Goal: Task Accomplishment & Management: Manage account settings

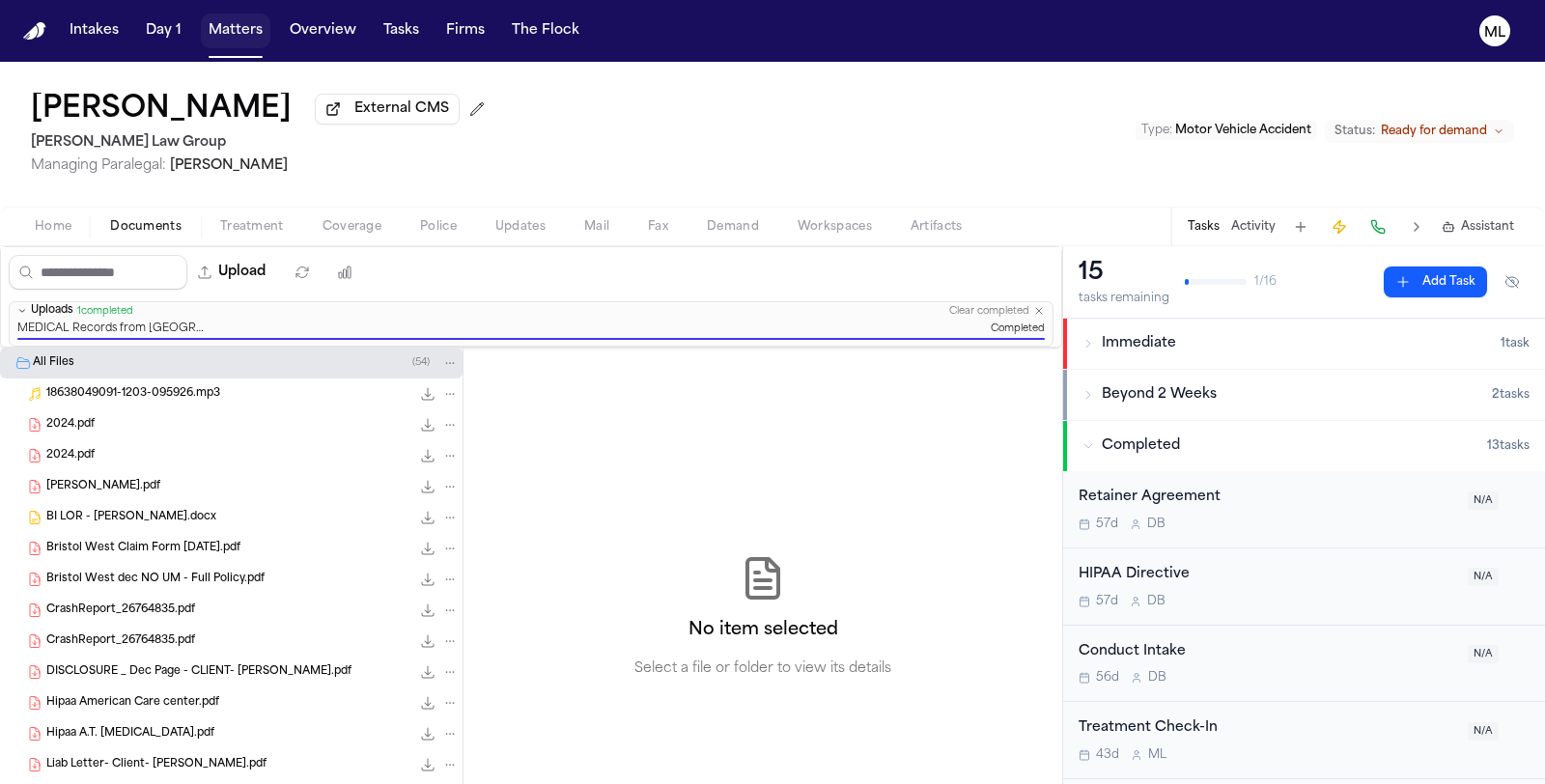
drag, startPoint x: 0, startPoint y: 0, endPoint x: 226, endPoint y: 35, distance: 228.7
click at [226, 35] on button "Matters" at bounding box center [236, 31] width 69 height 35
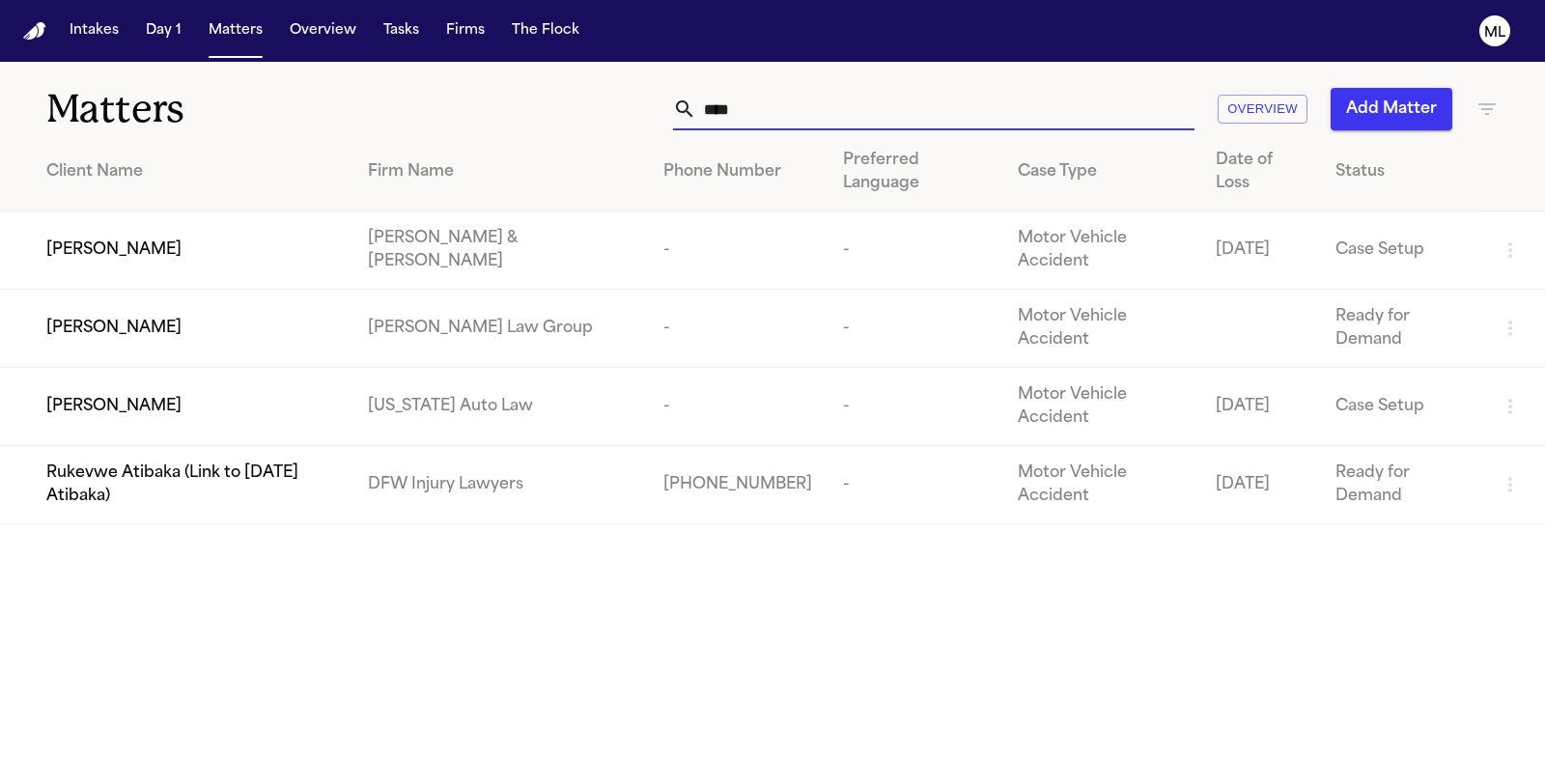
drag, startPoint x: 742, startPoint y: 111, endPoint x: 670, endPoint y: 95, distance: 73.8
click at [670, 95] on div "**** Overview Add Matter" at bounding box center [978, 109] width 1042 height 43
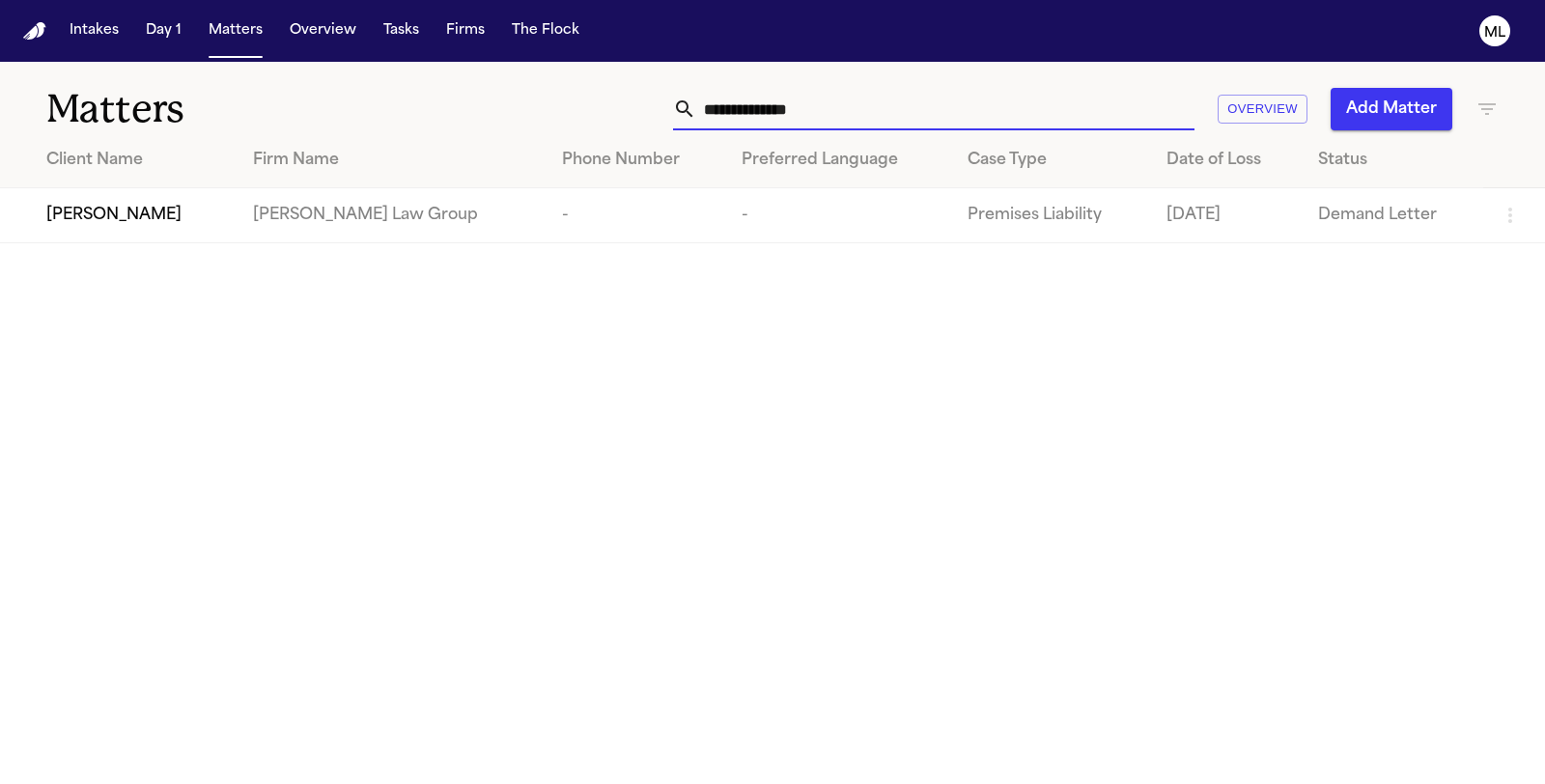
type input "**********"
click at [138, 228] on td "[PERSON_NAME]" at bounding box center [119, 216] width 238 height 55
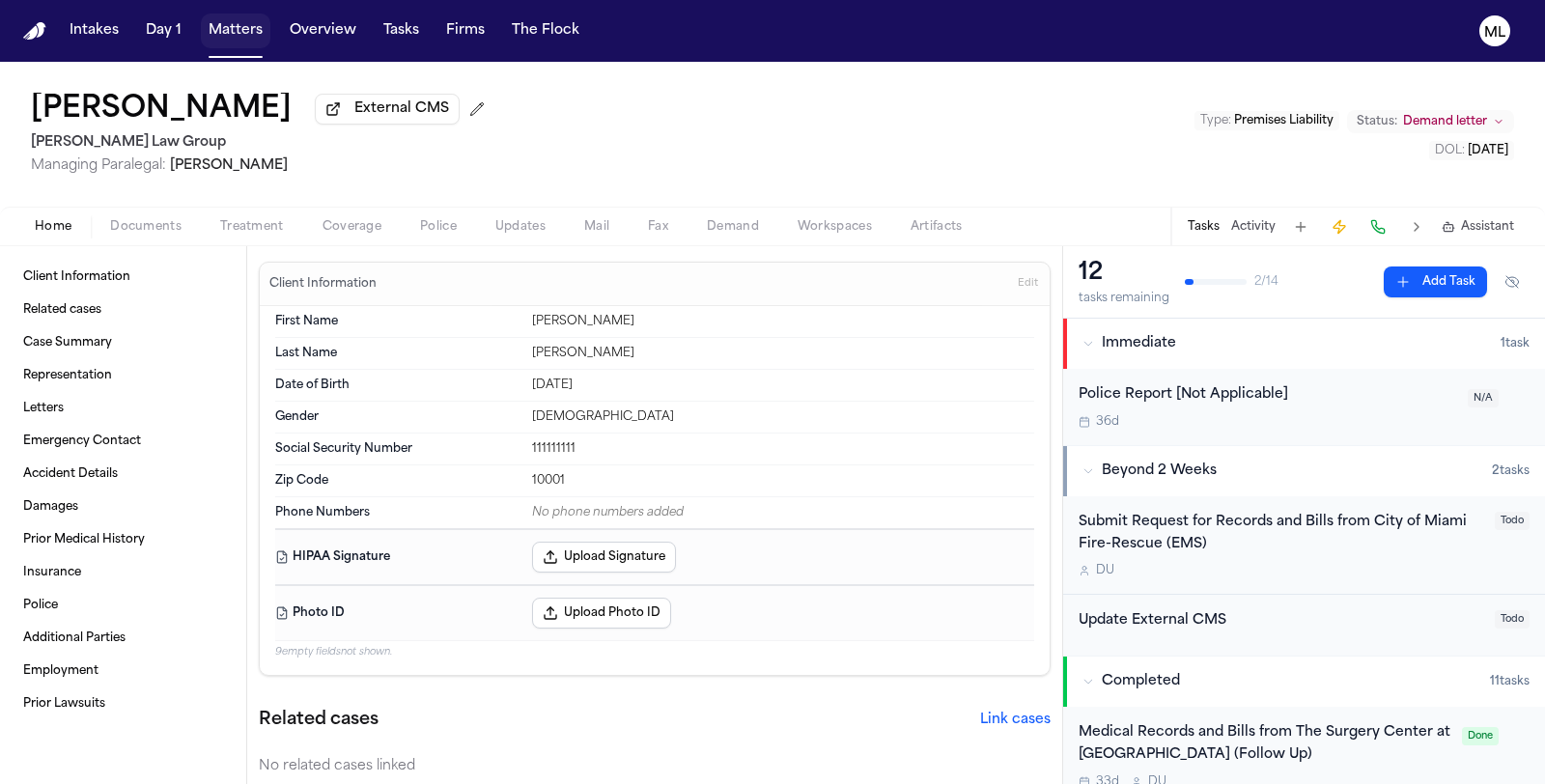
click at [234, 26] on button "Matters" at bounding box center [236, 31] width 69 height 35
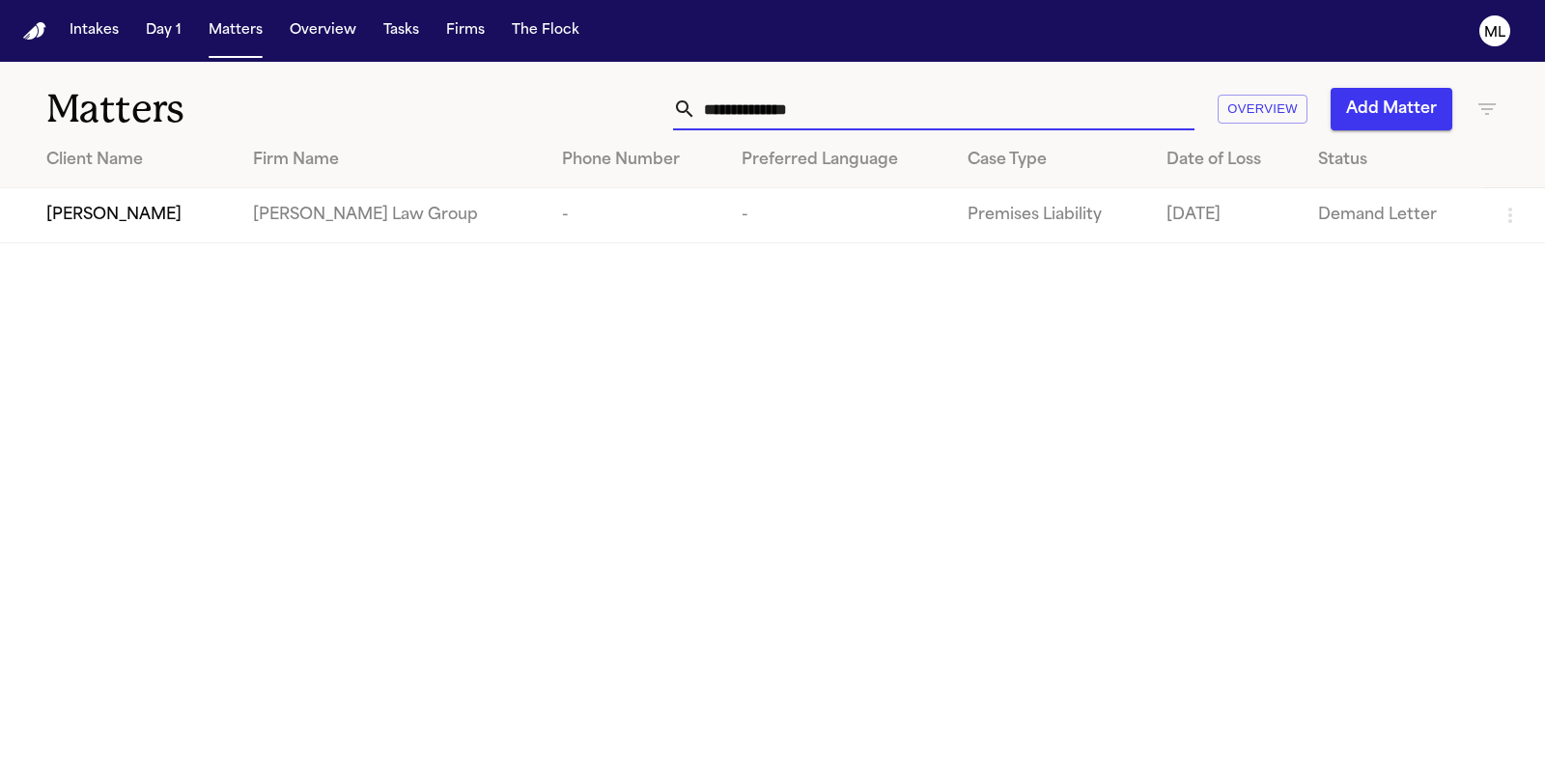
drag, startPoint x: 856, startPoint y: 110, endPoint x: 582, endPoint y: 67, distance: 277.4
click at [565, 111] on div "**********" at bounding box center [978, 109] width 1042 height 43
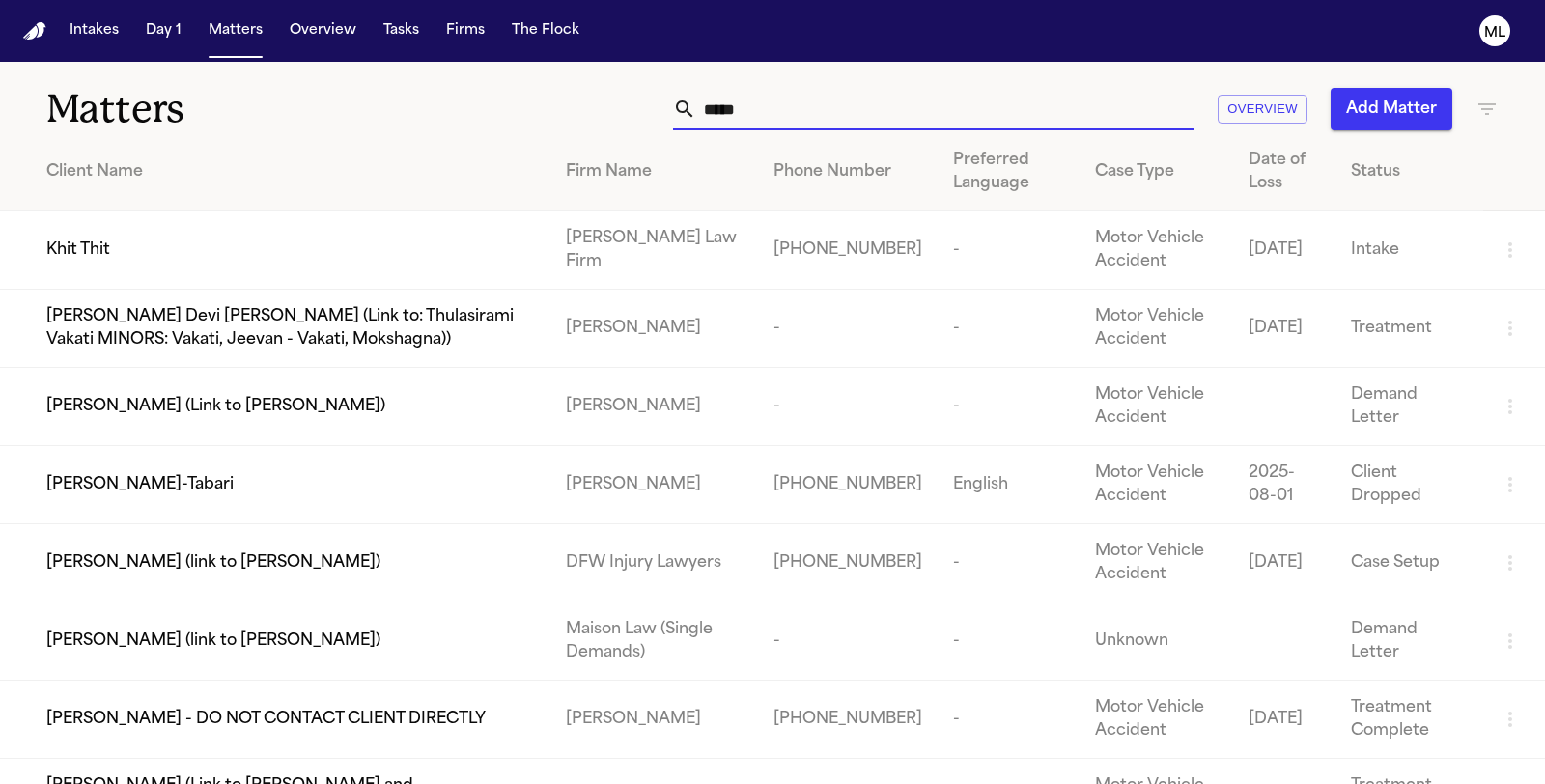
type input "****"
click at [63, 247] on span "Khit Thit" at bounding box center [78, 249] width 63 height 23
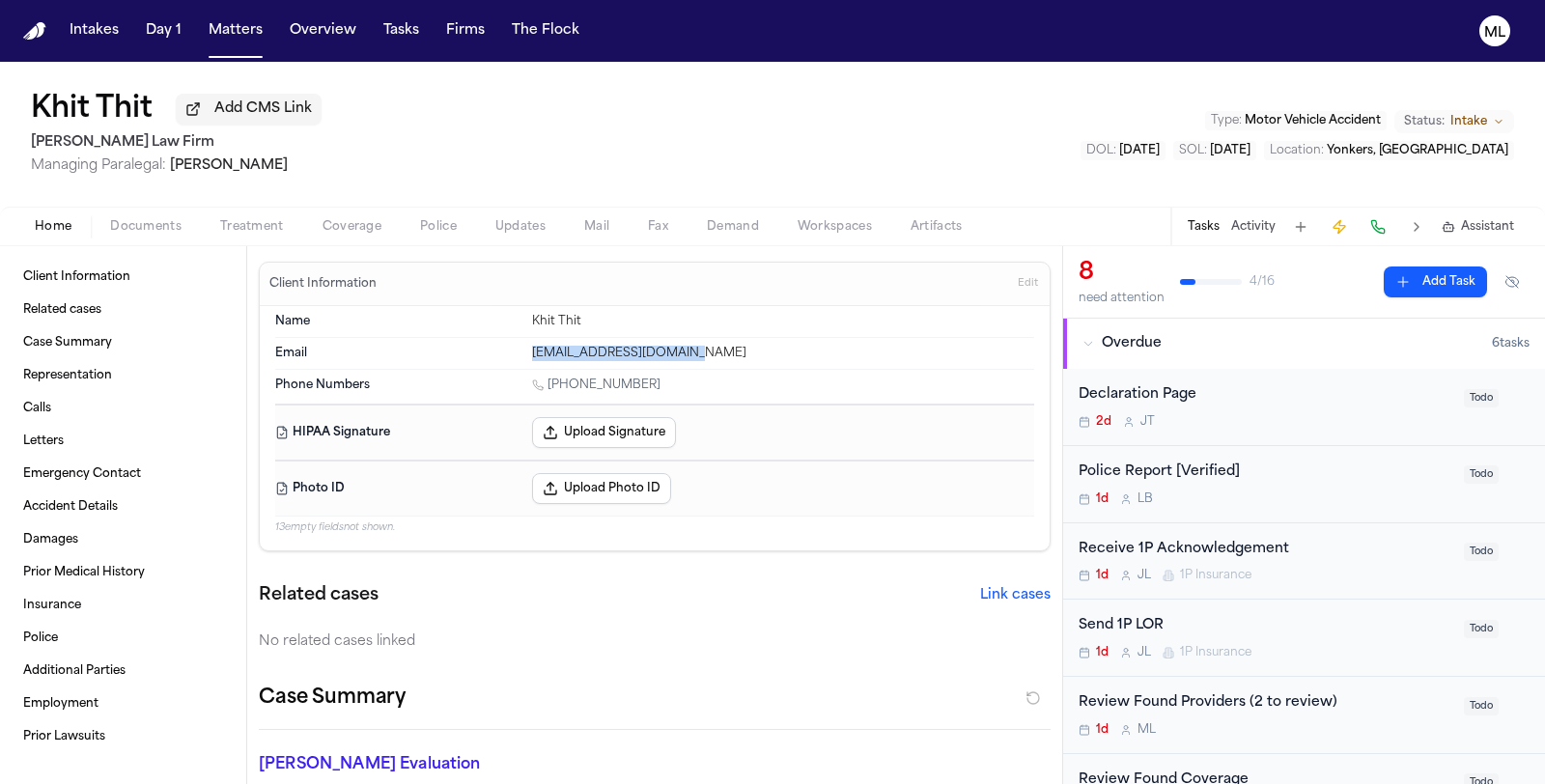
drag, startPoint x: 706, startPoint y: 352, endPoint x: 524, endPoint y: 354, distance: 182.0
click at [524, 354] on div "Email Khitbhonethit@gmail.com" at bounding box center [655, 352] width 759 height 31
copy div "Khitbhonethit@gmail.com"
click at [236, 35] on button "Matters" at bounding box center [236, 31] width 69 height 35
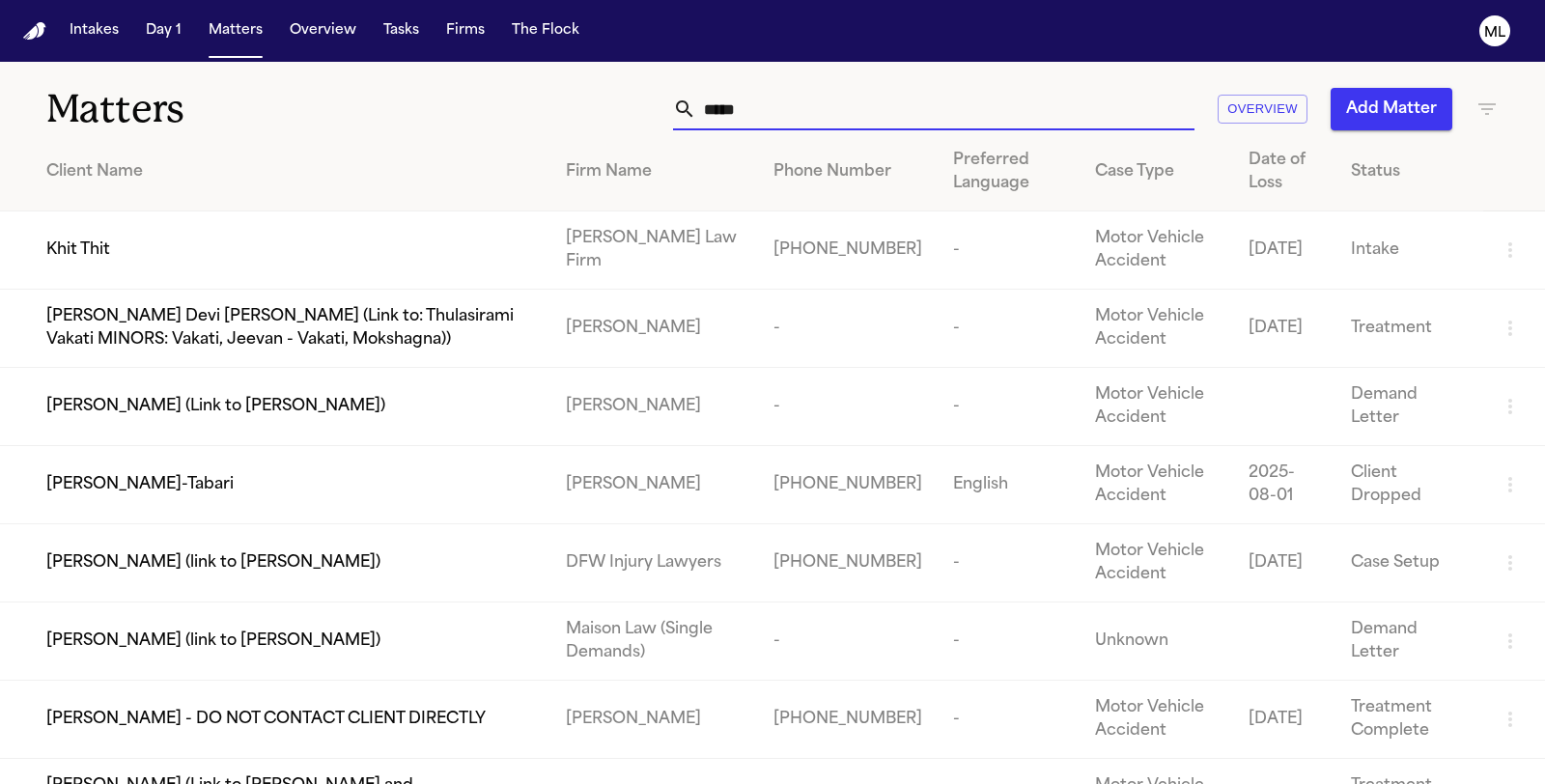
drag, startPoint x: 797, startPoint y: 109, endPoint x: 637, endPoint y: 99, distance: 160.3
click at [642, 104] on div "**** Overview Add Matter" at bounding box center [978, 109] width 1042 height 43
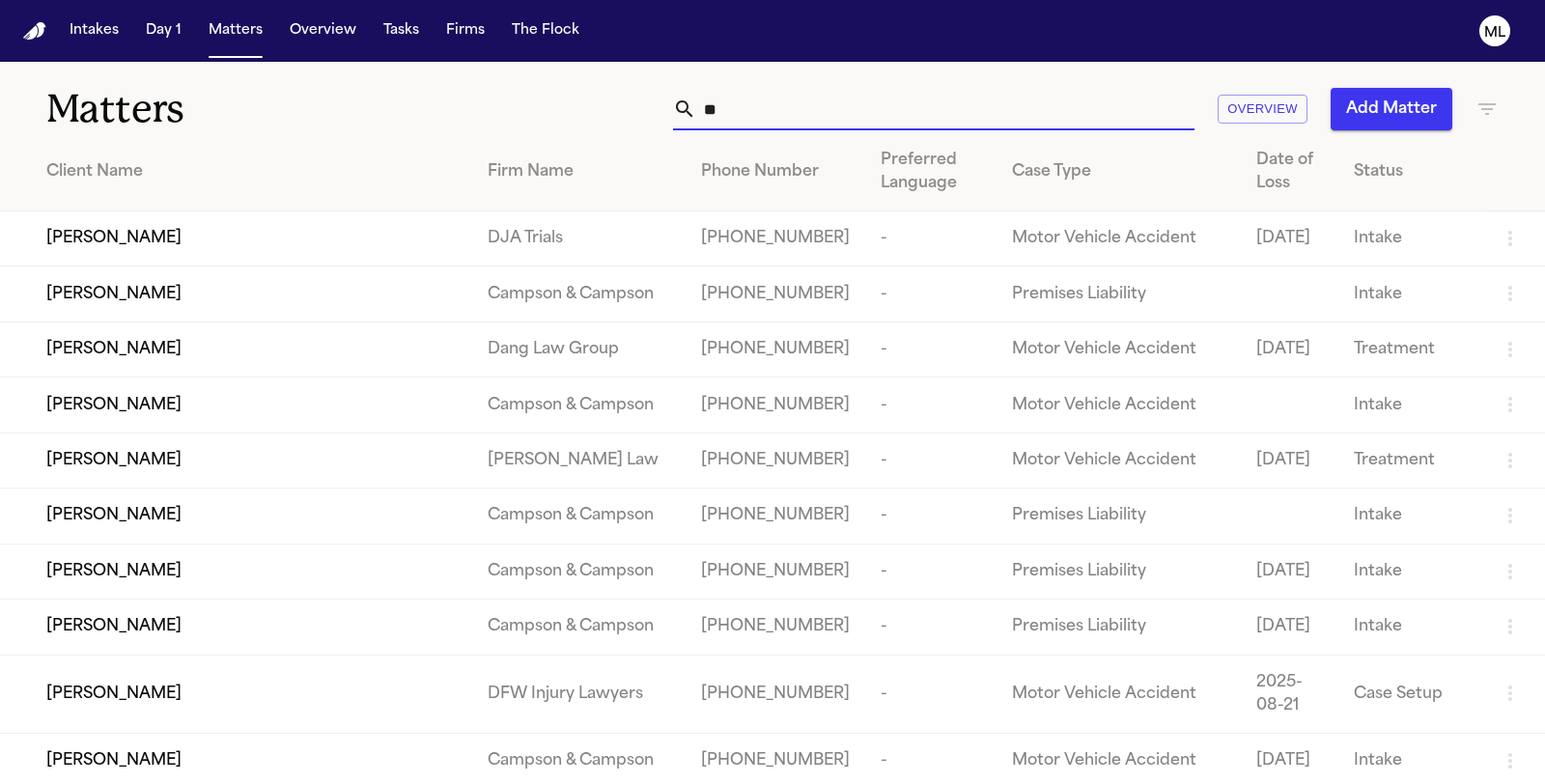
type input "*"
click at [1489, 112] on icon "button" at bounding box center [1487, 108] width 23 height 23
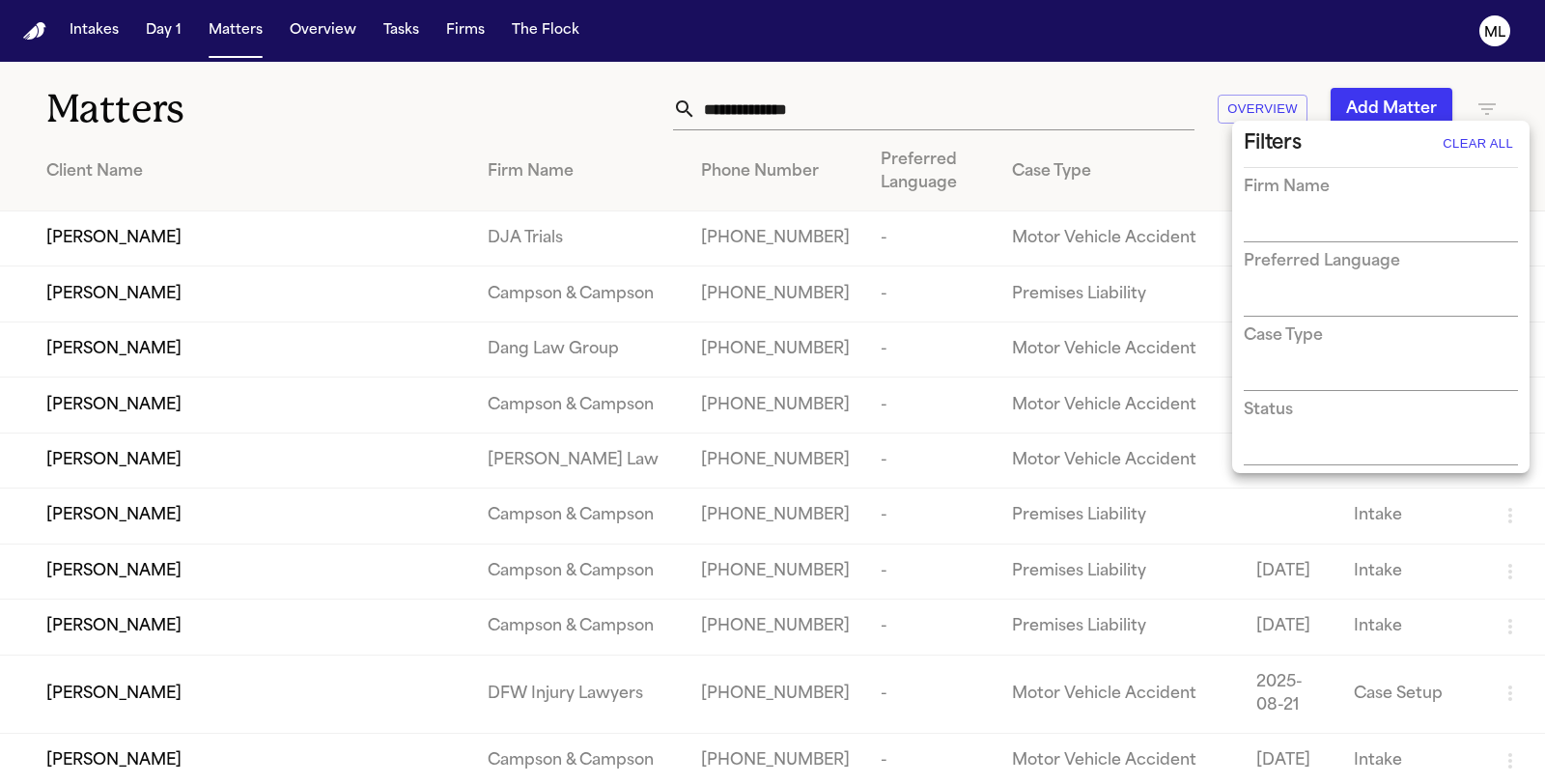
click at [1364, 238] on input "text" at bounding box center [1367, 227] width 246 height 27
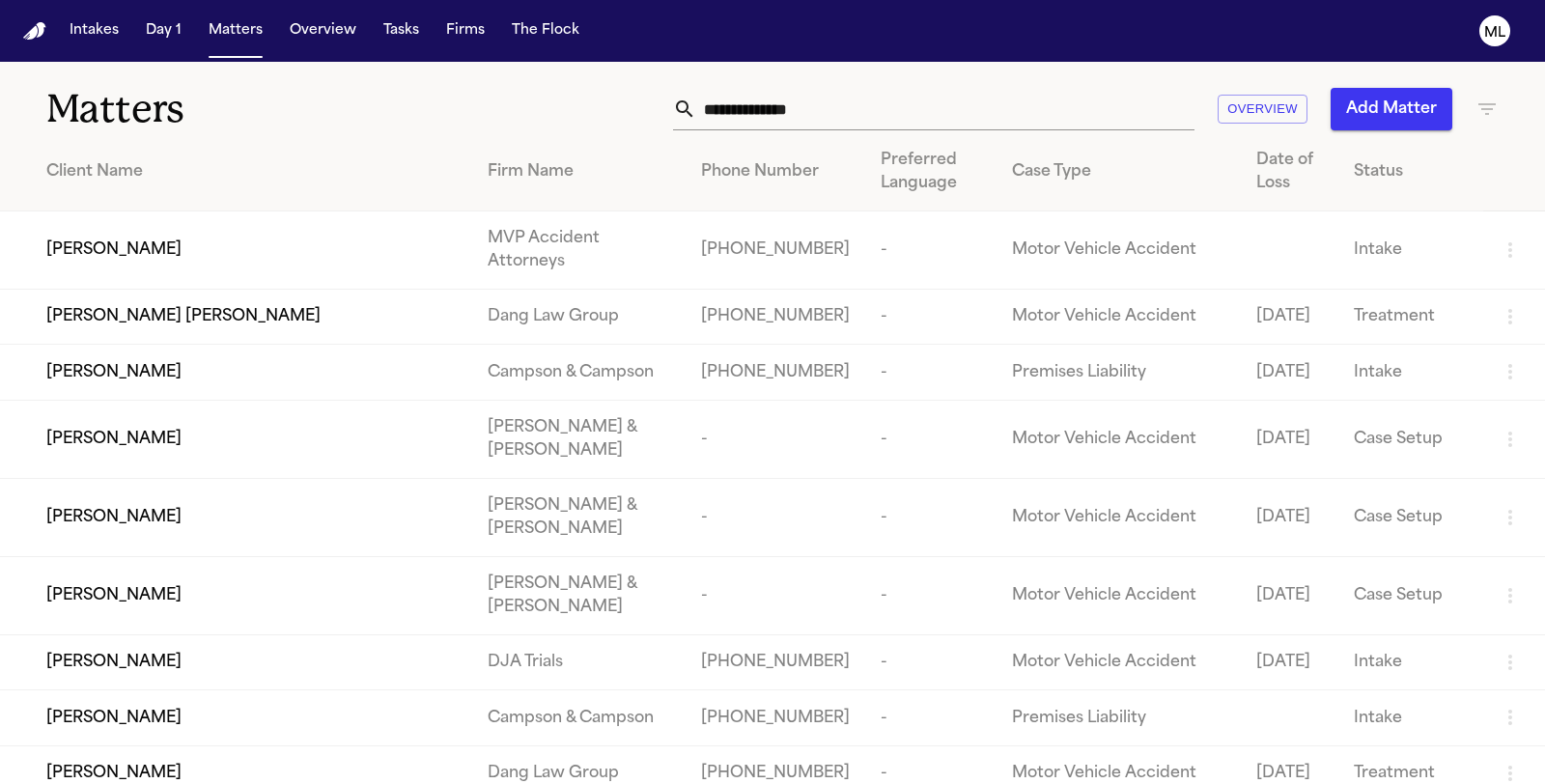
click at [1493, 103] on icon "button" at bounding box center [1488, 109] width 18 height 12
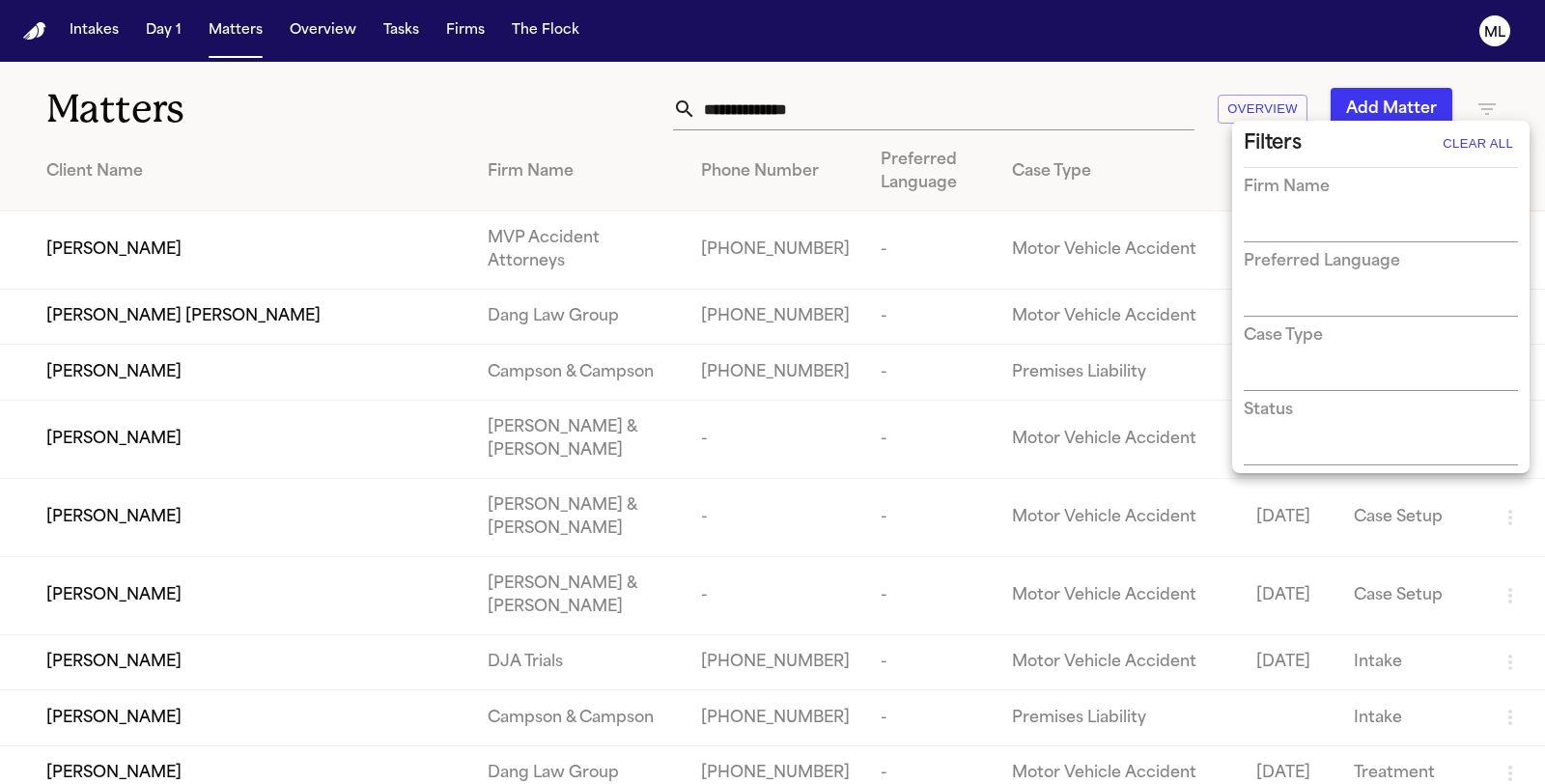
click at [1292, 229] on input "text" at bounding box center [1367, 227] width 246 height 27
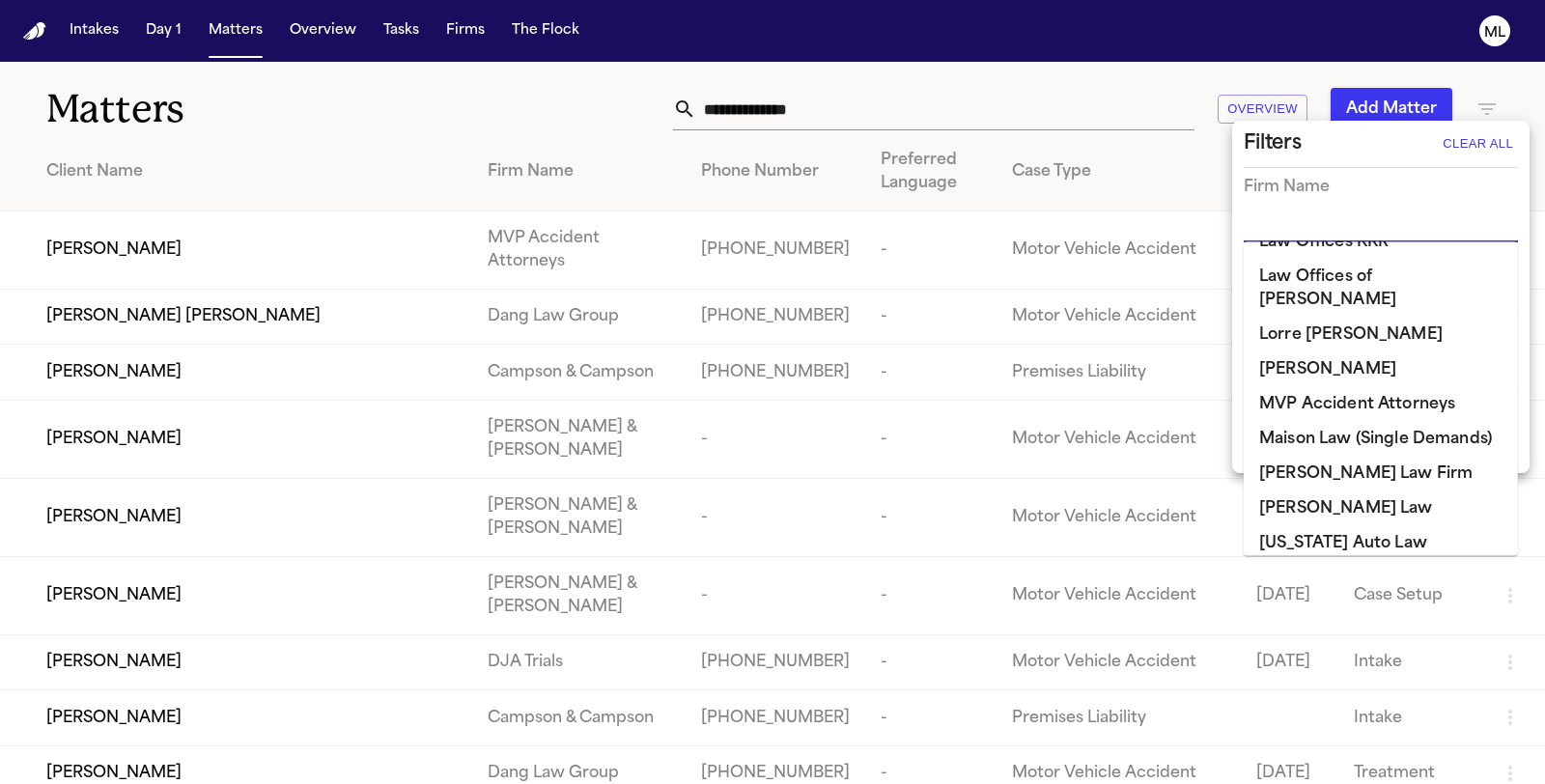
scroll to position [1501, 0]
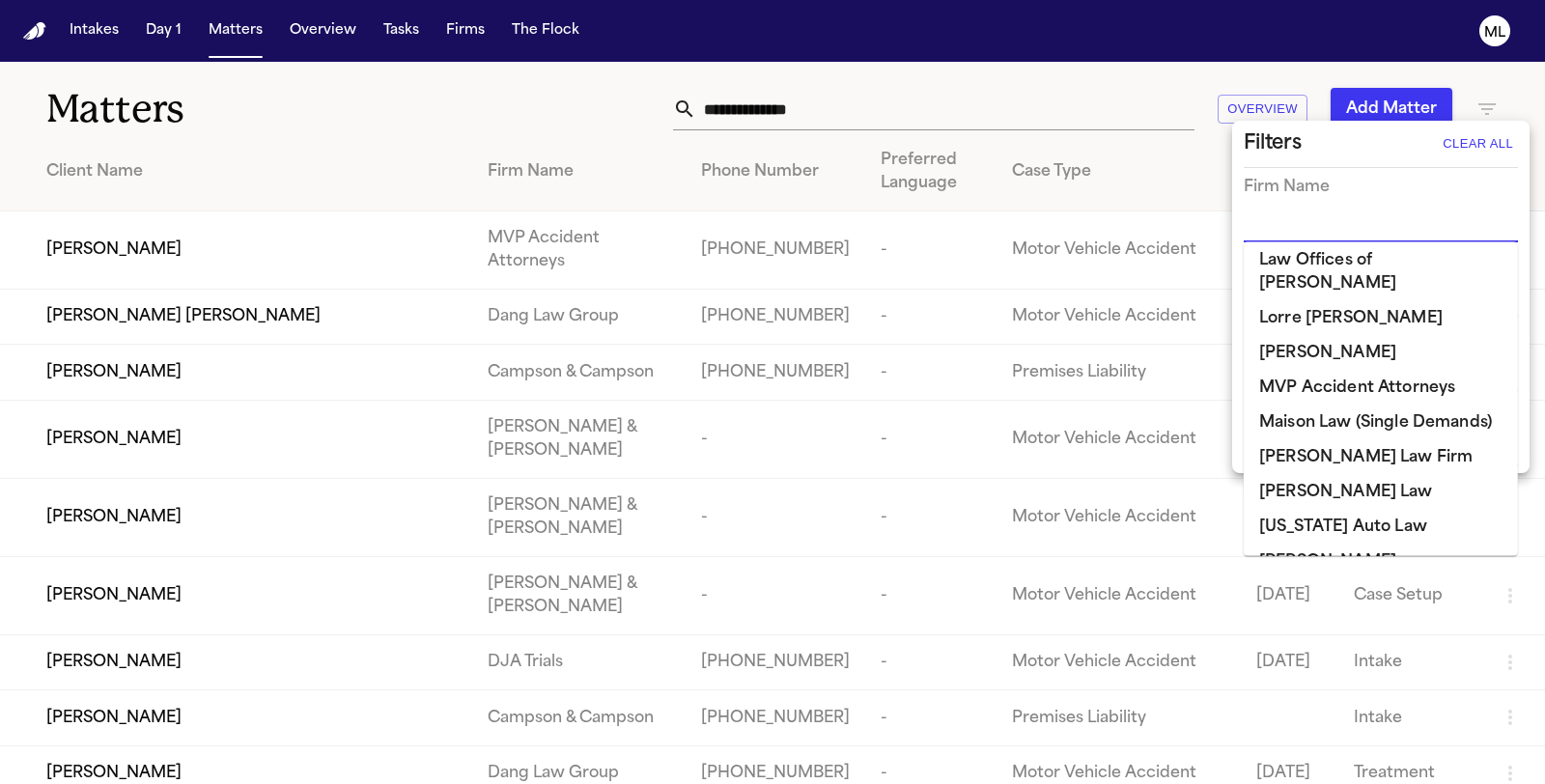
click at [1296, 544] on li "Mohamed K Ahmed" at bounding box center [1381, 561] width 274 height 35
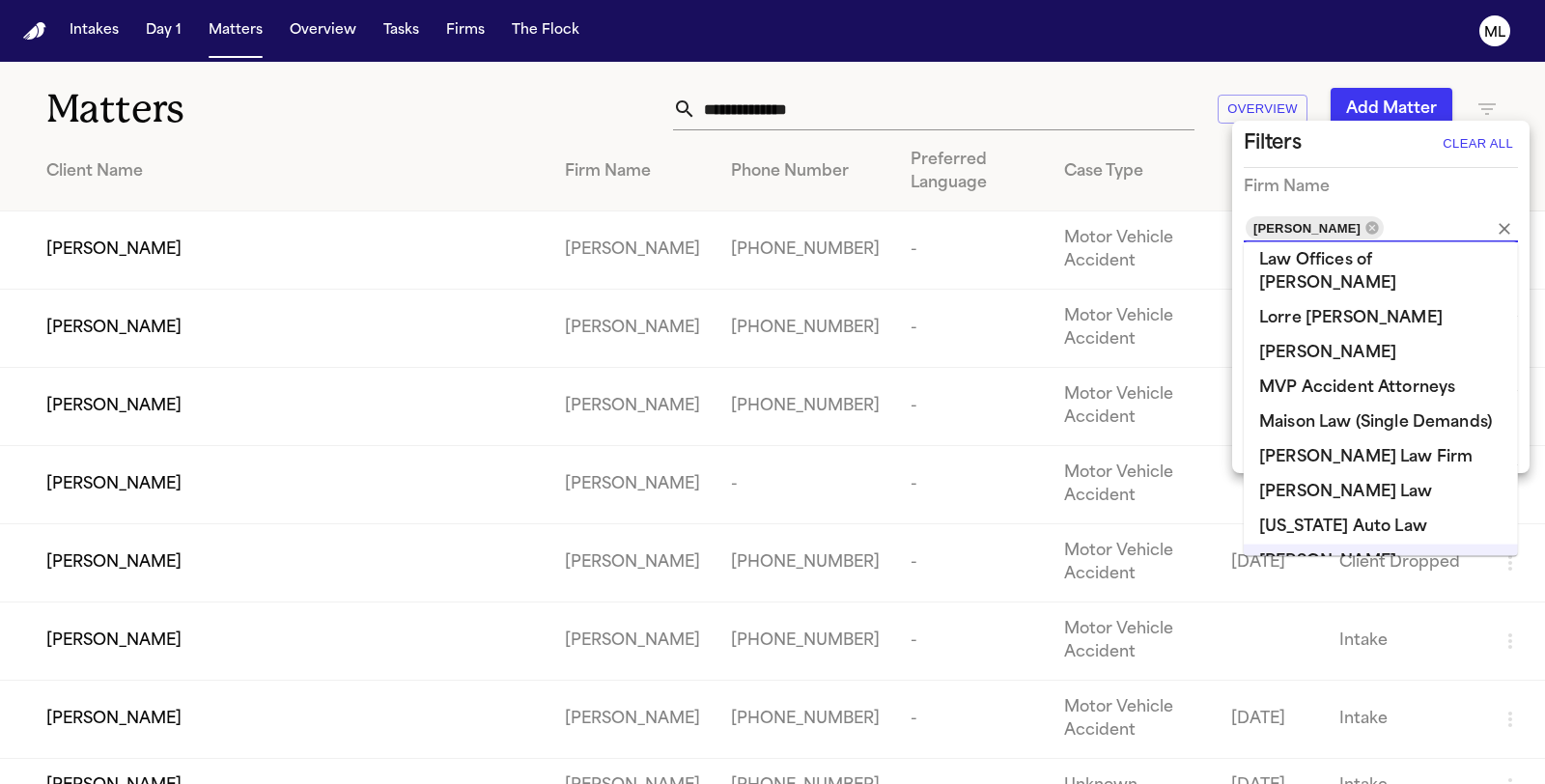
click at [823, 108] on div at bounding box center [772, 392] width 1545 height 784
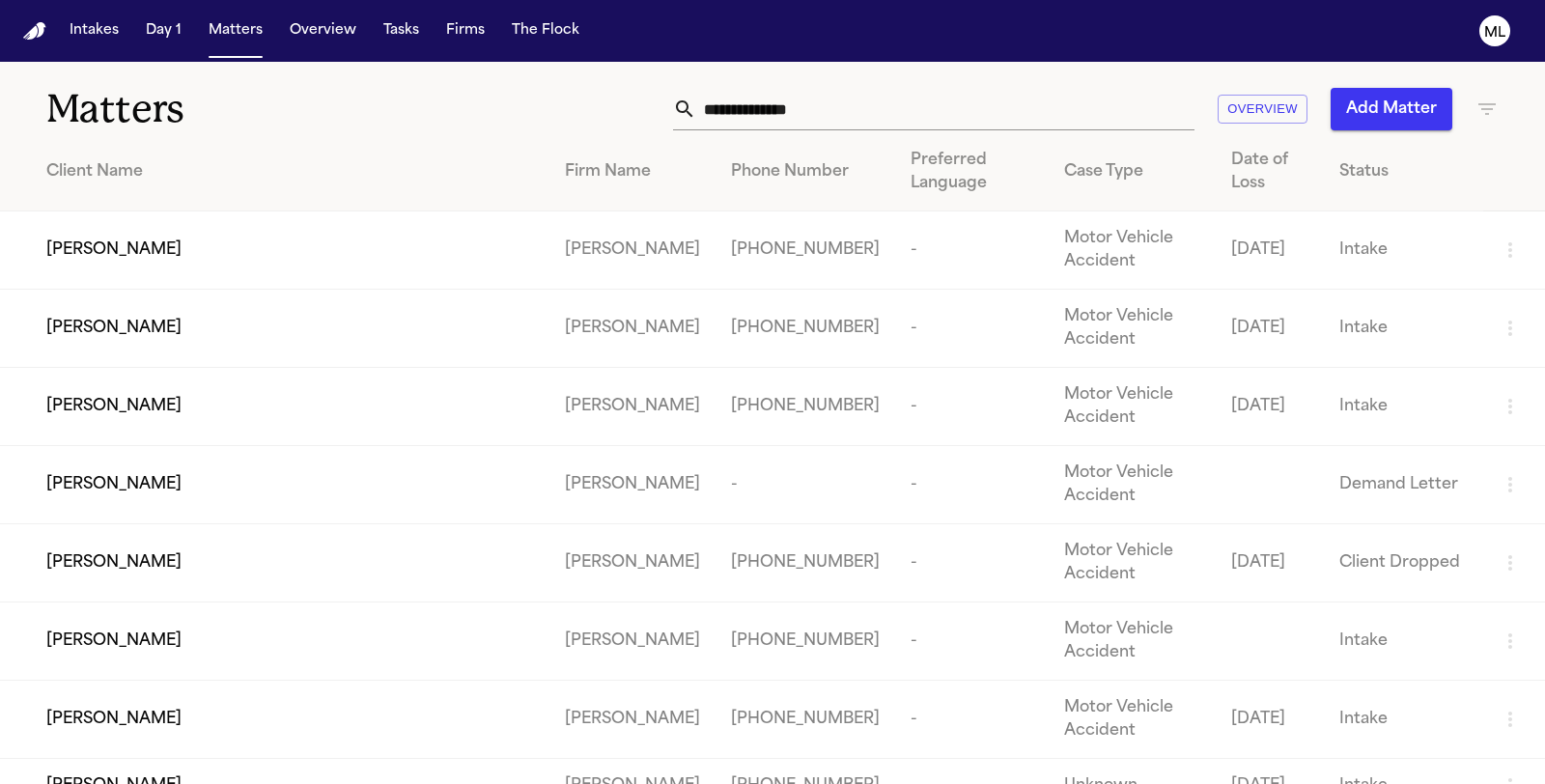
click at [304, 241] on div "Michael Ward" at bounding box center [290, 249] width 487 height 23
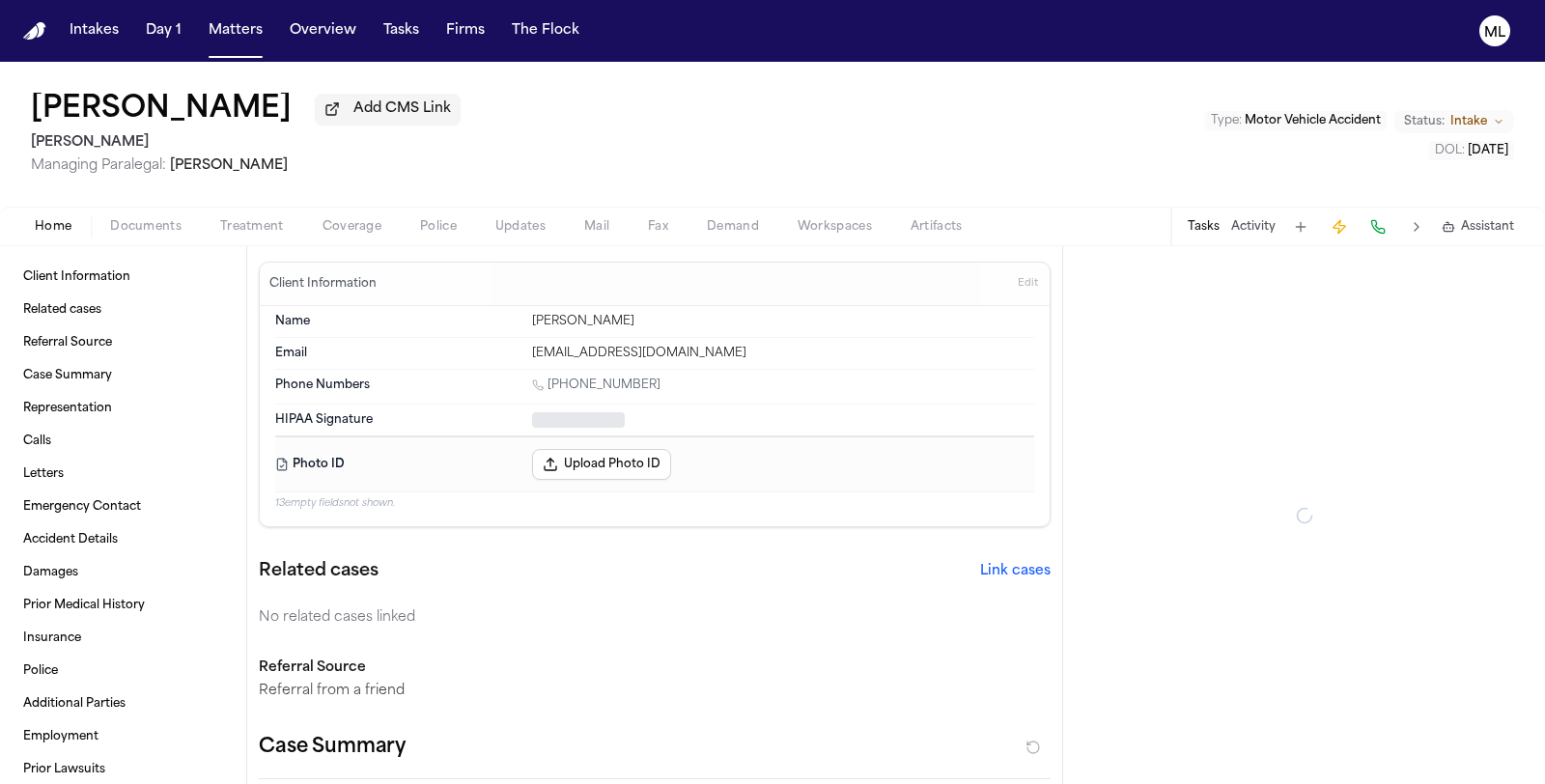
click at [1484, 123] on span "Intake" at bounding box center [1468, 122] width 37 height 16
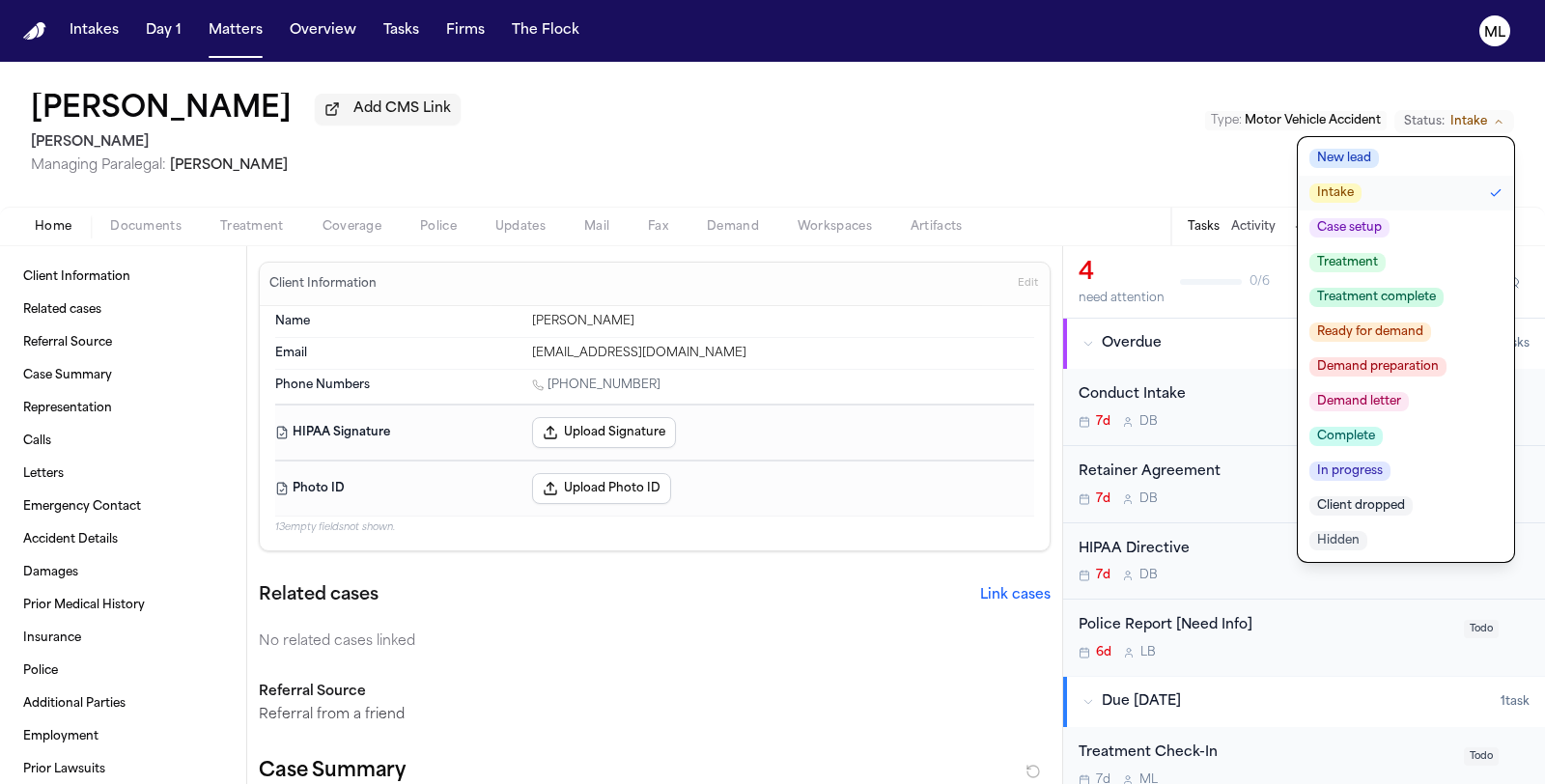
click at [1405, 502] on span "Client dropped" at bounding box center [1361, 505] width 103 height 19
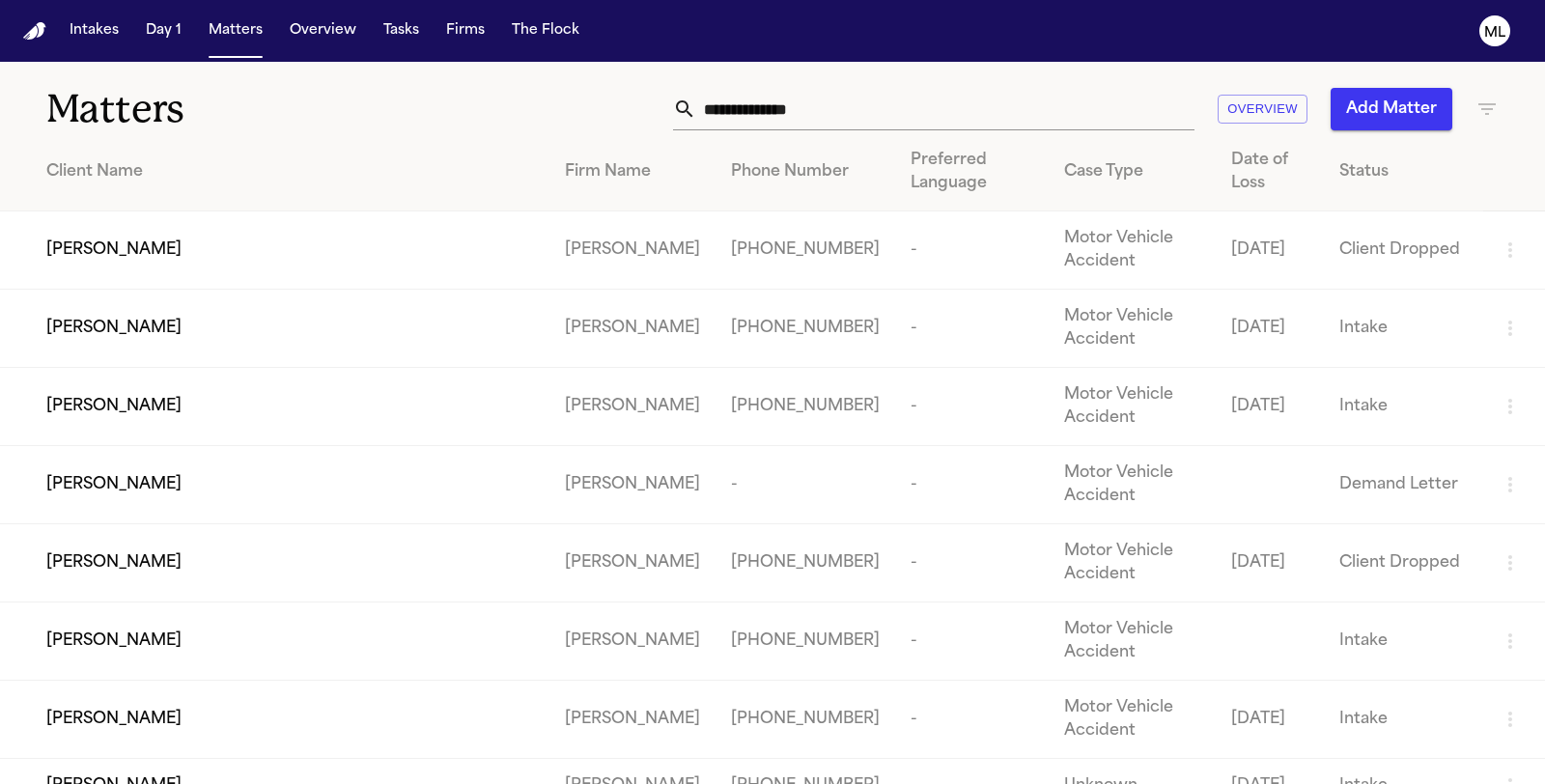
click at [266, 327] on div "Shane Davison" at bounding box center [290, 328] width 487 height 23
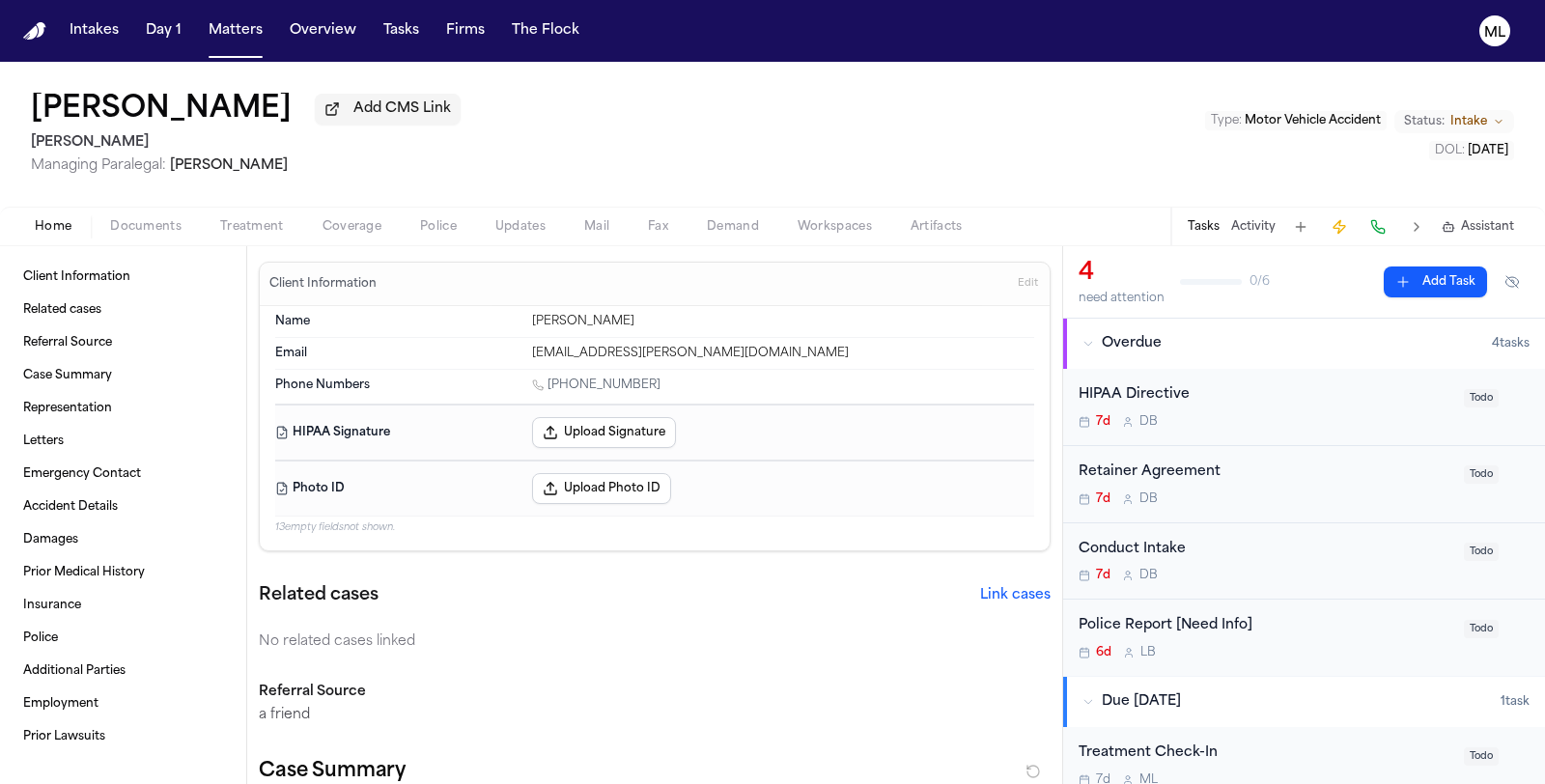
click at [1470, 117] on span "Intake" at bounding box center [1468, 122] width 37 height 16
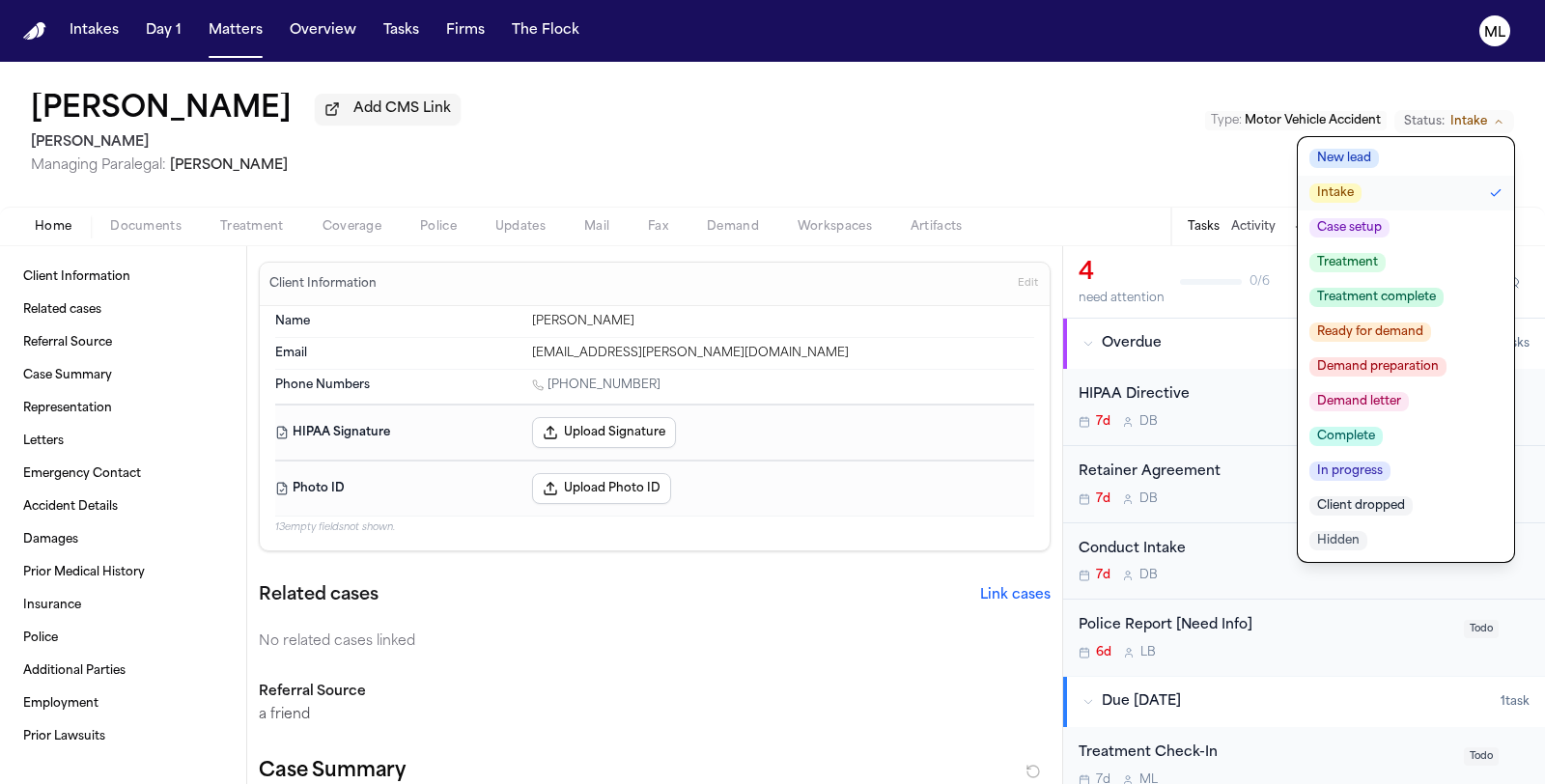
click at [1402, 506] on span "Client dropped" at bounding box center [1361, 505] width 103 height 19
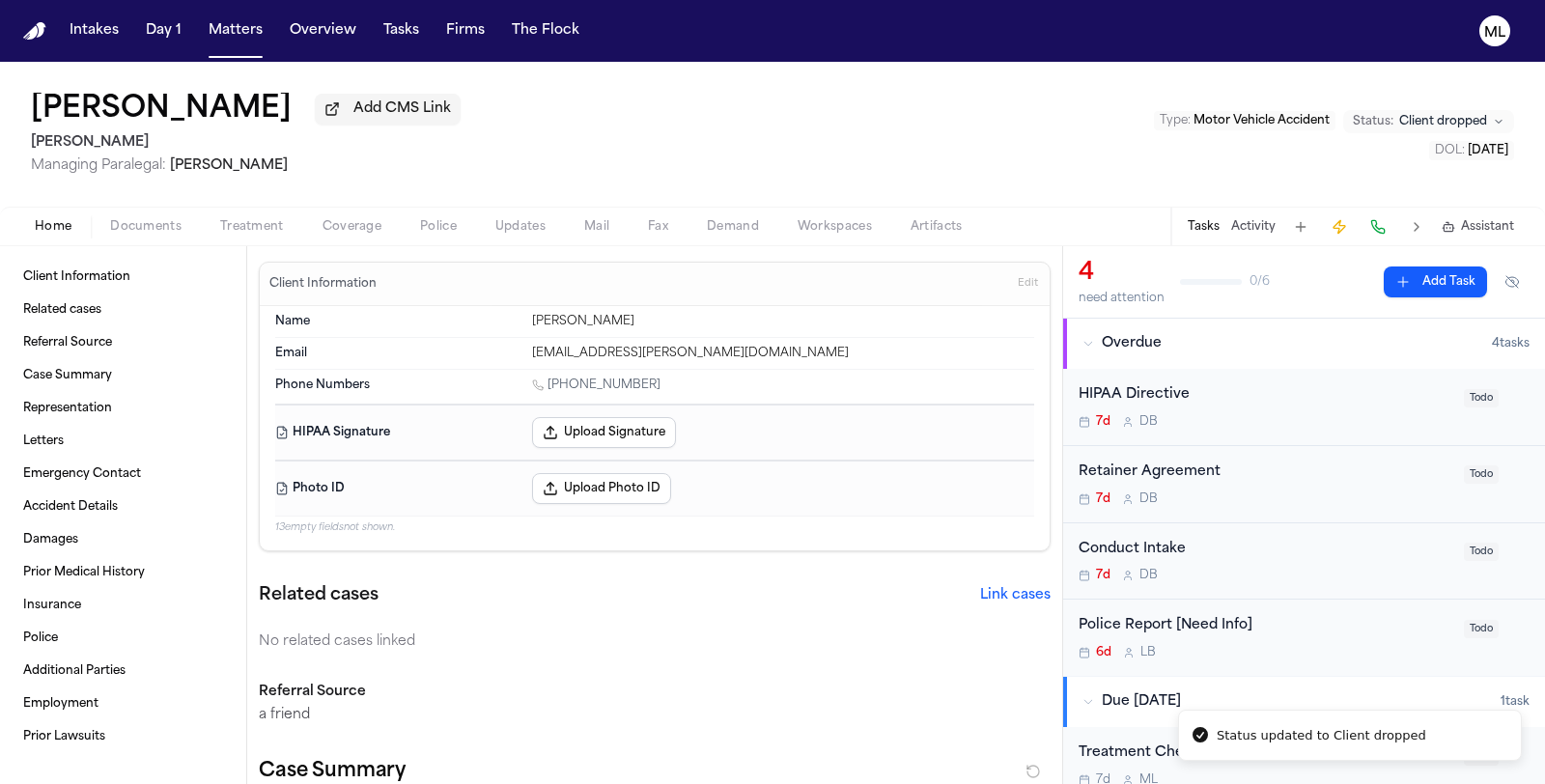
click at [1255, 227] on button "Activity" at bounding box center [1253, 227] width 45 height 16
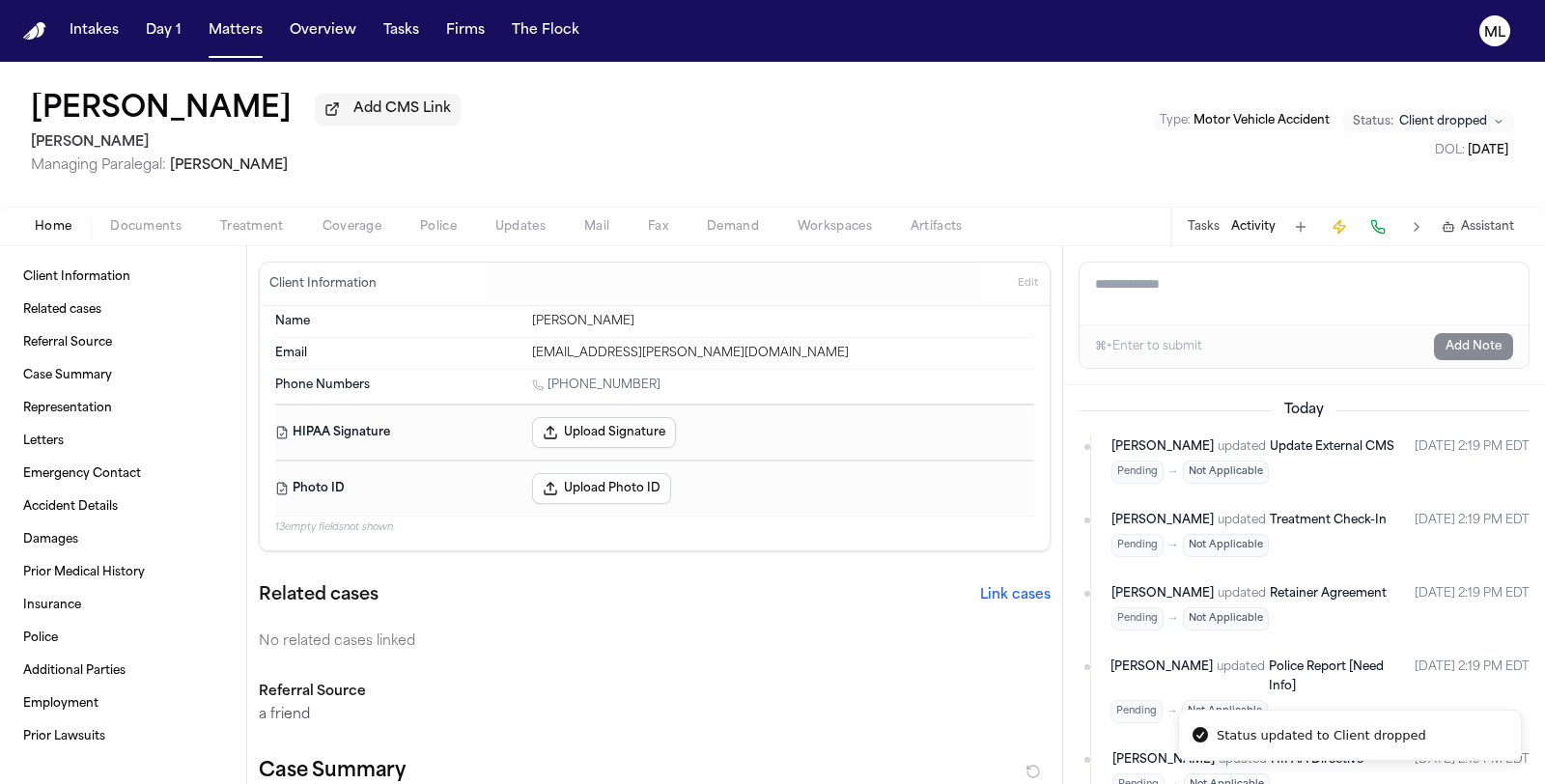
click at [1216, 297] on textarea "Add a note to this matter" at bounding box center [1303, 293] width 449 height 61
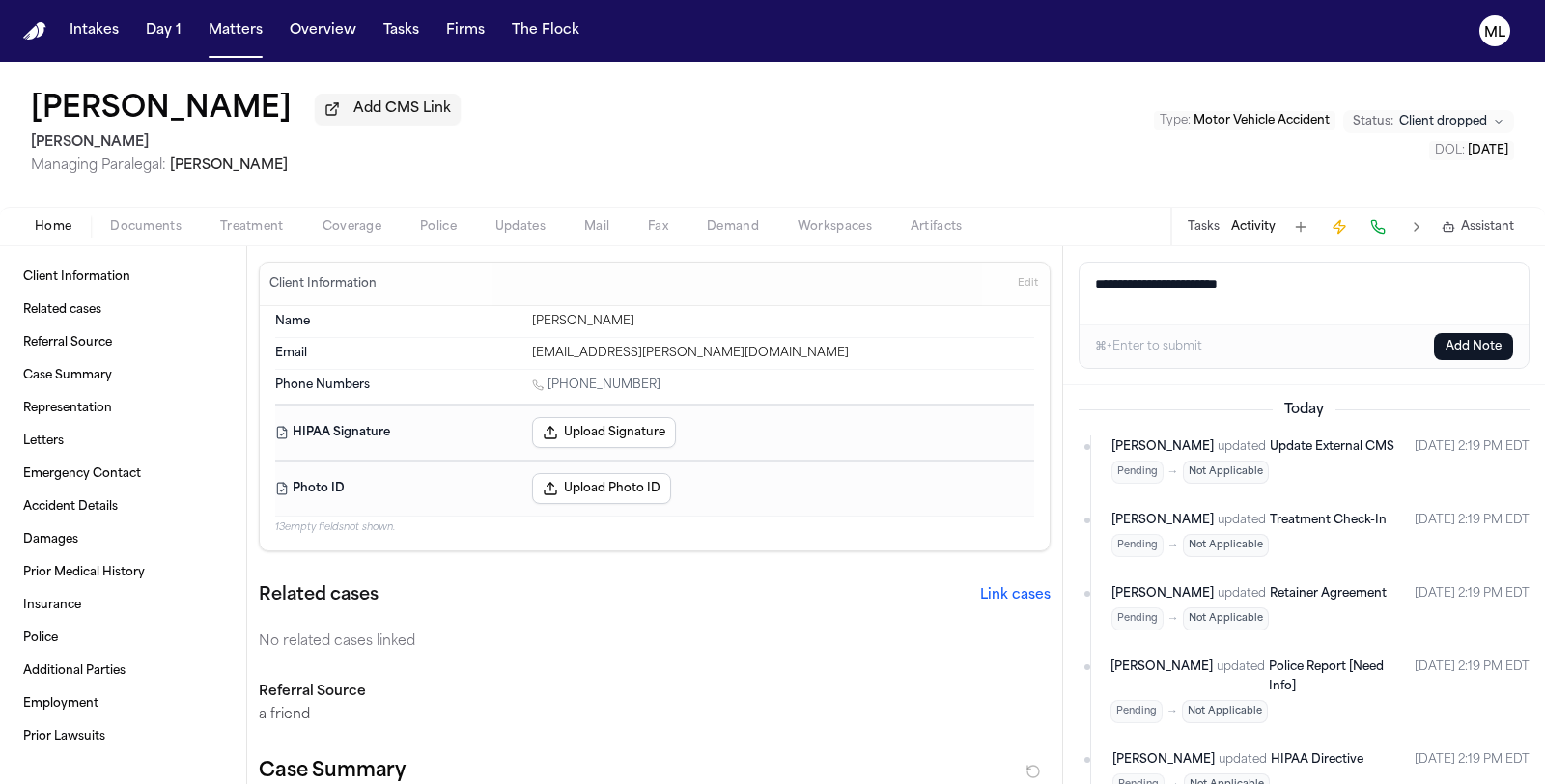
type textarea "**********"
click at [1459, 349] on button "Add Note" at bounding box center [1474, 345] width 79 height 27
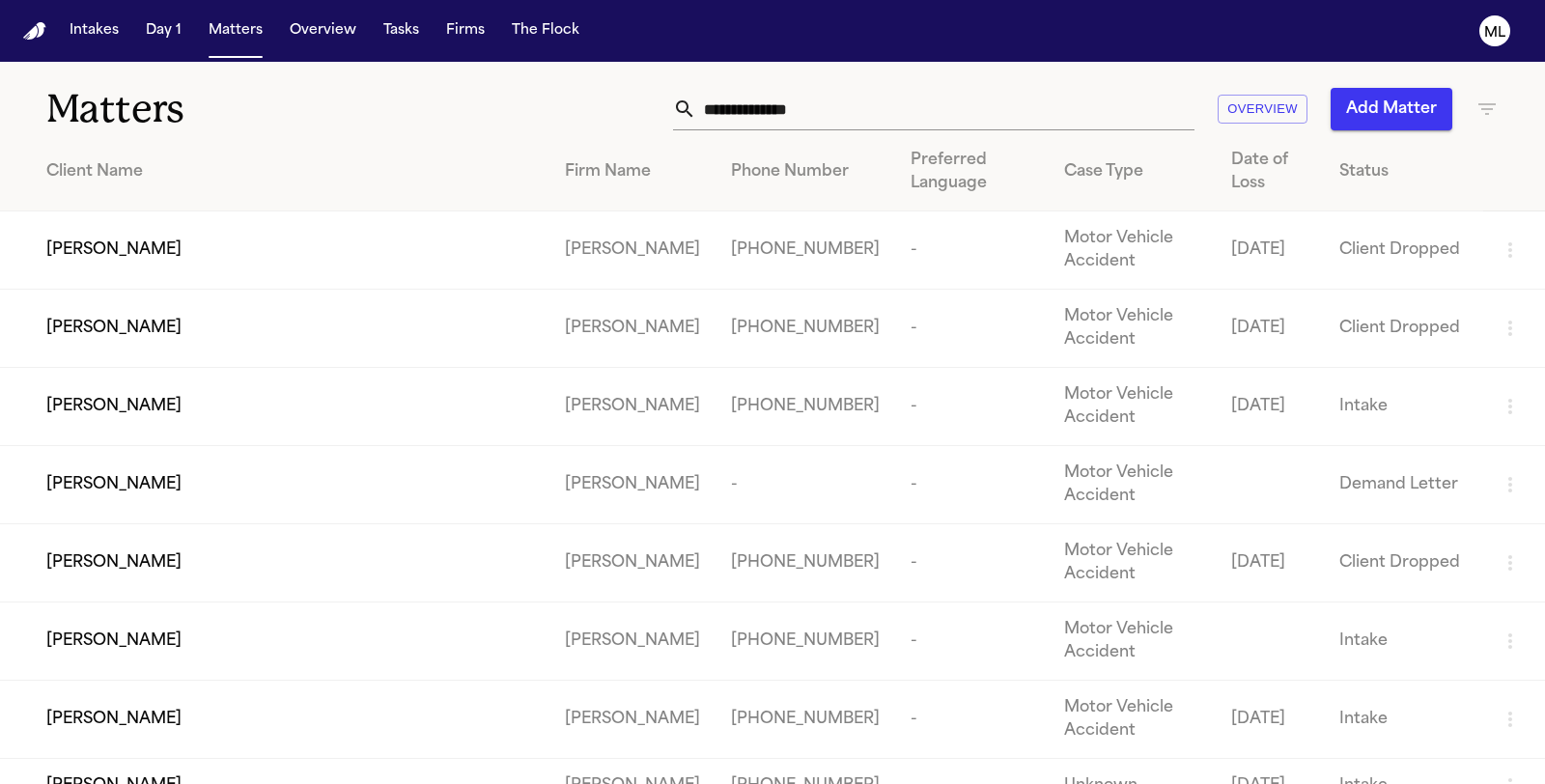
click at [104, 403] on span "Deborah Hachey" at bounding box center [114, 406] width 135 height 23
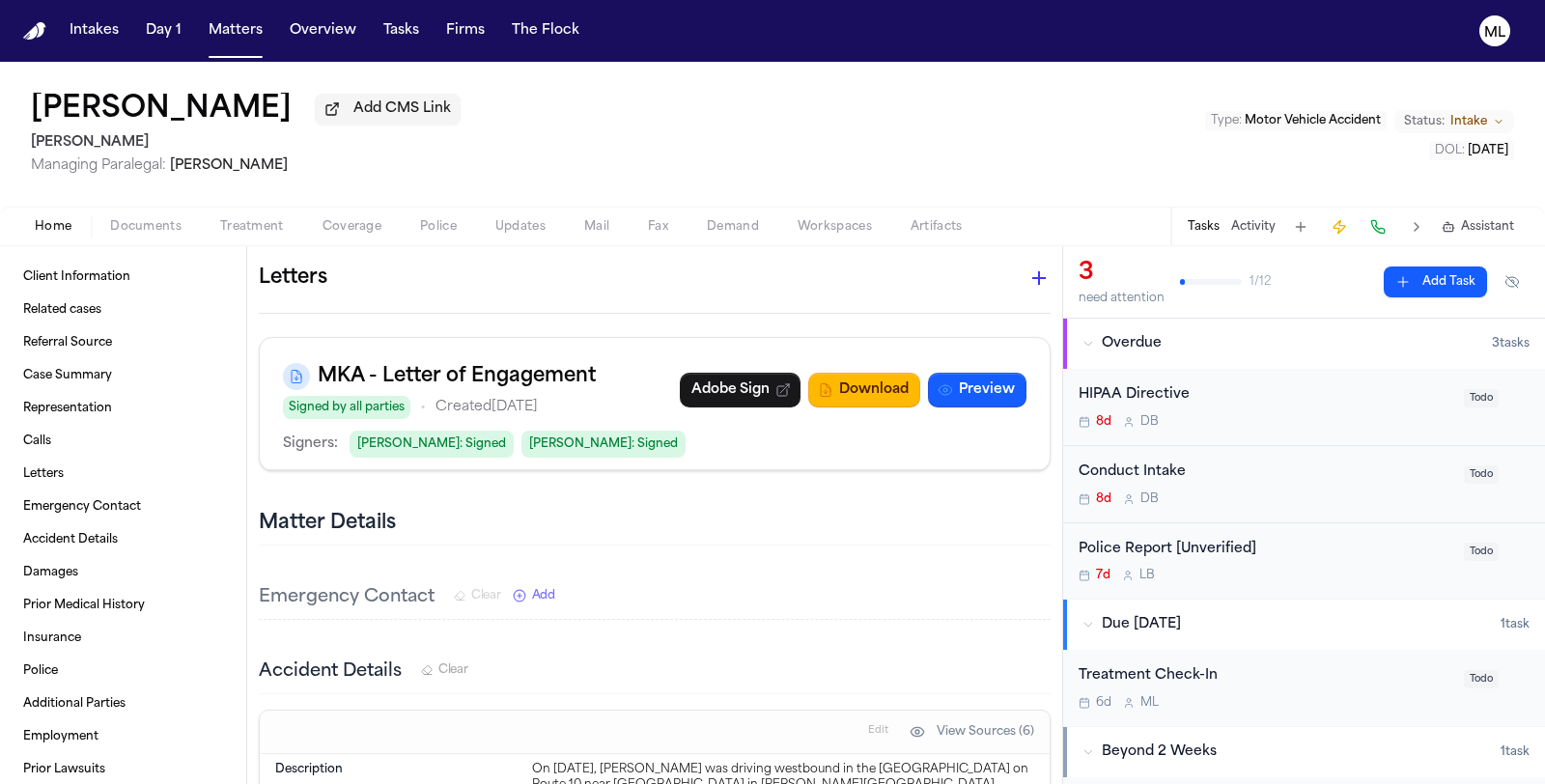
scroll to position [1715, 0]
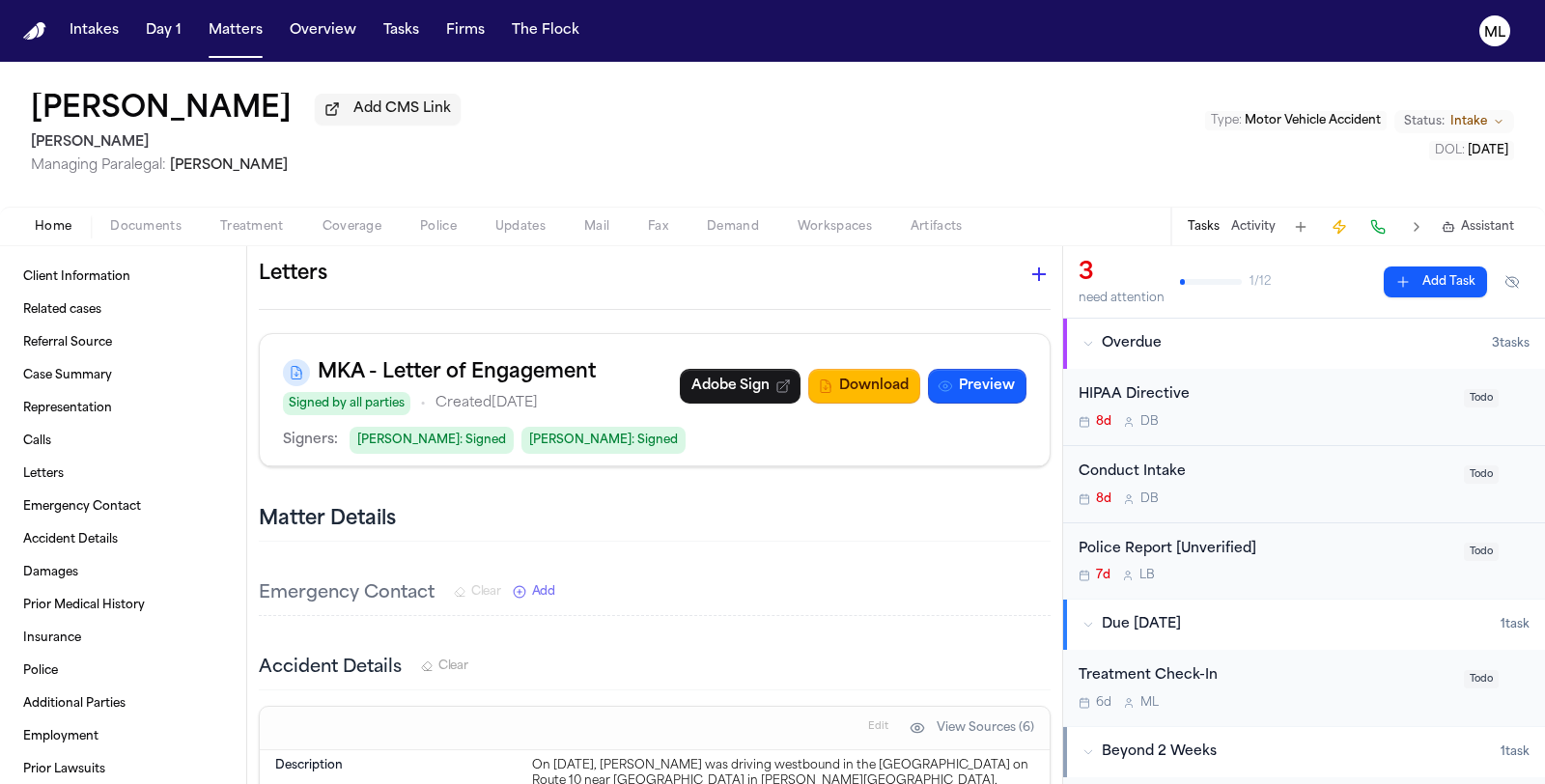
click at [1348, 483] on div "Conduct Intake 8d D B" at bounding box center [1265, 484] width 373 height 46
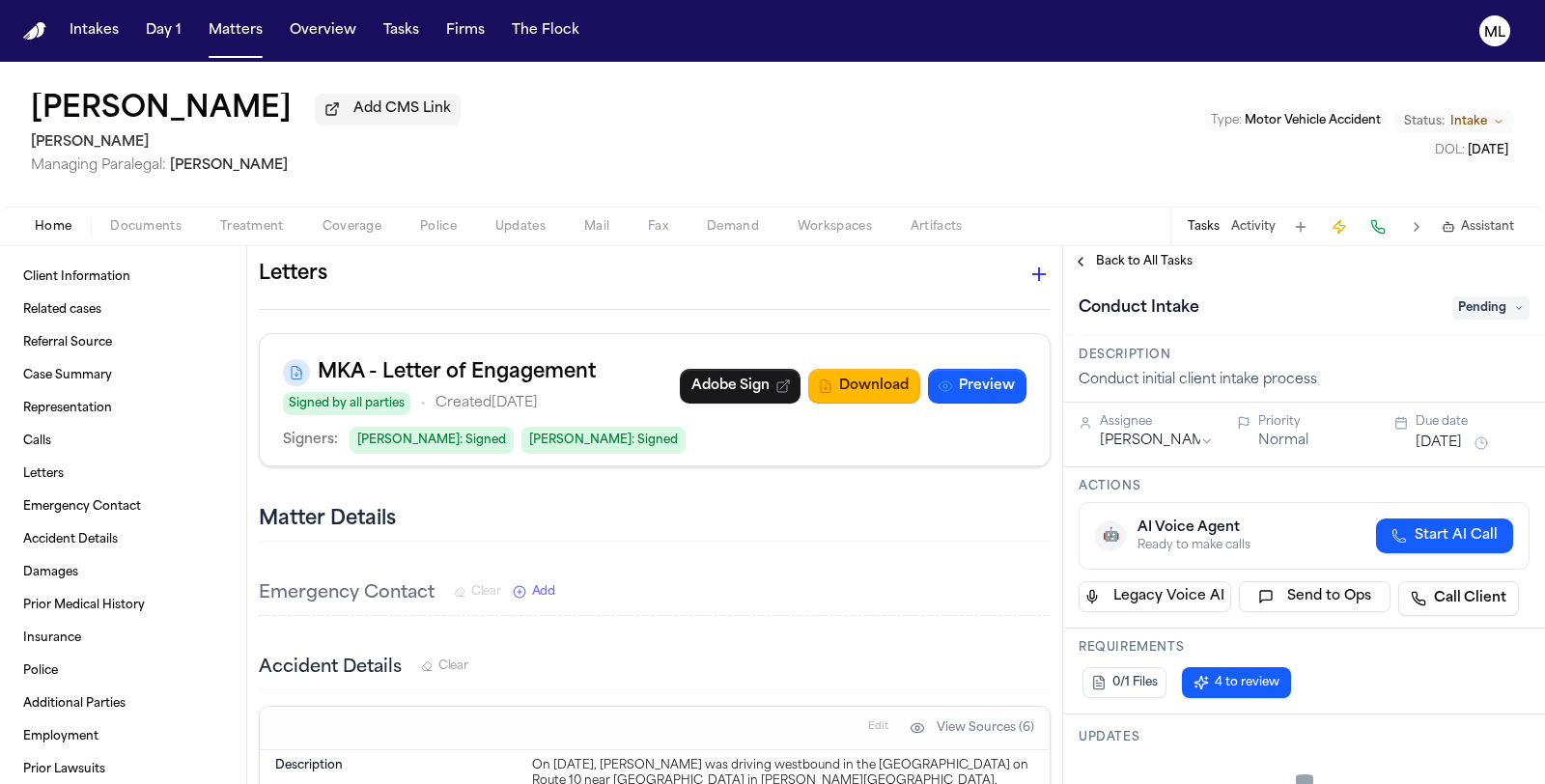
click at [1452, 304] on span "Pending" at bounding box center [1491, 307] width 77 height 23
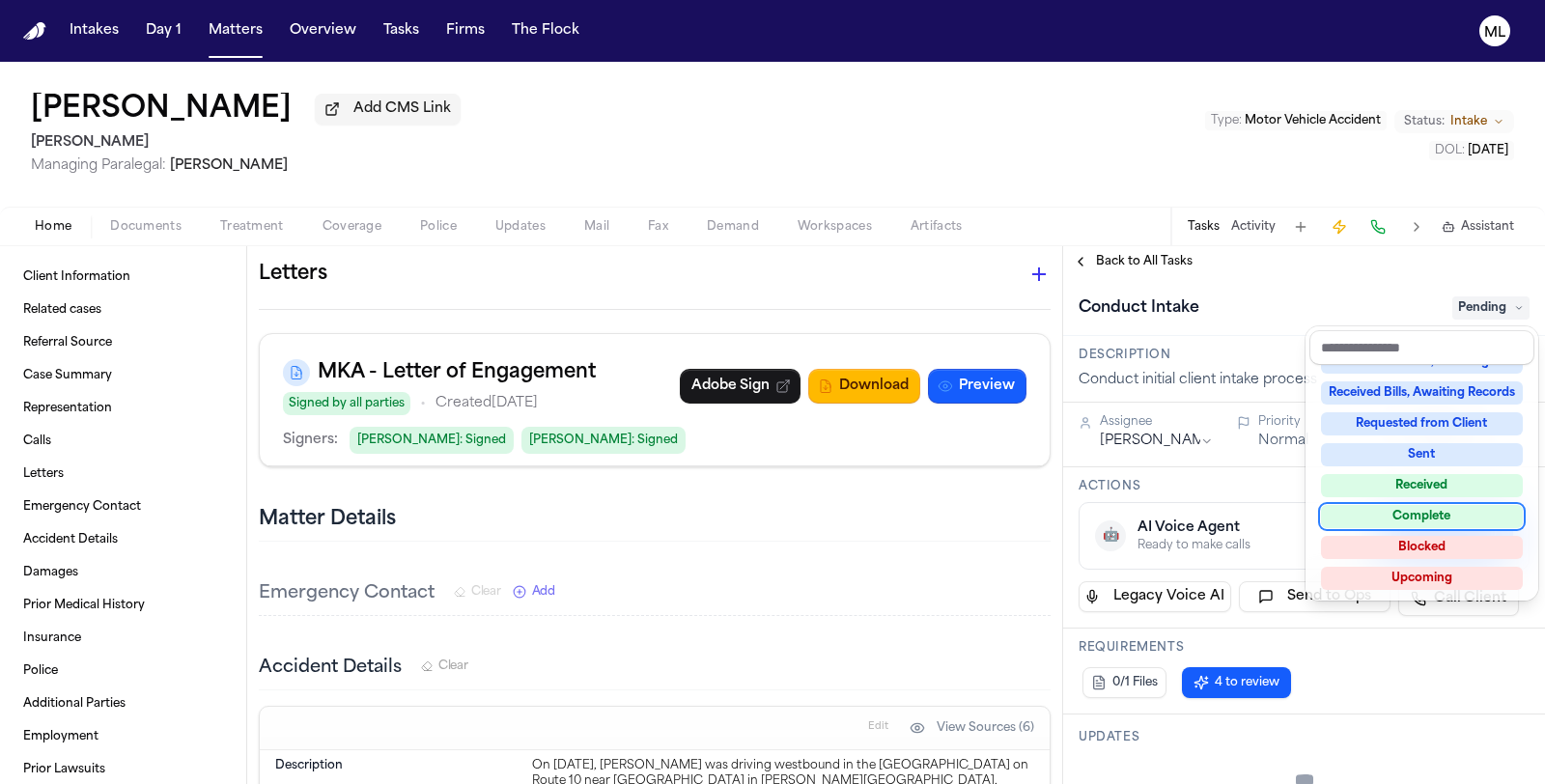
click at [1415, 510] on div "Complete" at bounding box center [1422, 516] width 202 height 23
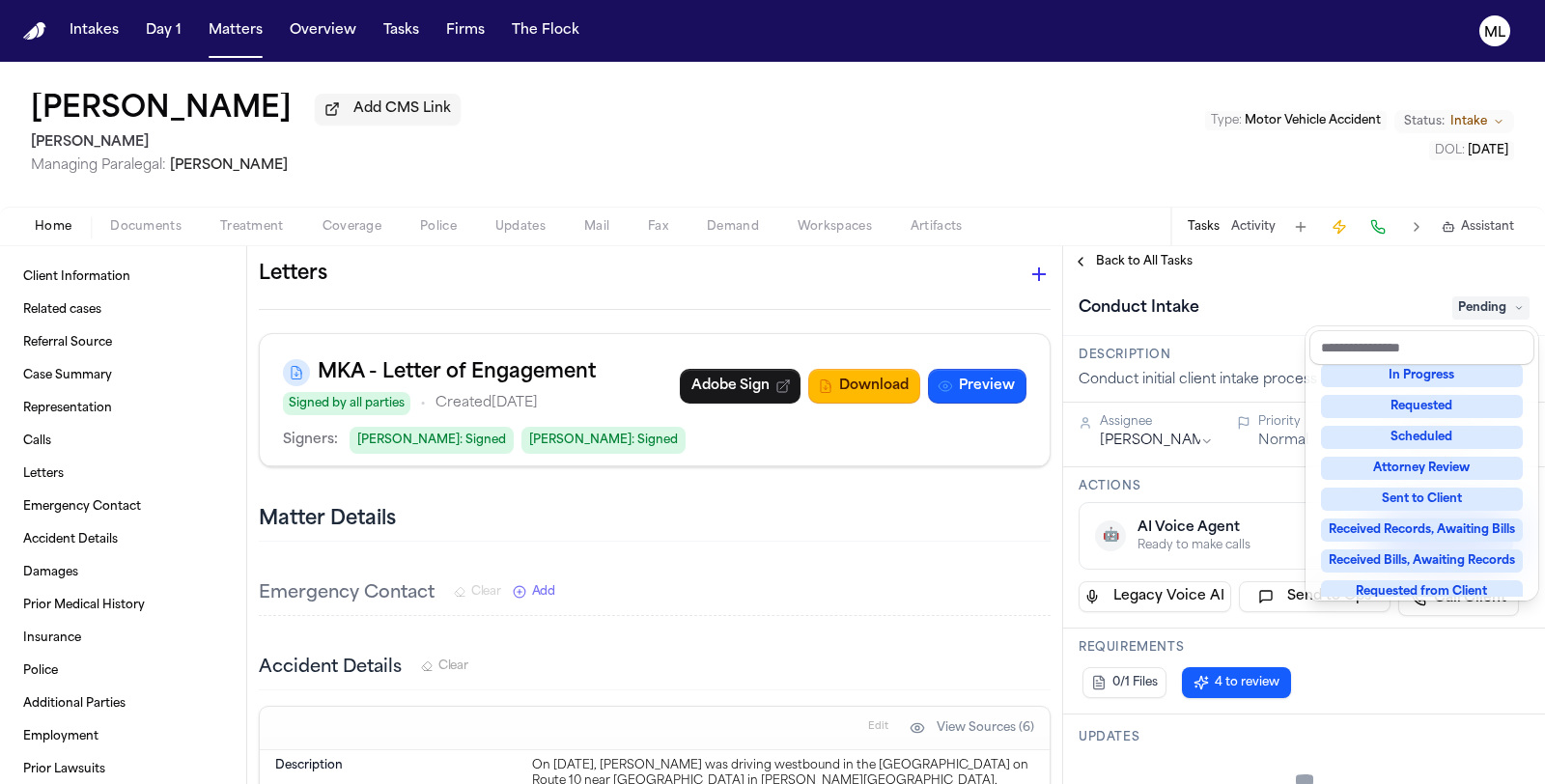
scroll to position [67, 0]
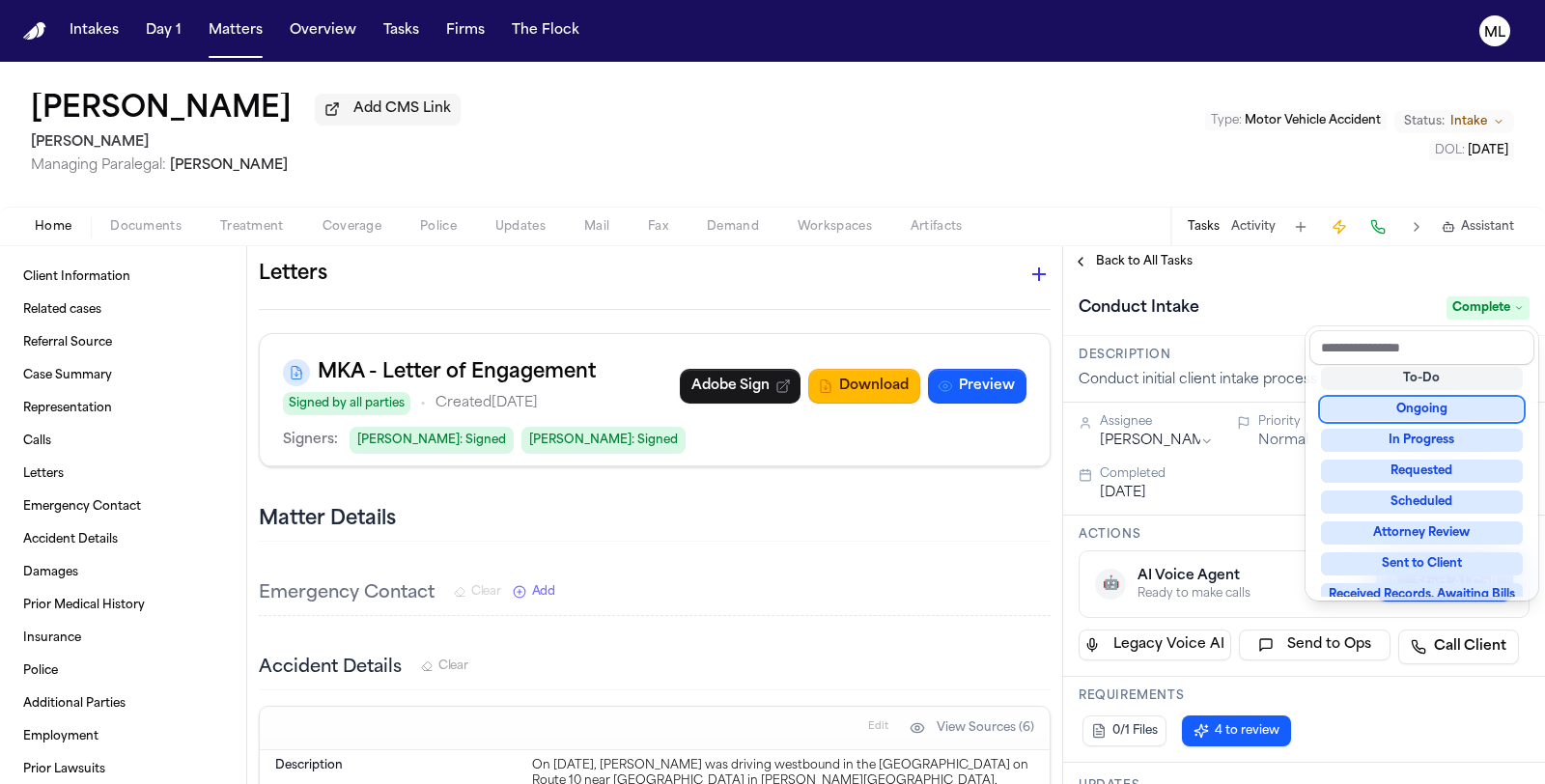
click at [1132, 257] on div "**********" at bounding box center [1303, 515] width 481 height 538
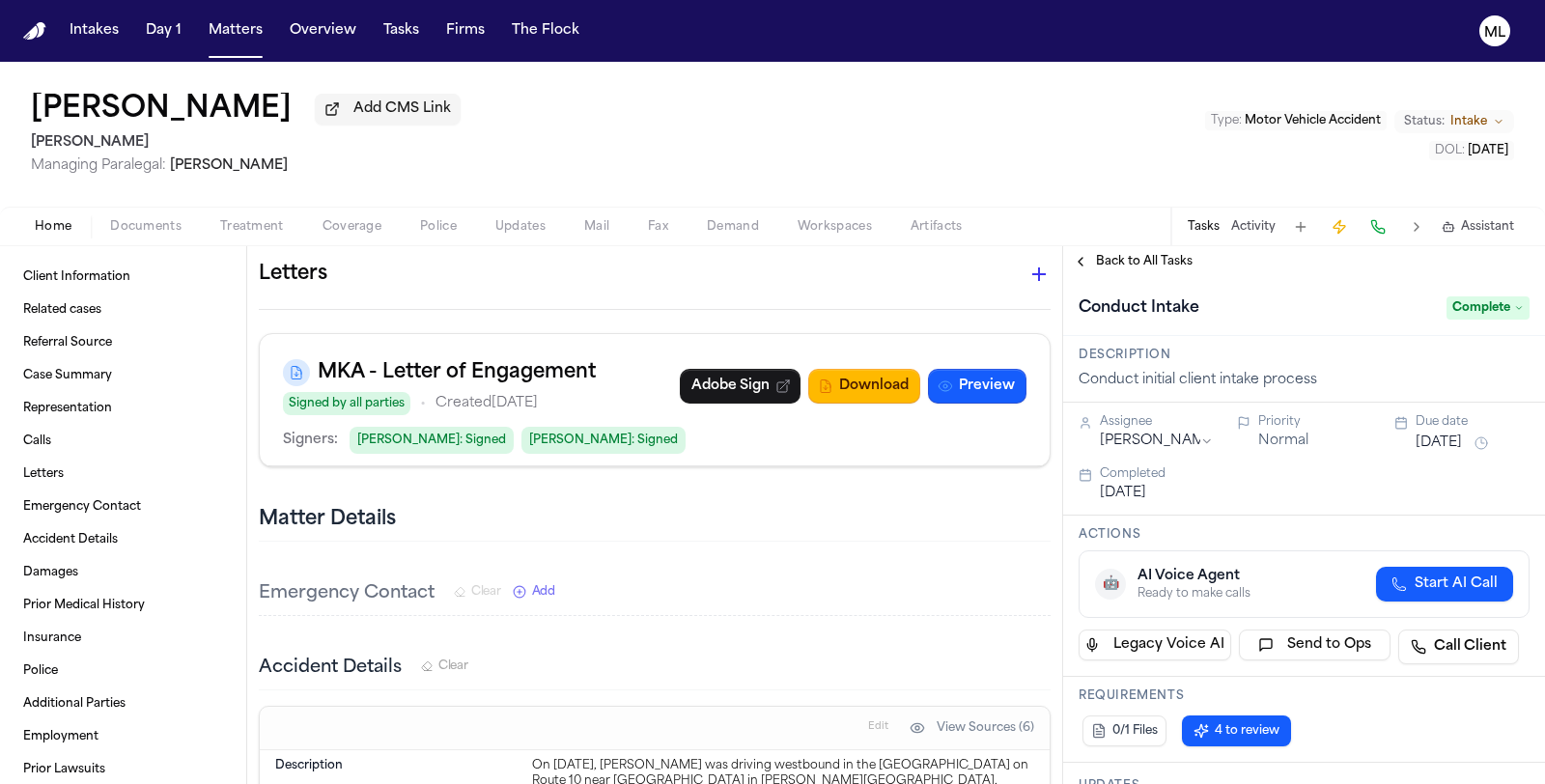
click at [1132, 257] on span "Back to All Tasks" at bounding box center [1143, 261] width 96 height 16
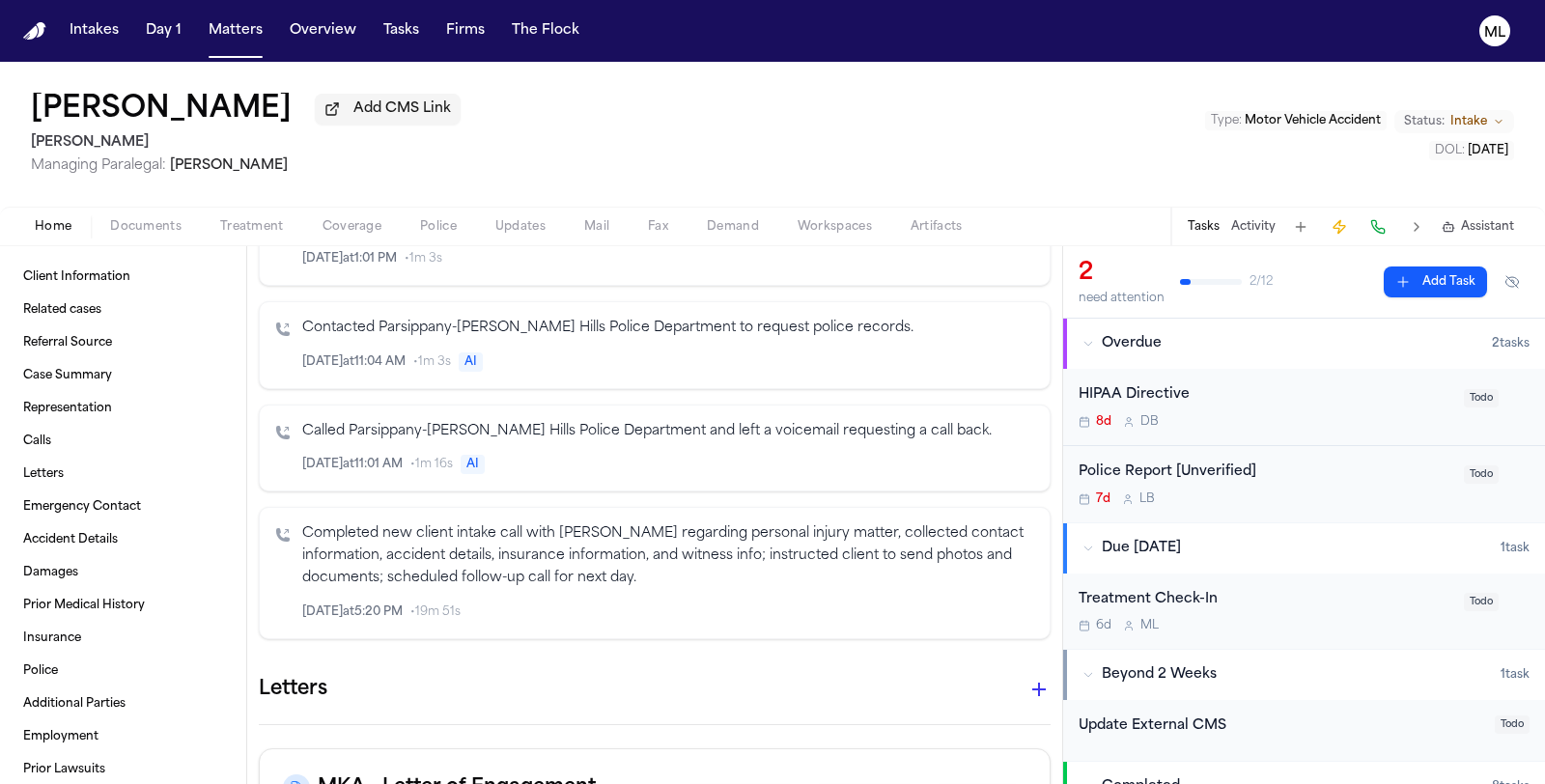
scroll to position [1287, 0]
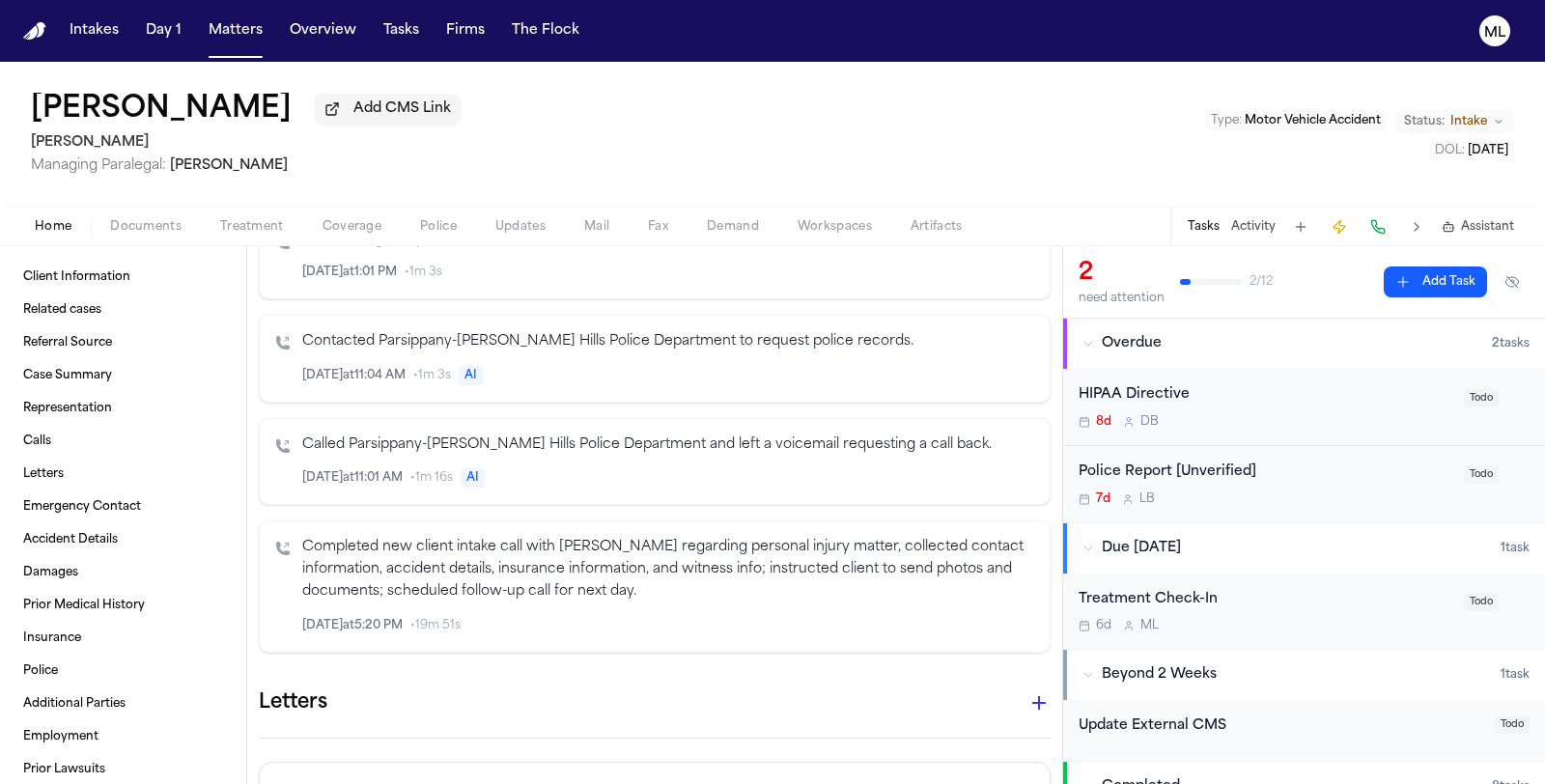
click at [140, 234] on button "Documents" at bounding box center [146, 226] width 110 height 23
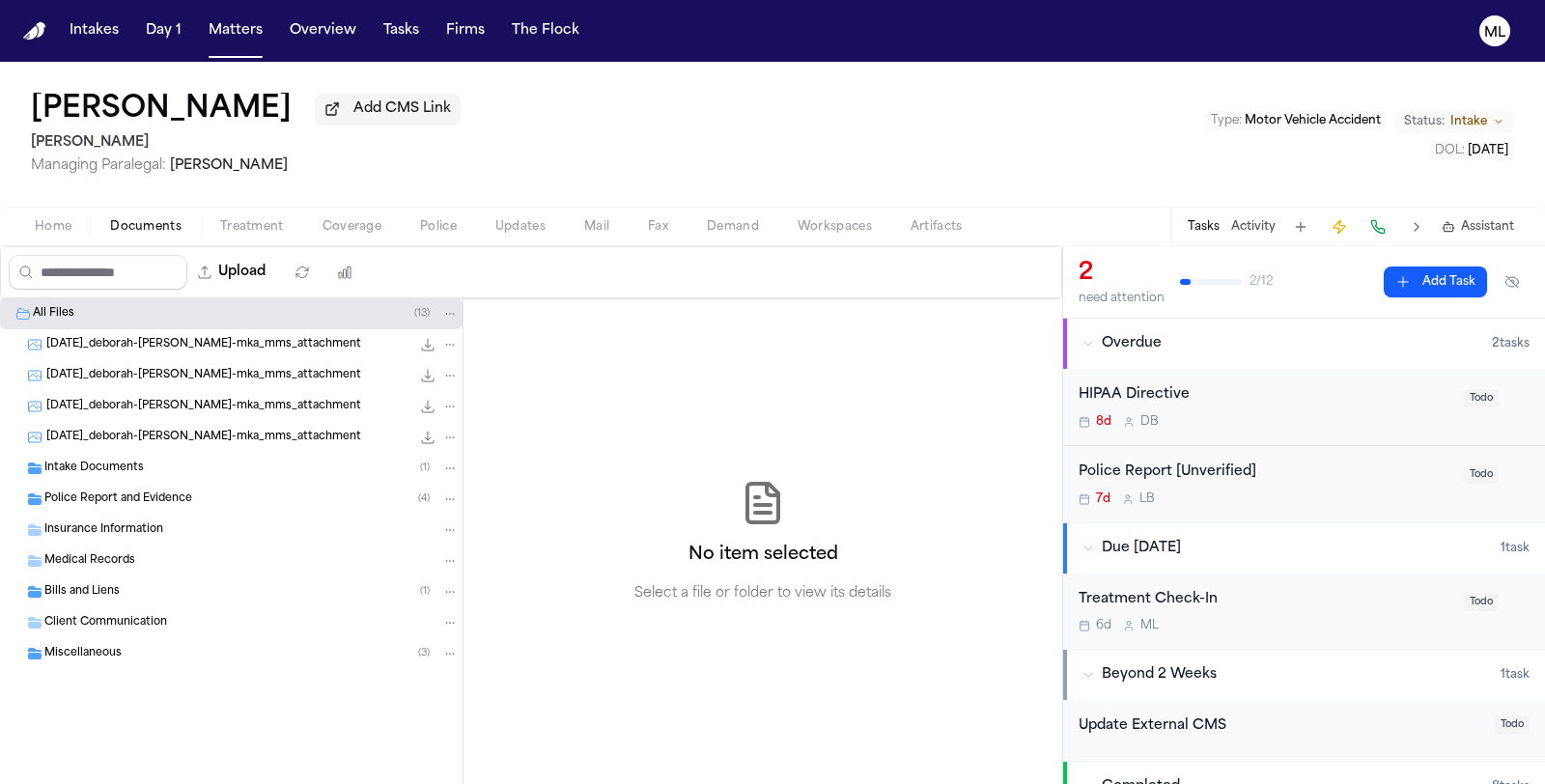
click at [113, 460] on span "Intake Documents" at bounding box center [94, 468] width 99 height 17
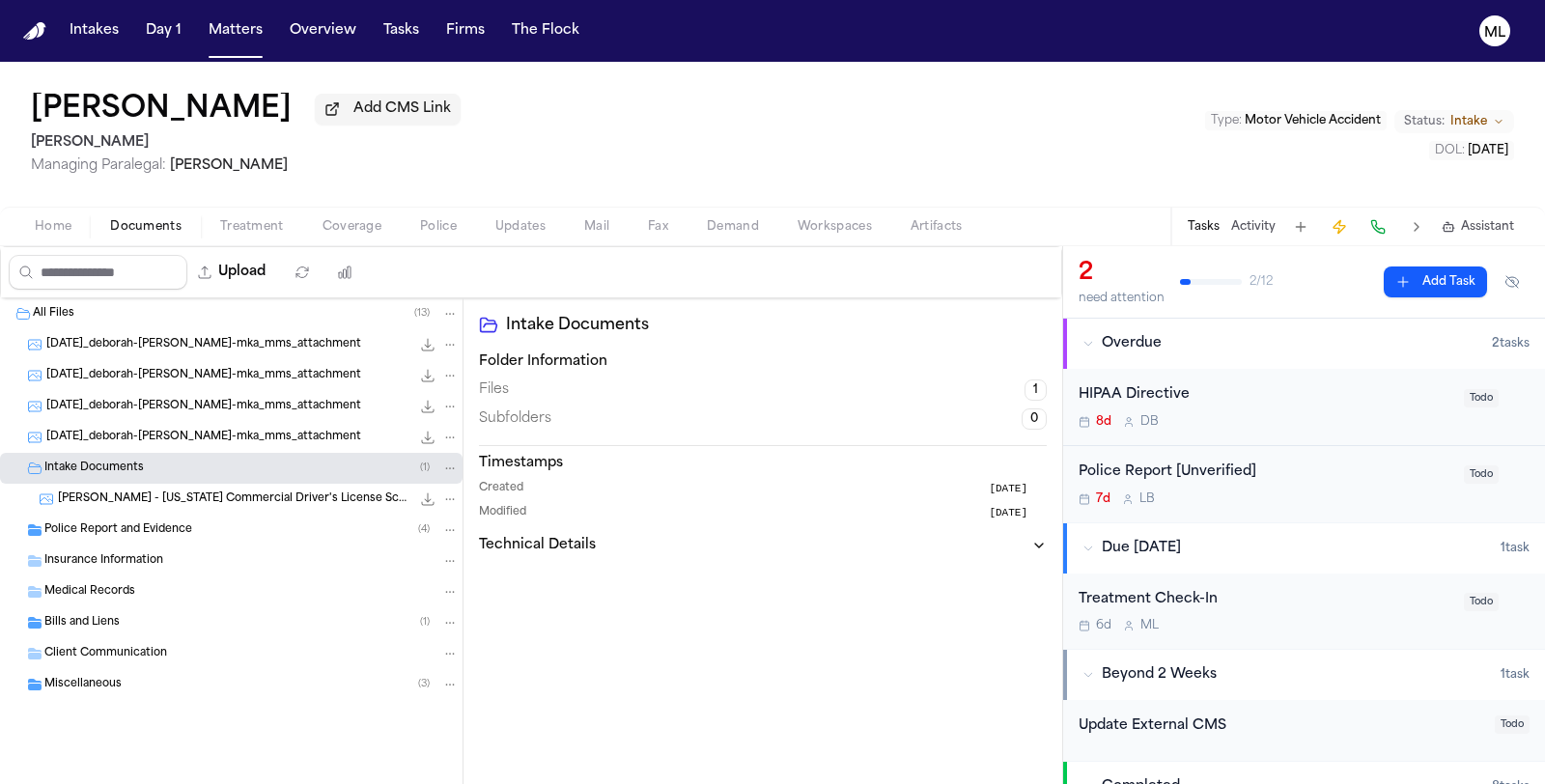
click at [247, 538] on div "Police Report and Evidence ( 4 )" at bounding box center [231, 530] width 463 height 31
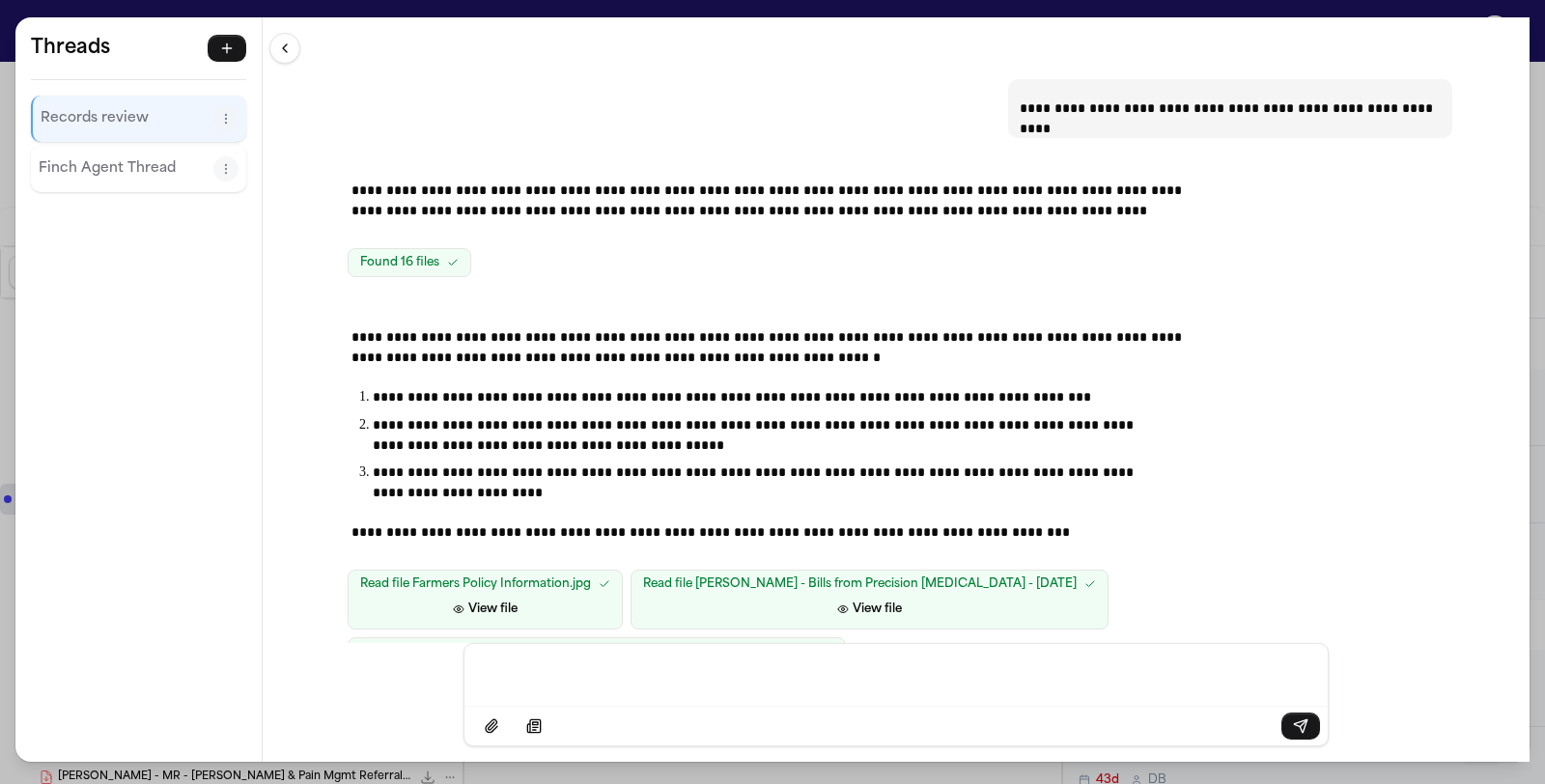
scroll to position [708, 0]
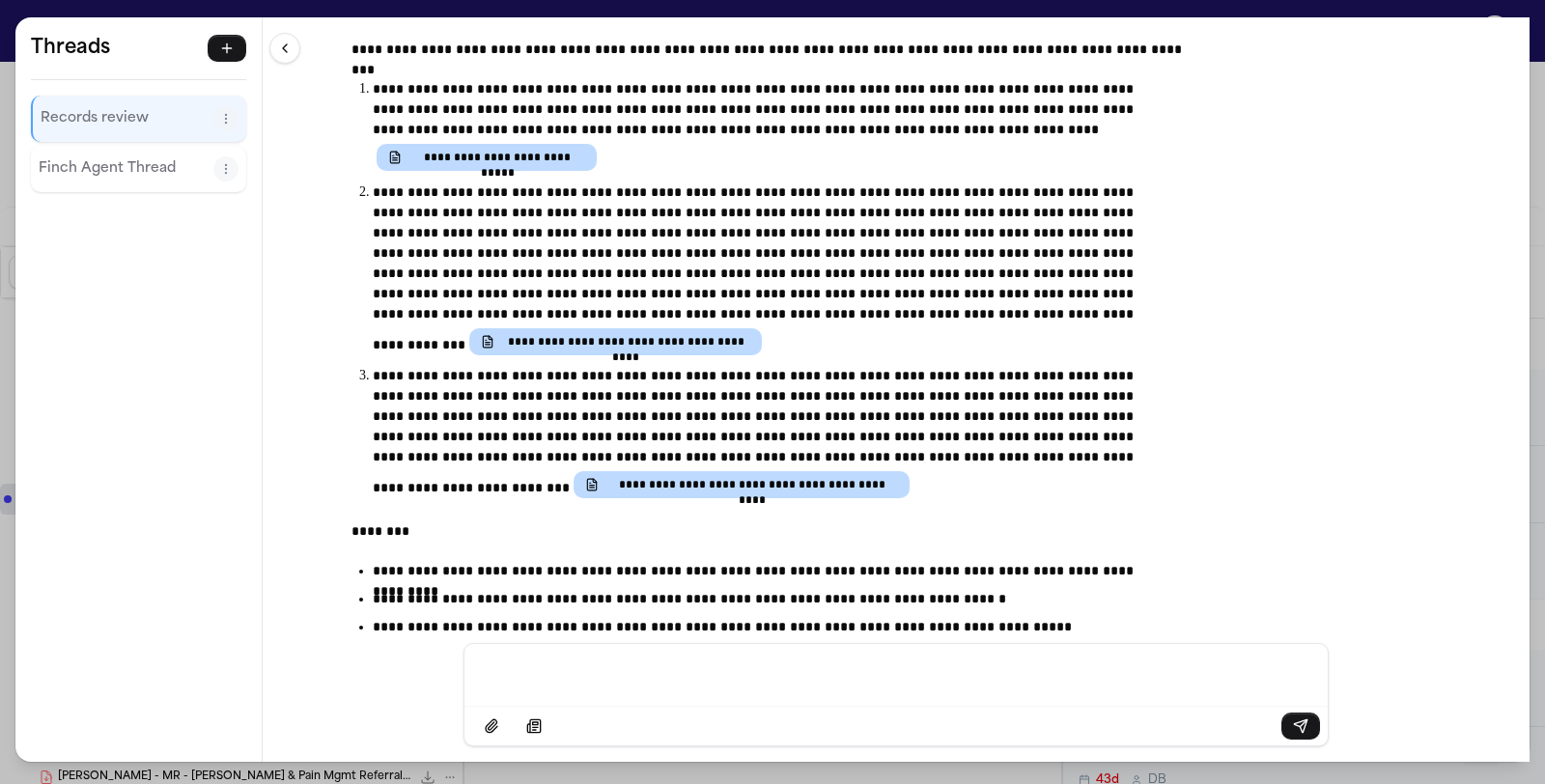
click at [83, 11] on div "**********" at bounding box center [772, 392] width 1545 height 784
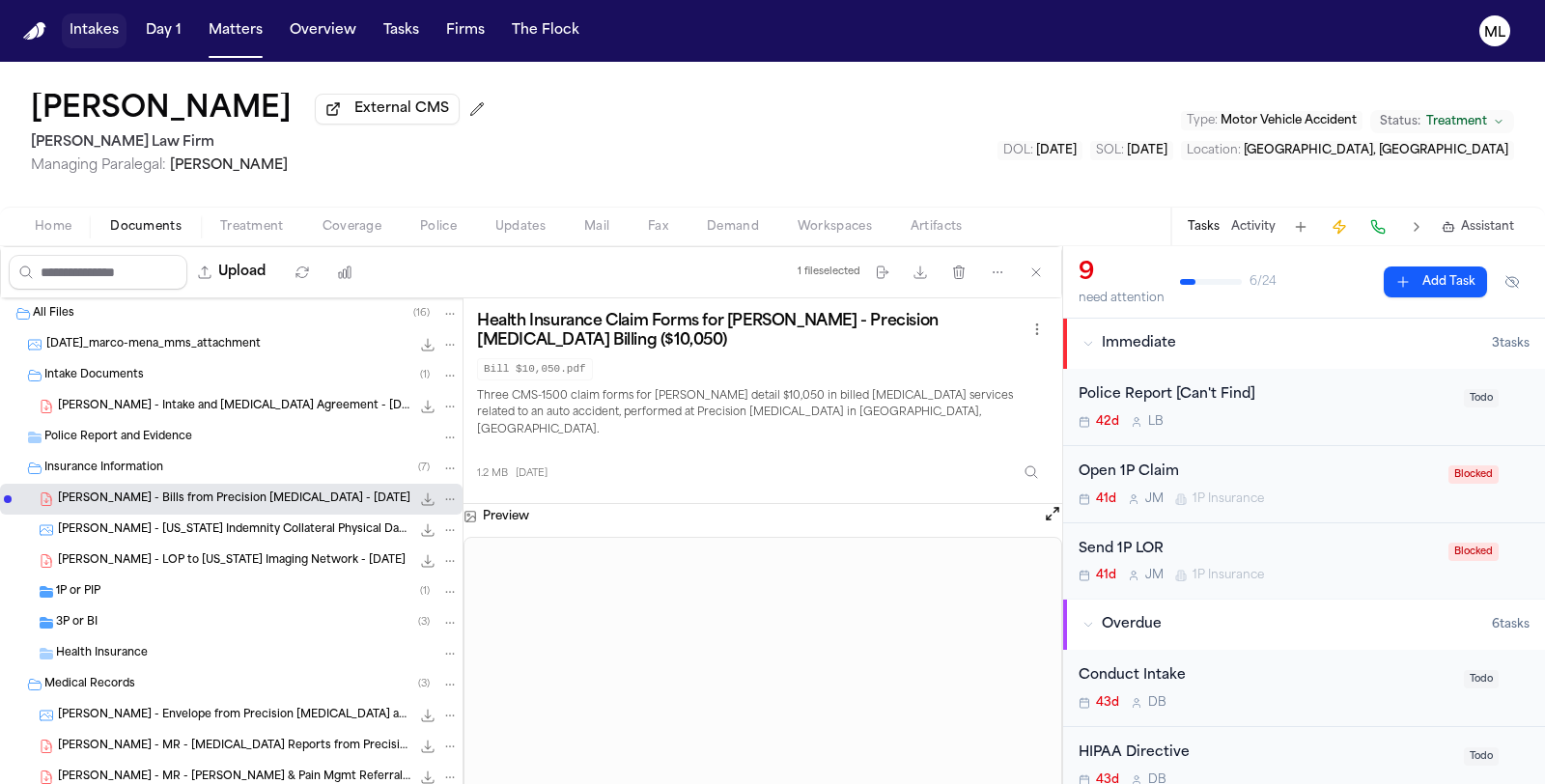
click at [110, 34] on button "Intakes" at bounding box center [93, 31] width 64 height 35
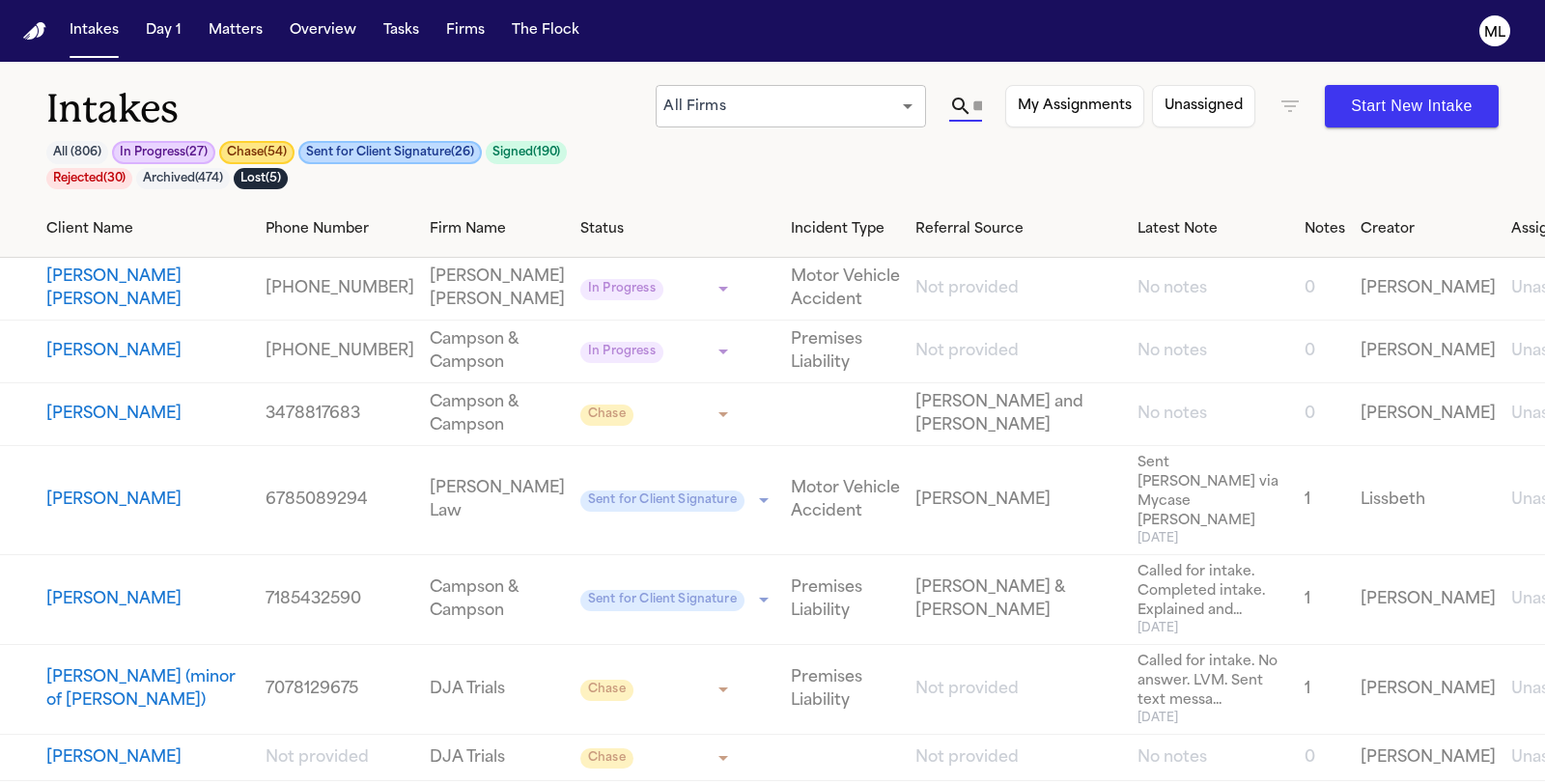
click at [978, 99] on input "text" at bounding box center [978, 106] width 10 height 31
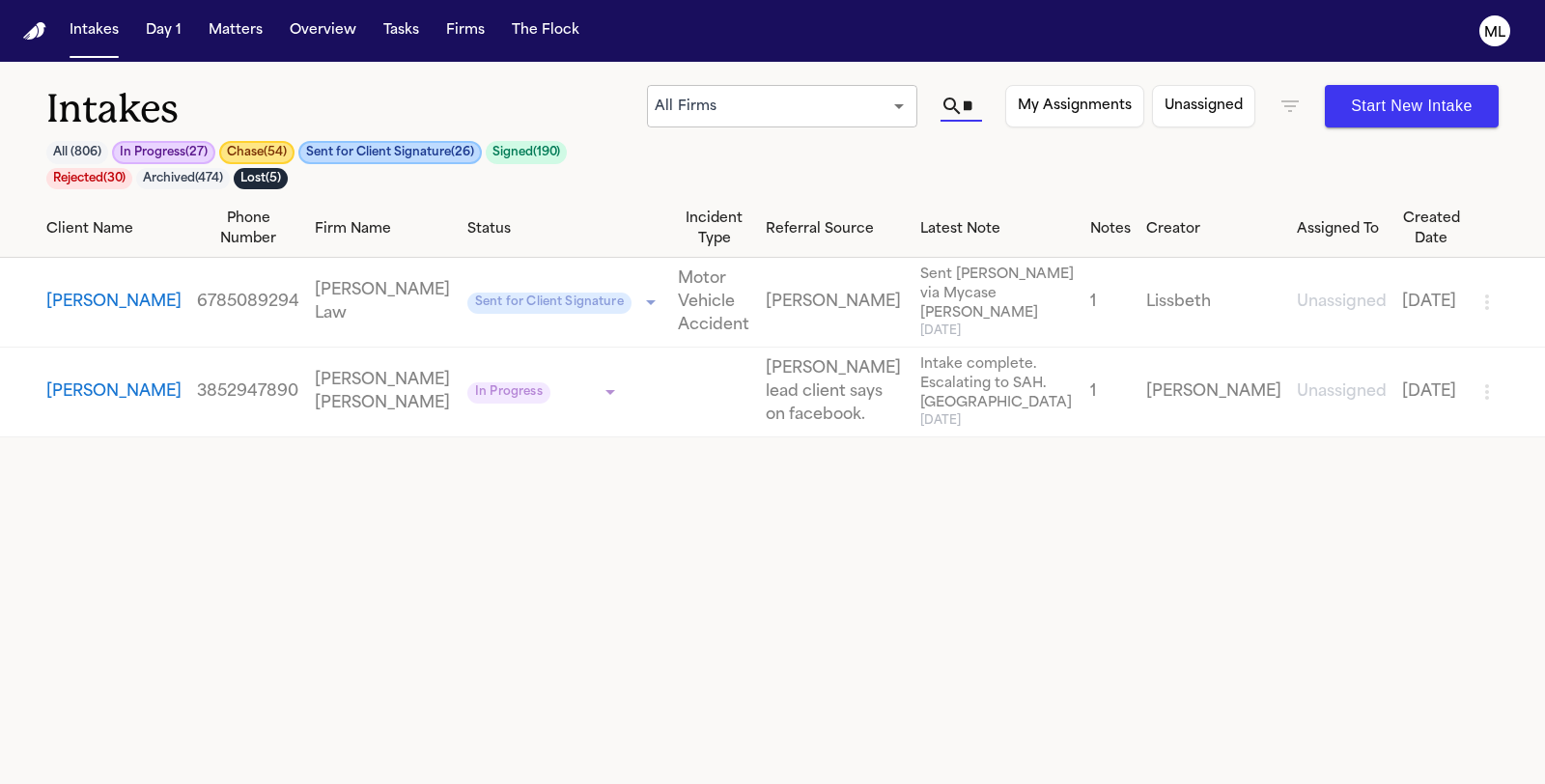
scroll to position [0, 21]
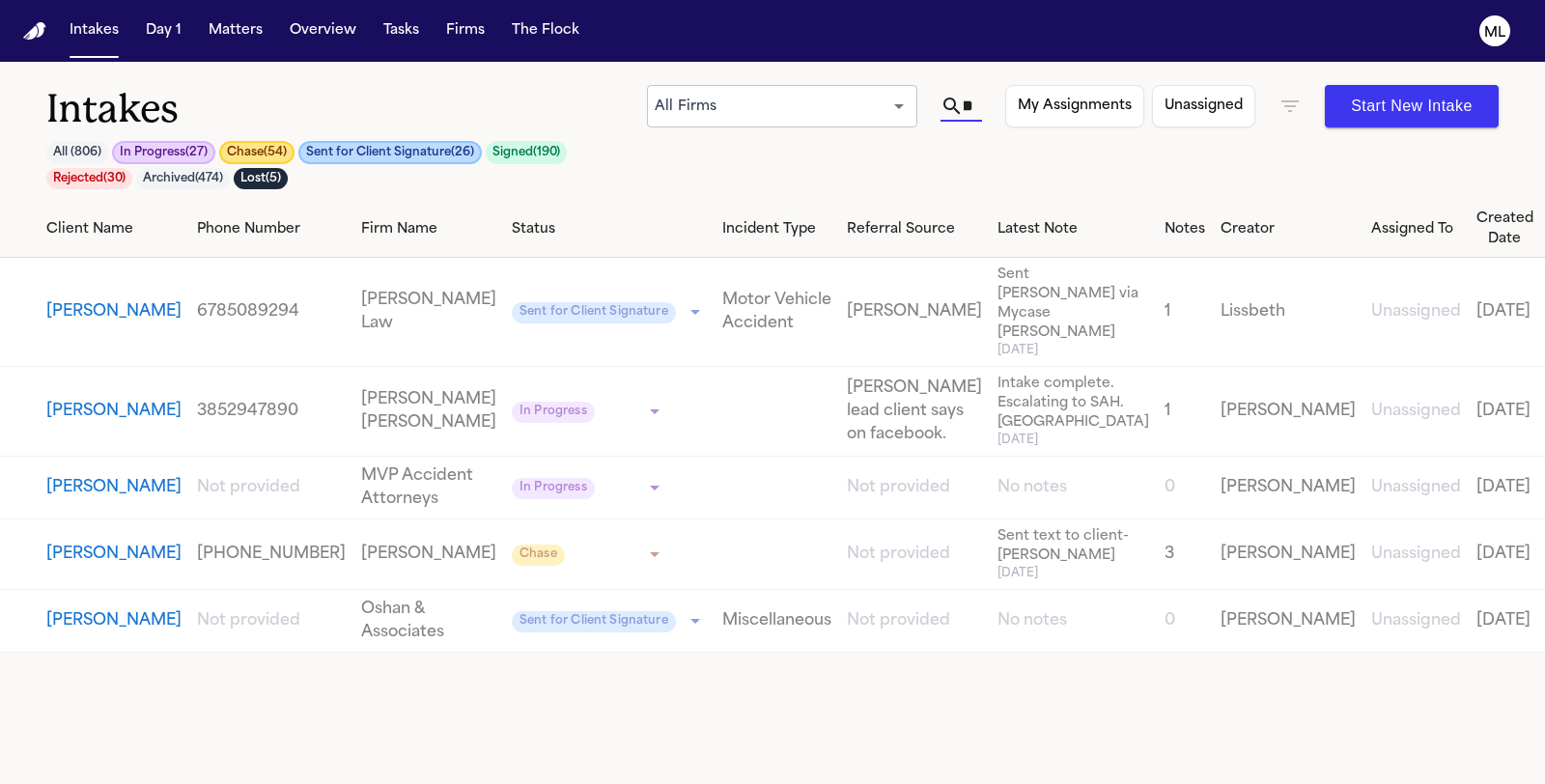
type input "*"
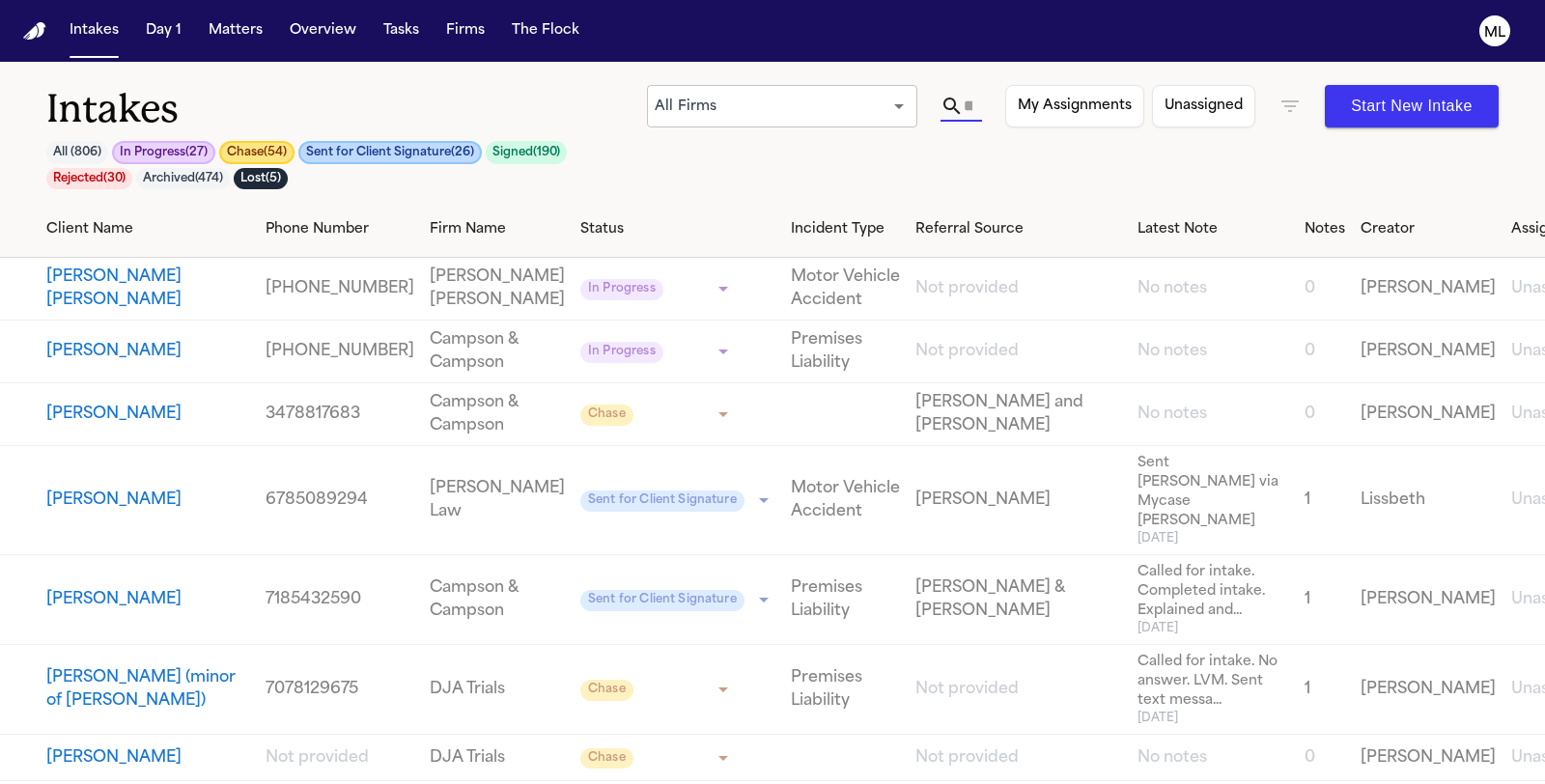
scroll to position [0, 0]
click at [974, 102] on input "text" at bounding box center [969, 106] width 10 height 31
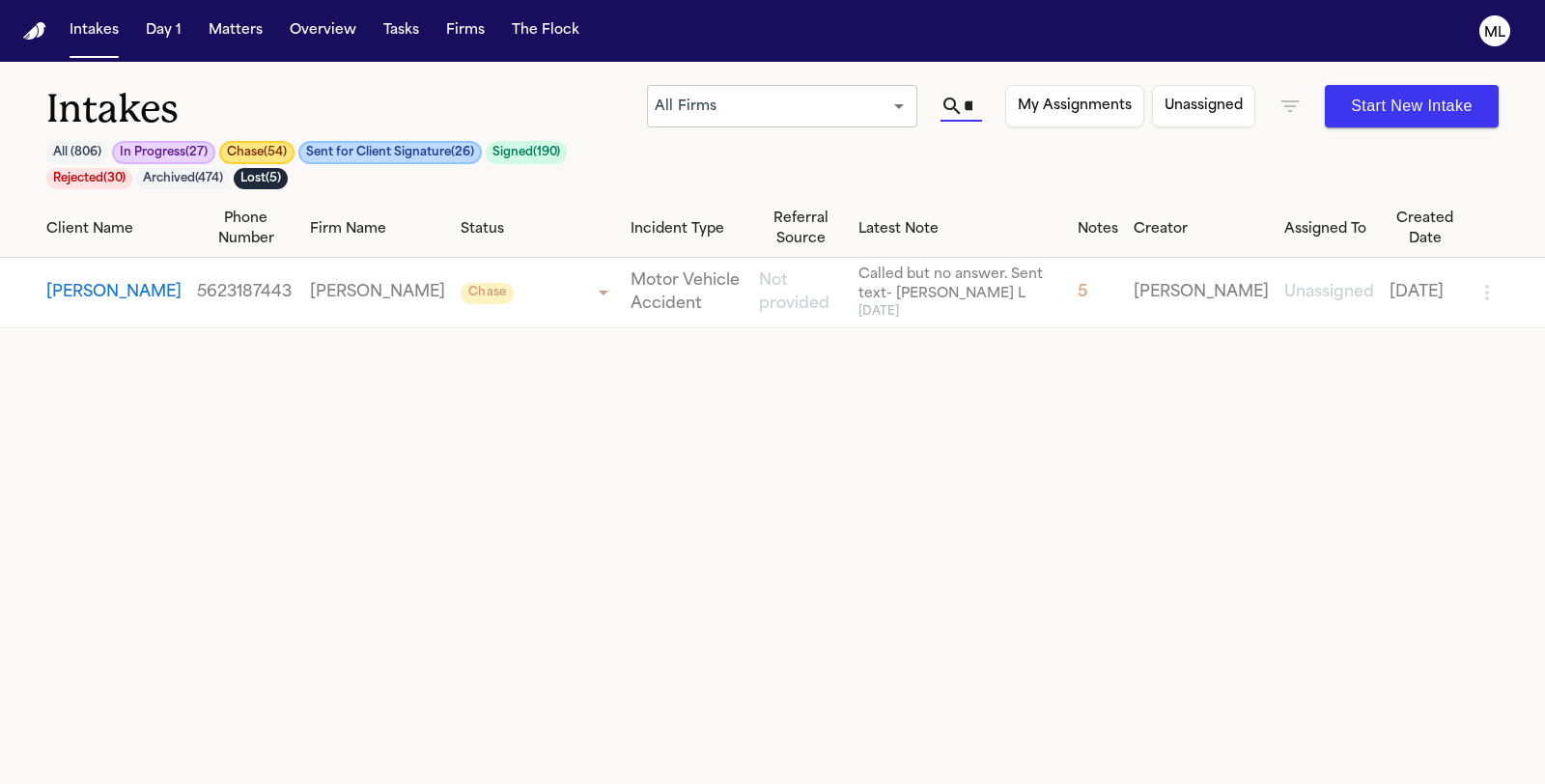
scroll to position [0, 29]
type input "*"
type input "****"
click at [1289, 103] on icon "button" at bounding box center [1289, 106] width 23 height 23
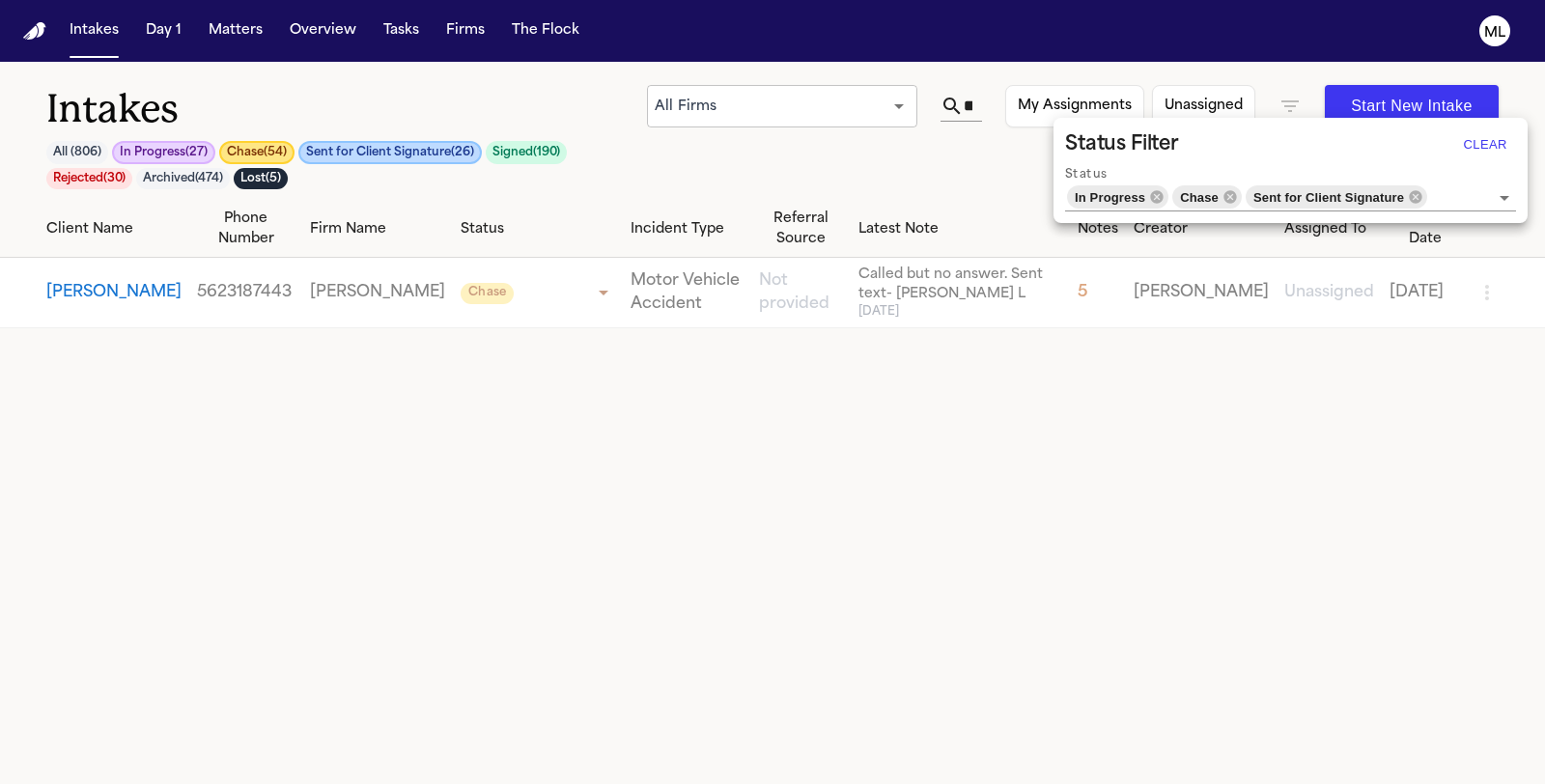
click at [1484, 145] on button "Clear" at bounding box center [1485, 145] width 61 height 31
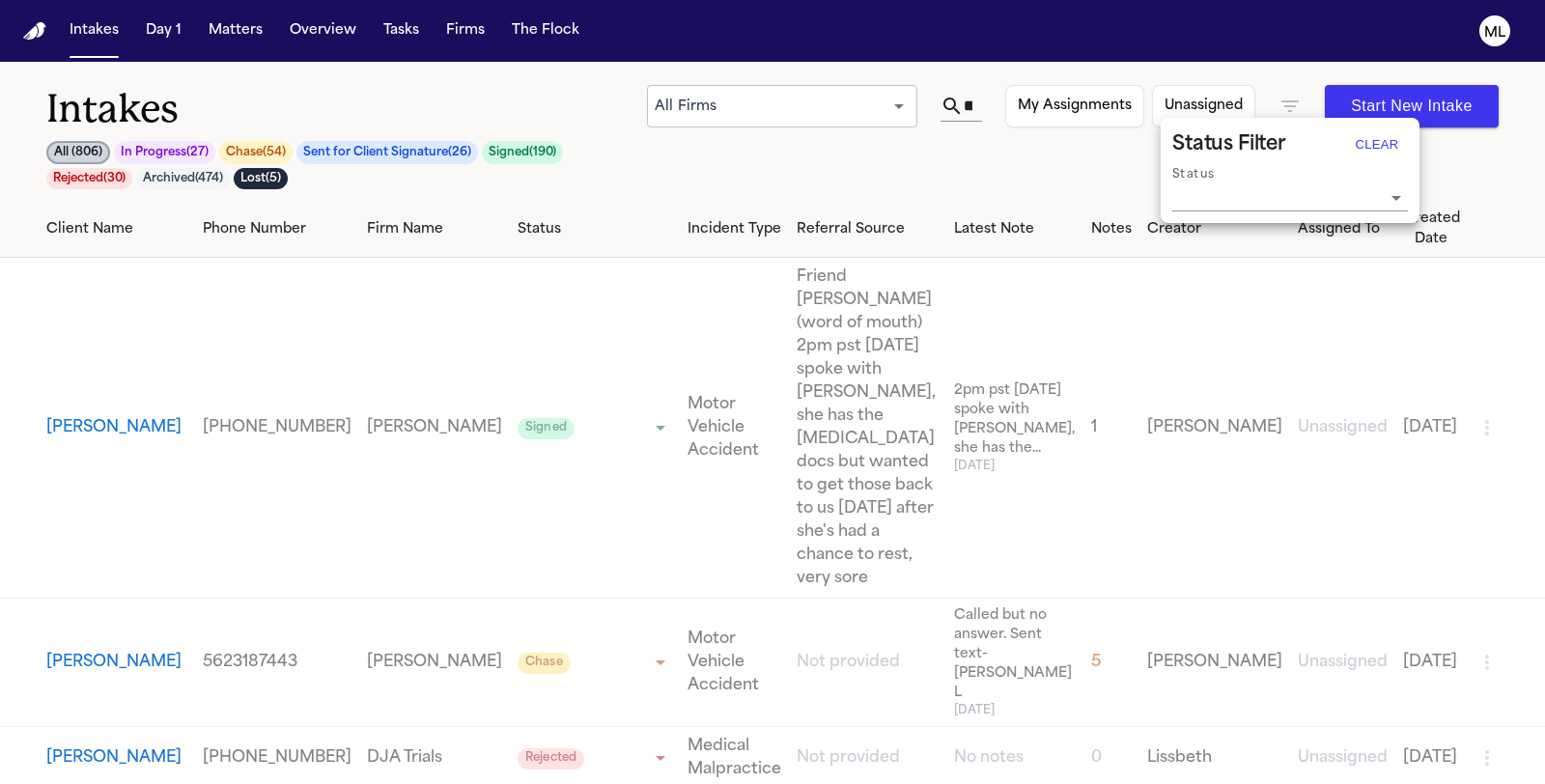
click at [111, 331] on div at bounding box center [772, 392] width 1545 height 784
click at [107, 416] on button "[PERSON_NAME]" at bounding box center [114, 427] width 135 height 23
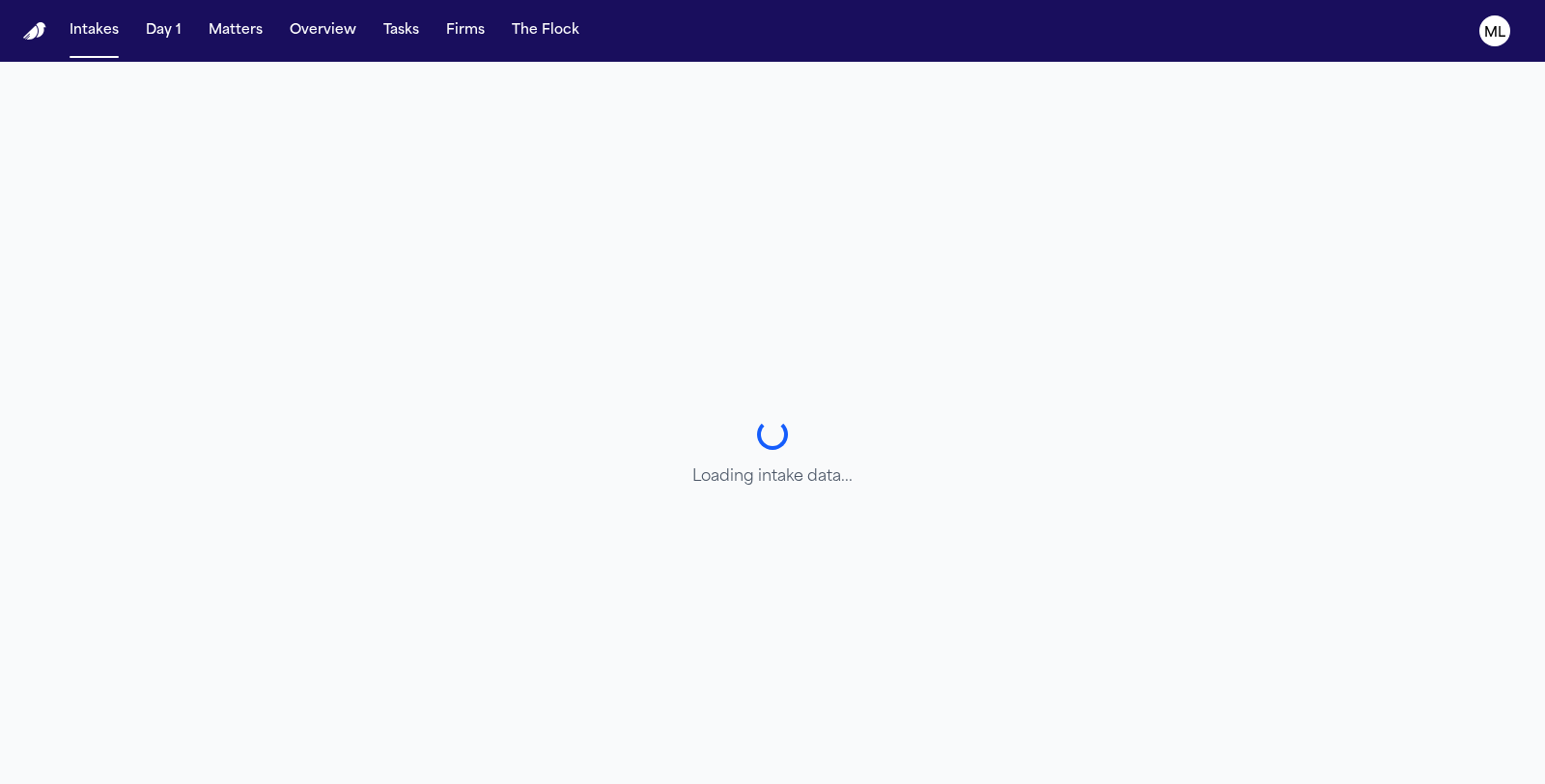
click at [107, 334] on div "Loading intake data..." at bounding box center [772, 453] width 1545 height 784
select select "******"
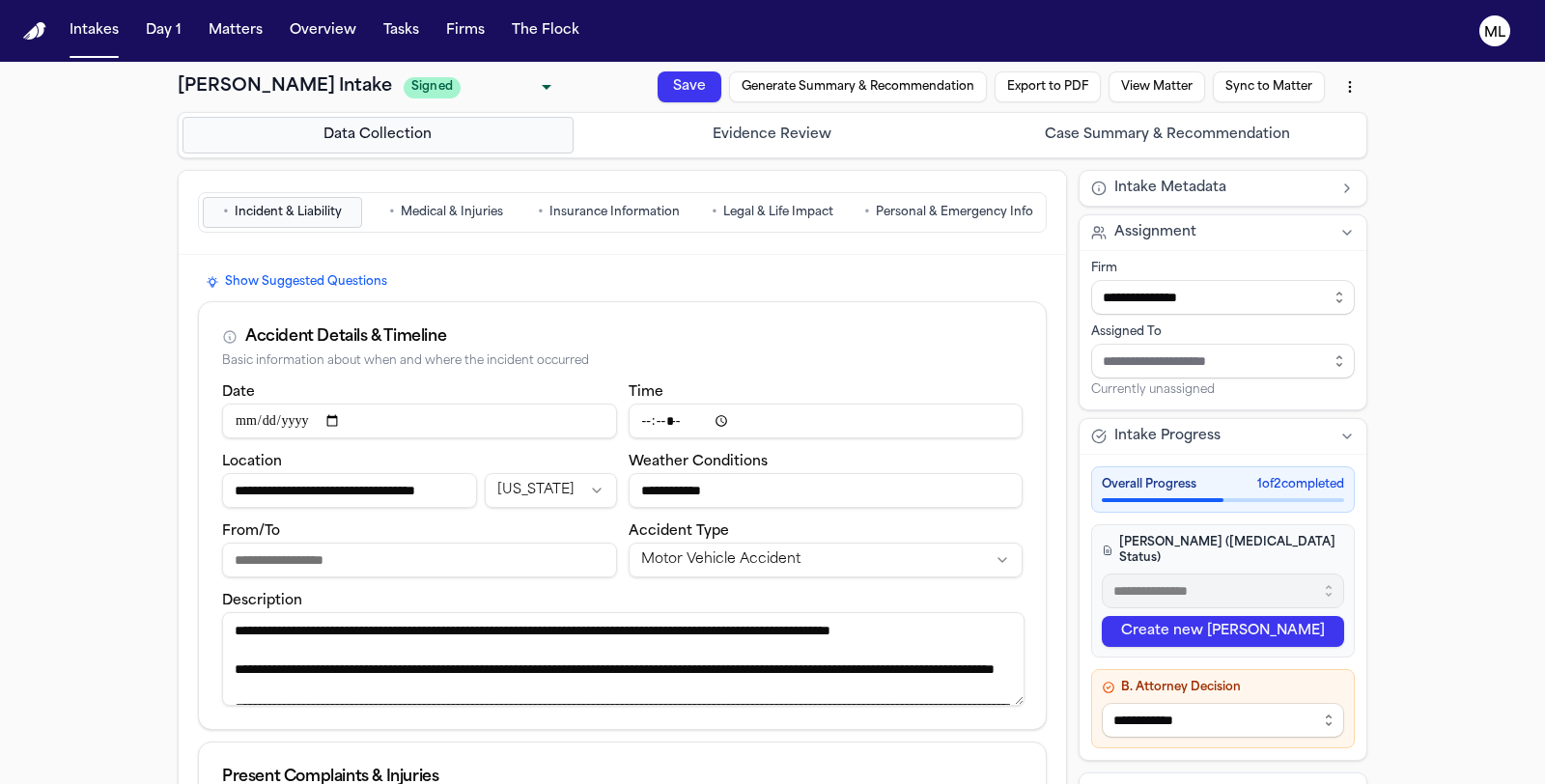
click at [1040, 95] on button "Export to PDF" at bounding box center [1046, 116] width 109 height 42
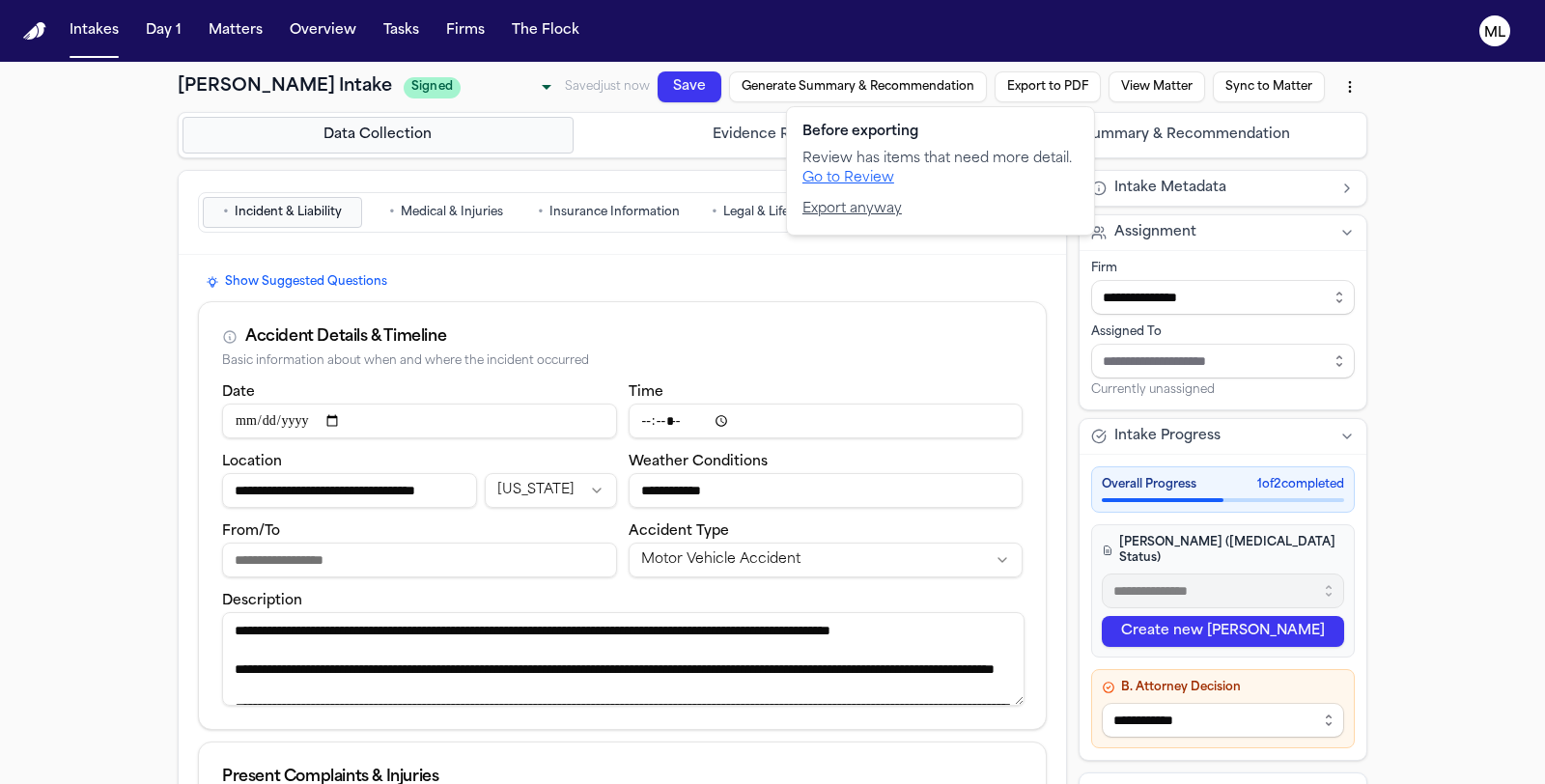
click at [865, 205] on button "Export anyway" at bounding box center [852, 209] width 99 height 19
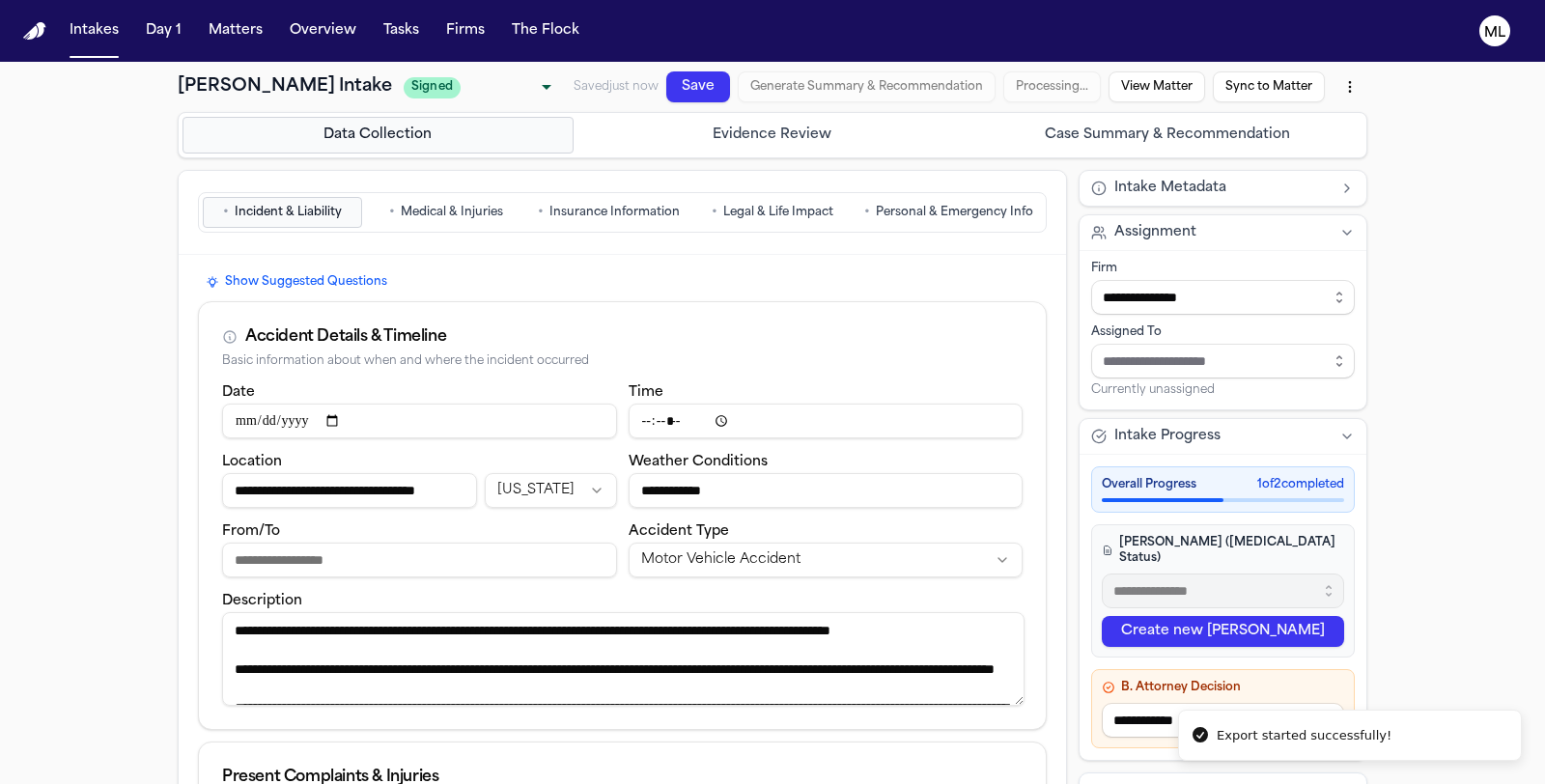
click at [1270, 85] on button "Sync to Matter" at bounding box center [1268, 86] width 112 height 31
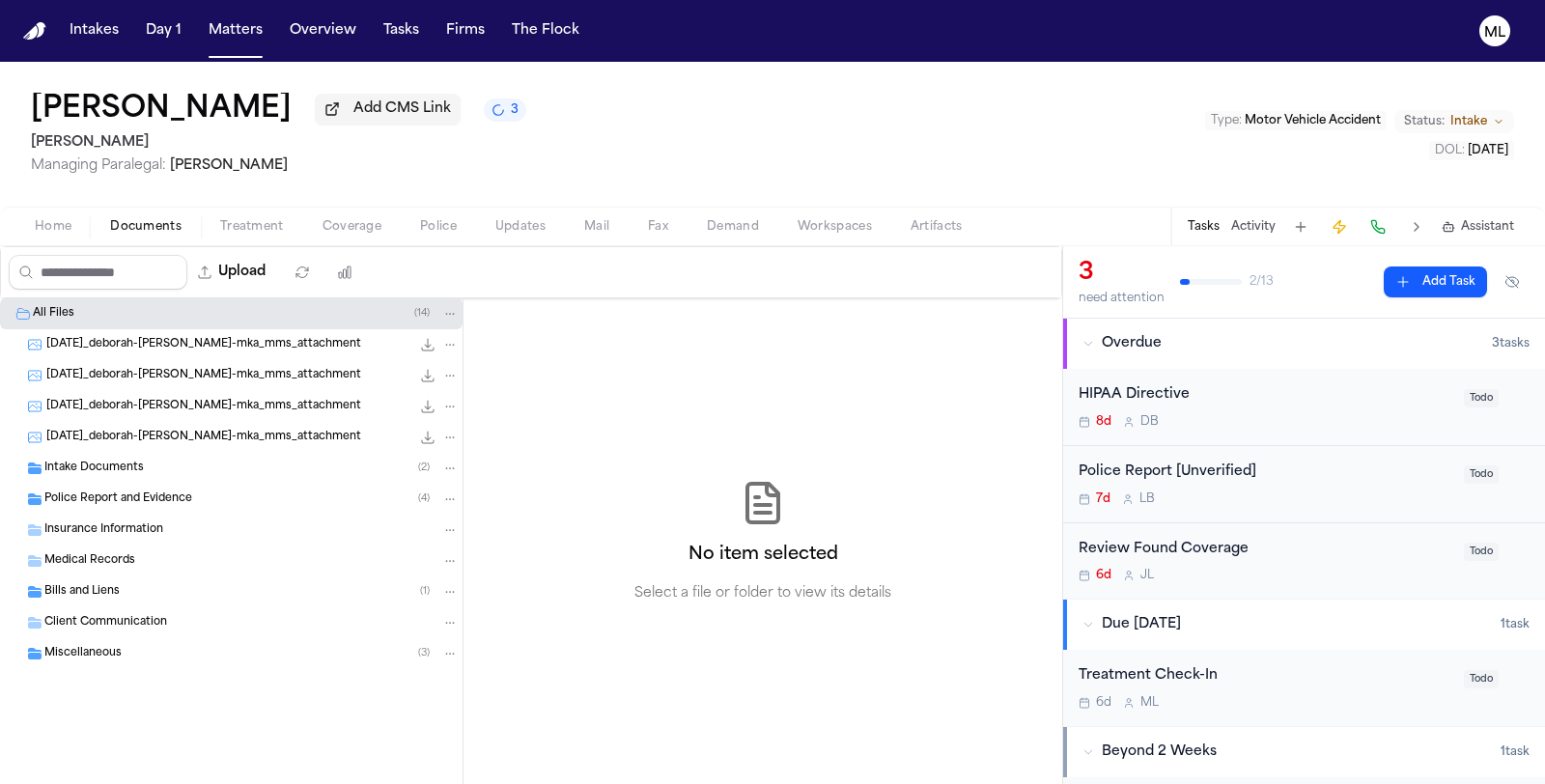
click at [117, 471] on span "Intake Documents" at bounding box center [94, 468] width 99 height 17
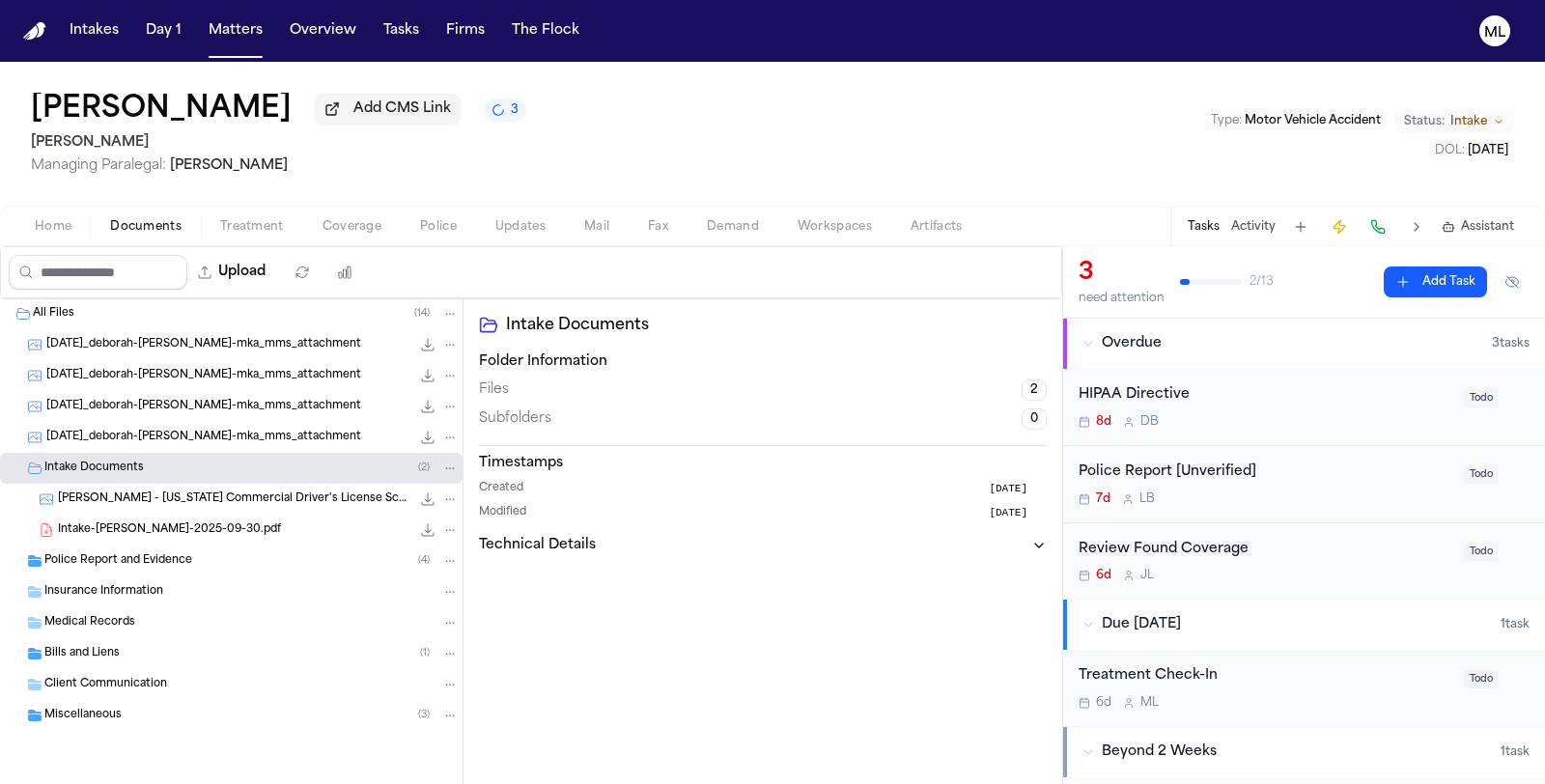
click at [191, 535] on span "Intake-[PERSON_NAME]-2025-09-30.pdf" at bounding box center [168, 530] width 223 height 17
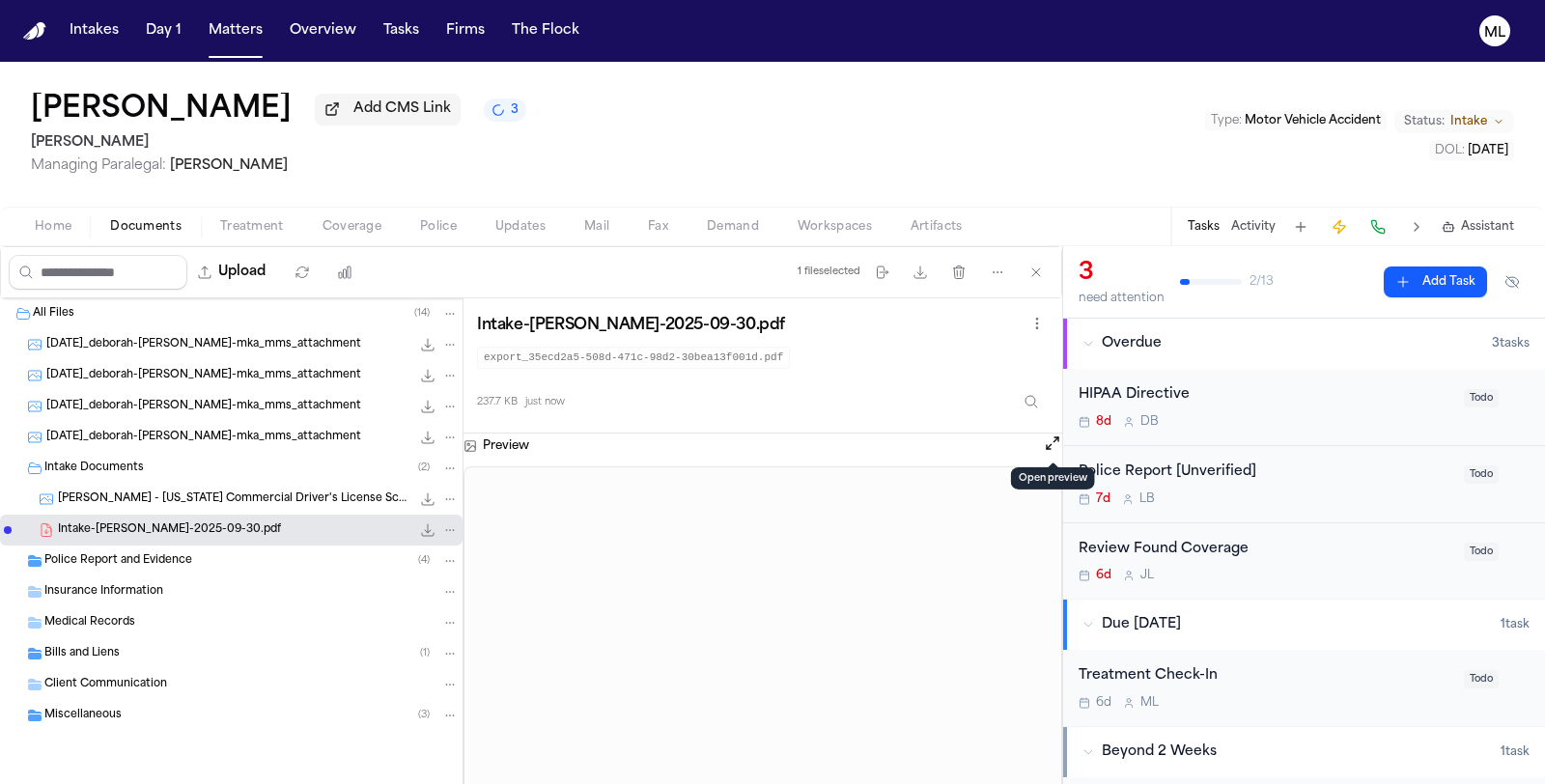
click at [1045, 443] on button "Open preview" at bounding box center [1052, 442] width 19 height 19
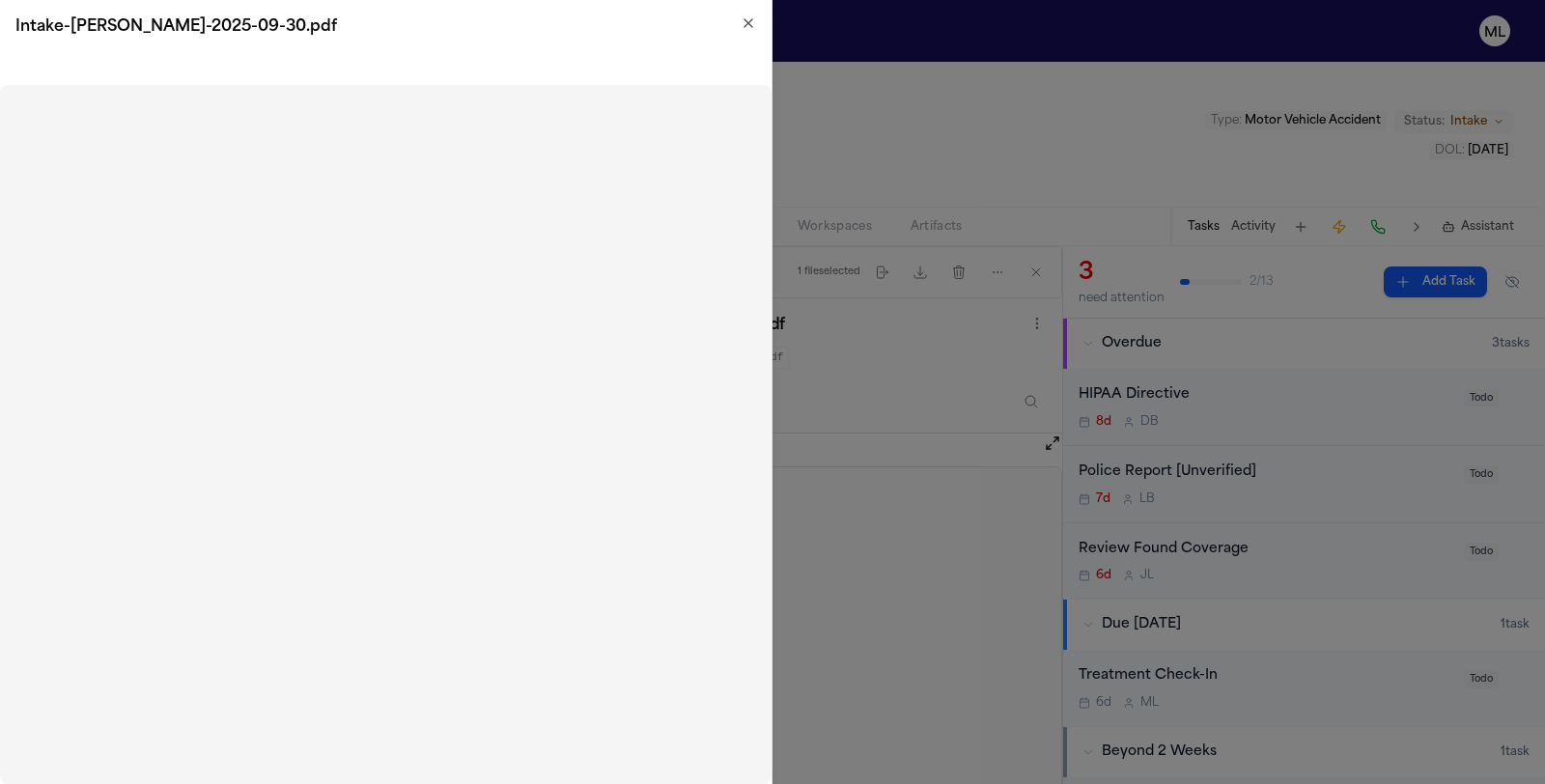
click at [749, 25] on icon "button" at bounding box center [749, 24] width 16 height 16
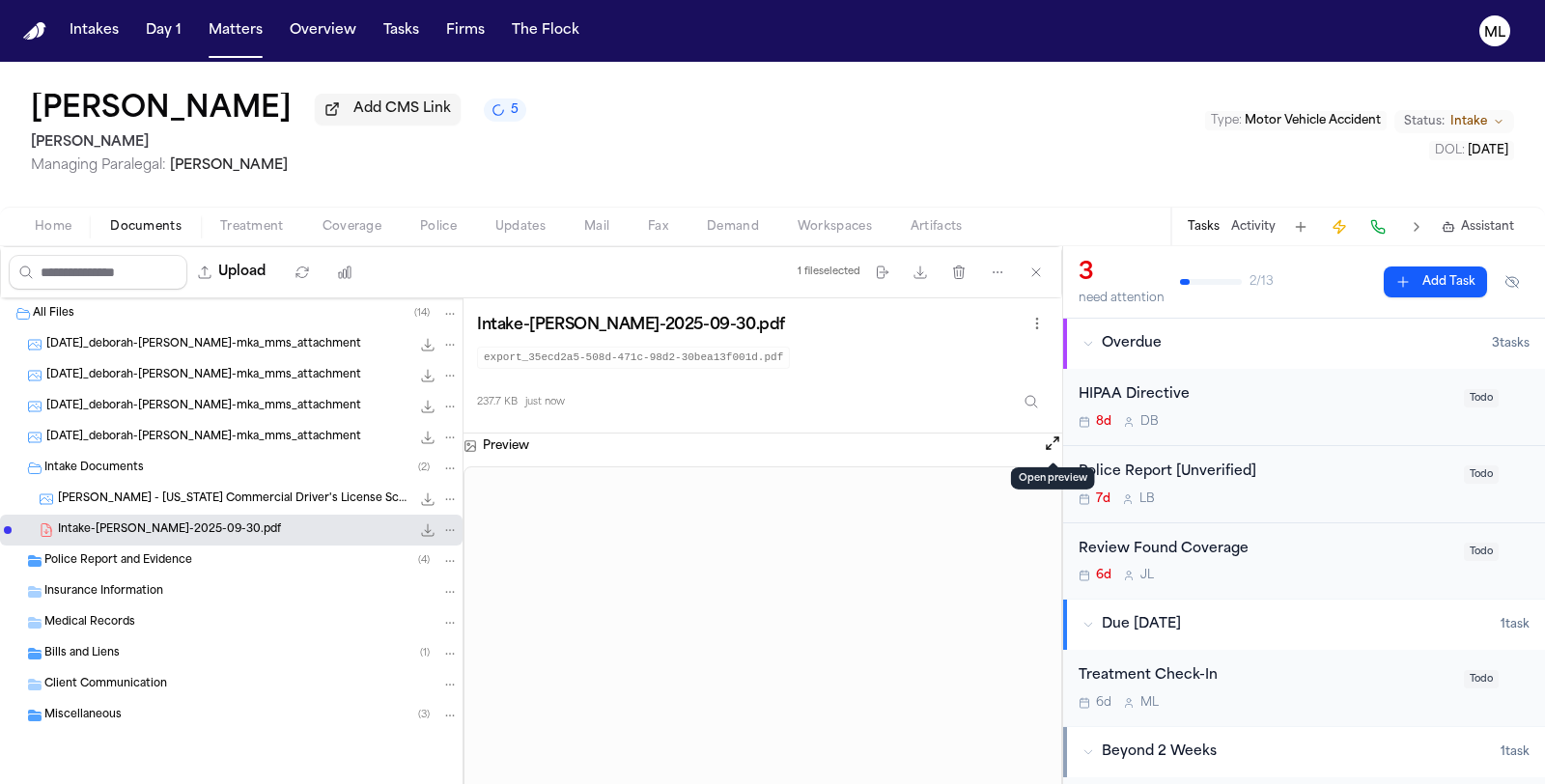
click at [331, 227] on span "Coverage" at bounding box center [352, 227] width 58 height 16
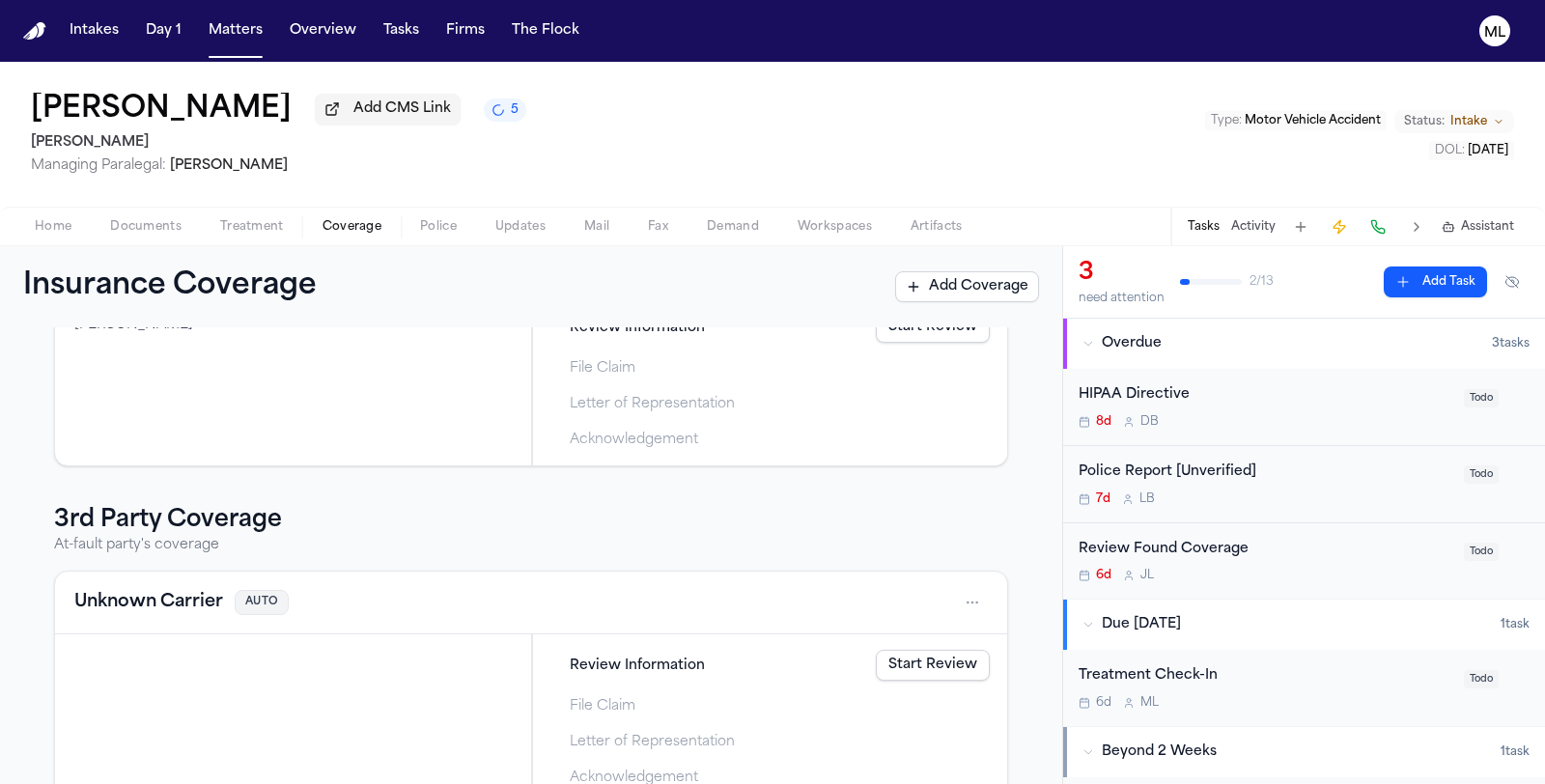
scroll to position [214, 0]
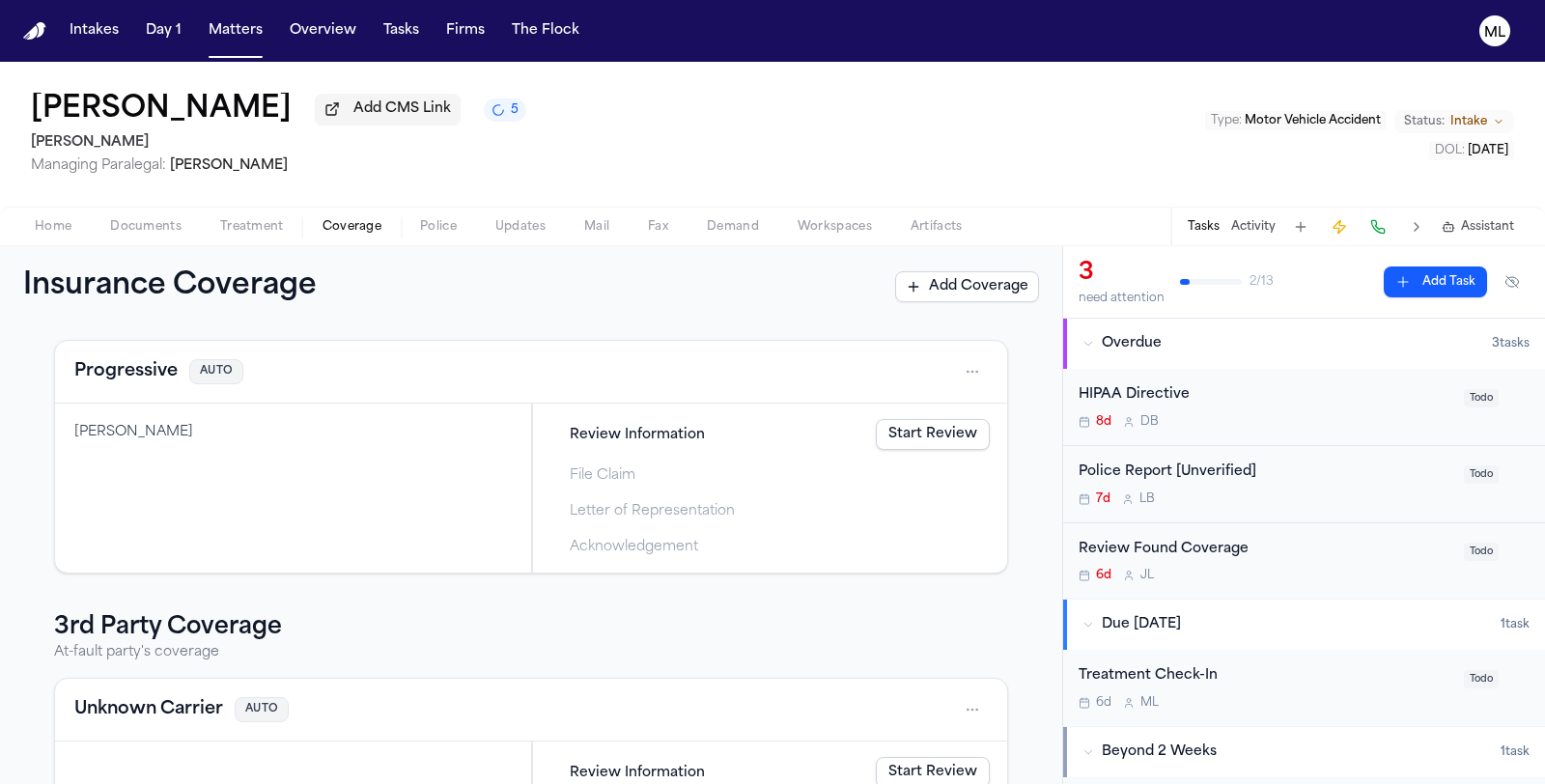
click at [120, 224] on span "Documents" at bounding box center [146, 227] width 71 height 16
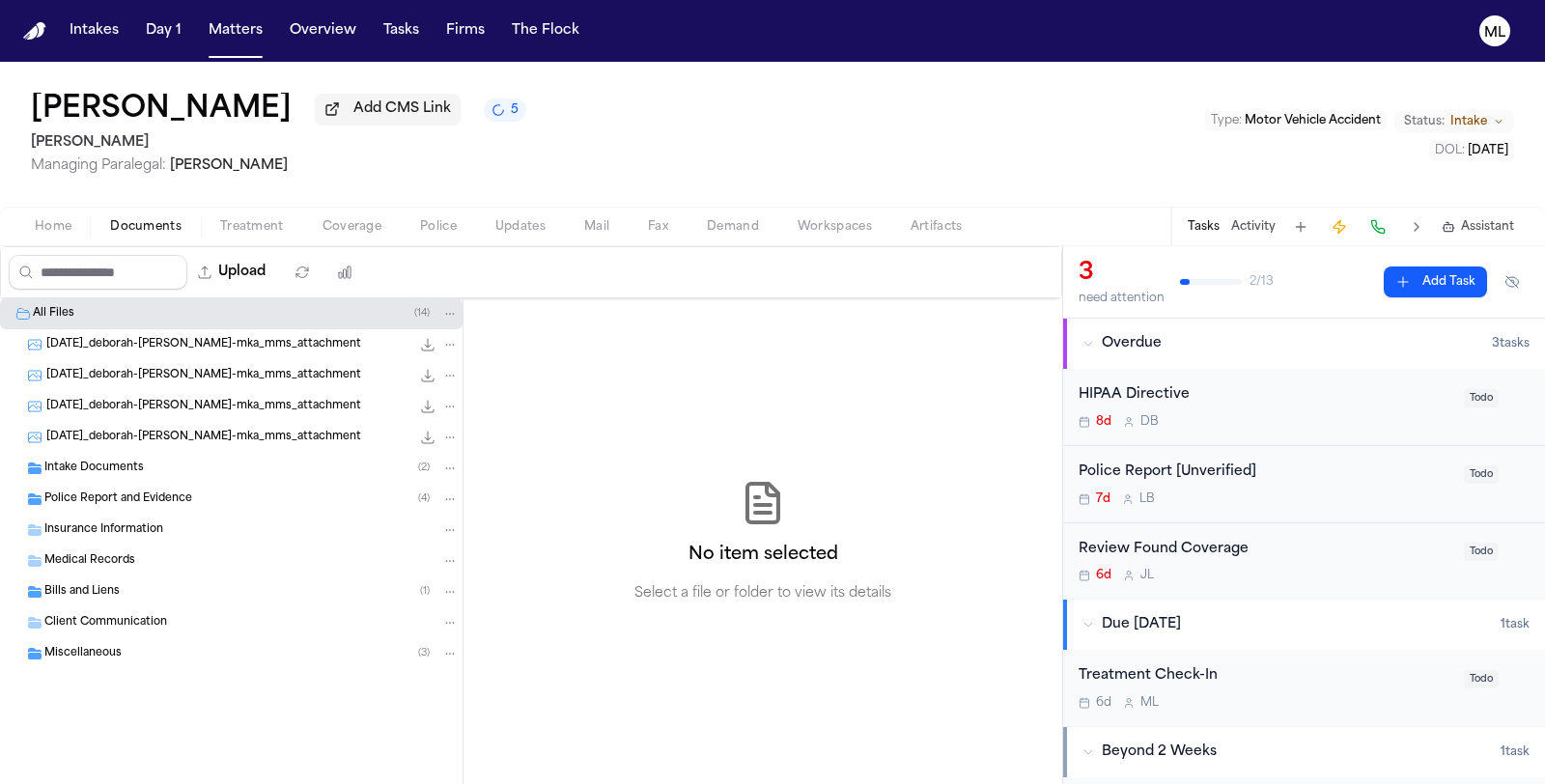
click at [166, 470] on div "Intake Documents ( 2 )" at bounding box center [252, 468] width 414 height 18
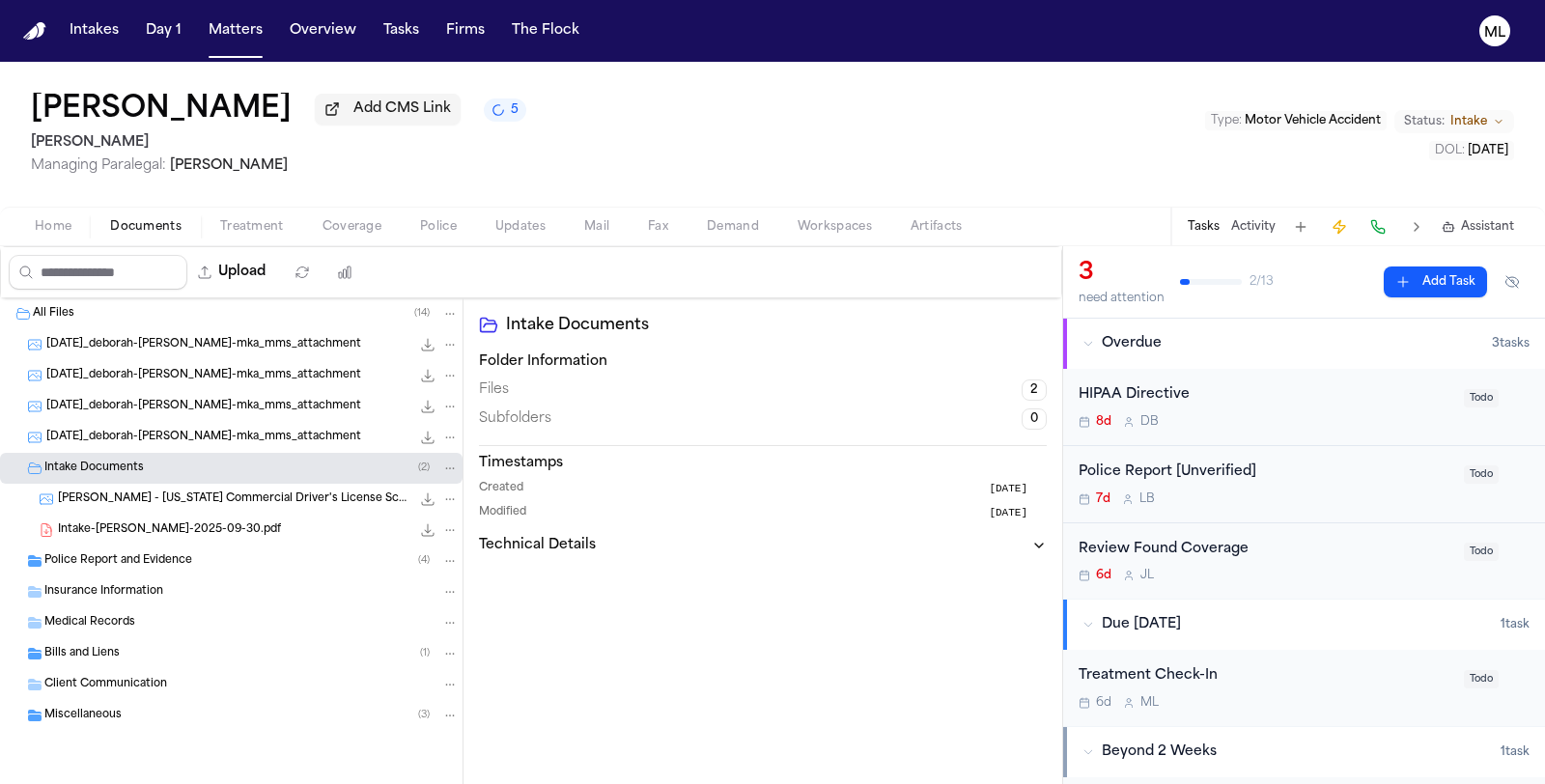
click at [213, 331] on div "2025-09-30_deborah-hachey-mka_mms_attachment 145.3 KB • JPG" at bounding box center [231, 343] width 463 height 31
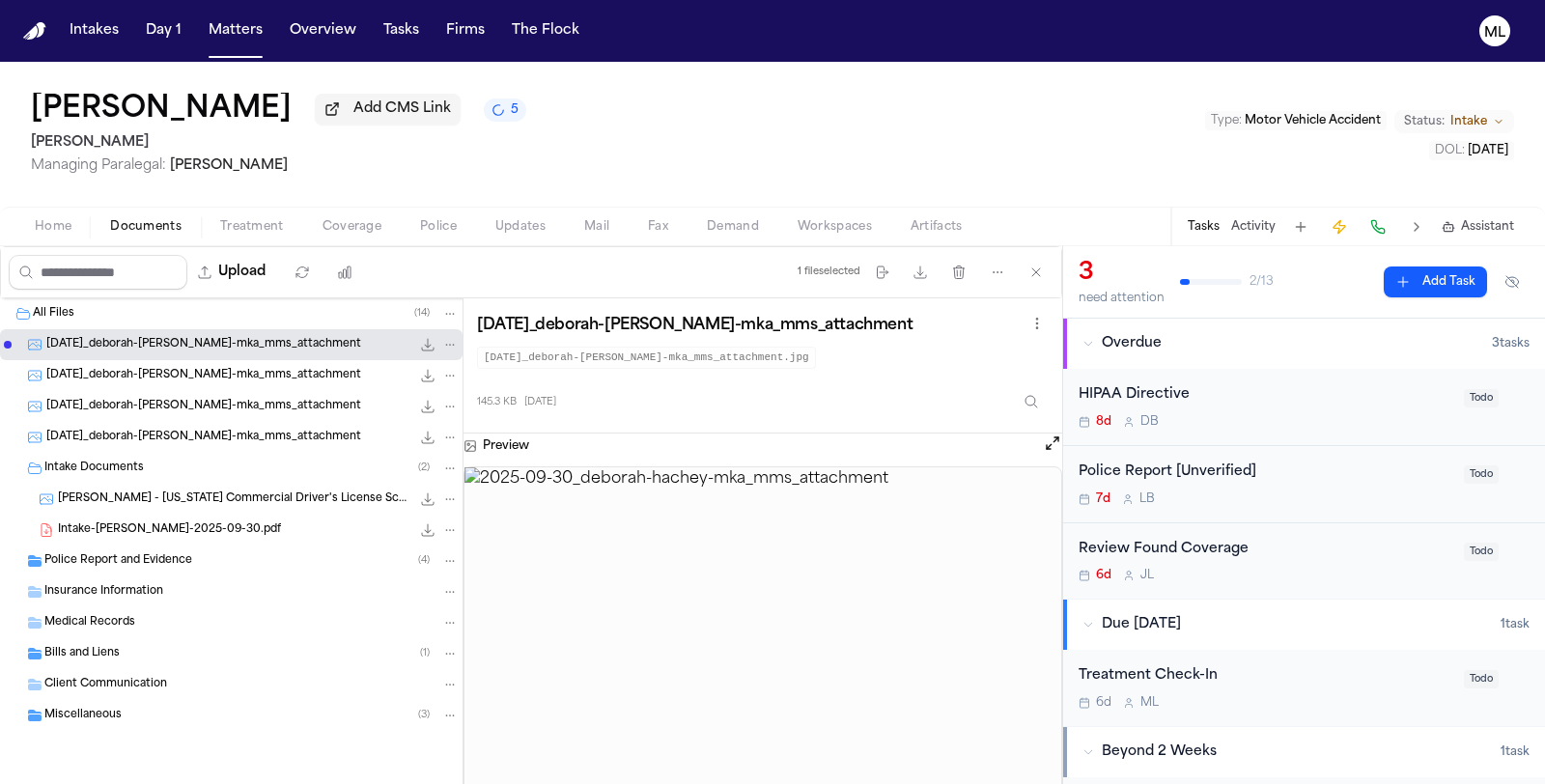
click at [151, 372] on span "2025-09-30_deborah-hachey-mka_mms_attachment" at bounding box center [204, 375] width 315 height 17
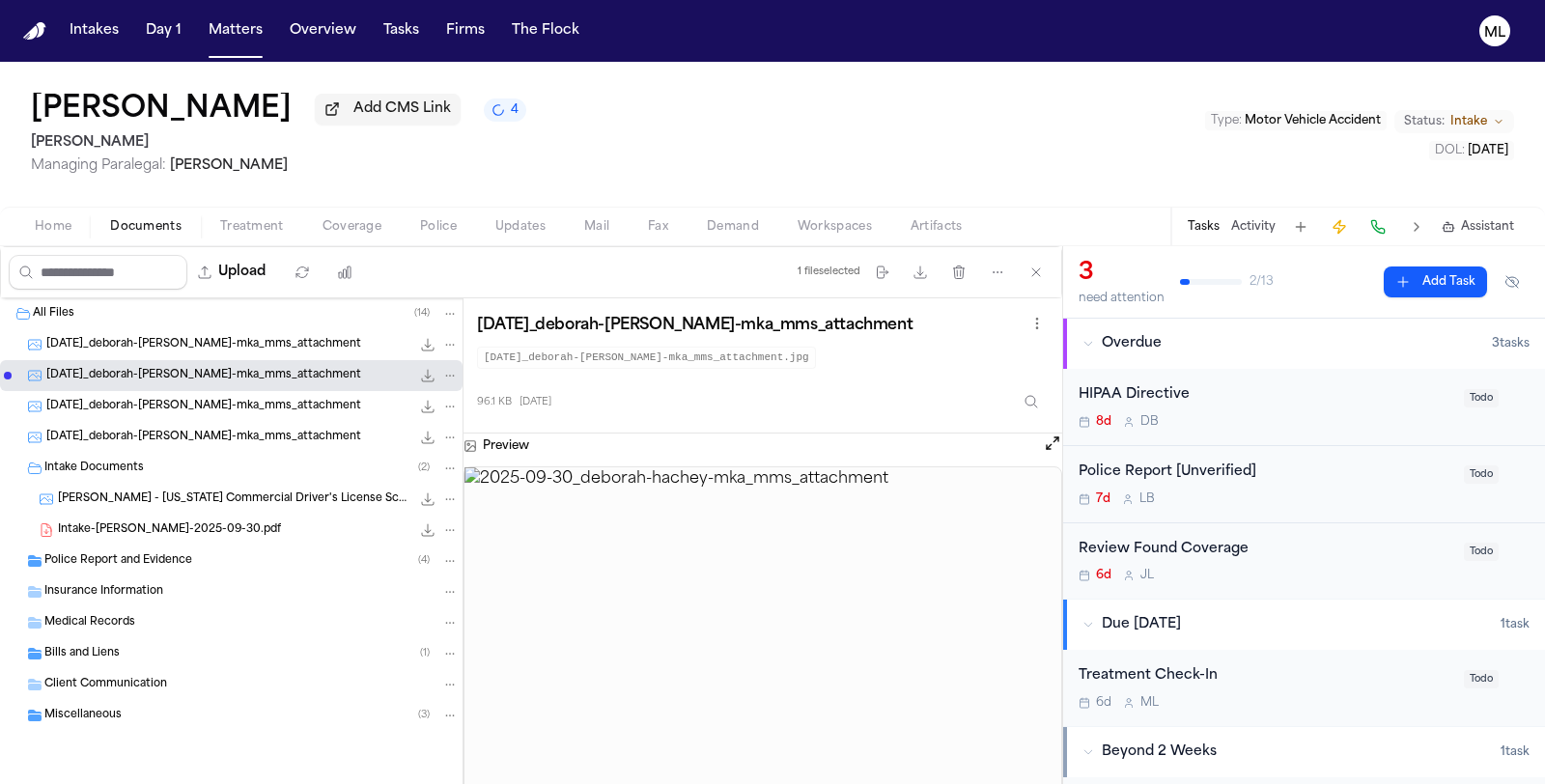
click at [180, 401] on span "2025-10-02_deborah-hachey-mka_mms_attachment" at bounding box center [204, 407] width 315 height 17
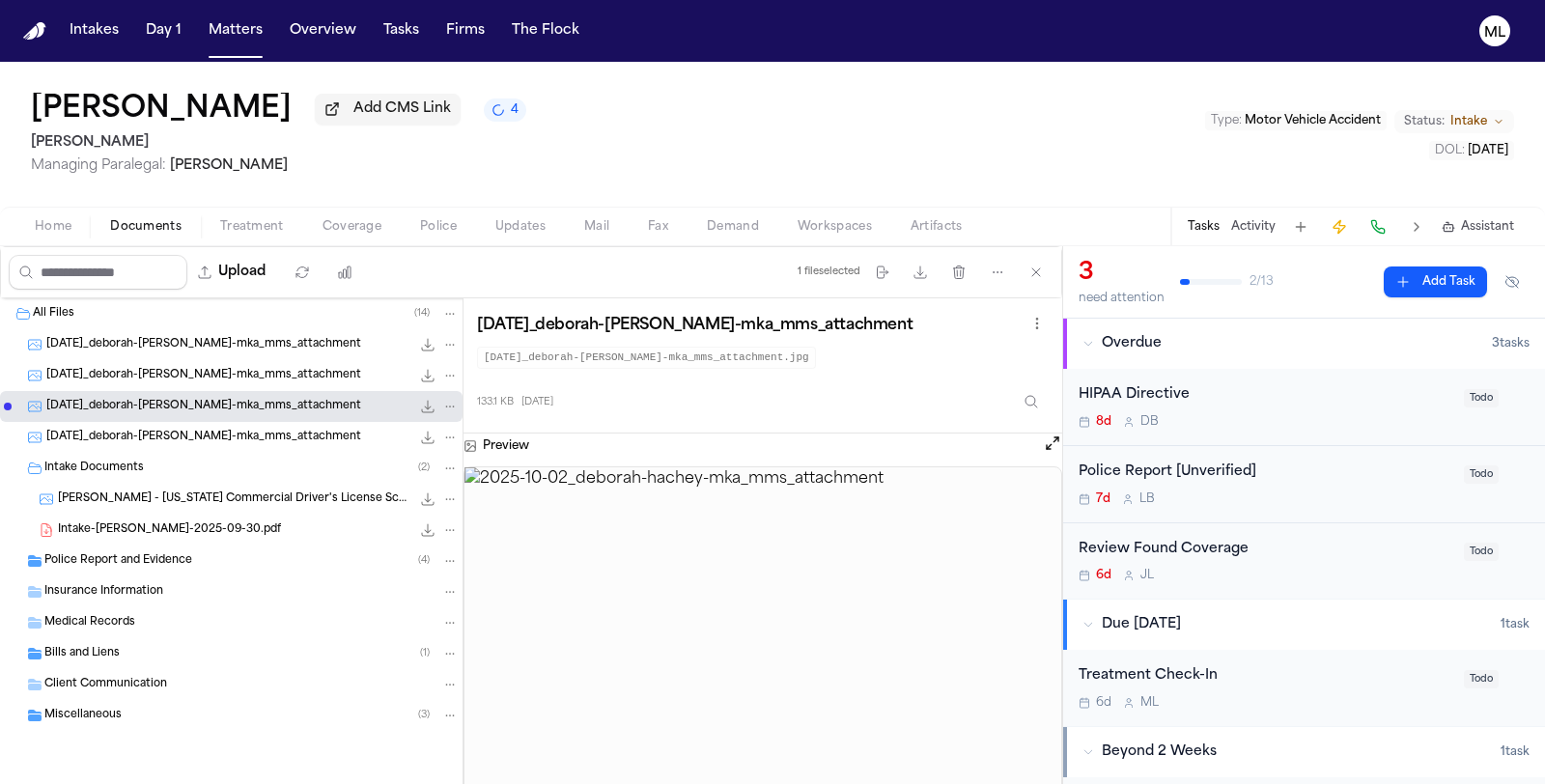
click at [186, 435] on span "2025-10-02_deborah-hachey-mka_mms_attachment" at bounding box center [204, 438] width 315 height 17
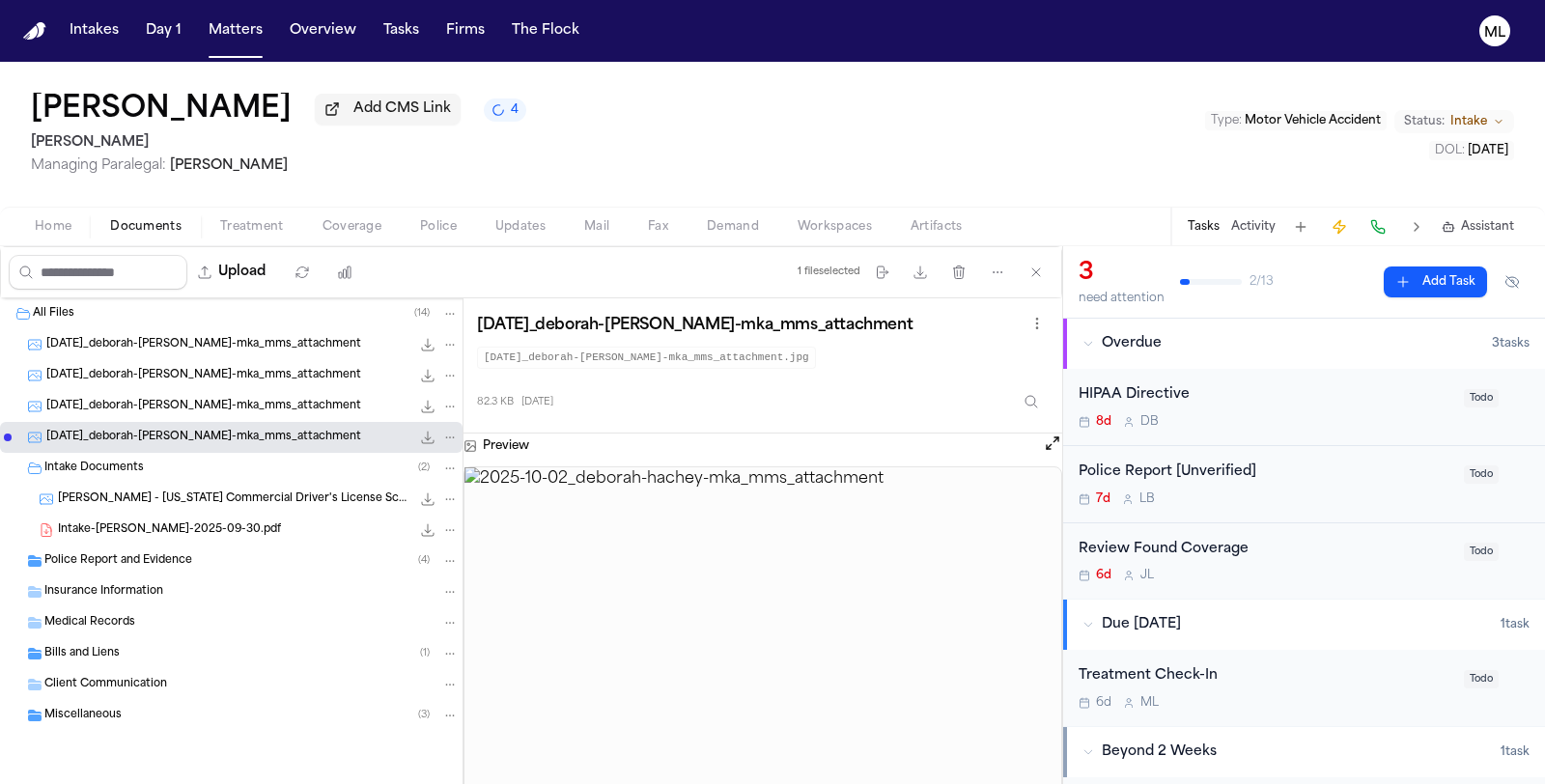
click at [172, 558] on span "Police Report and Evidence" at bounding box center [118, 561] width 148 height 17
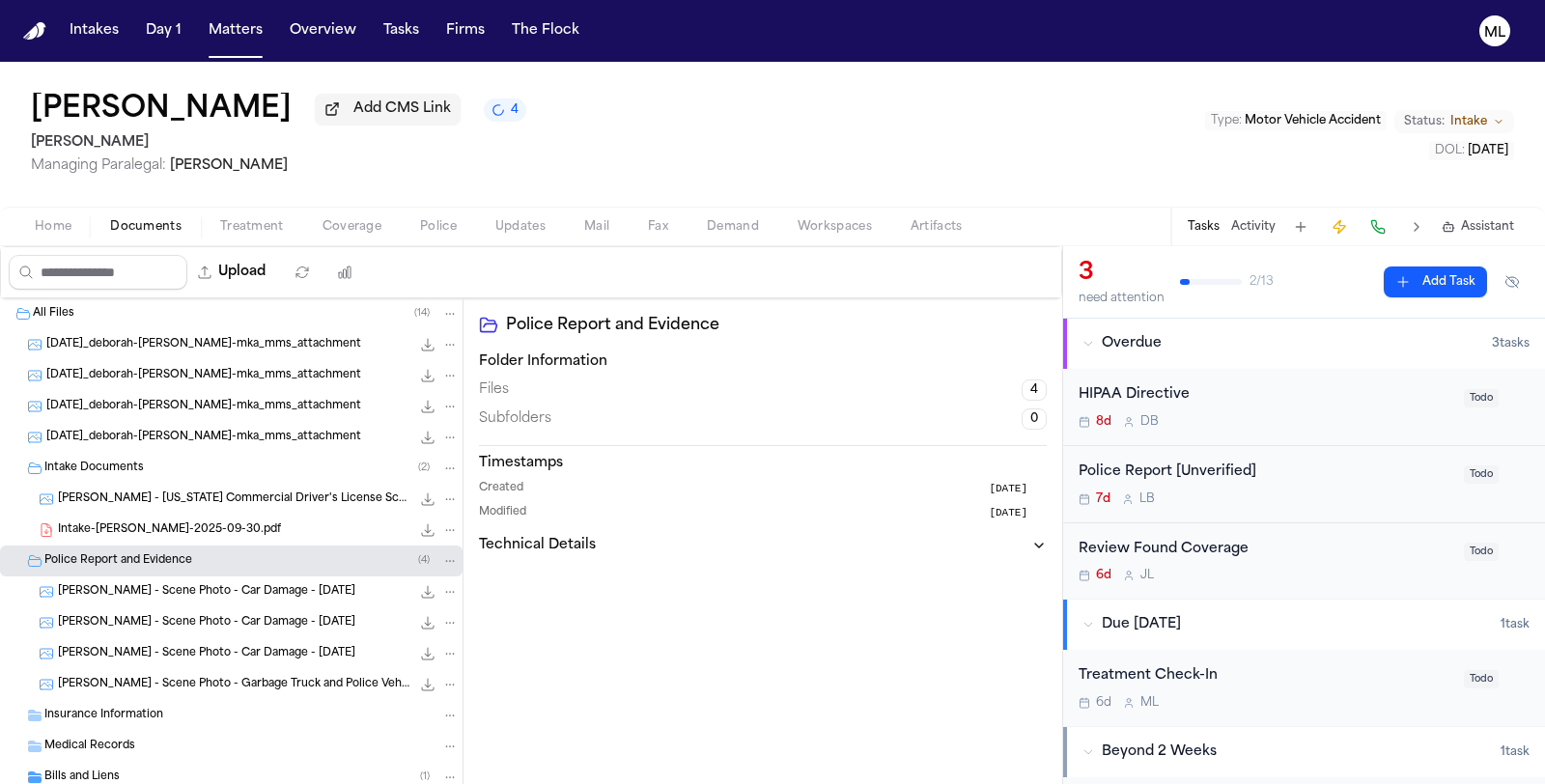
scroll to position [114, 0]
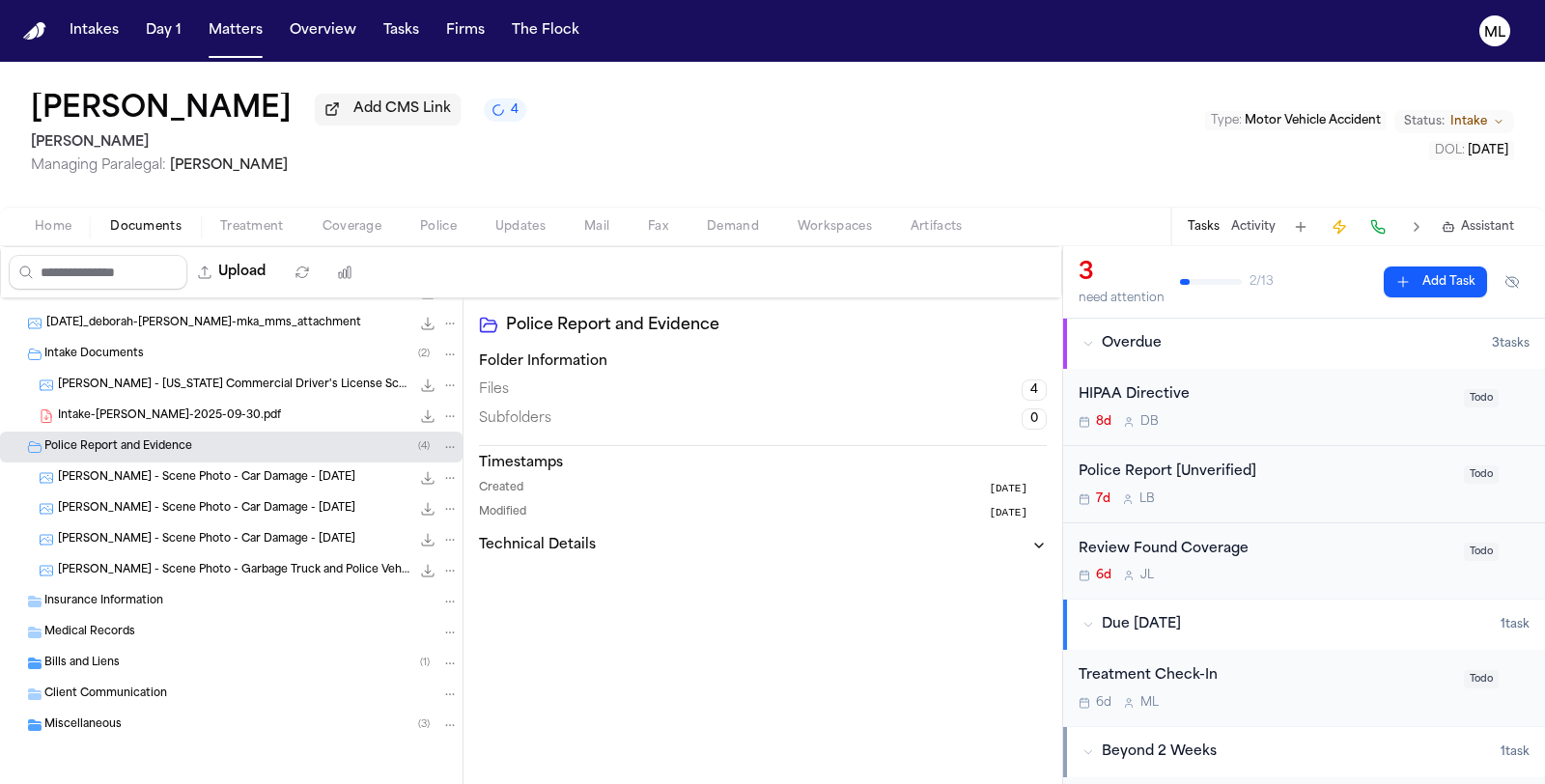
click at [157, 654] on div "Bills and Liens ( 1 )" at bounding box center [252, 663] width 414 height 18
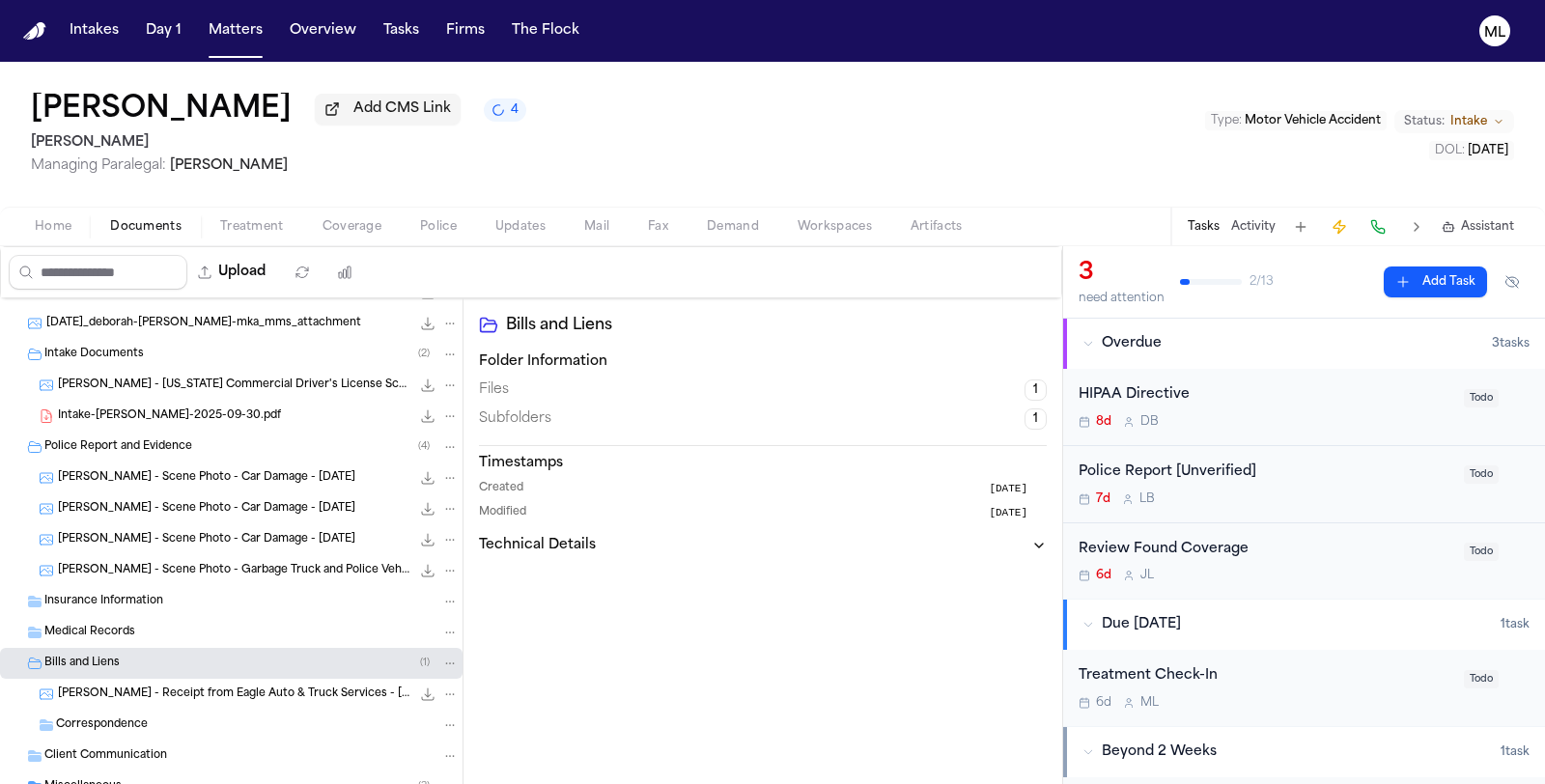
scroll to position [175, 0]
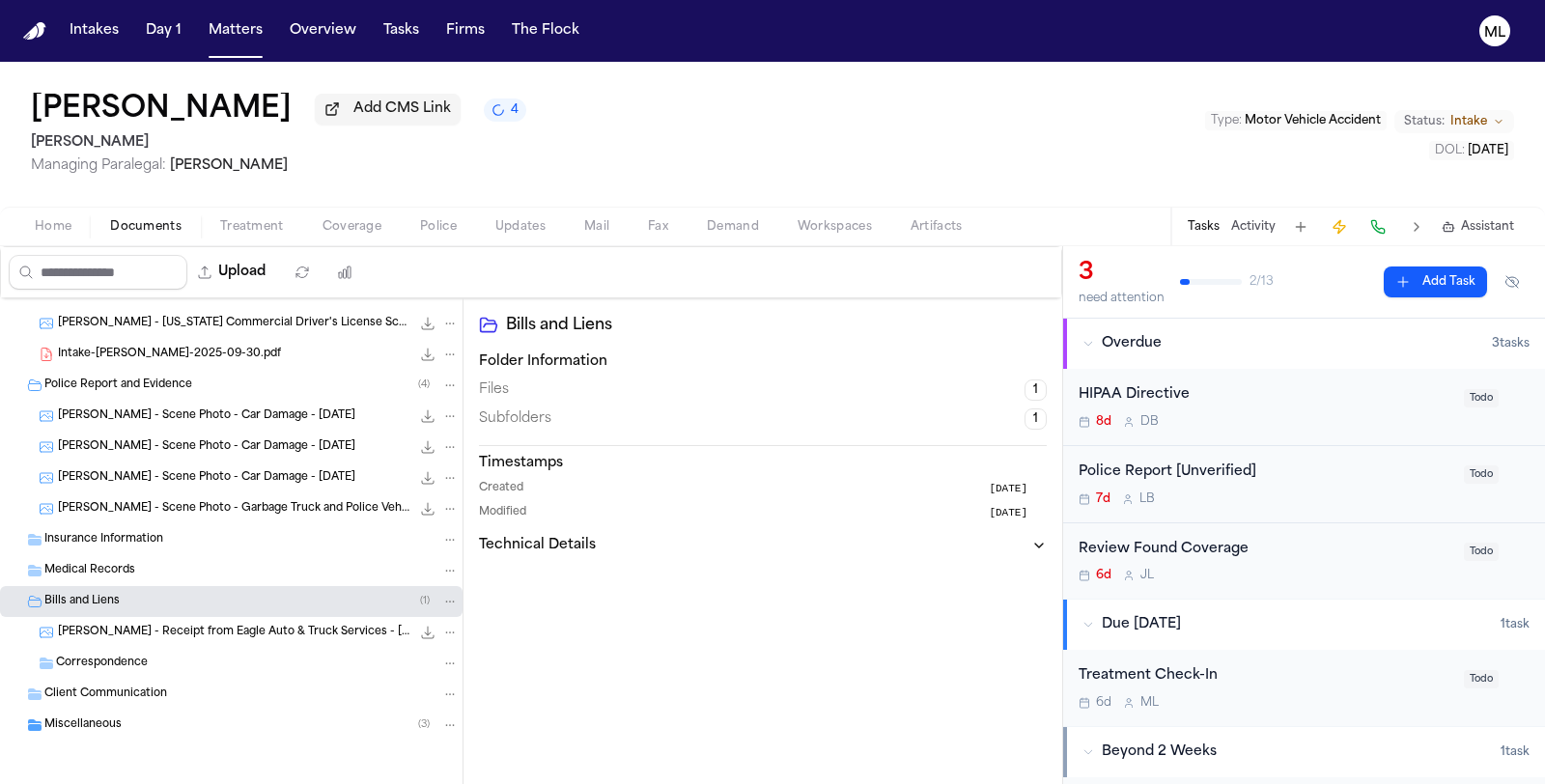
click at [131, 721] on div "Miscellaneous ( 3 )" at bounding box center [252, 725] width 414 height 18
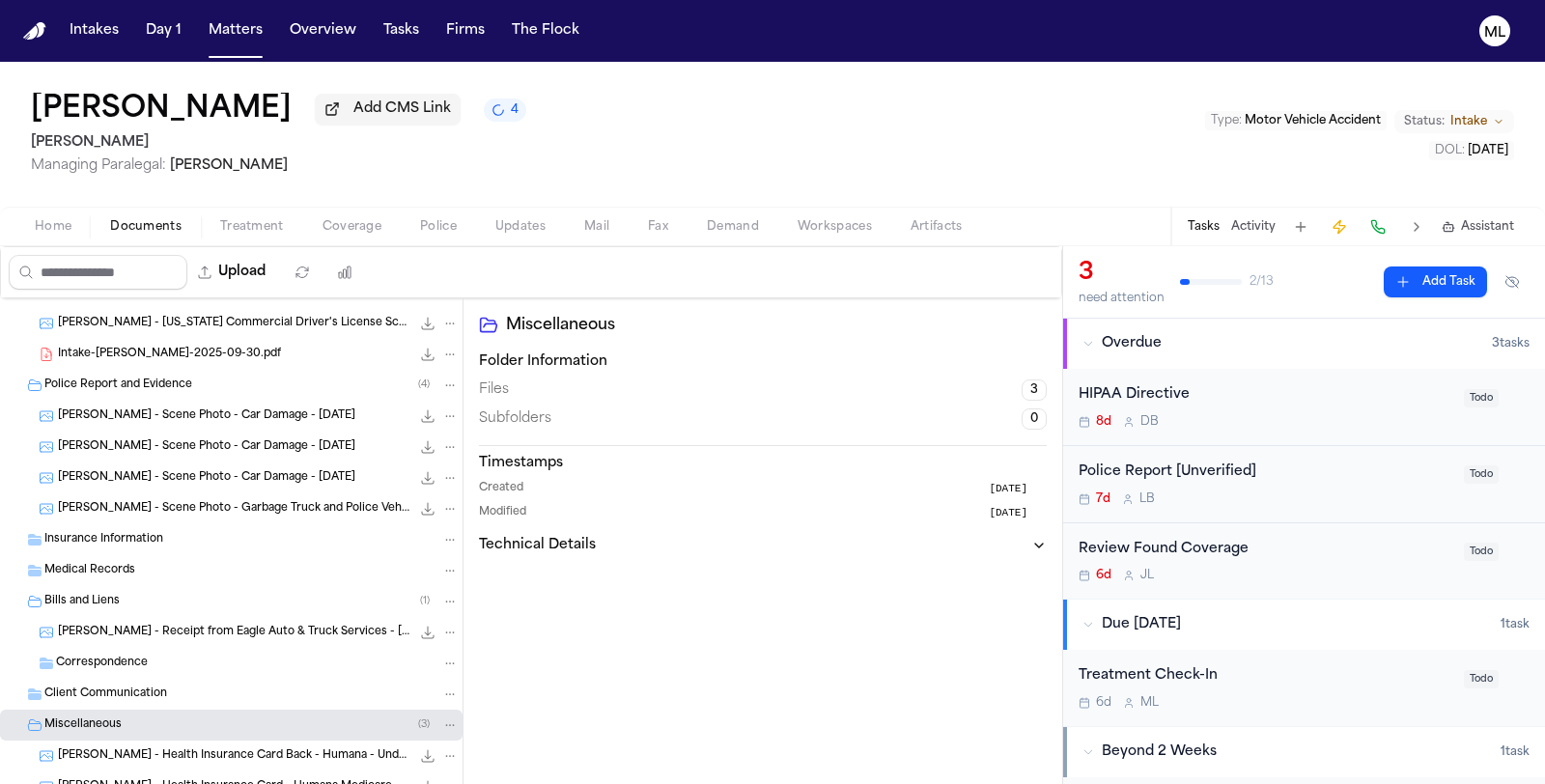
scroll to position [268, 0]
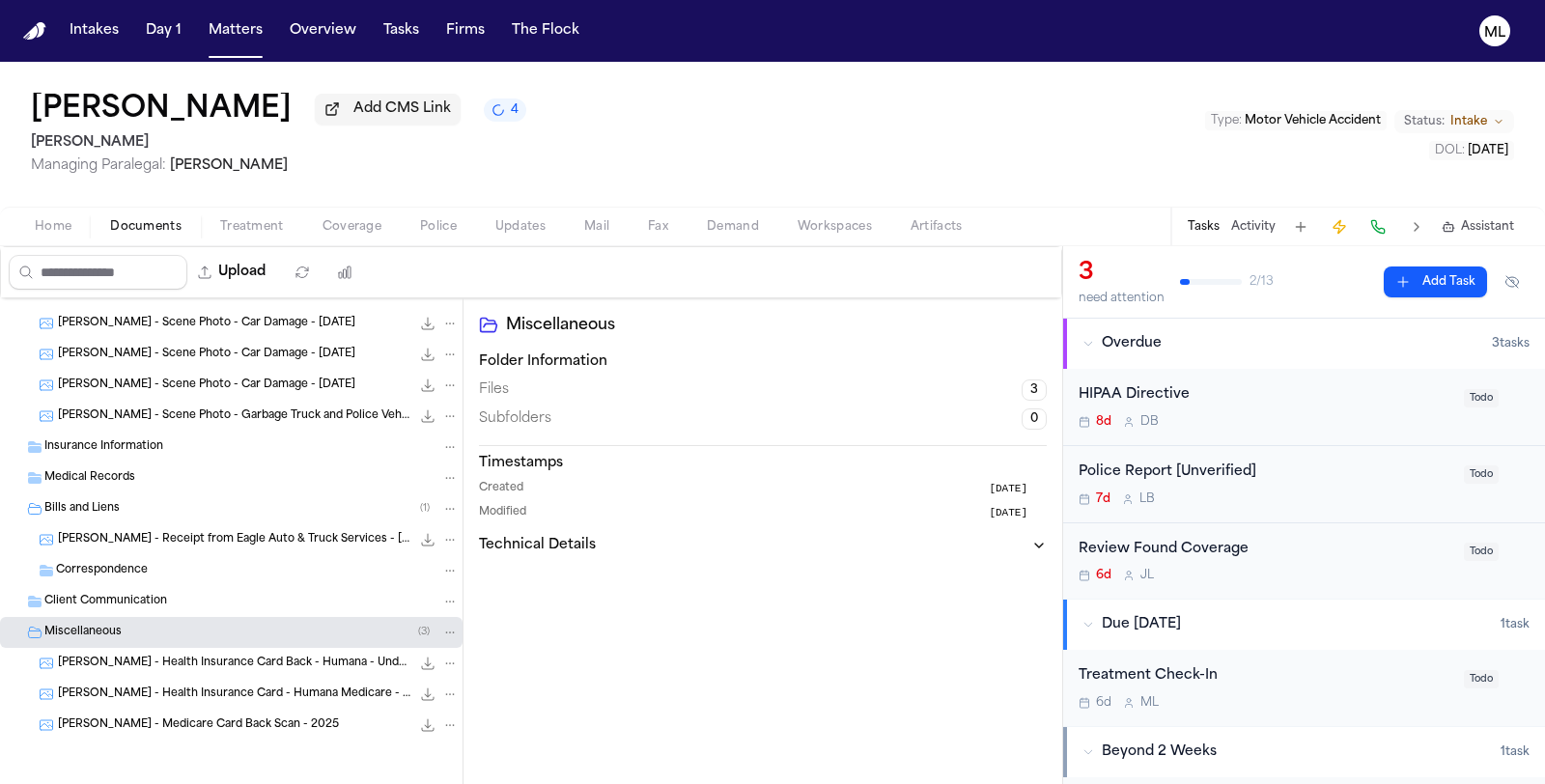
click at [212, 719] on span "D. Hachey - Medicare Card Back Scan - 2025" at bounding box center [198, 725] width 281 height 17
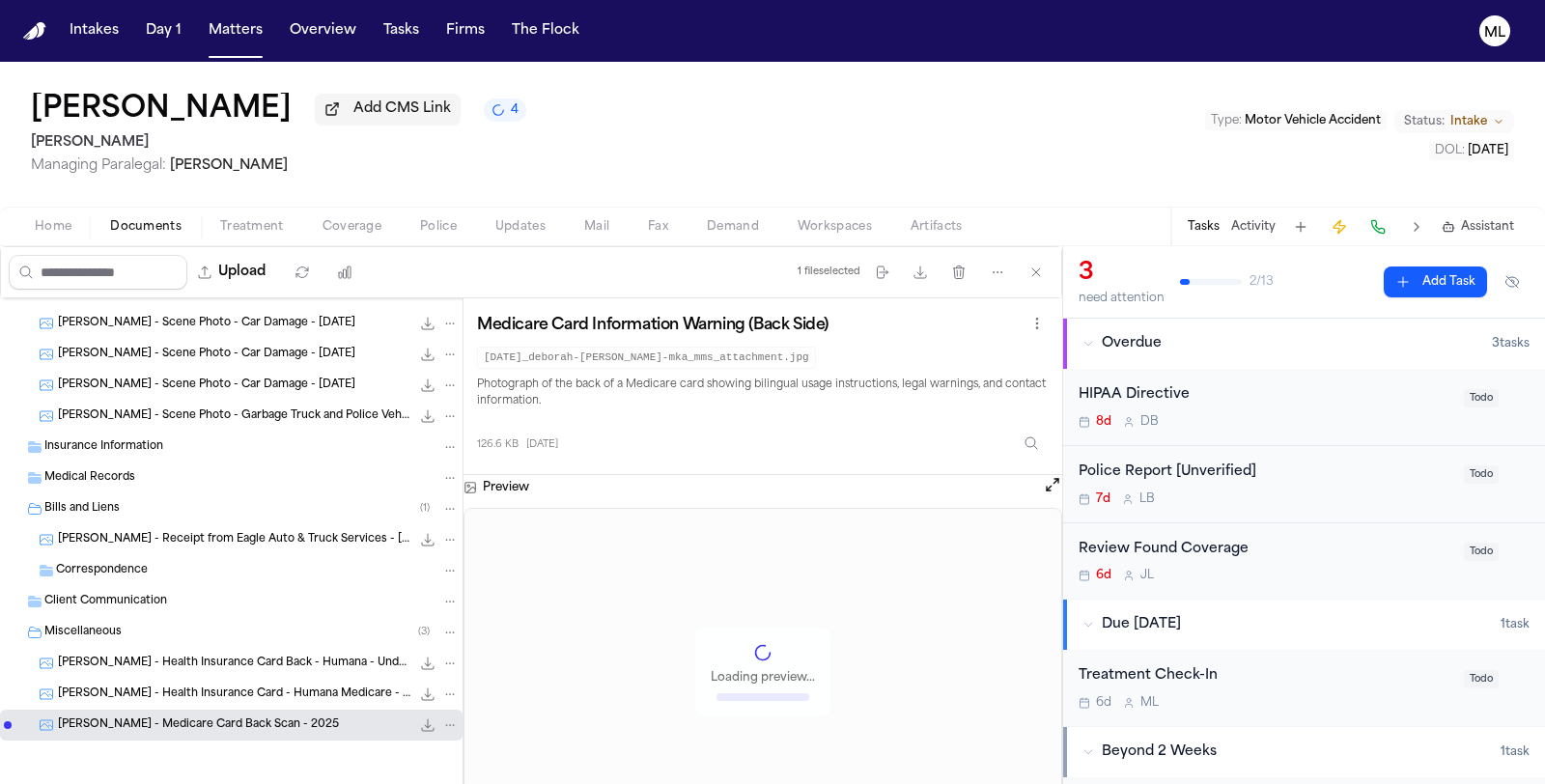
click at [214, 695] on span "D. Hachey - Health Insurance Card - Humana Medicare - 12.12.24" at bounding box center [234, 694] width 353 height 17
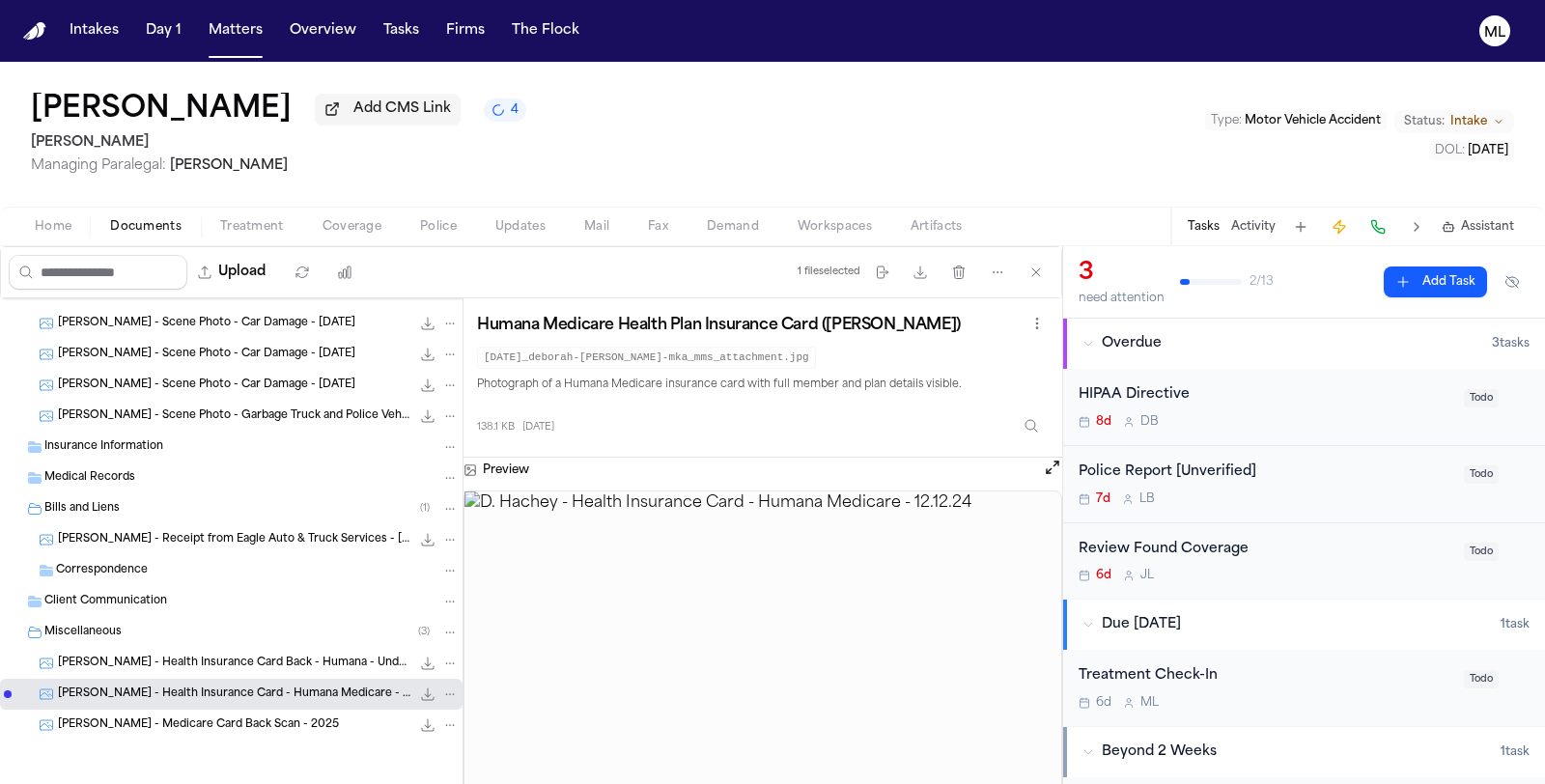
click at [222, 662] on span "D. Hachey - Health Insurance Card Back - Humana - Undated" at bounding box center [234, 663] width 353 height 17
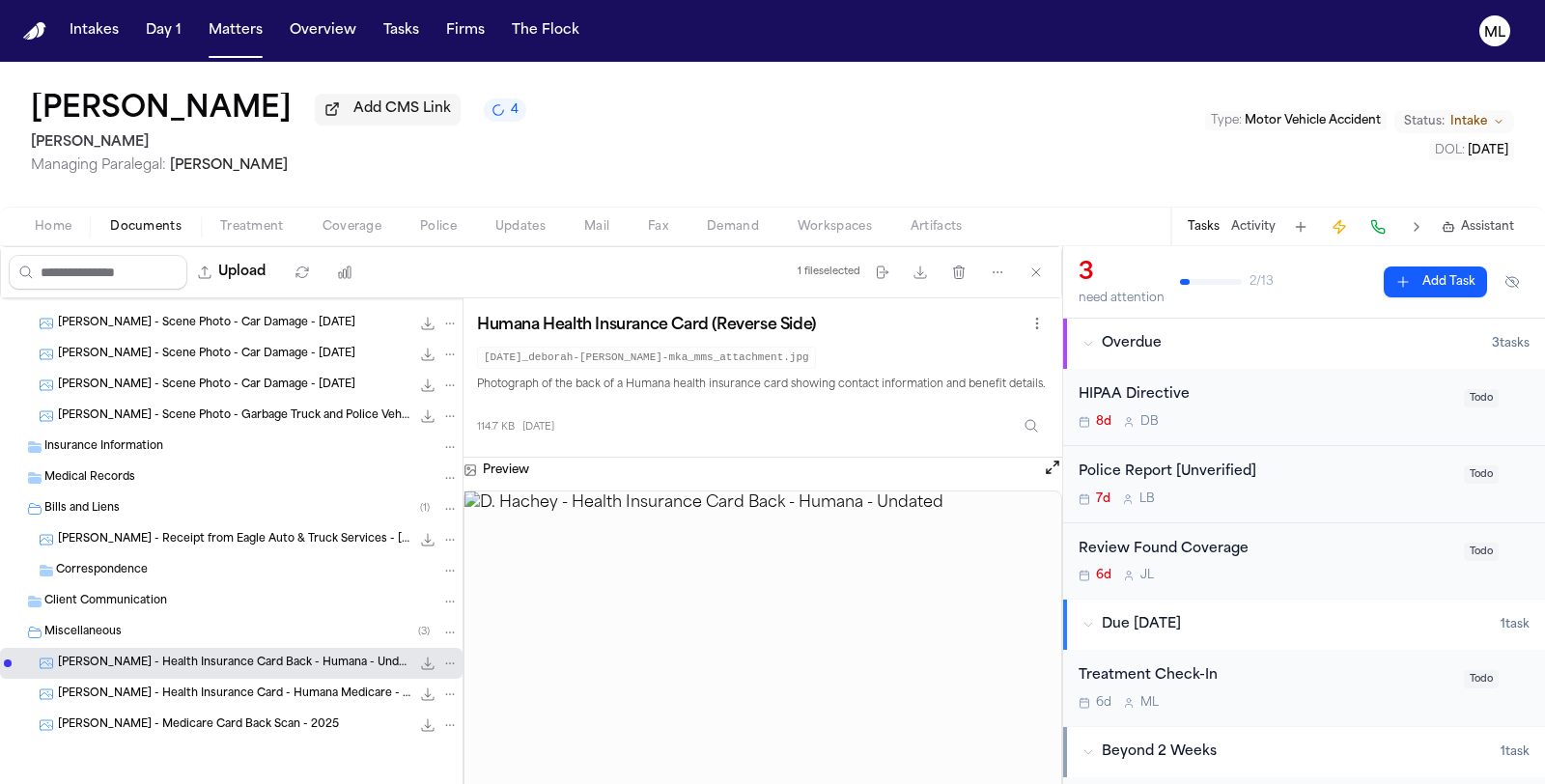
click at [235, 701] on div "D. Hachey - Health Insurance Card - Humana Medicare - 12.12.24 138.1 KB • JPG" at bounding box center [258, 693] width 401 height 19
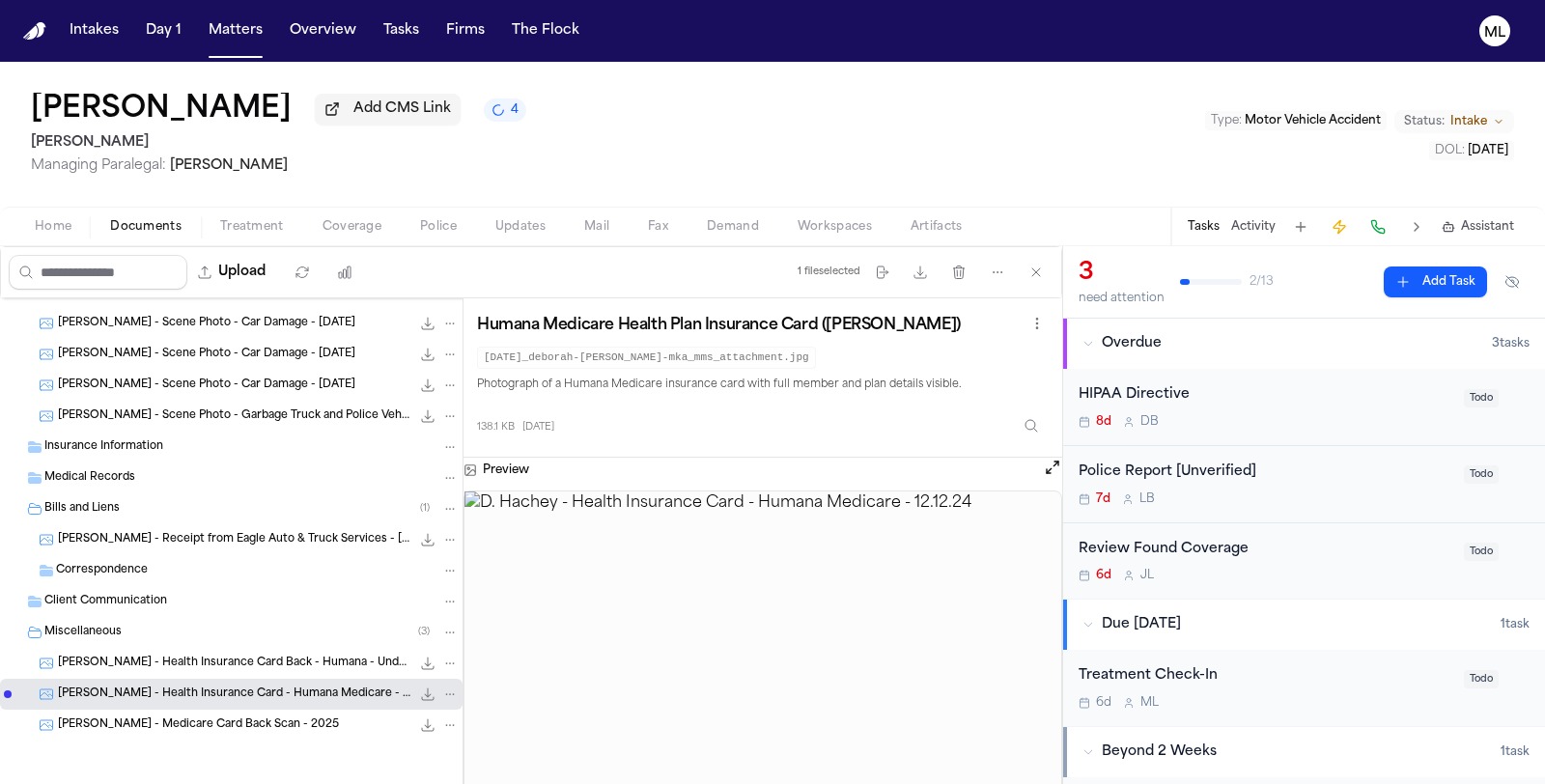
click at [219, 721] on span "D. Hachey - Medicare Card Back Scan - 2025" at bounding box center [198, 725] width 281 height 17
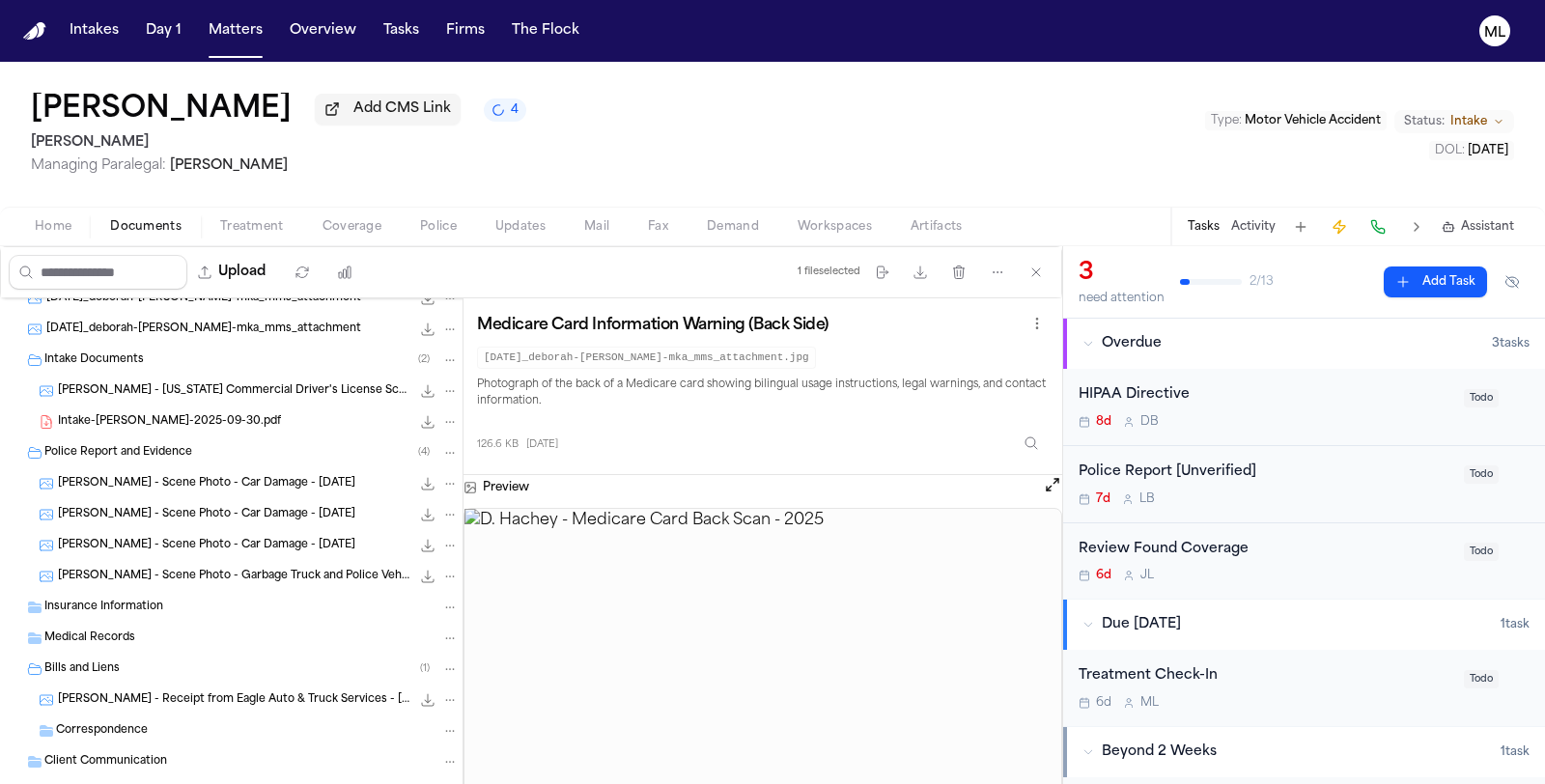
scroll to position [0, 0]
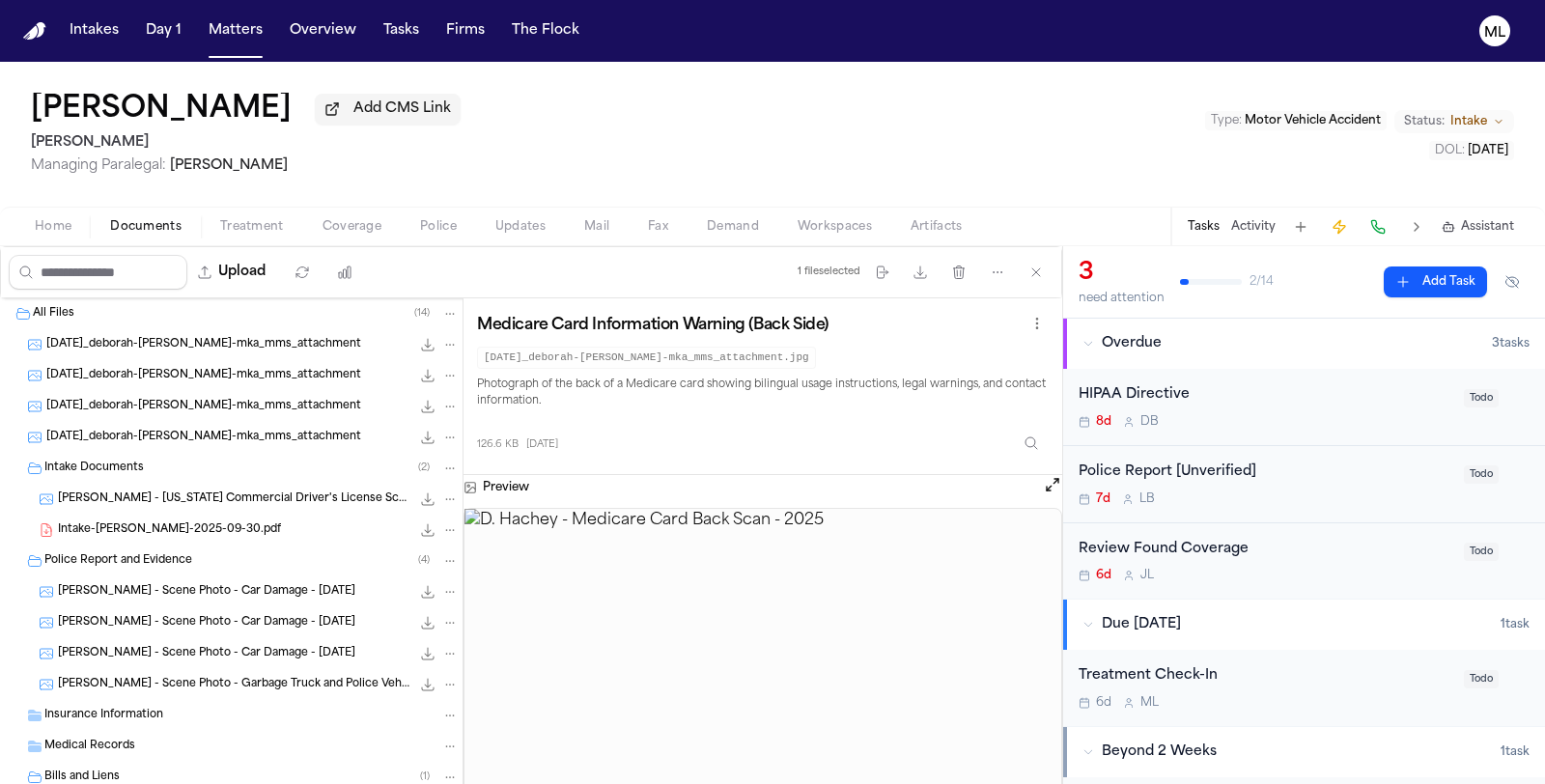
click at [1300, 392] on div "HIPAA Directive" at bounding box center [1265, 395] width 373 height 22
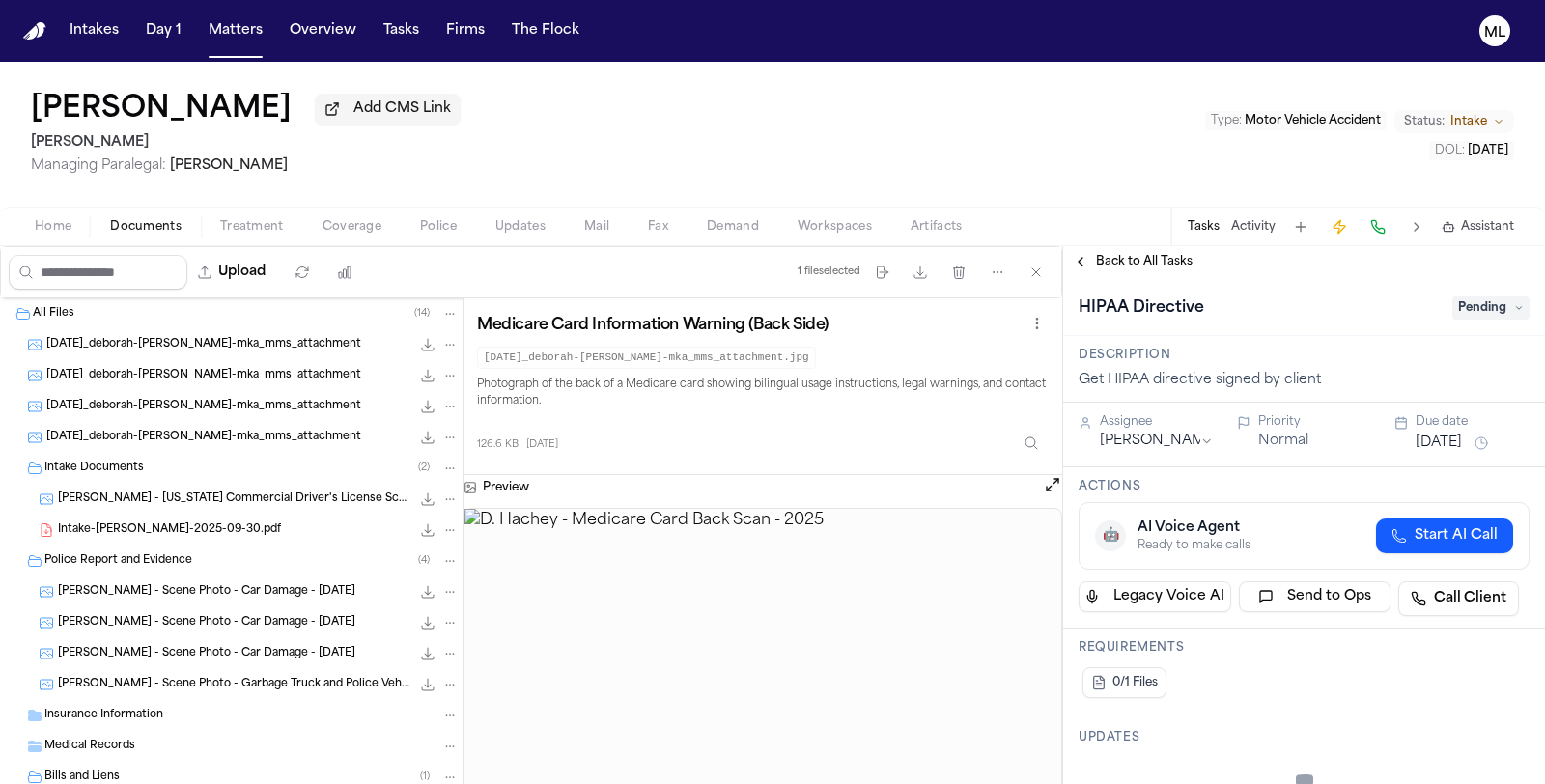
click at [1480, 304] on span "Pending" at bounding box center [1491, 307] width 77 height 23
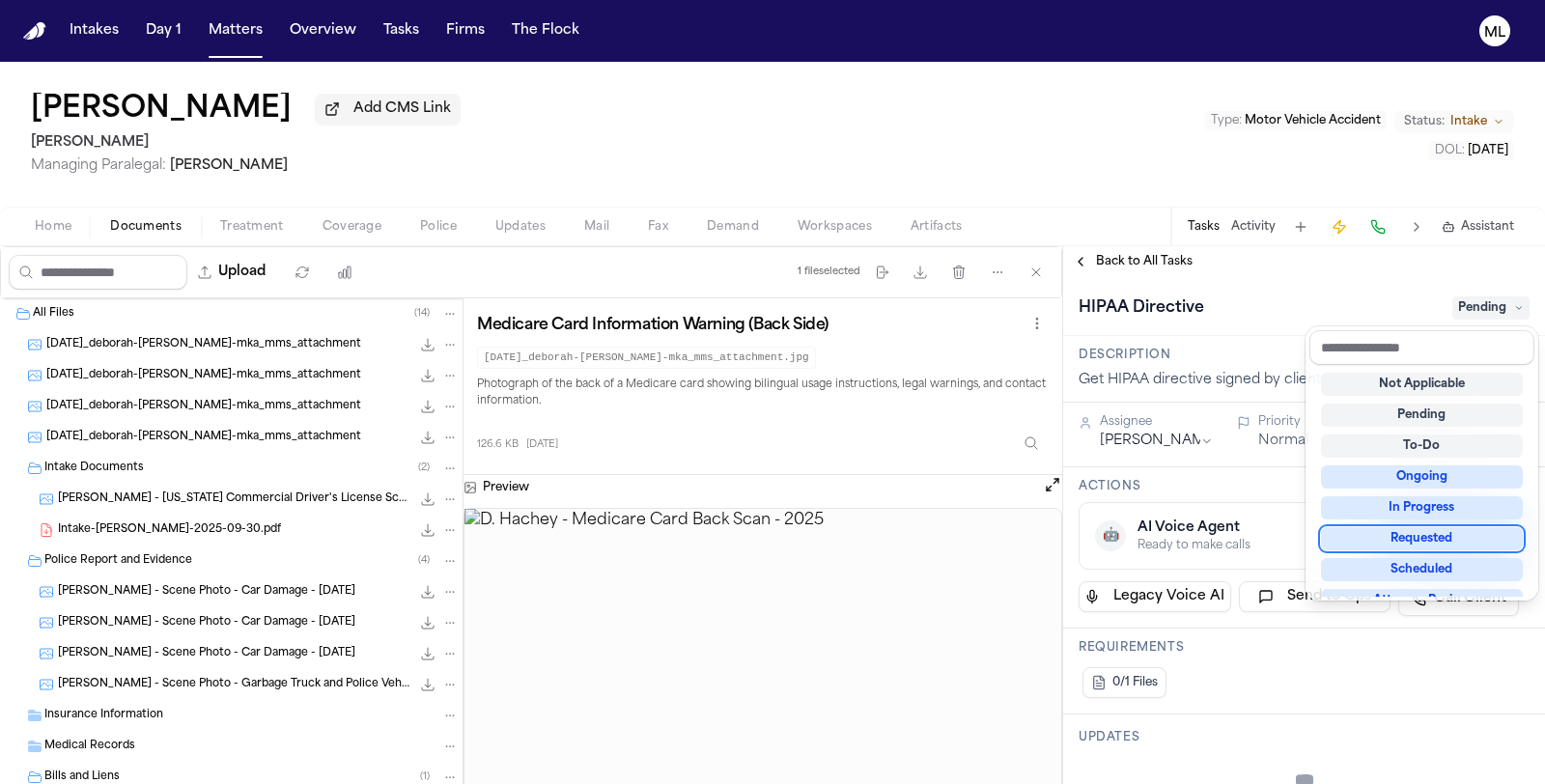
click at [1480, 532] on div "Requested" at bounding box center [1422, 538] width 202 height 23
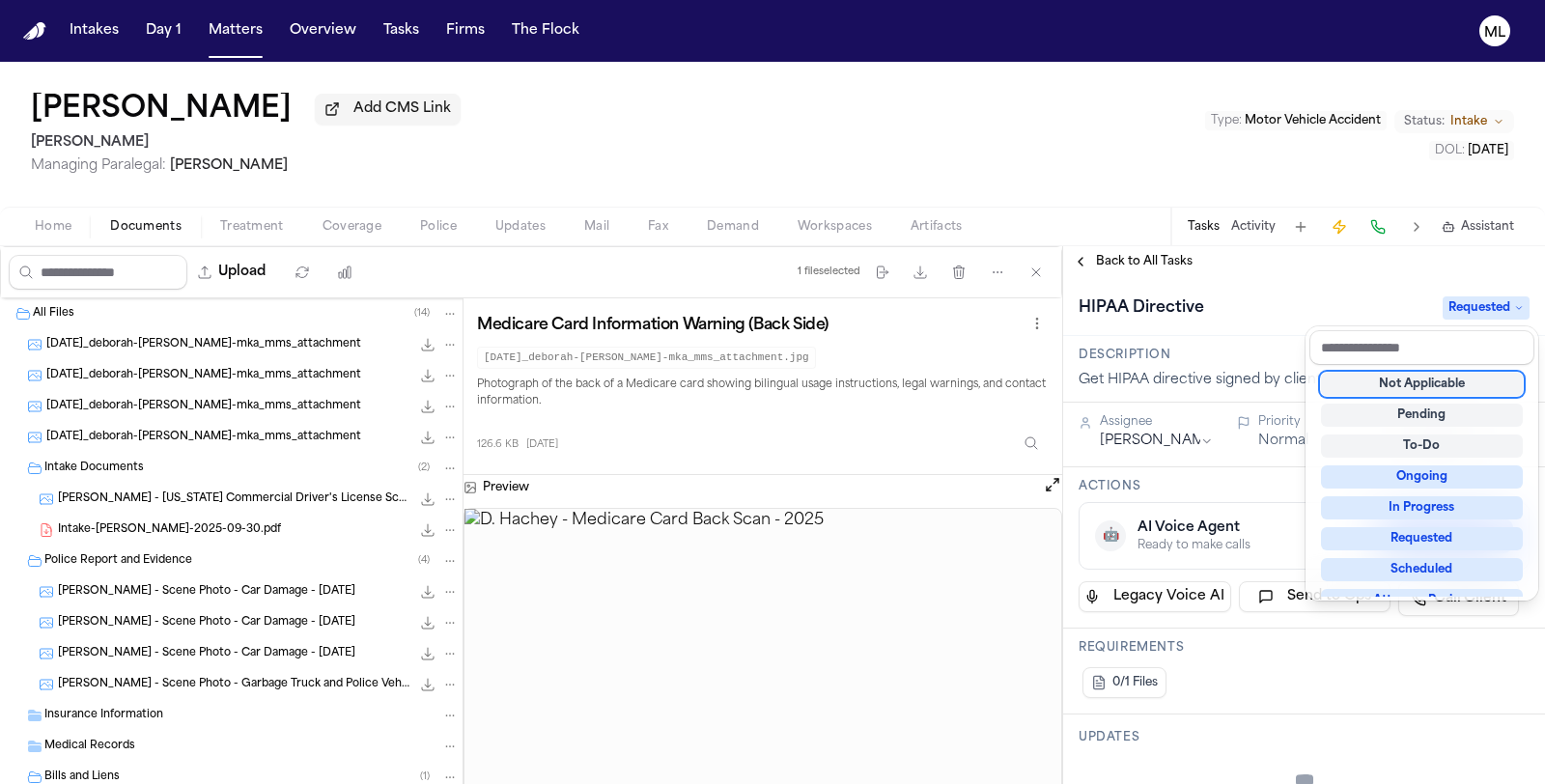
click at [1304, 288] on div "HIPAA Directive Requested" at bounding box center [1303, 306] width 481 height 58
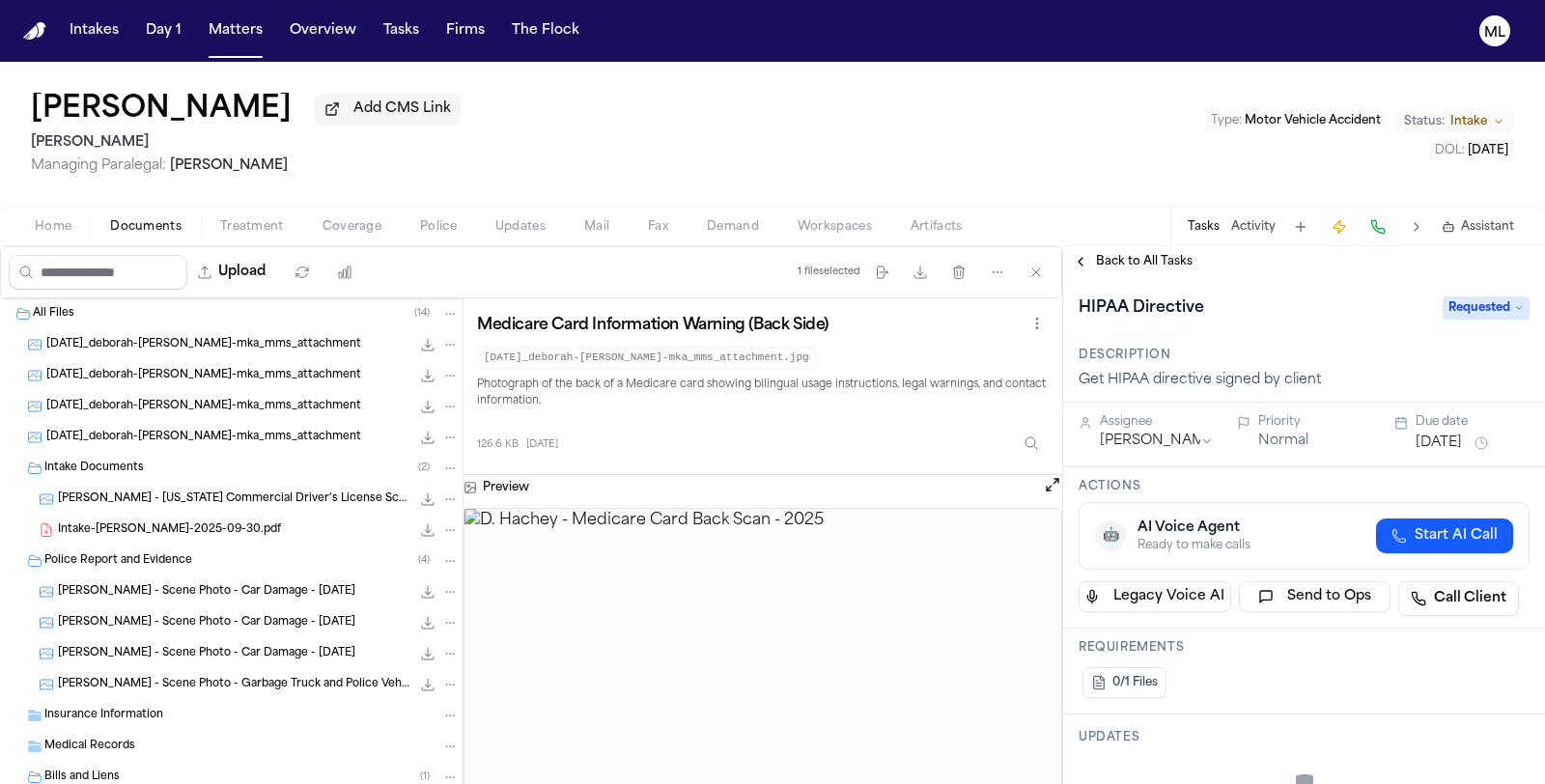
click at [1132, 445] on html "Intakes Day 1 Matters Overview Tasks Firms The Flock ML Deborah Hachey Add CMS …" at bounding box center [772, 392] width 1545 height 784
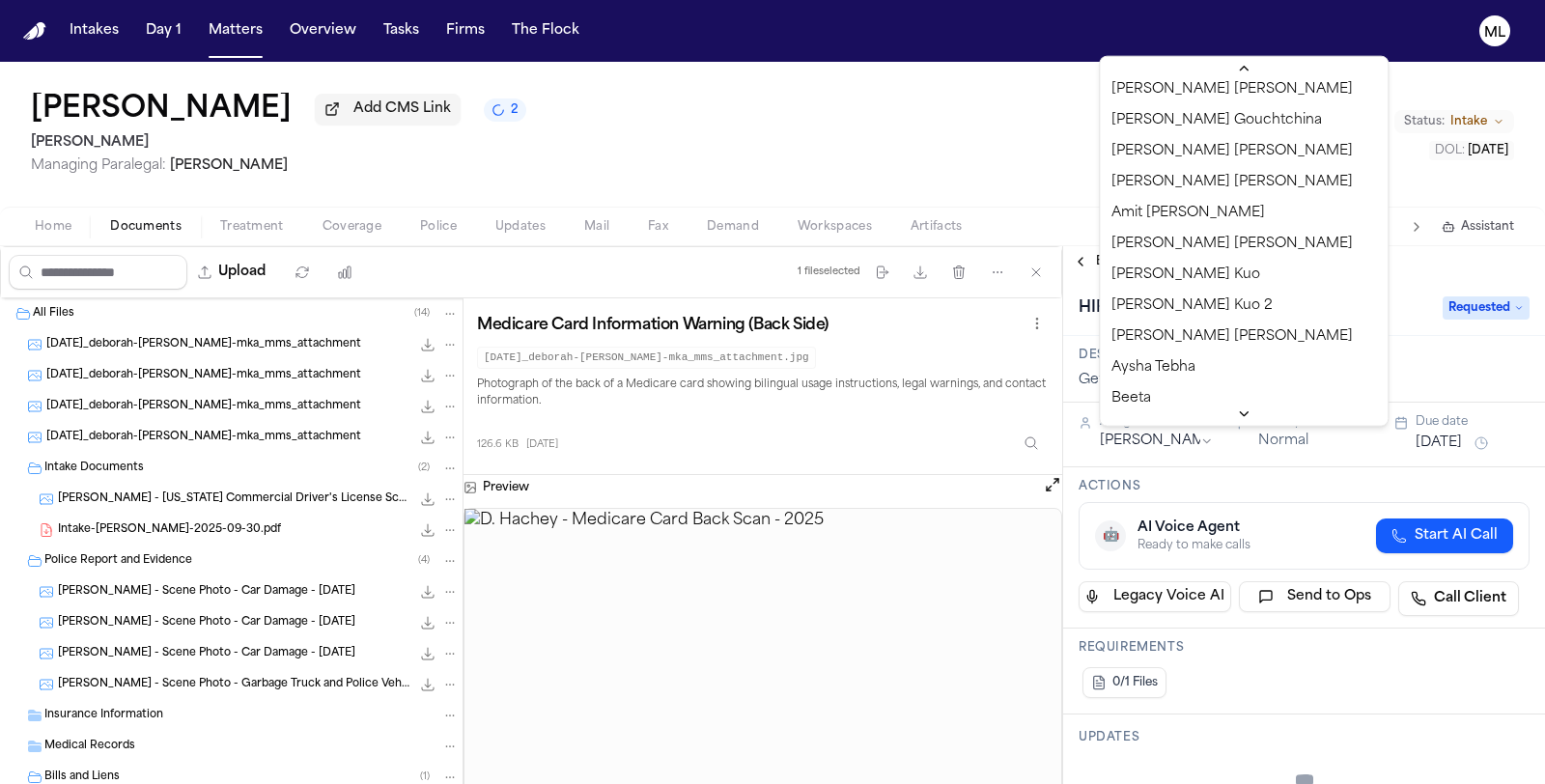
scroll to position [177, 0]
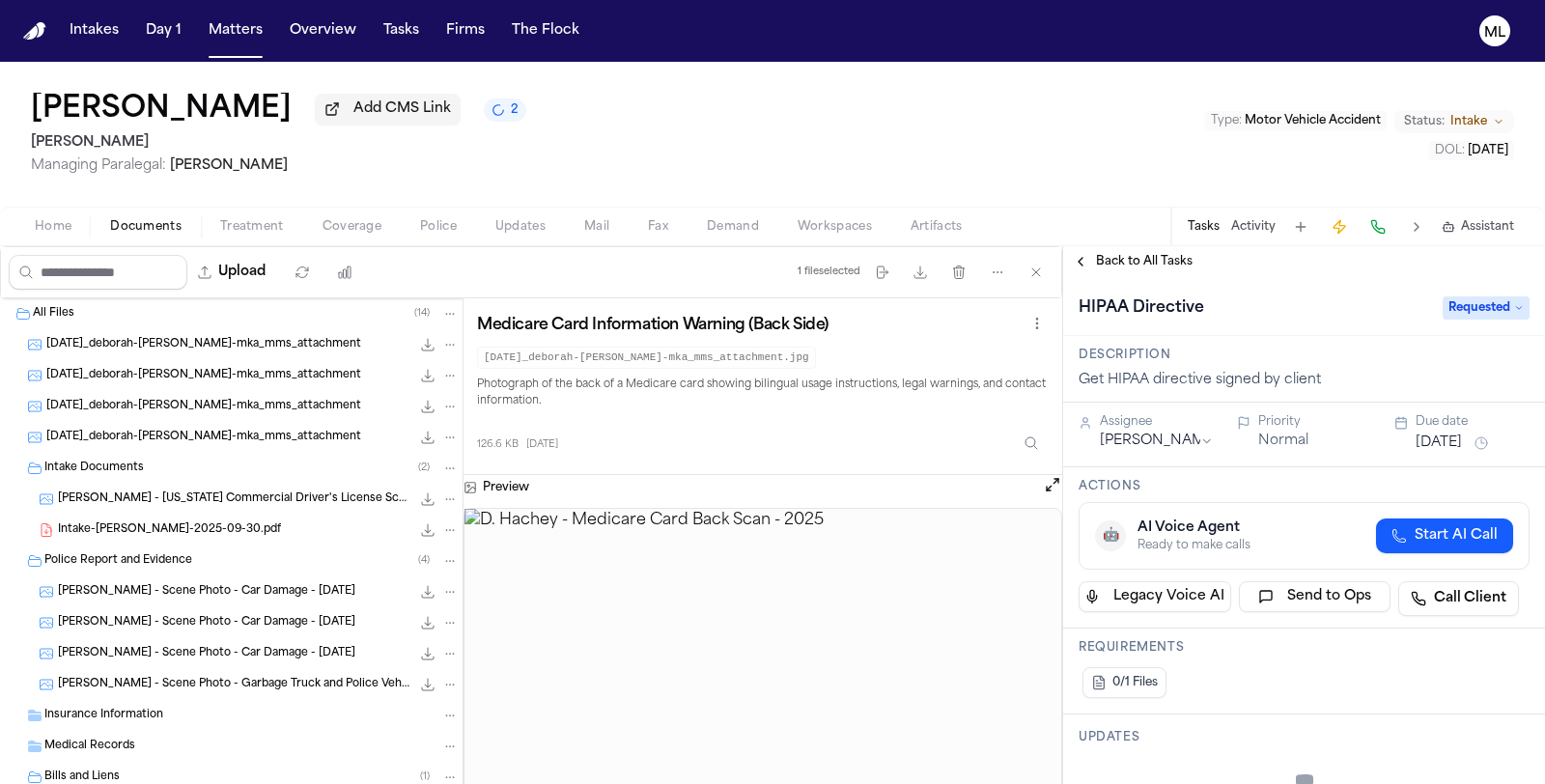
click at [1110, 257] on span "Back to All Tasks" at bounding box center [1143, 261] width 96 height 16
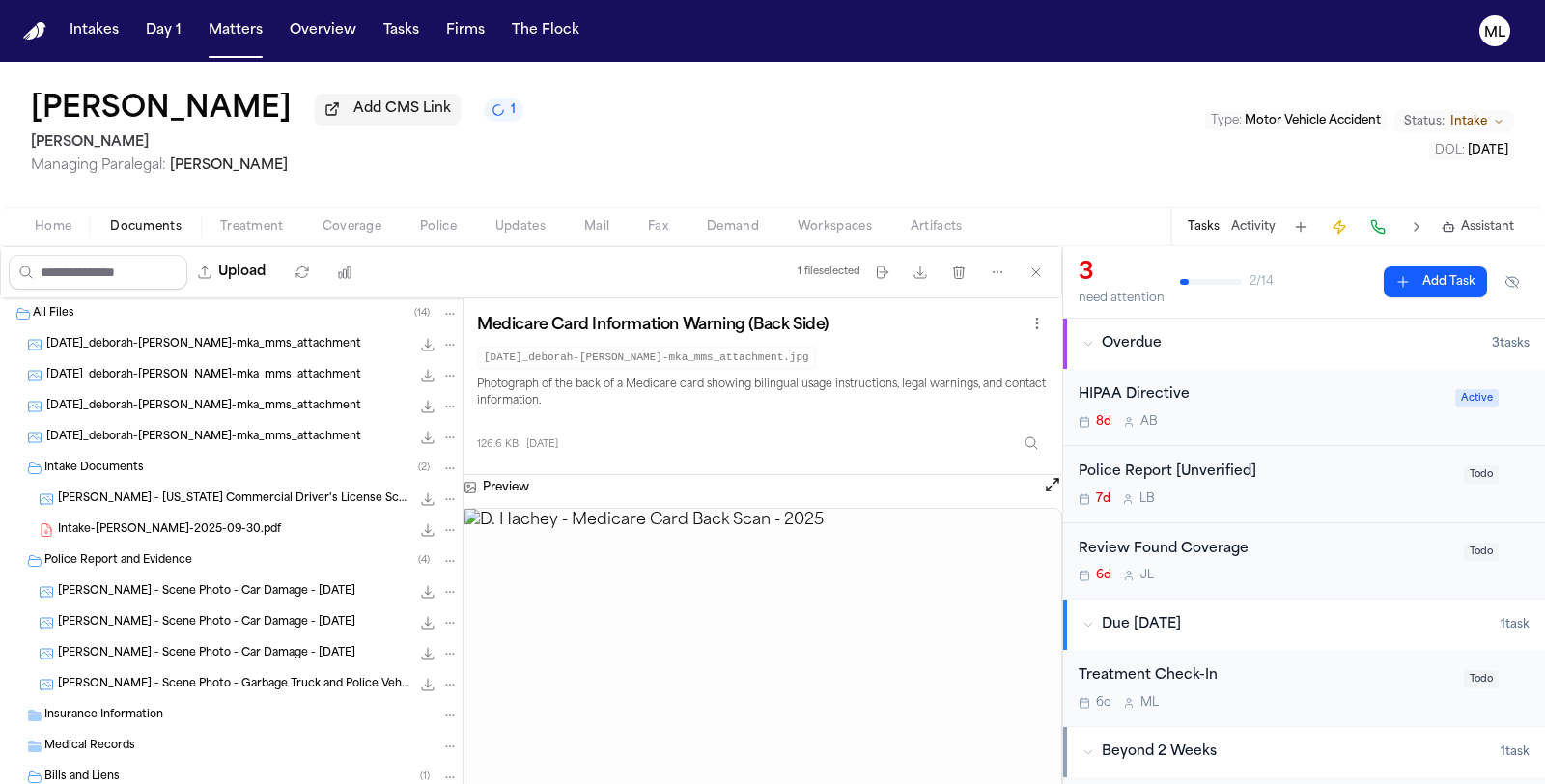
click at [223, 224] on span "Treatment" at bounding box center [252, 227] width 63 height 16
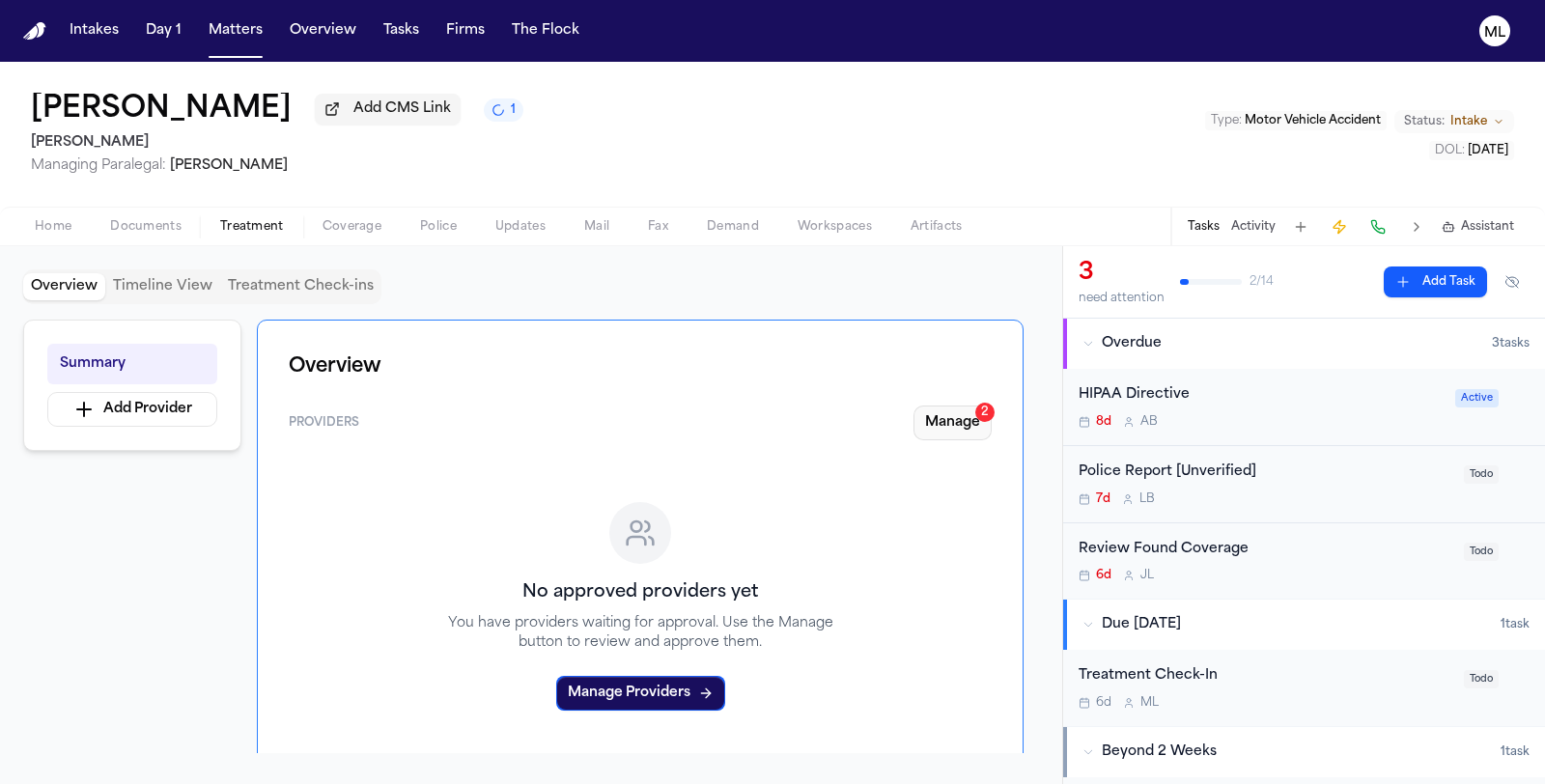
click at [934, 418] on button "Manage 2" at bounding box center [952, 422] width 78 height 35
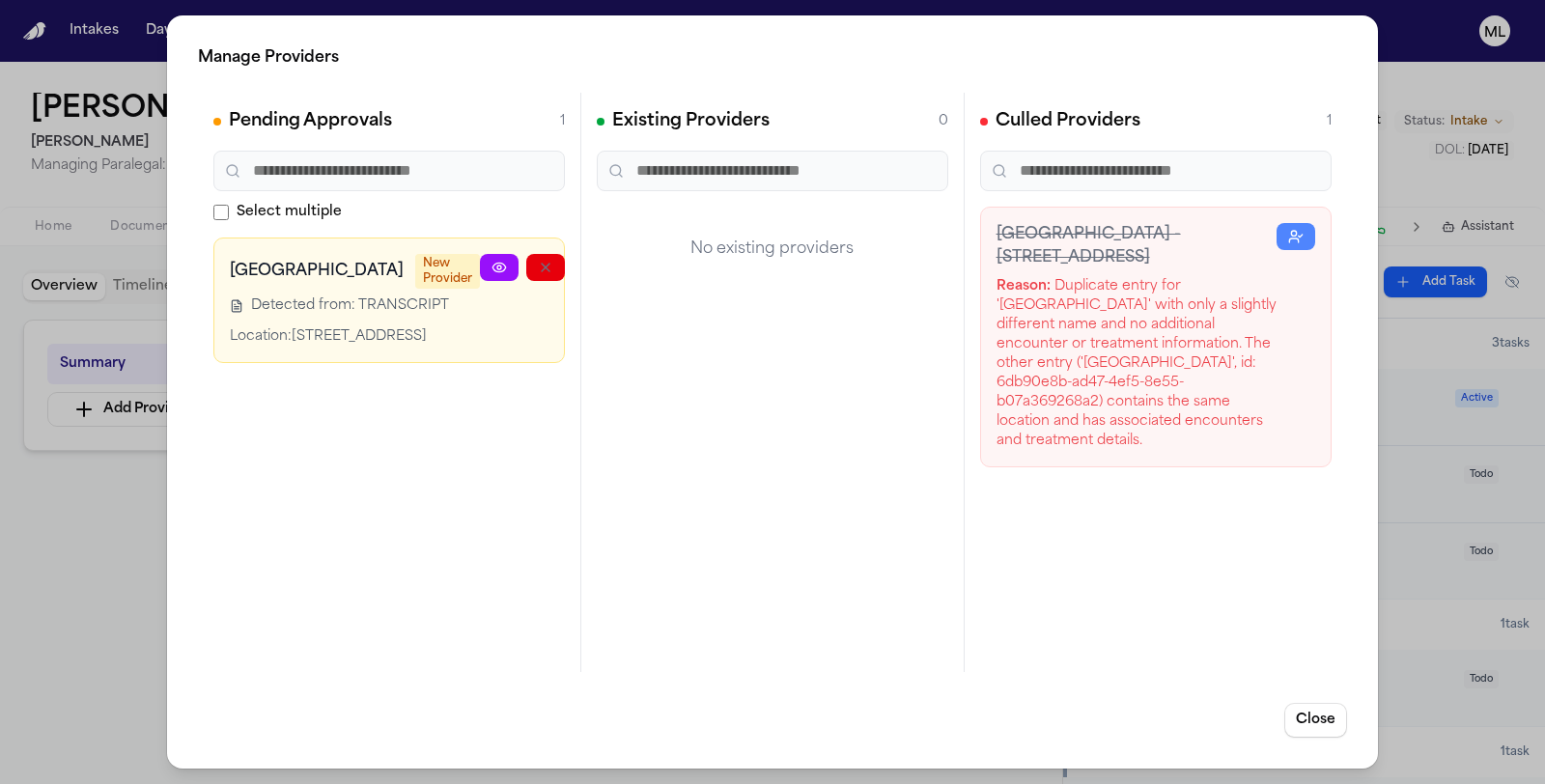
click at [631, 261] on icon "button" at bounding box center [639, 267] width 16 height 16
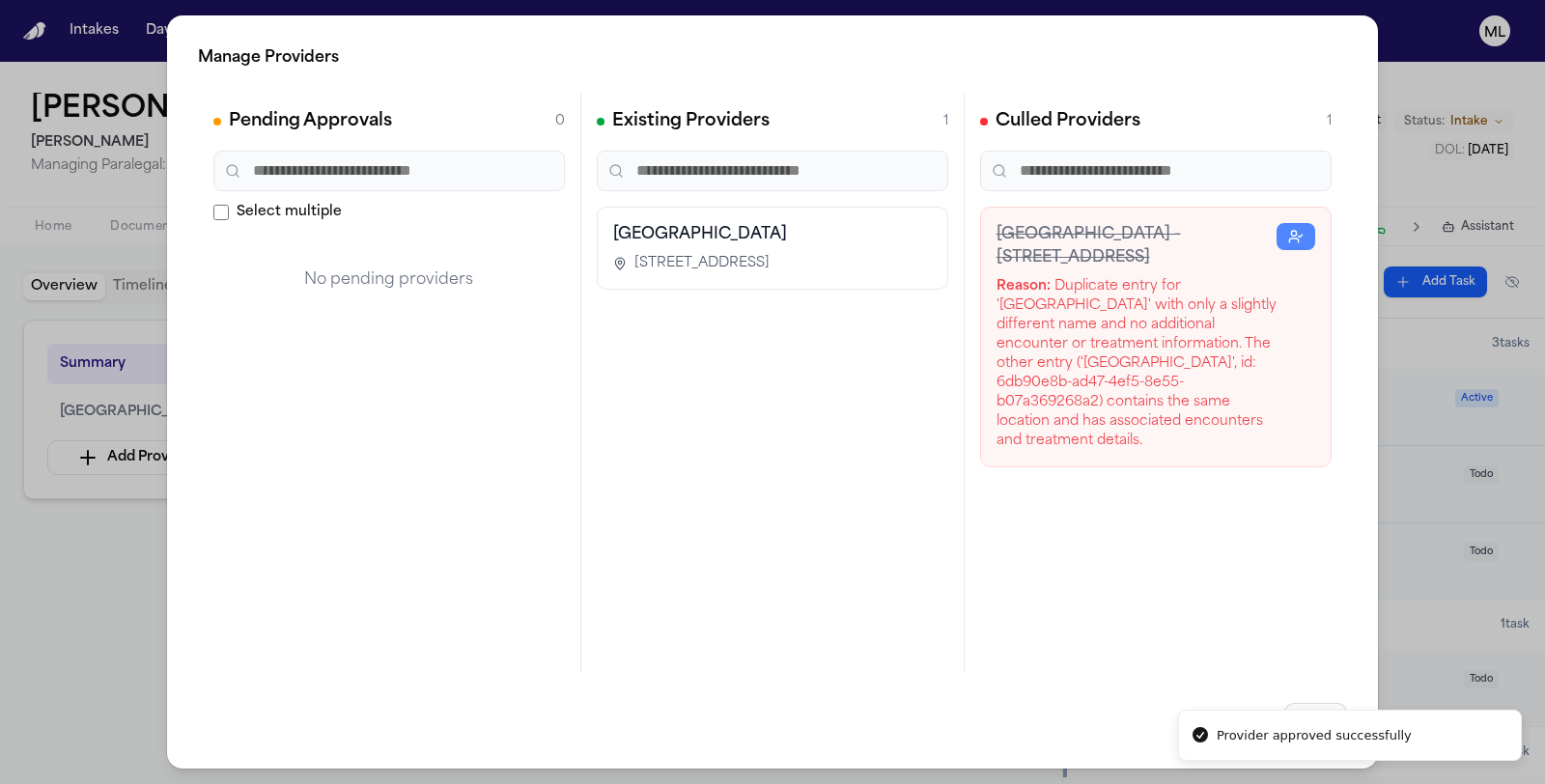
click at [1326, 708] on button "Close" at bounding box center [1315, 720] width 62 height 35
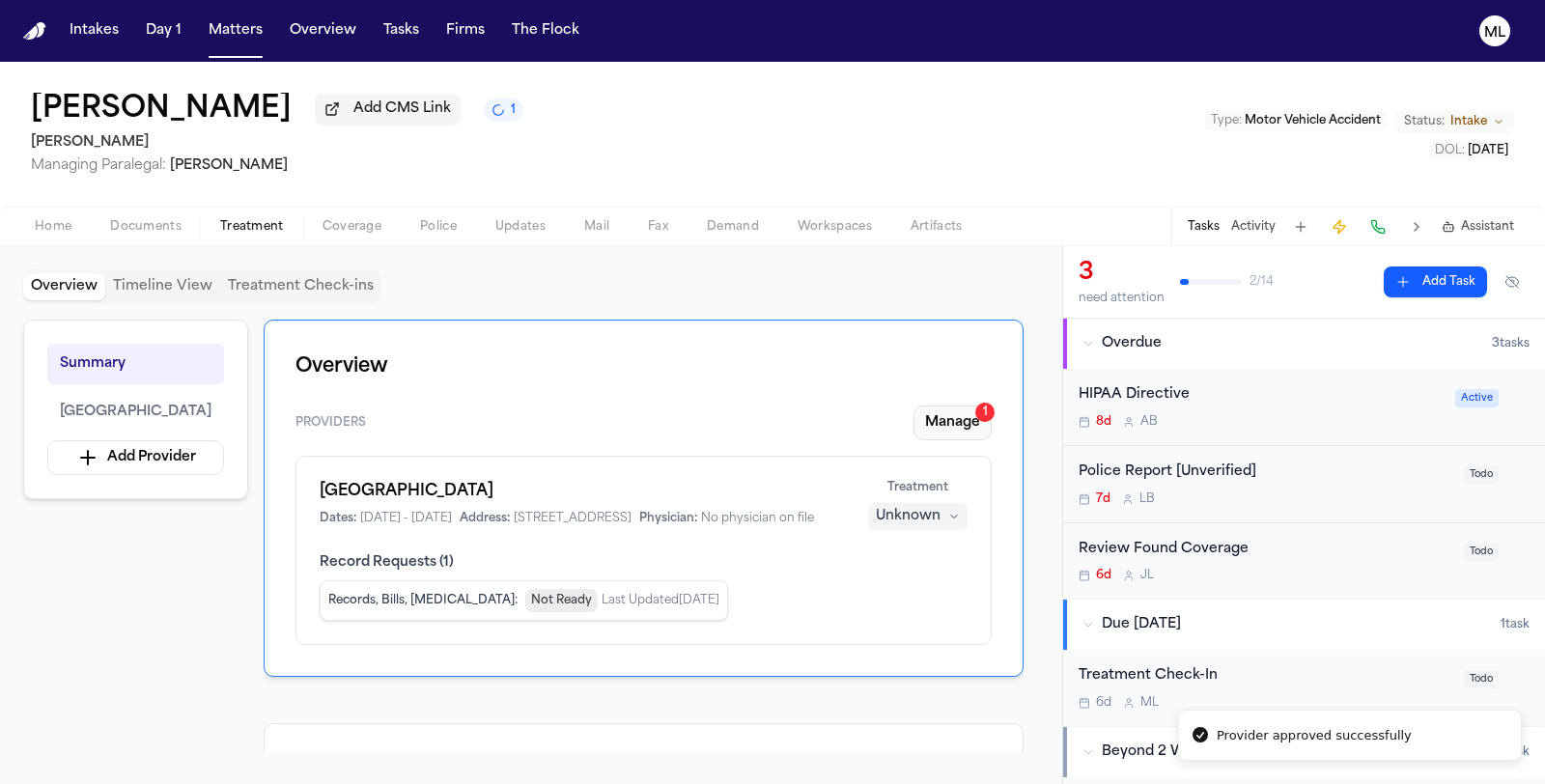
click at [959, 423] on button "Manage 1" at bounding box center [952, 422] width 78 height 35
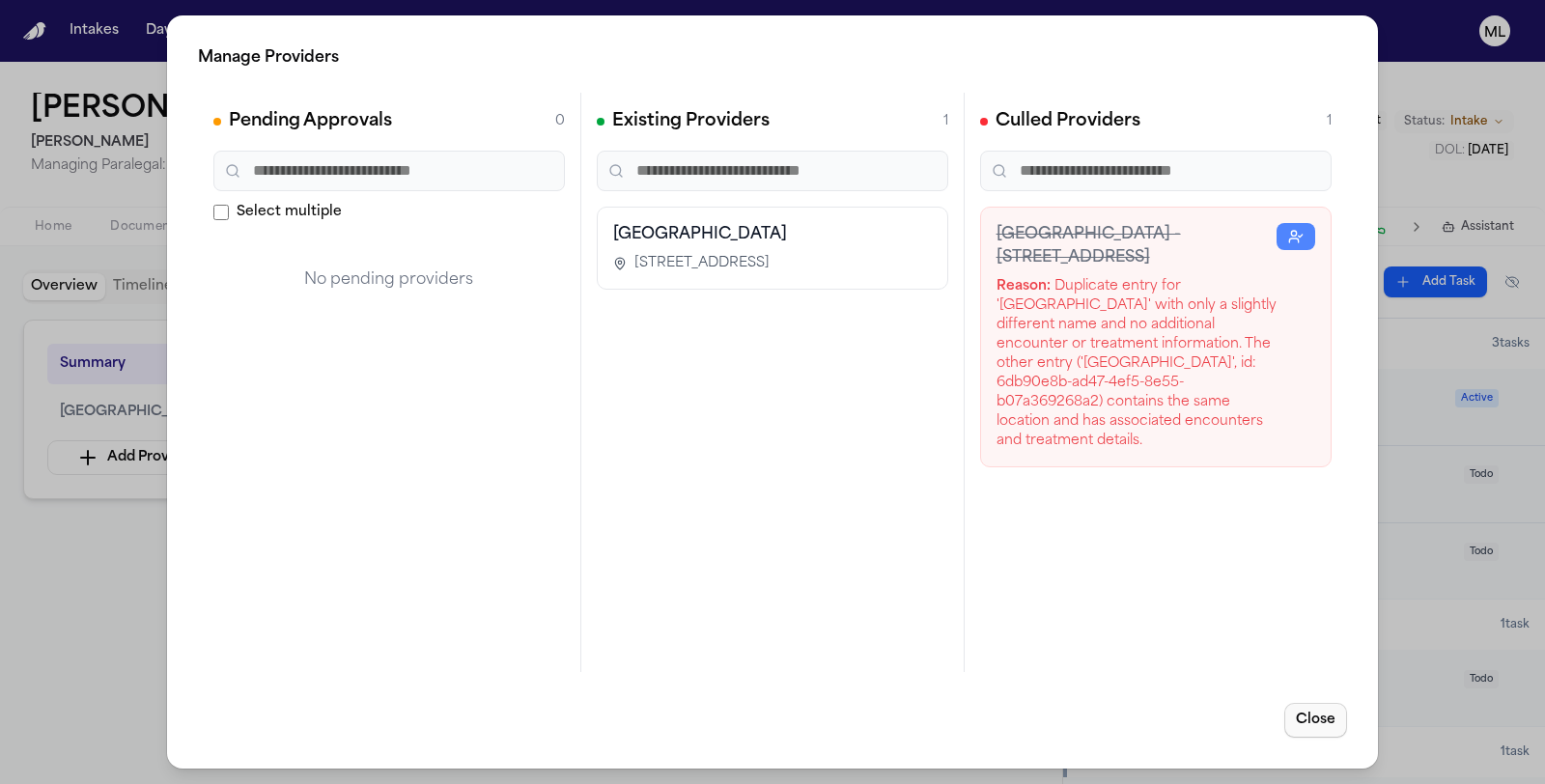
click at [1327, 721] on button "Close" at bounding box center [1315, 720] width 62 height 35
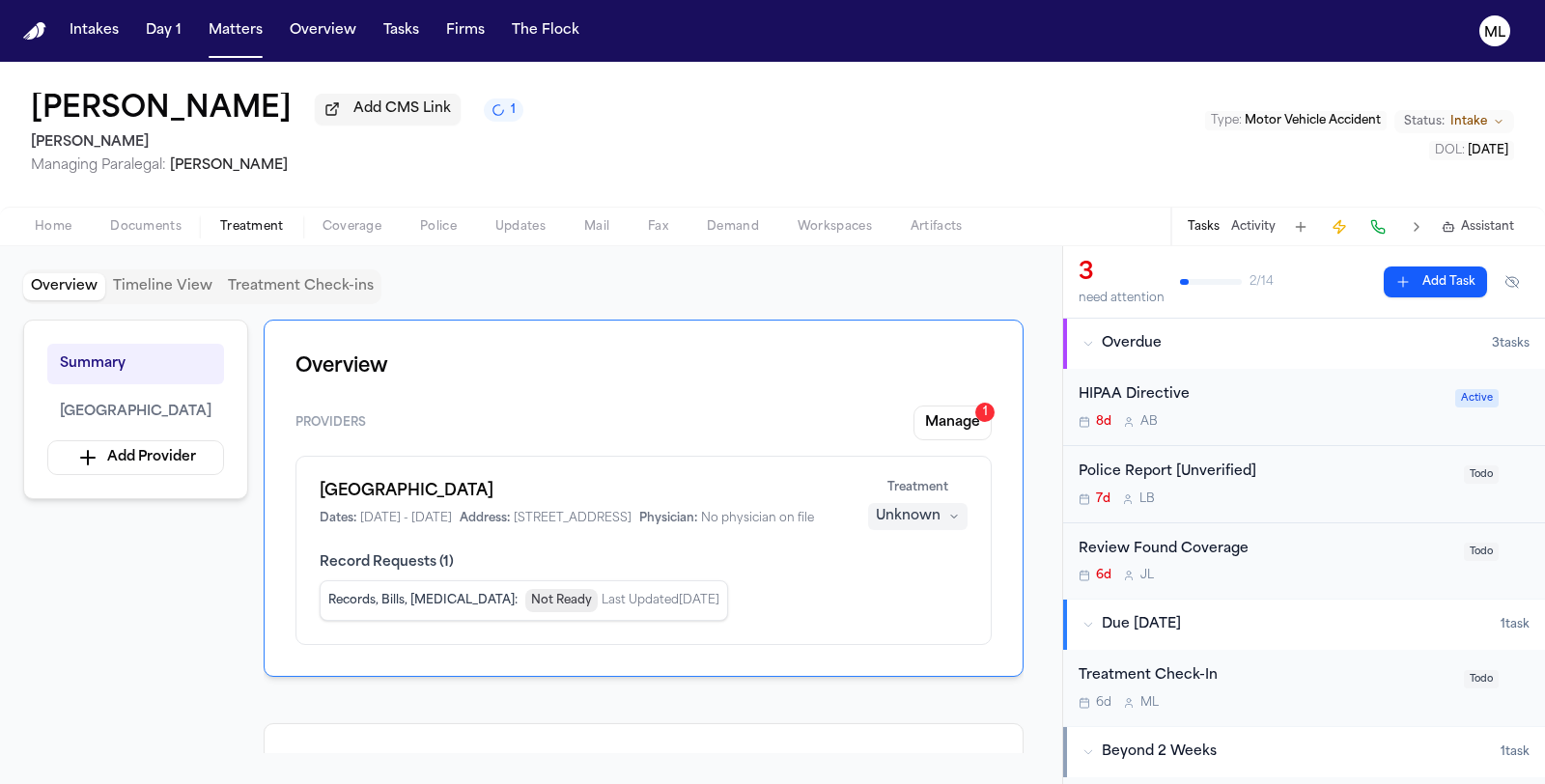
click at [889, 519] on div "Unknown" at bounding box center [907, 516] width 64 height 19
click at [881, 575] on button "Completed" at bounding box center [919, 587] width 154 height 35
click at [47, 222] on span "Home" at bounding box center [52, 227] width 37 height 16
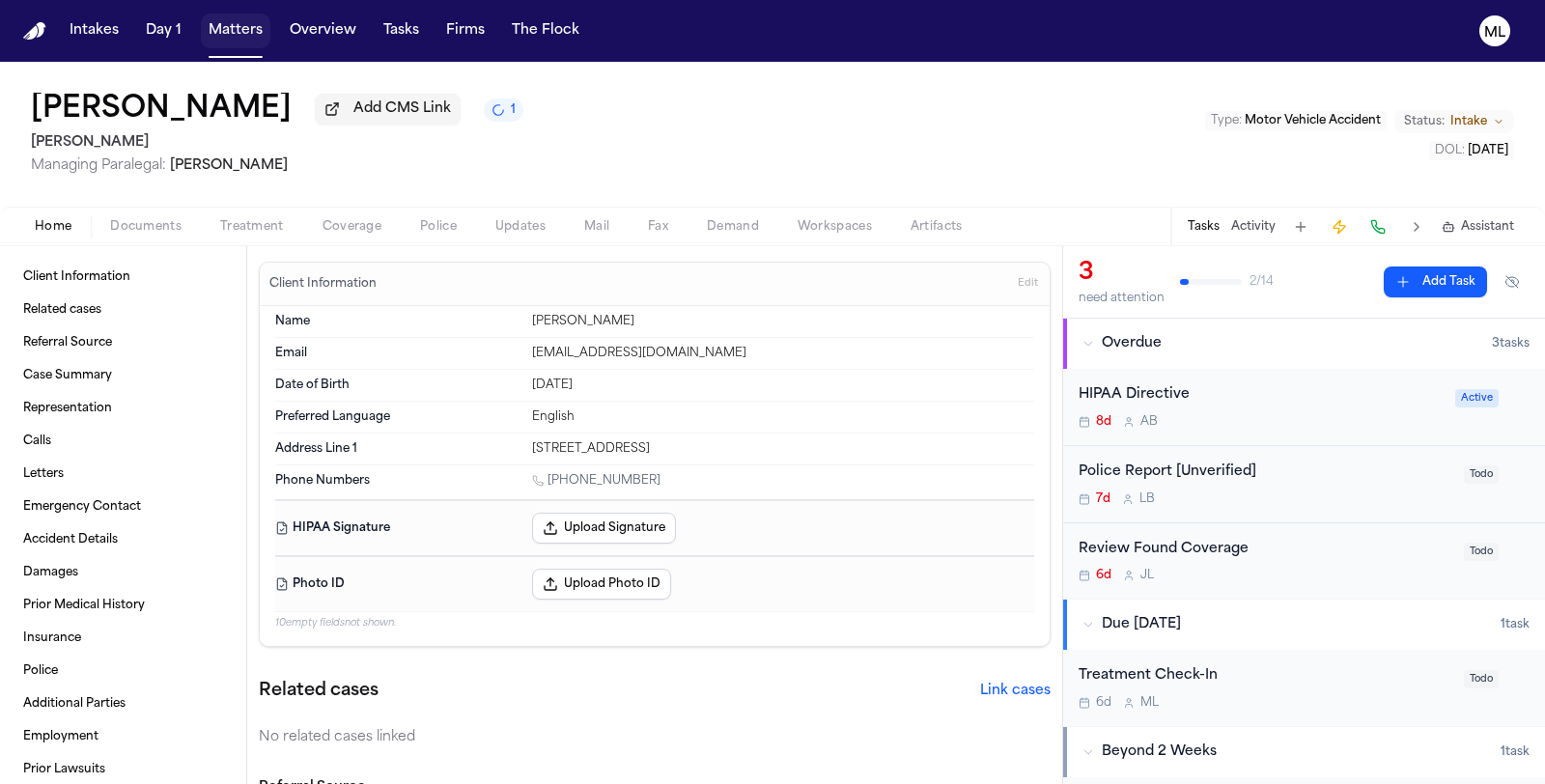
click at [237, 26] on button "Matters" at bounding box center [236, 31] width 69 height 35
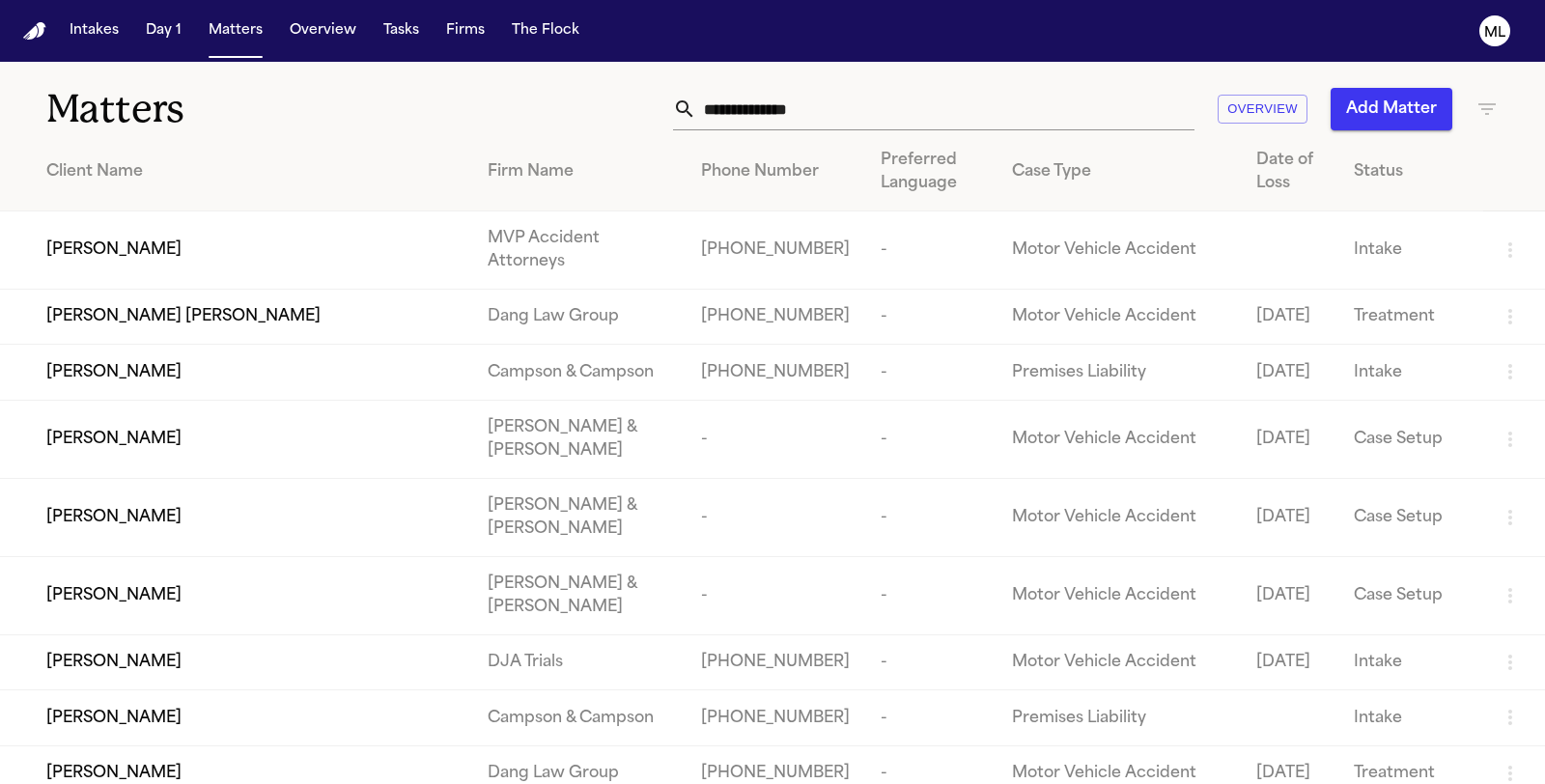
click at [150, 225] on td "Tajwant K. Roy" at bounding box center [236, 249] width 472 height 78
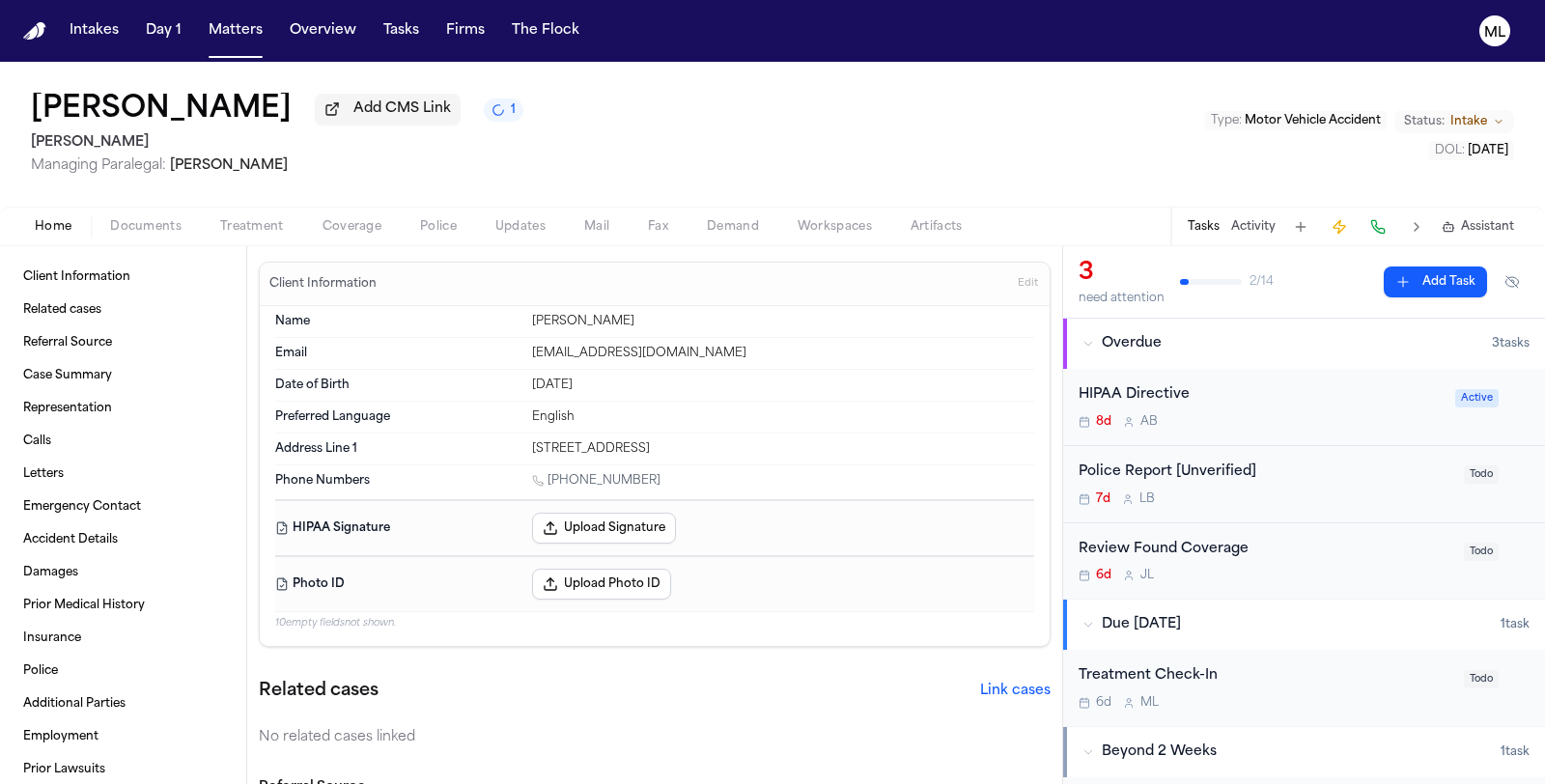
click at [154, 231] on span "Documents" at bounding box center [146, 227] width 71 height 16
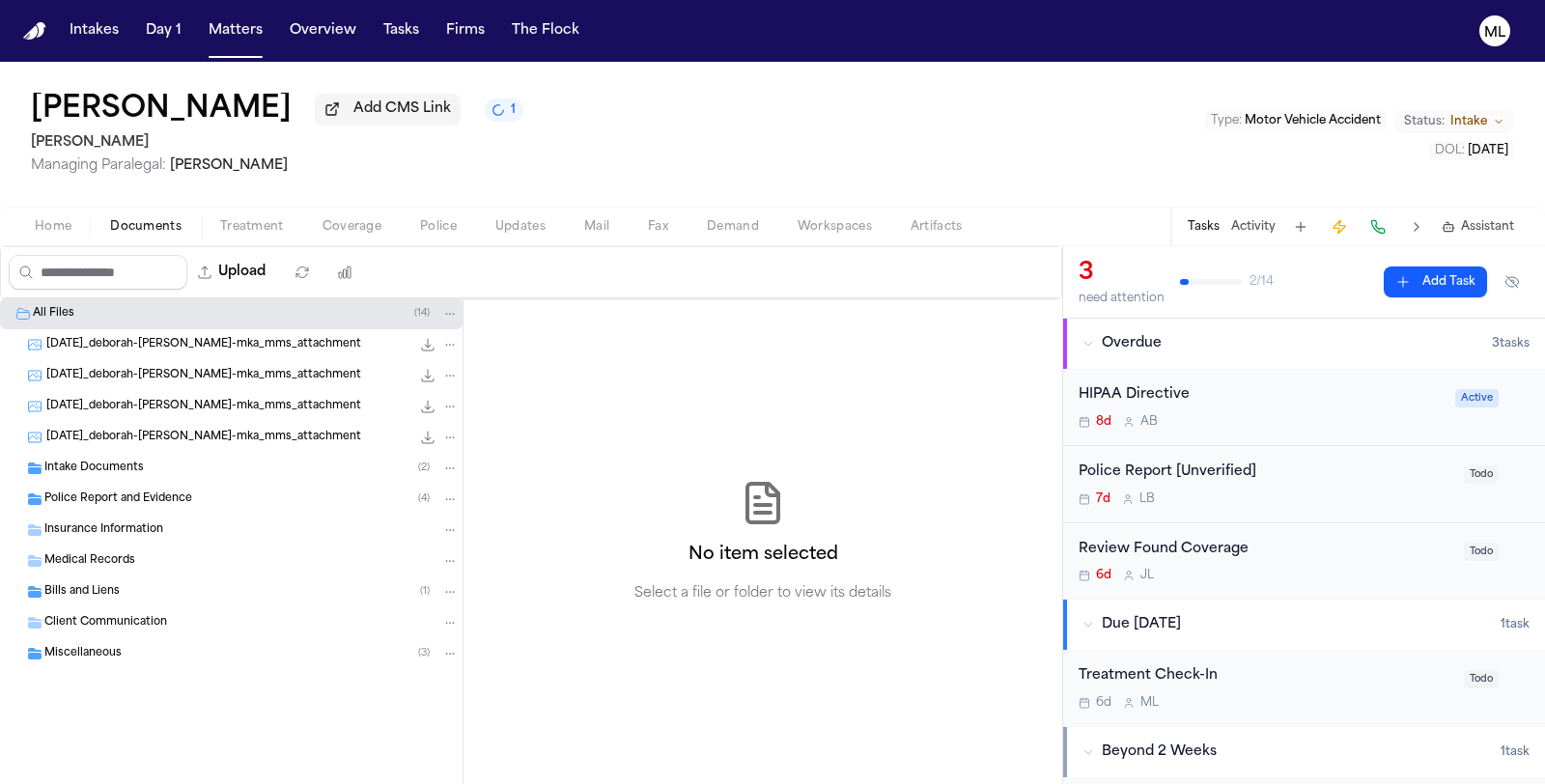
click at [140, 474] on div "Intake Documents ( 2 )" at bounding box center [252, 468] width 414 height 18
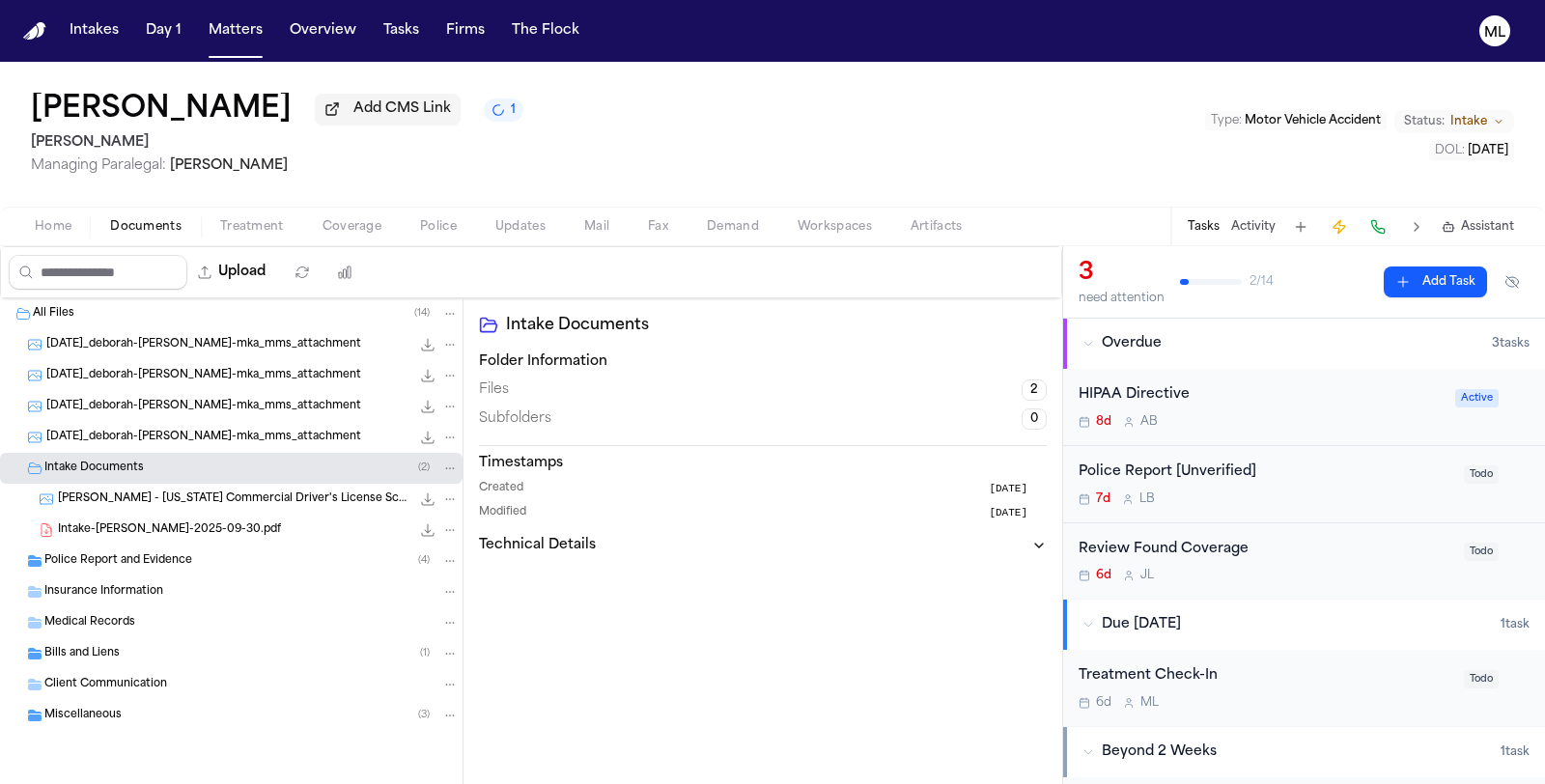
click at [201, 523] on span "Intake-Deborah Hachey-2025-09-30.pdf" at bounding box center [168, 530] width 223 height 17
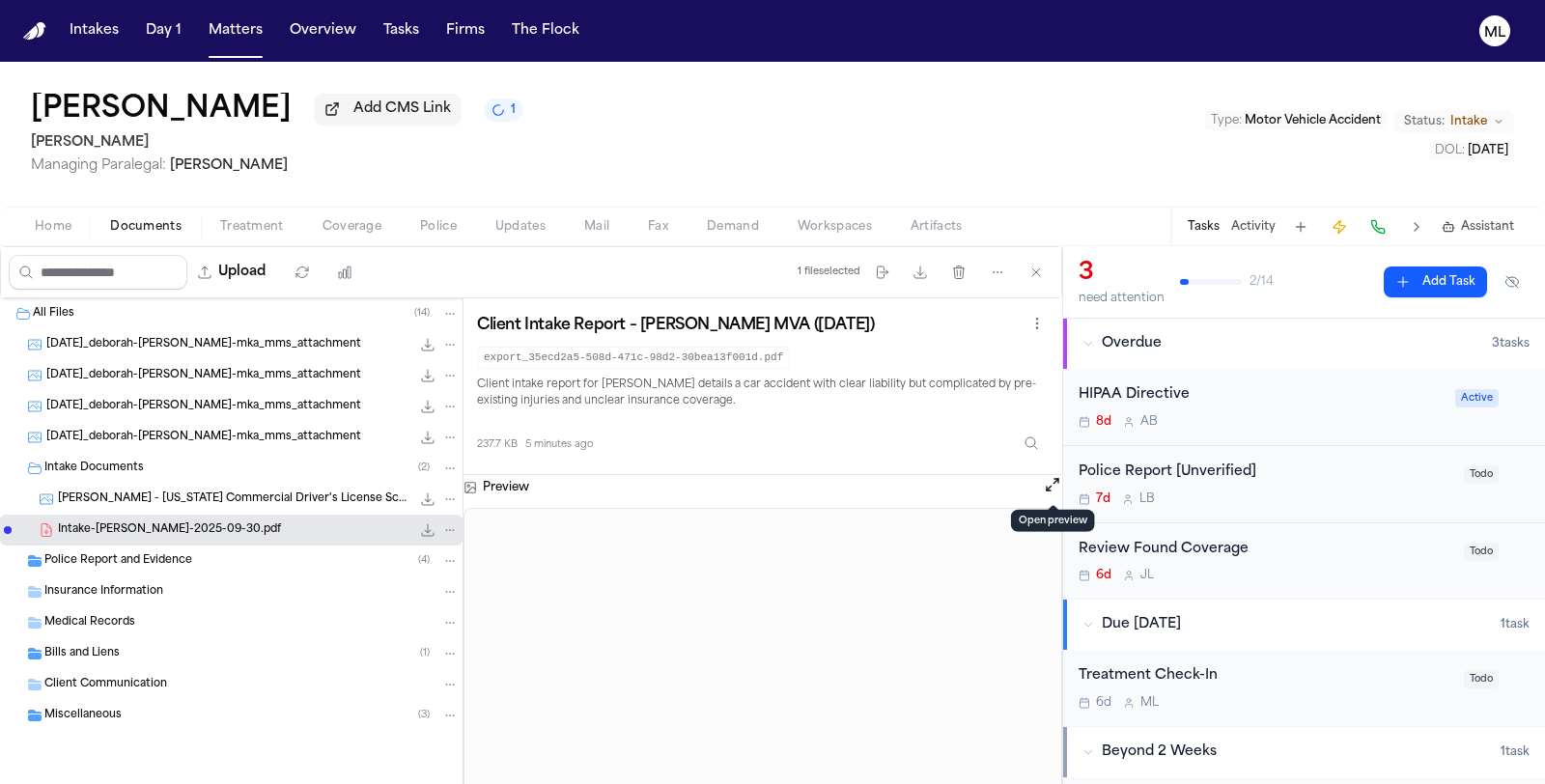
click at [1049, 484] on button "Open preview" at bounding box center [1052, 484] width 19 height 19
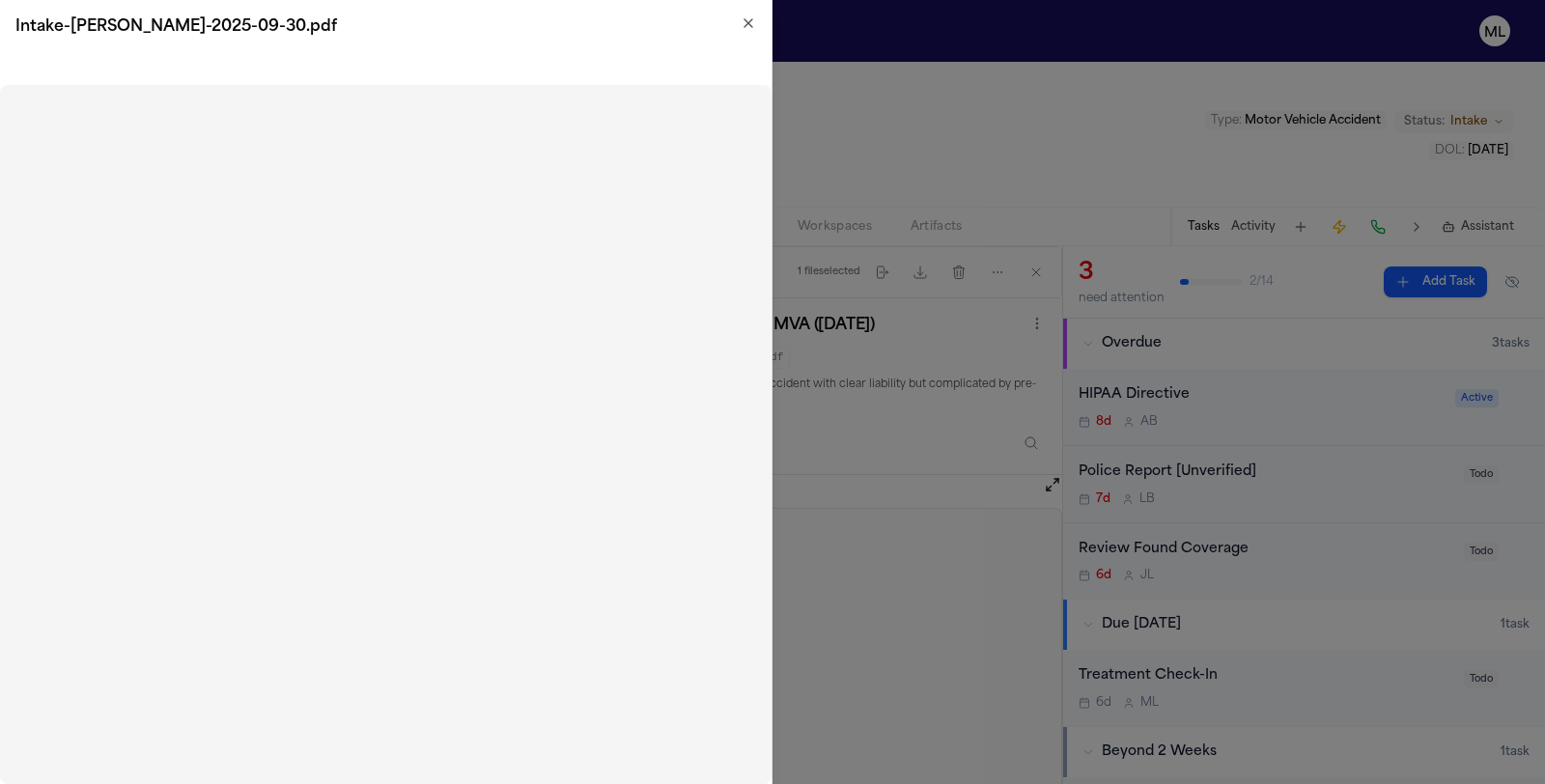
click at [749, 27] on icon "button" at bounding box center [749, 24] width 16 height 16
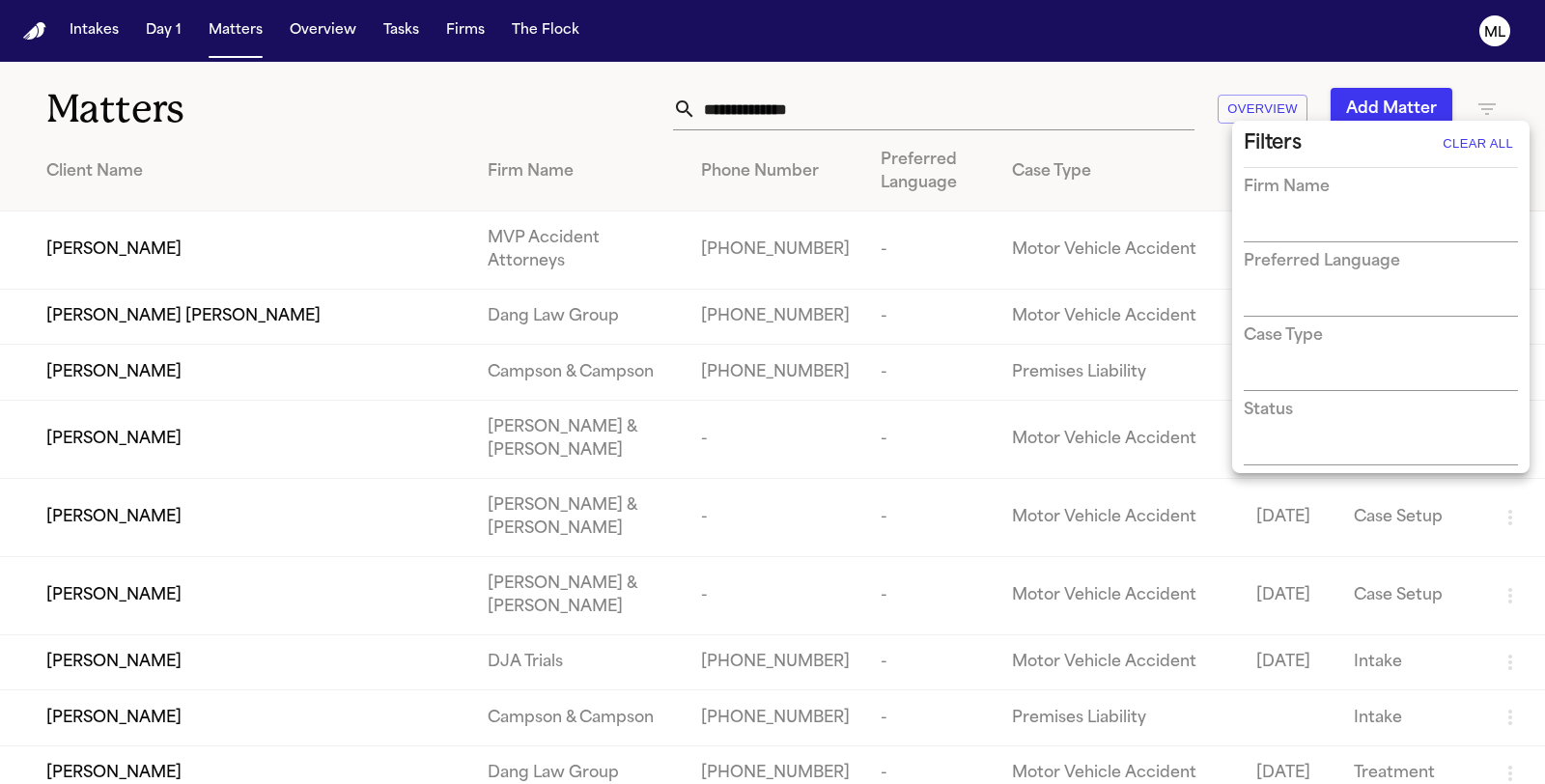
click at [1320, 228] on input "text" at bounding box center [1367, 227] width 246 height 27
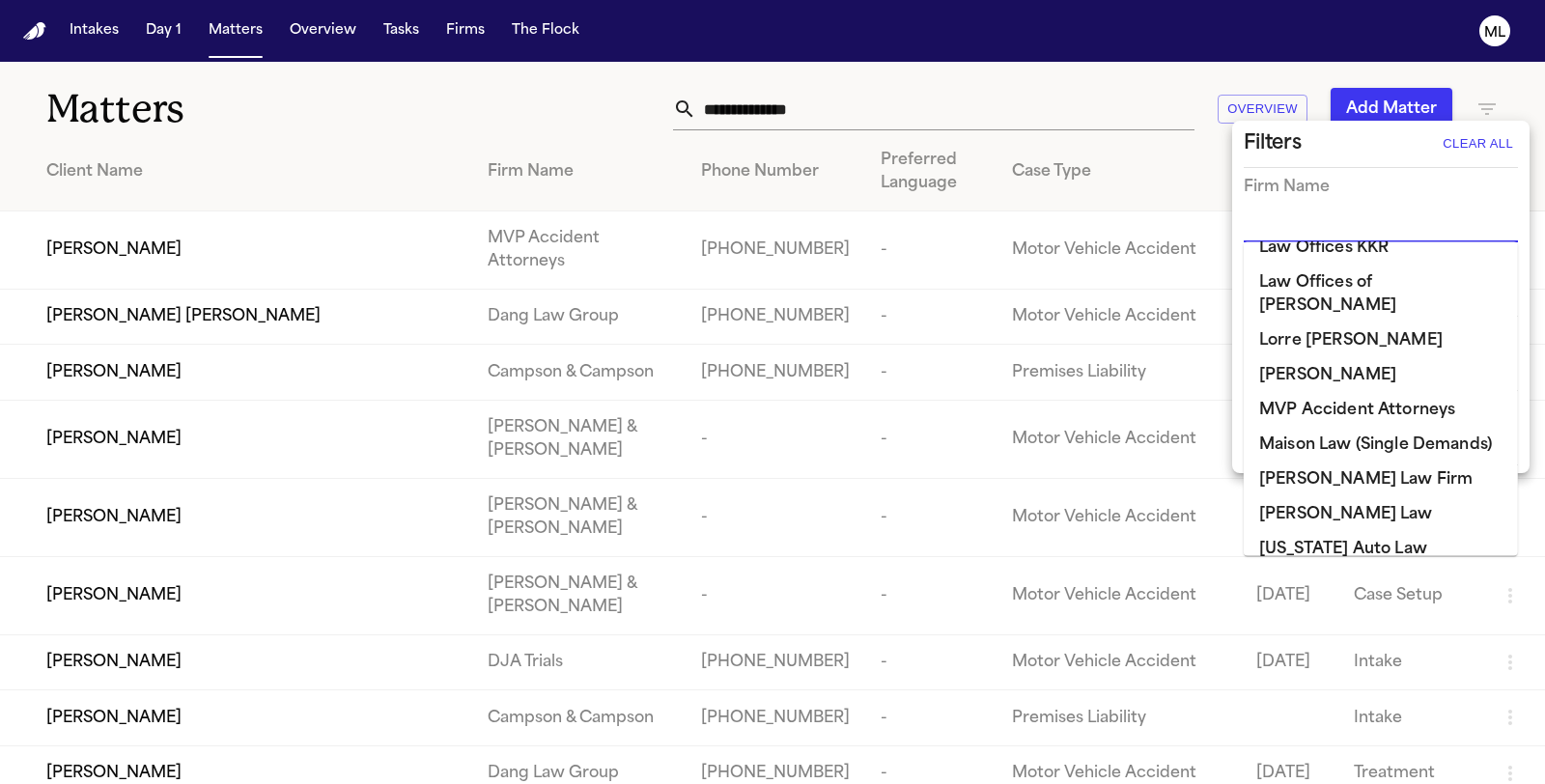
scroll to position [1501, 0]
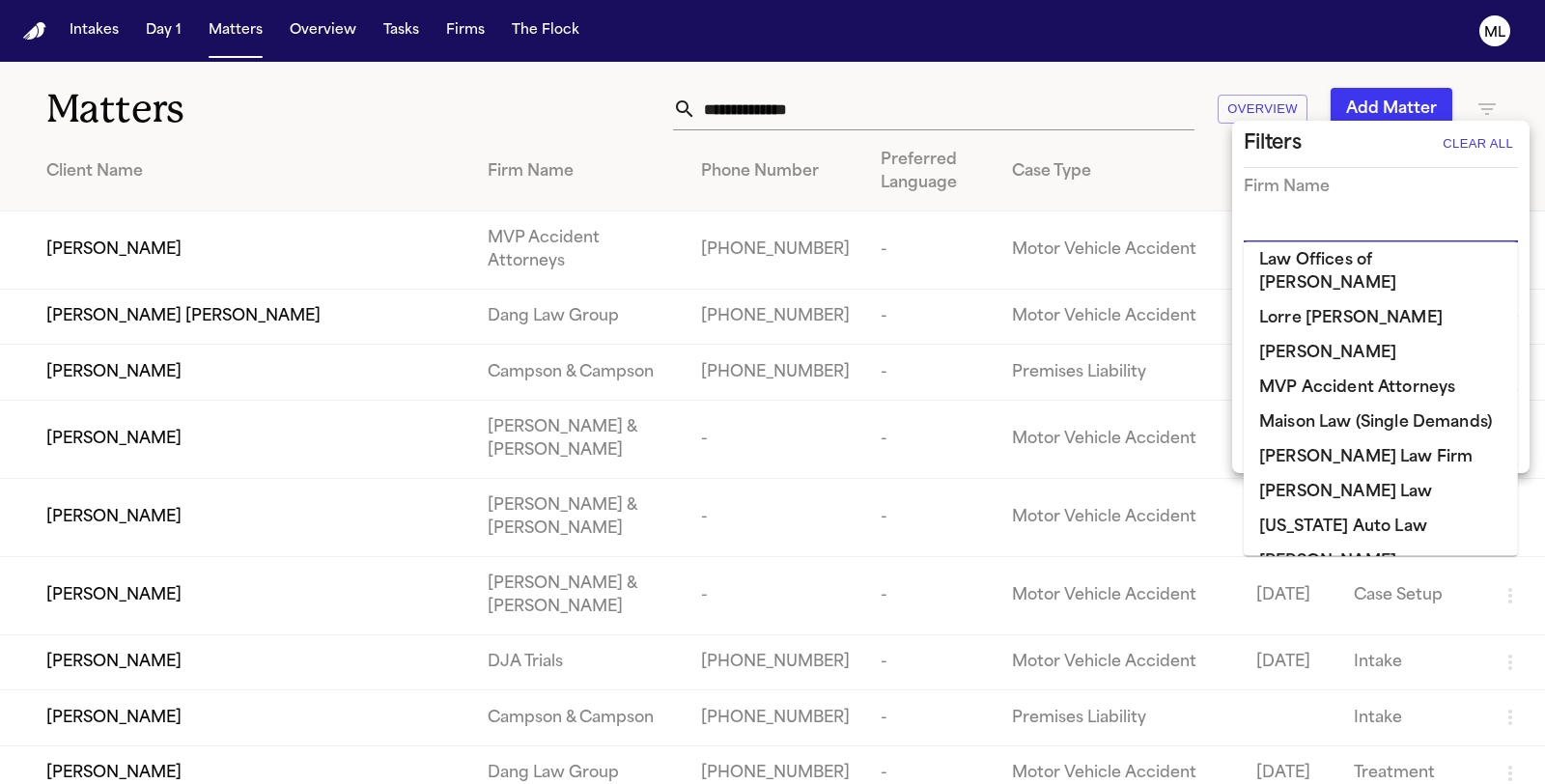
click at [1320, 544] on li "[PERSON_NAME]" at bounding box center [1381, 561] width 274 height 35
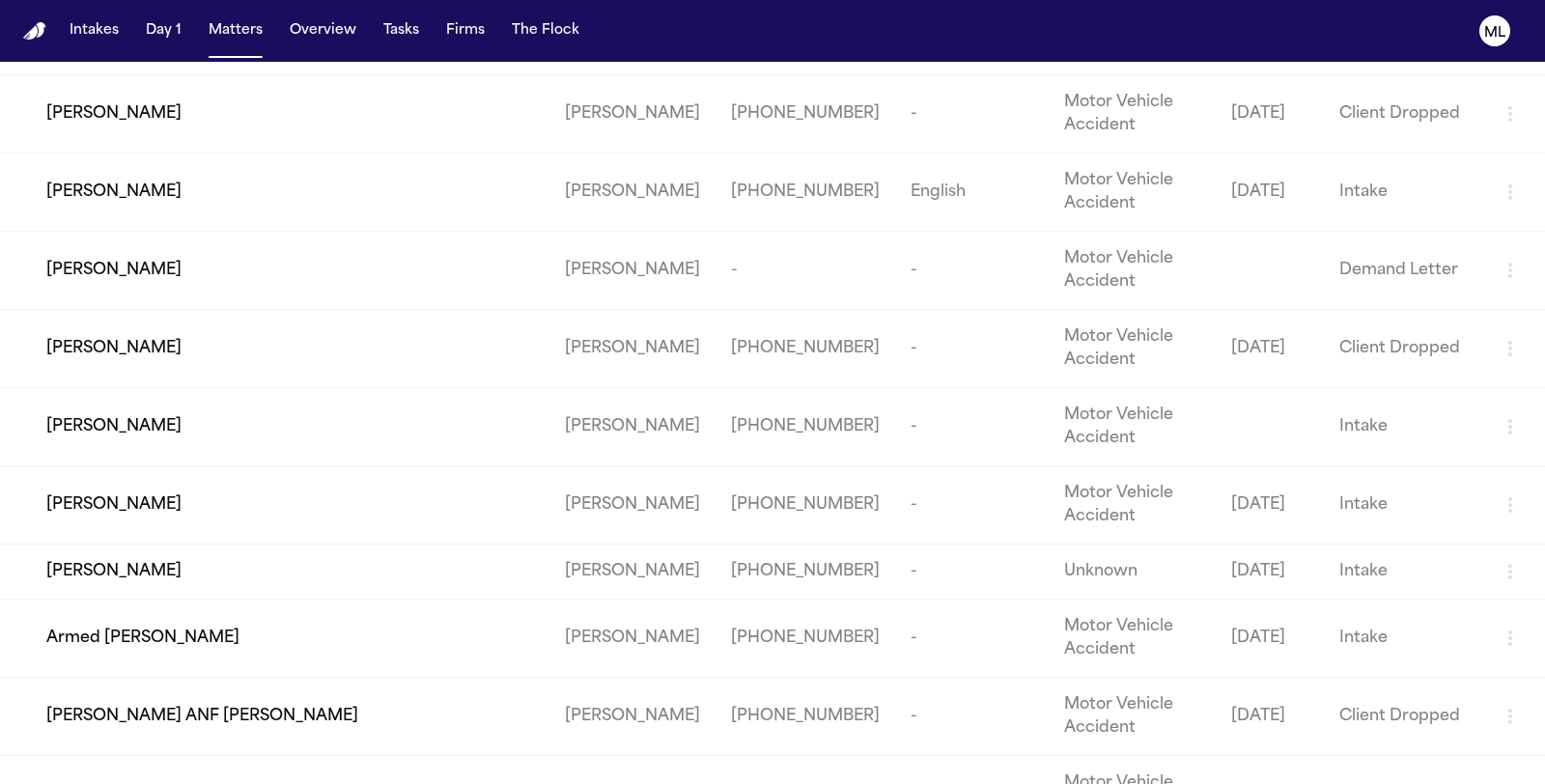
scroll to position [107, 0]
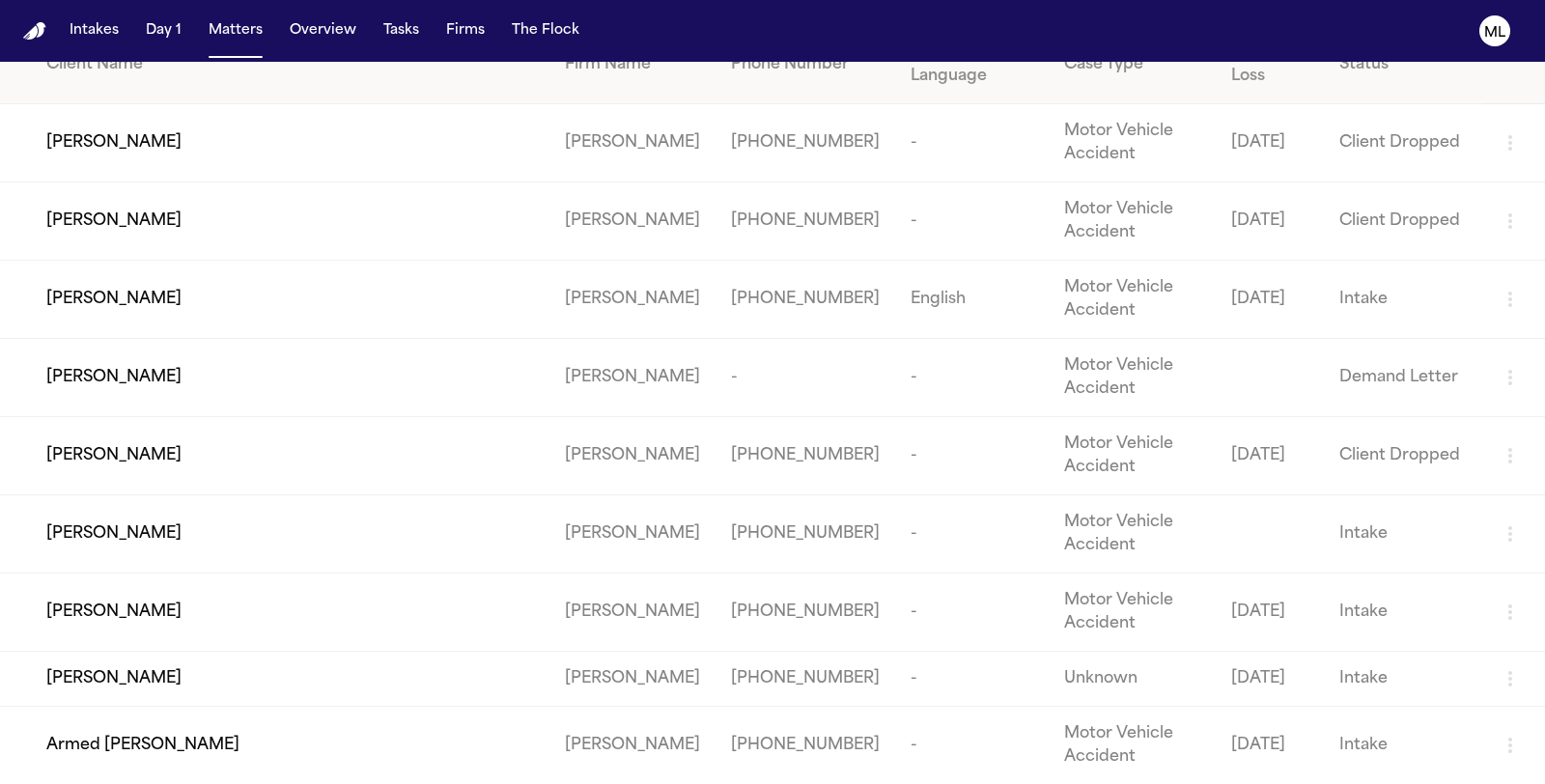
click at [128, 524] on span "Ayelen Carrion" at bounding box center [114, 533] width 135 height 23
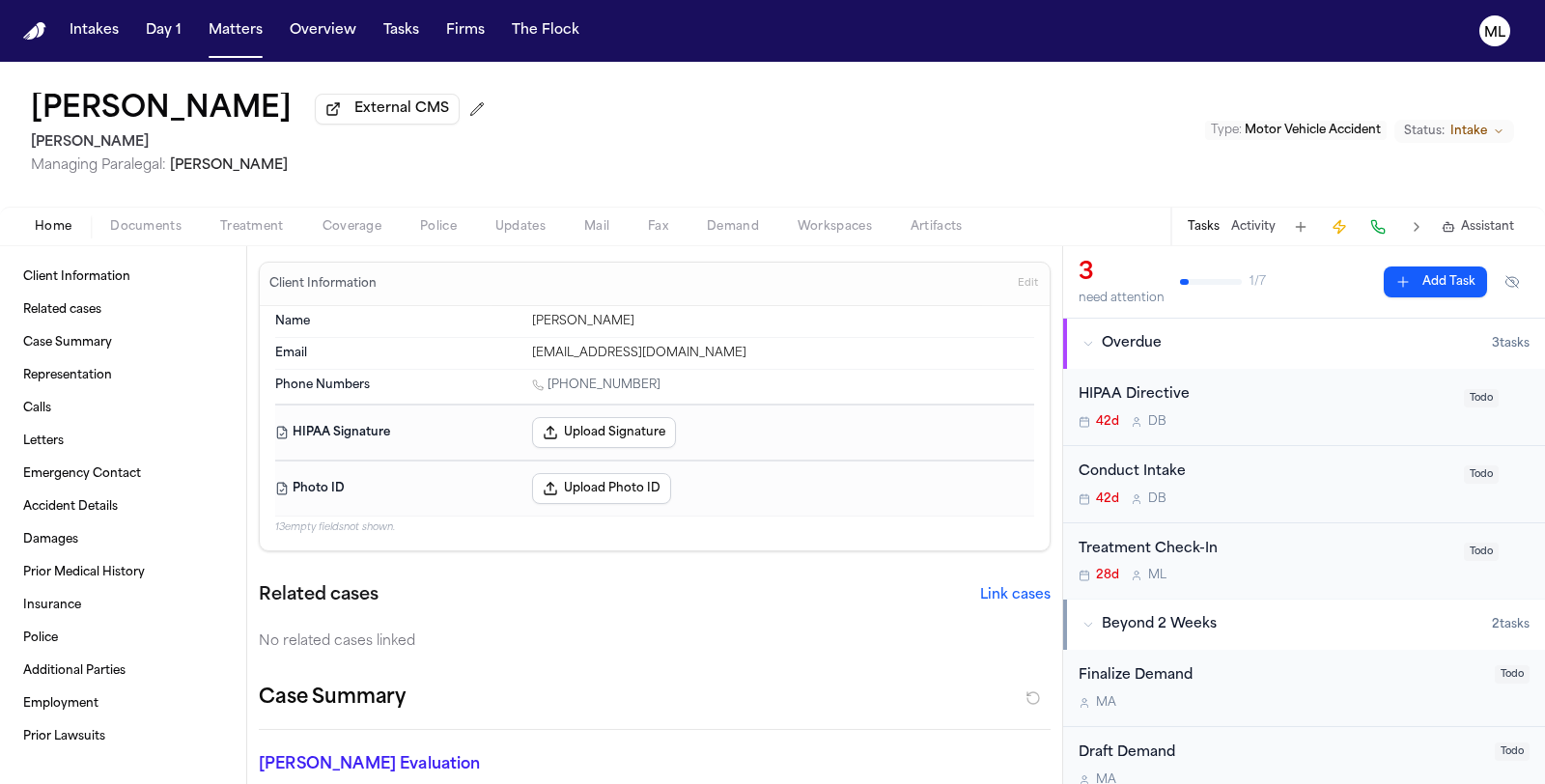
click at [1460, 129] on span "Intake" at bounding box center [1468, 132] width 37 height 16
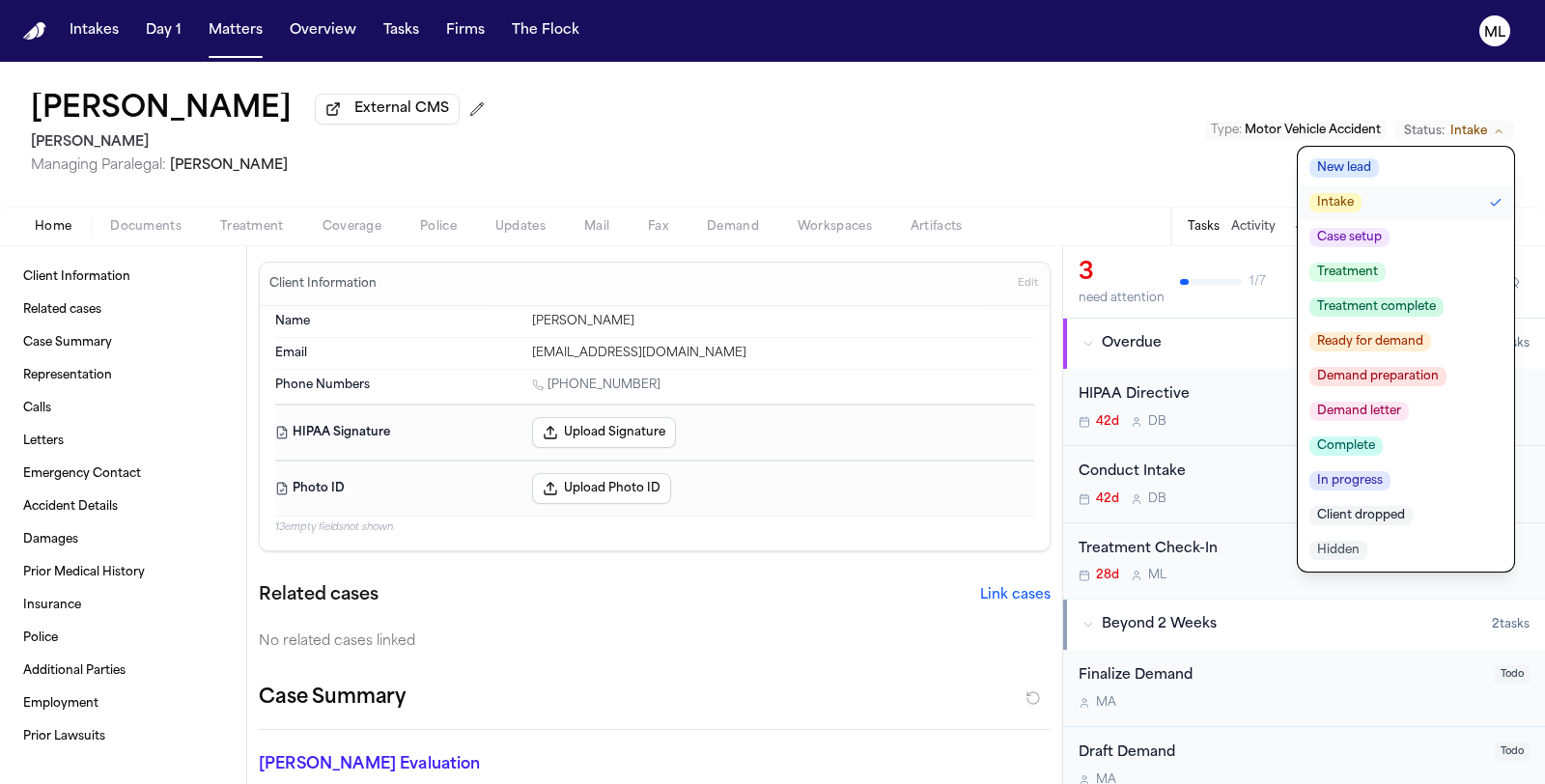
click at [1384, 519] on span "Client dropped" at bounding box center [1361, 515] width 103 height 19
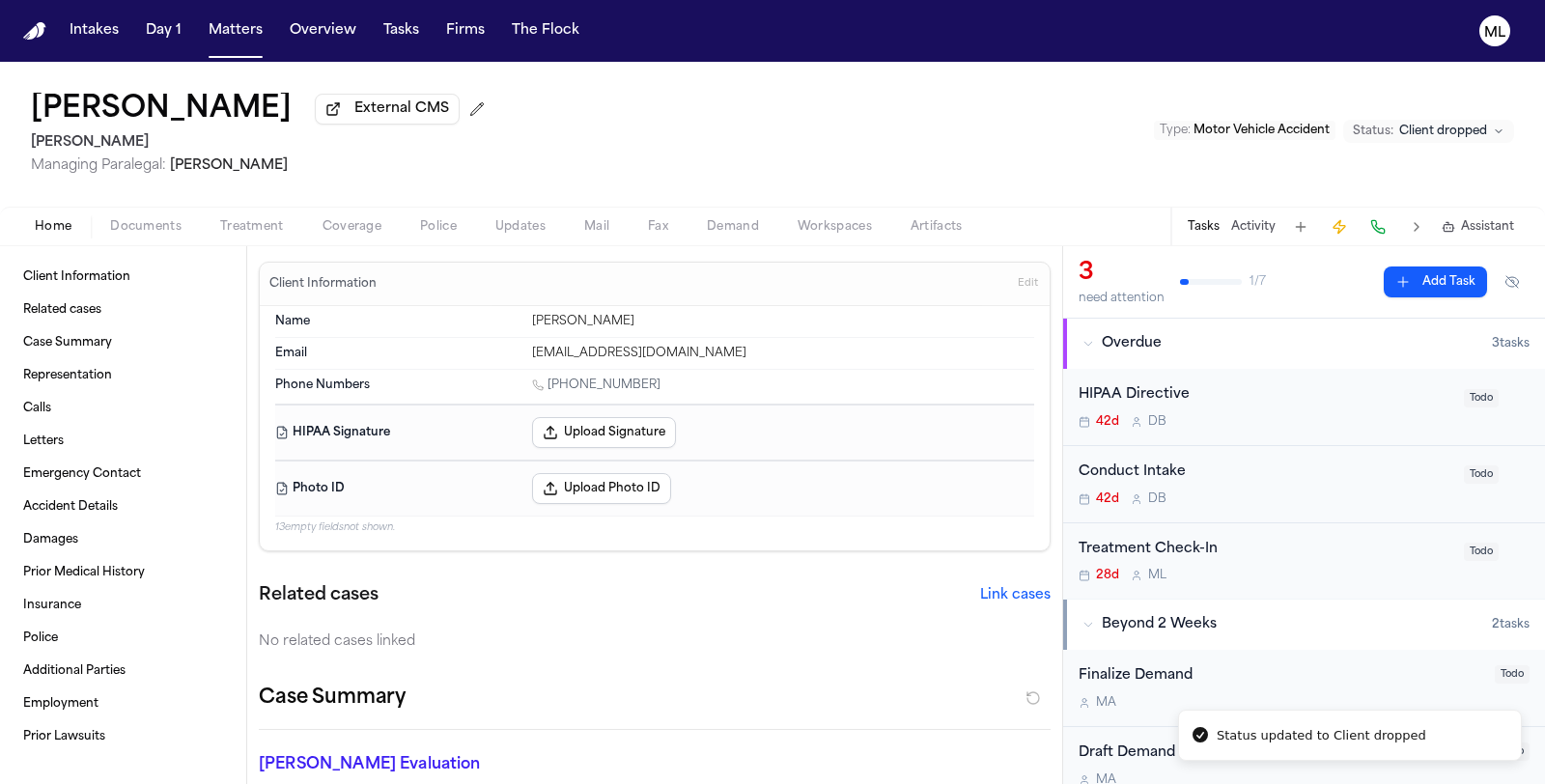
click at [1246, 231] on button "Activity" at bounding box center [1253, 227] width 45 height 16
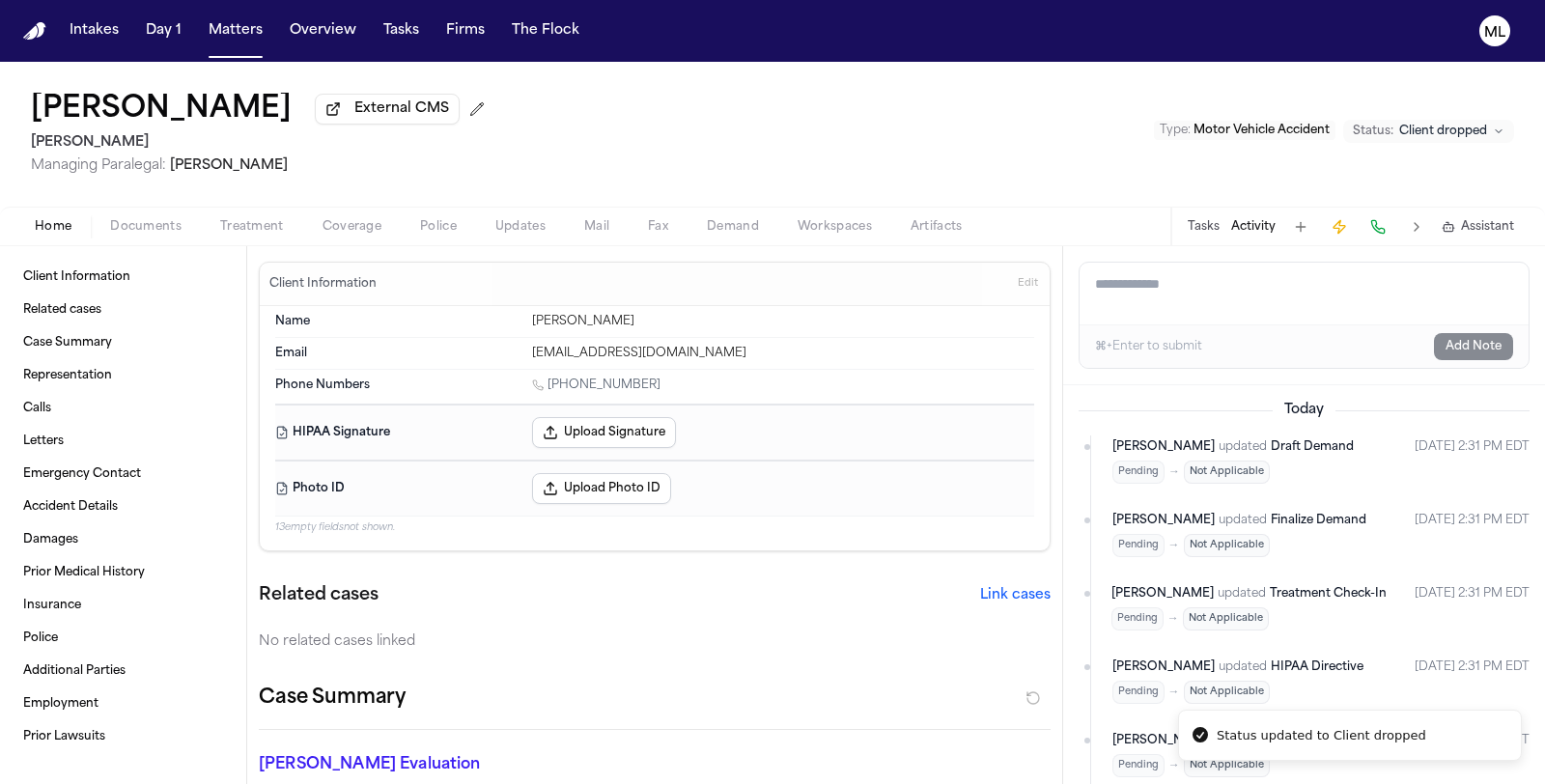
click at [1157, 294] on textarea "Add a note to this matter" at bounding box center [1303, 293] width 449 height 61
type textarea "*"
type textarea "**********"
click at [1487, 356] on div "⌘+Enter to submit Add Note" at bounding box center [1303, 346] width 449 height 44
click at [1488, 348] on button "Add Note" at bounding box center [1474, 345] width 79 height 27
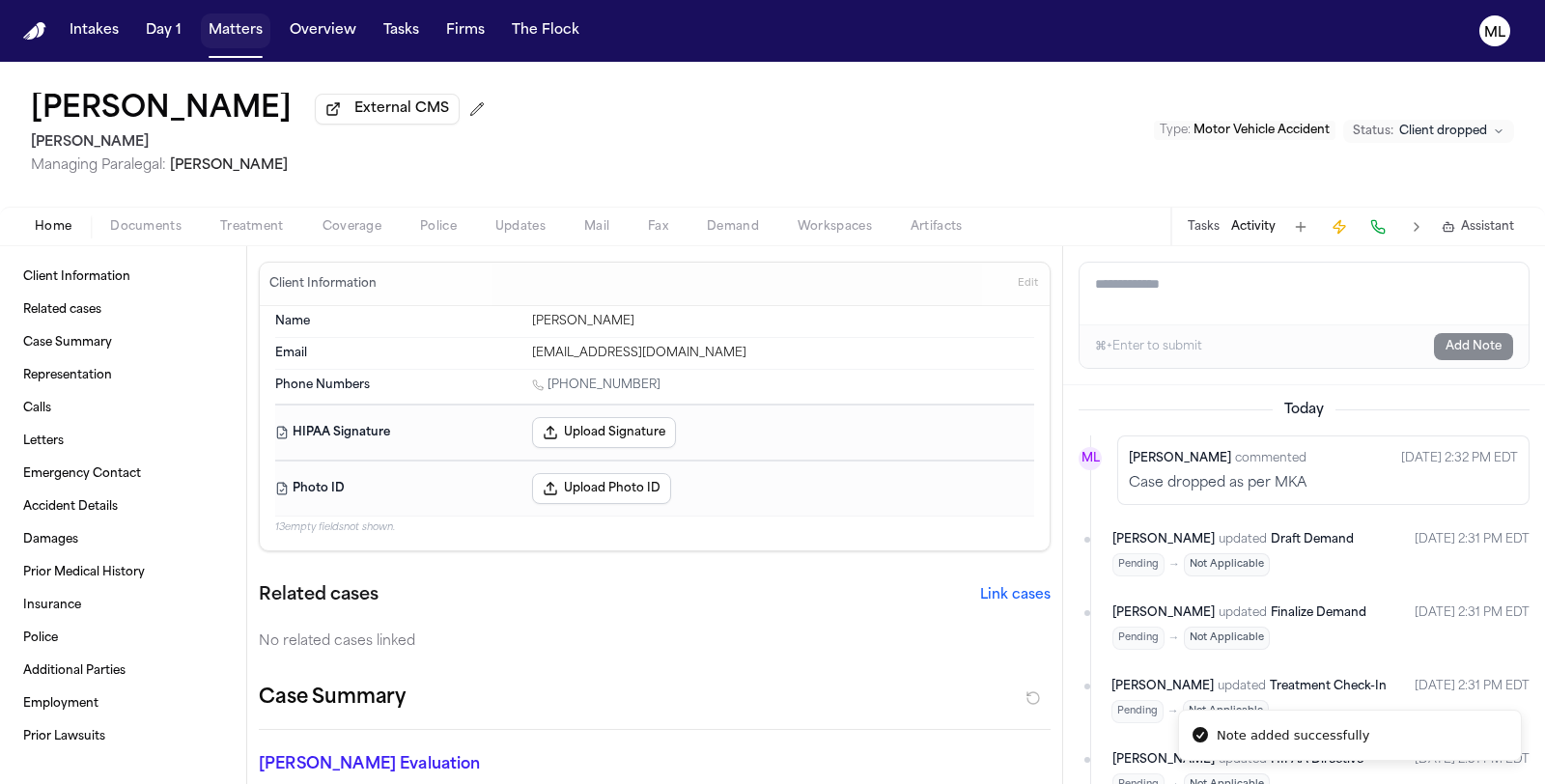
click at [238, 34] on button "Matters" at bounding box center [236, 31] width 69 height 35
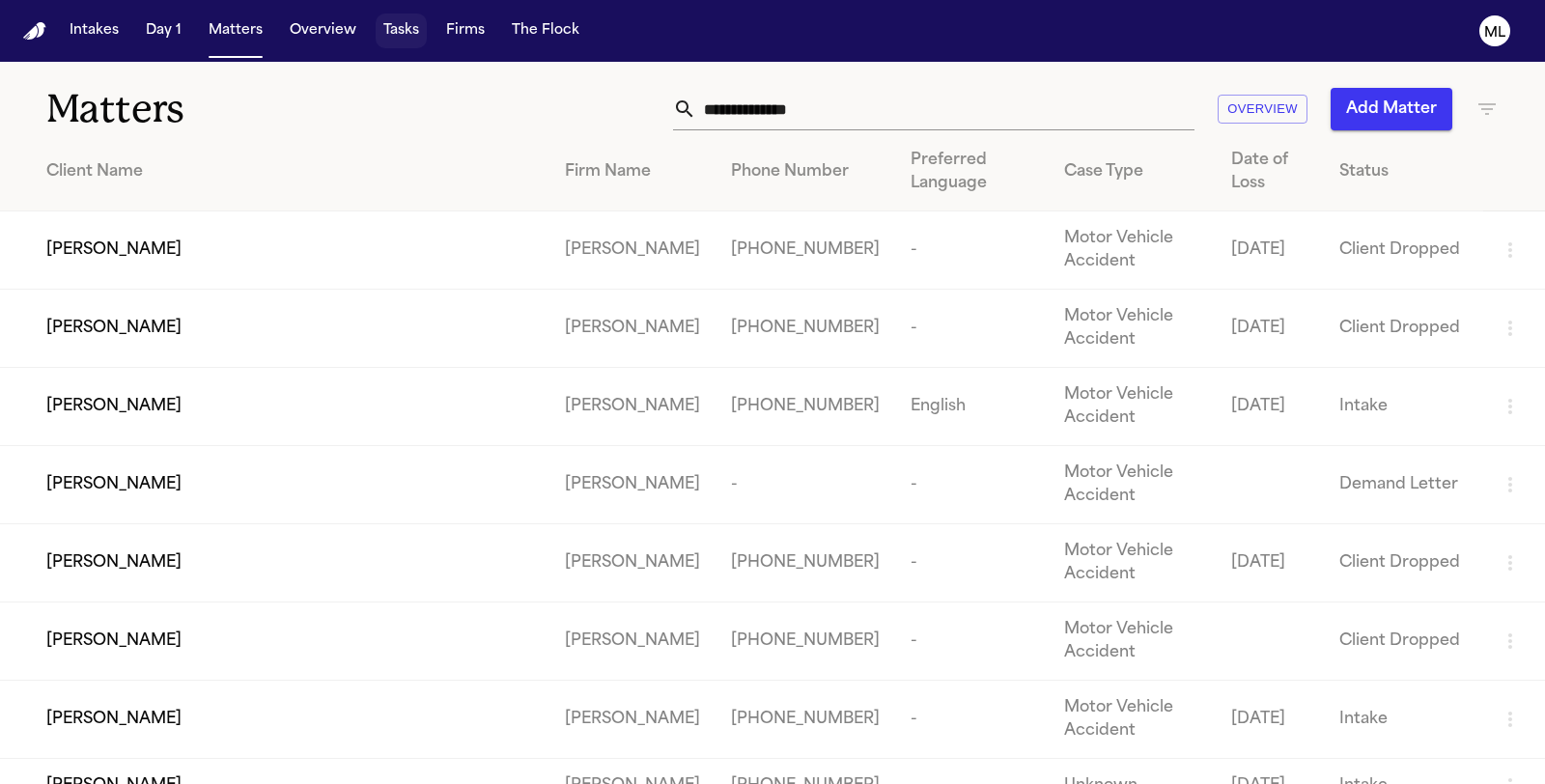
click at [396, 28] on button "Tasks" at bounding box center [401, 31] width 52 height 35
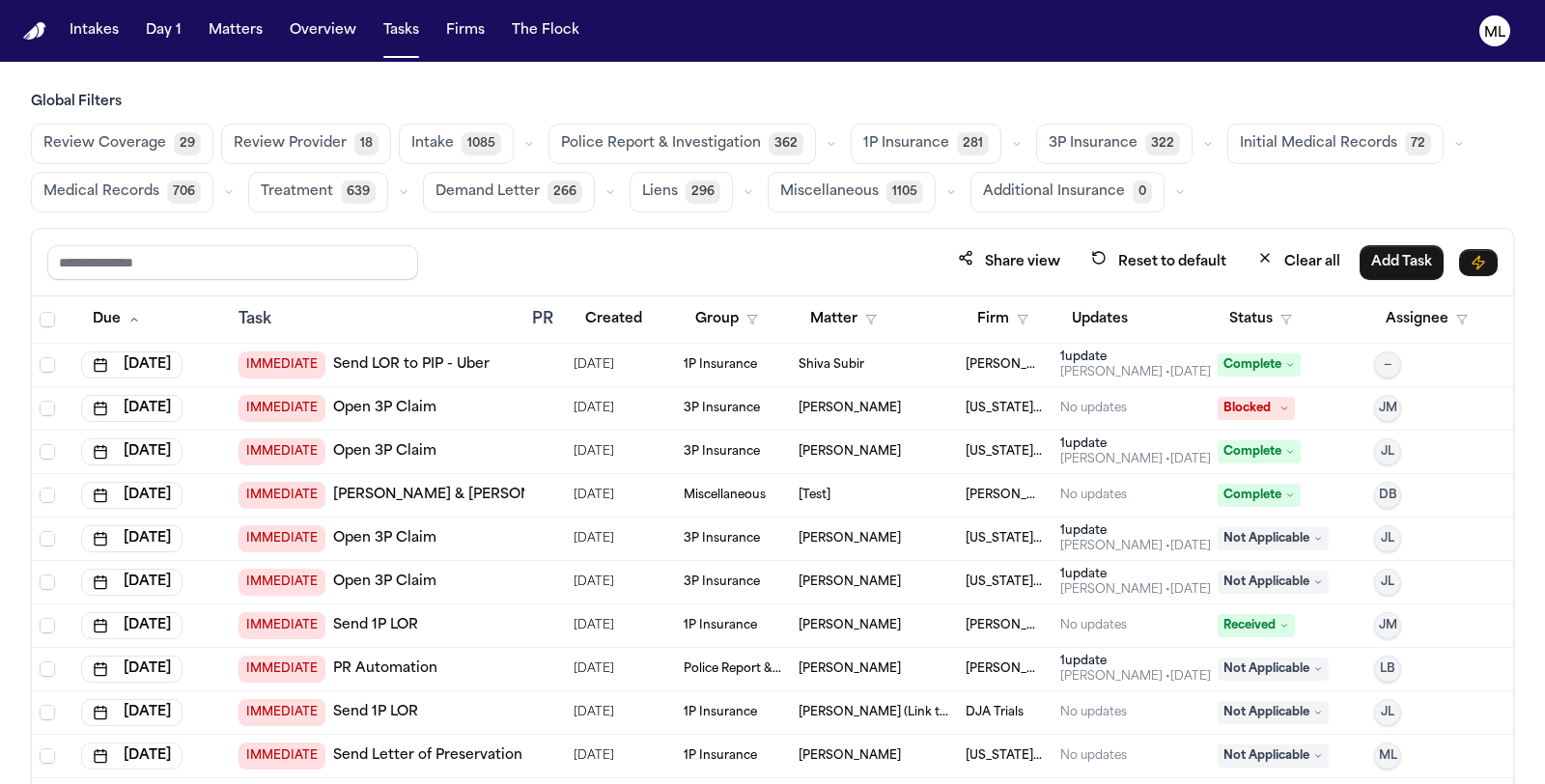
click at [889, 143] on span "1P Insurance" at bounding box center [906, 144] width 86 height 19
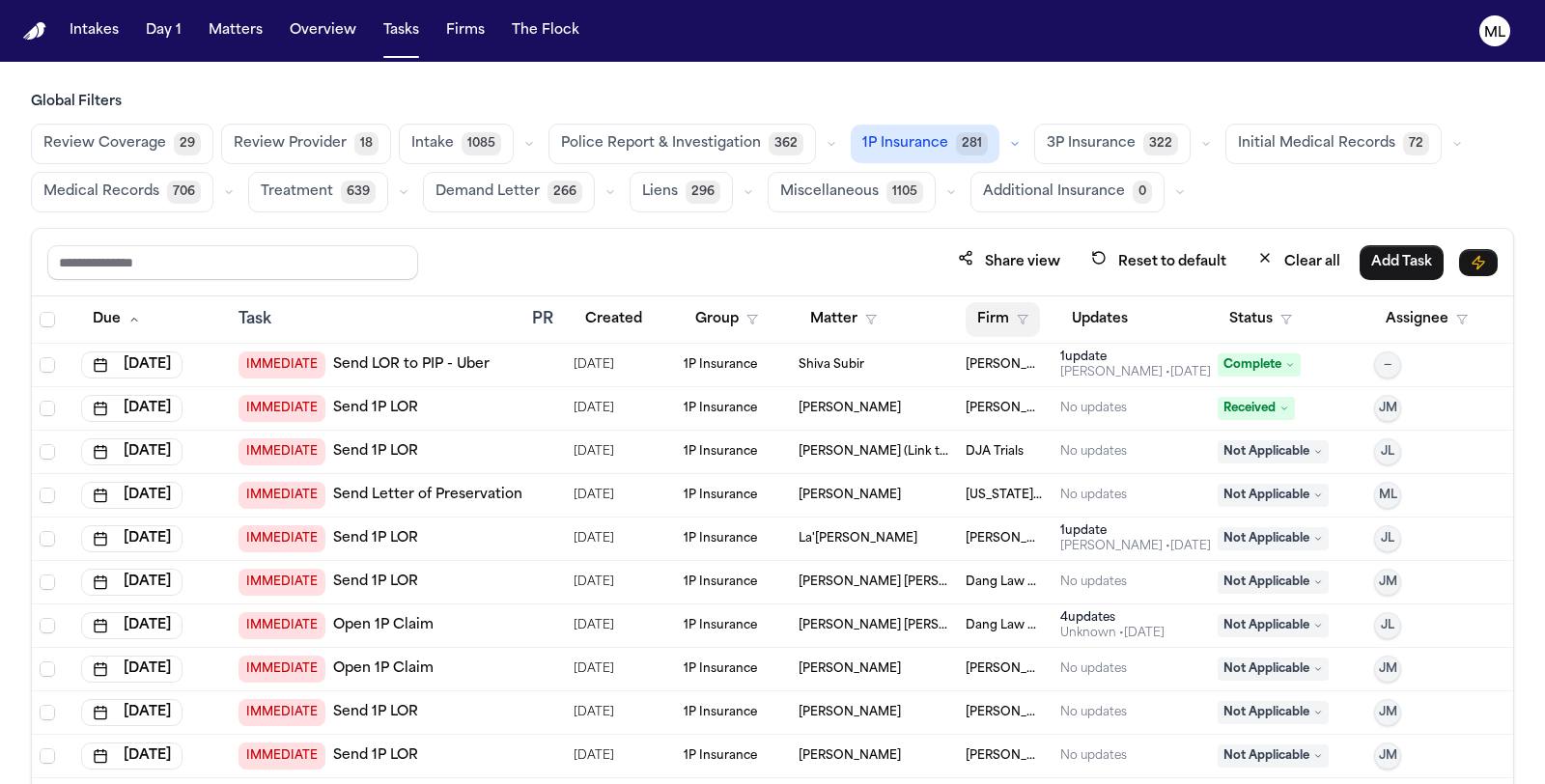
click at [982, 315] on button "Firm" at bounding box center [1002, 319] width 74 height 35
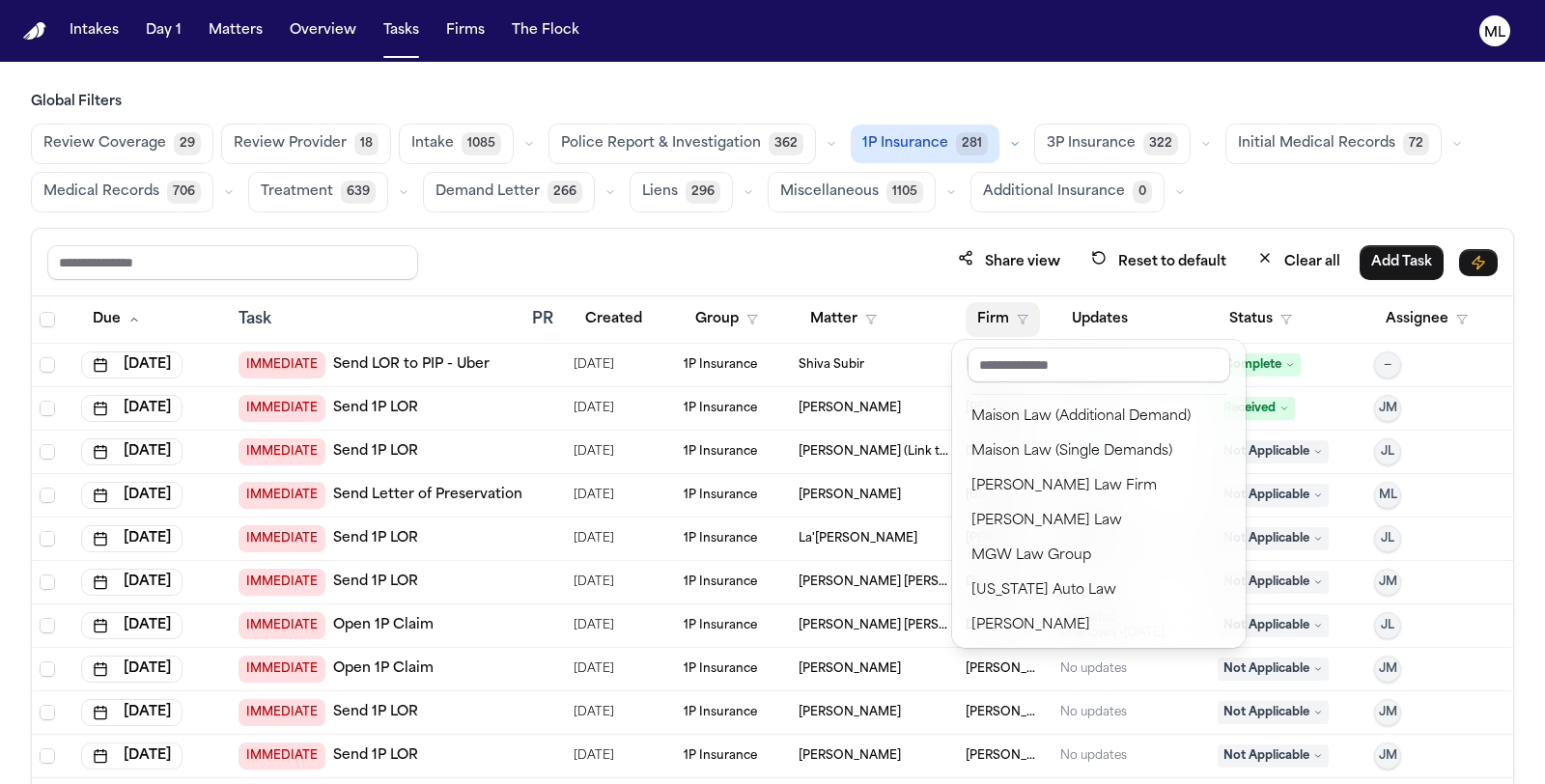
scroll to position [1715, 0]
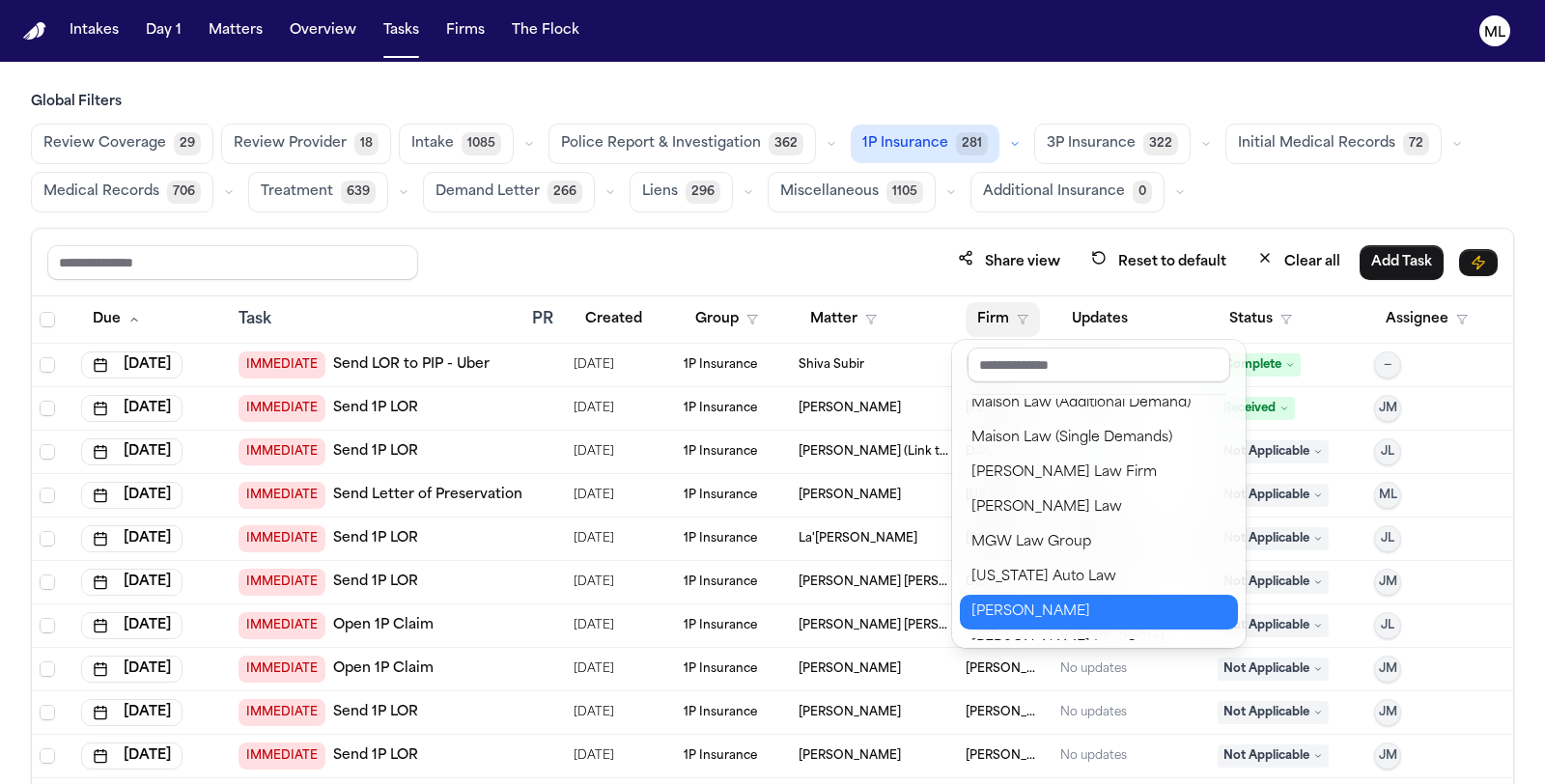
click at [1039, 604] on div "[PERSON_NAME]" at bounding box center [1098, 611] width 255 height 23
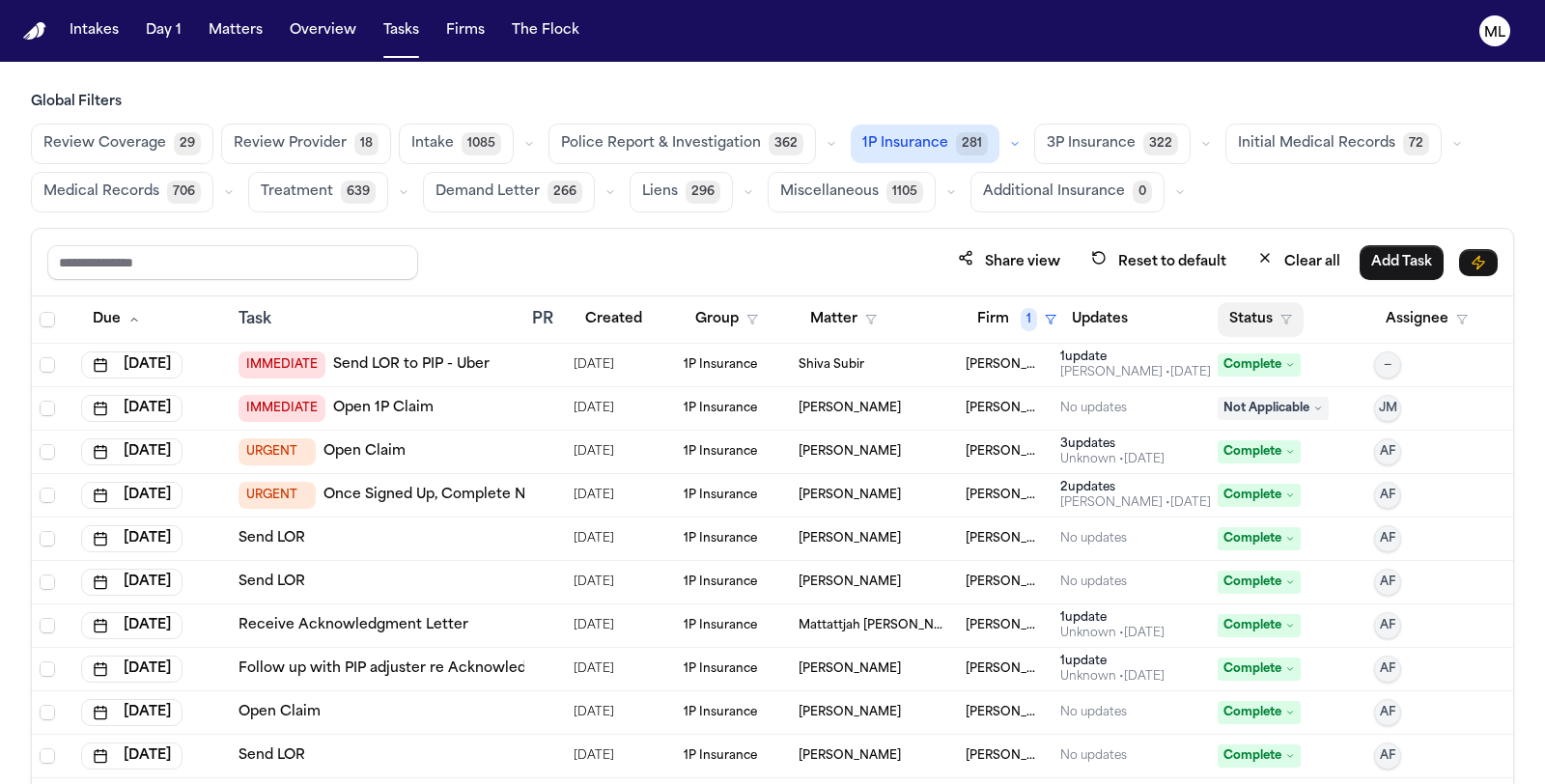
click at [1268, 302] on button "Status" at bounding box center [1260, 319] width 86 height 35
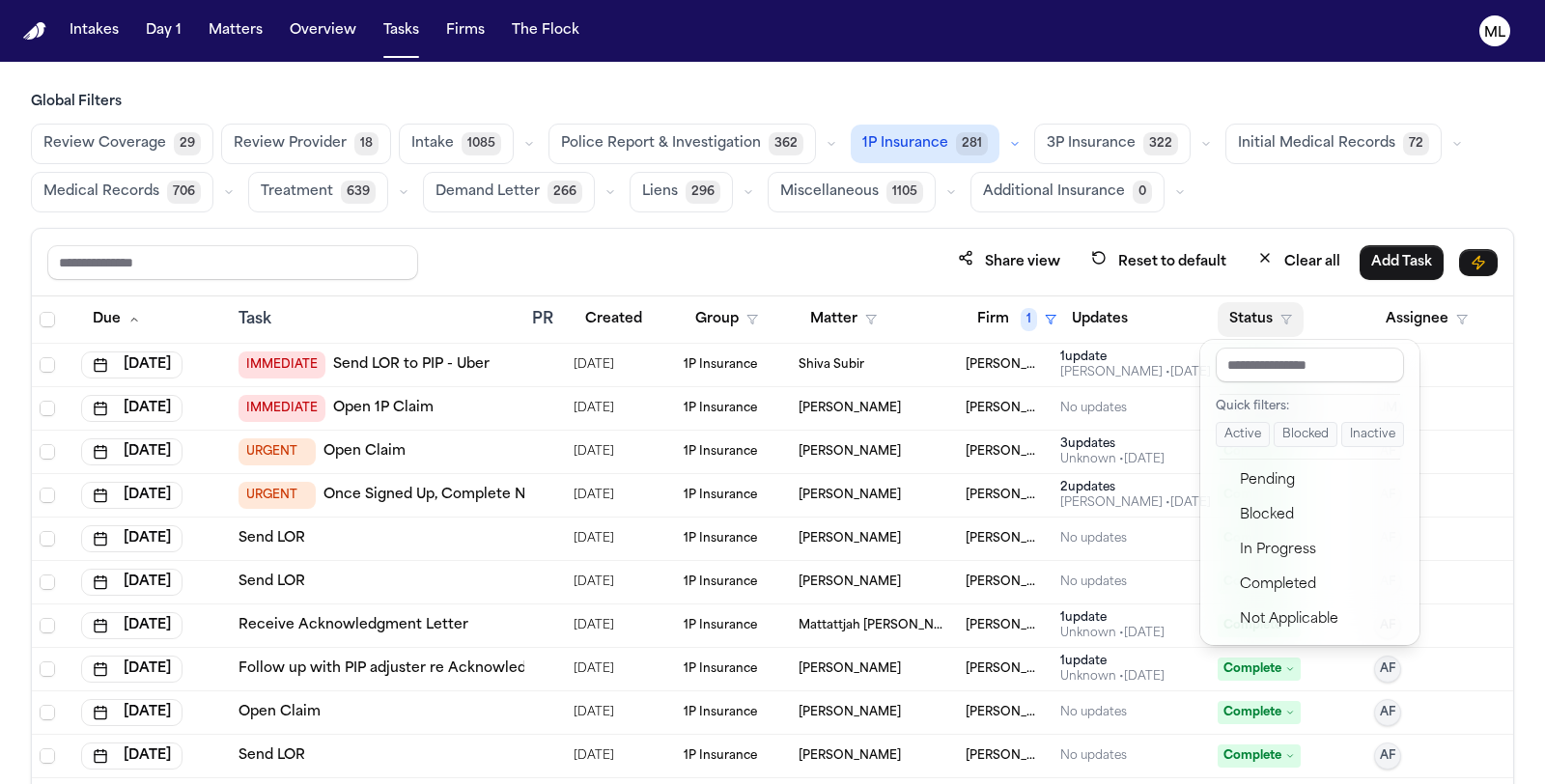
click at [1238, 436] on button "Active" at bounding box center [1242, 434] width 54 height 25
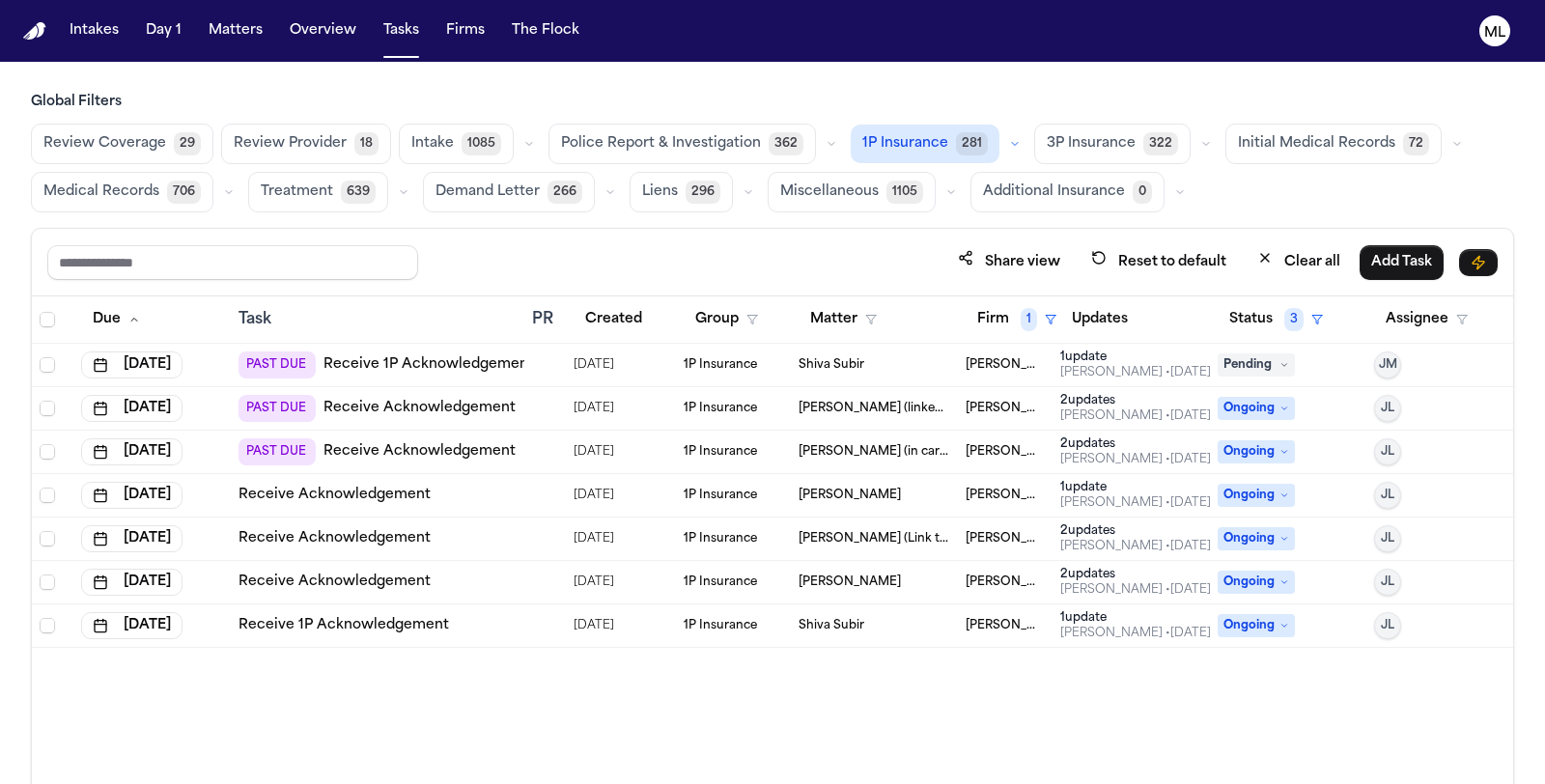
click at [1049, 149] on span "3P Insurance" at bounding box center [1091, 144] width 89 height 19
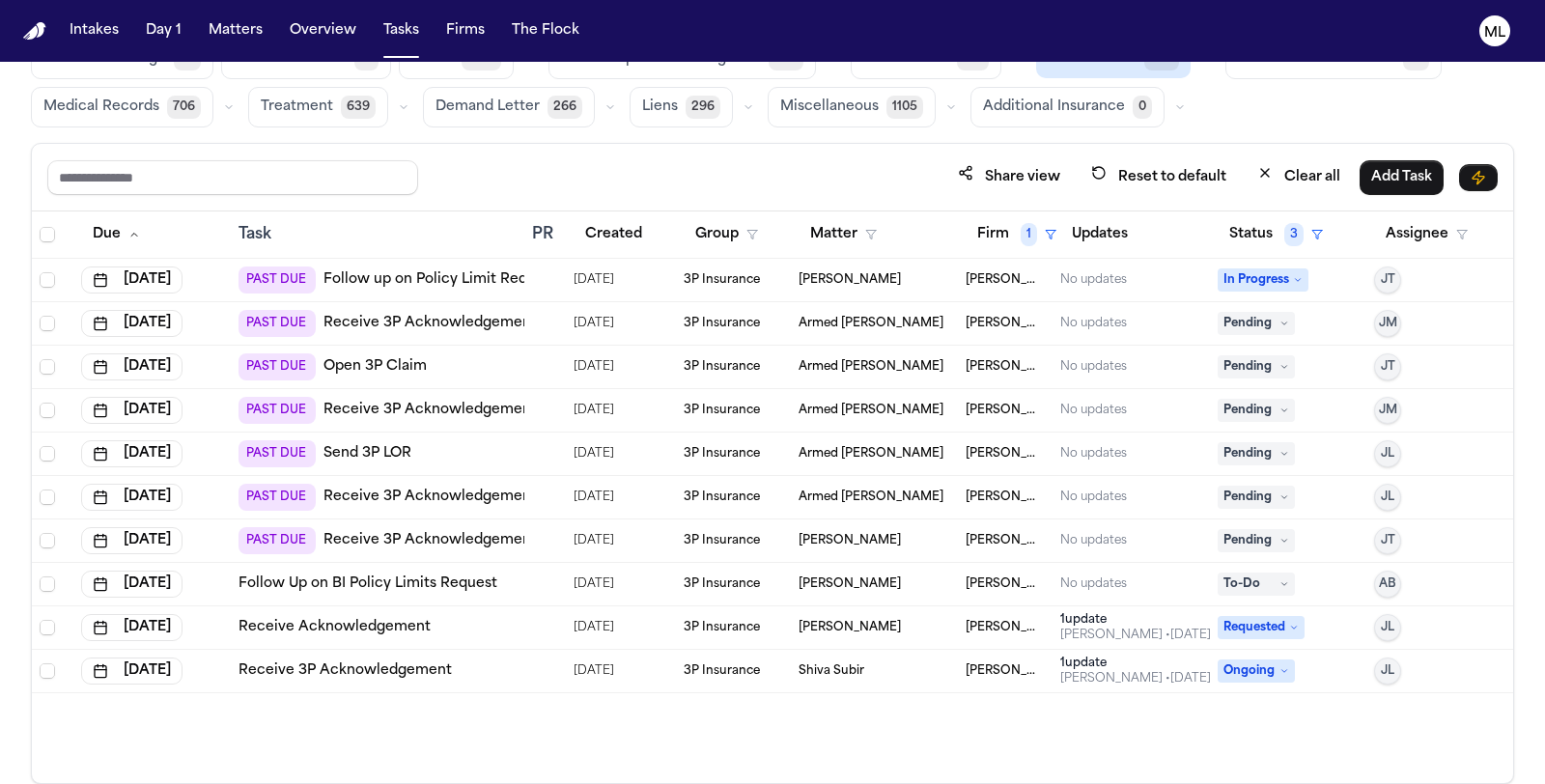
scroll to position [107, 0]
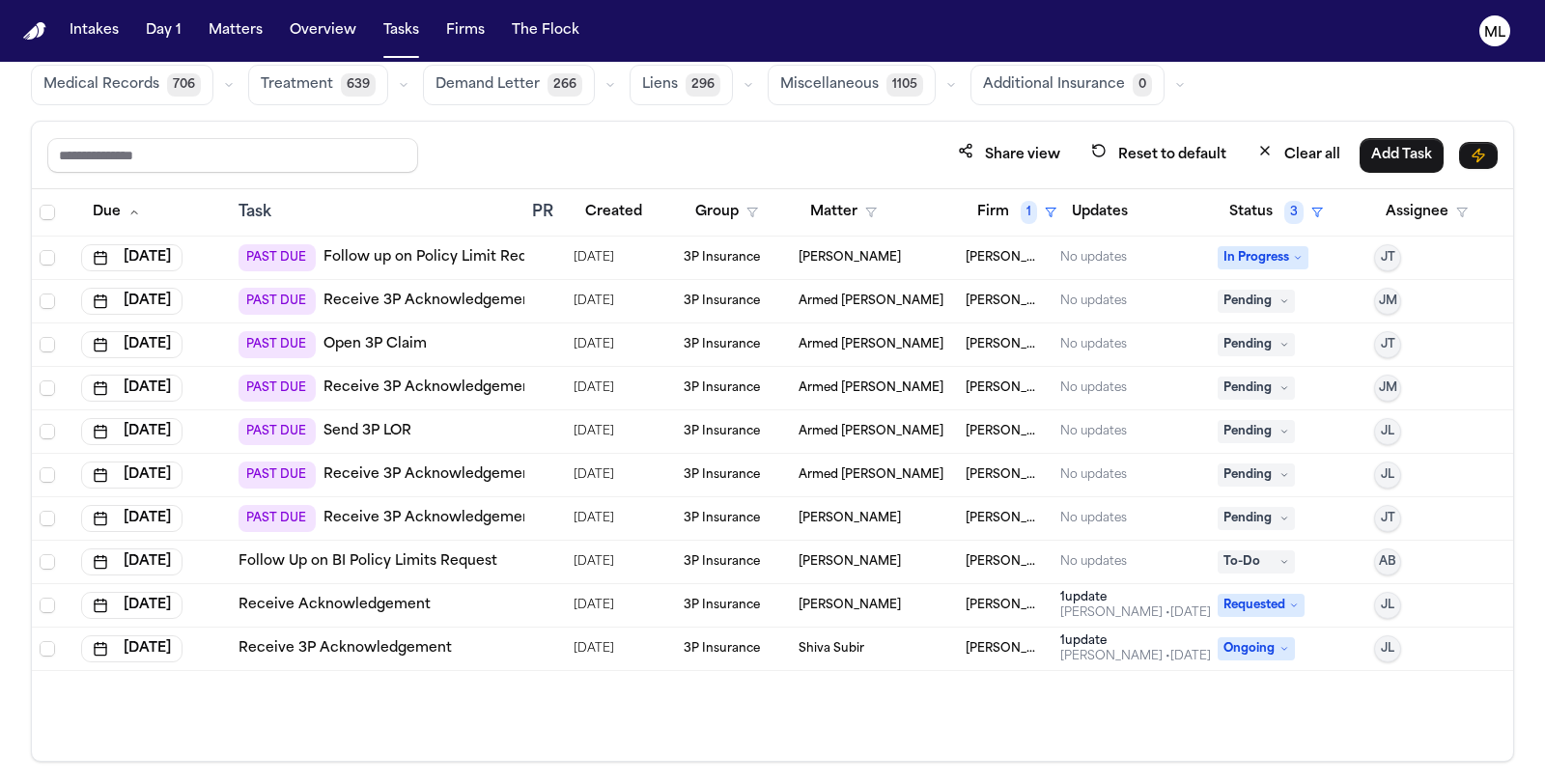
click at [1257, 432] on span "Pending" at bounding box center [1256, 431] width 77 height 23
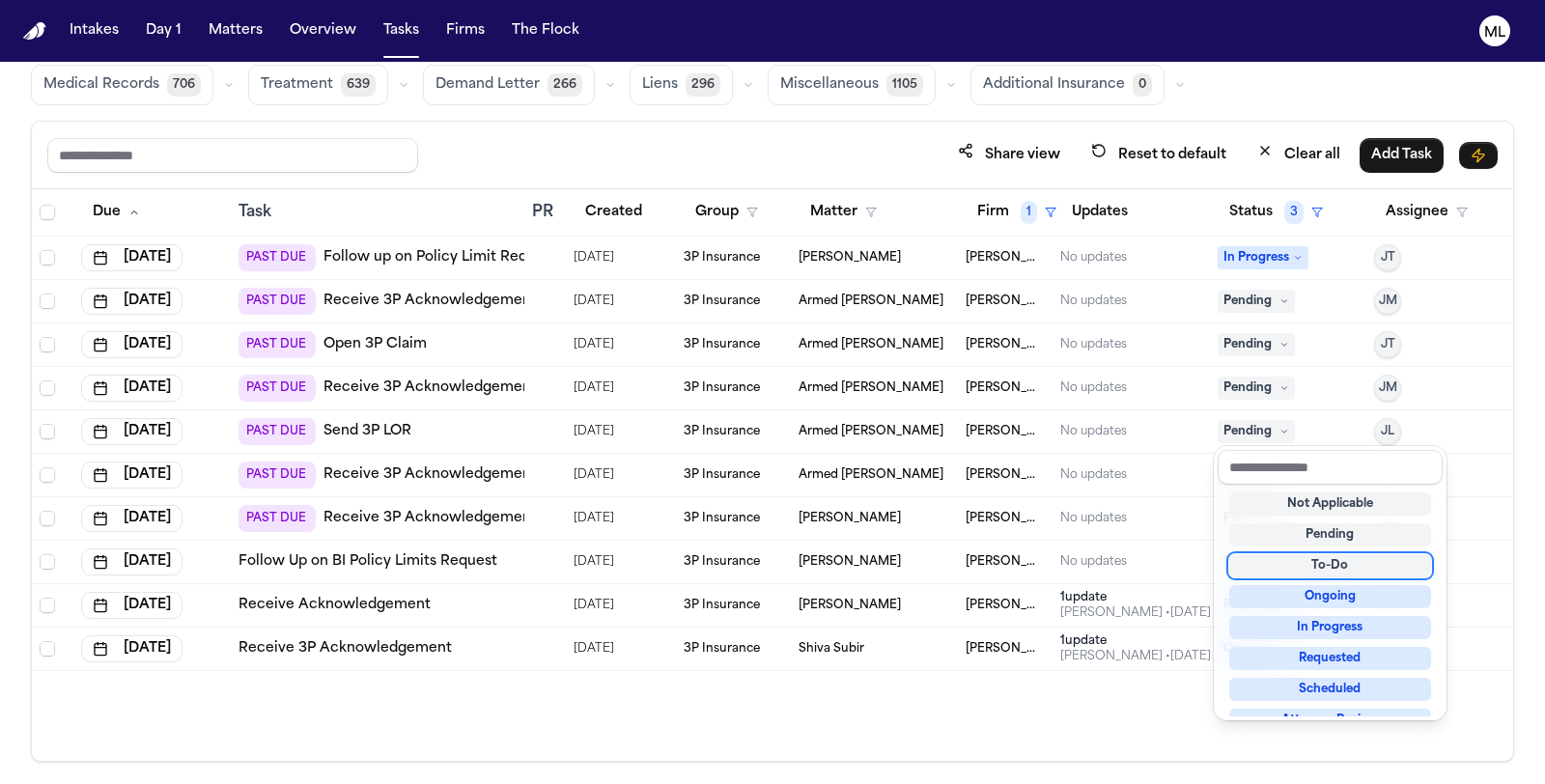
scroll to position [300, 0]
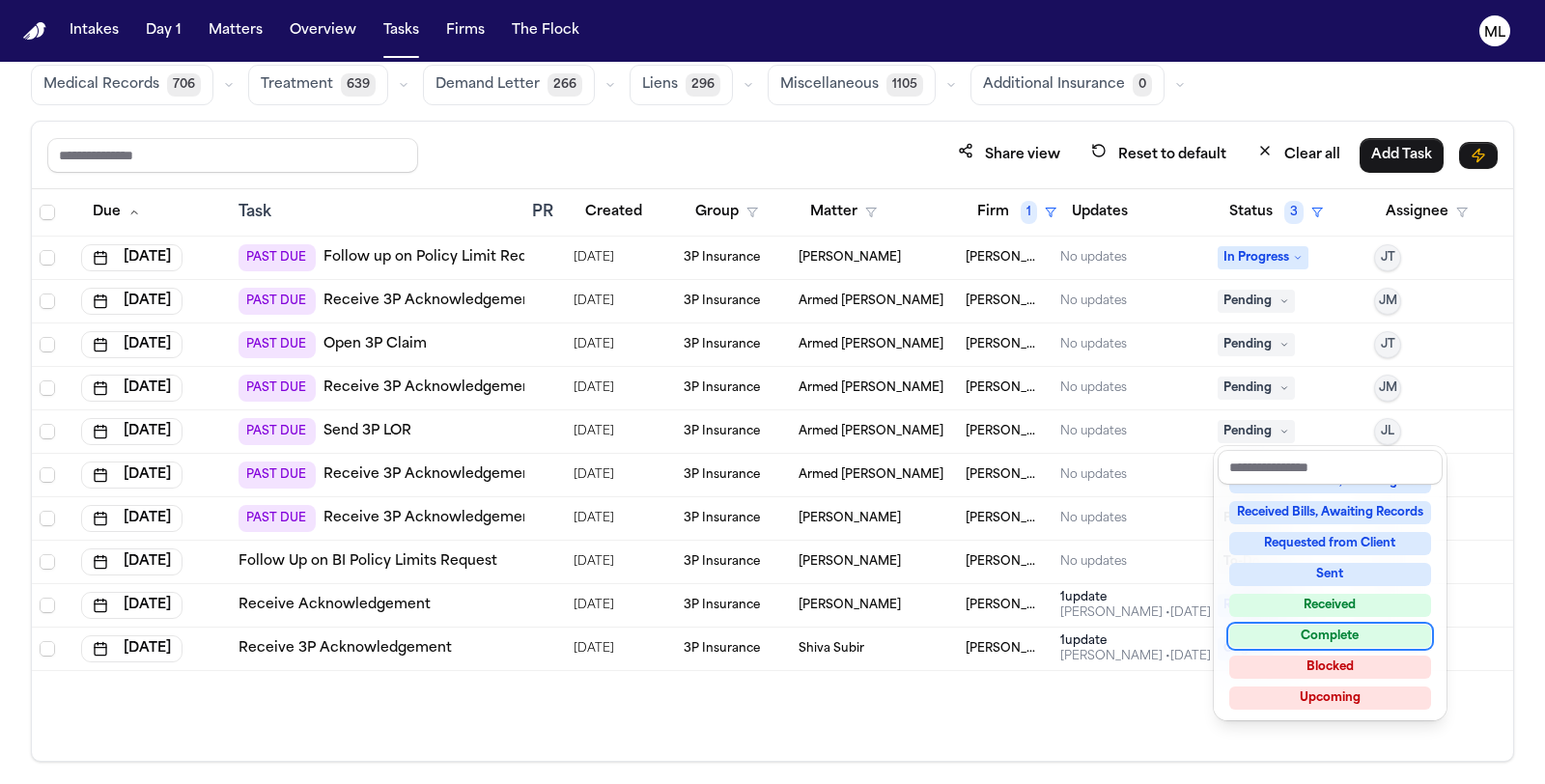
click at [1283, 635] on div "Complete" at bounding box center [1330, 636] width 202 height 23
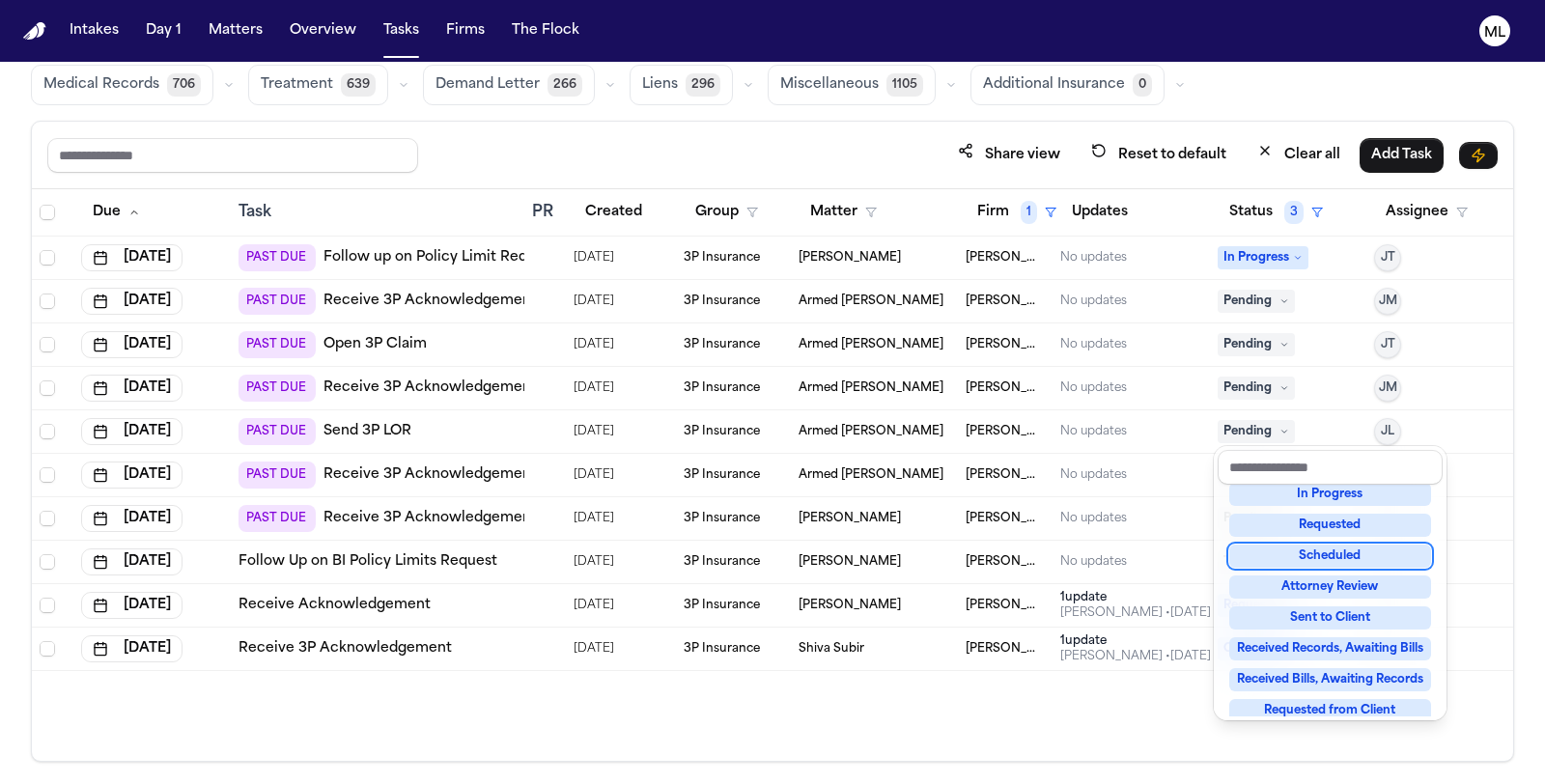
scroll to position [67, 0]
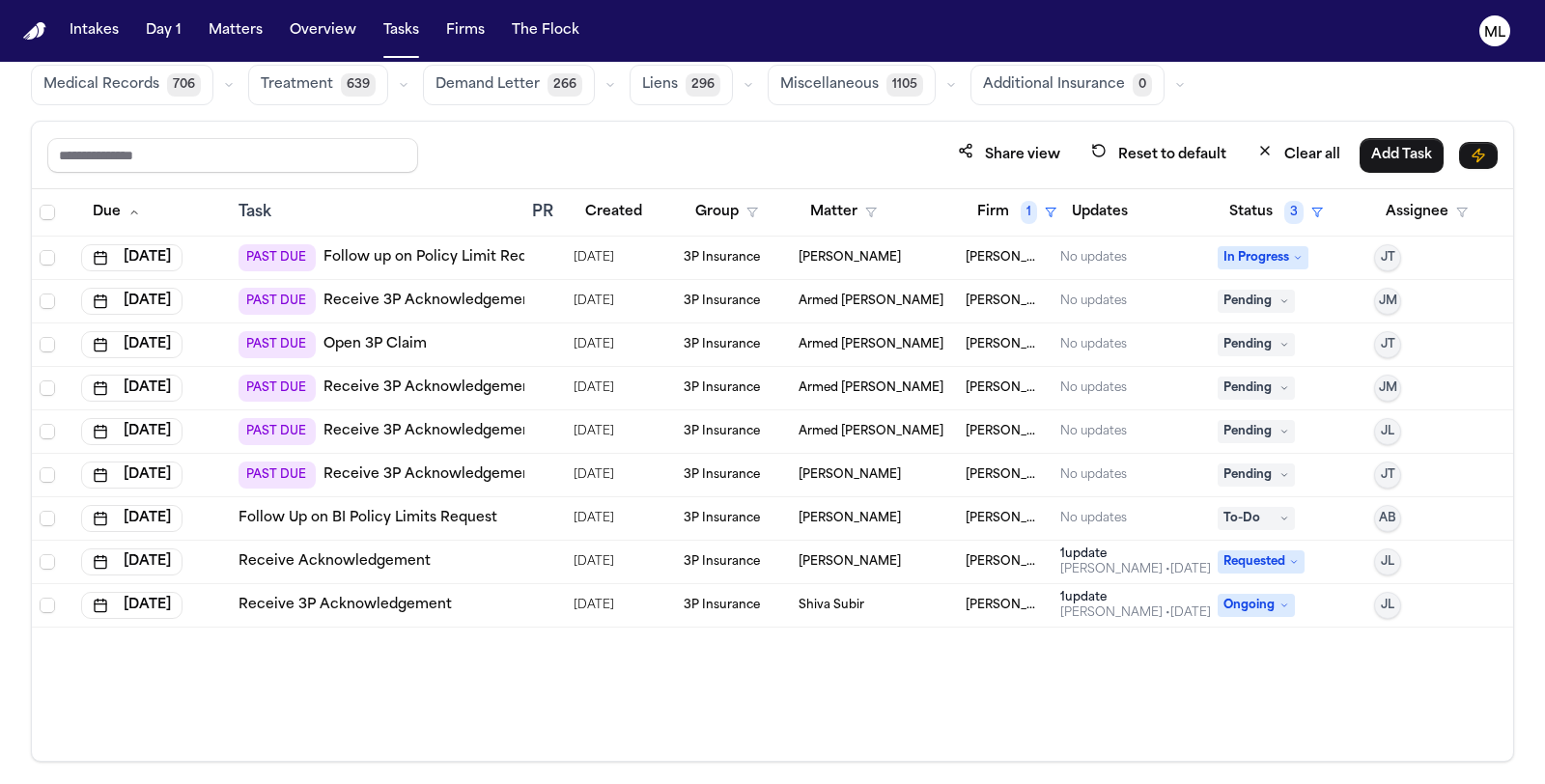
click at [1252, 335] on span "Pending" at bounding box center [1256, 343] width 77 height 23
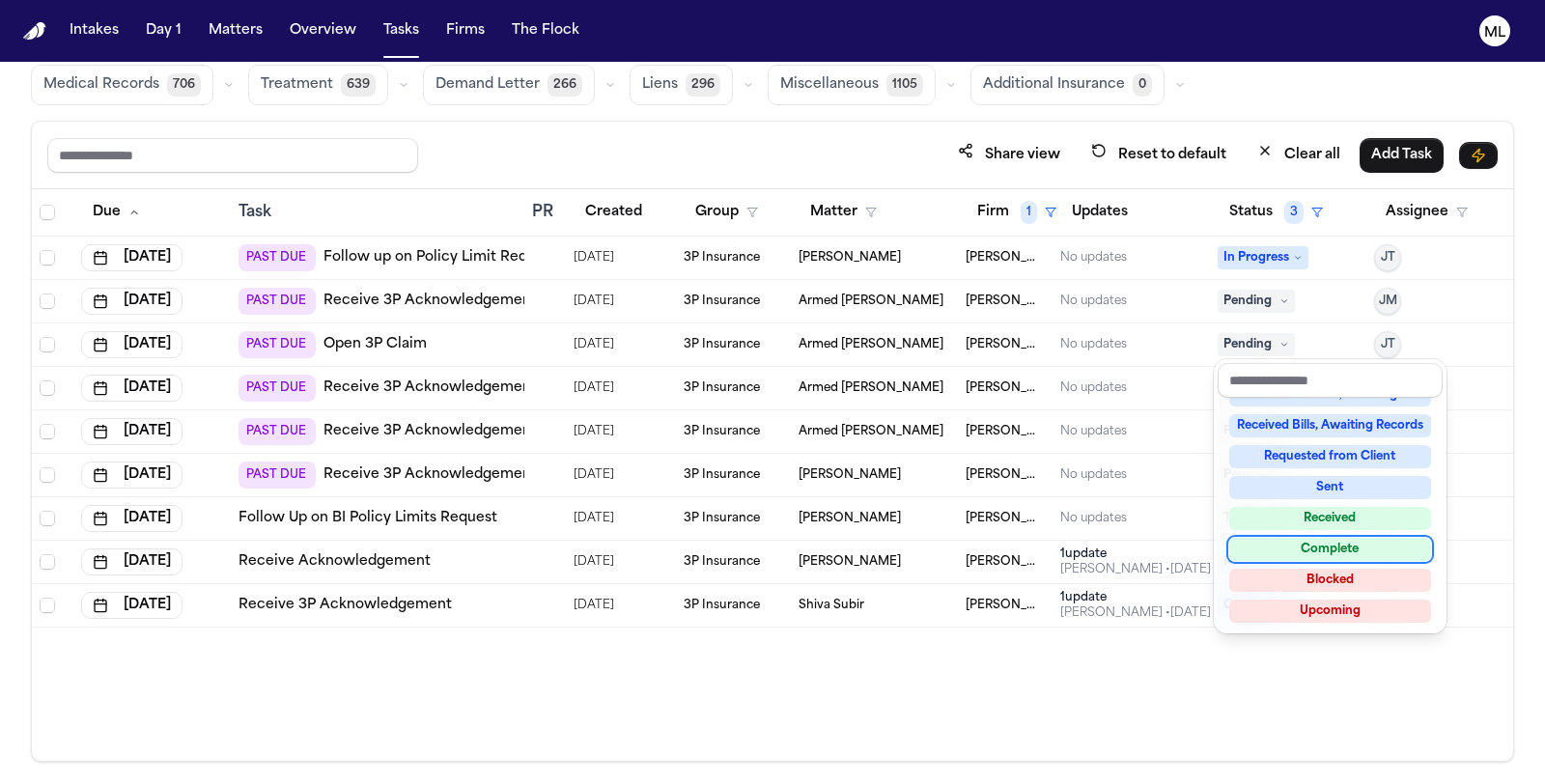
click at [1275, 547] on div "Complete" at bounding box center [1330, 548] width 202 height 23
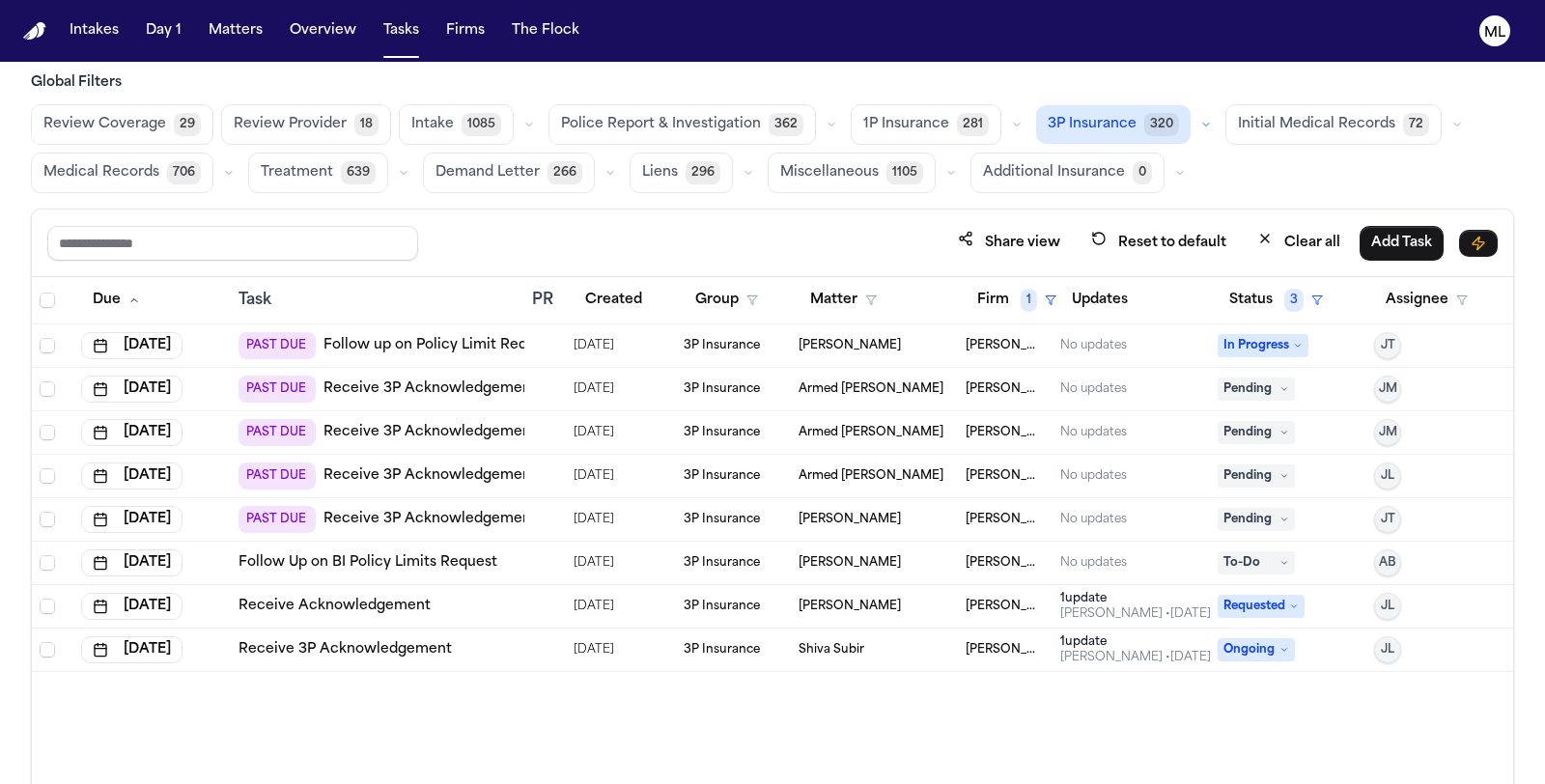
scroll to position [0, 0]
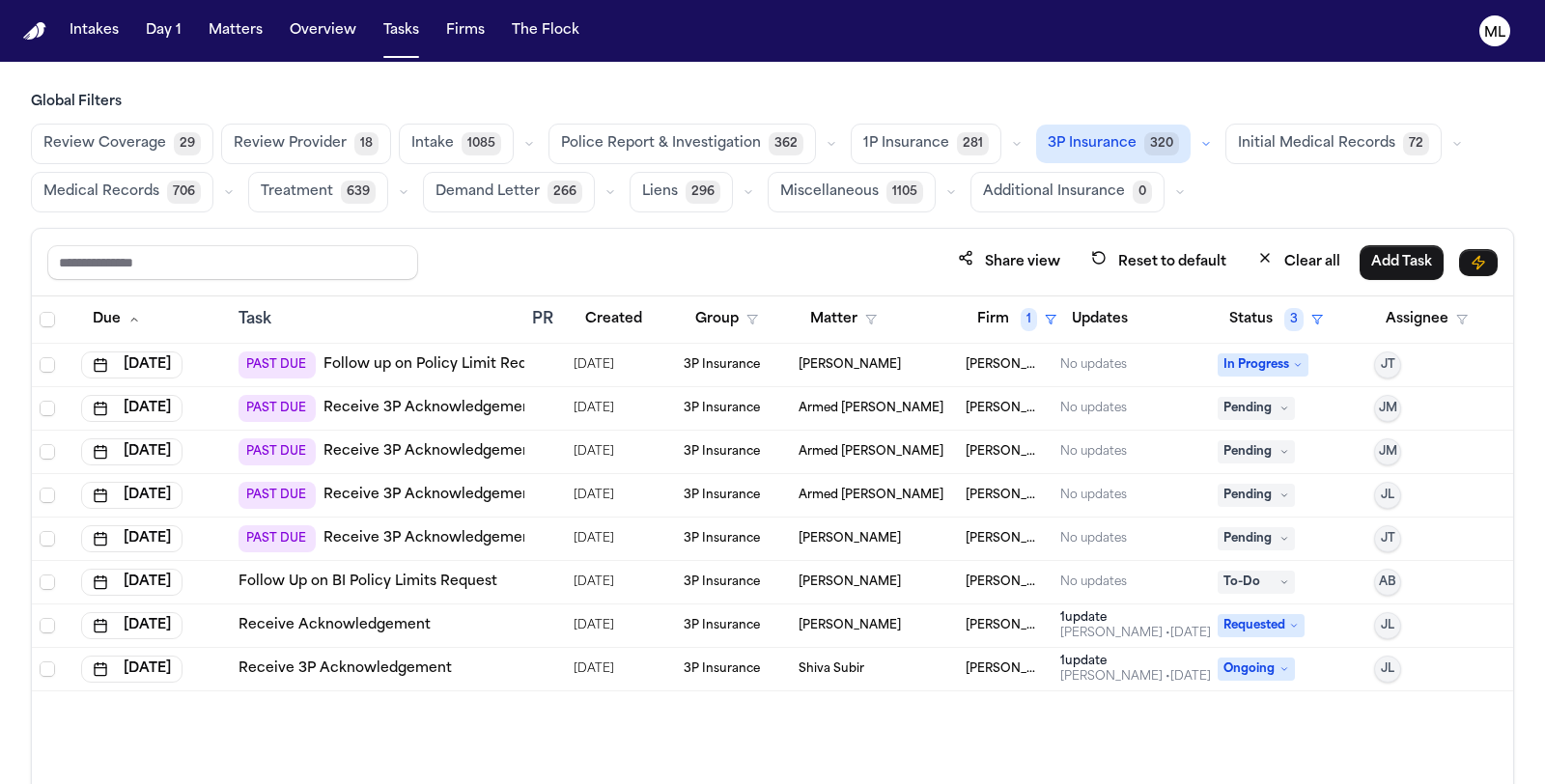
click at [123, 133] on button "Review Coverage 29" at bounding box center [122, 144] width 182 height 41
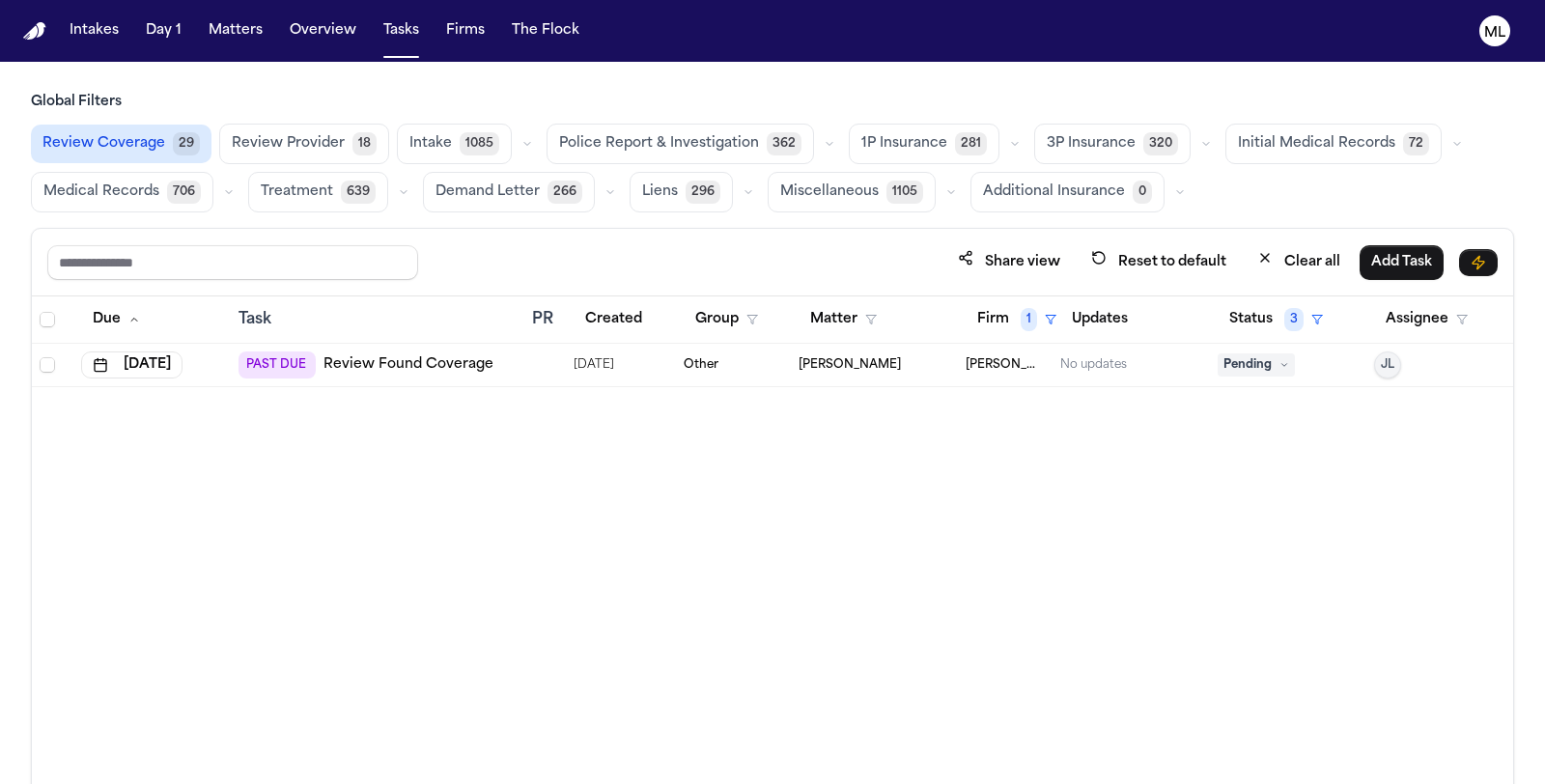
click at [304, 147] on span "Review Provider" at bounding box center [288, 144] width 113 height 19
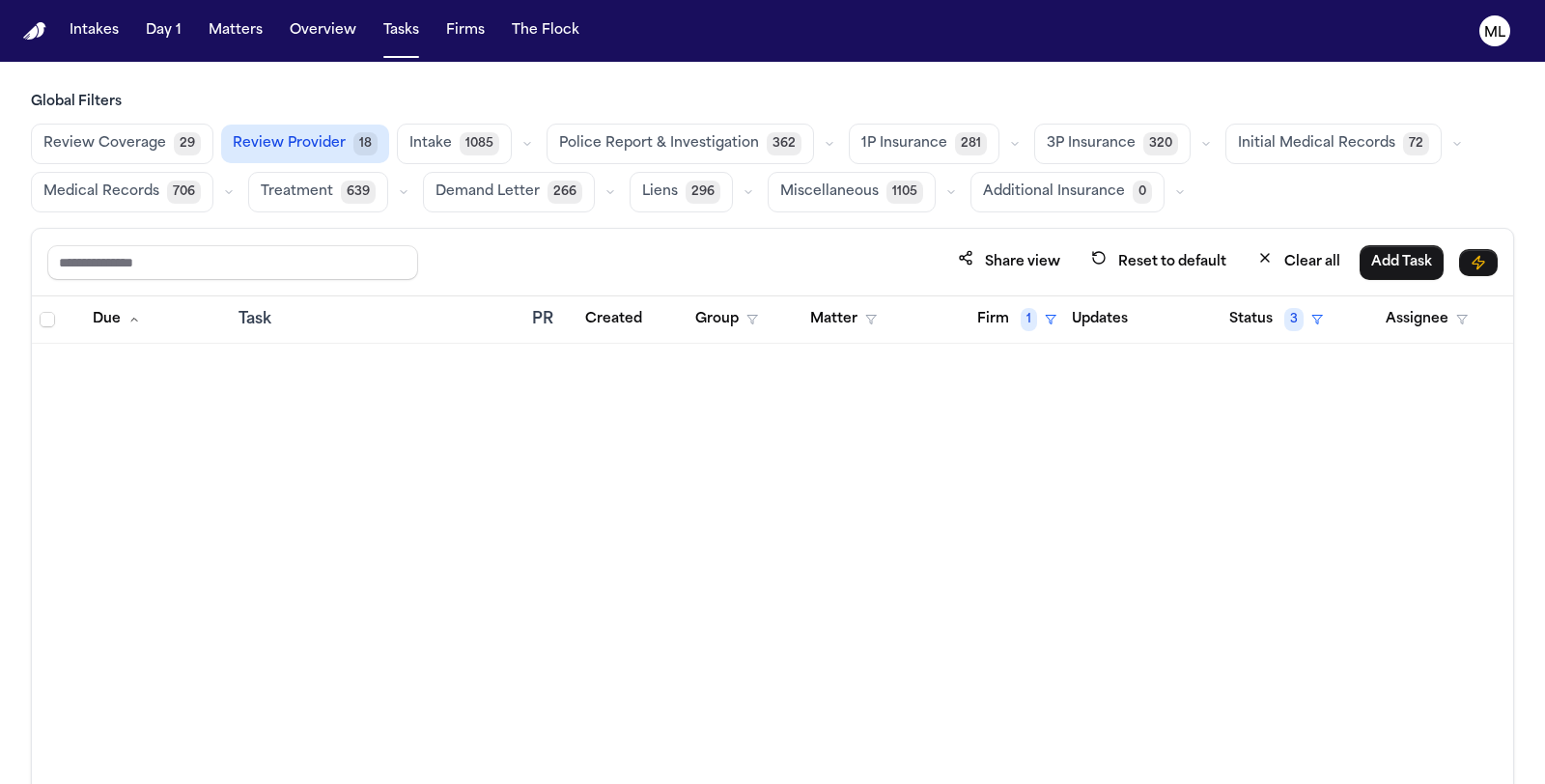
click at [437, 147] on span "Intake" at bounding box center [430, 144] width 43 height 19
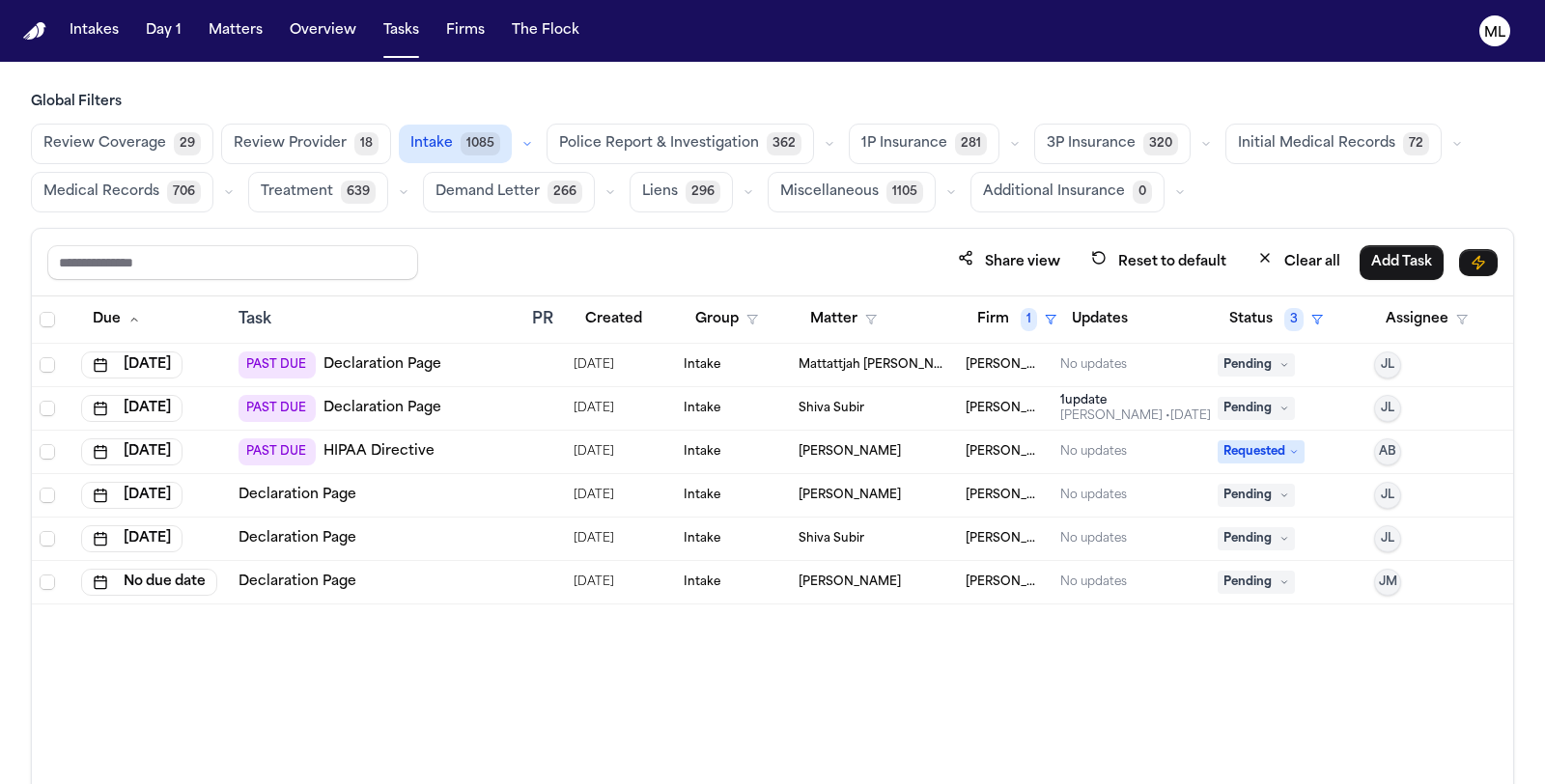
click at [672, 149] on span "Police Report & Investigation" at bounding box center [659, 144] width 200 height 19
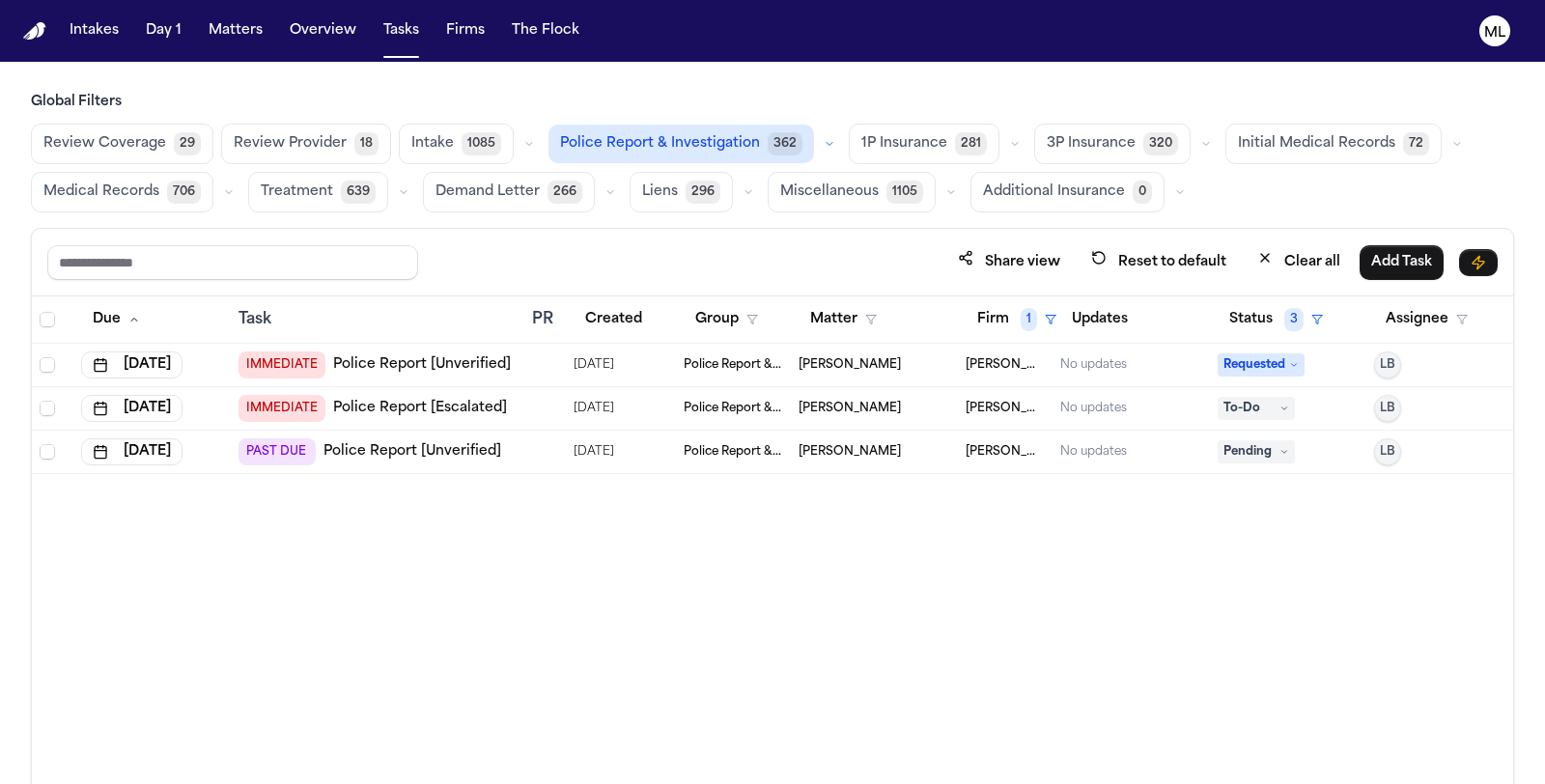
click at [1246, 137] on span "Initial Medical Records" at bounding box center [1316, 144] width 157 height 19
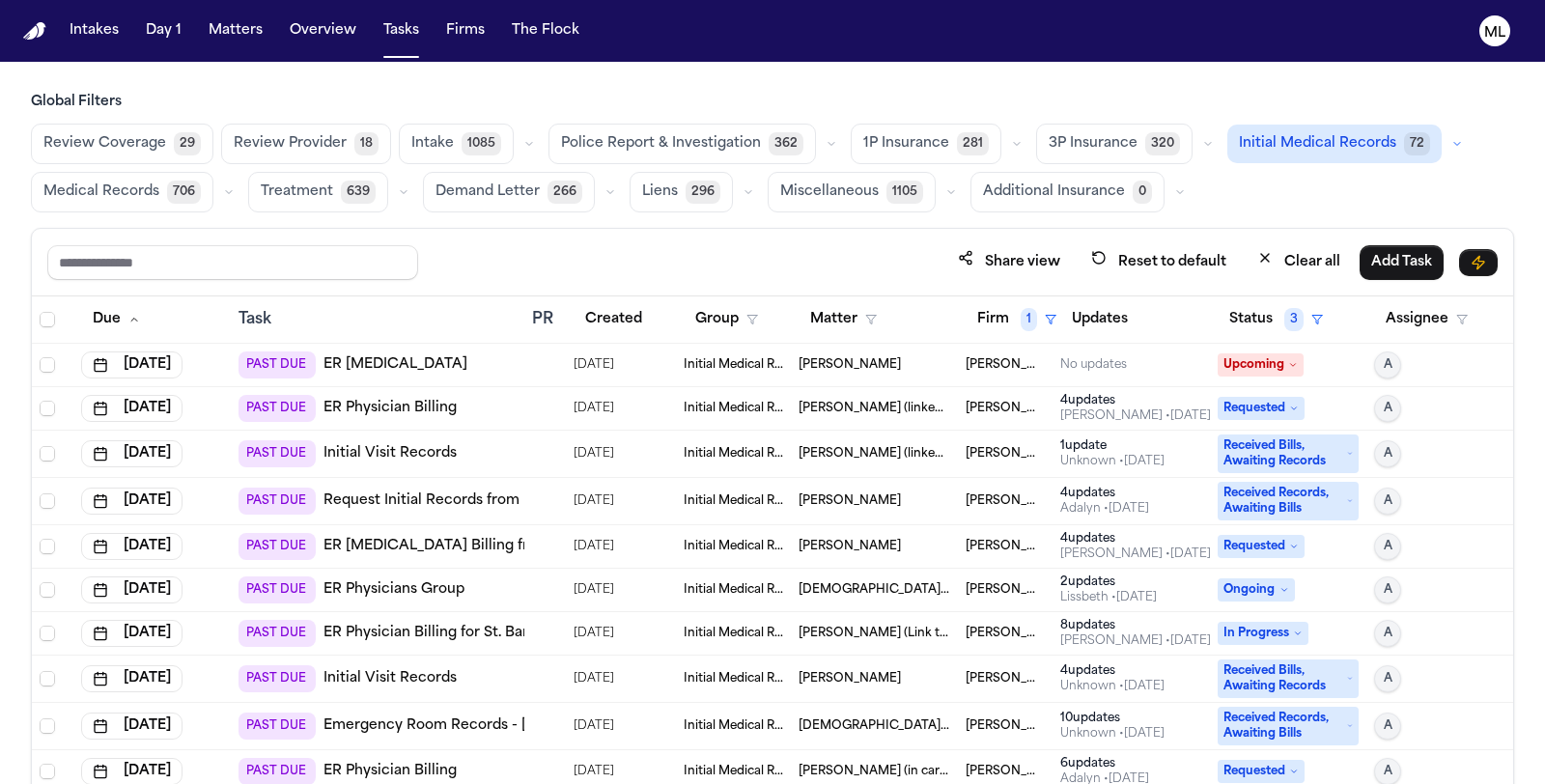
click at [312, 202] on button "Treatment 639" at bounding box center [318, 192] width 140 height 41
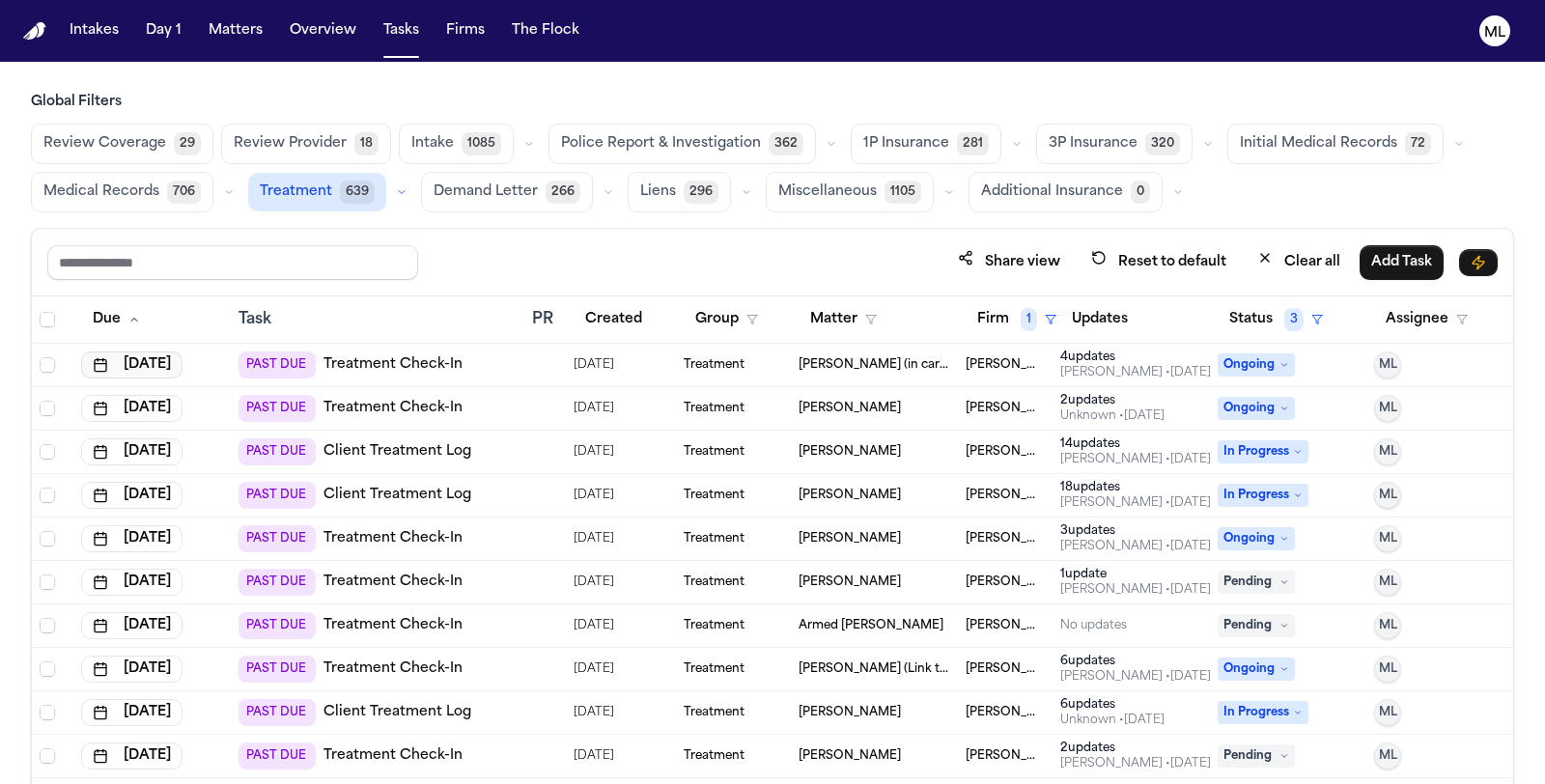
click at [181, 362] on button "Jul 24, 2025" at bounding box center [132, 364] width 101 height 27
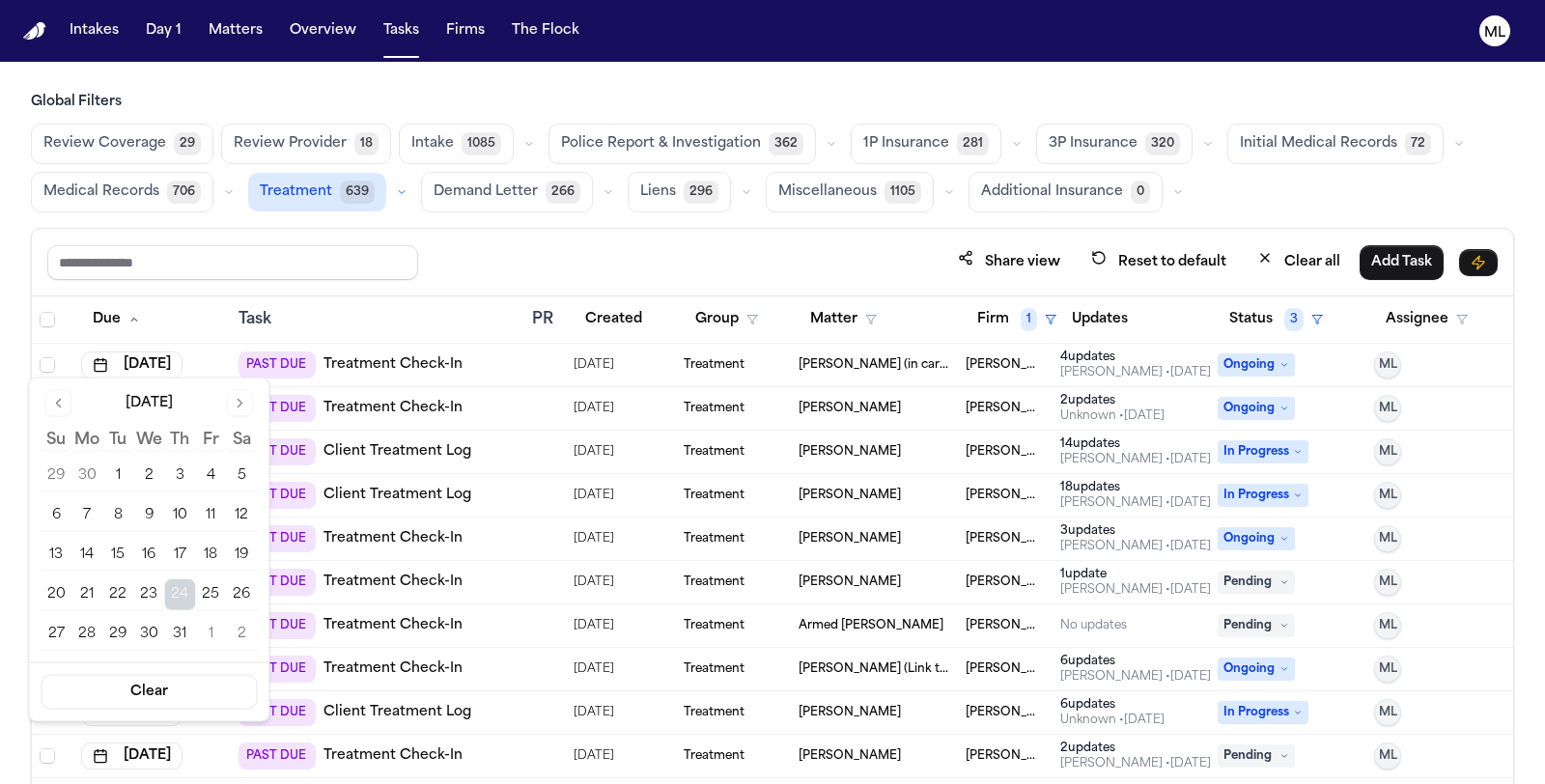
click at [239, 407] on button "Go to next month" at bounding box center [239, 403] width 27 height 27
click at [185, 513] on button "9" at bounding box center [179, 515] width 31 height 31
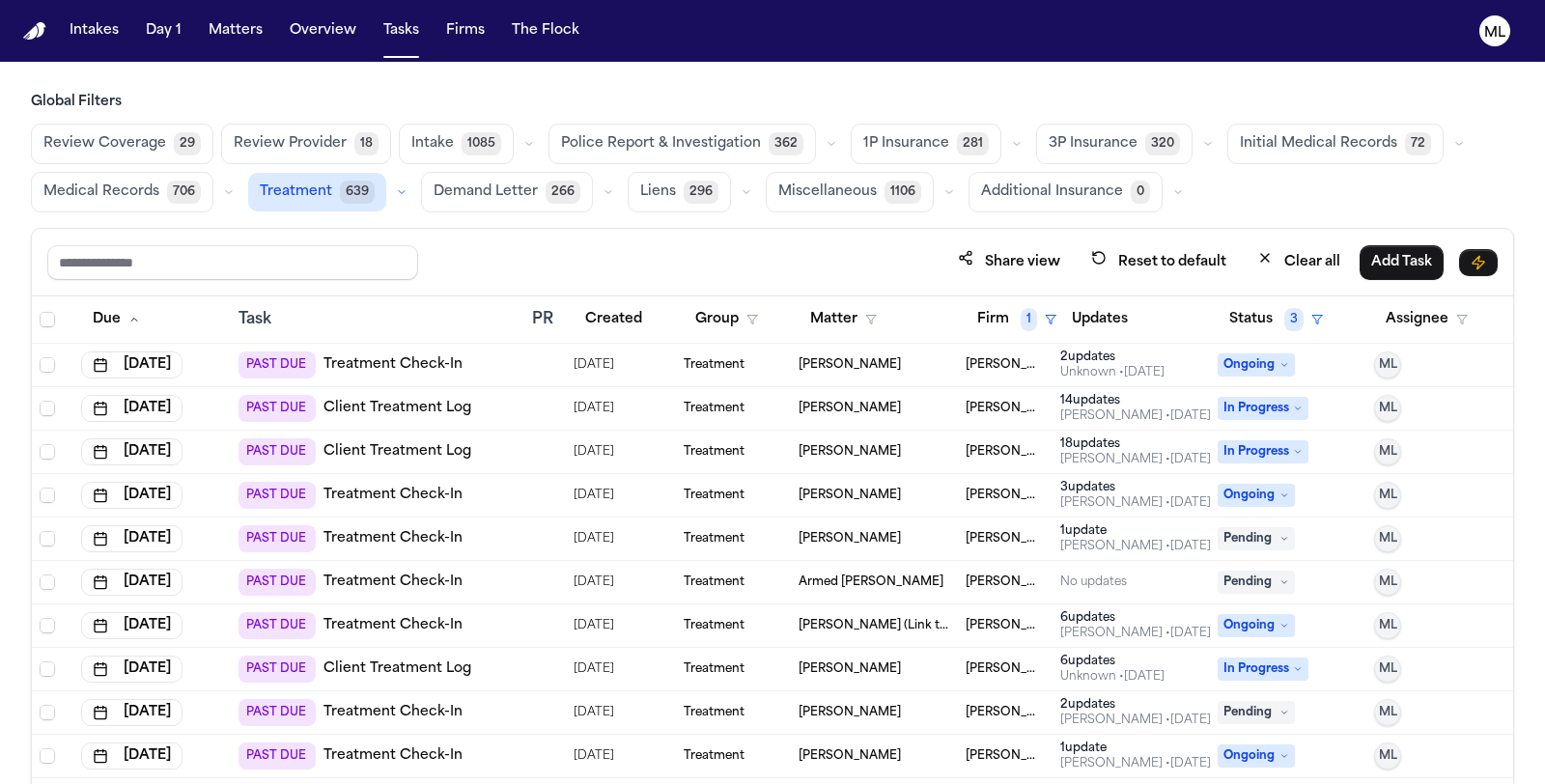
click at [643, 189] on span "Liens" at bounding box center [658, 191] width 36 height 19
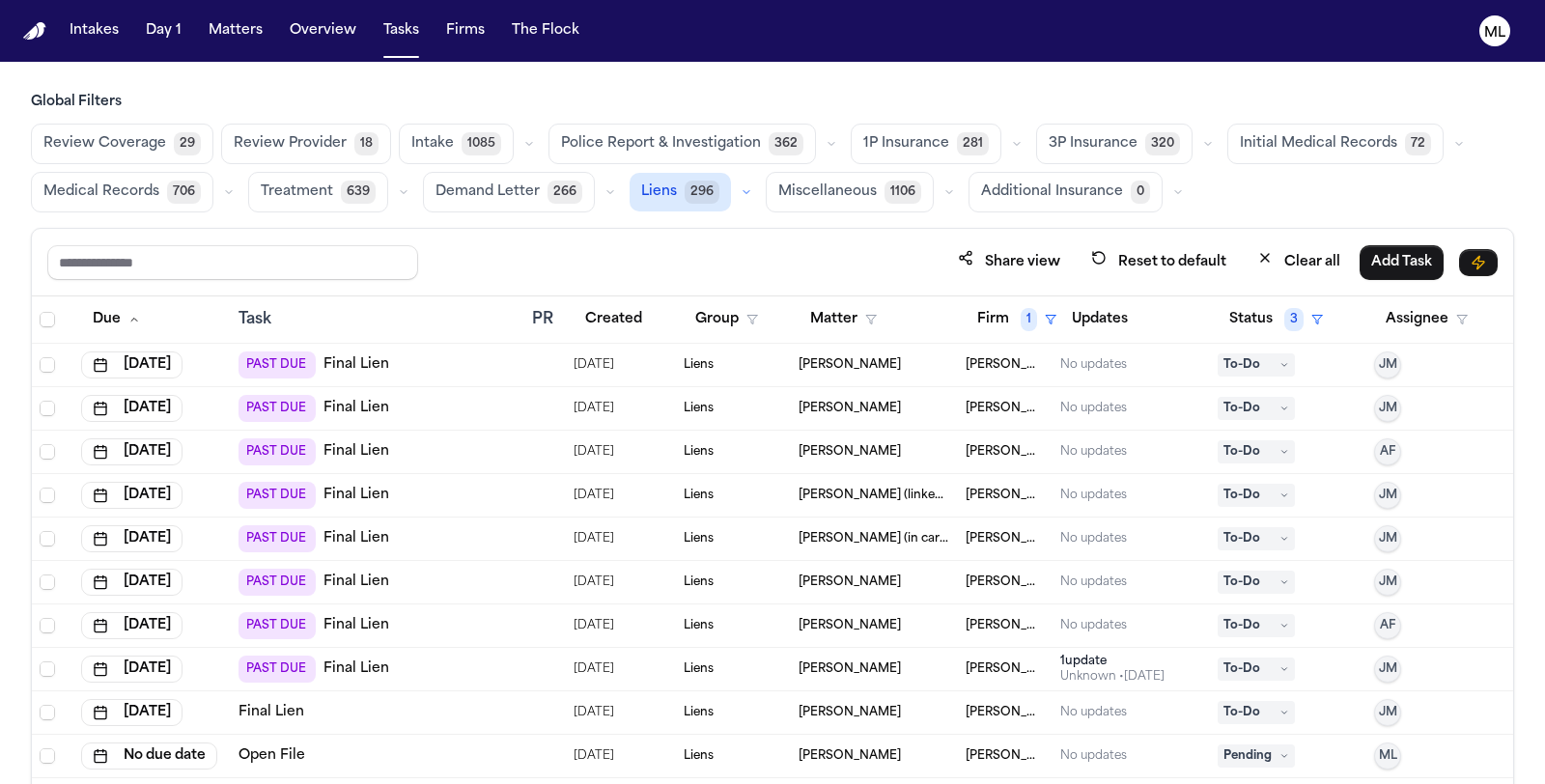
click at [818, 198] on span "Miscellaneous" at bounding box center [827, 191] width 98 height 19
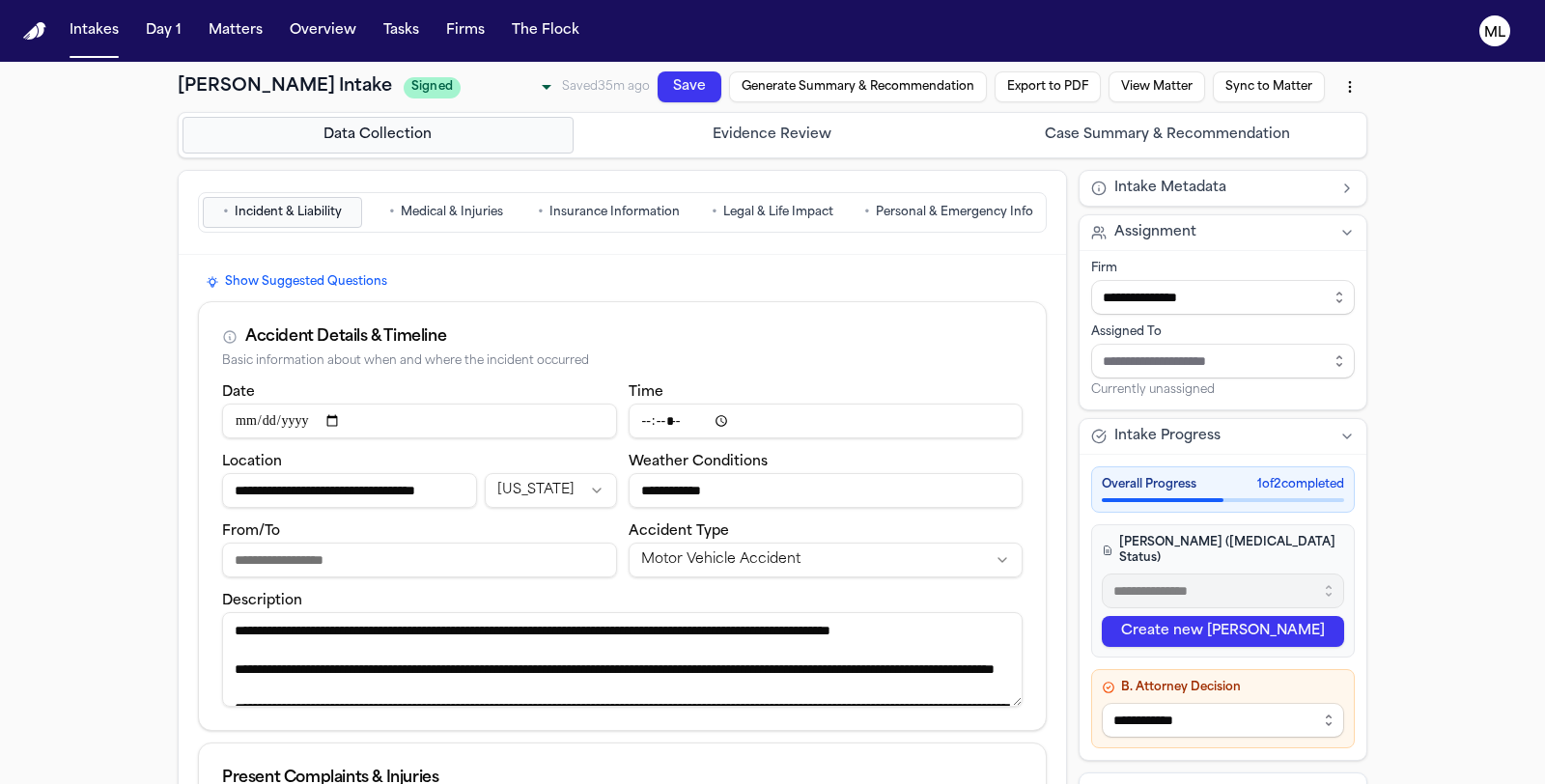
select select "******"
click at [233, 29] on button "Matters" at bounding box center [236, 31] width 69 height 35
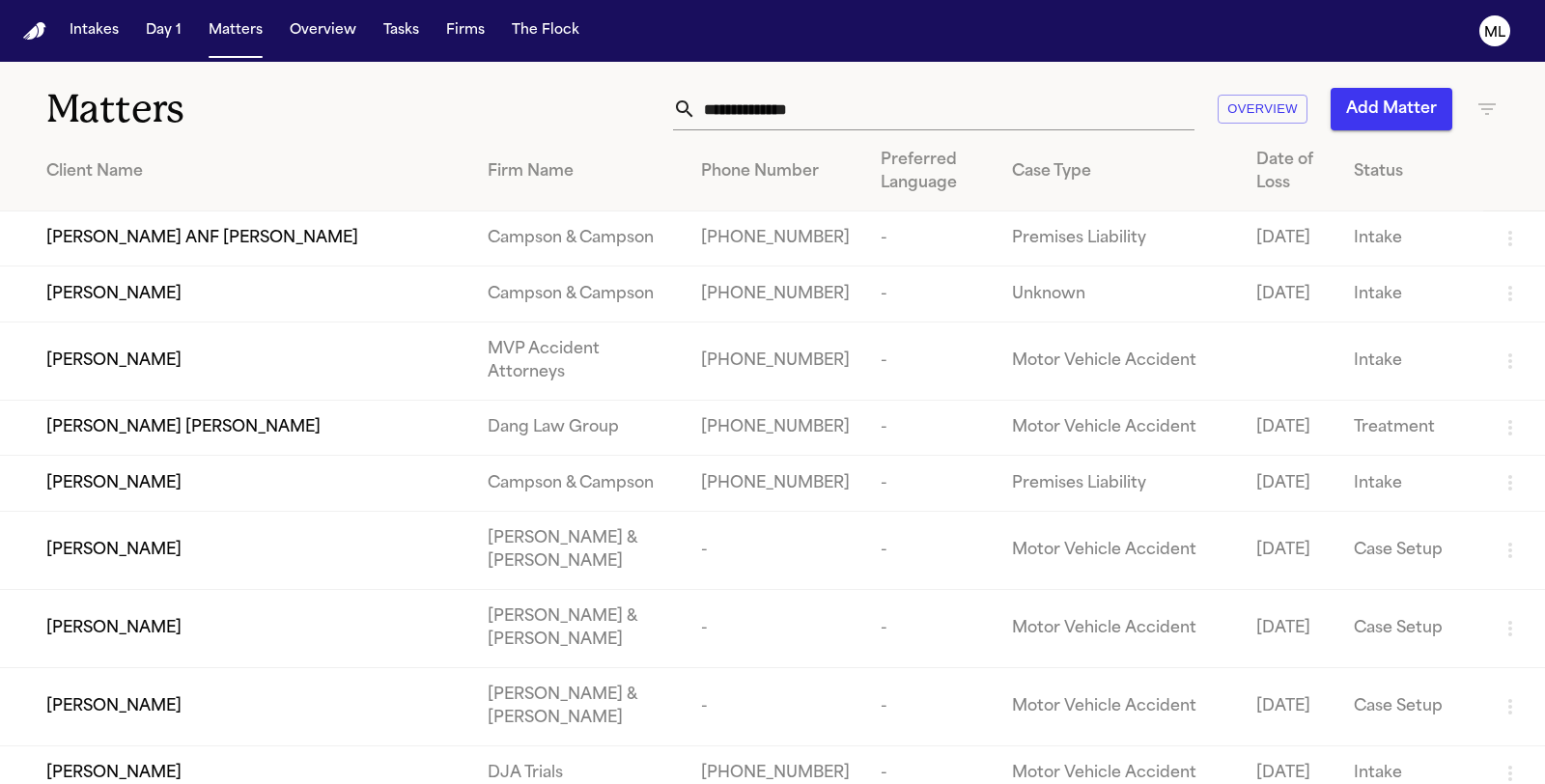
click at [808, 98] on input "text" at bounding box center [945, 109] width 498 height 43
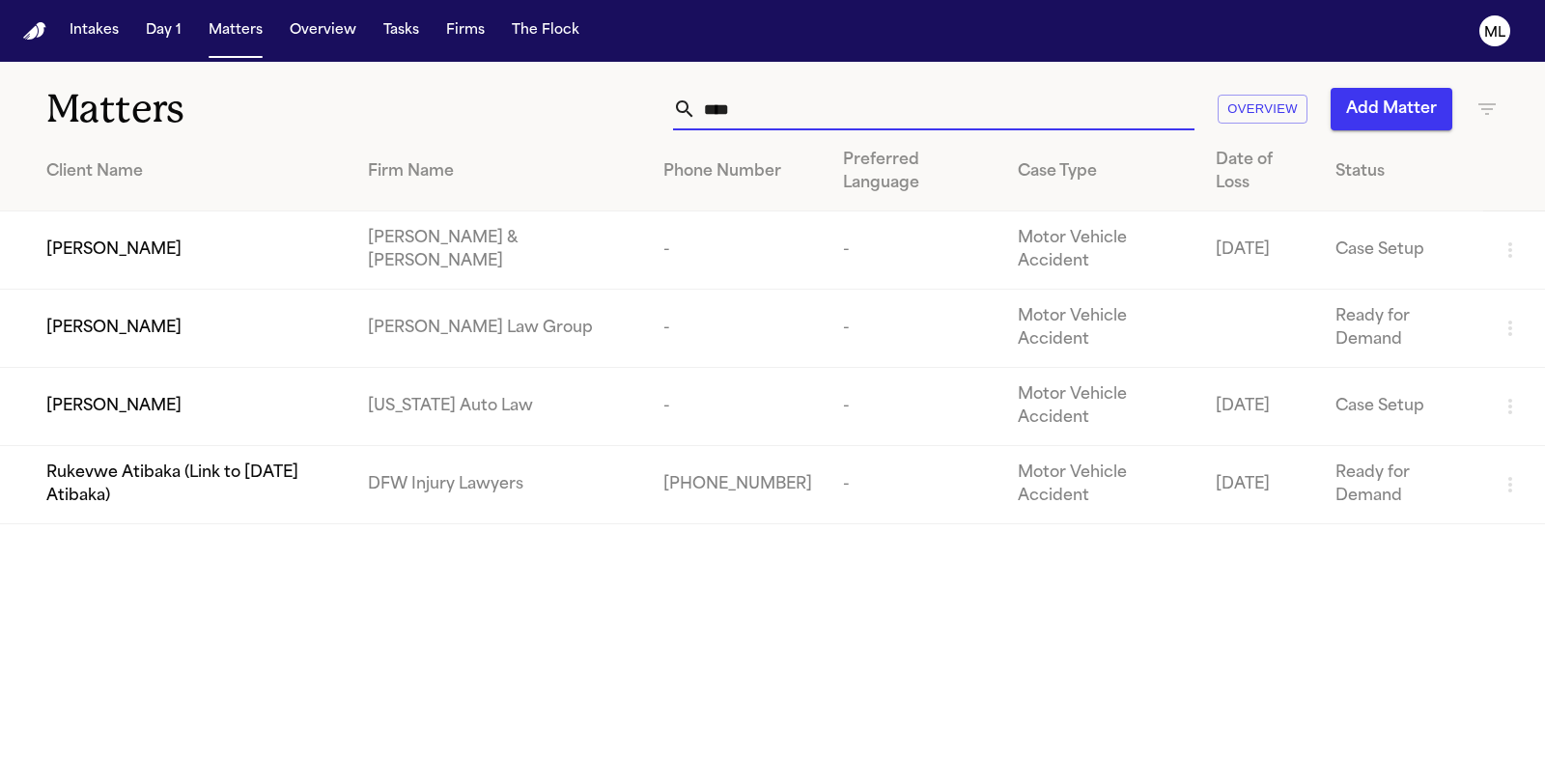
type input "****"
click at [262, 317] on div "[PERSON_NAME]" at bounding box center [191, 328] width 290 height 23
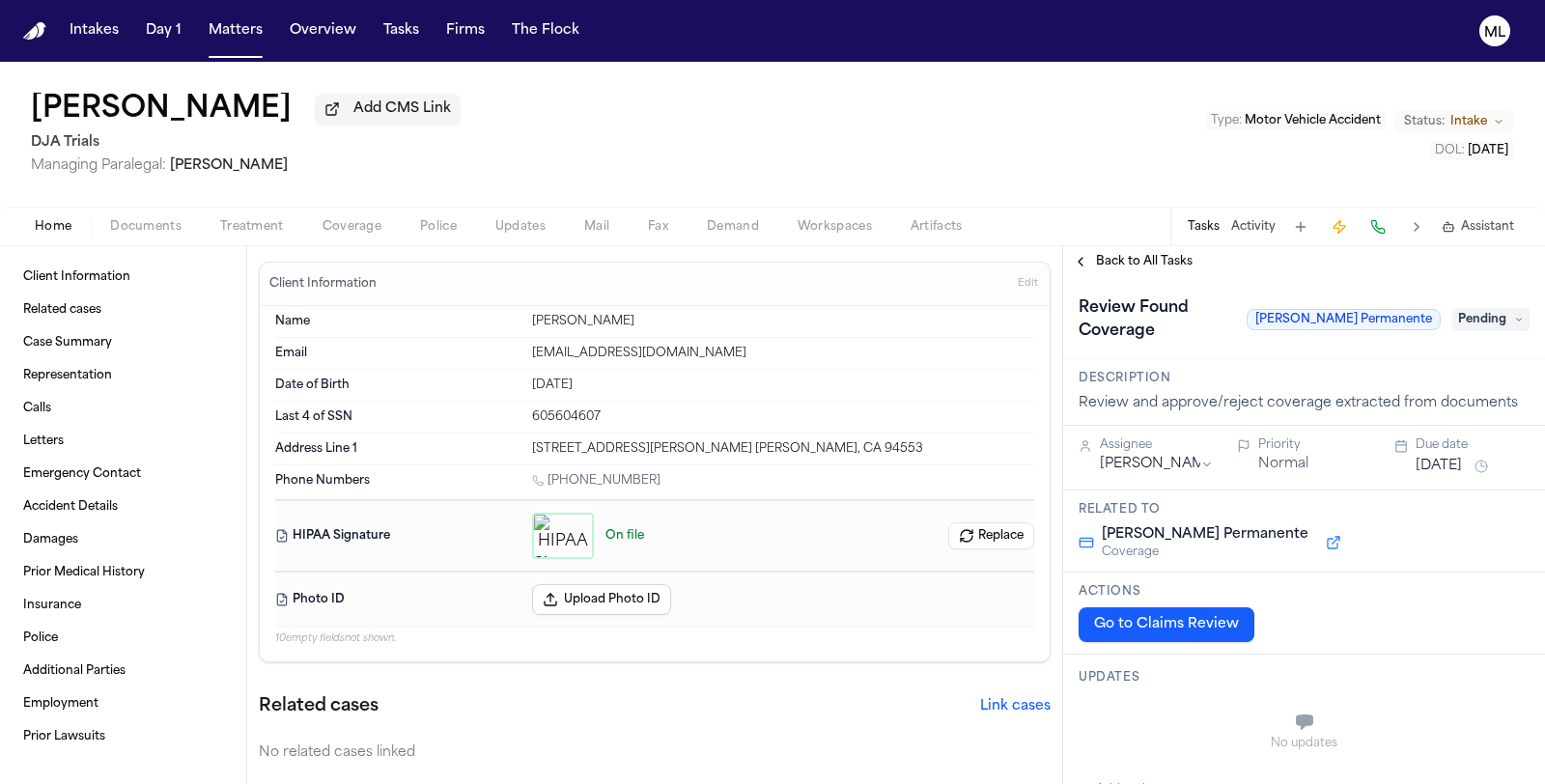
click at [1161, 261] on span "Back to All Tasks" at bounding box center [1143, 261] width 96 height 16
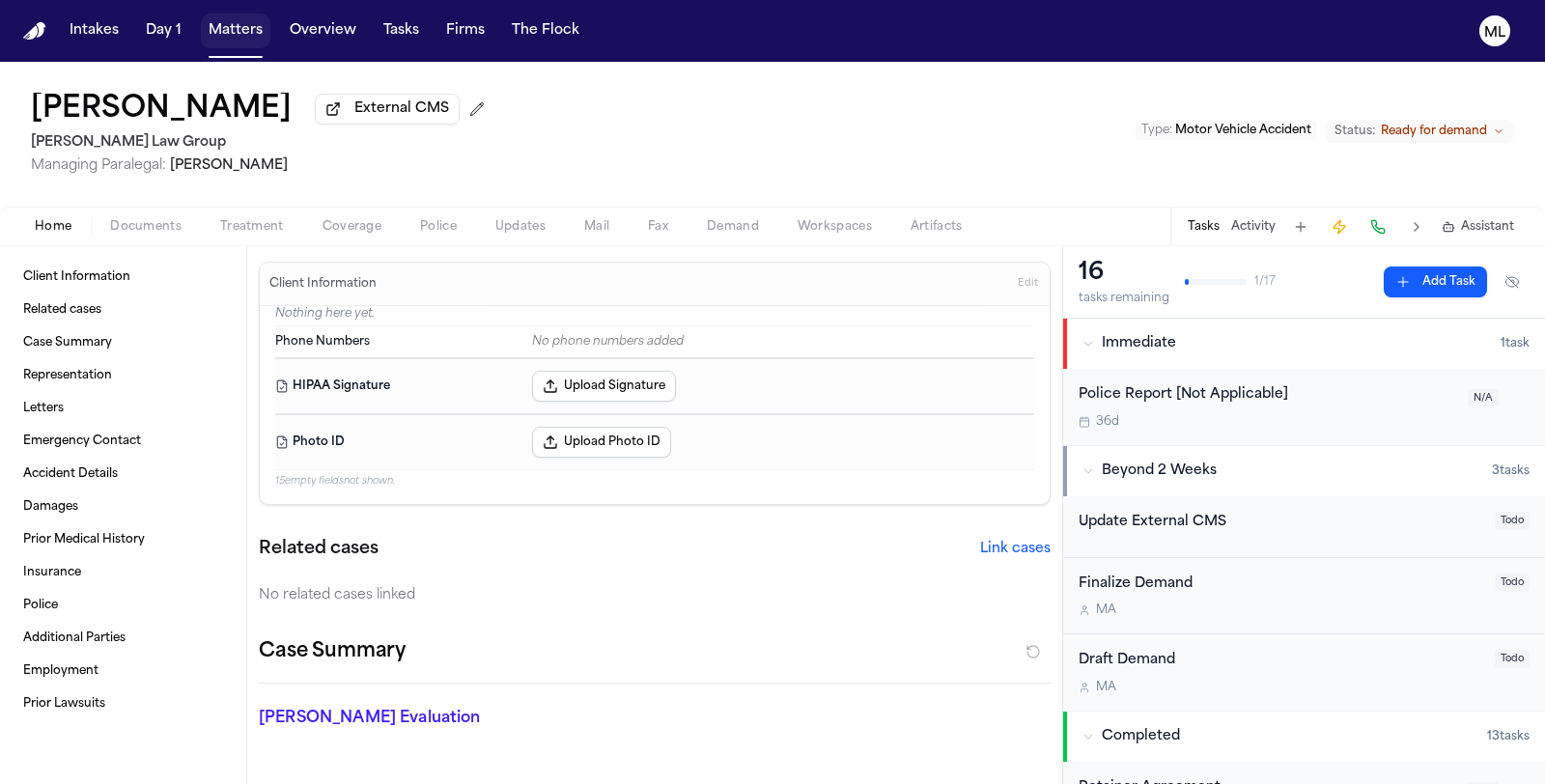
click at [244, 22] on button "Matters" at bounding box center [236, 31] width 69 height 35
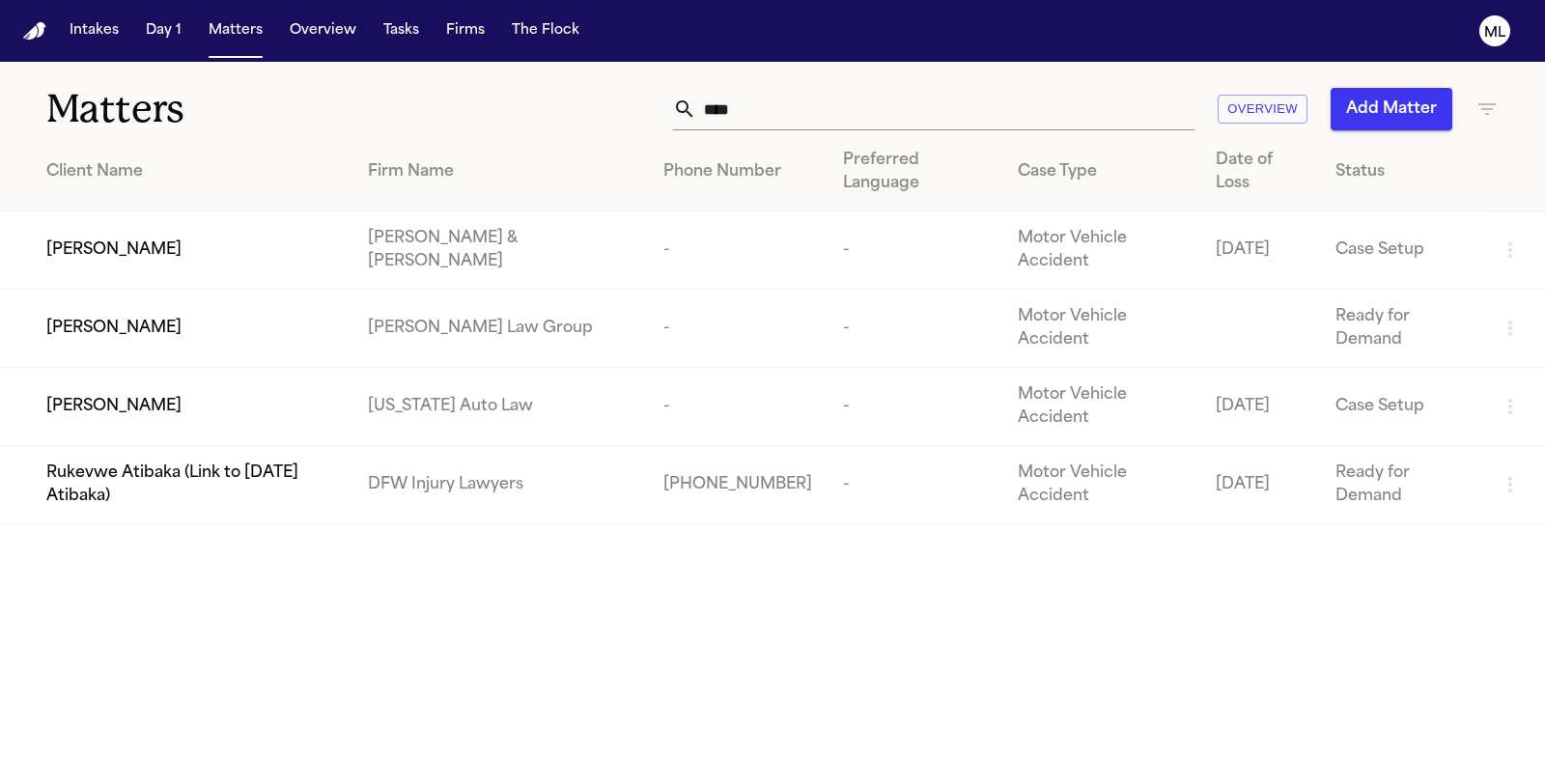
drag, startPoint x: 801, startPoint y: 106, endPoint x: 596, endPoint y: 107, distance: 205.0
click at [596, 107] on div "**** Overview Add Matter" at bounding box center [978, 109] width 1042 height 43
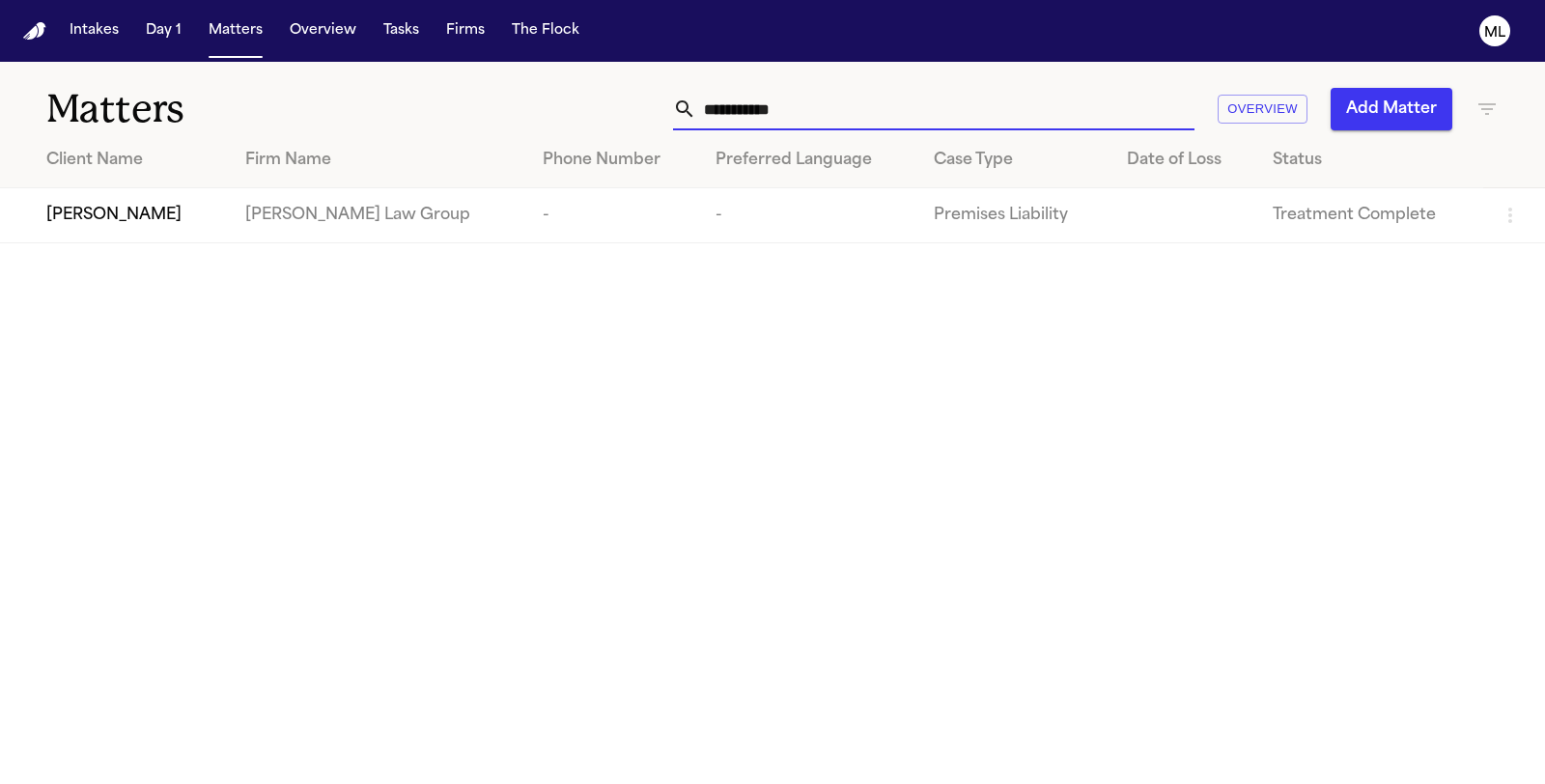
type input "**********"
click at [165, 232] on td "[PERSON_NAME]" at bounding box center [115, 216] width 230 height 55
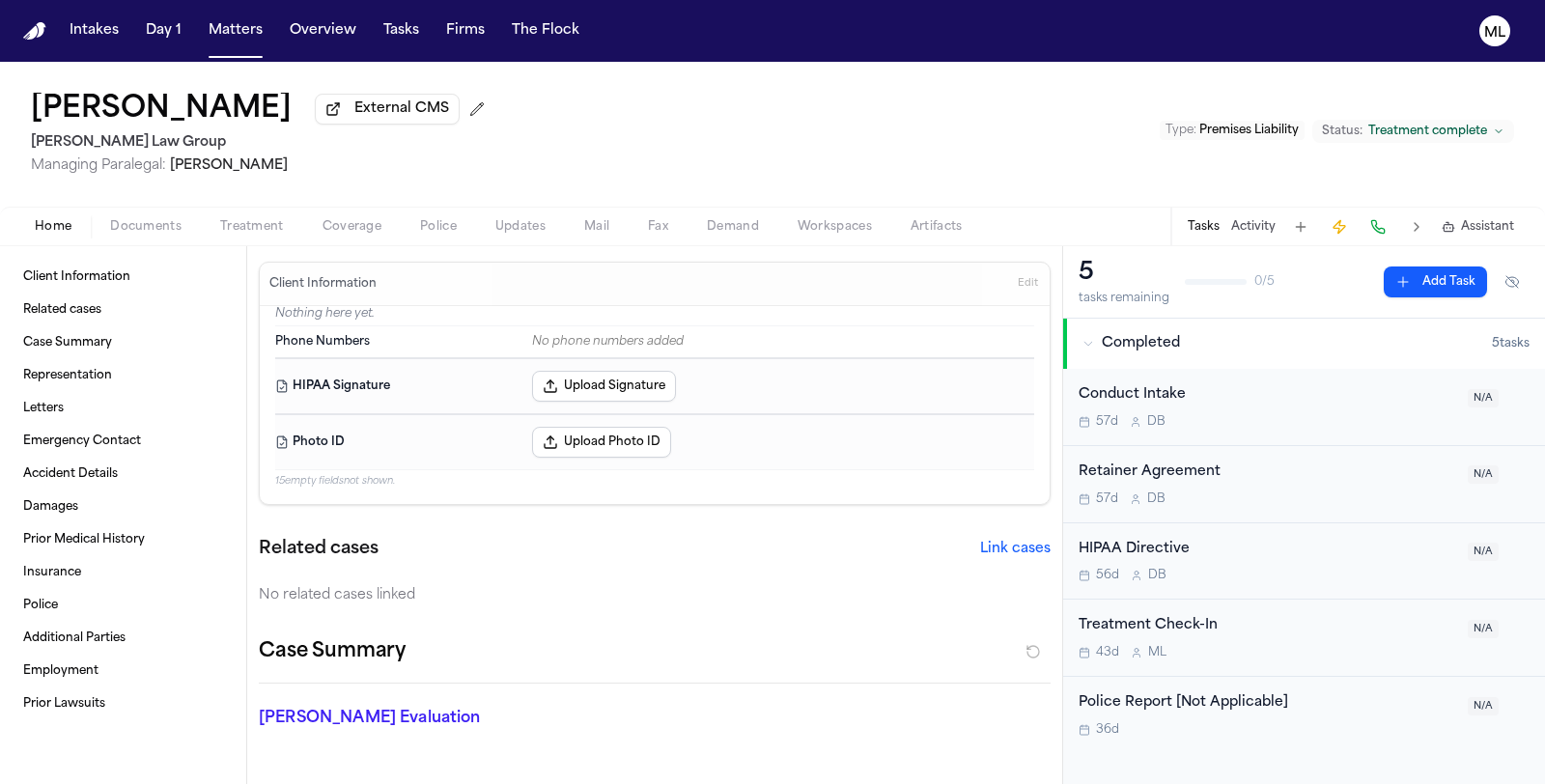
click at [1483, 225] on span "Assistant" at bounding box center [1488, 227] width 53 height 16
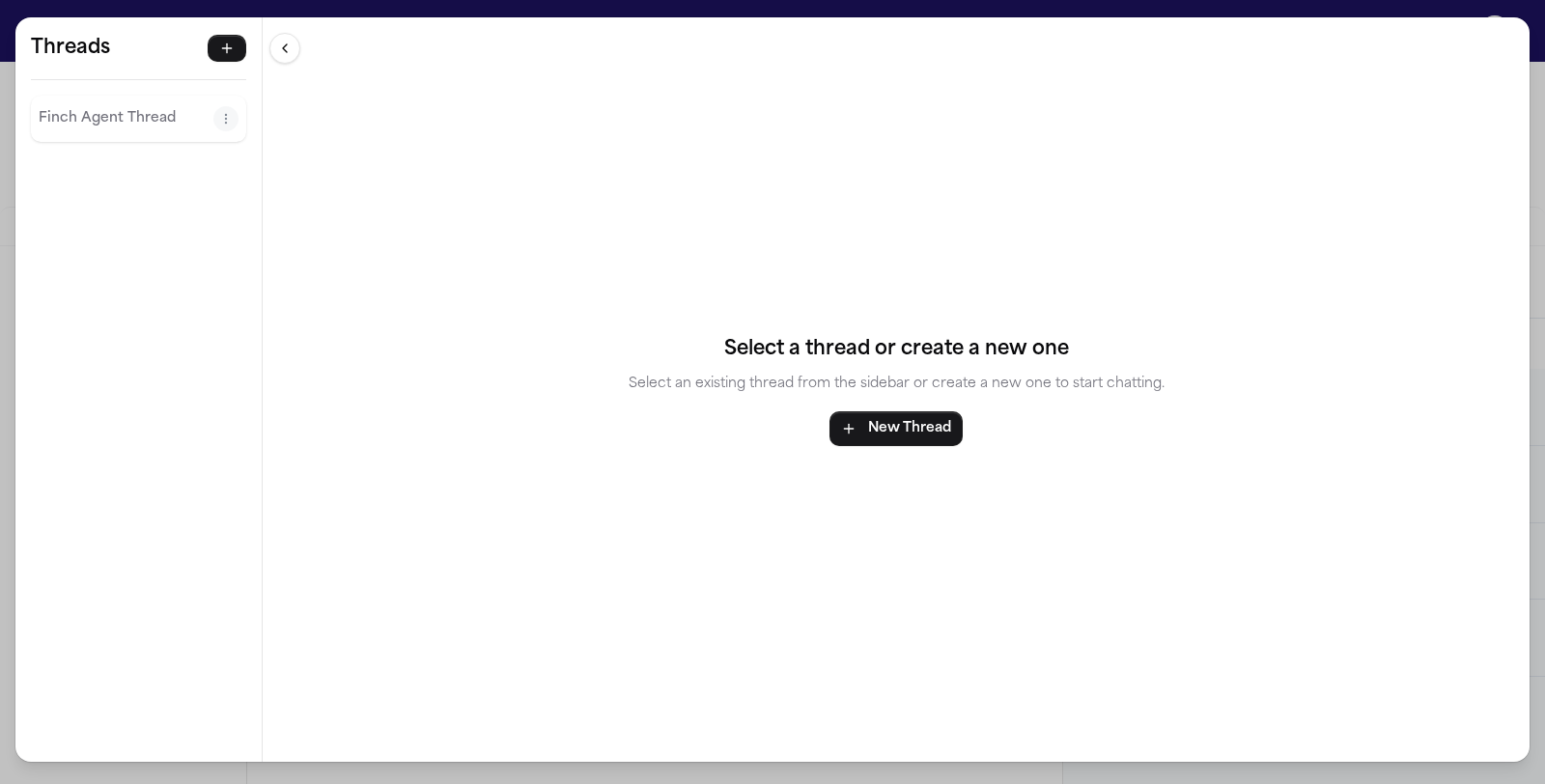
click at [116, 110] on p "Finch Agent Thread" at bounding box center [126, 118] width 174 height 23
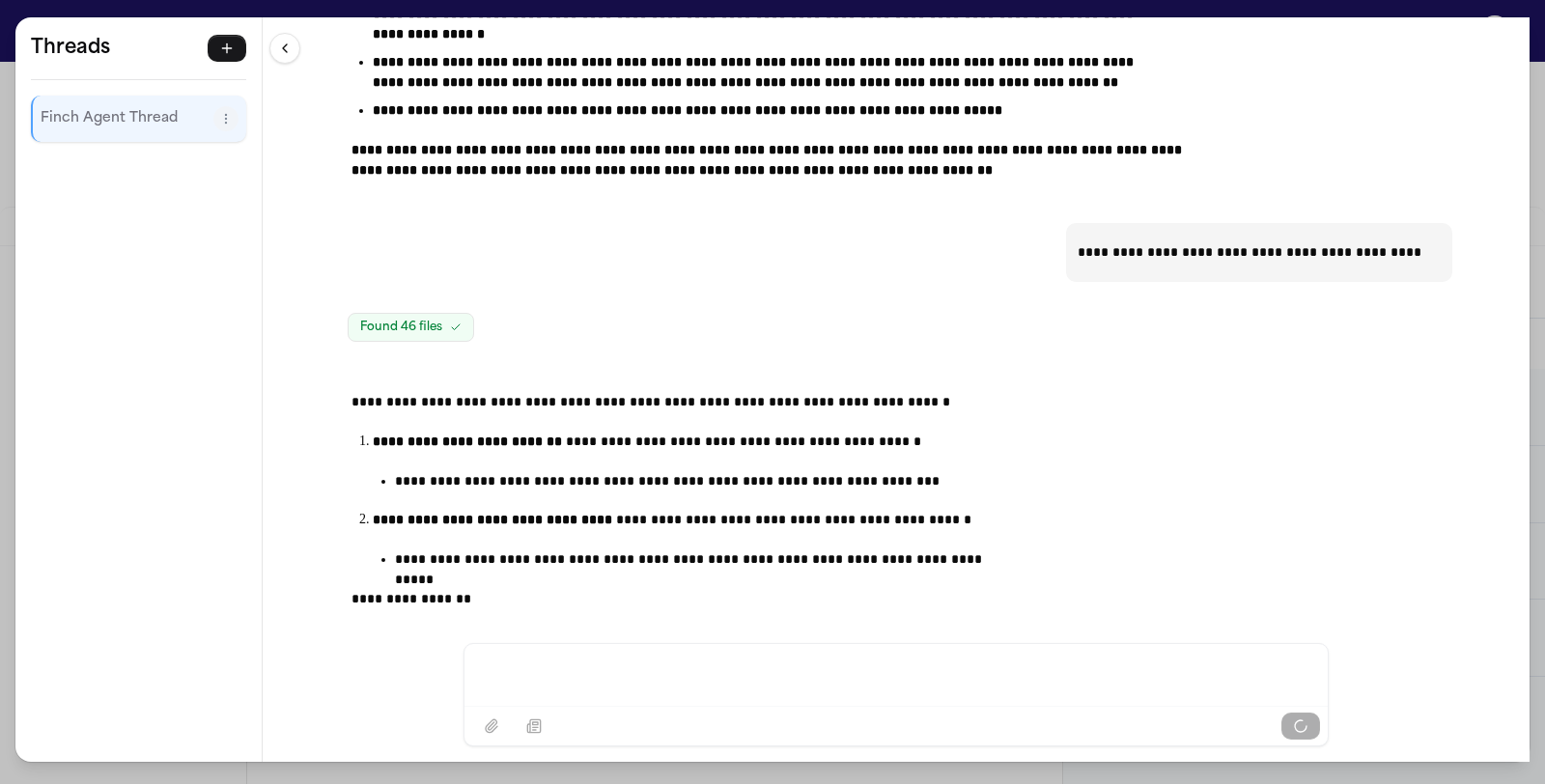
scroll to position [26933, 0]
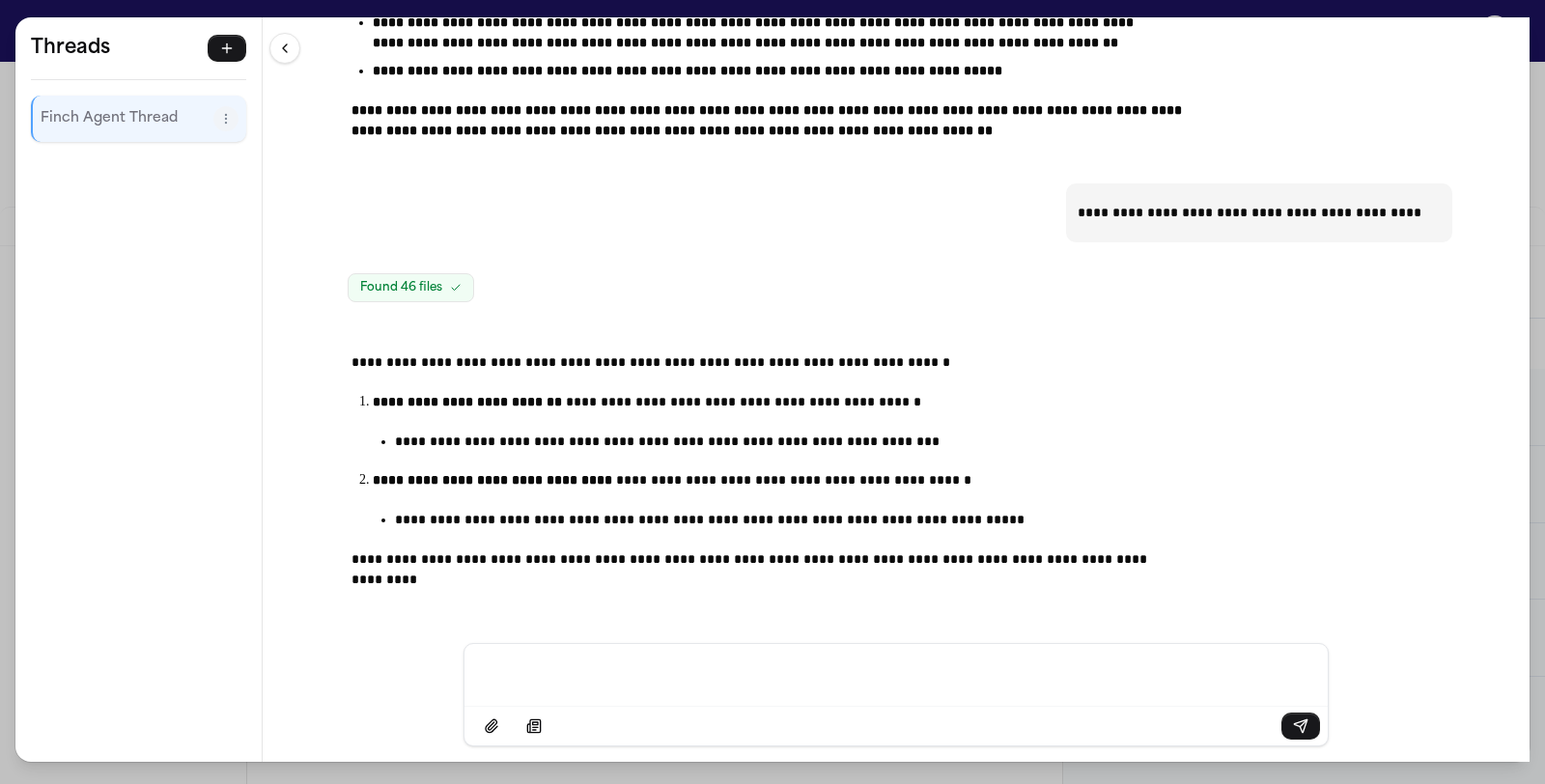
click at [696, 392] on p "**********" at bounding box center [753, 402] width 762 height 20
click at [570, 683] on p "Message input" at bounding box center [895, 673] width 817 height 19
click at [499, 395] on strong "**********" at bounding box center [466, 402] width 189 height 14
click at [554, 396] on strong "**********" at bounding box center [466, 402] width 189 height 14
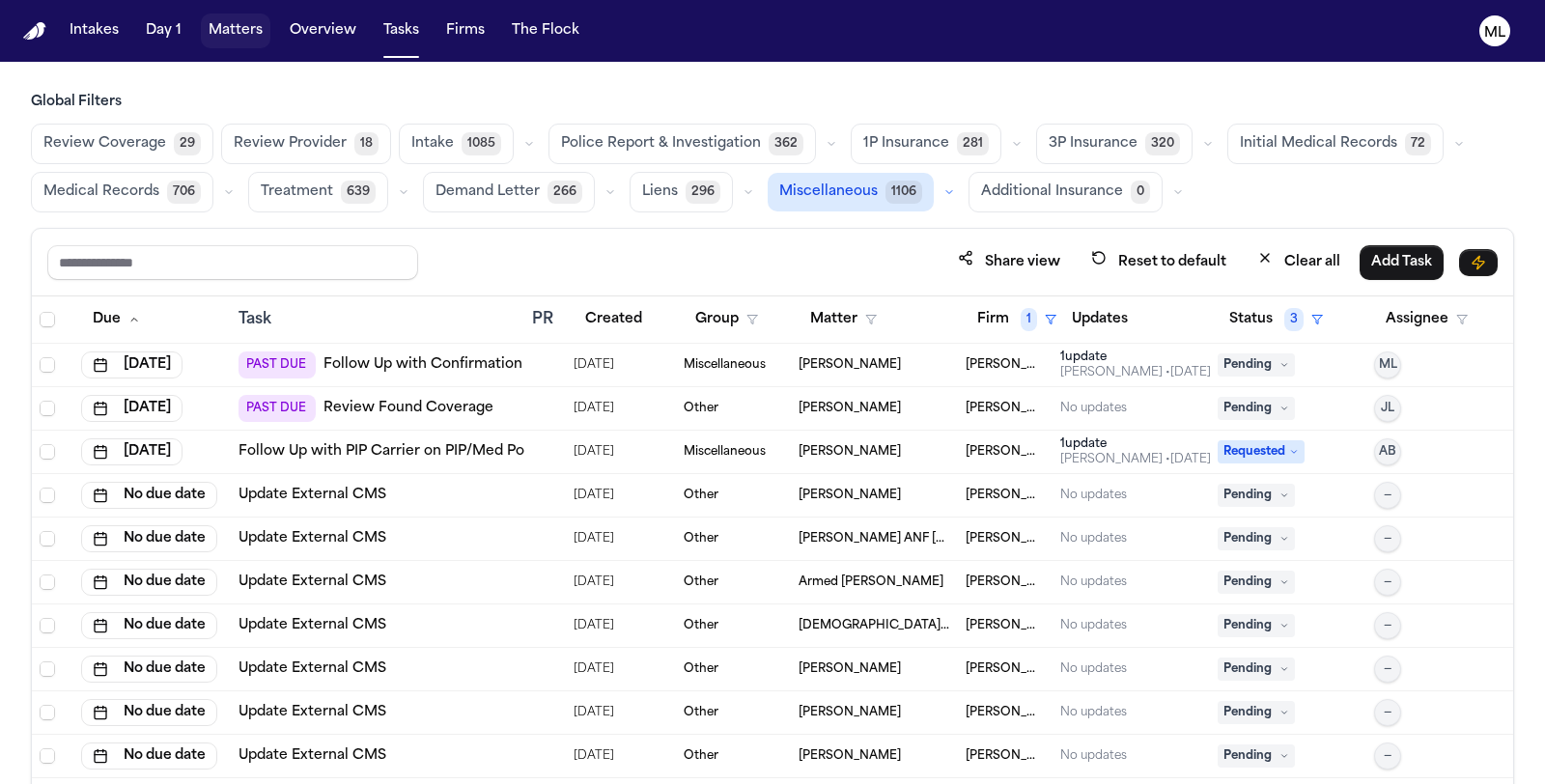
click at [230, 37] on button "Matters" at bounding box center [236, 31] width 69 height 35
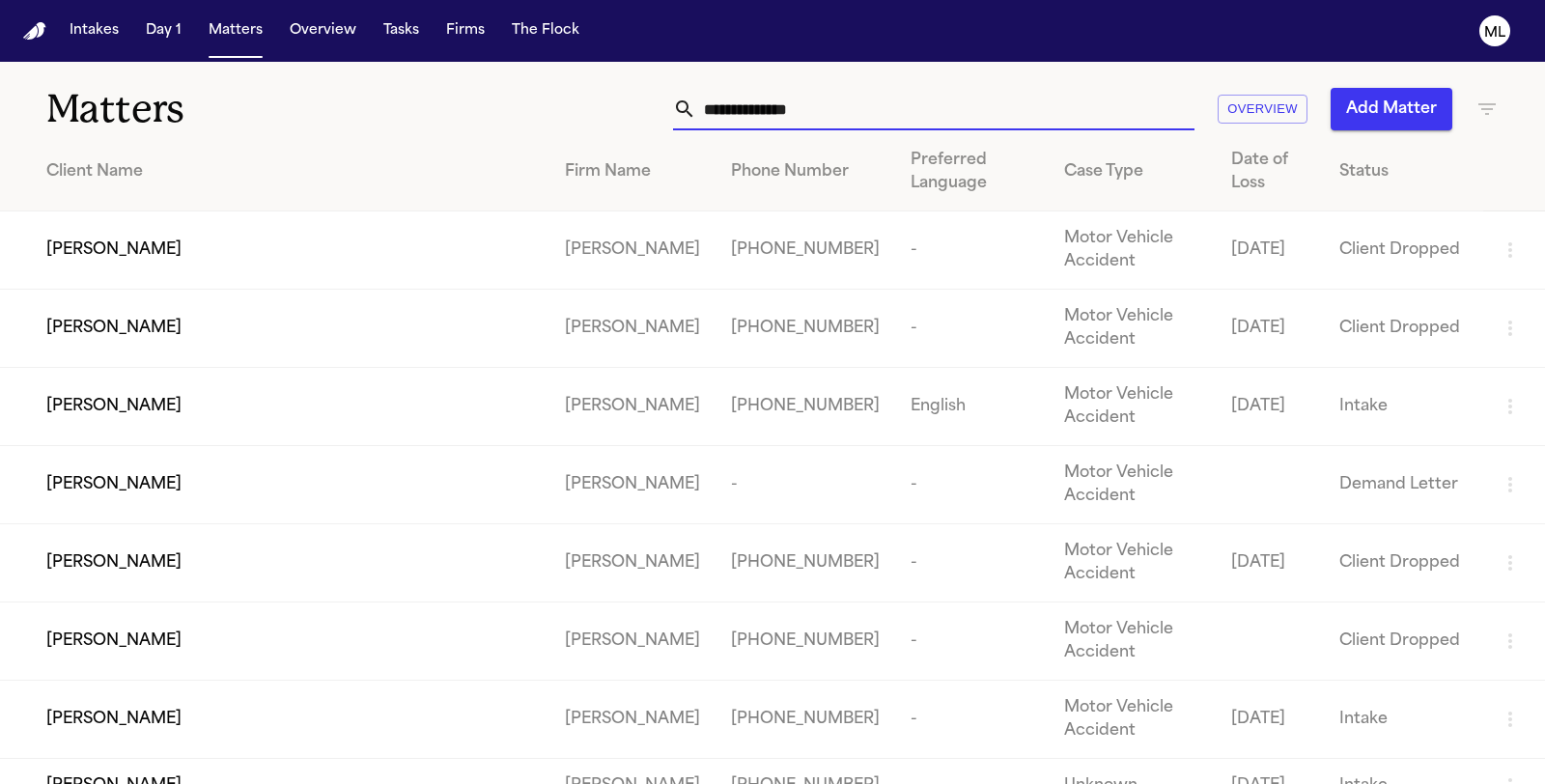
drag, startPoint x: 826, startPoint y: 113, endPoint x: 632, endPoint y: 112, distance: 194.0
click at [634, 113] on div "Overview Add Matter" at bounding box center [978, 109] width 1042 height 43
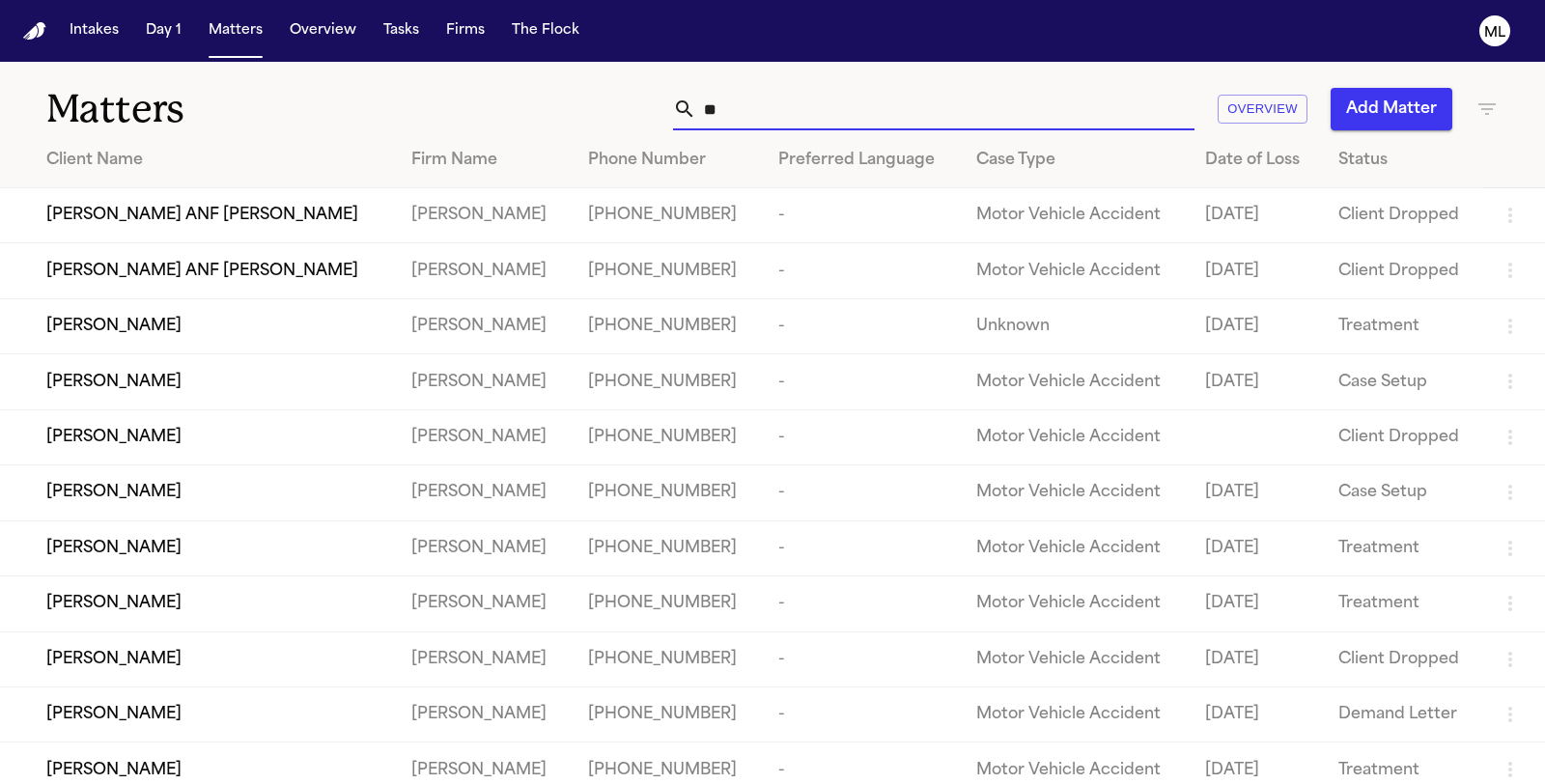
type input "*"
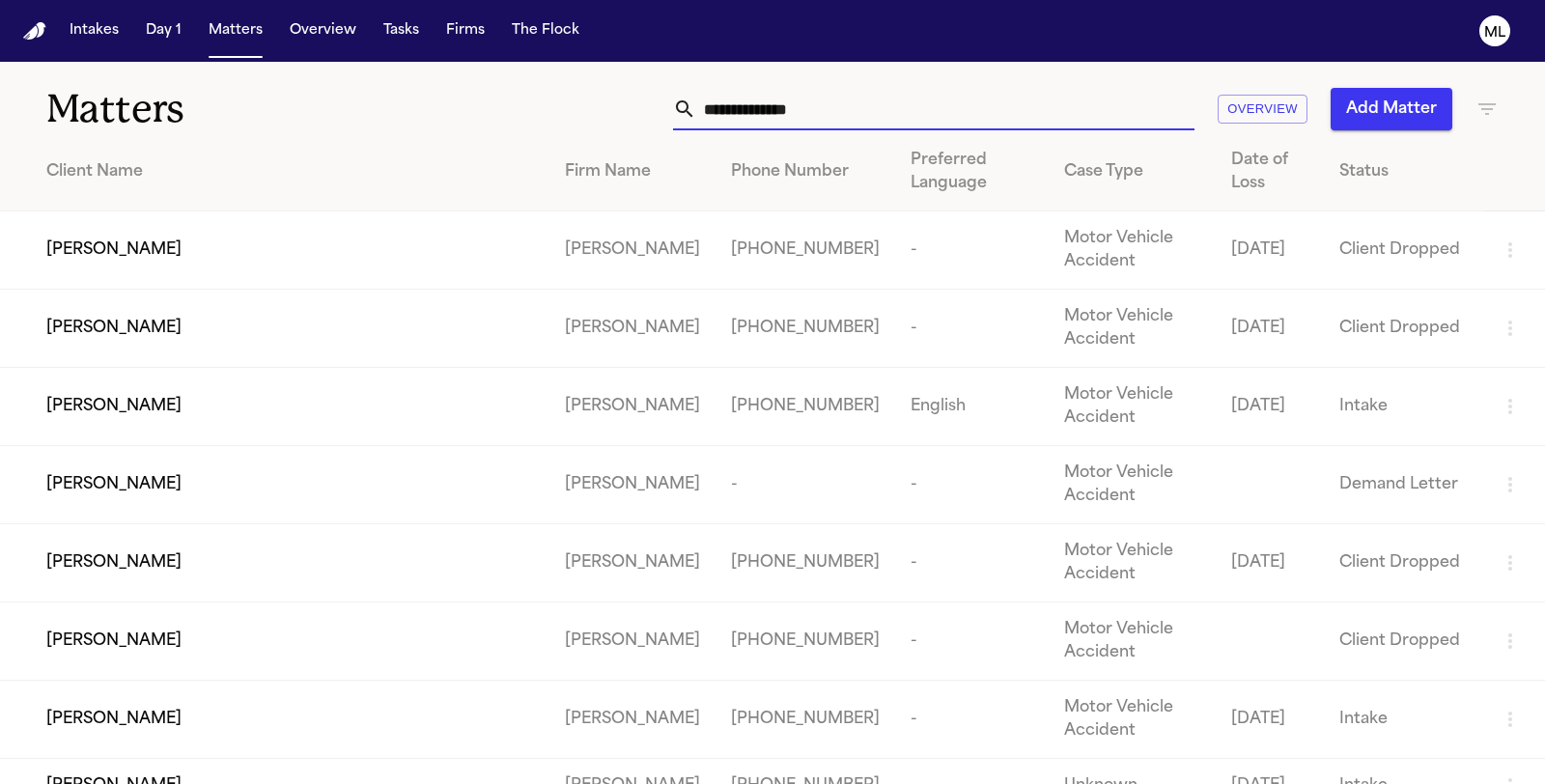
click at [1480, 108] on icon "button" at bounding box center [1487, 108] width 23 height 23
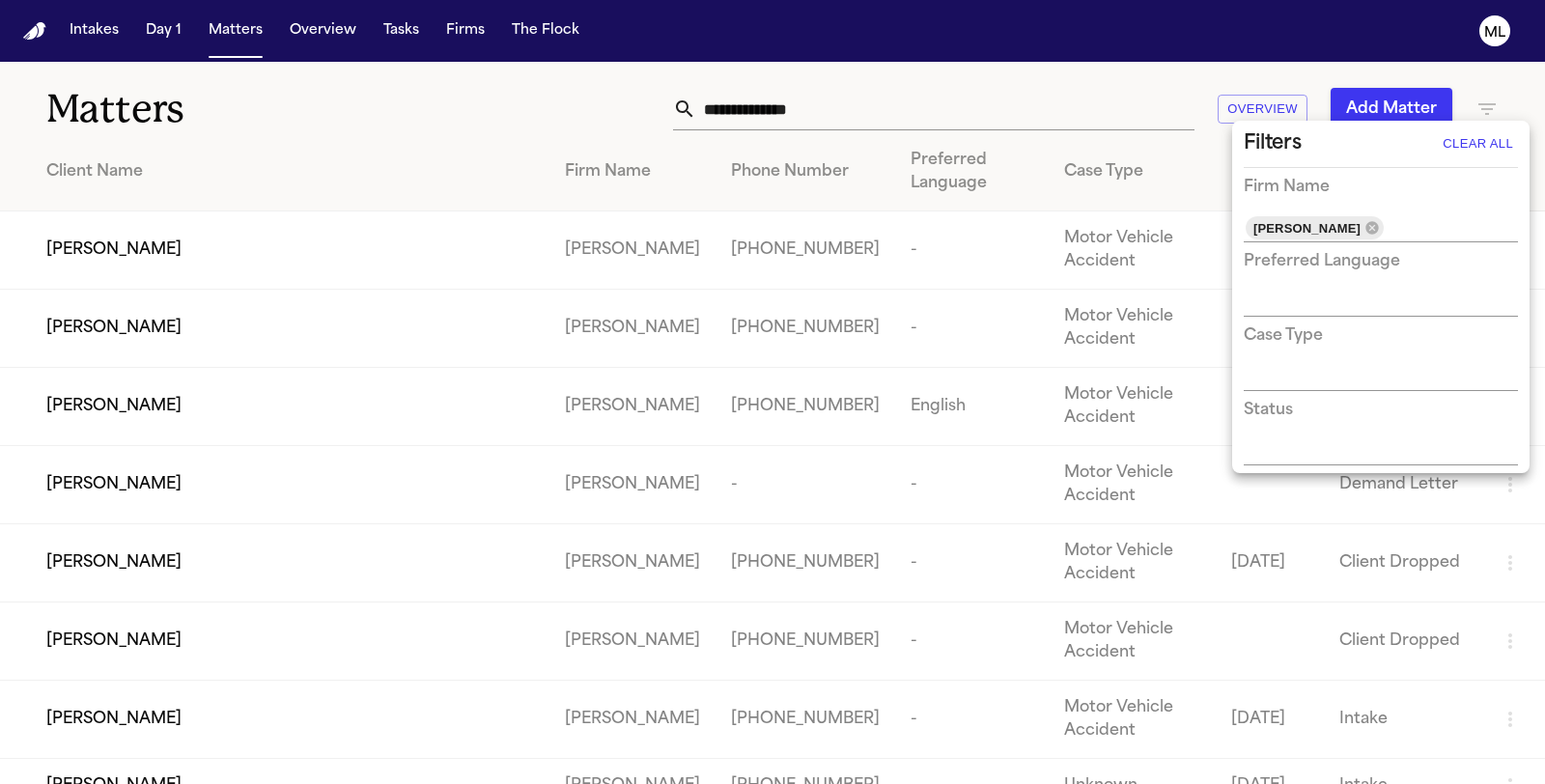
drag, startPoint x: 1385, startPoint y: 223, endPoint x: 1361, endPoint y: 258, distance: 42.4
click at [1378, 222] on icon at bounding box center [1371, 227] width 13 height 13
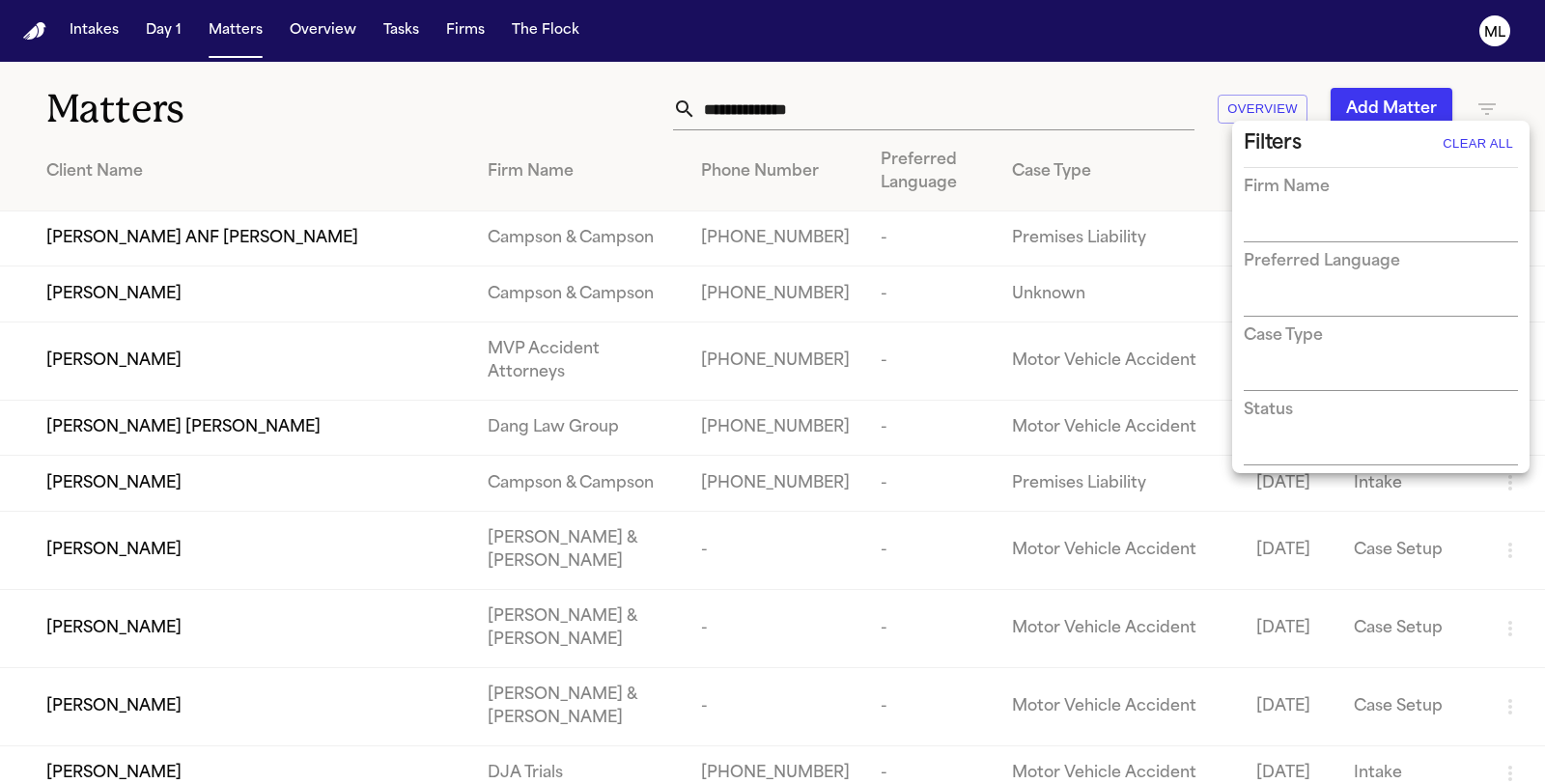
click at [1348, 225] on input "text" at bounding box center [1367, 227] width 246 height 27
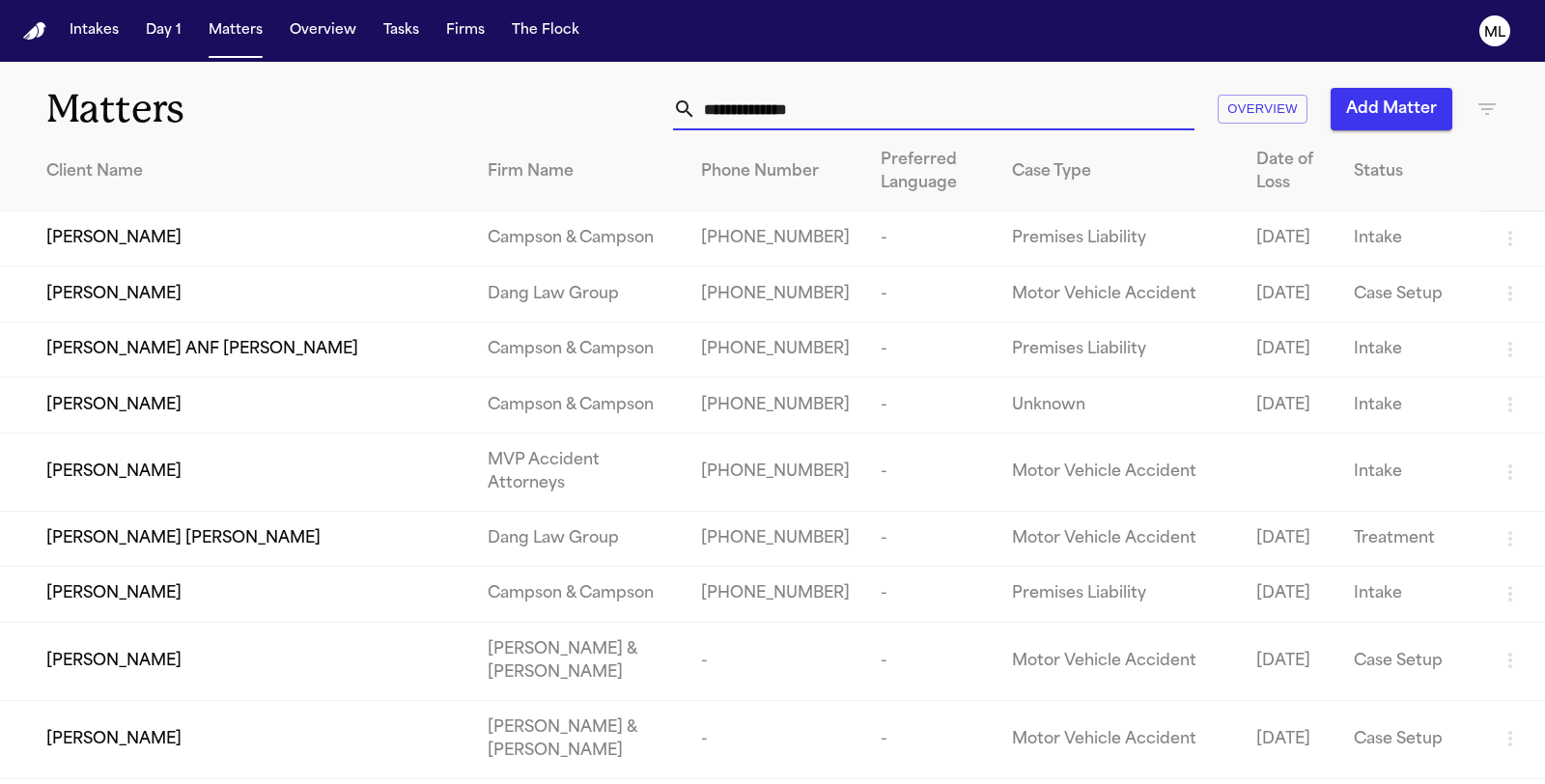
click at [865, 92] on input "text" at bounding box center [945, 109] width 498 height 43
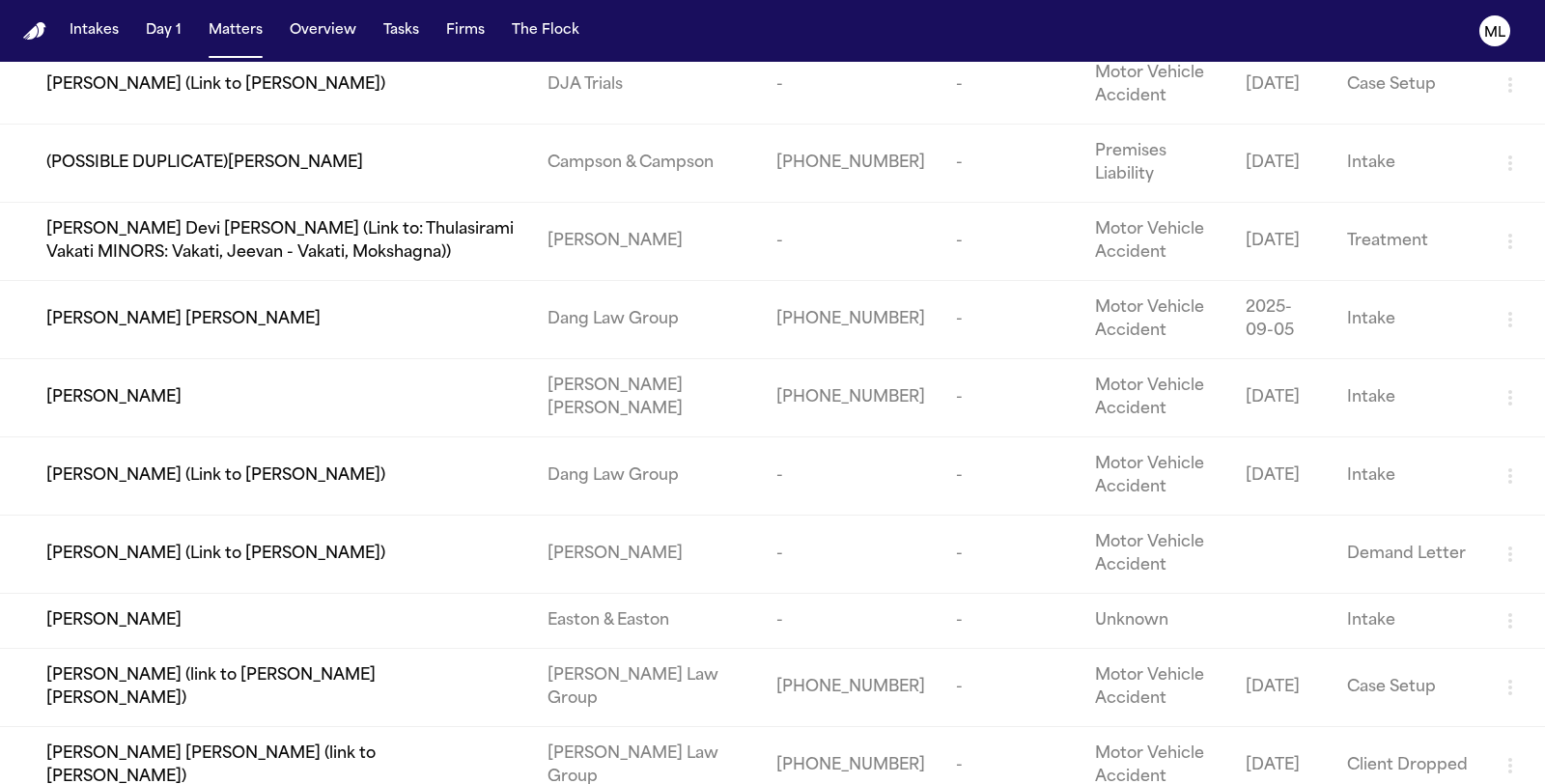
scroll to position [536, 0]
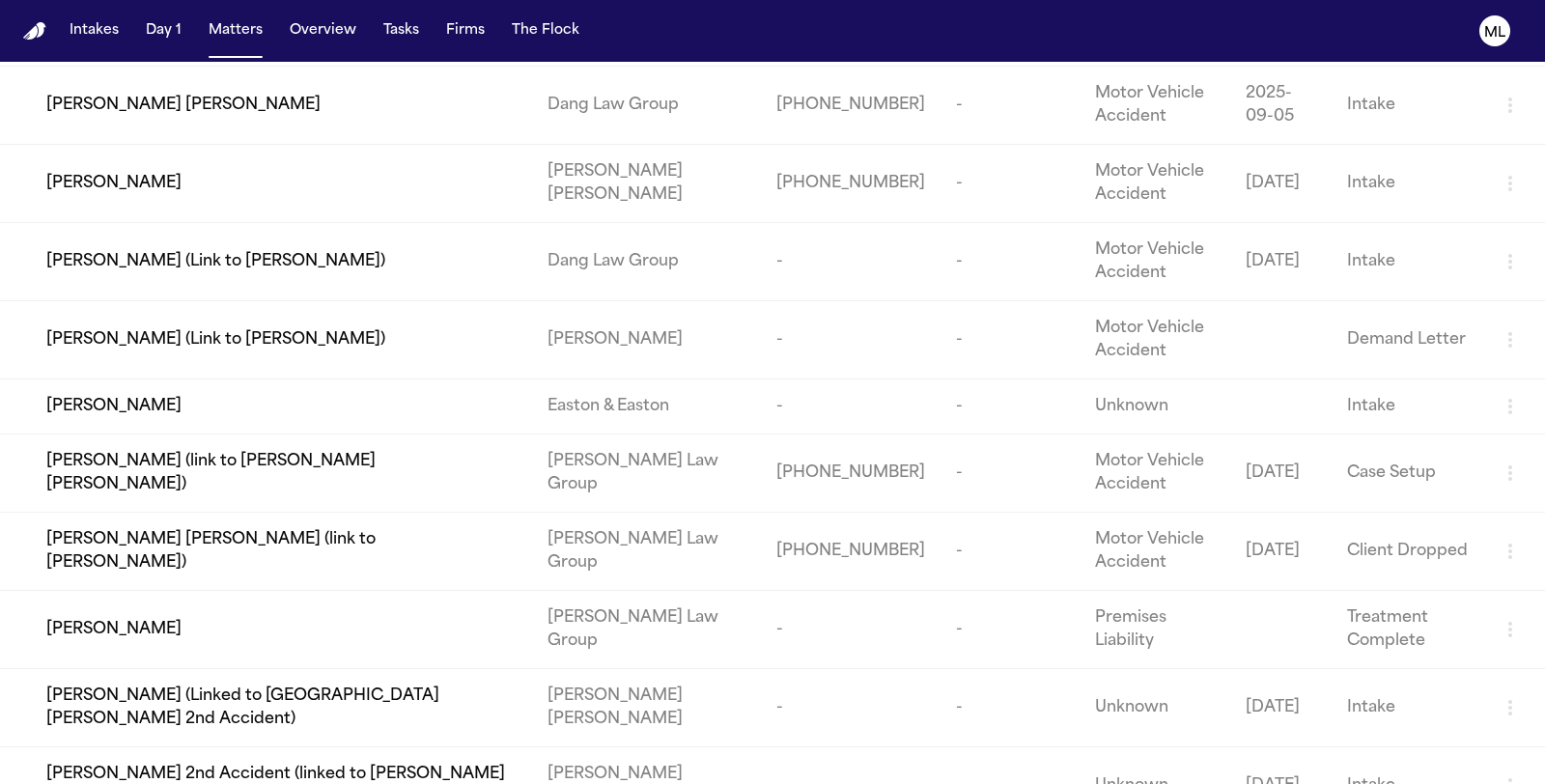
type input "****"
click at [360, 639] on td "[PERSON_NAME]" at bounding box center [265, 630] width 532 height 78
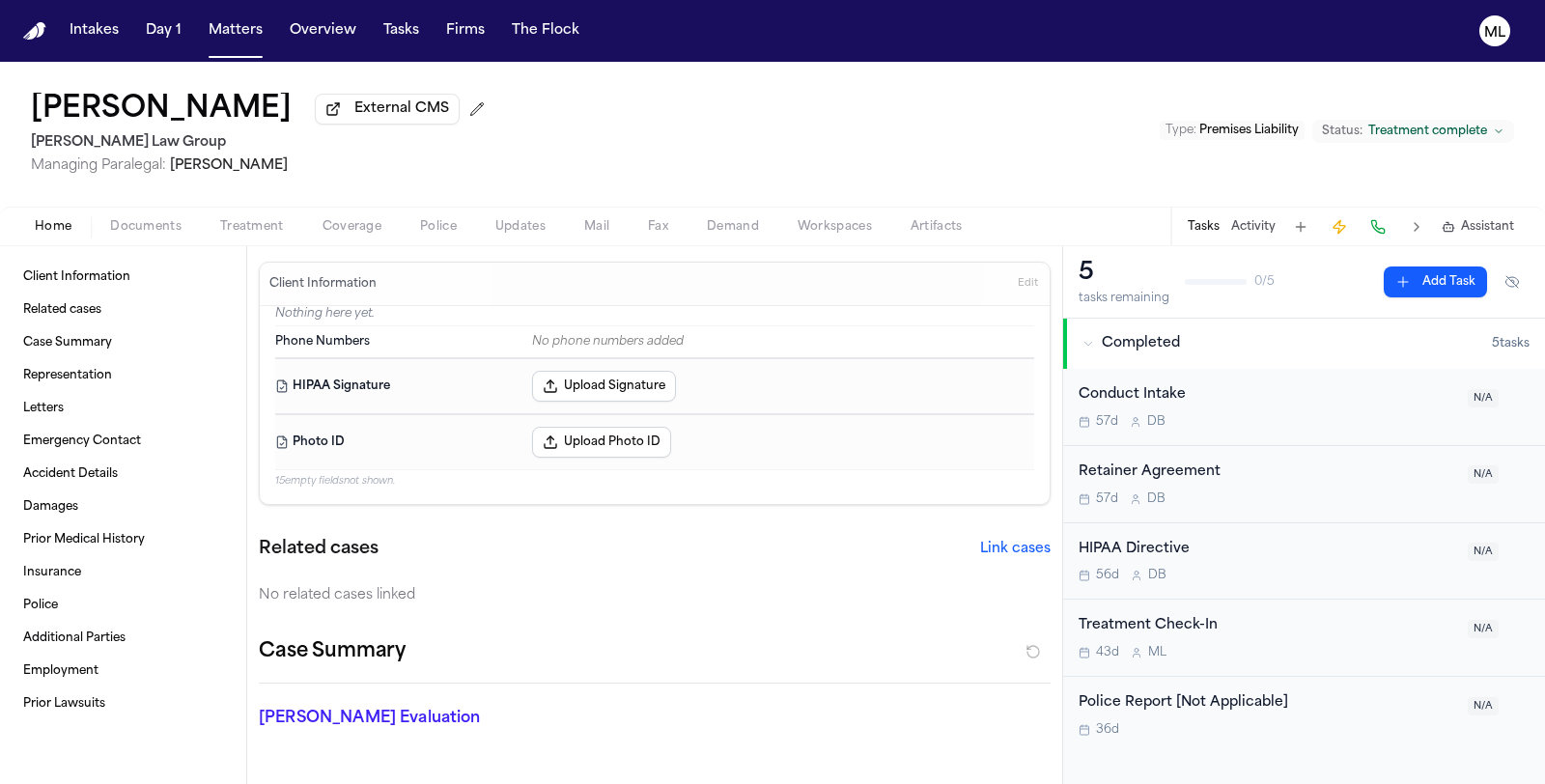
click at [155, 221] on span "Documents" at bounding box center [146, 227] width 71 height 16
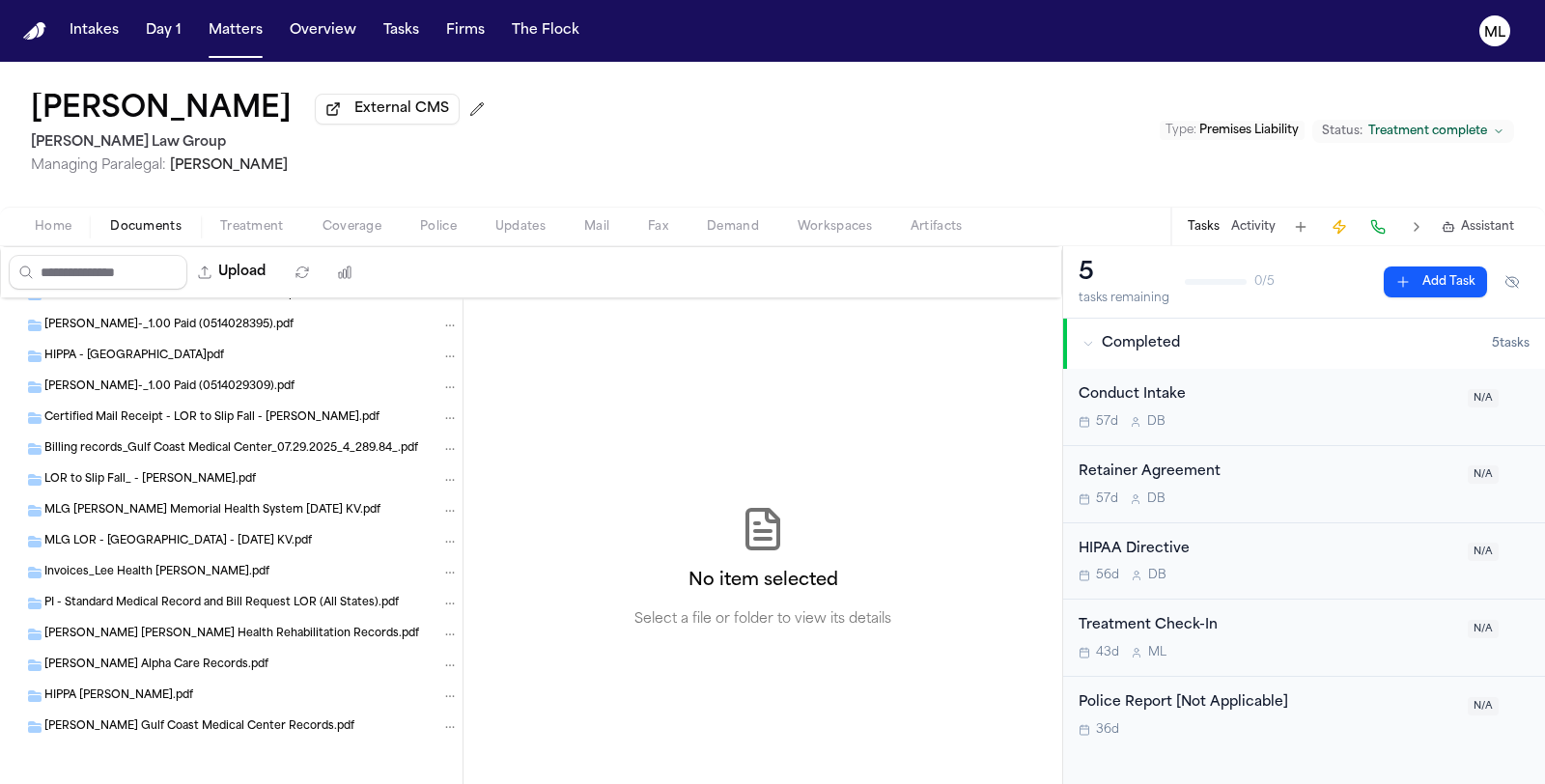
scroll to position [1998, 0]
click at [196, 663] on span "[PERSON_NAME] Alpha Care Records.pdf" at bounding box center [156, 663] width 224 height 17
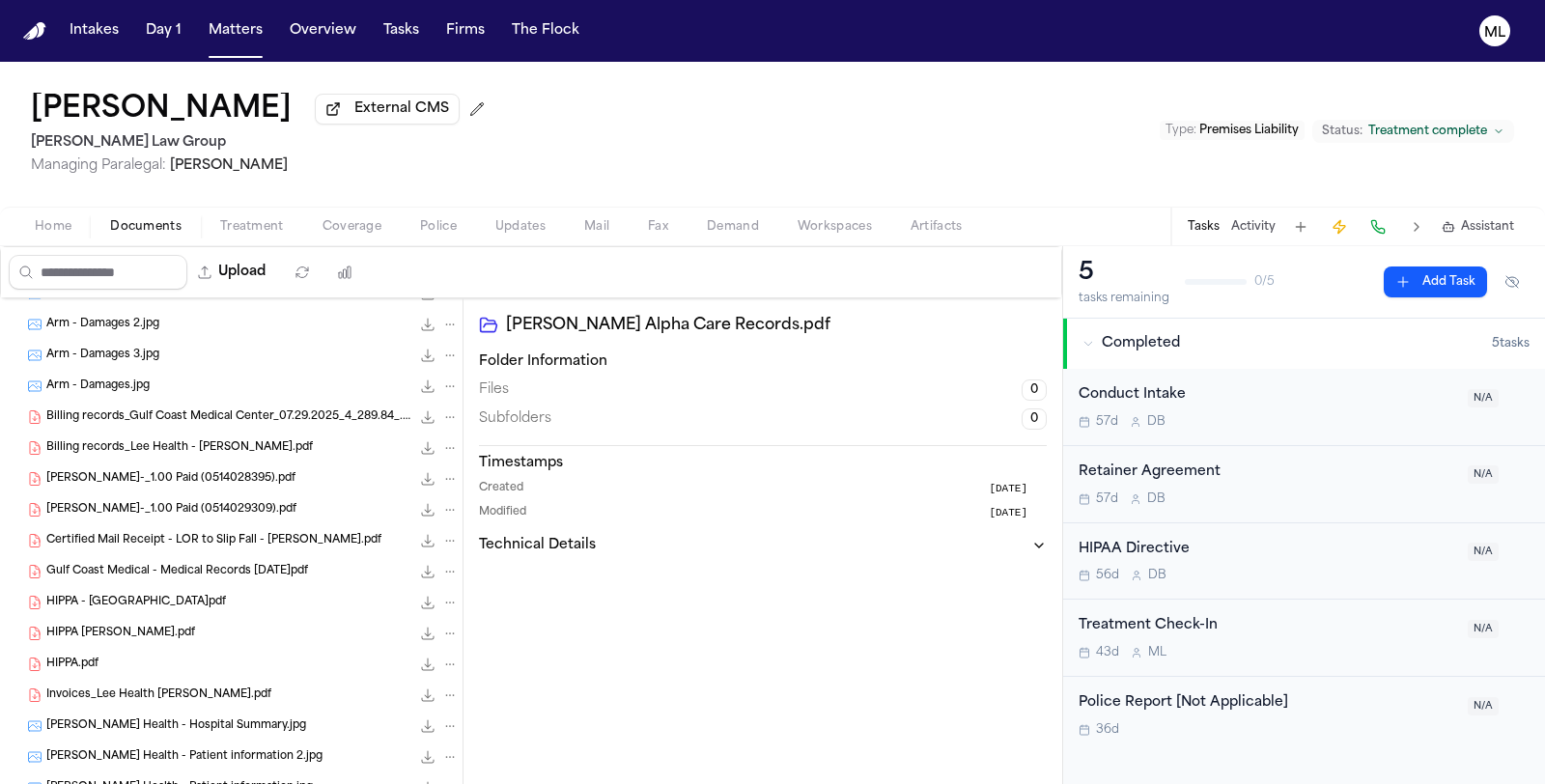
scroll to position [0, 0]
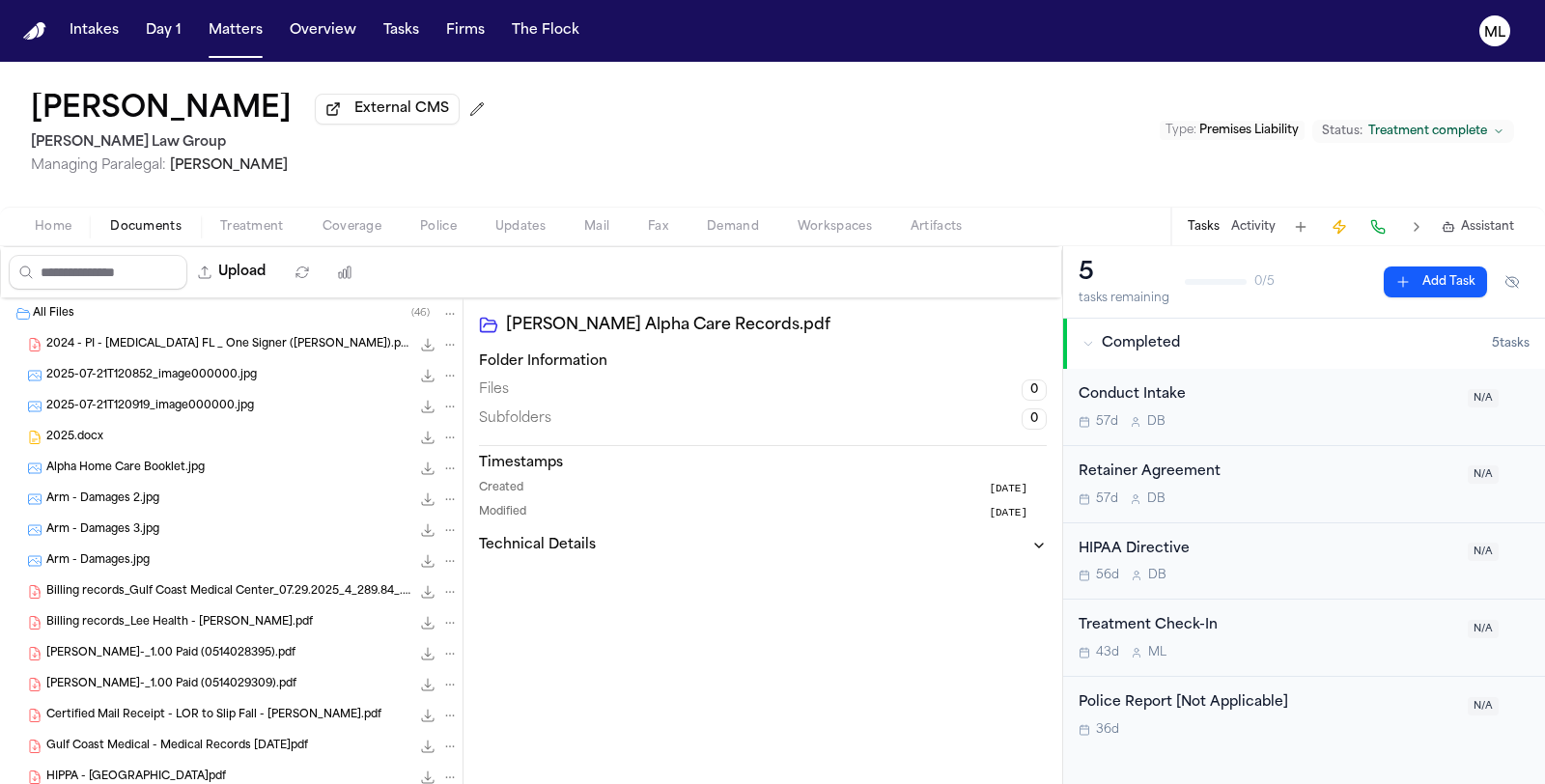
click at [218, 375] on span "2025-07-21T120852_image000000.jpg" at bounding box center [152, 375] width 211 height 17
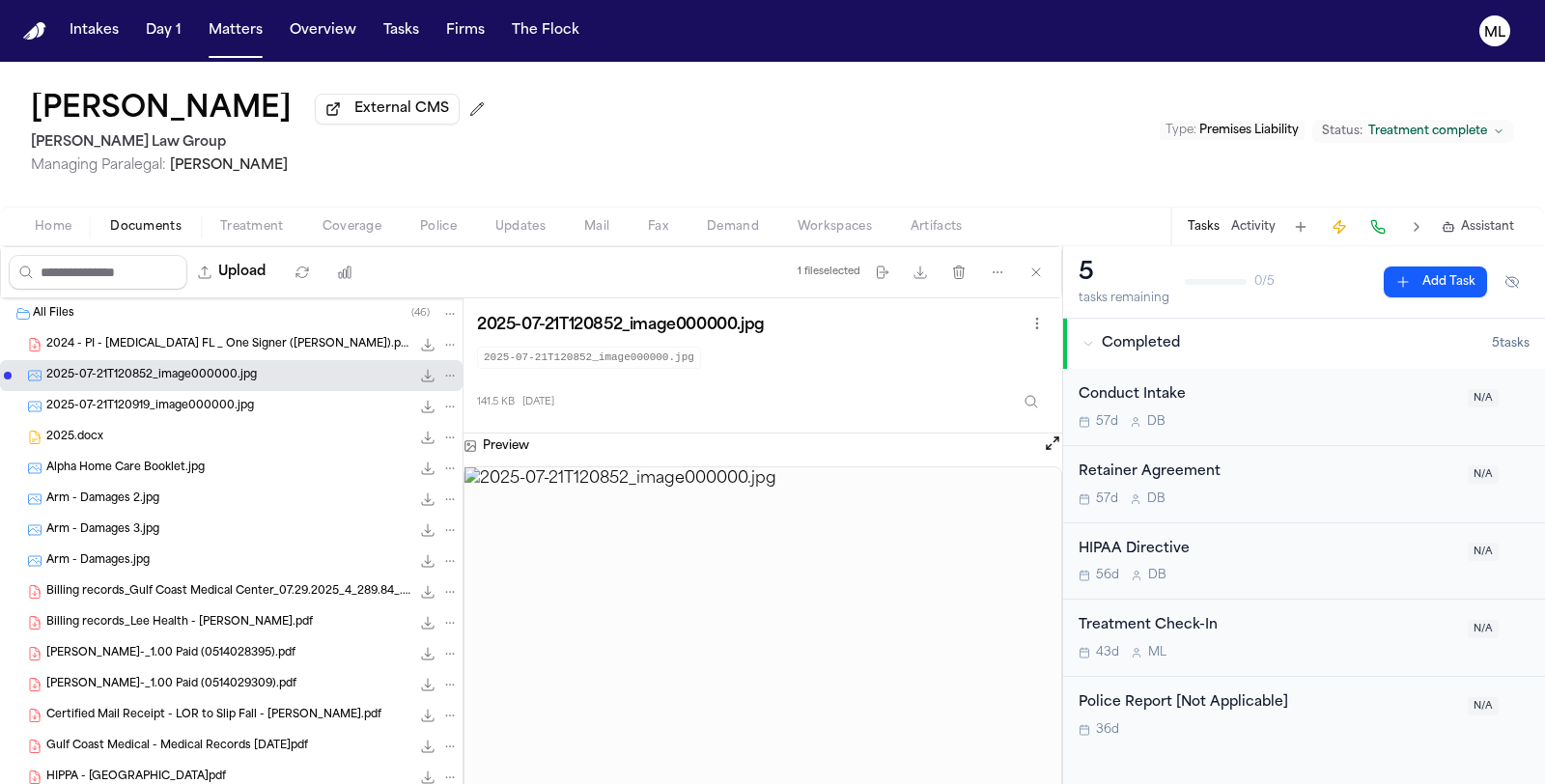
click at [209, 404] on span "2025-07-21T120919_image000000.jpg" at bounding box center [151, 407] width 208 height 17
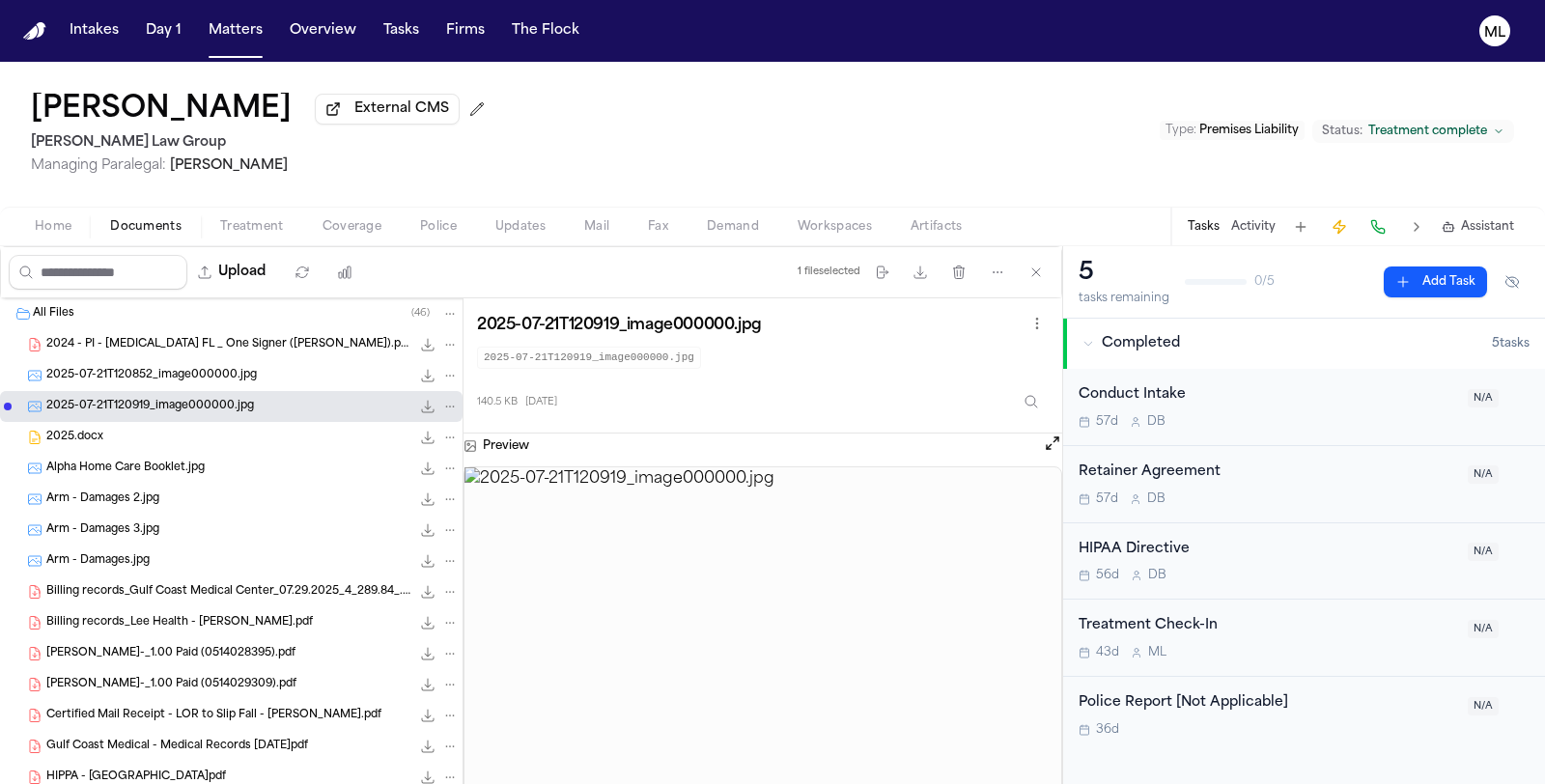
click at [135, 464] on span "Alpha Home Care Booklet.jpg" at bounding box center [126, 468] width 158 height 17
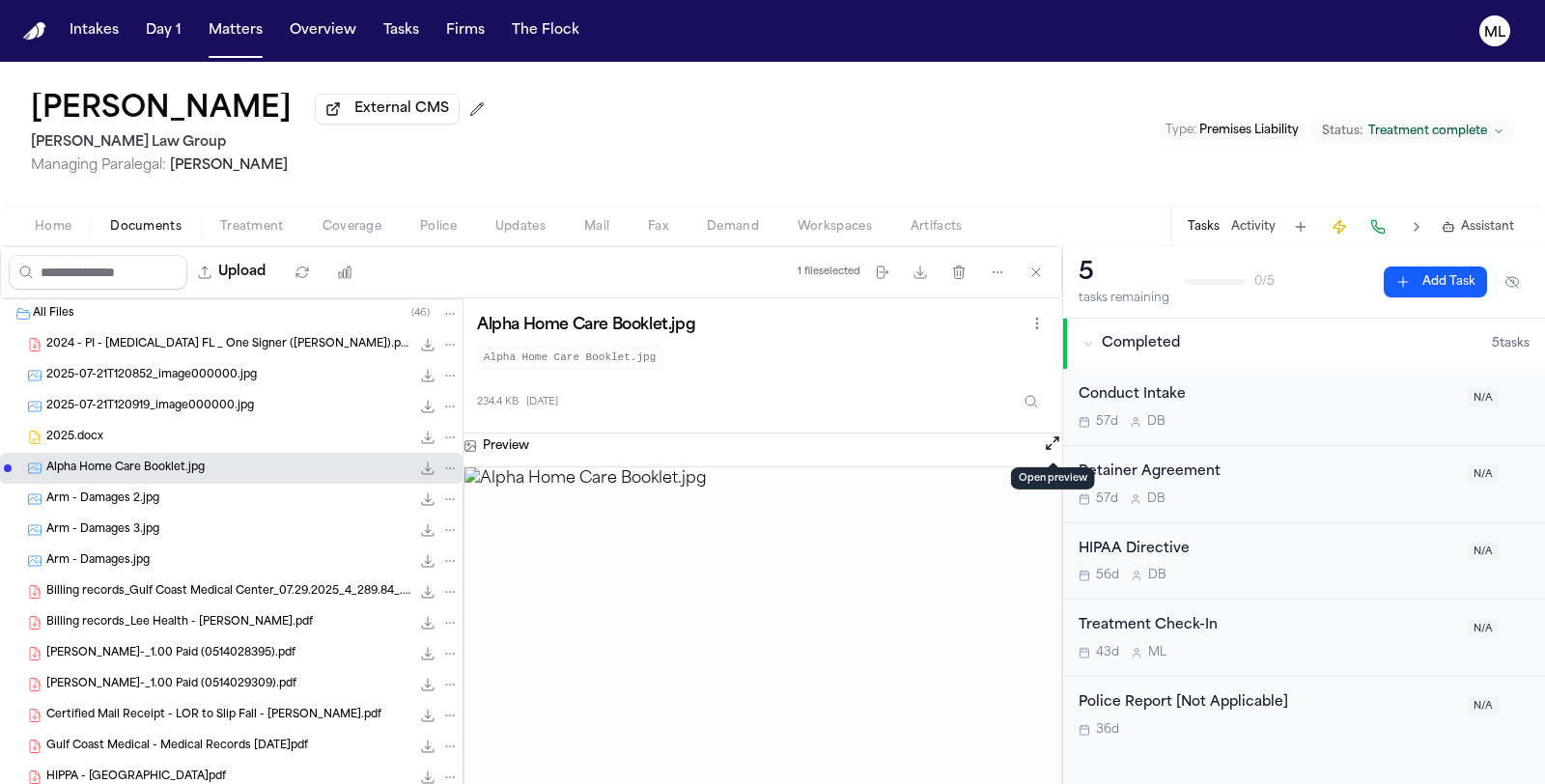
click at [1054, 438] on button "Open preview" at bounding box center [1052, 442] width 19 height 19
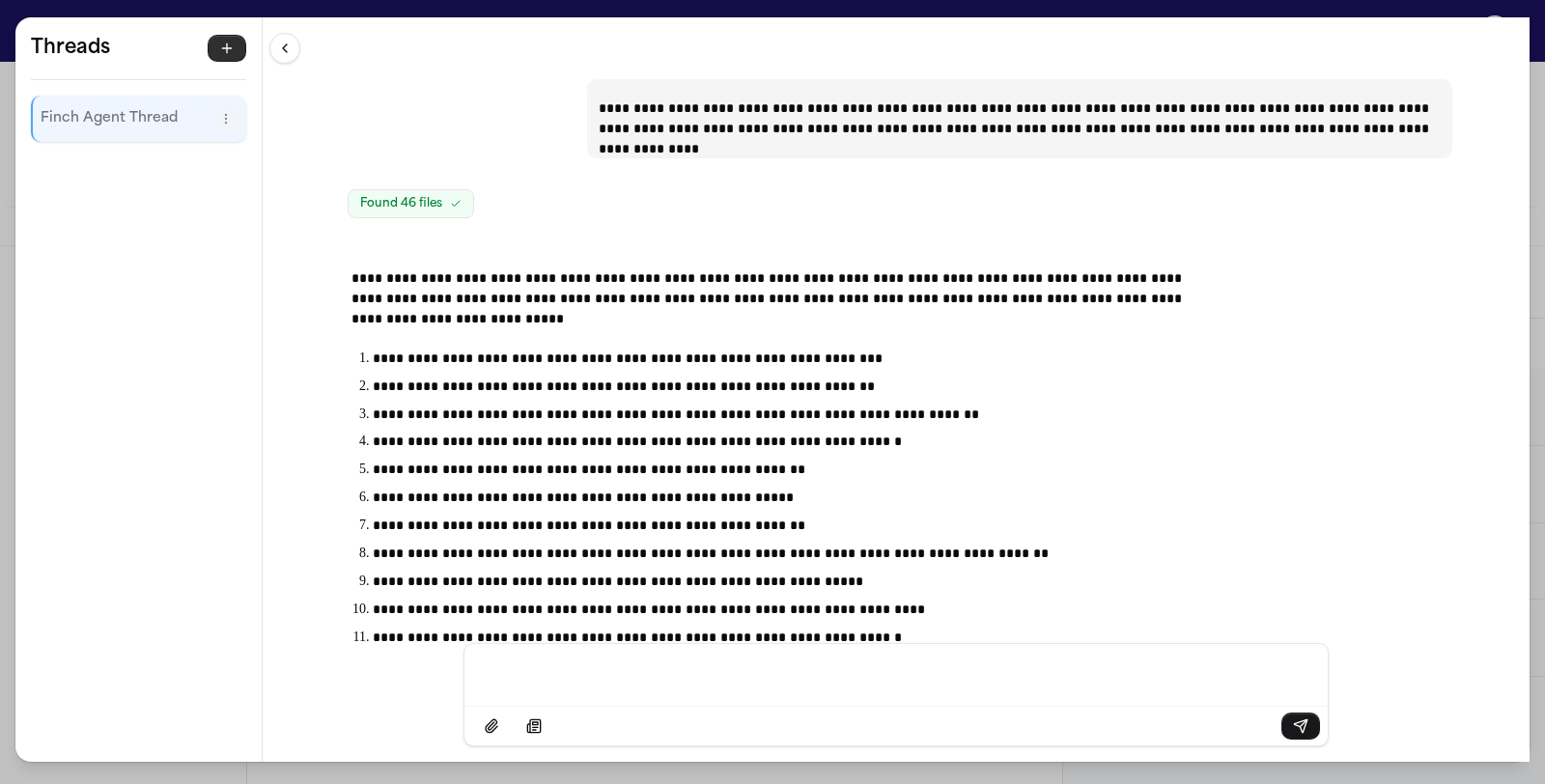
scroll to position [26933, 0]
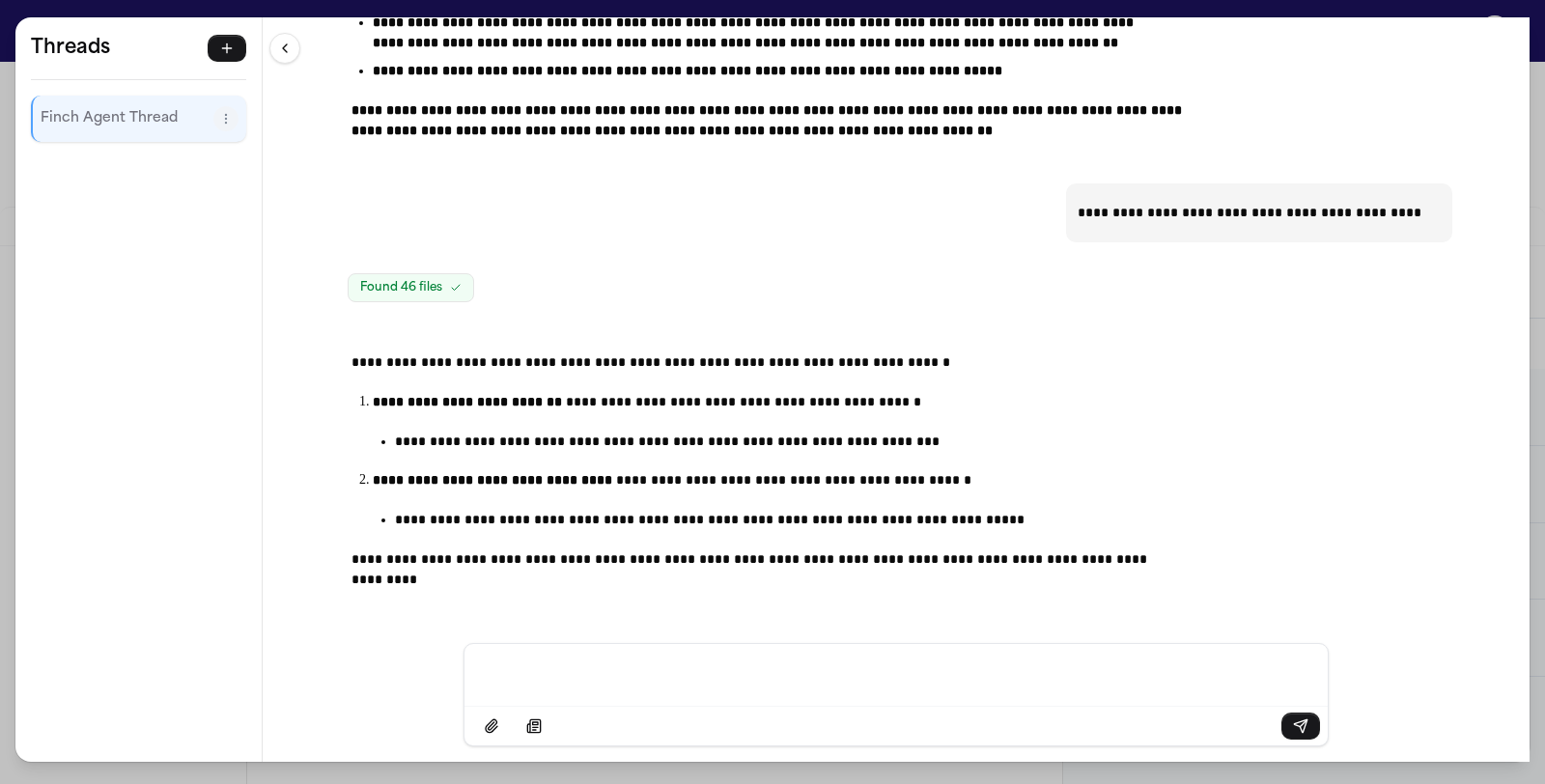
click at [139, 6] on div "**********" at bounding box center [772, 392] width 1545 height 784
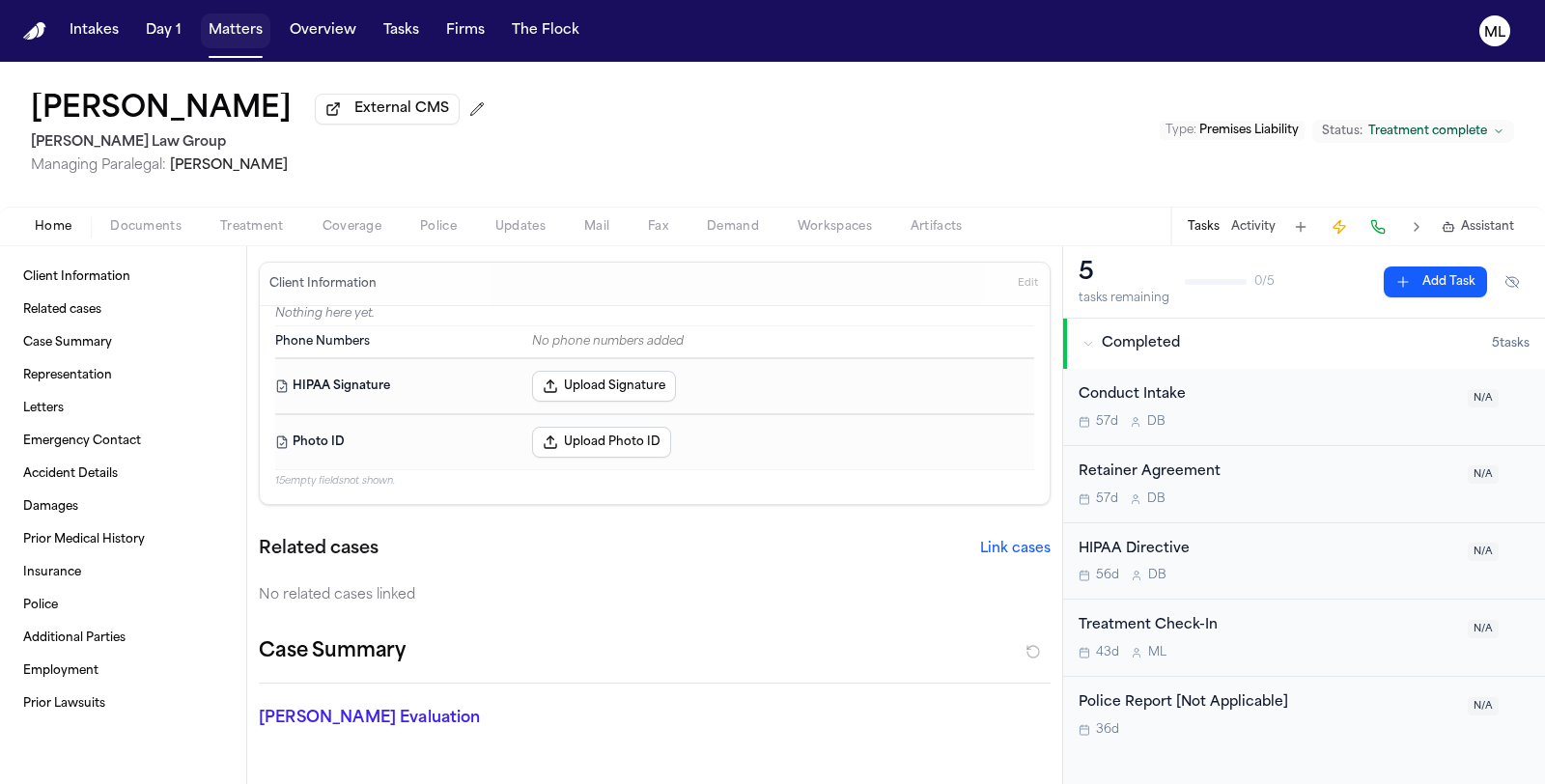
click at [229, 42] on button "Matters" at bounding box center [236, 31] width 69 height 35
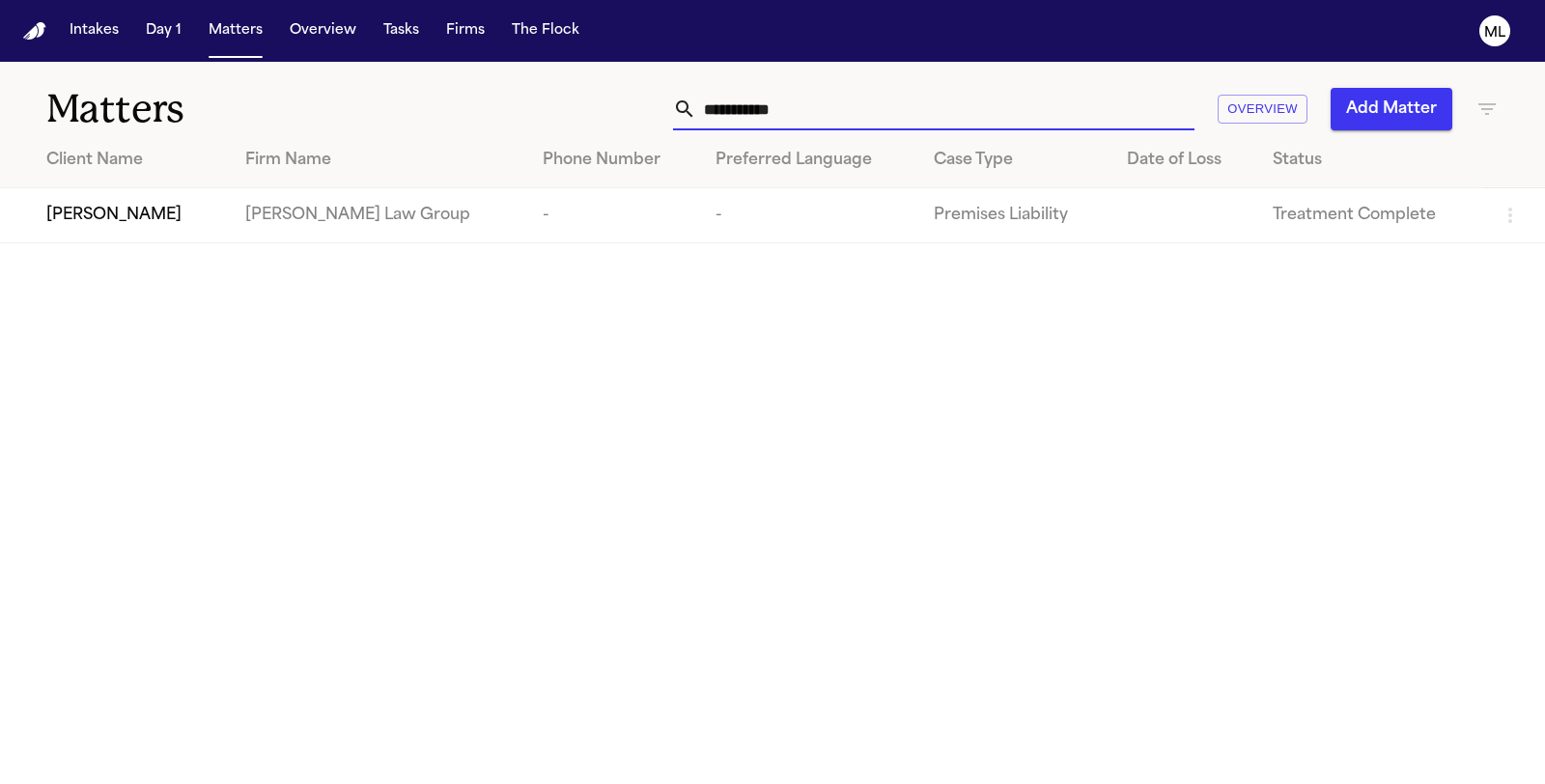
drag, startPoint x: 829, startPoint y: 102, endPoint x: 630, endPoint y: 109, distance: 199.1
click at [629, 108] on div "**********" at bounding box center [978, 109] width 1042 height 43
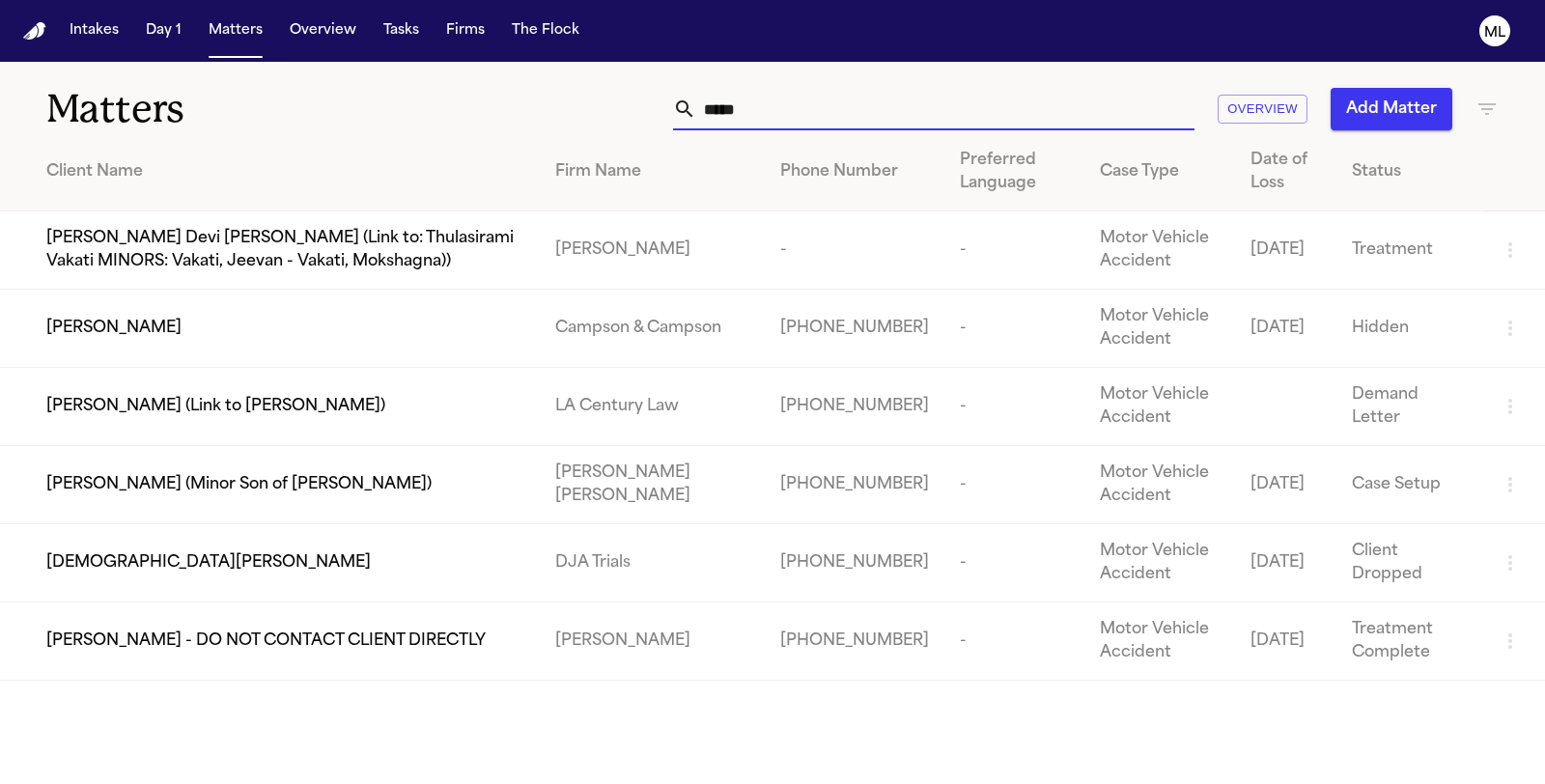
type input "*****"
click at [250, 633] on span "[PERSON_NAME] - DO NOT CONTACT CLIENT DIRECTLY" at bounding box center [266, 640] width 440 height 23
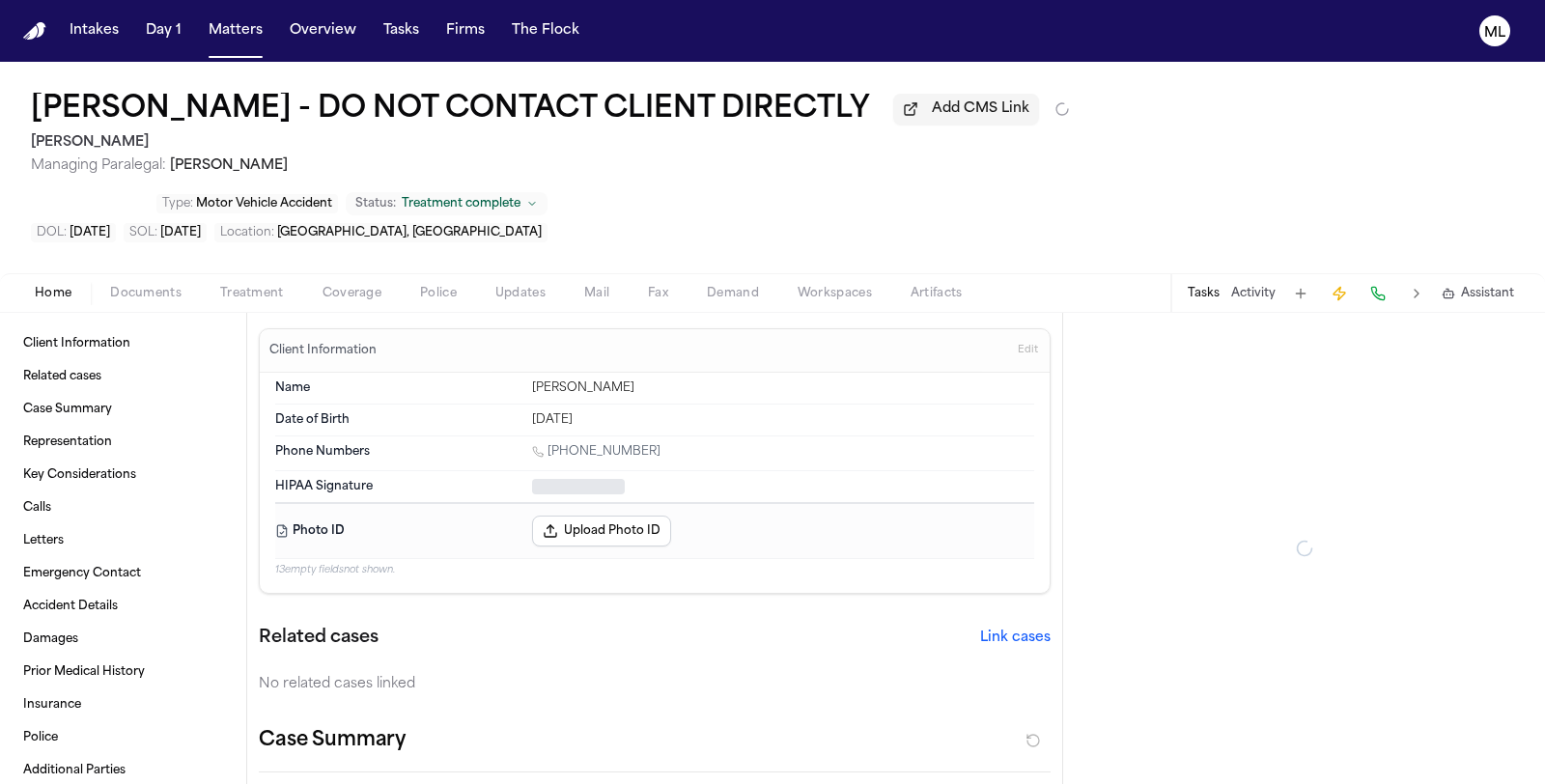
type textarea "*"
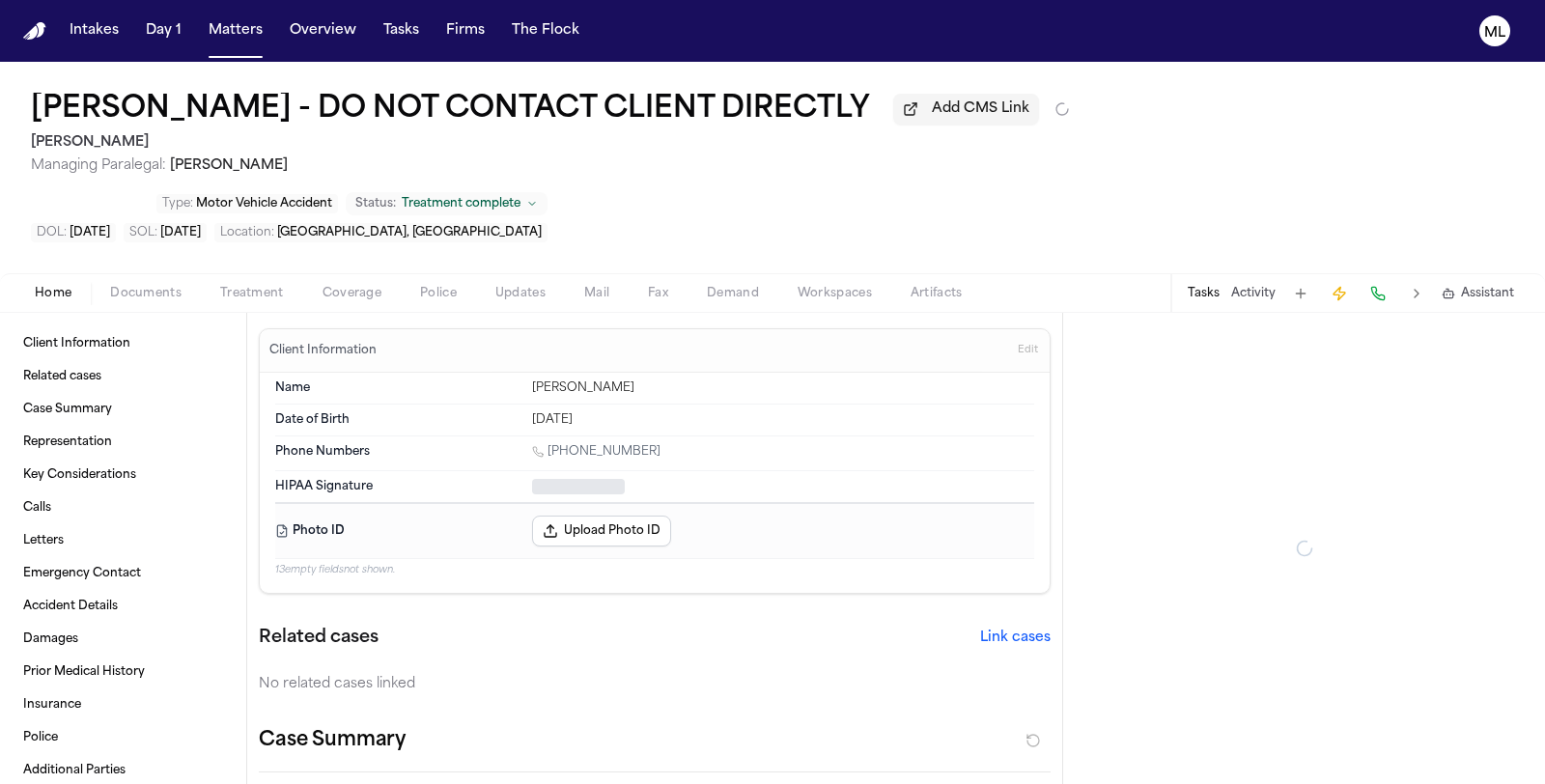
type textarea "*"
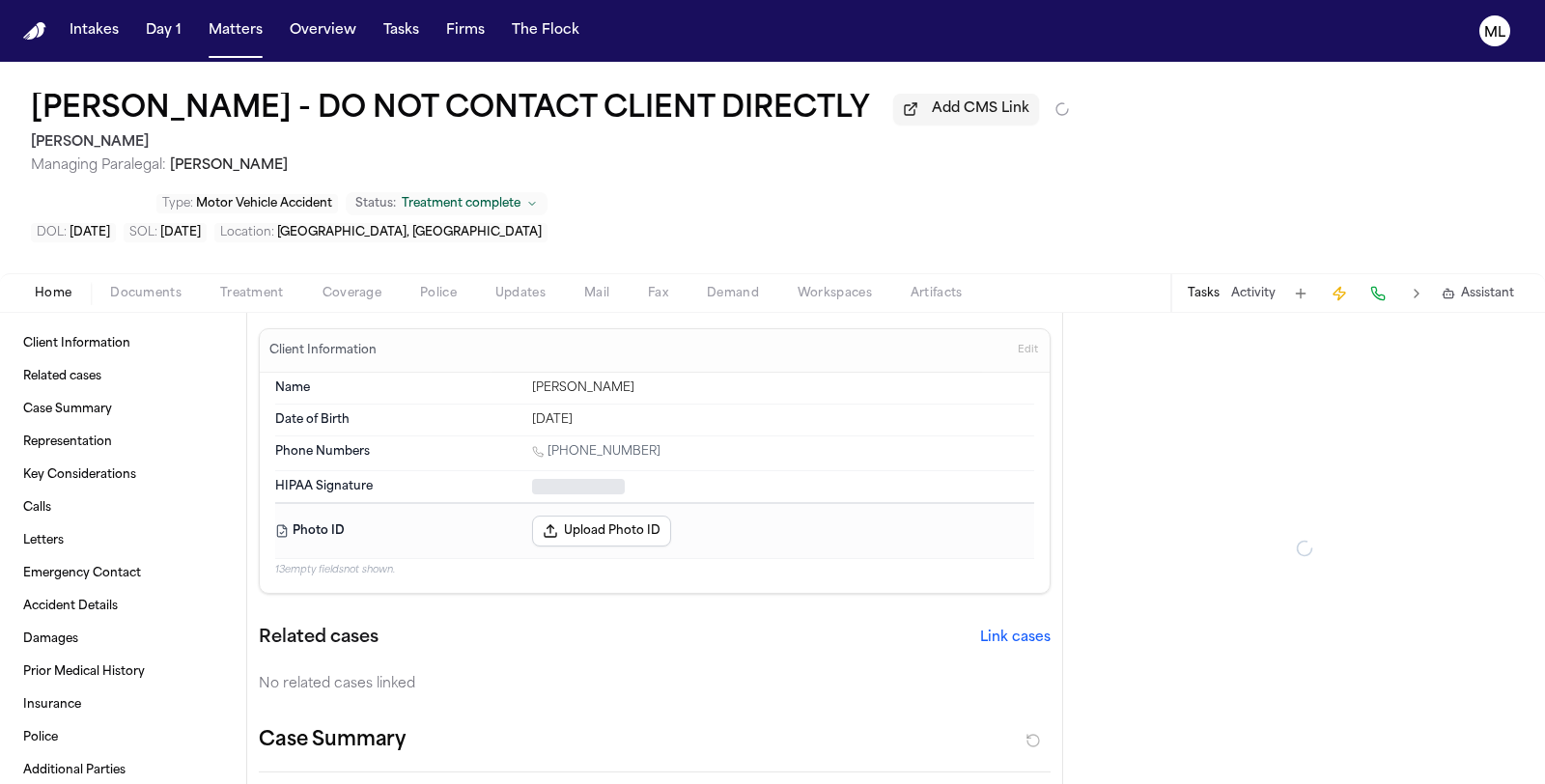
type textarea "*"
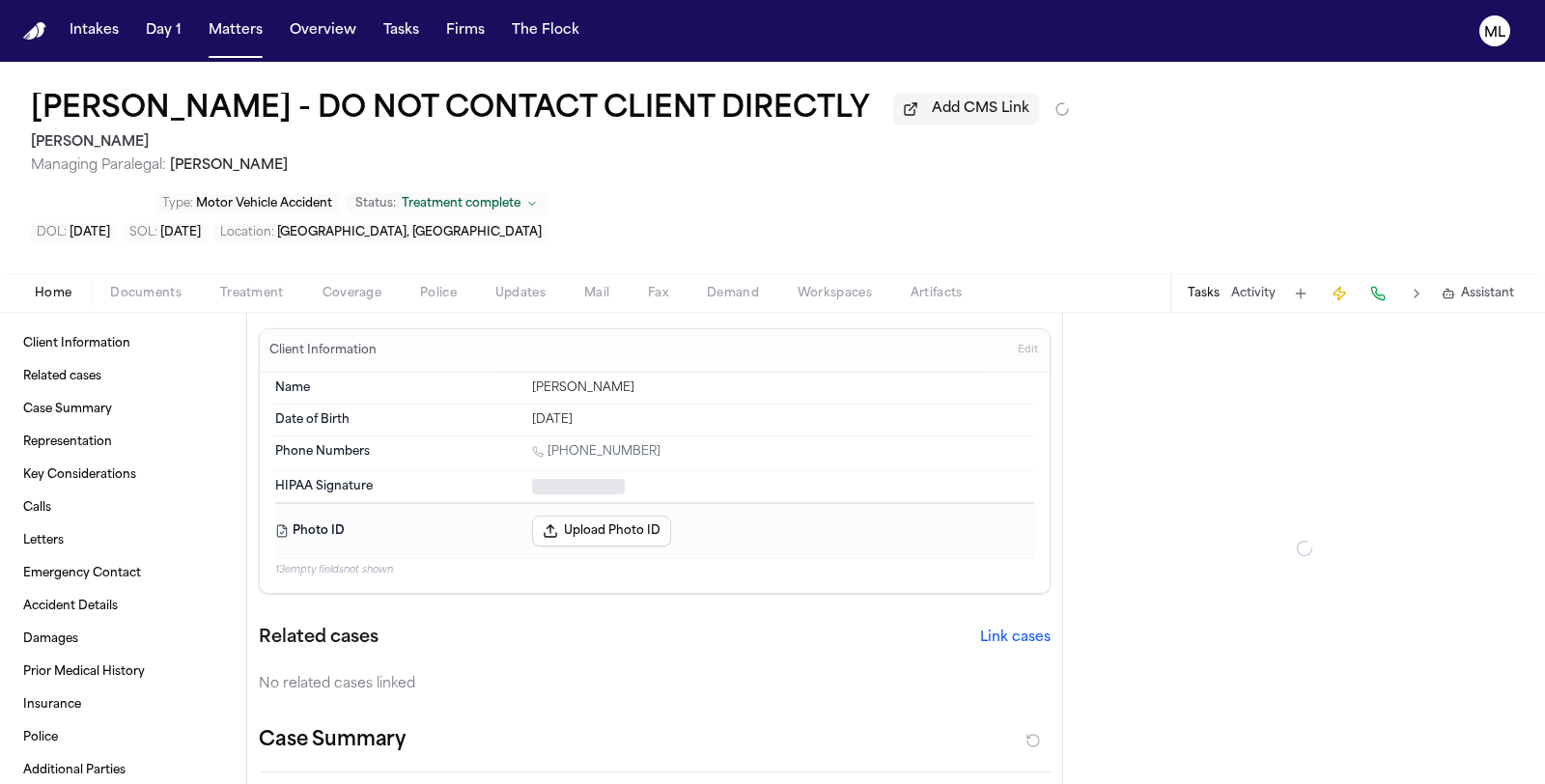
type textarea "*"
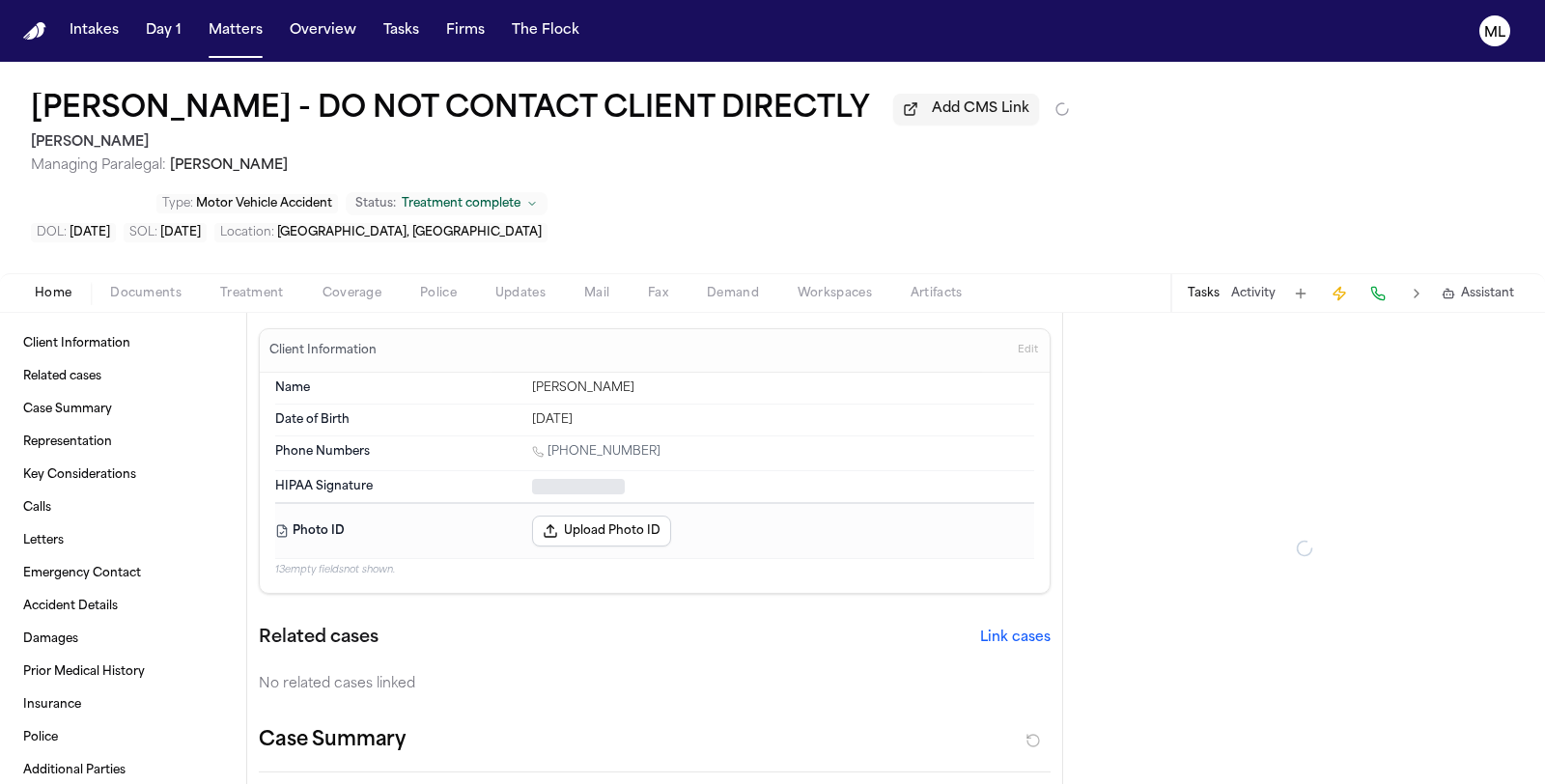
type textarea "*"
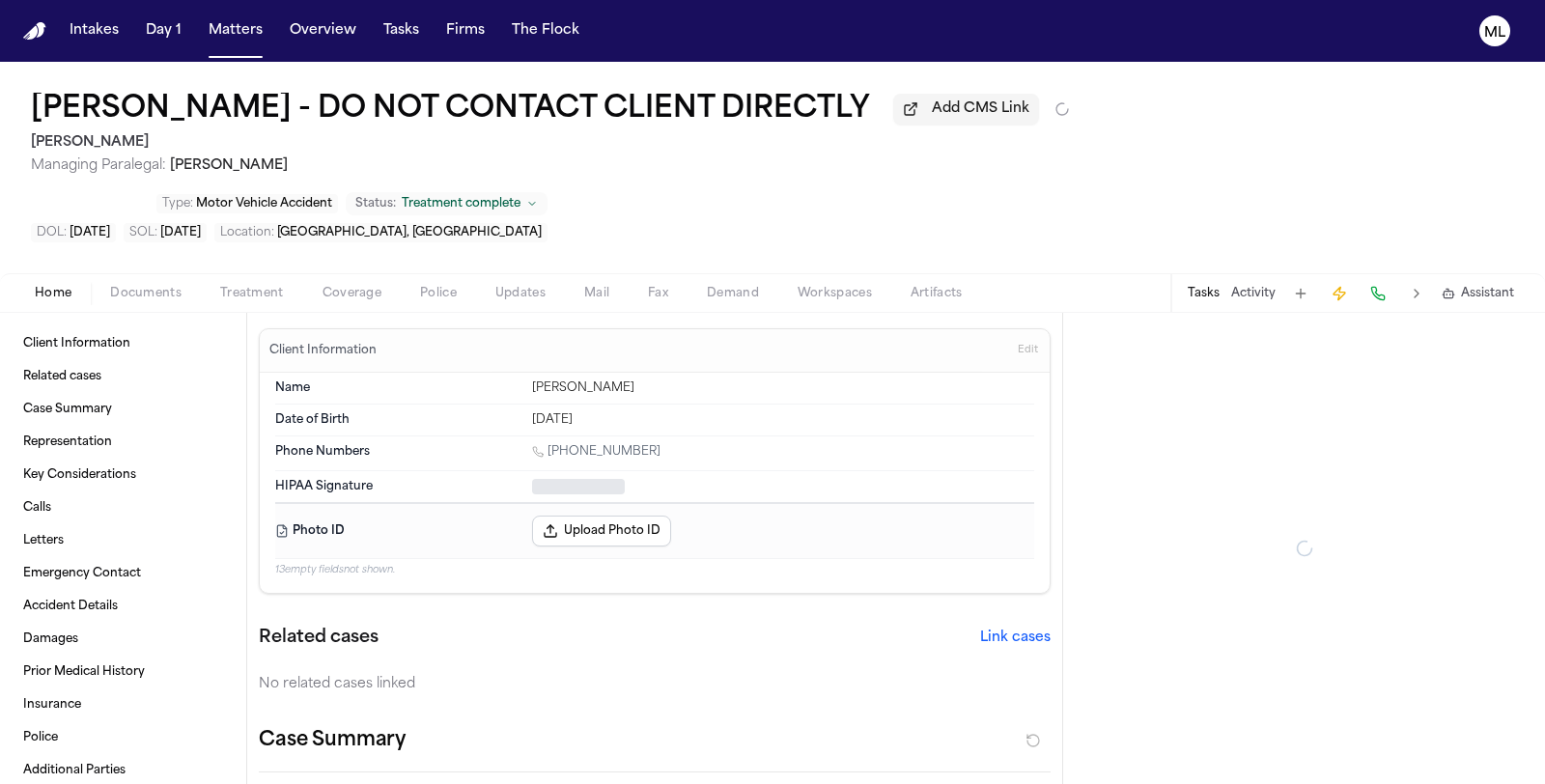
type textarea "*"
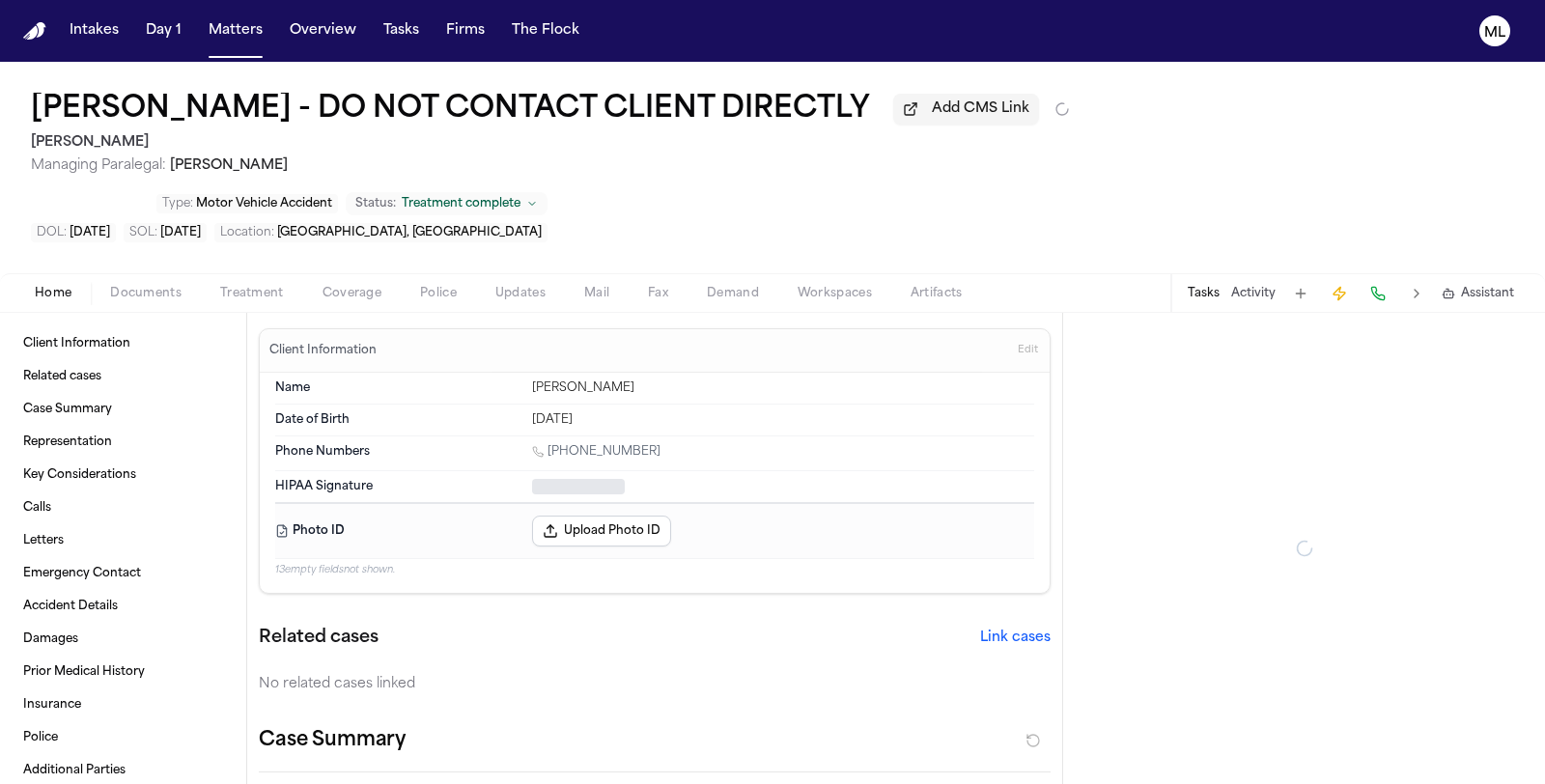
type textarea "*"
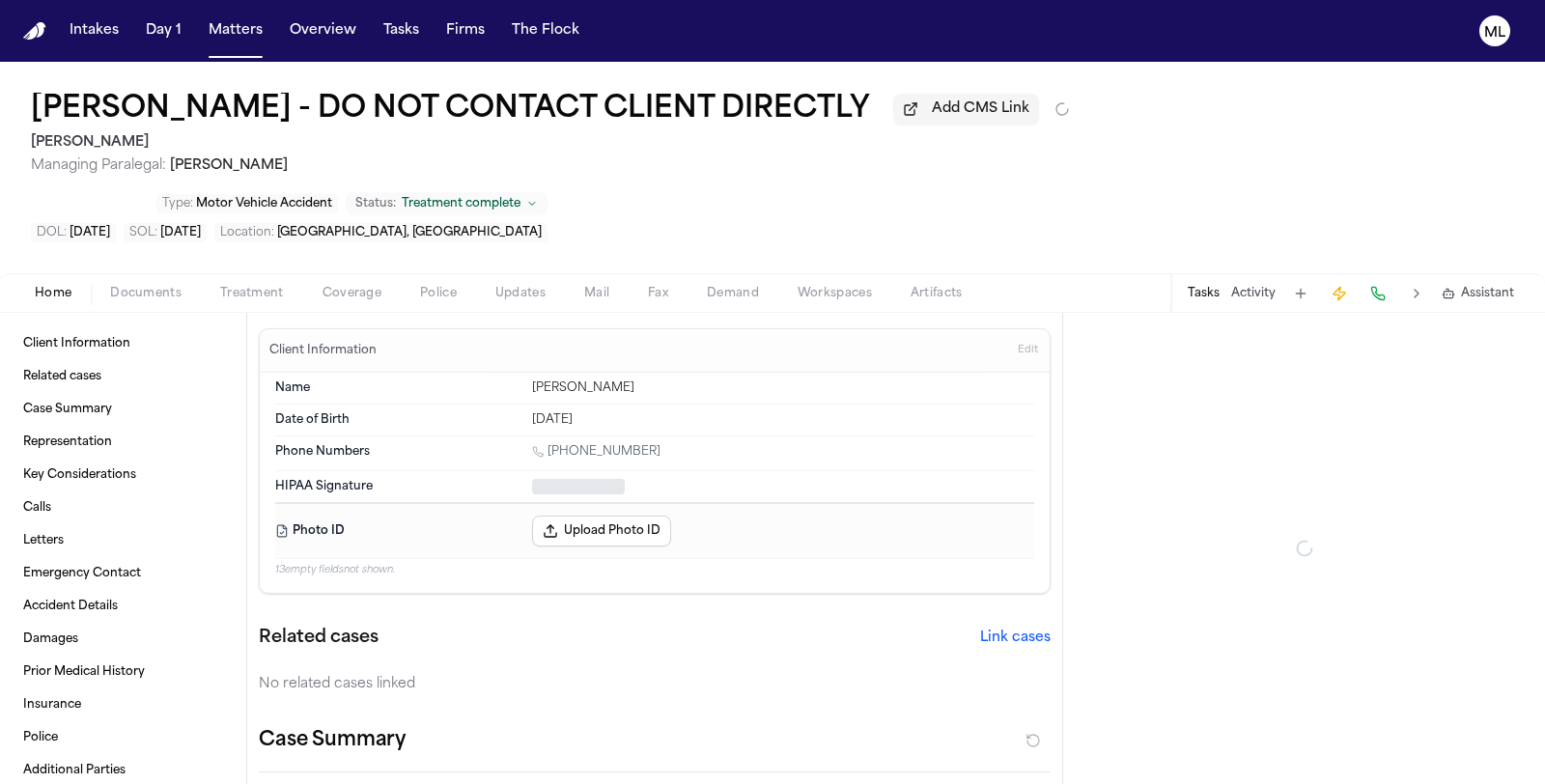
type textarea "*"
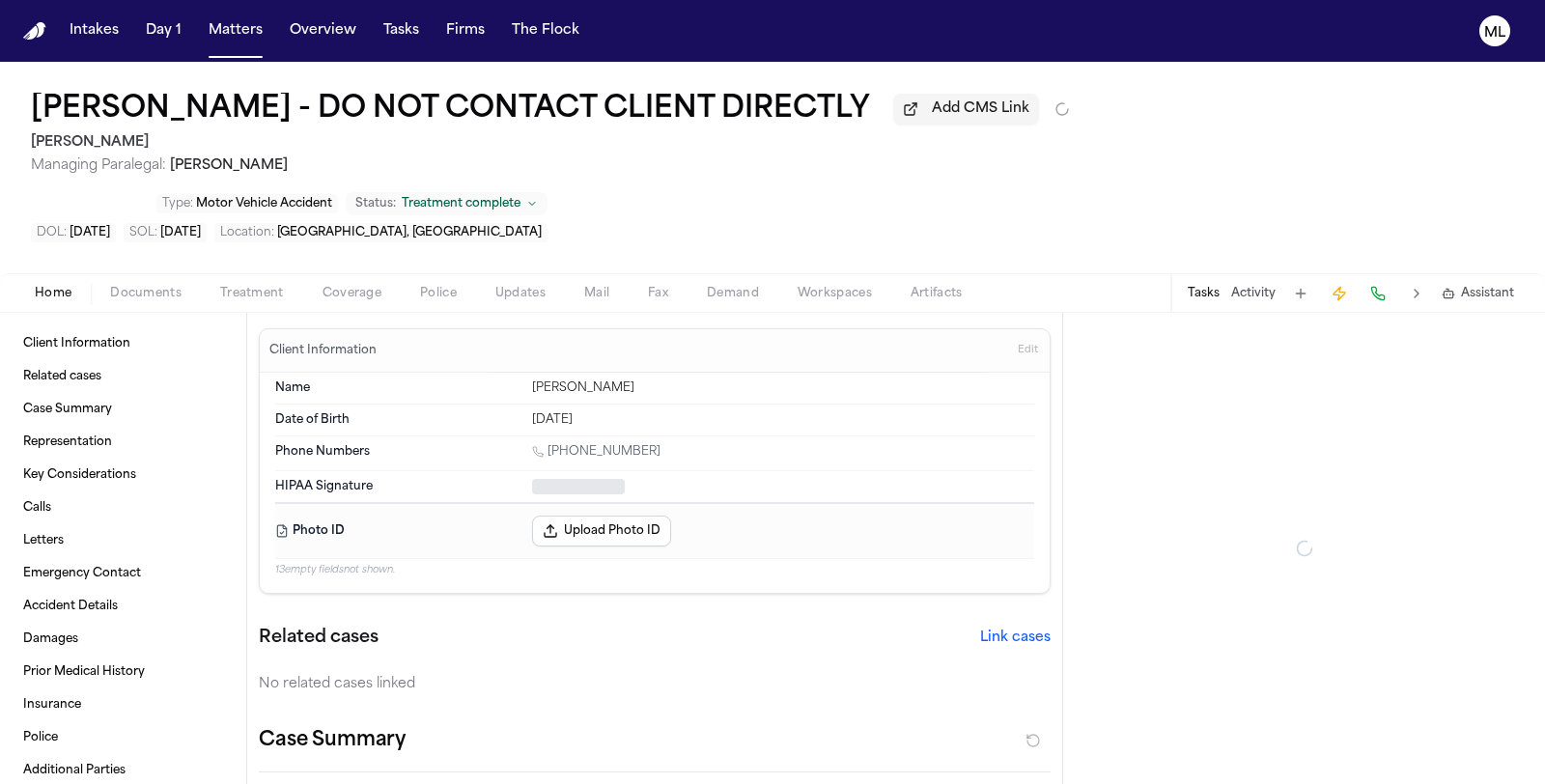
type textarea "*"
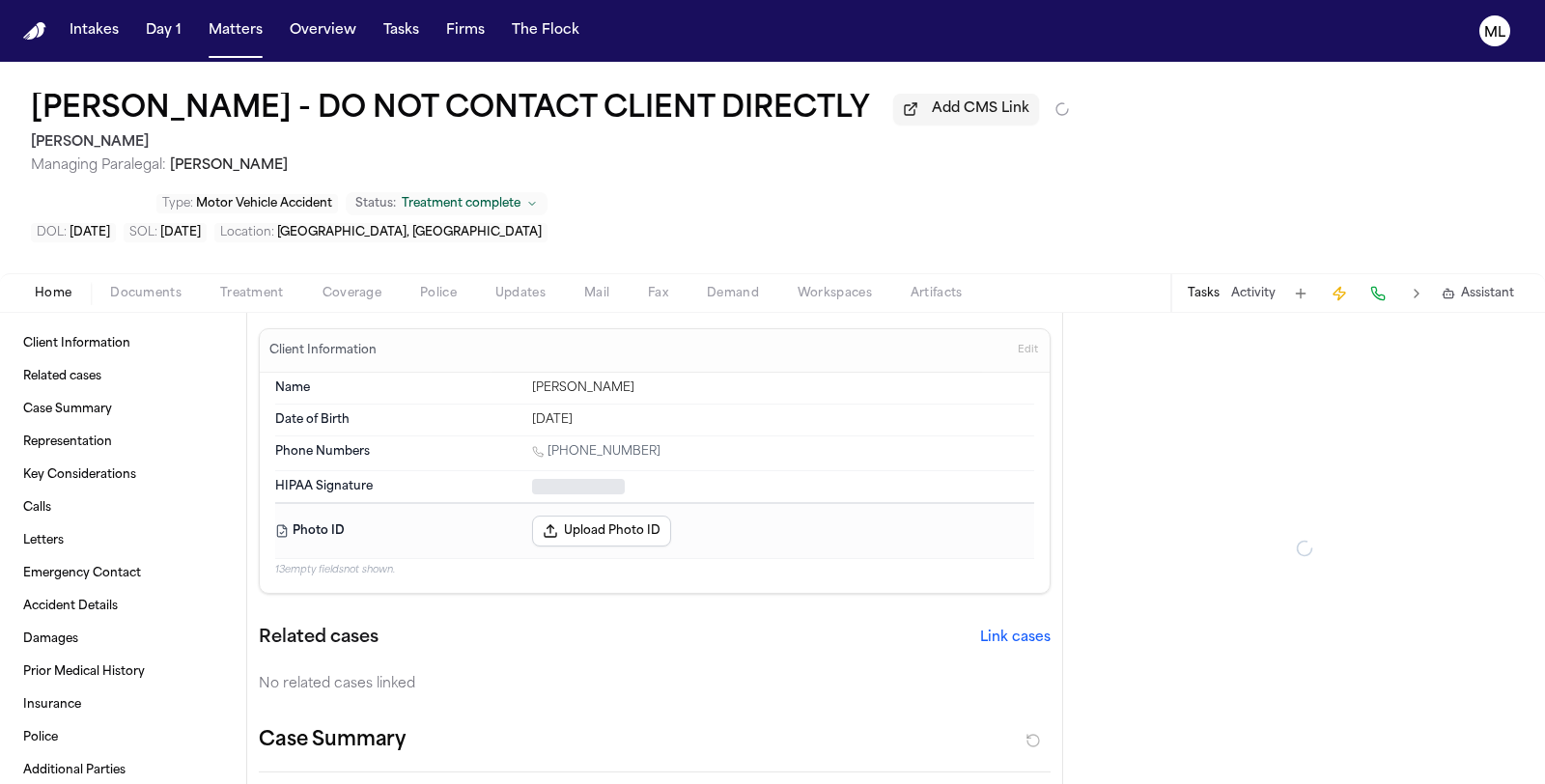
type textarea "*"
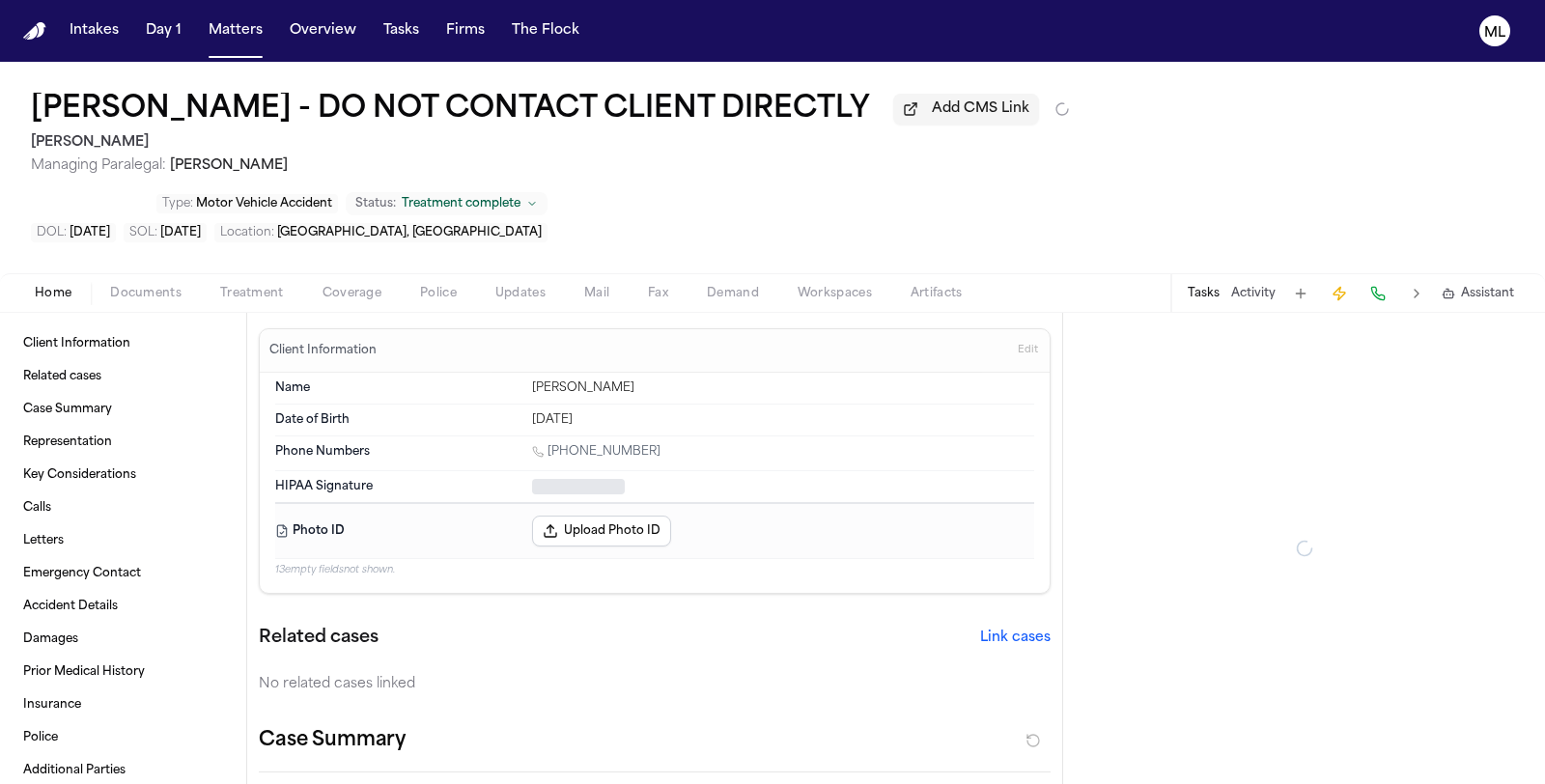
type textarea "*"
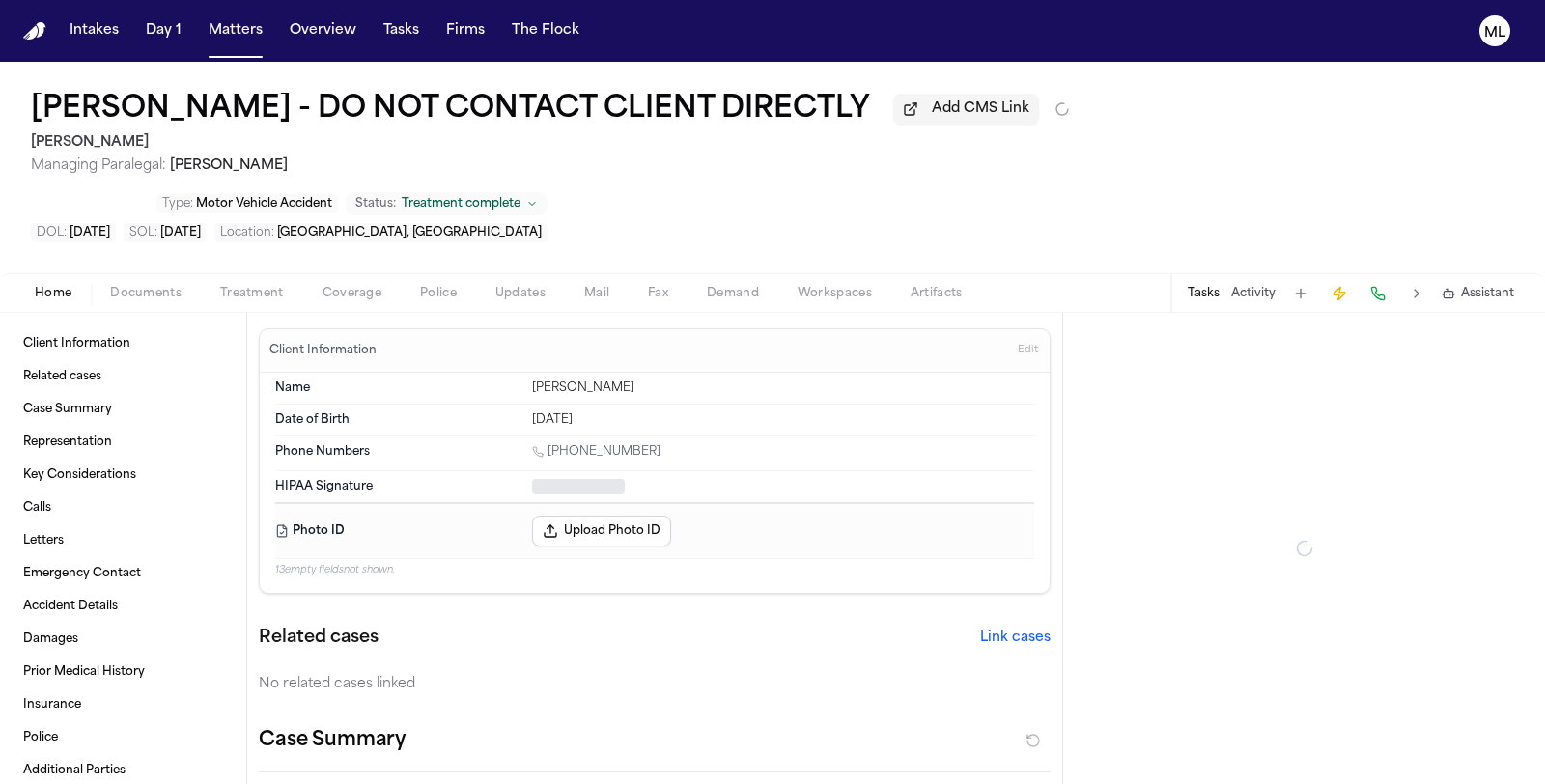
type textarea "*"
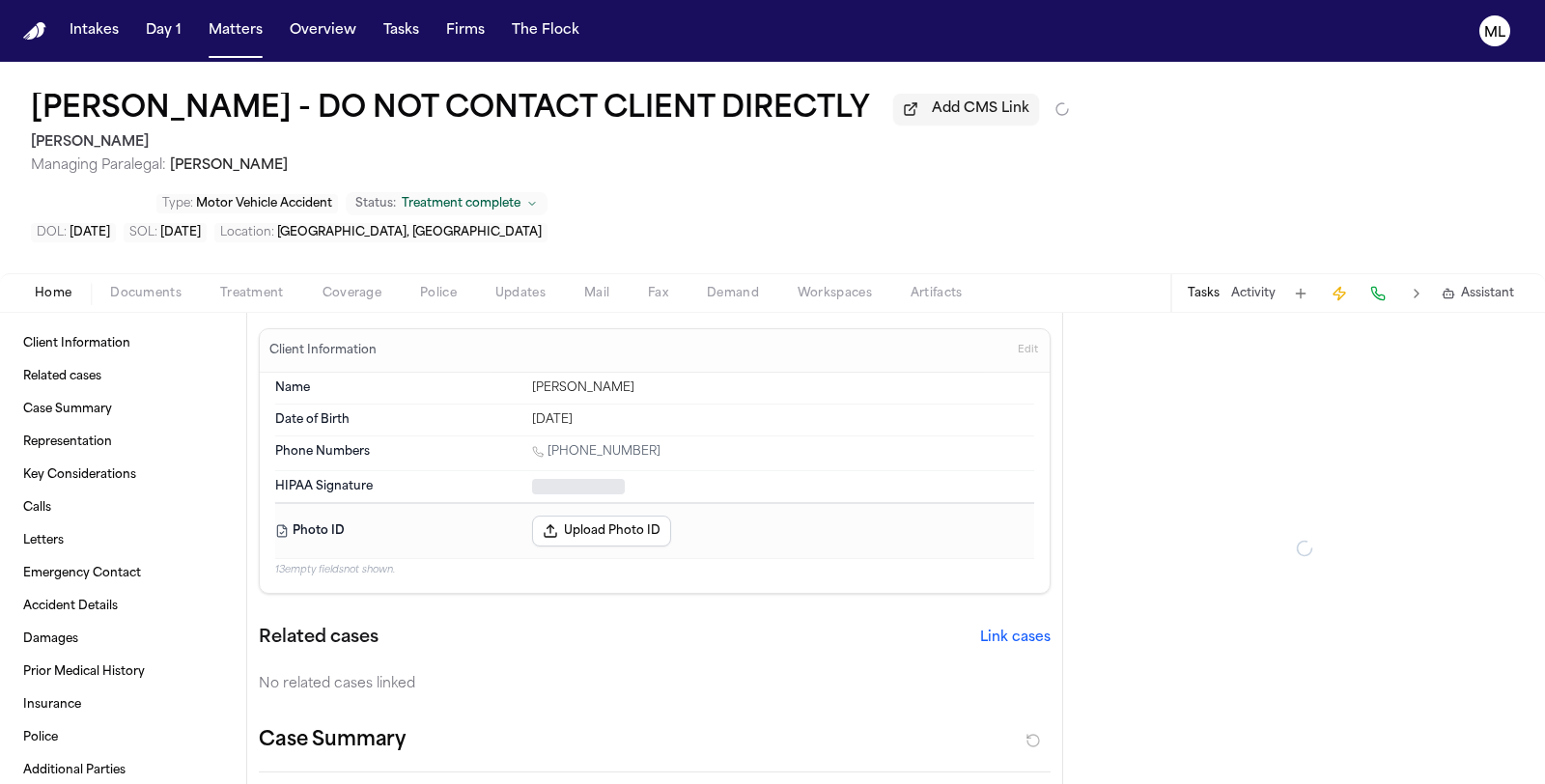
type textarea "*"
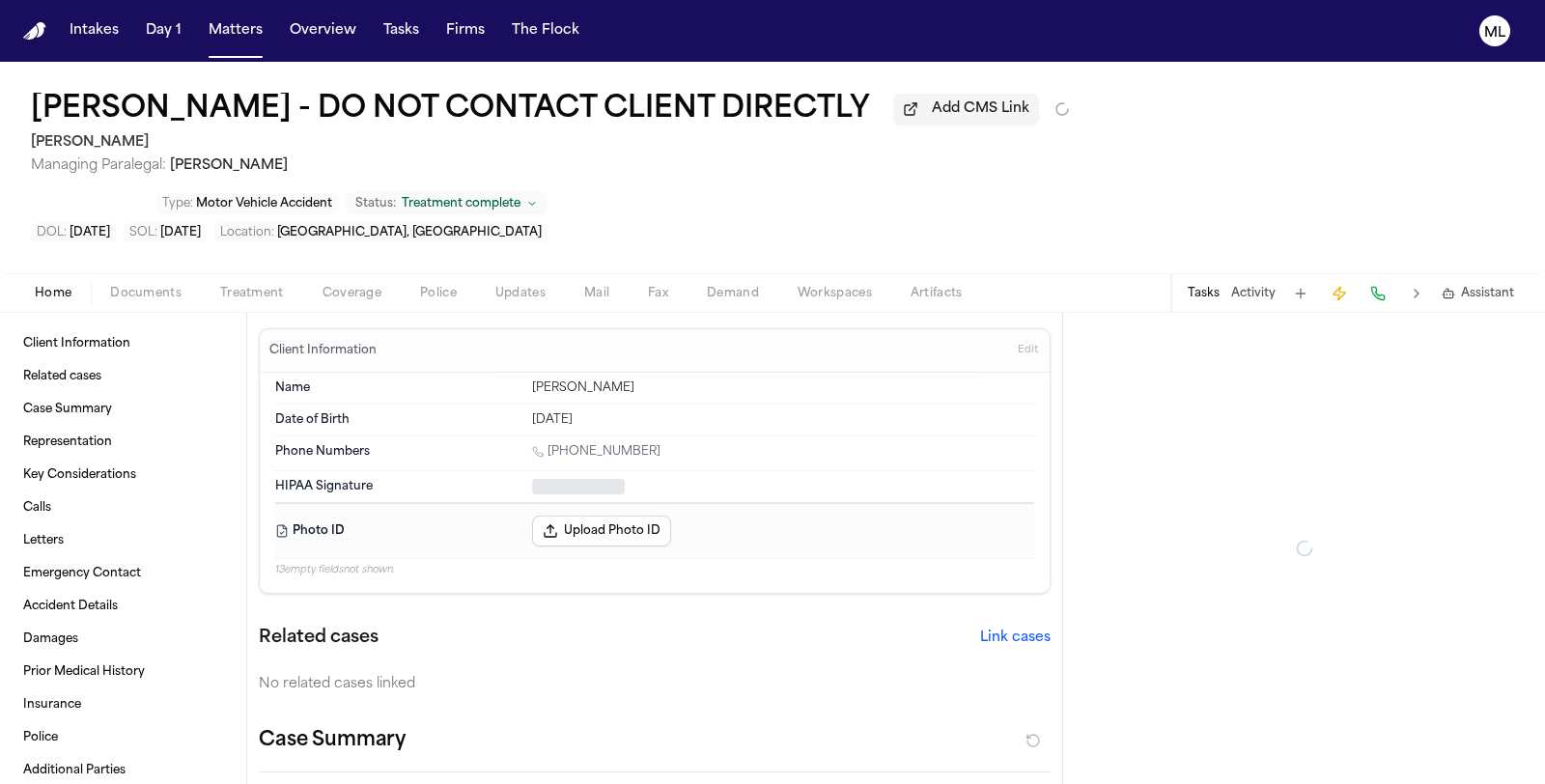
type textarea "*"
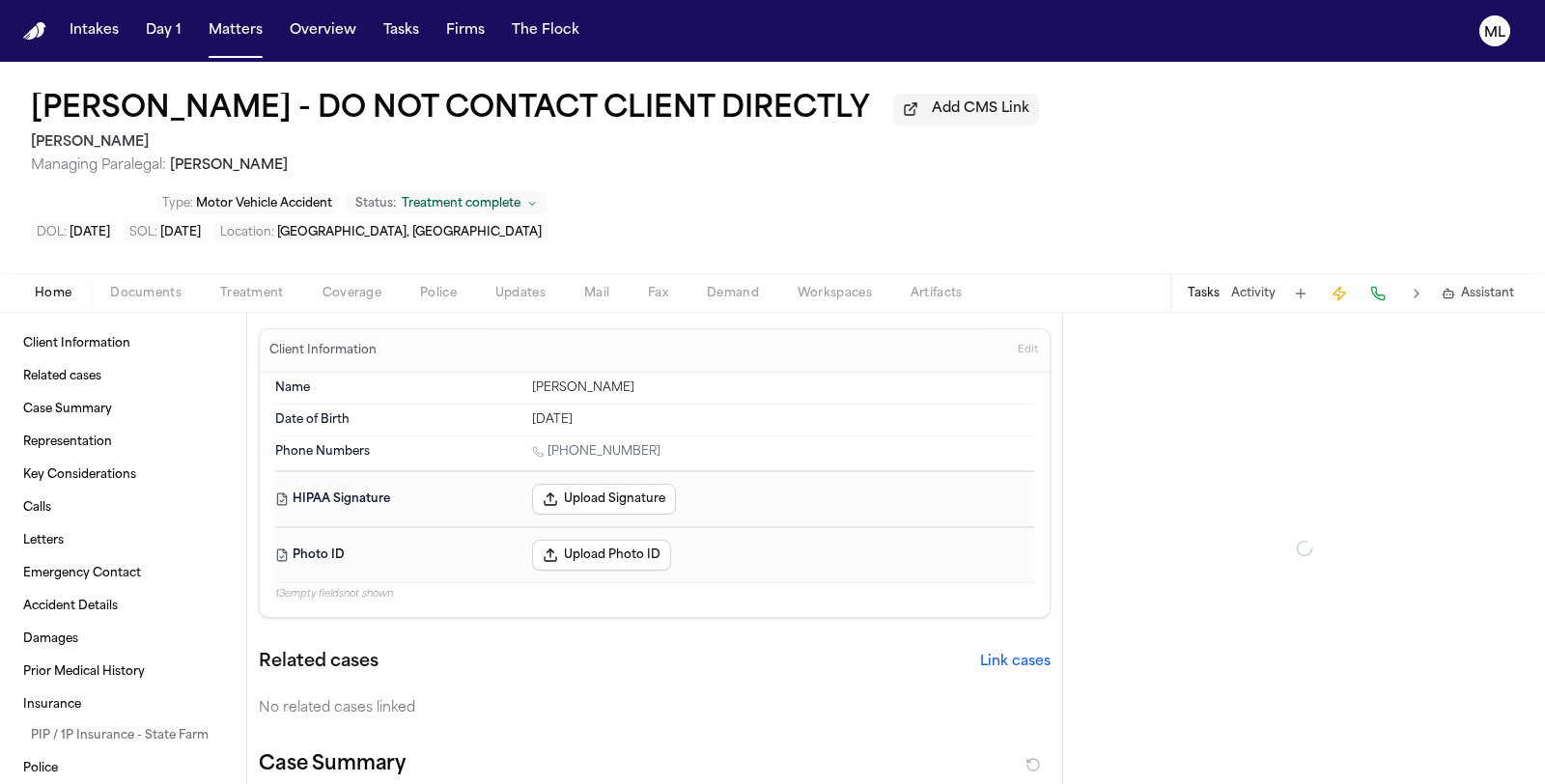
type textarea "*"
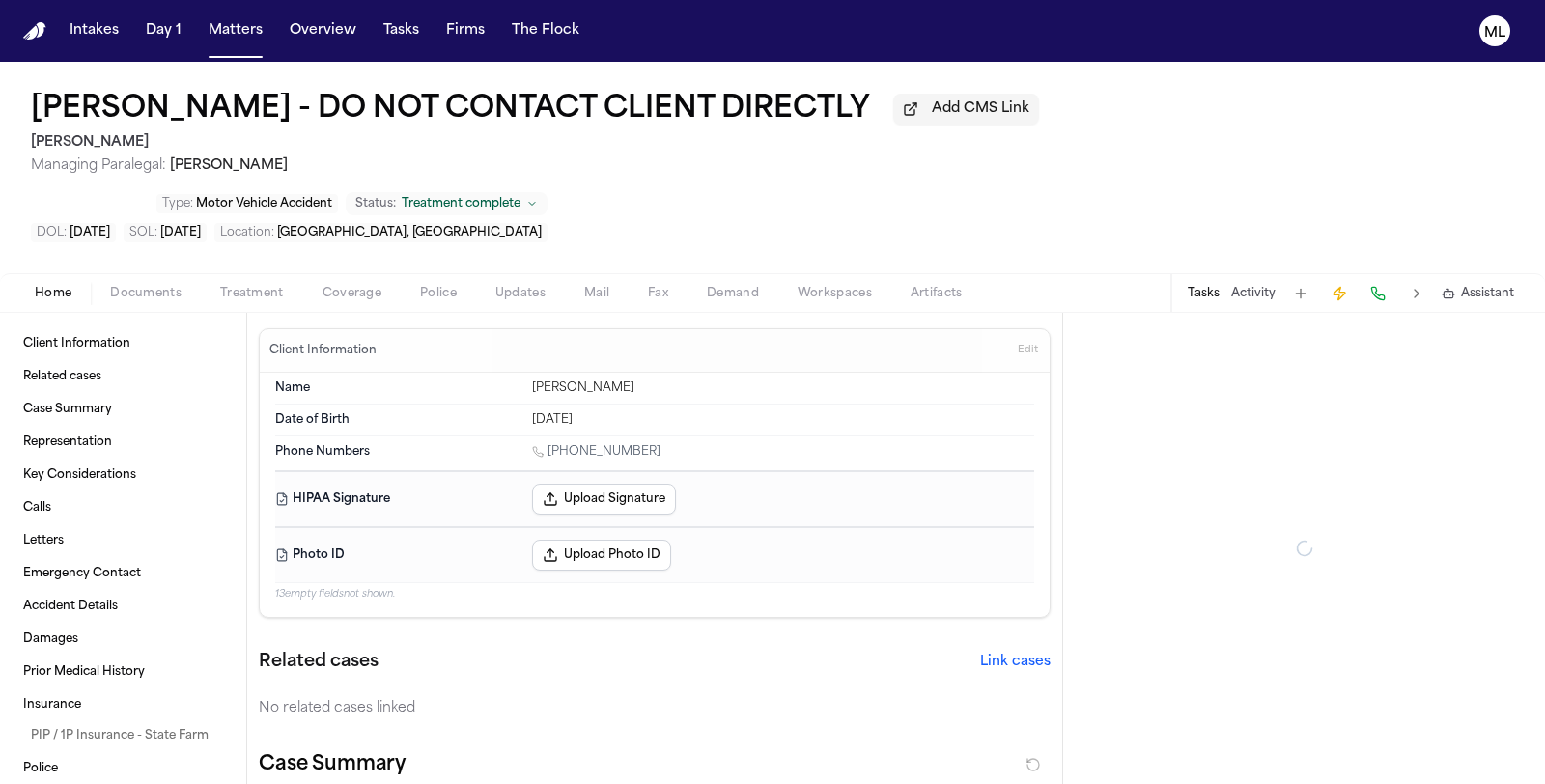
type textarea "*"
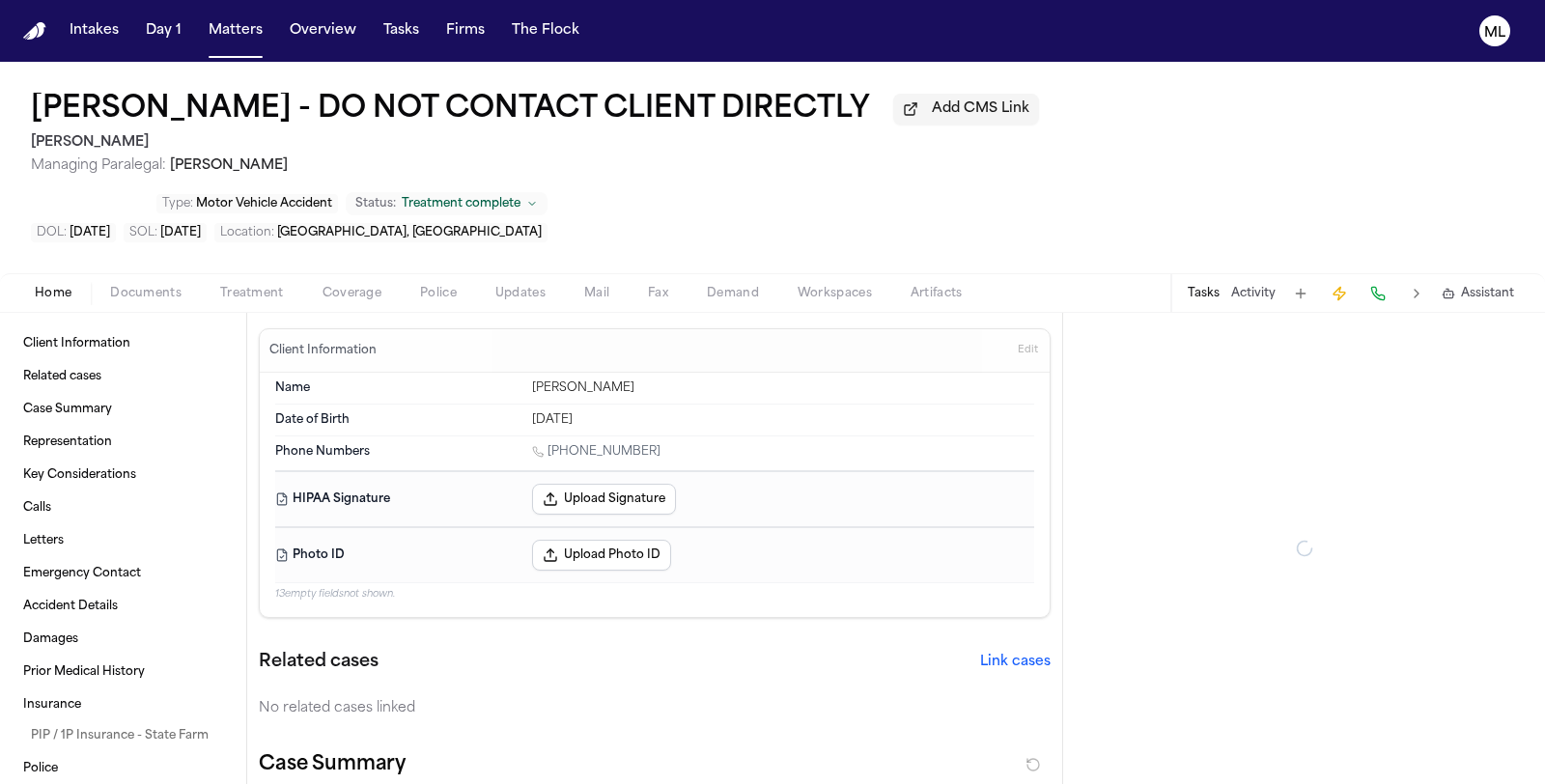
type textarea "*"
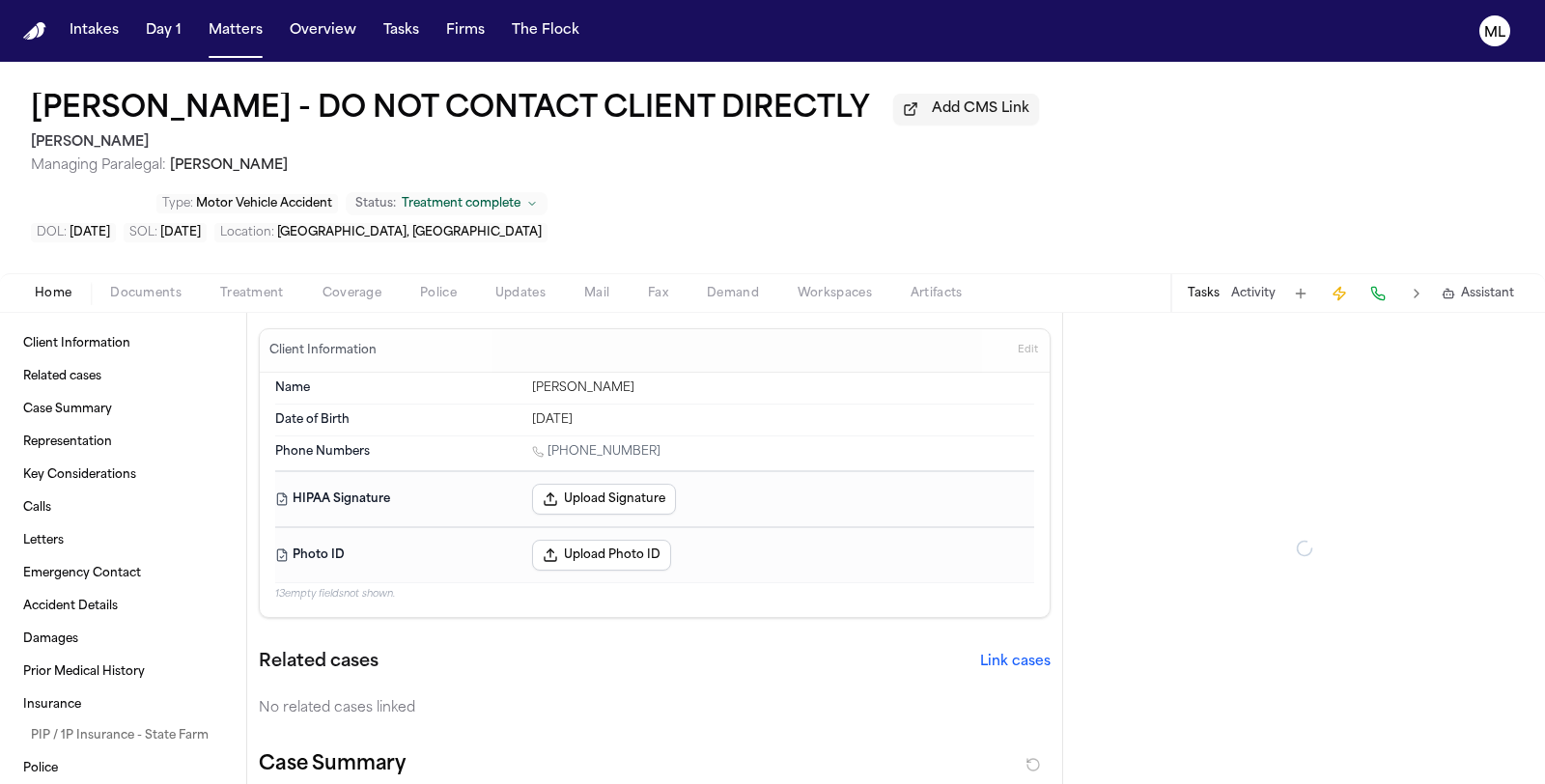
type textarea "*"
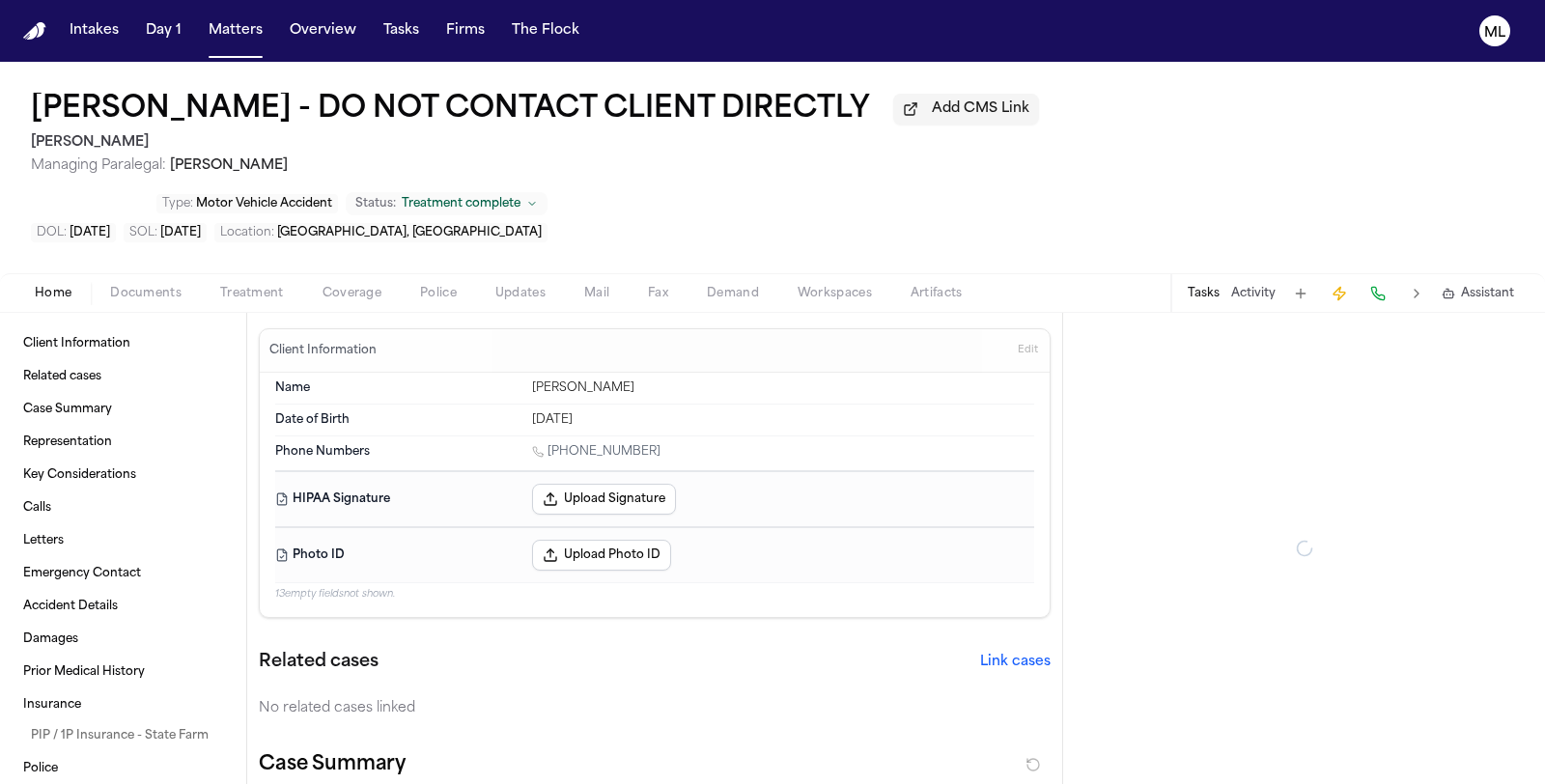
type textarea "*"
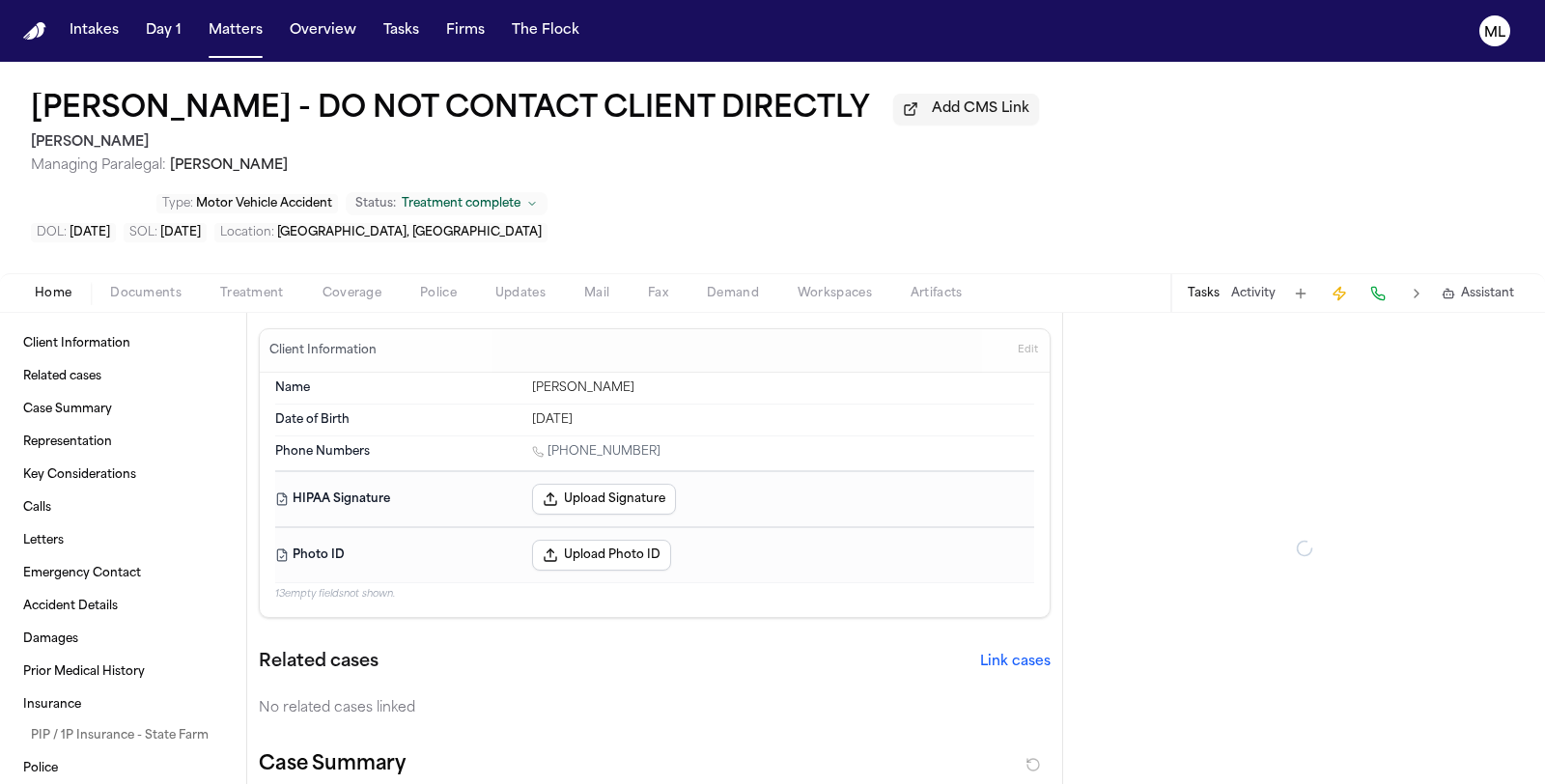
type textarea "*"
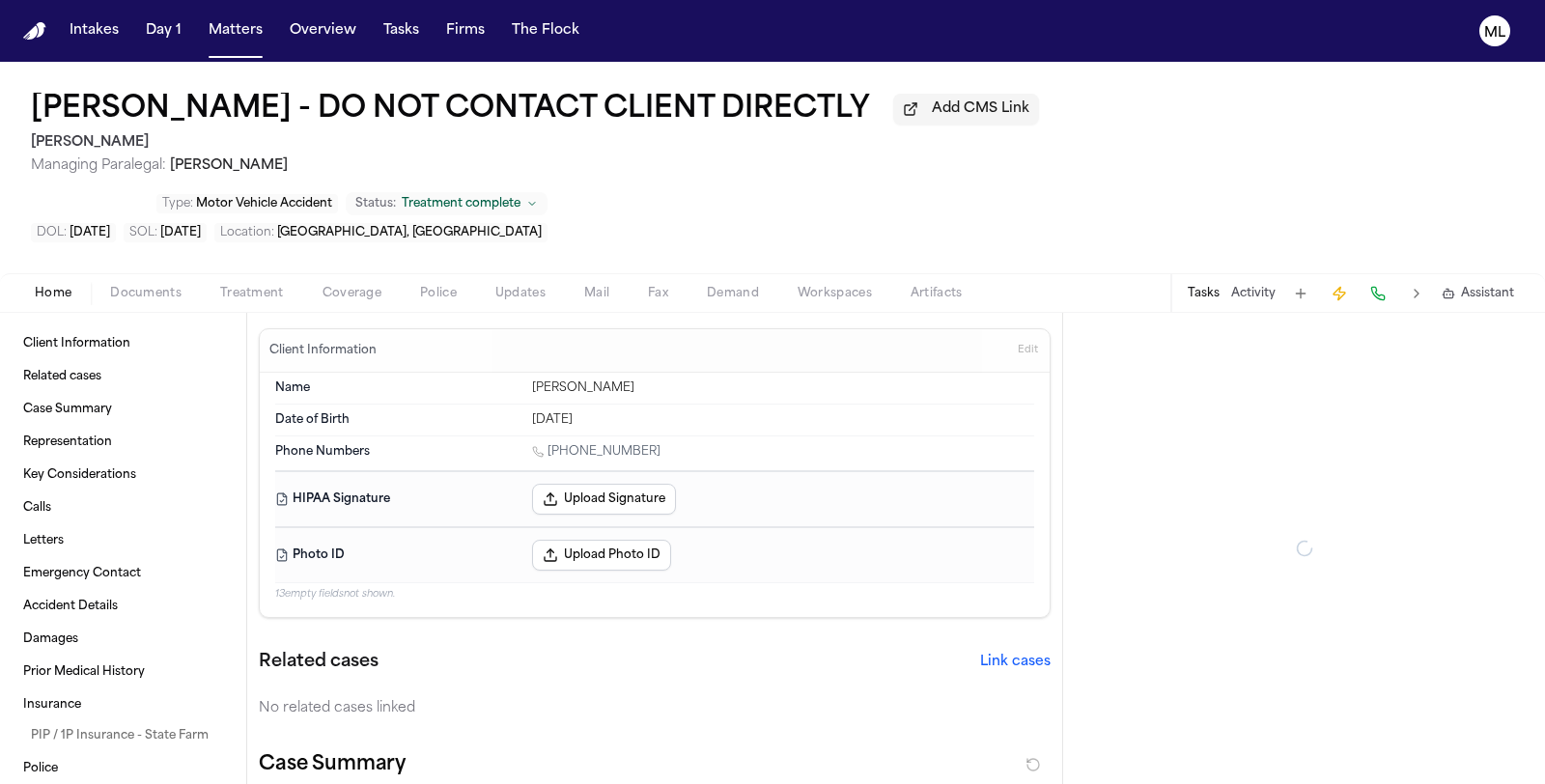
type textarea "*"
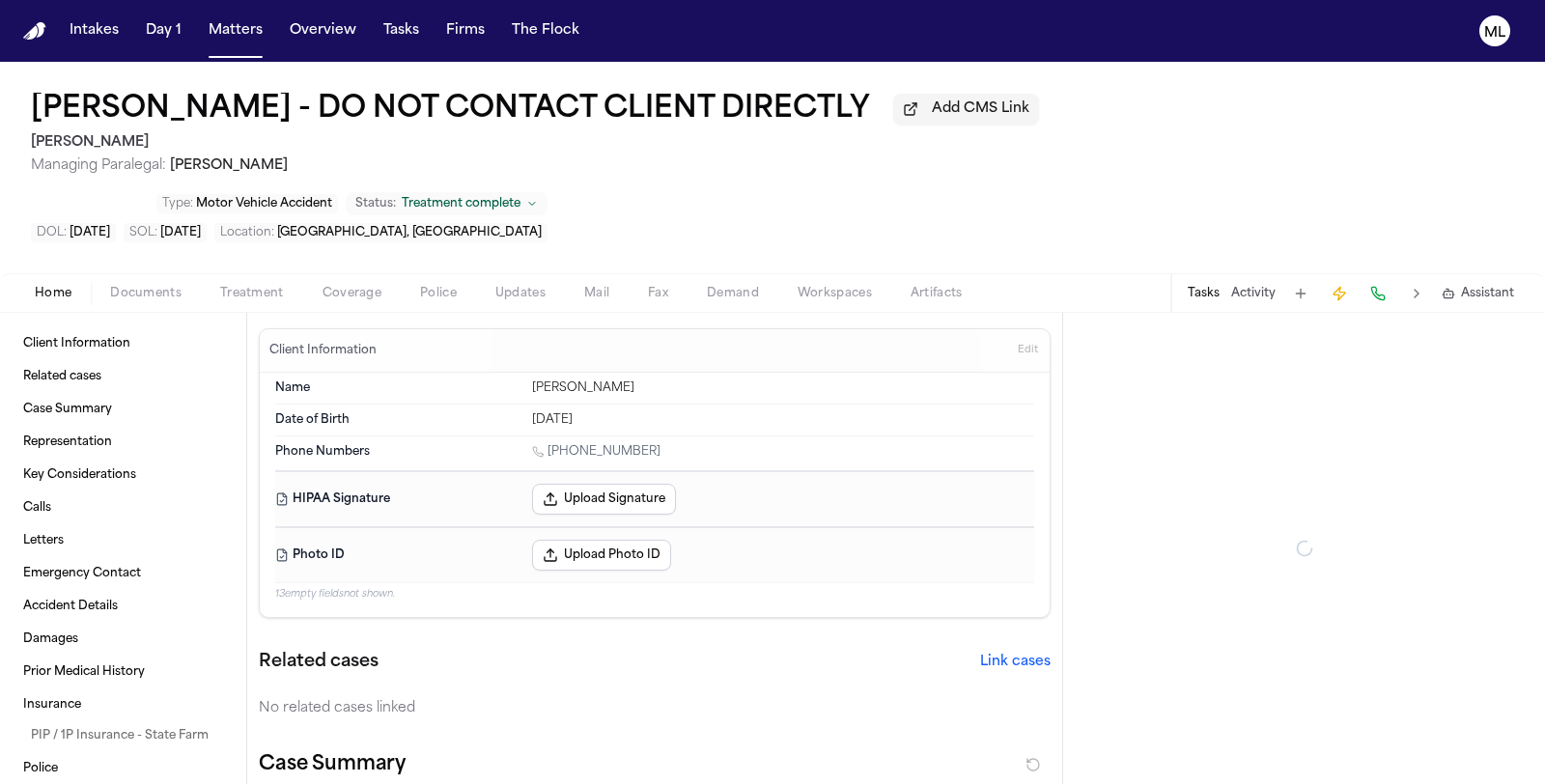
type textarea "*"
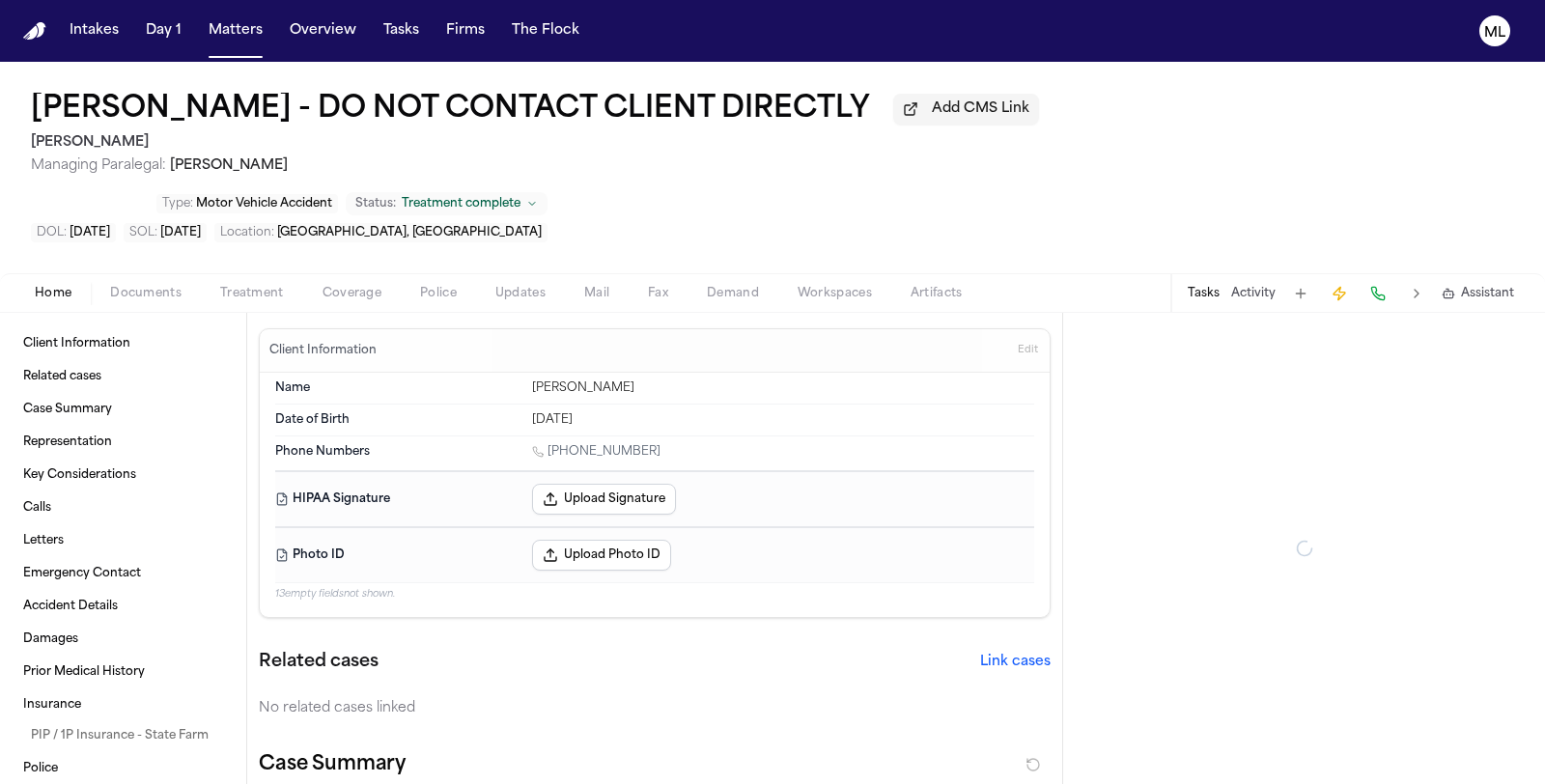
type textarea "*"
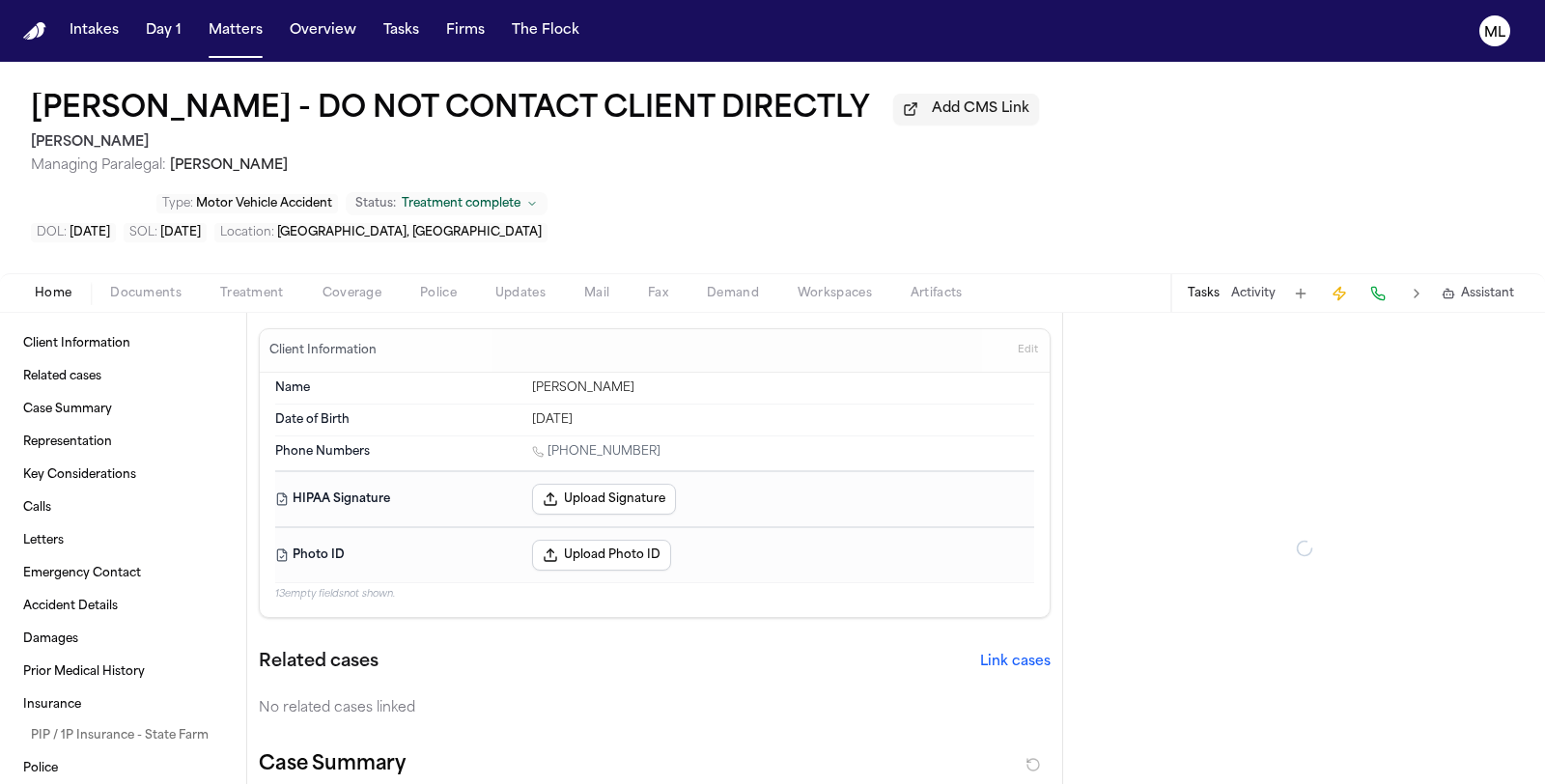
type textarea "*"
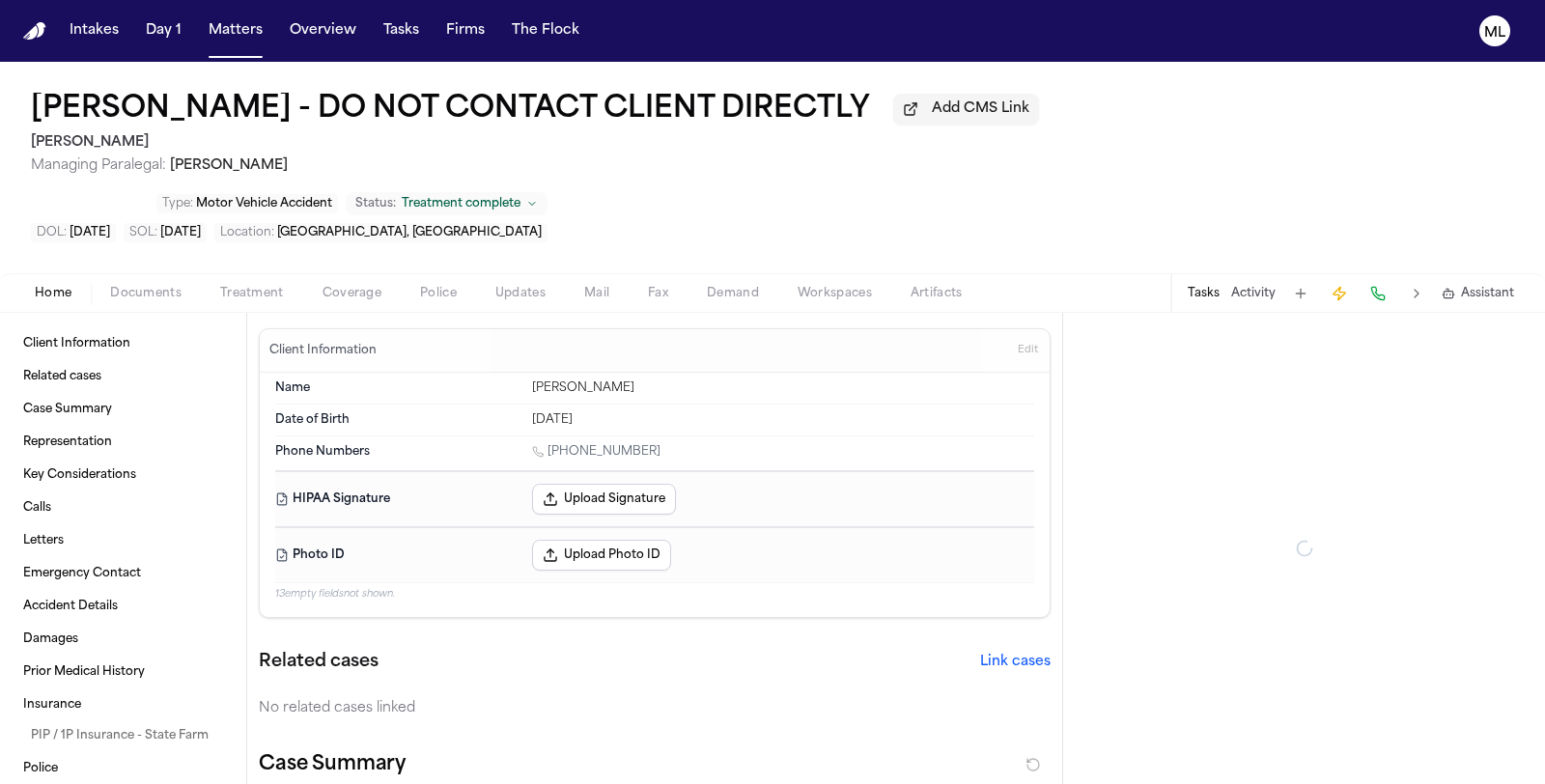
type textarea "*"
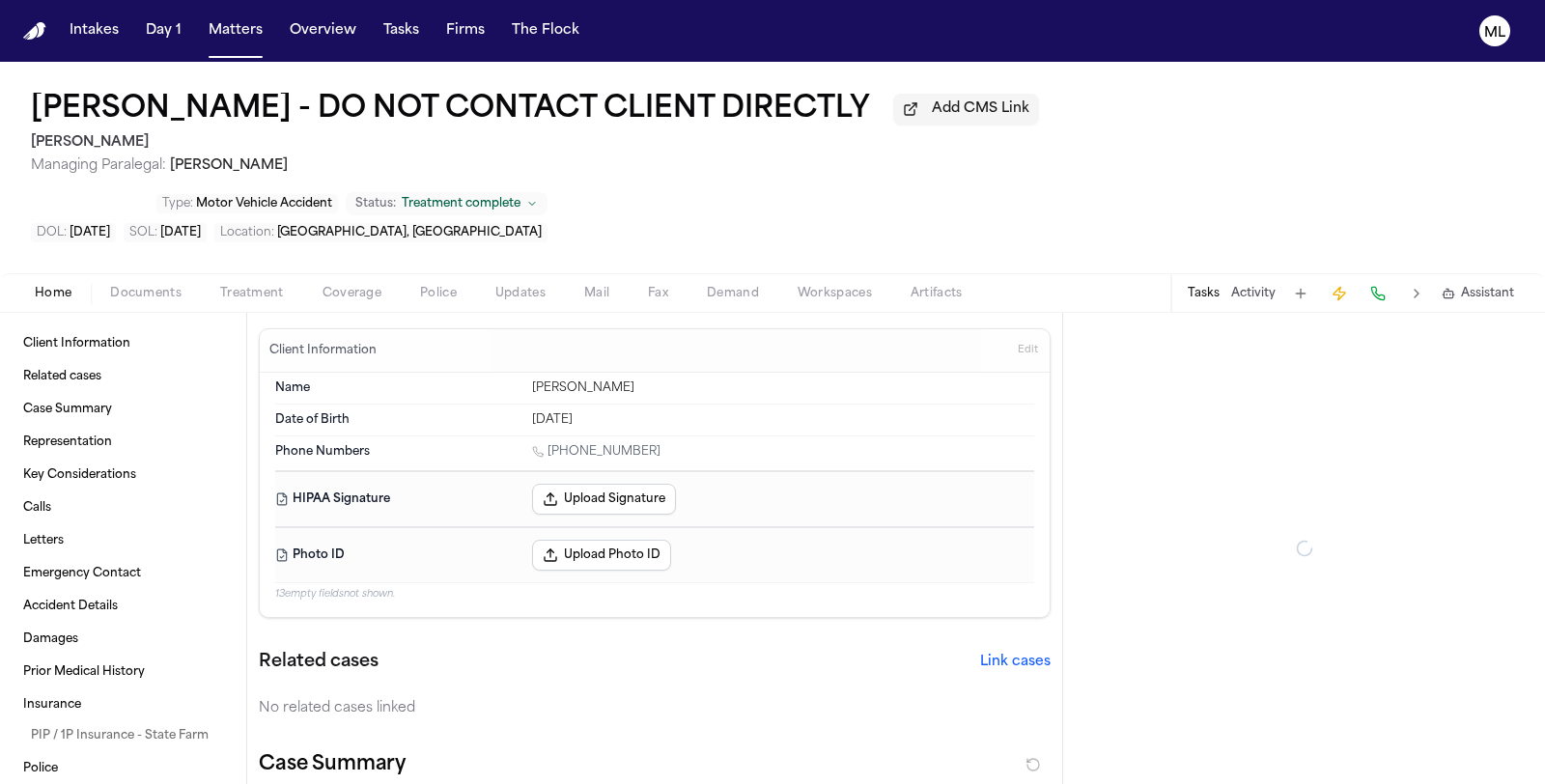
type textarea "*"
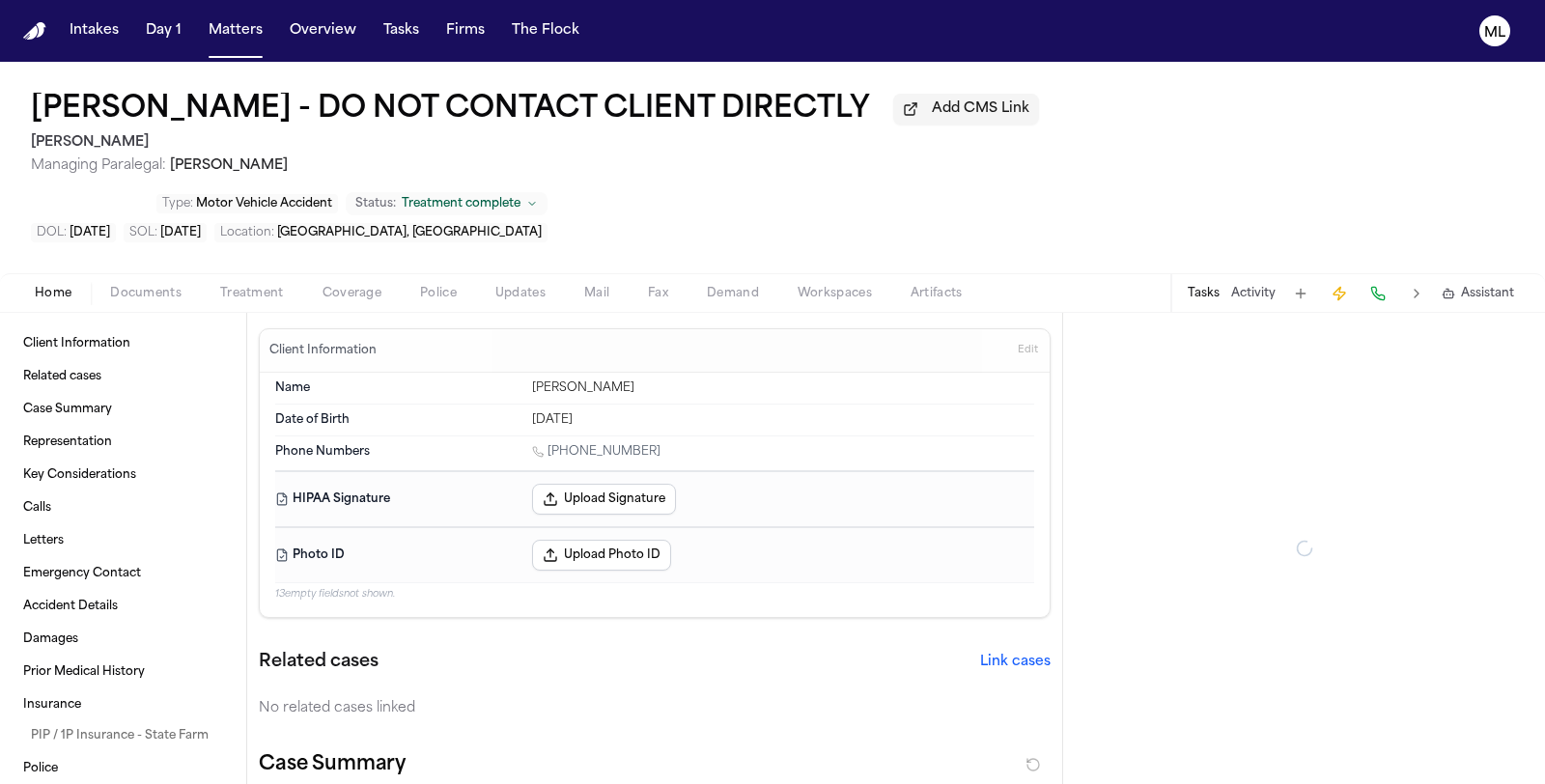
type textarea "*"
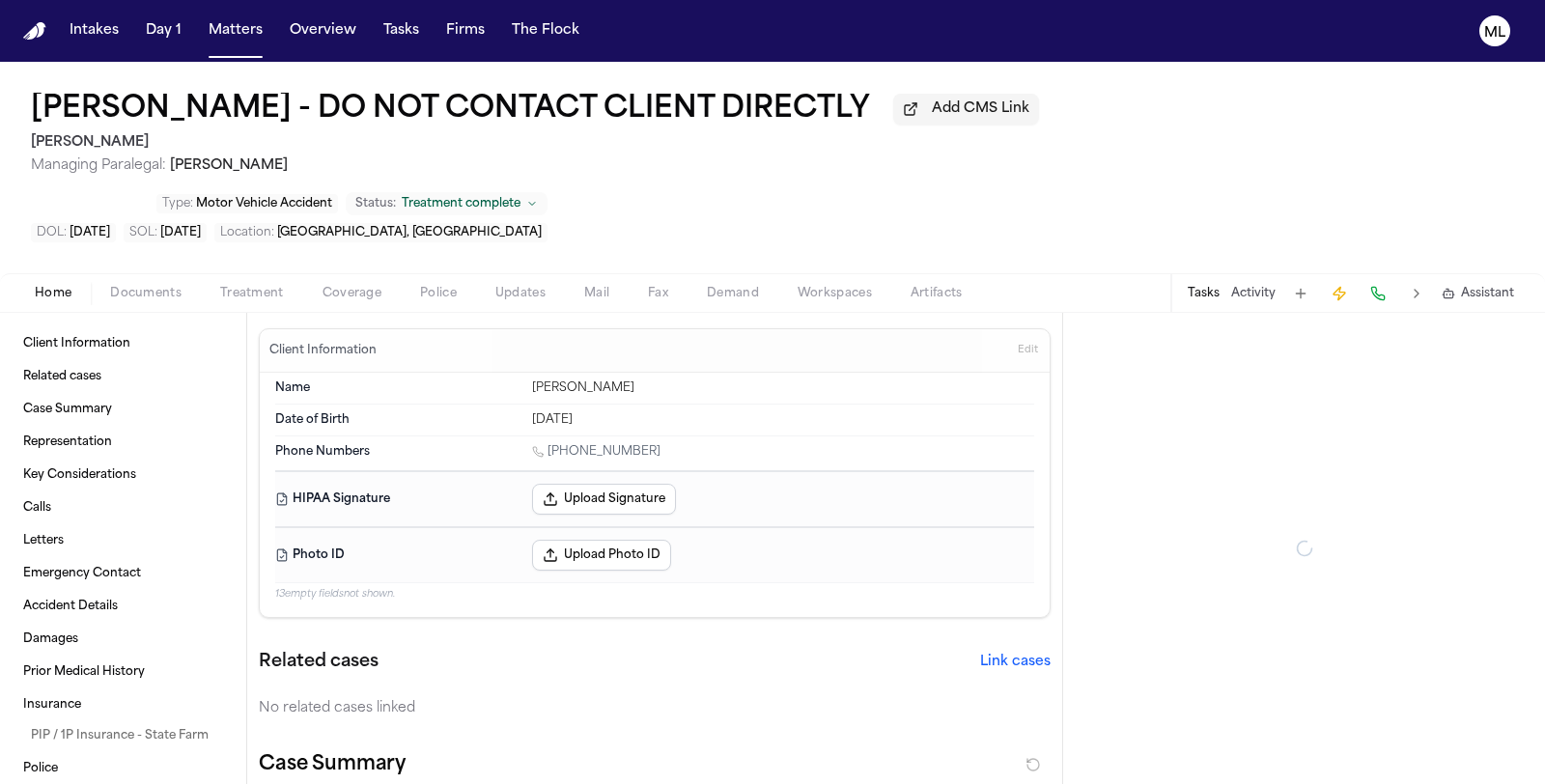
type textarea "*"
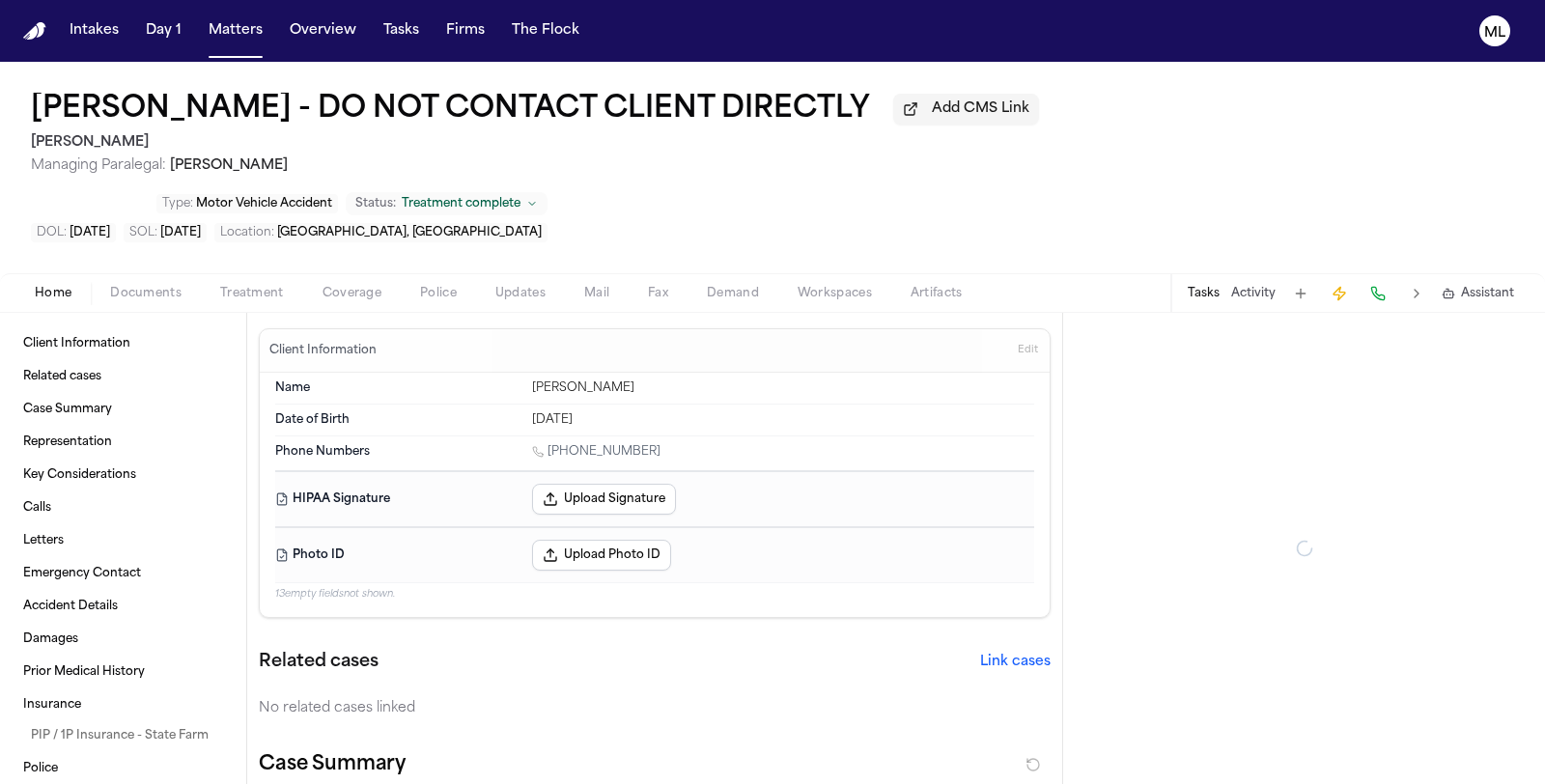
type textarea "*"
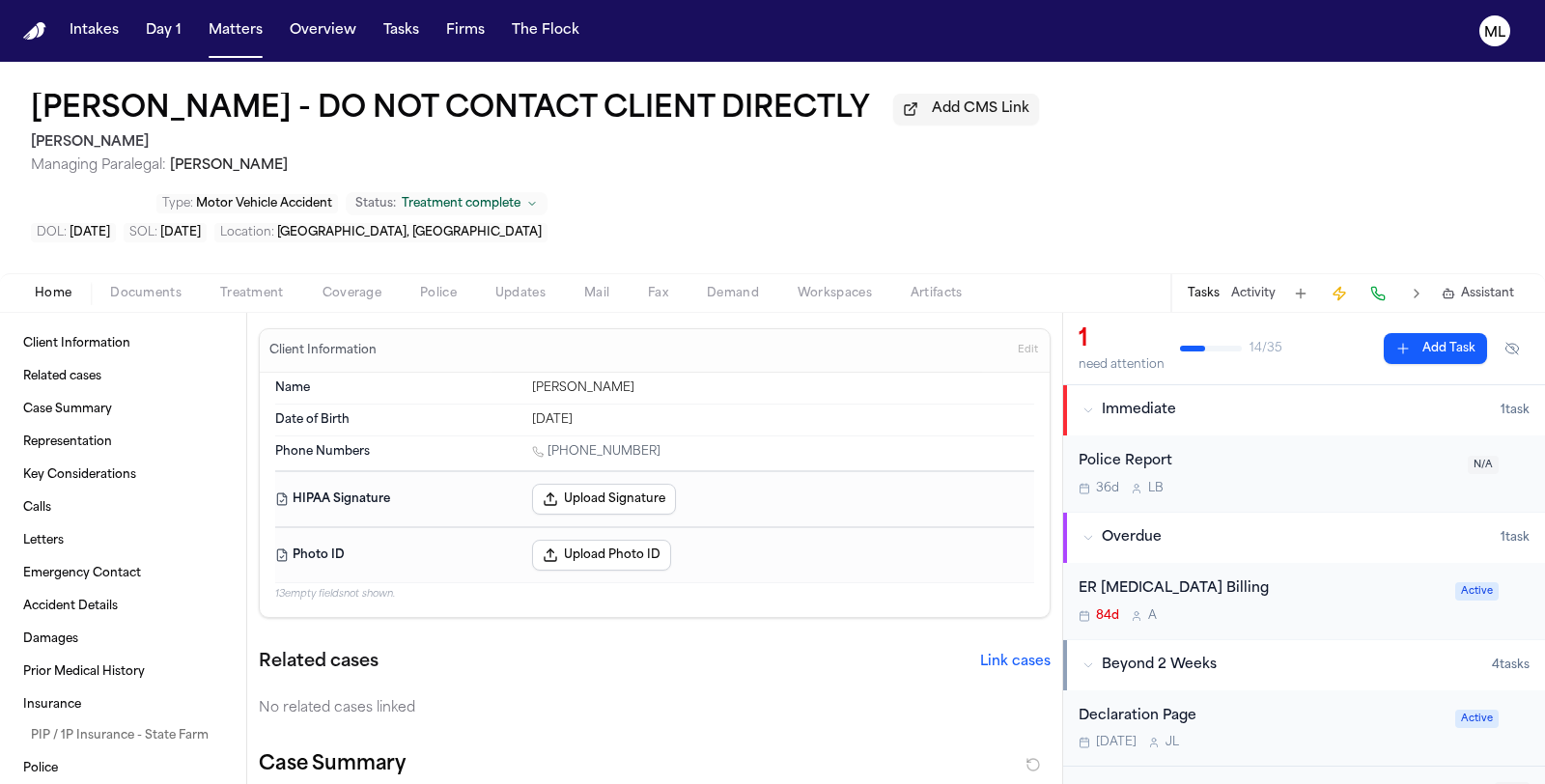
type textarea "*"
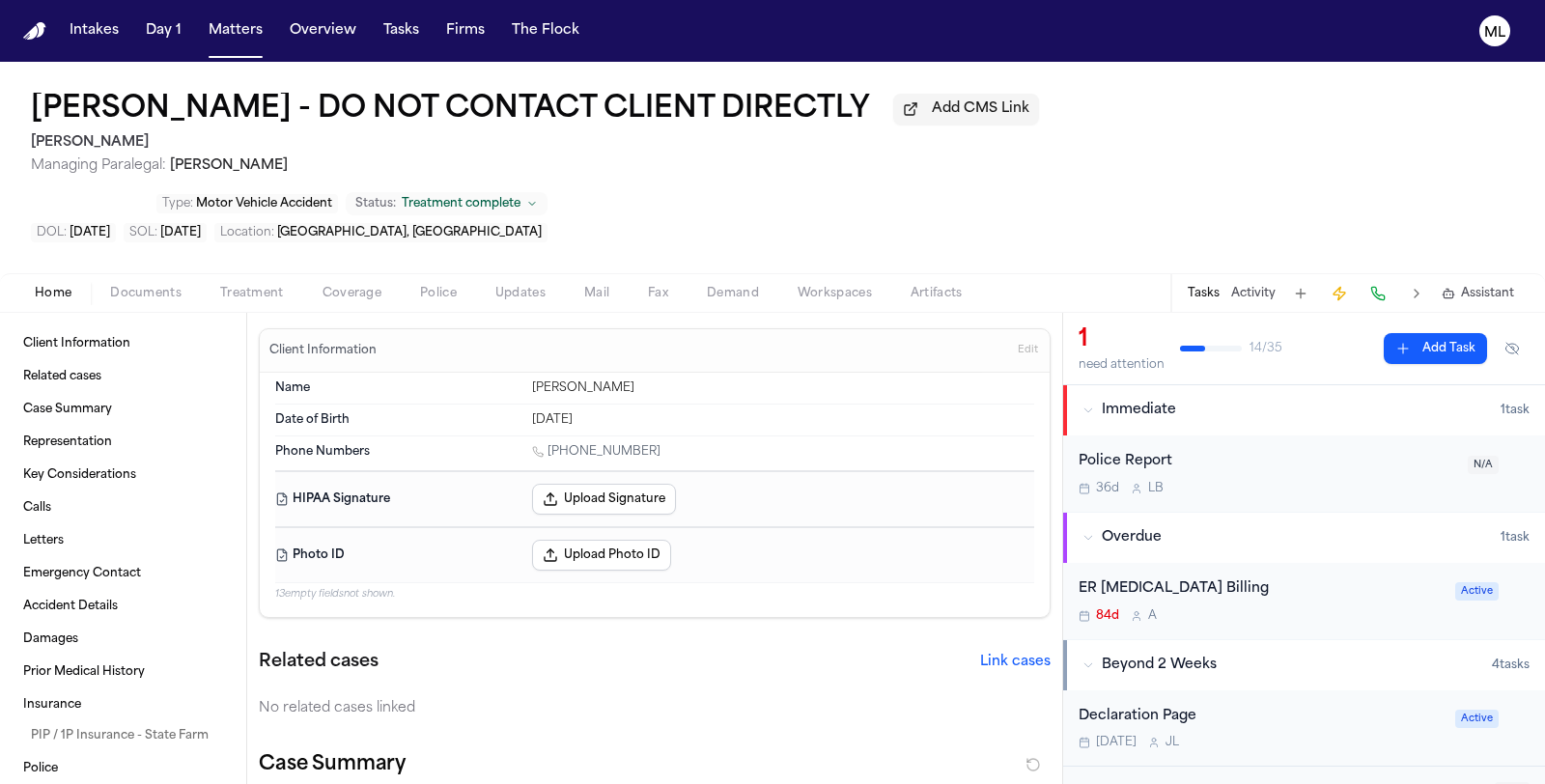
type textarea "*"
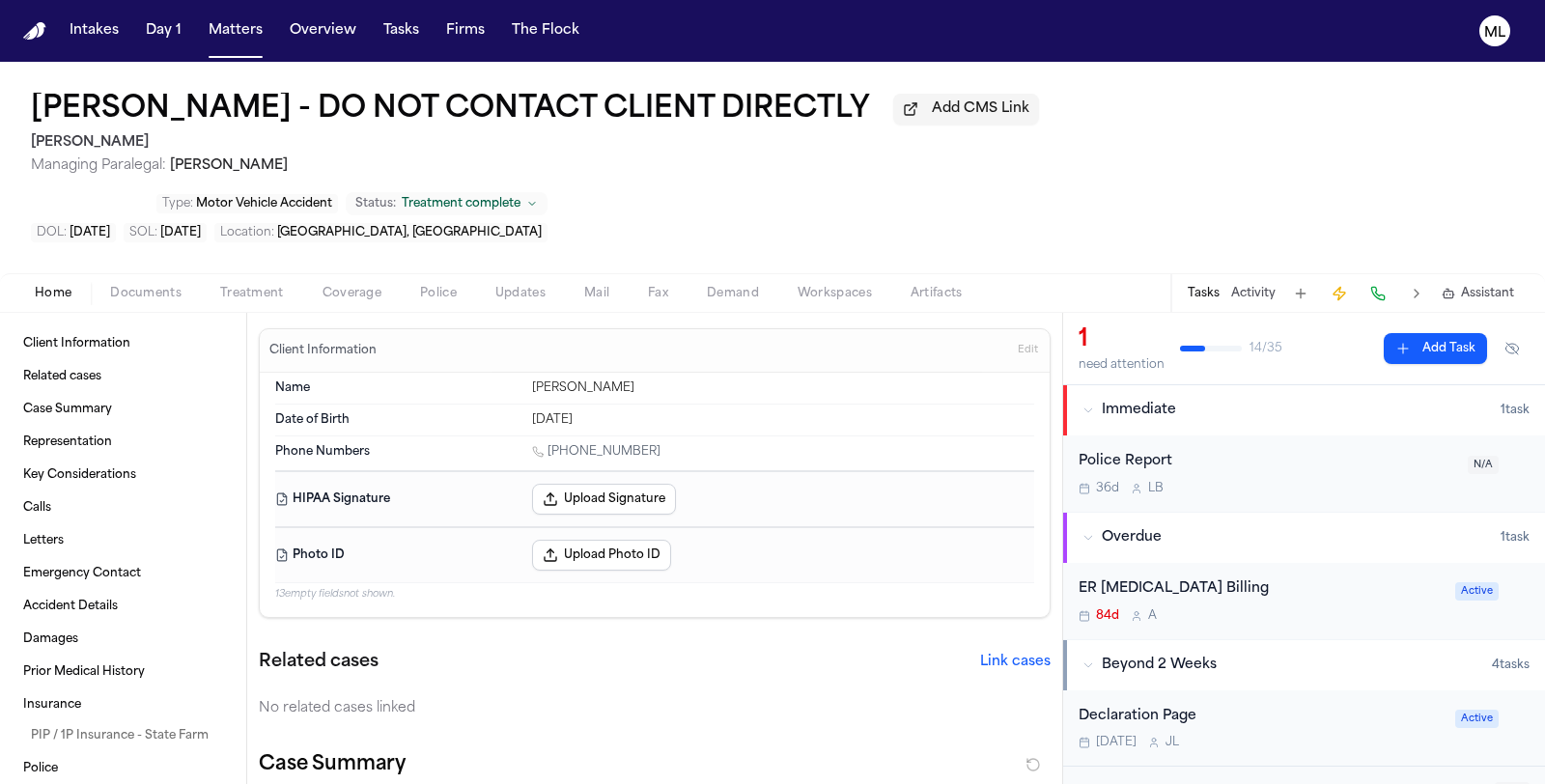
type textarea "*"
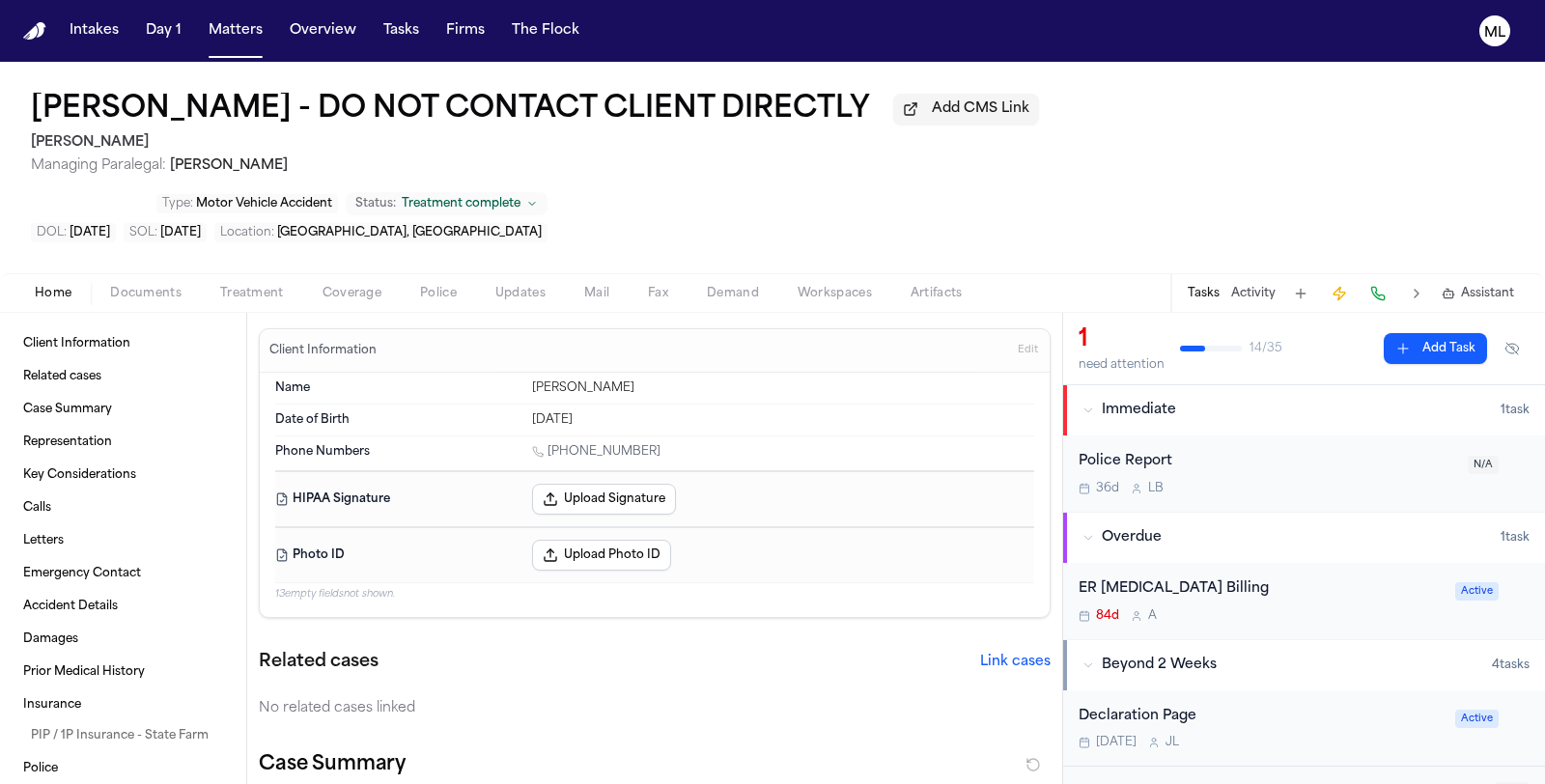
type textarea "*"
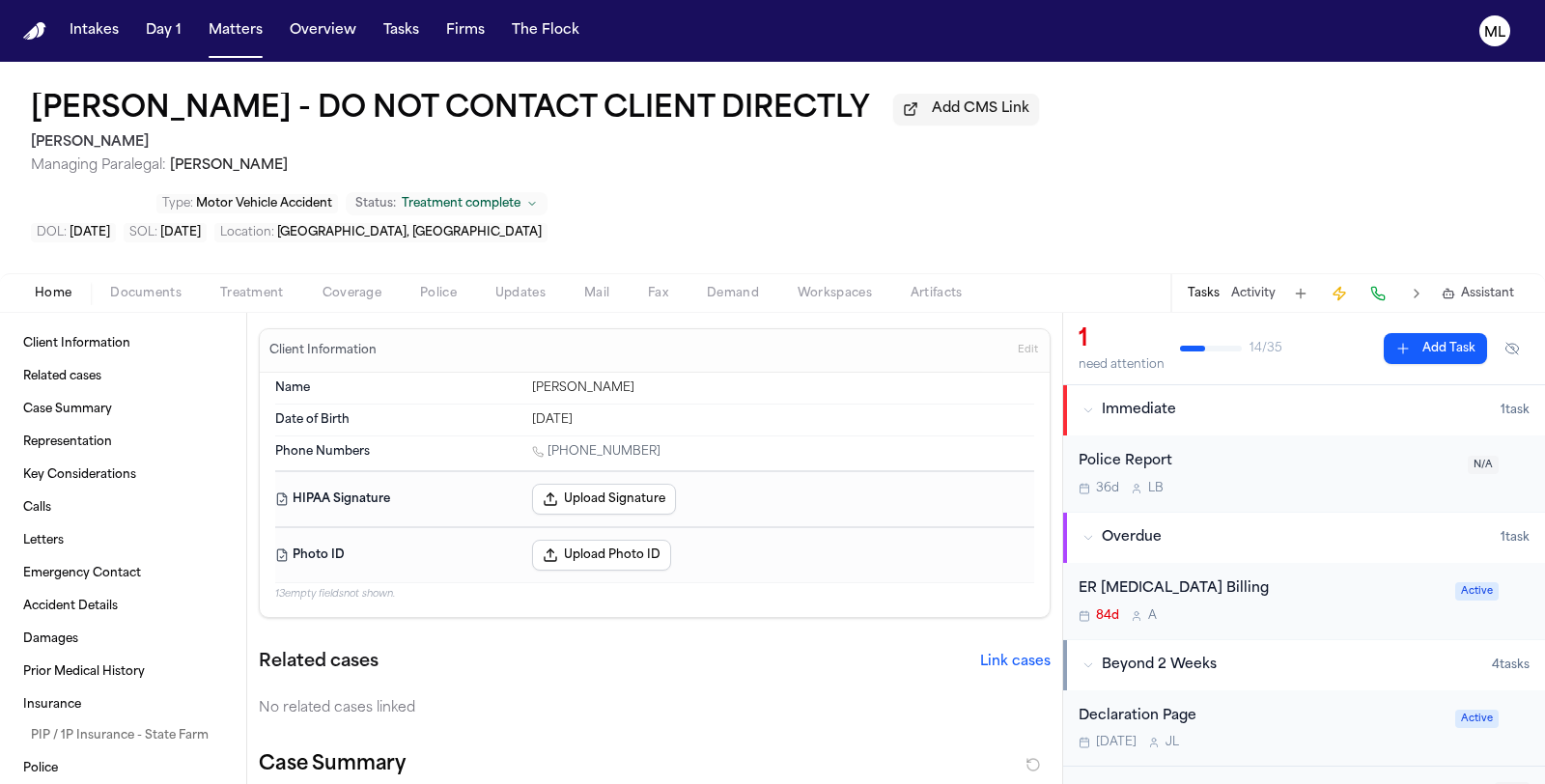
type textarea "*"
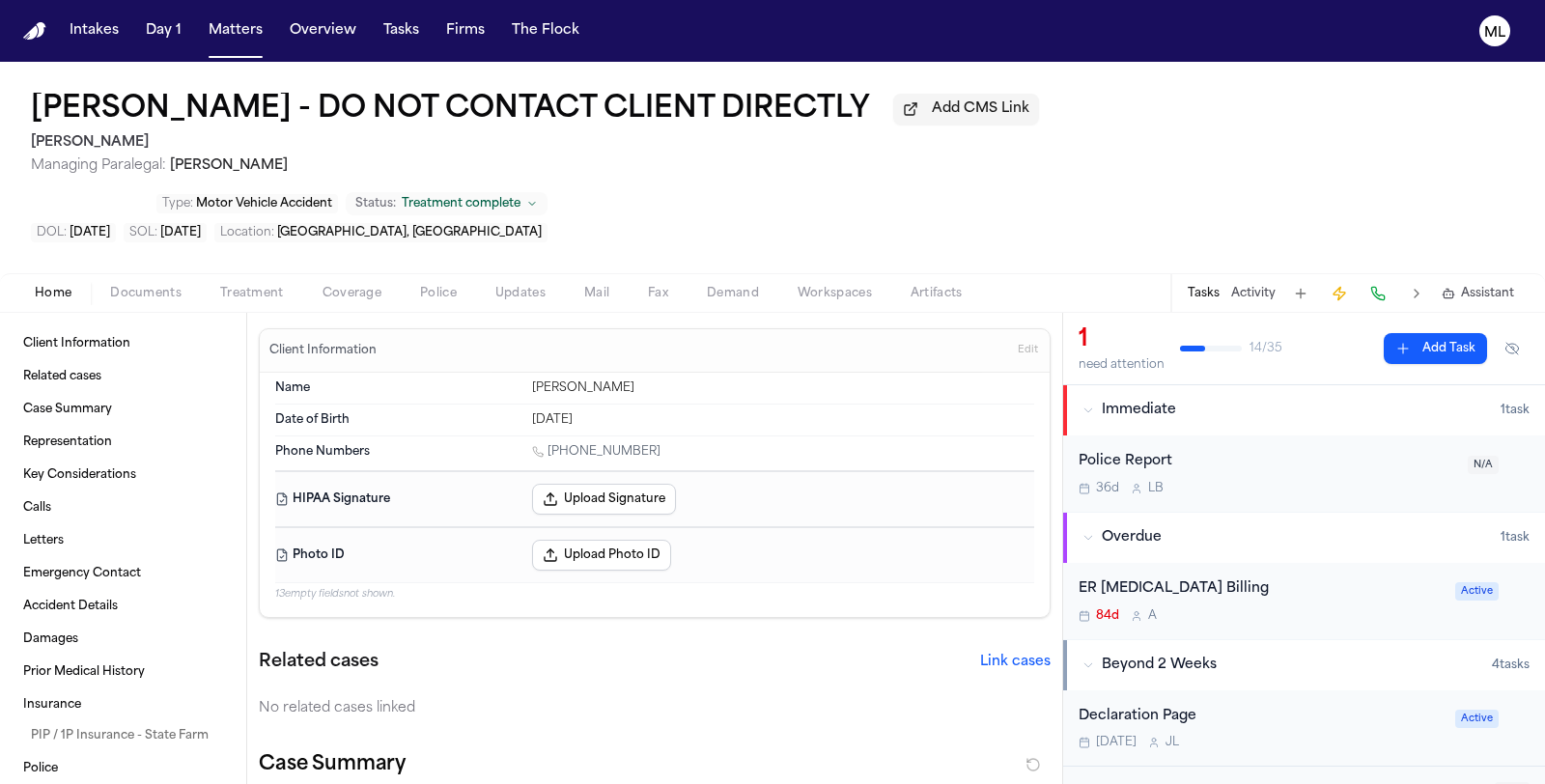
type textarea "*"
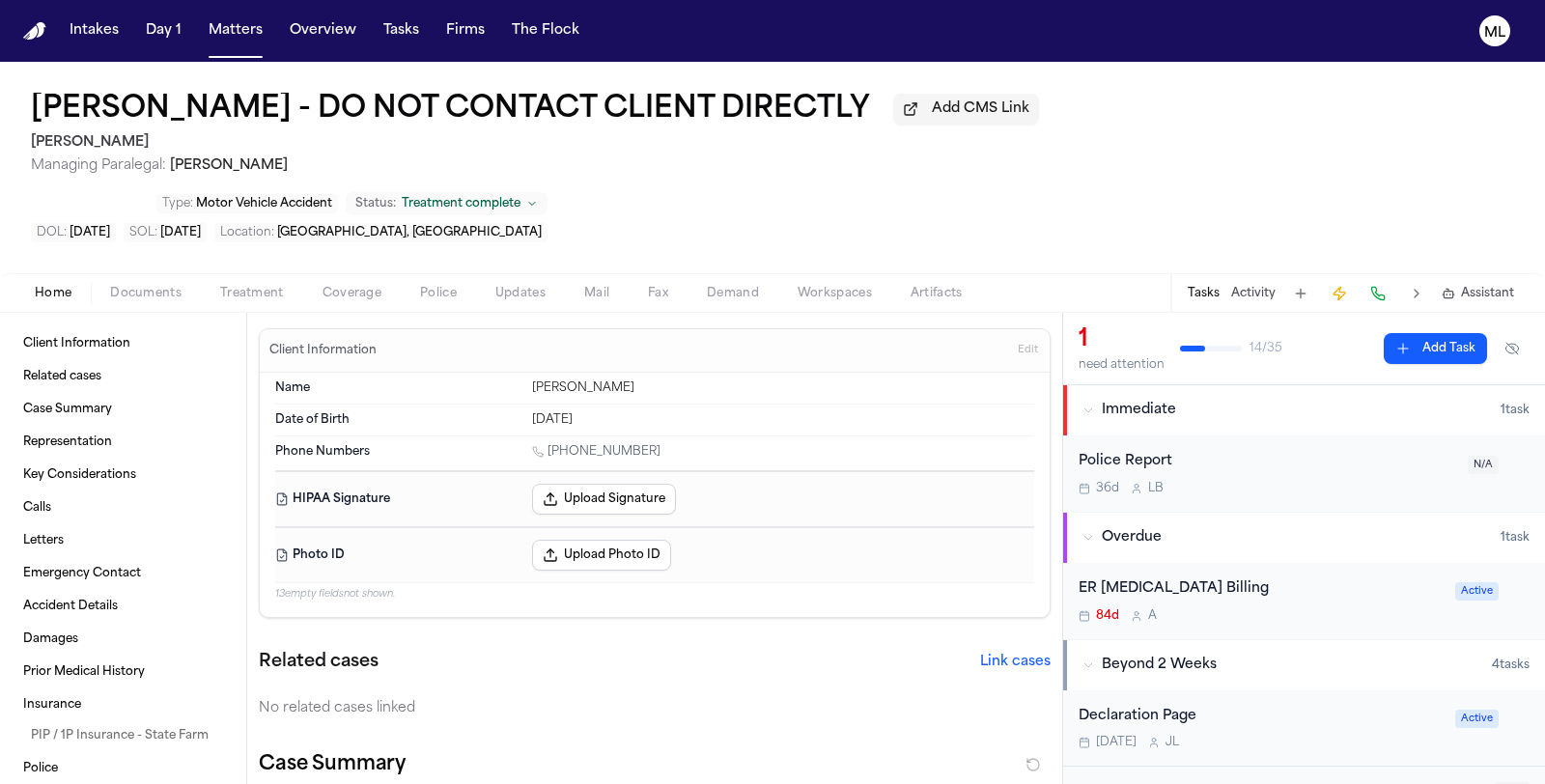
type textarea "*"
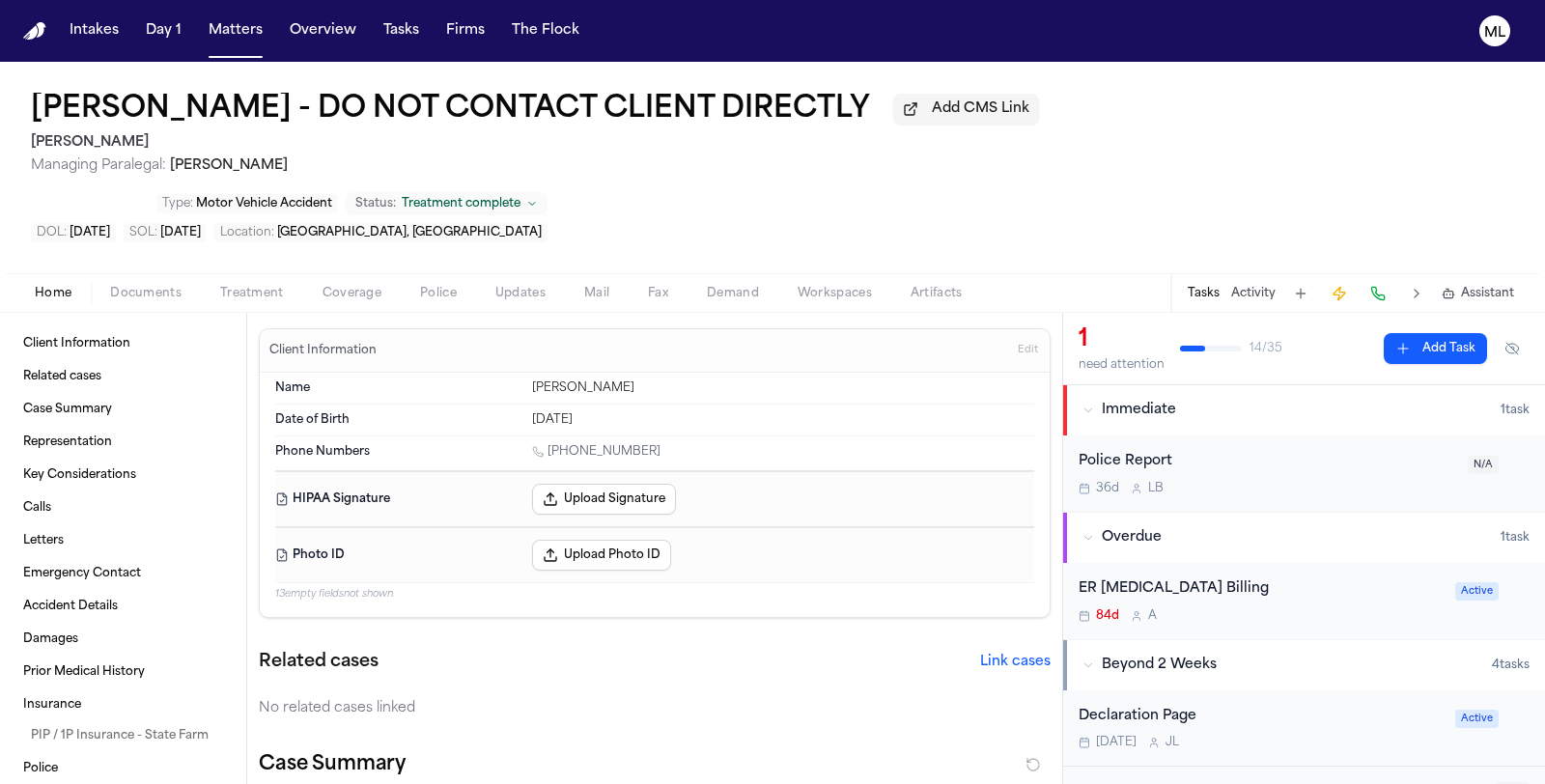
type textarea "*"
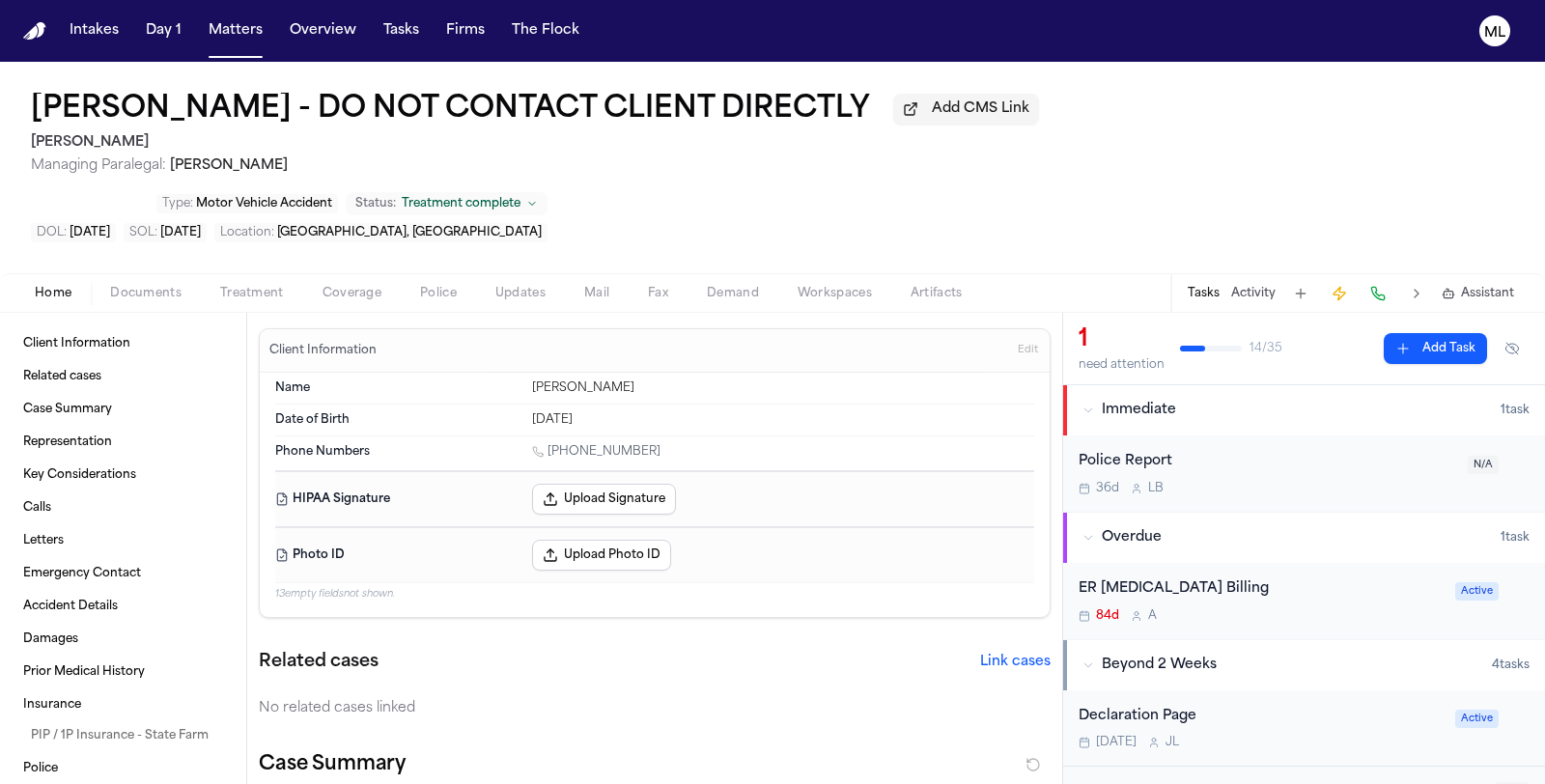
type textarea "*"
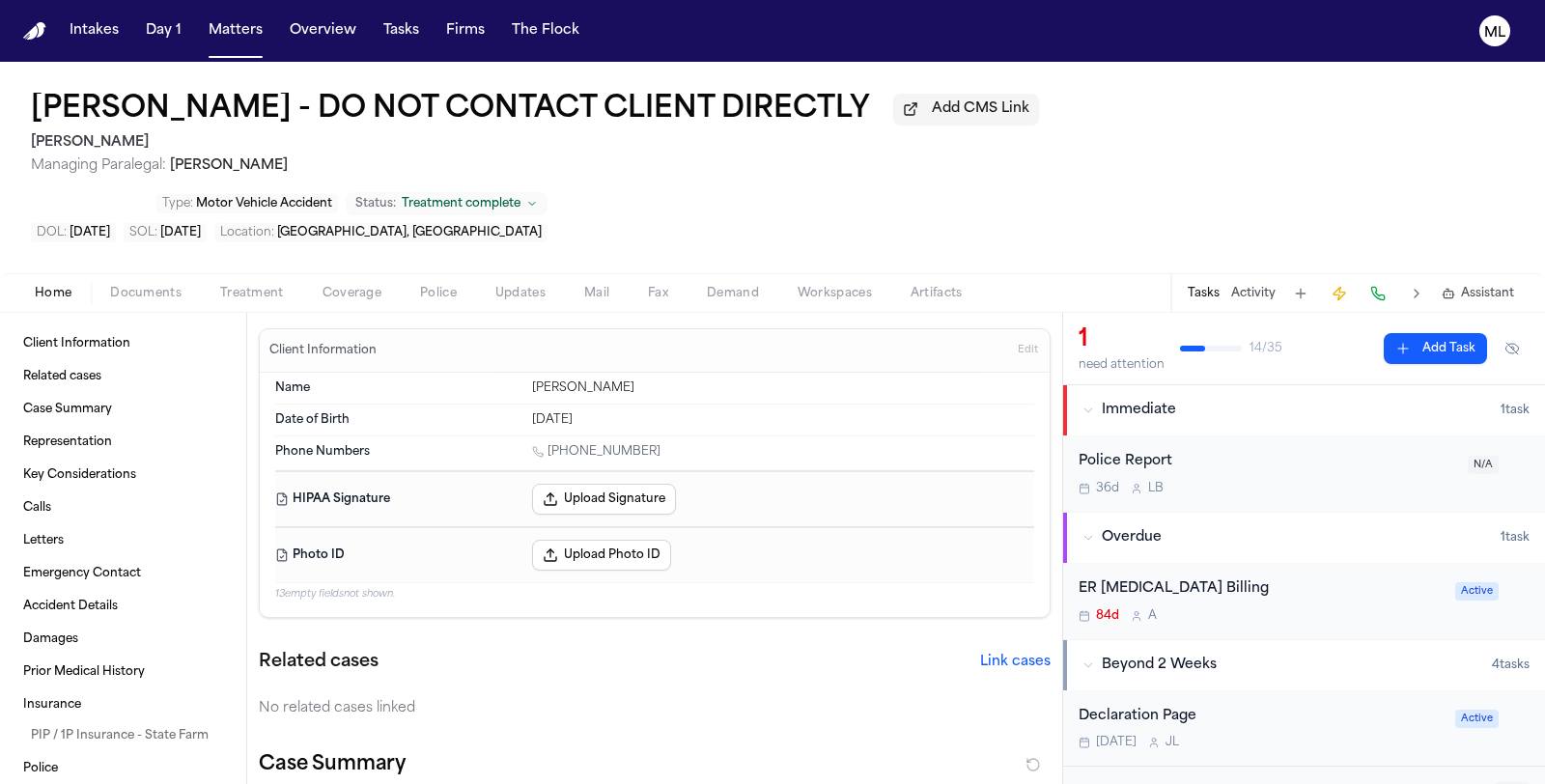
type textarea "*"
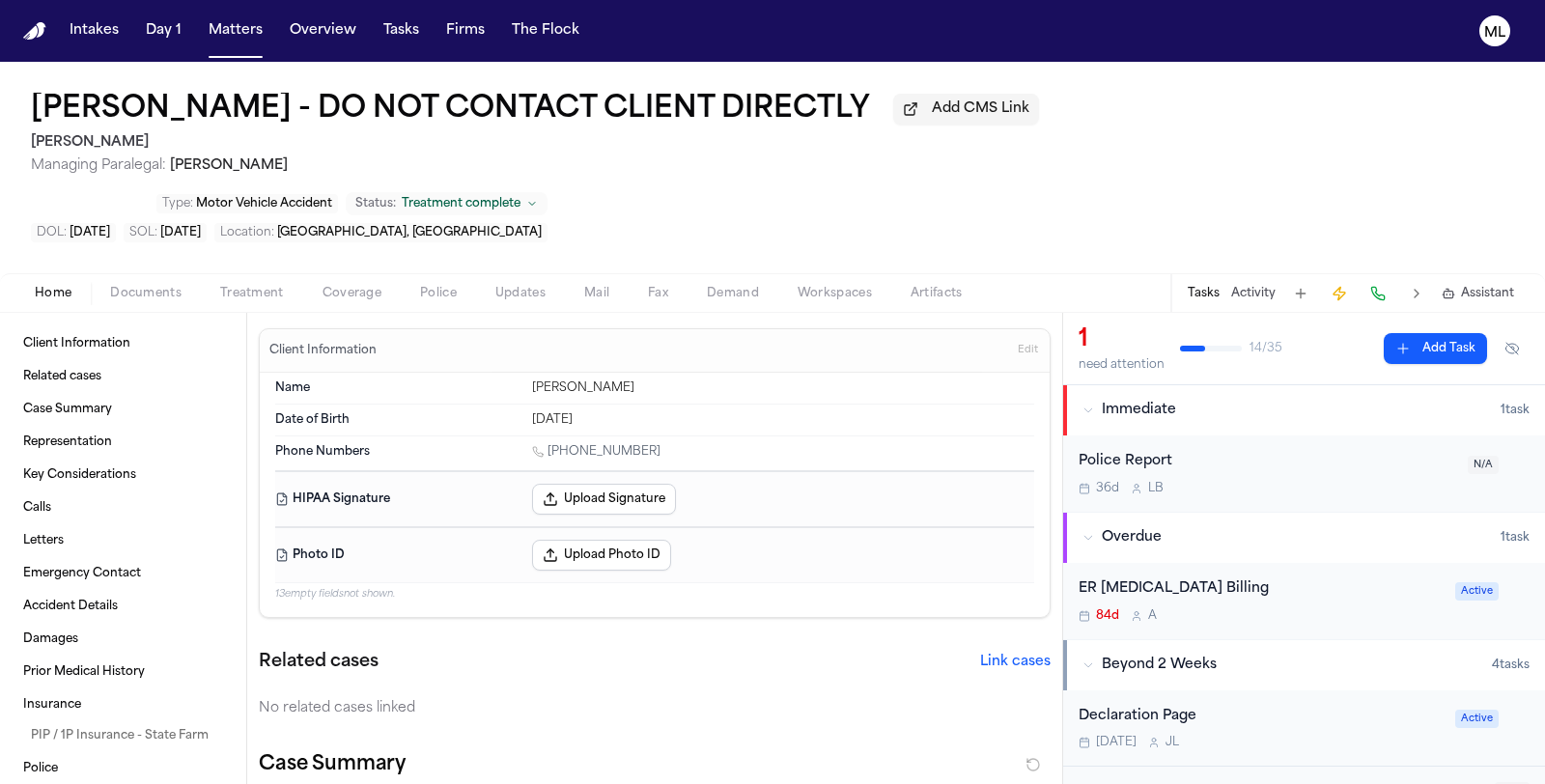
type textarea "*"
click at [142, 286] on span "Documents" at bounding box center [146, 294] width 71 height 16
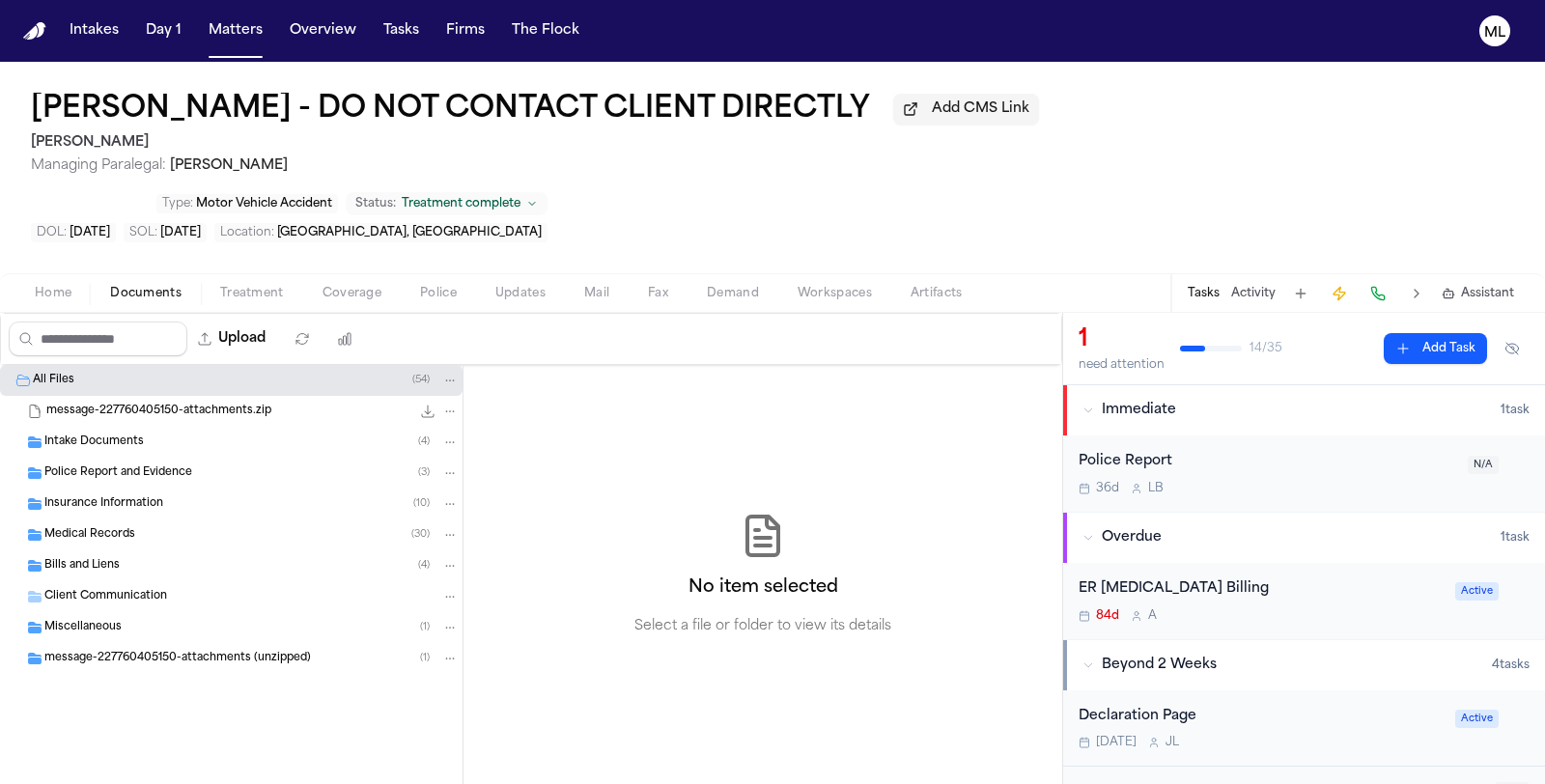
click at [133, 527] on span "Medical Records" at bounding box center [90, 535] width 91 height 17
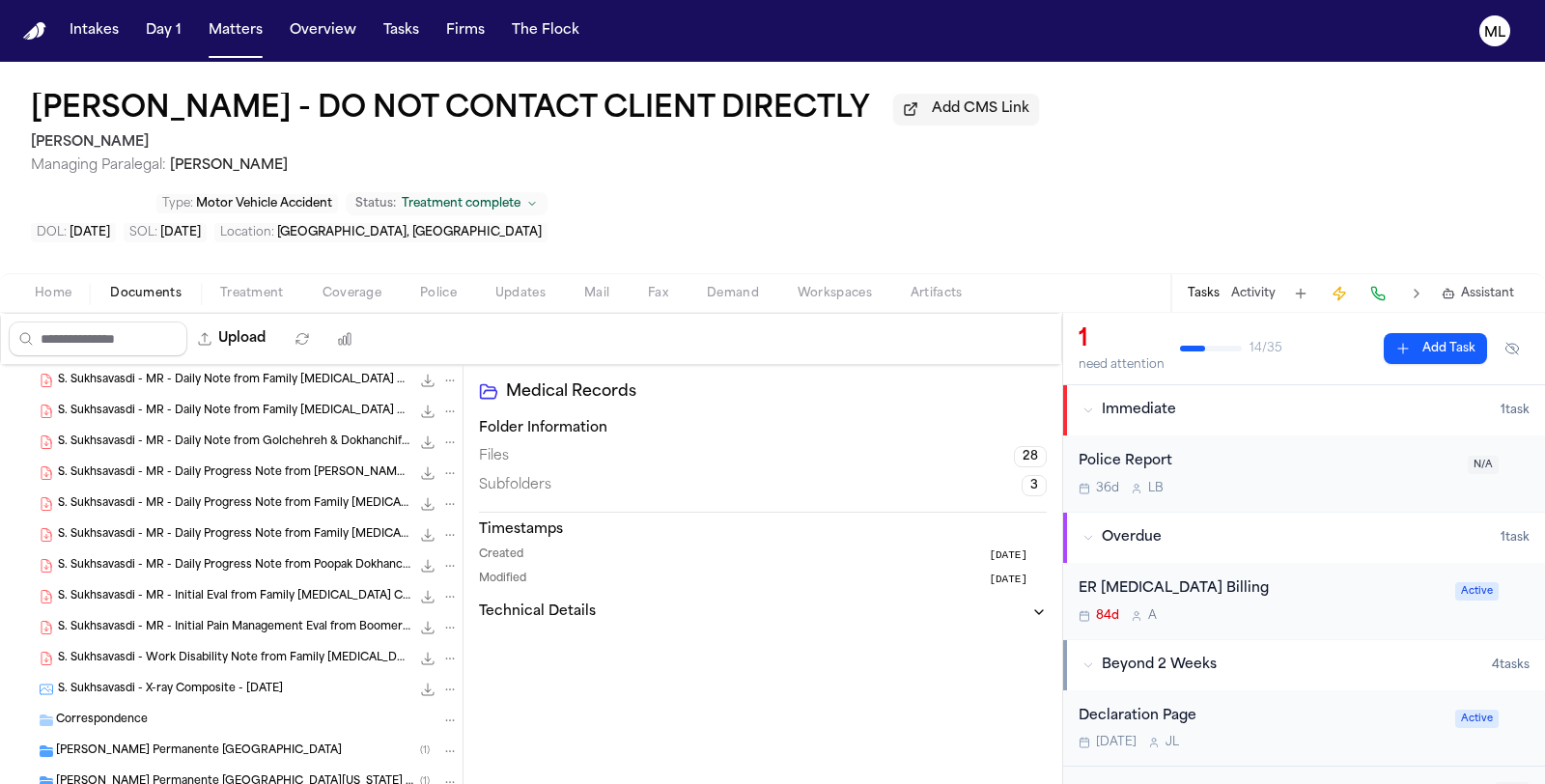
scroll to position [749, 0]
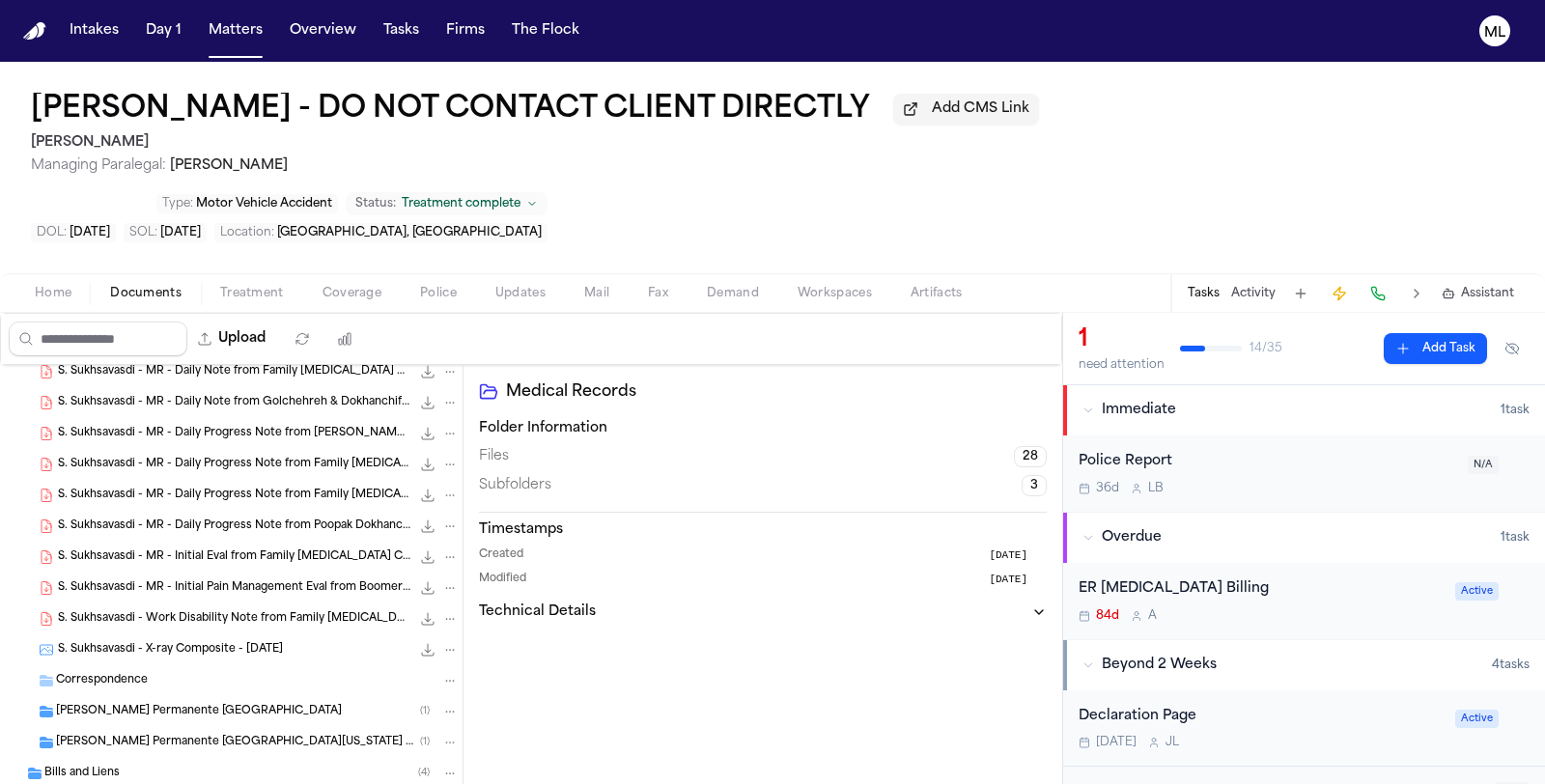
click at [278, 704] on span "Kaiser Permanente South Sacramento Medical Center" at bounding box center [199, 712] width 286 height 17
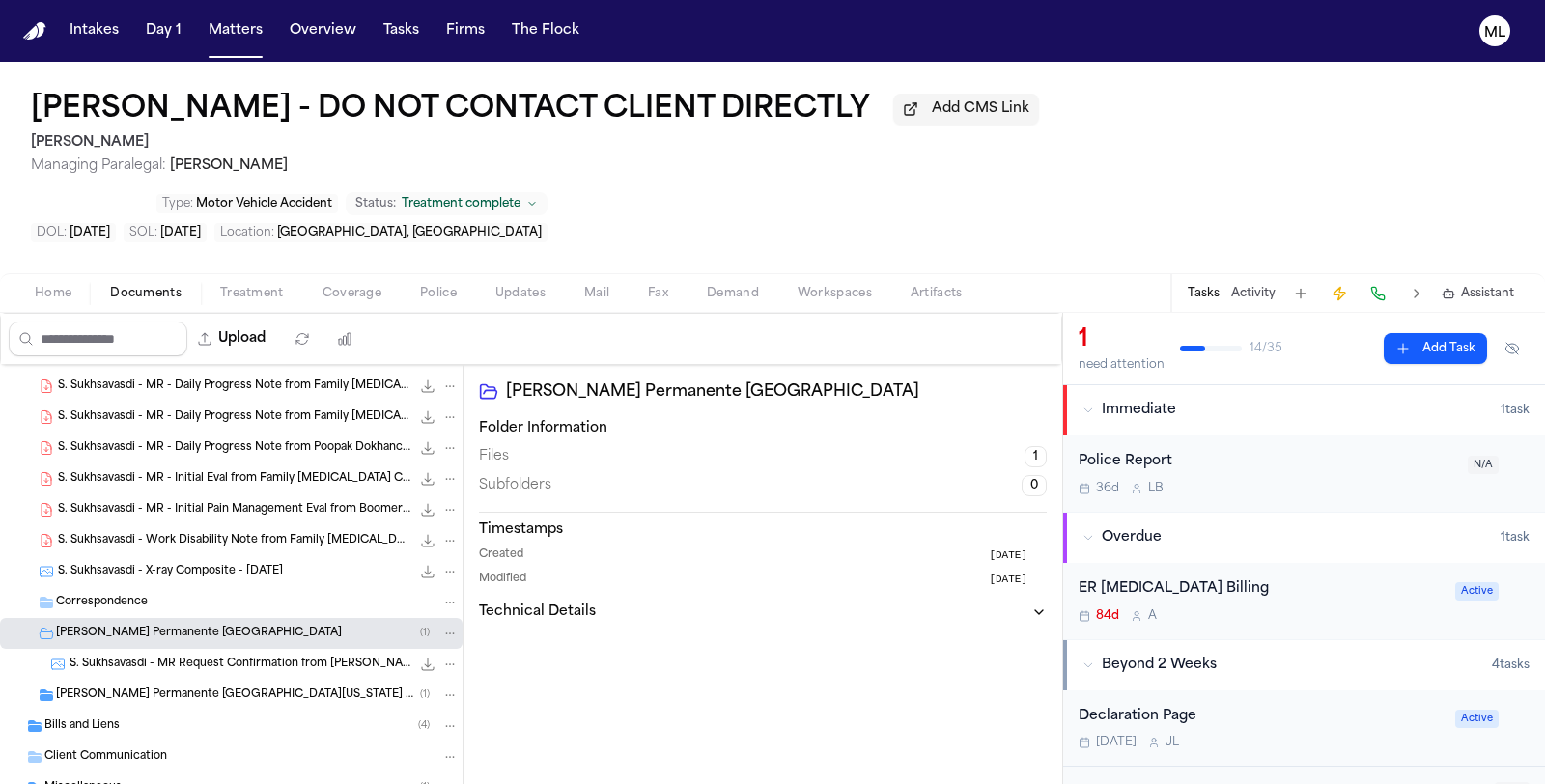
scroll to position [855, 0]
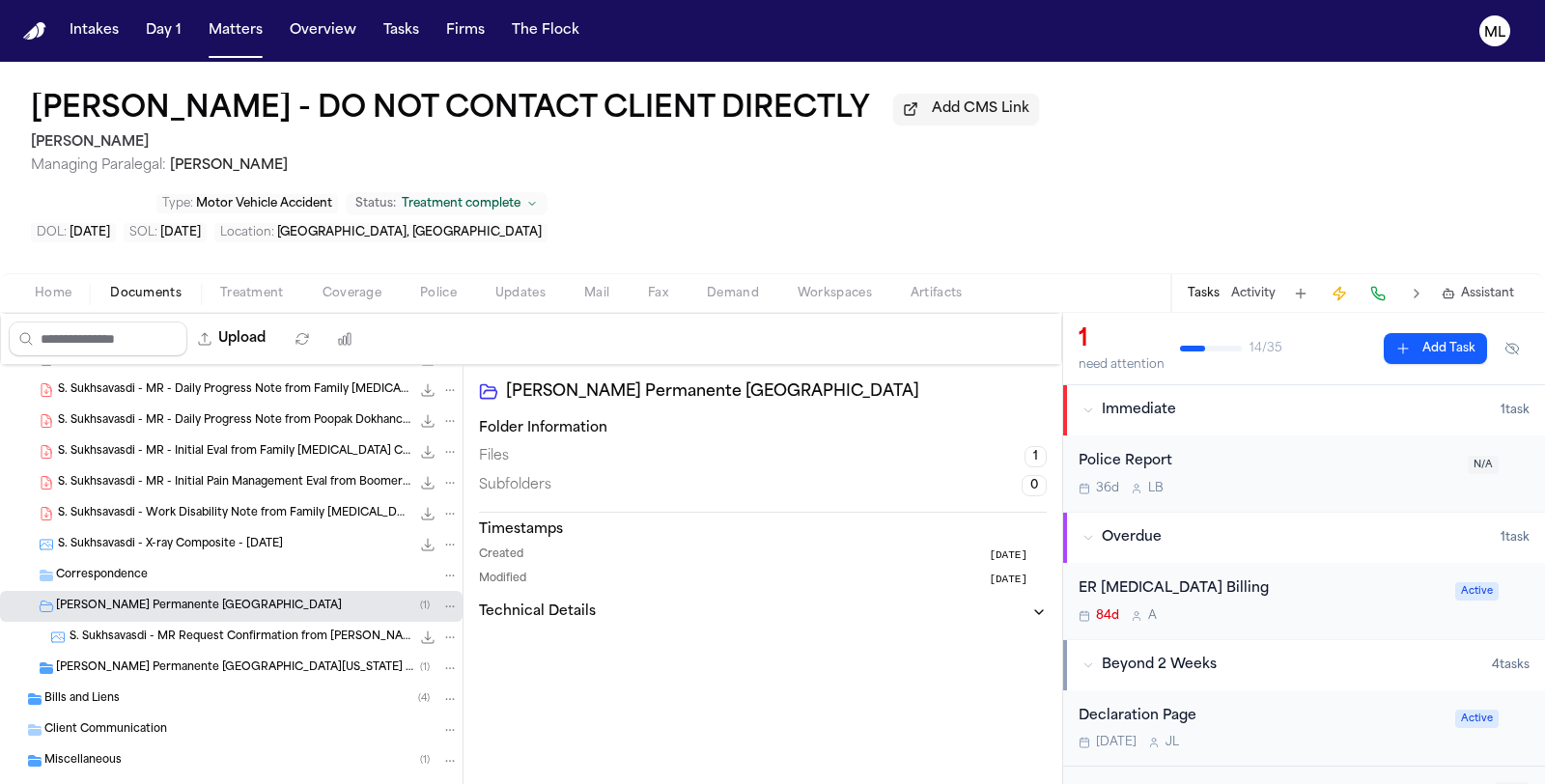
click at [281, 652] on div "Kaiser Permanente Northern California Release of Medical Information ( 1 )" at bounding box center [231, 667] width 463 height 31
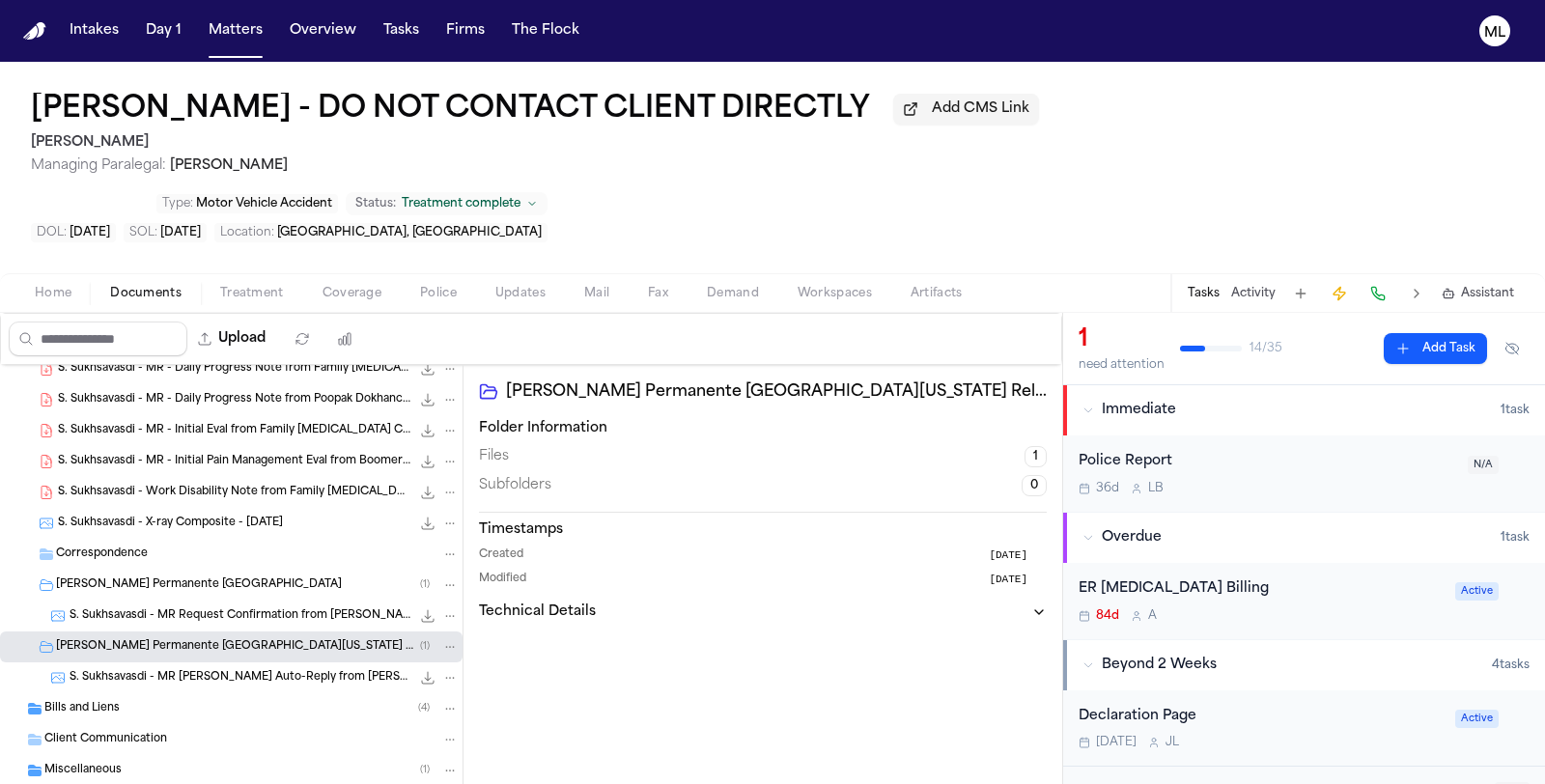
scroll to position [886, 0]
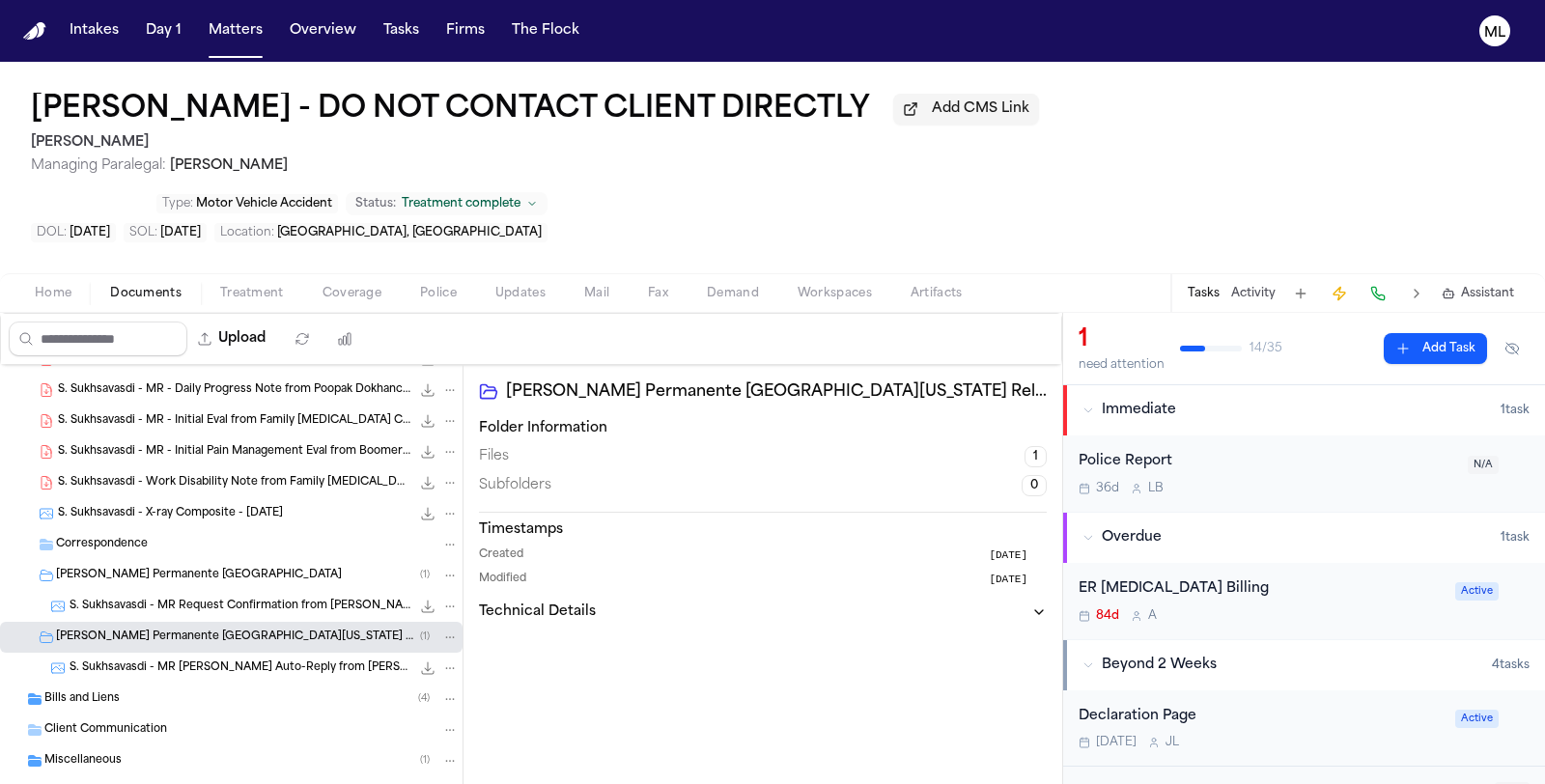
click at [167, 536] on div "Correspondence" at bounding box center [258, 544] width 403 height 18
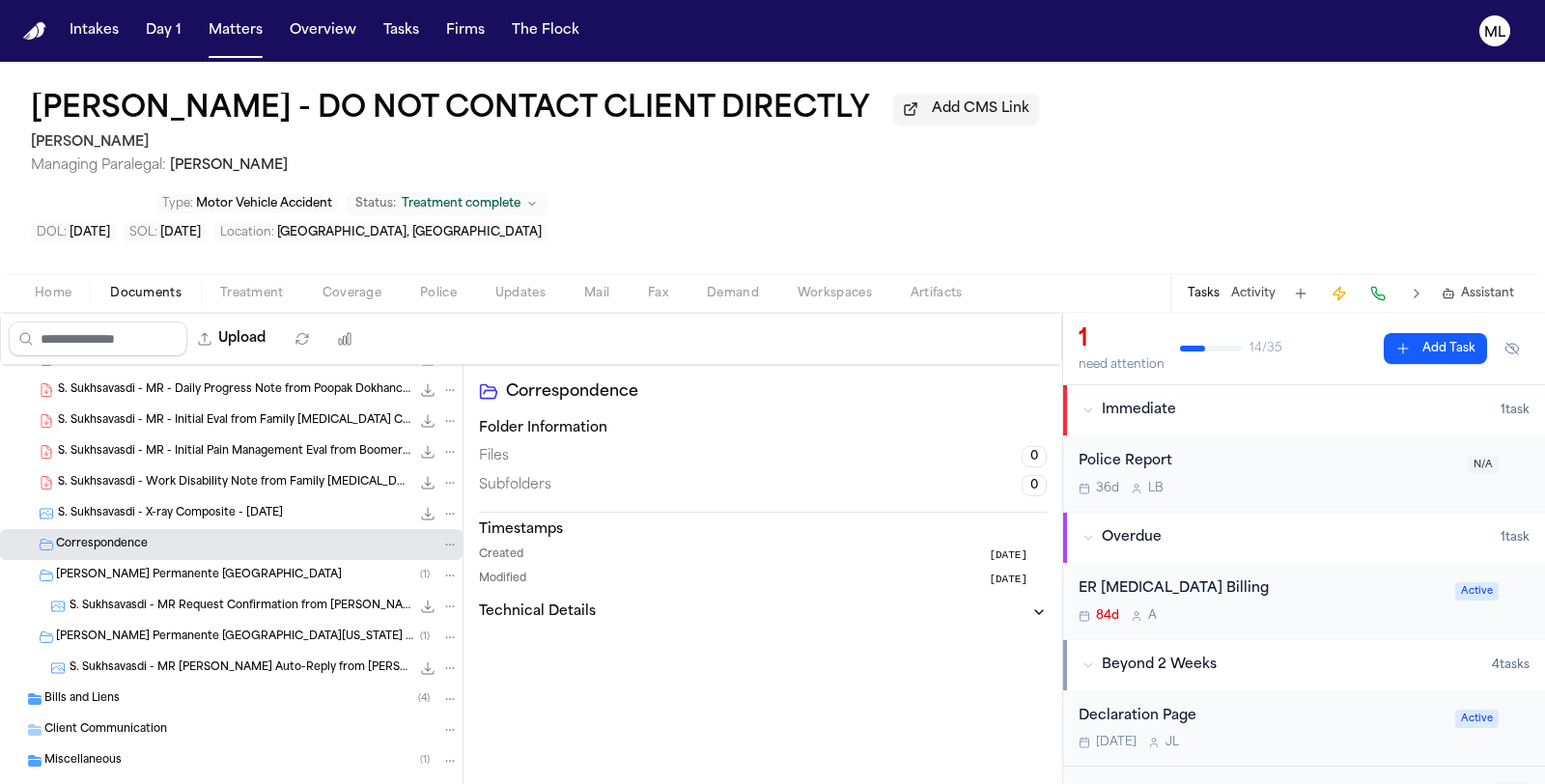
click at [136, 690] on div "Bills and Liens ( 4 )" at bounding box center [252, 699] width 414 height 18
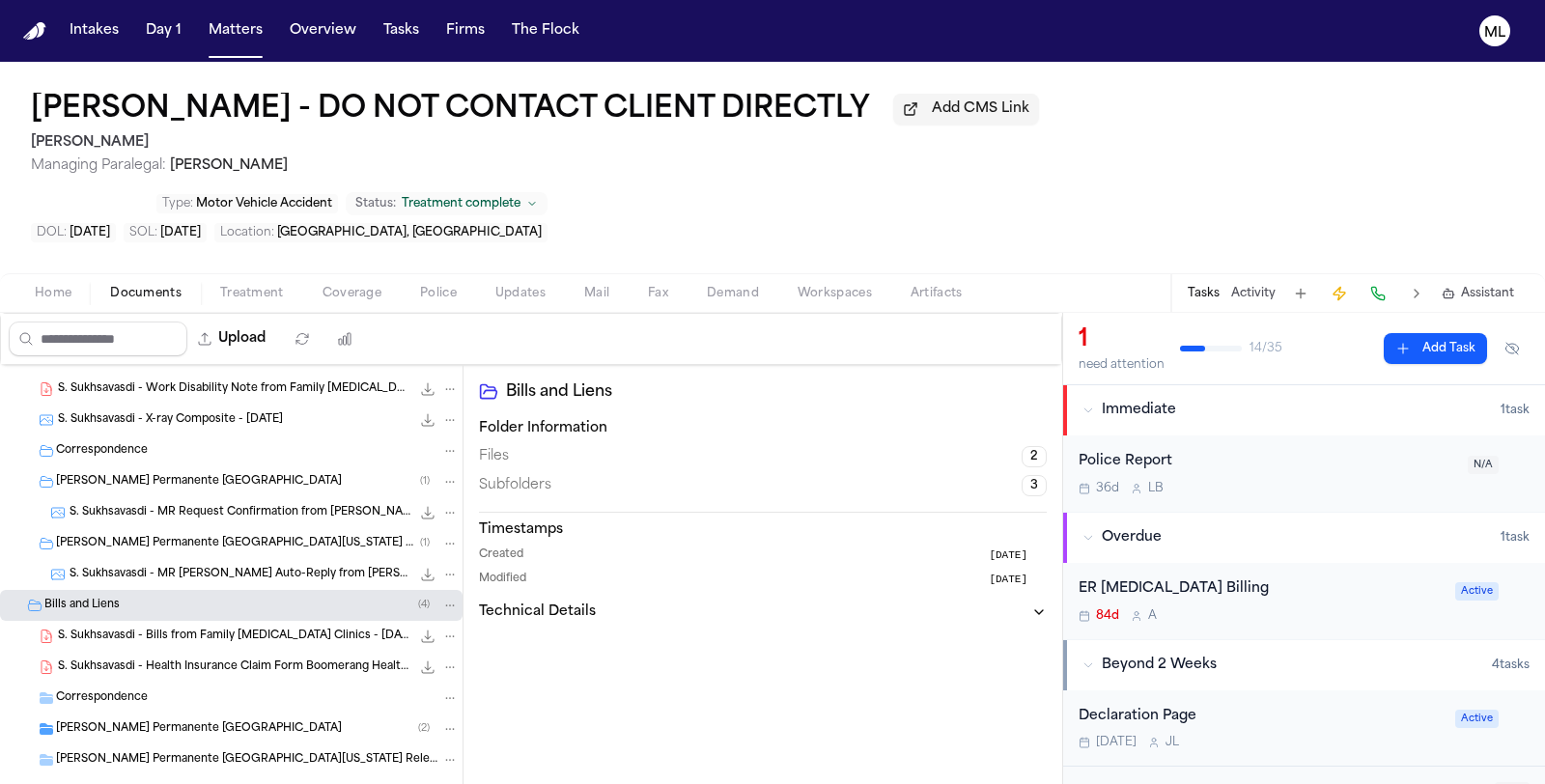
scroll to position [1040, 0]
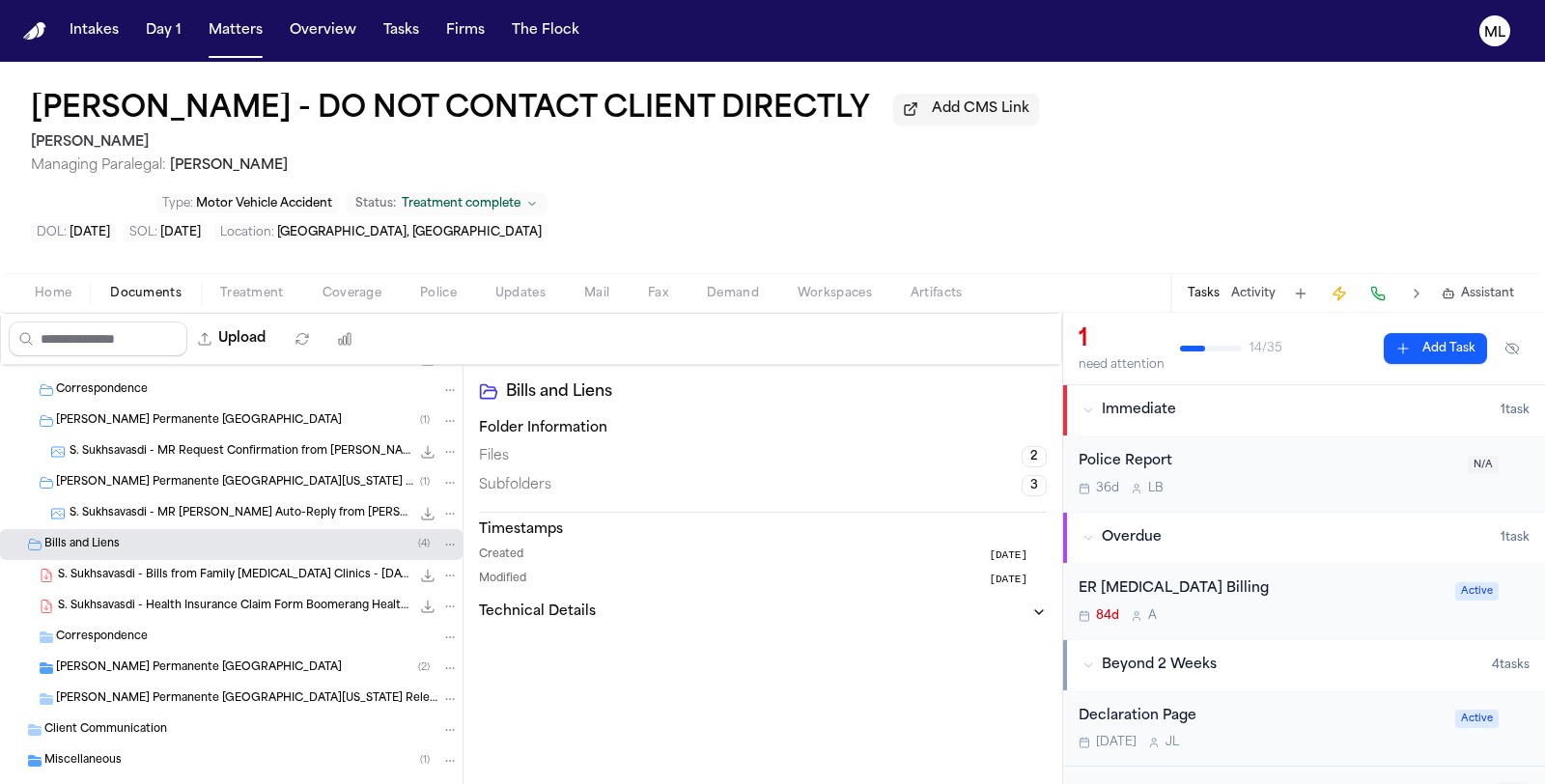
click at [230, 659] on div "Kaiser Permanente South Sacramento Medical Center ( 2 )" at bounding box center [258, 668] width 403 height 18
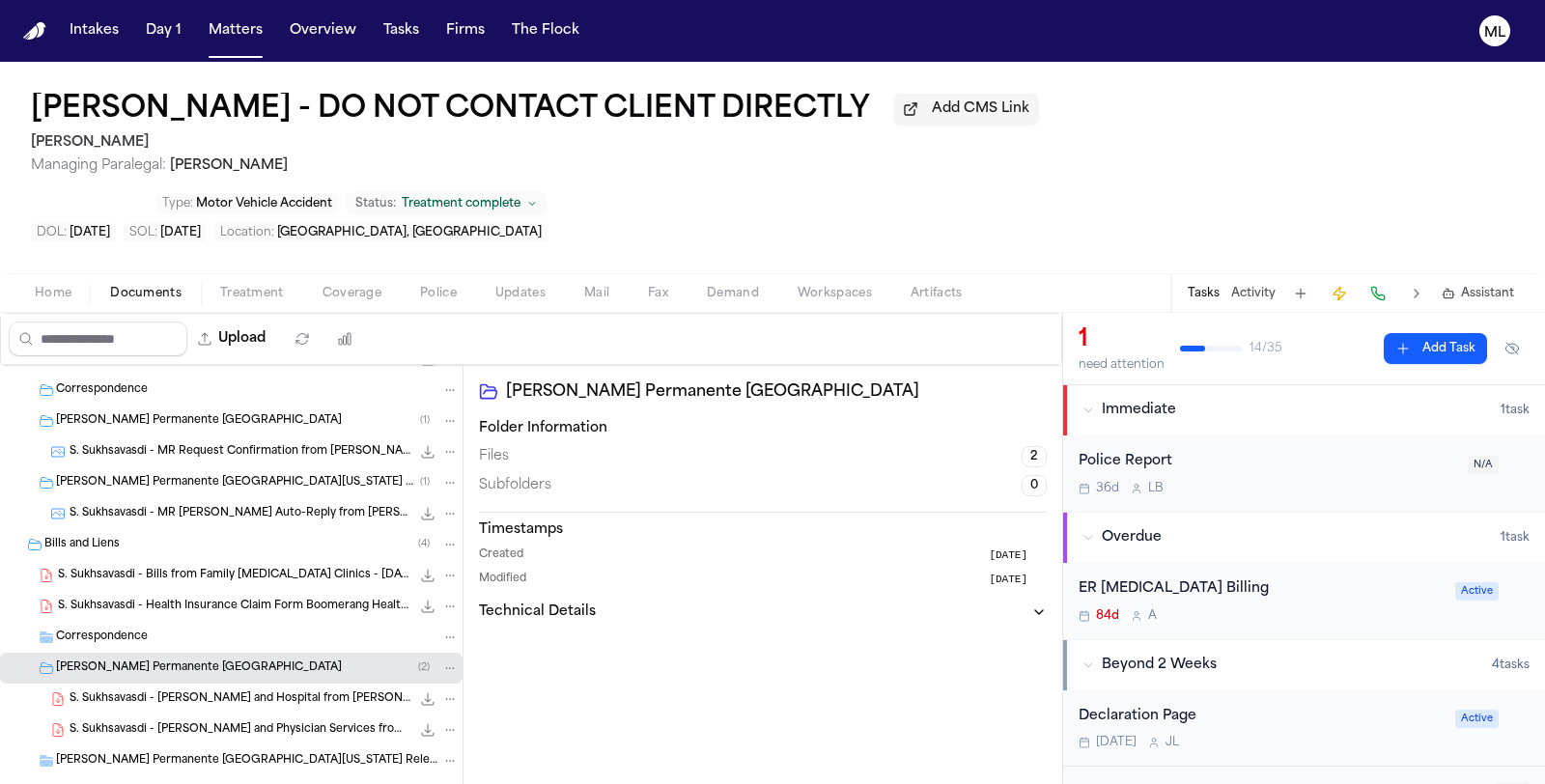
scroll to position [1102, 0]
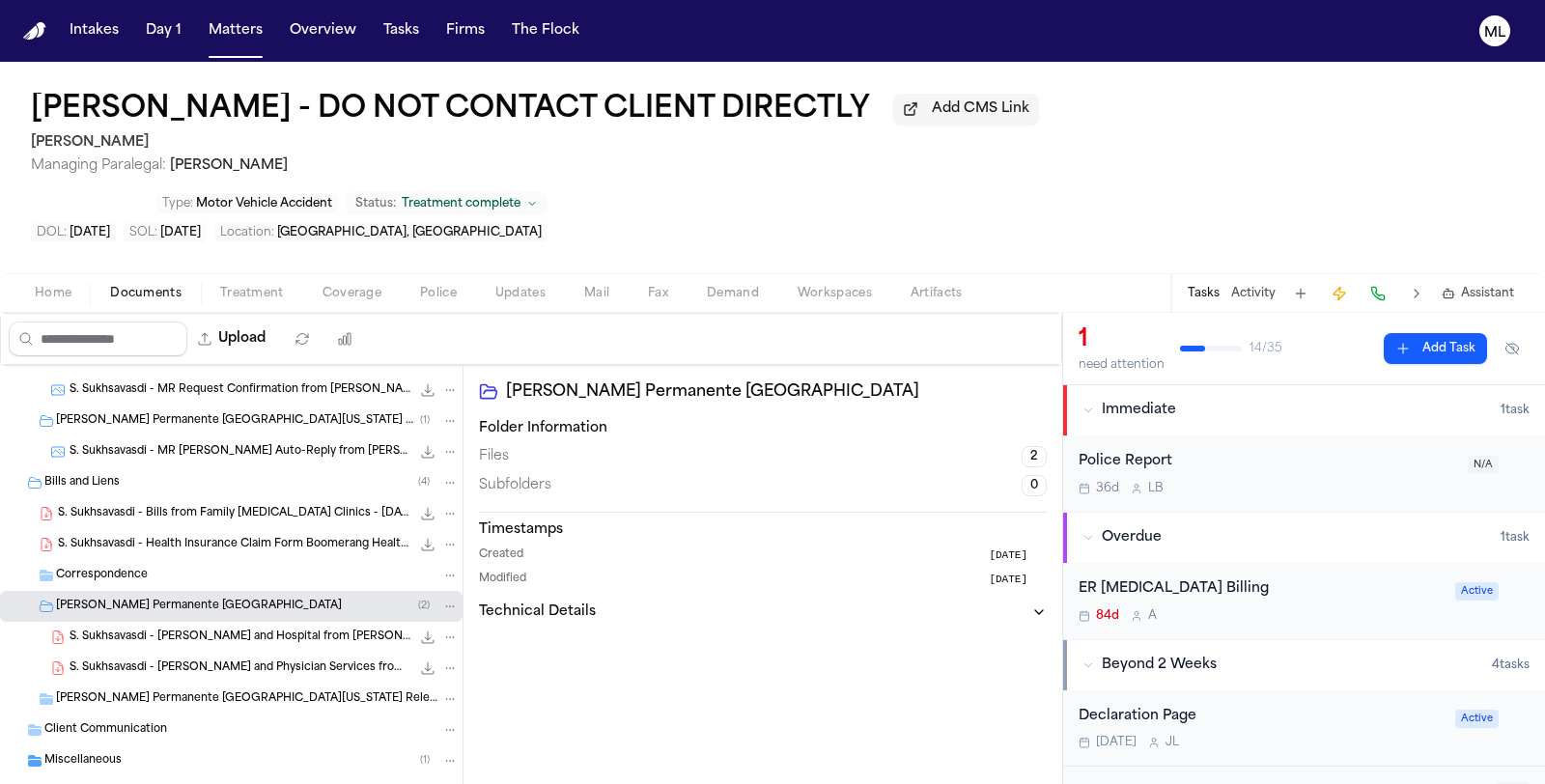
click at [250, 628] on div "S. Sukhsavasdi - Bill - ER and Hospital from Kaiser Permanente - 5.7.25 249.6 K…" at bounding box center [263, 637] width 389 height 19
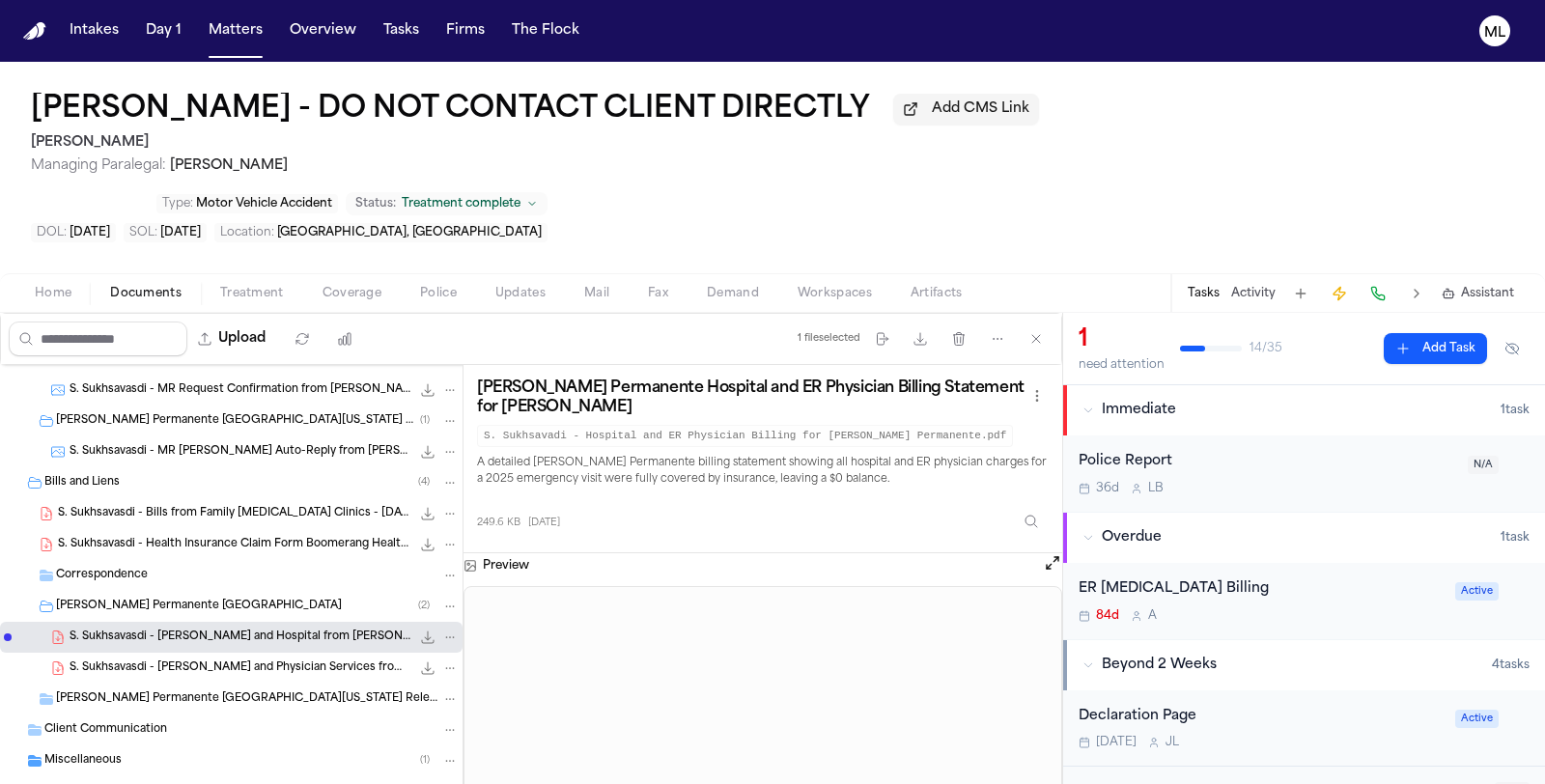
click at [253, 660] on span "S. Sukhsavasdi - Bill - ER and Physician Services from Kaiser Permanente - 5.7.…" at bounding box center [240, 668] width 341 height 17
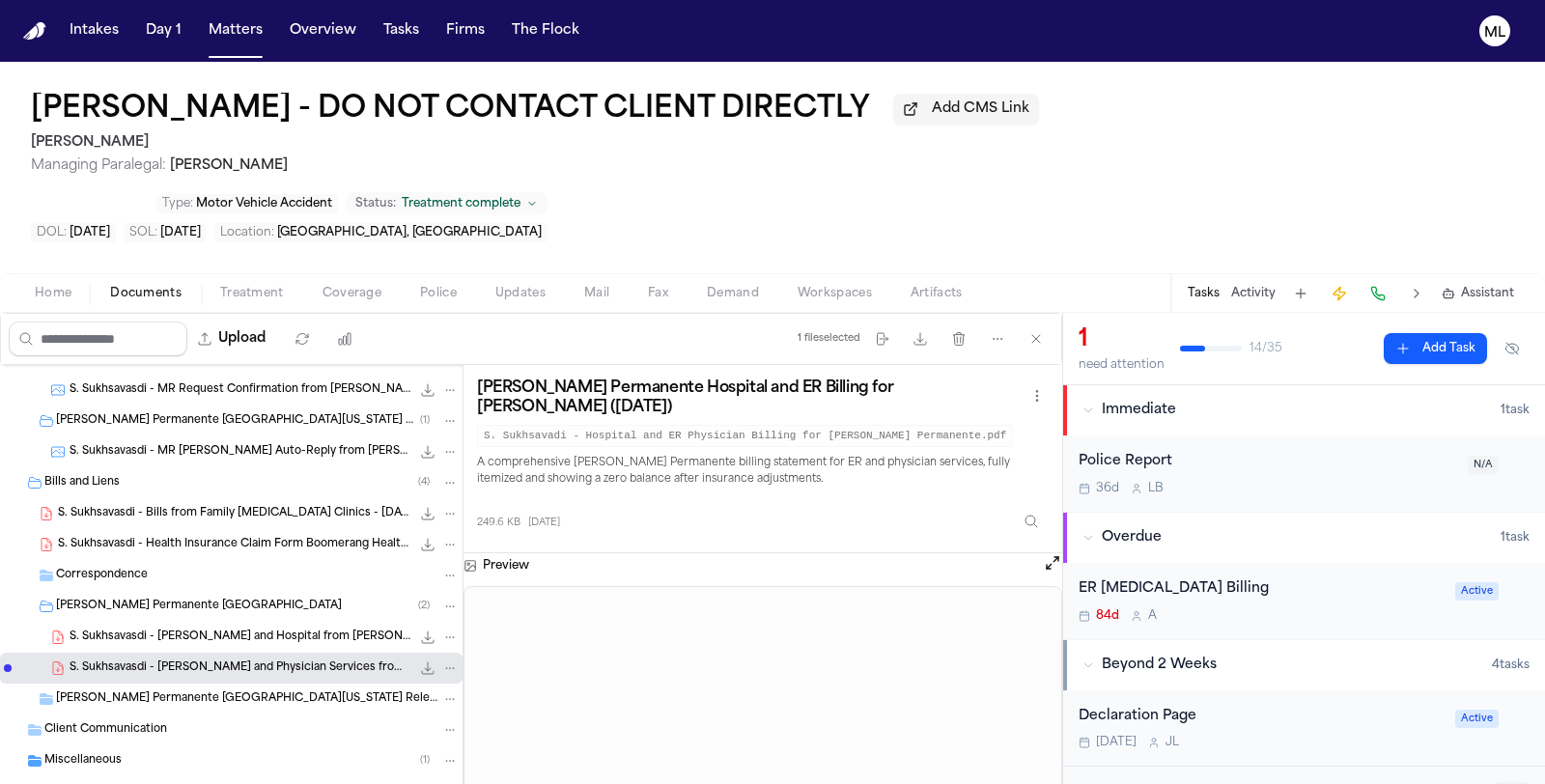
click at [246, 683] on div "Kaiser Permanente Northern California Release of Medical Information" at bounding box center [231, 698] width 463 height 31
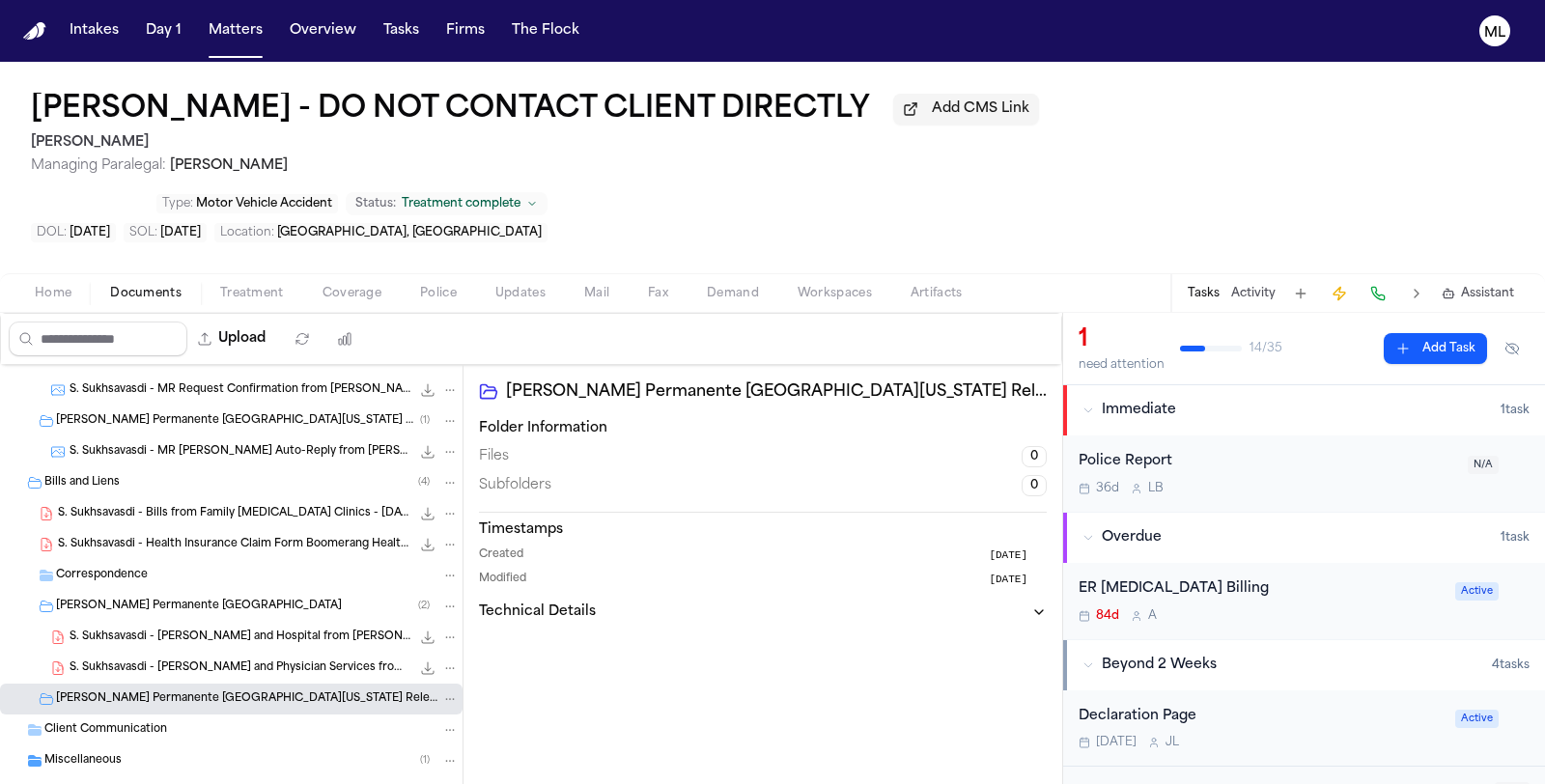
click at [56, 745] on div "Miscellaneous ( 1 )" at bounding box center [231, 760] width 463 height 31
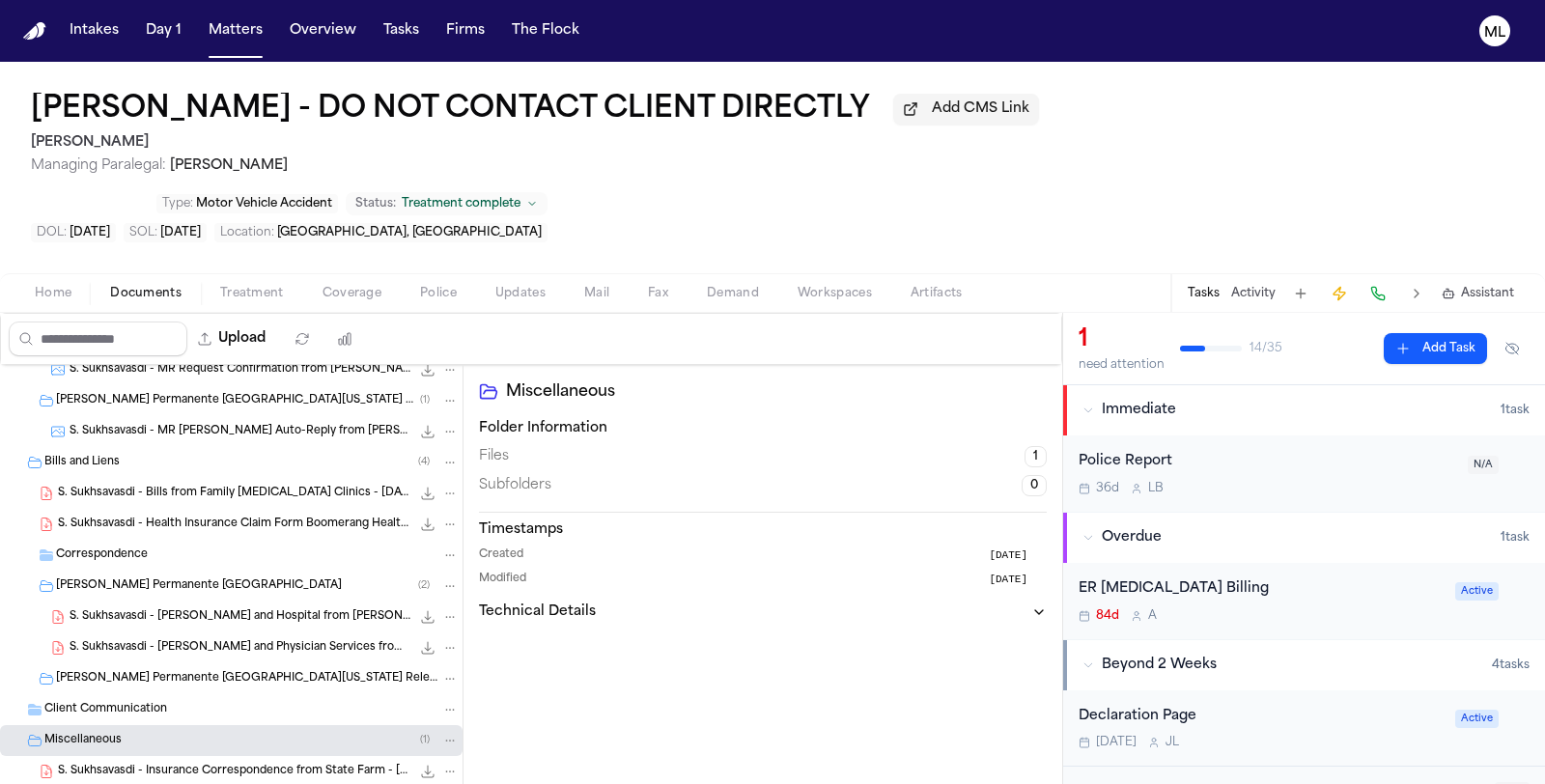
scroll to position [1133, 0]
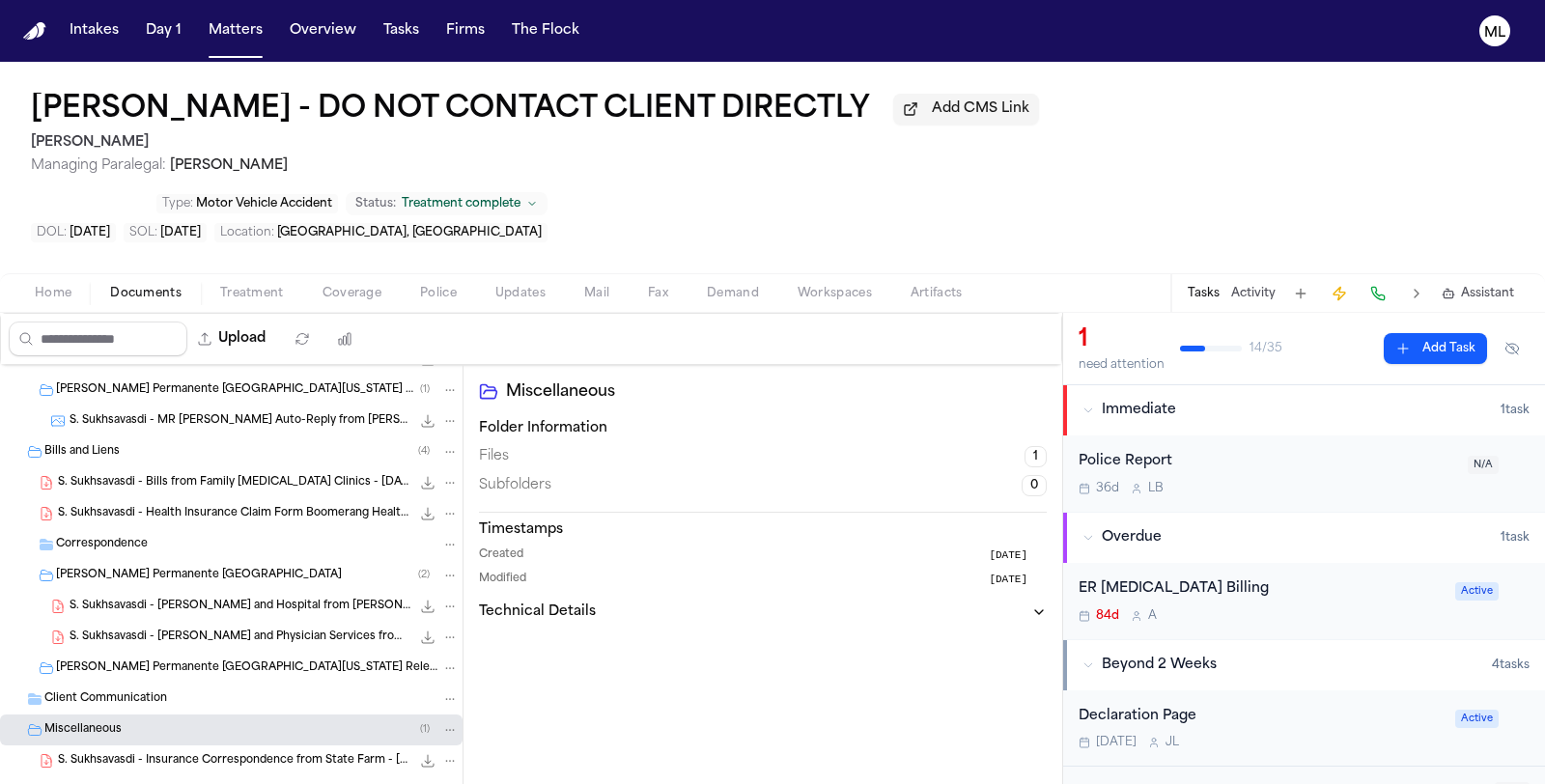
click at [206, 783] on span "message-227760405150-attachments (unzipped)" at bounding box center [177, 792] width 266 height 17
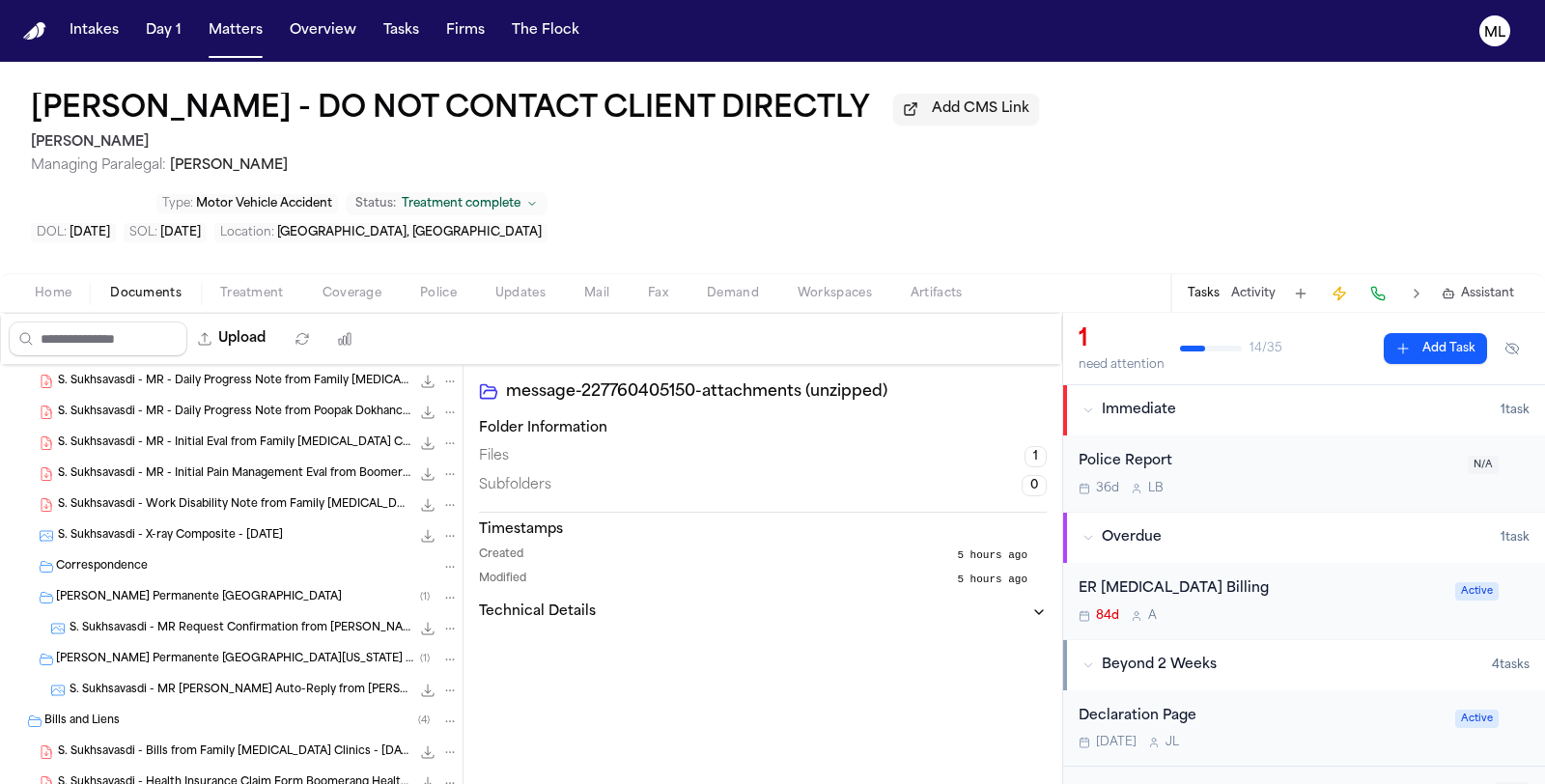
scroll to position [841, 0]
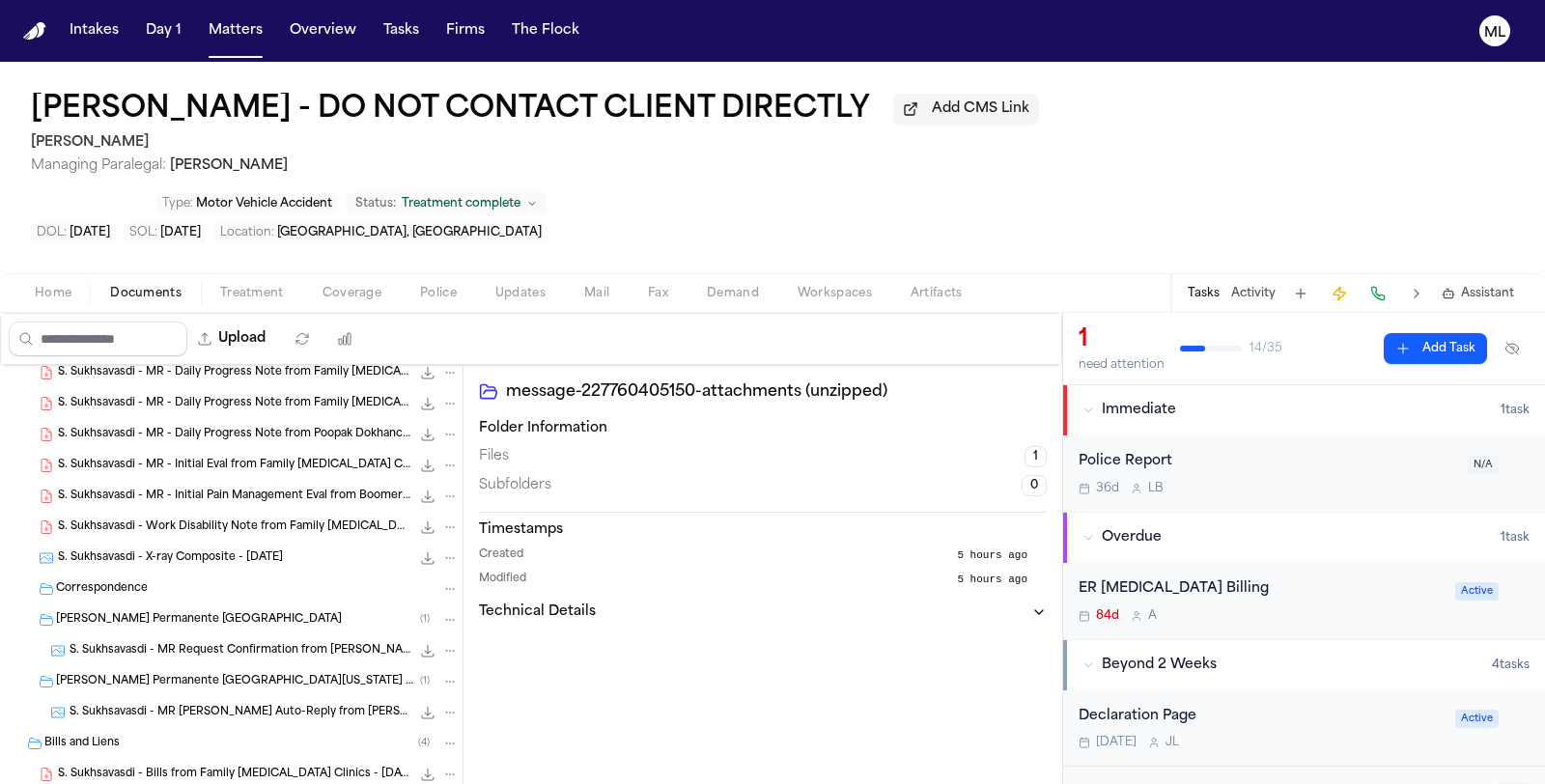
click at [280, 488] on span "S. Sukhsavasdi - MR - Initial Pain Management Eval from Boomerang Healthcare - …" at bounding box center [234, 496] width 353 height 17
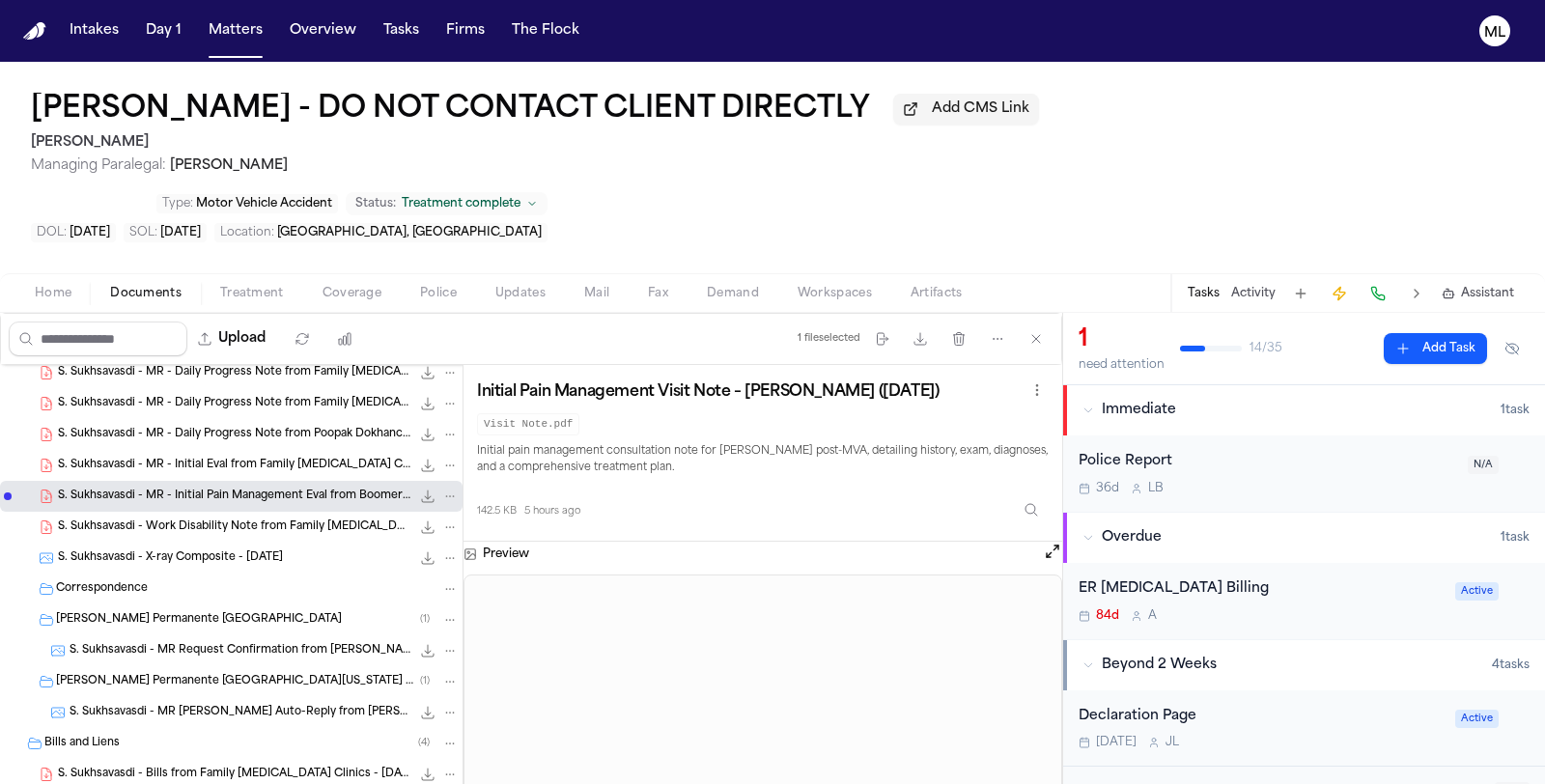
click at [292, 457] on span "S. Sukhsavasdi - MR - Initial Eval from Family Chiropractic Clinic - 5.21.25" at bounding box center [234, 465] width 353 height 17
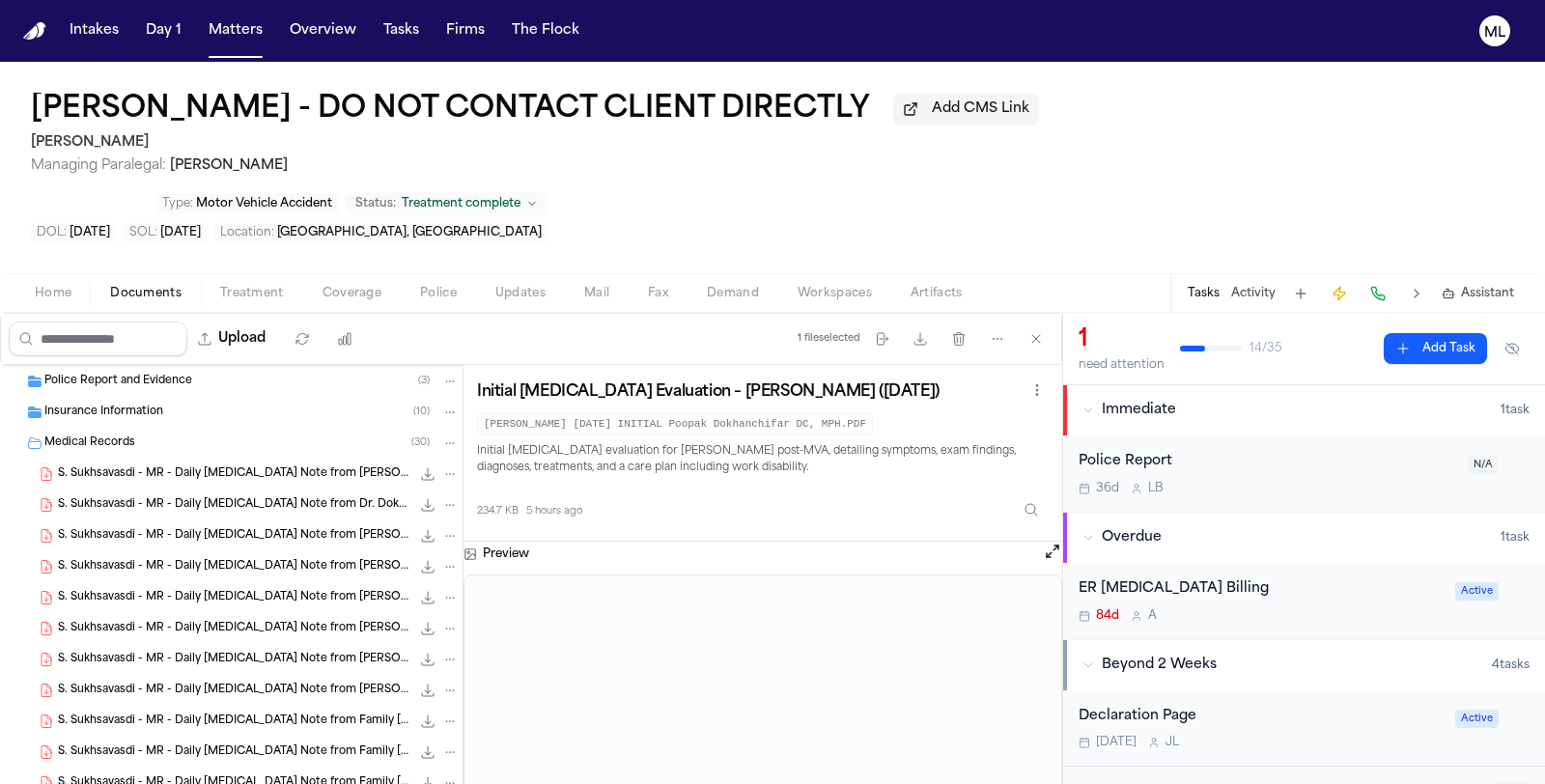
scroll to position [0, 0]
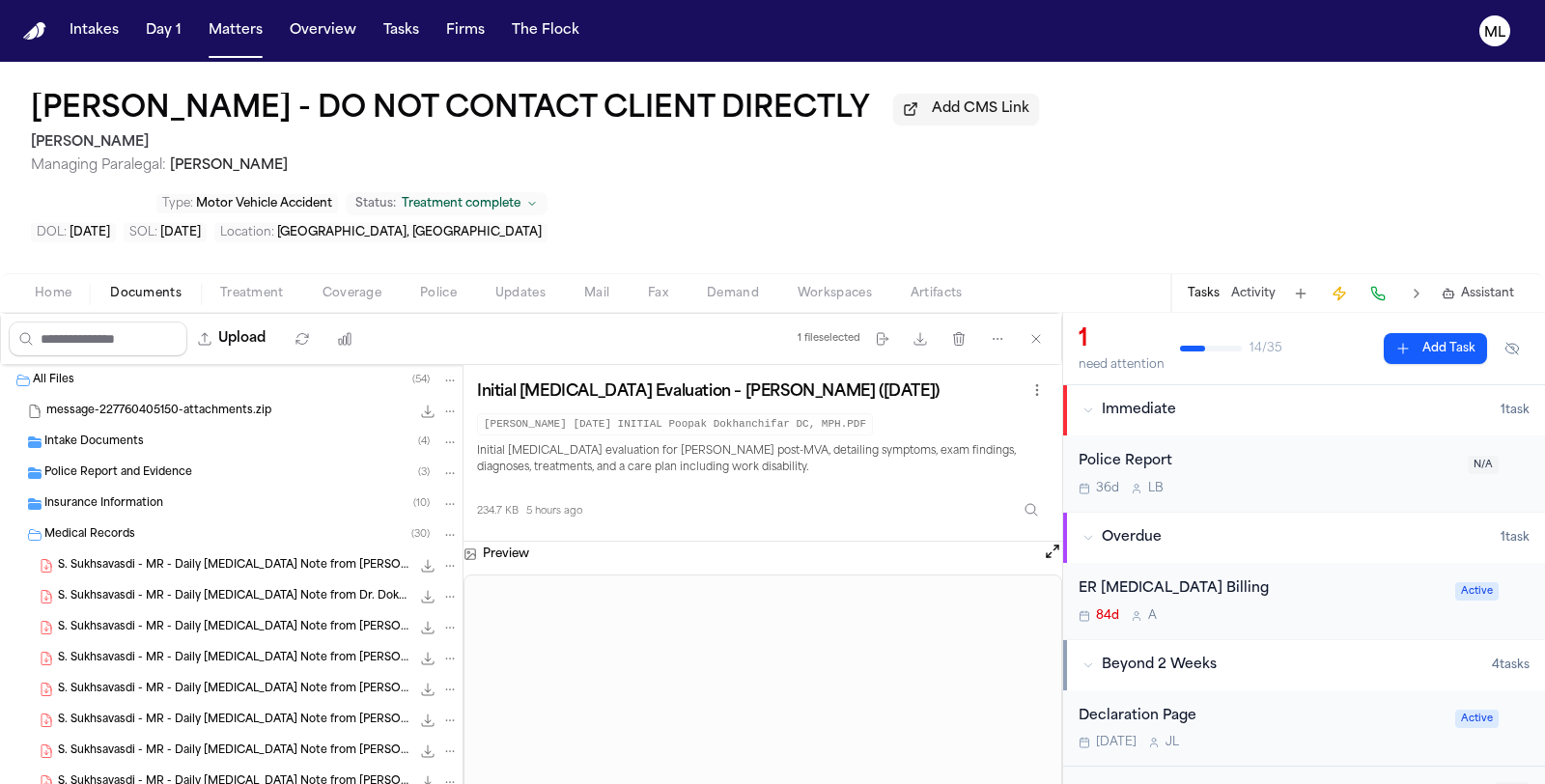
click at [280, 427] on div "Intake Documents ( 4 )" at bounding box center [231, 441] width 463 height 31
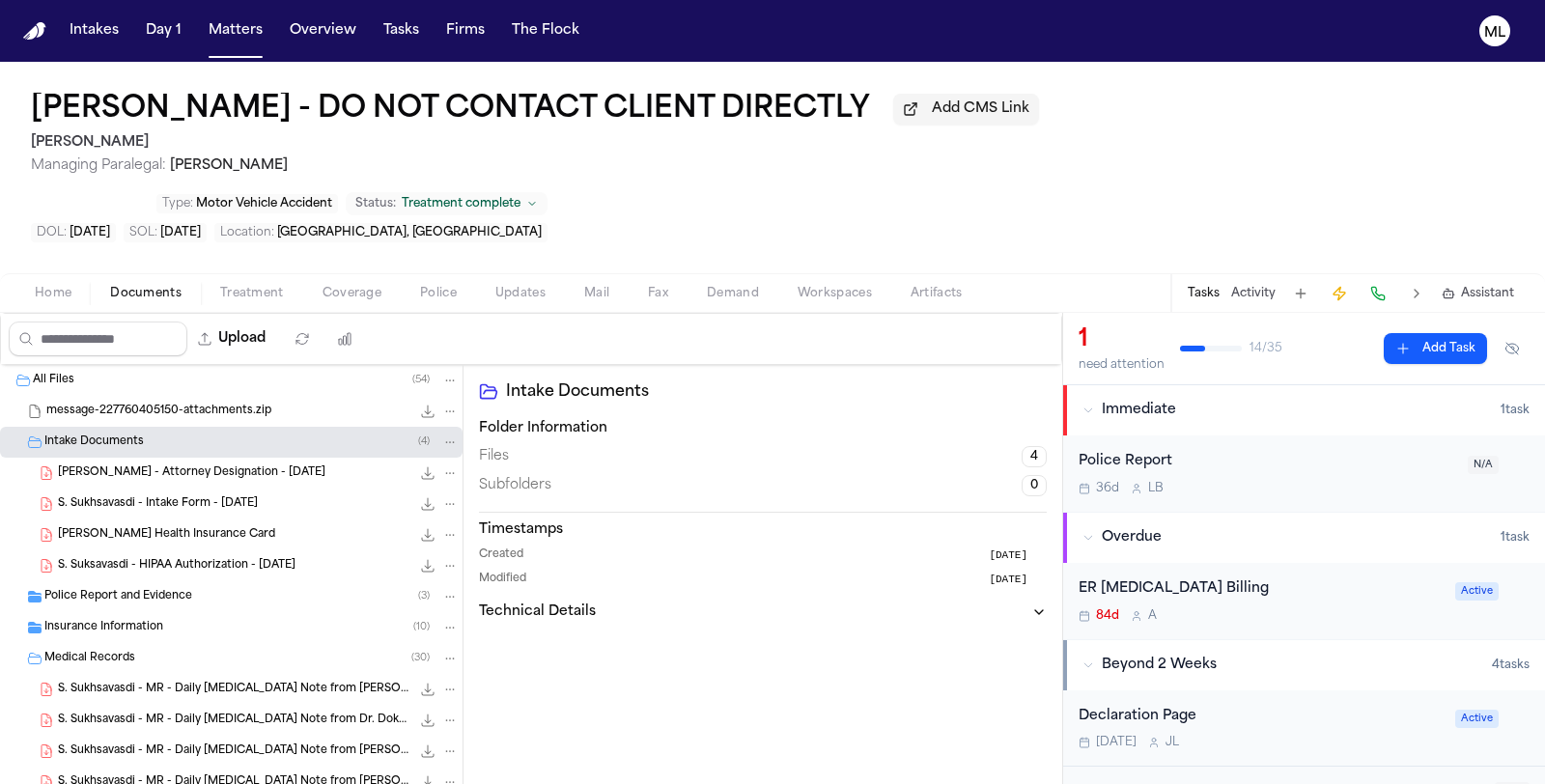
click at [250, 588] on div "Police Report and Evidence ( 3 )" at bounding box center [252, 597] width 414 height 18
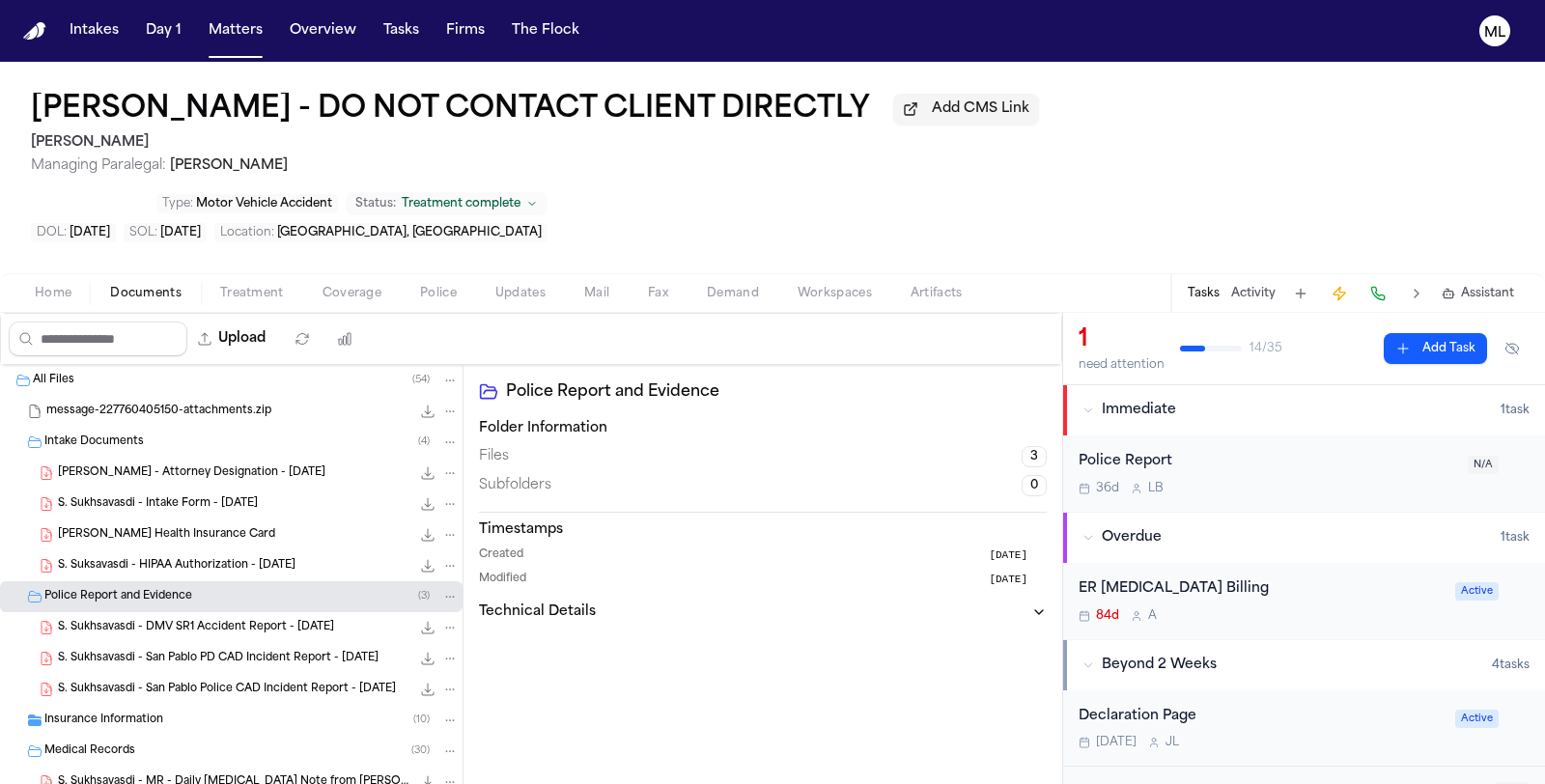
click at [242, 711] on div "Insurance Information ( 10 )" at bounding box center [252, 720] width 414 height 18
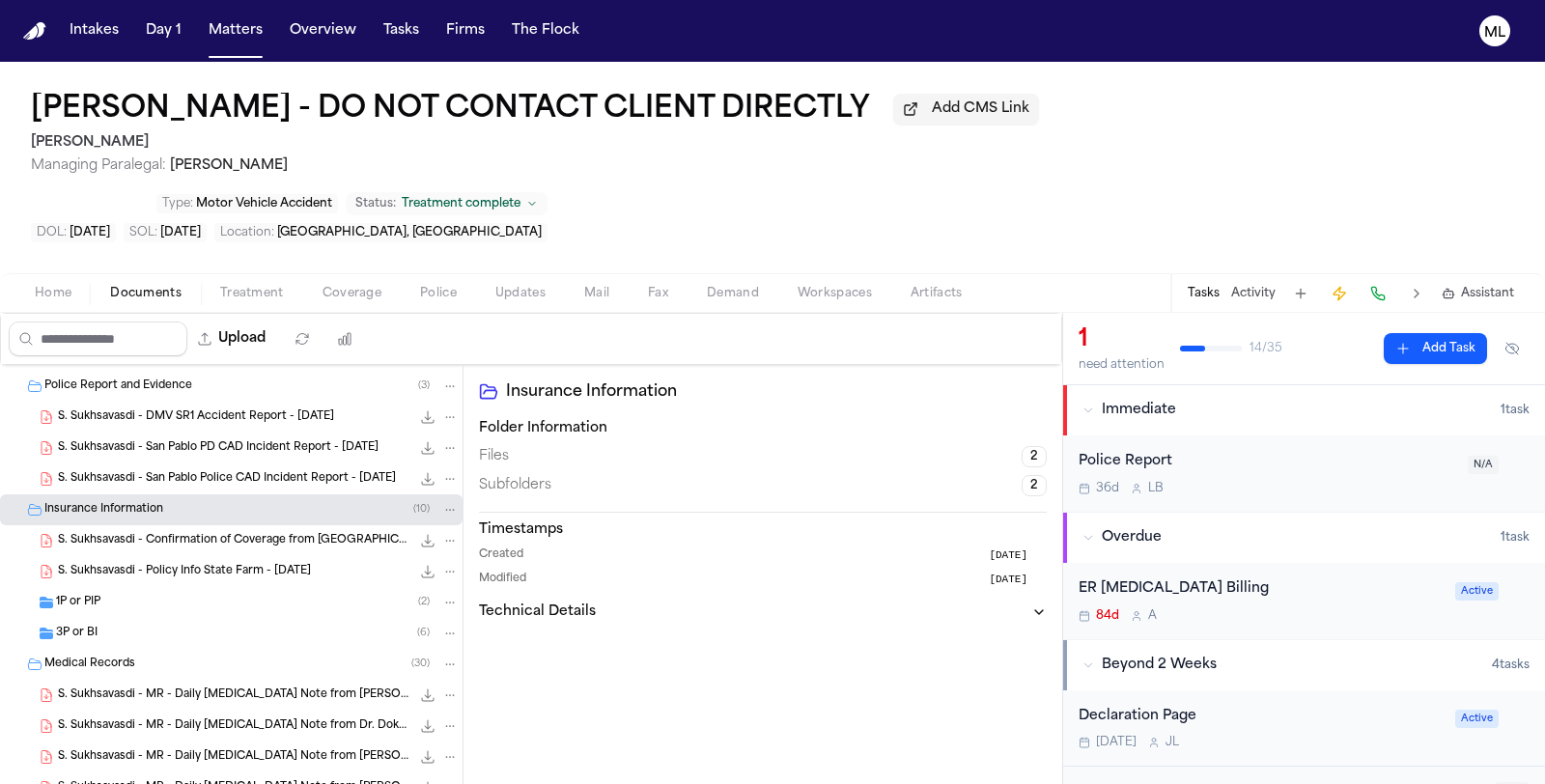
scroll to position [214, 0]
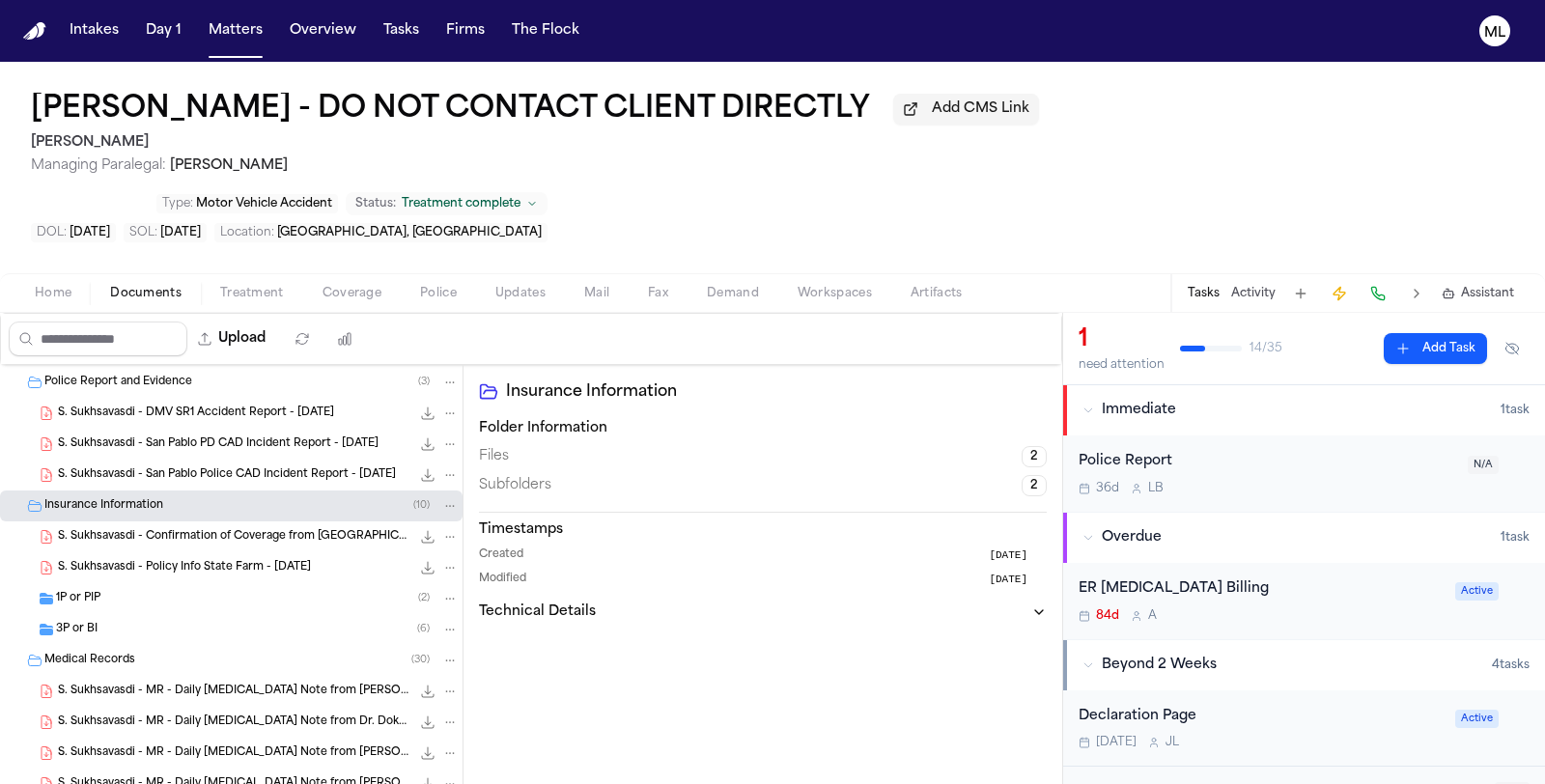
click at [243, 614] on div "3P or BI ( 6 )" at bounding box center [231, 629] width 463 height 31
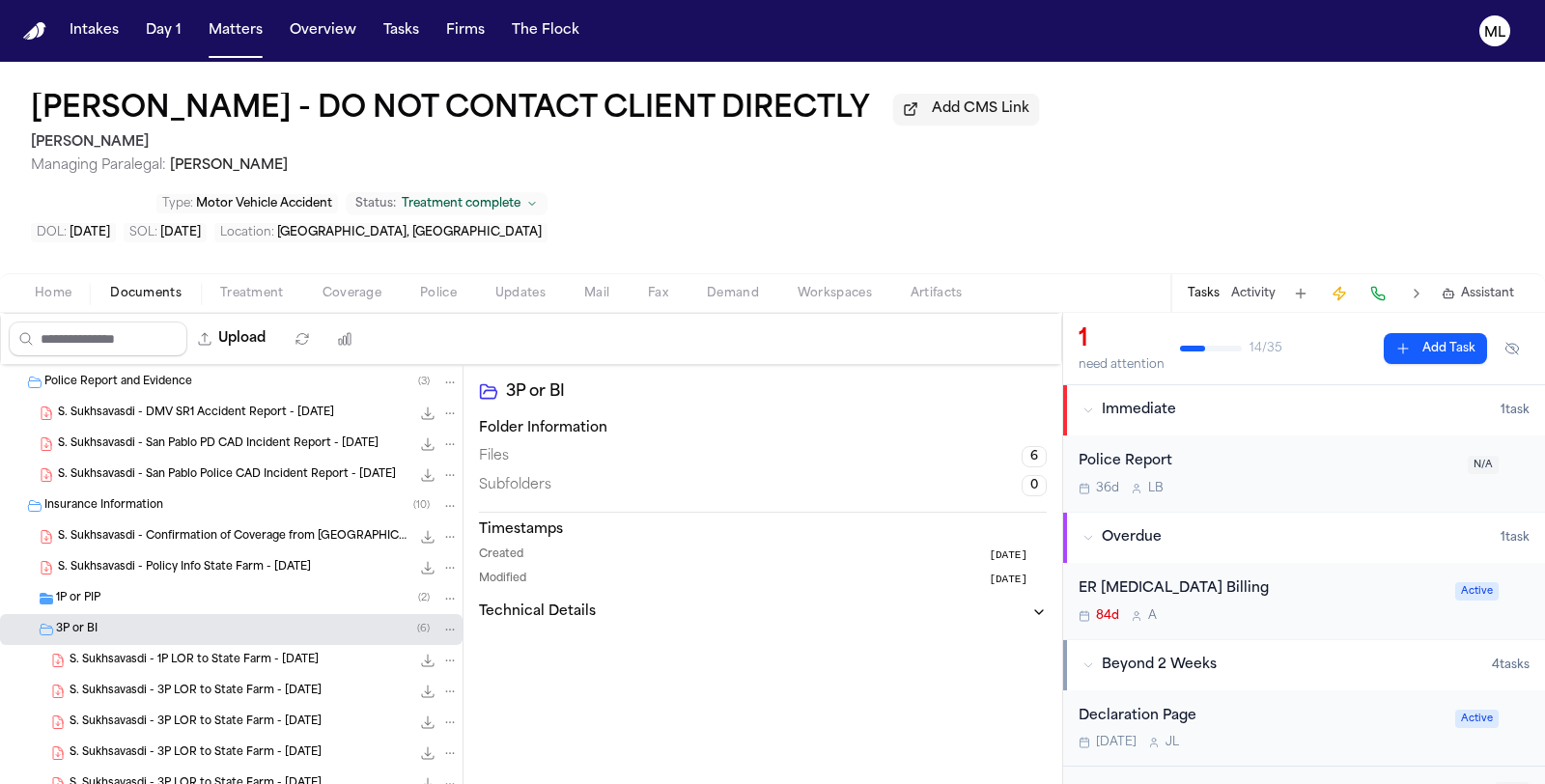
click at [245, 590] on div "1P or PIP ( 2 )" at bounding box center [258, 599] width 403 height 18
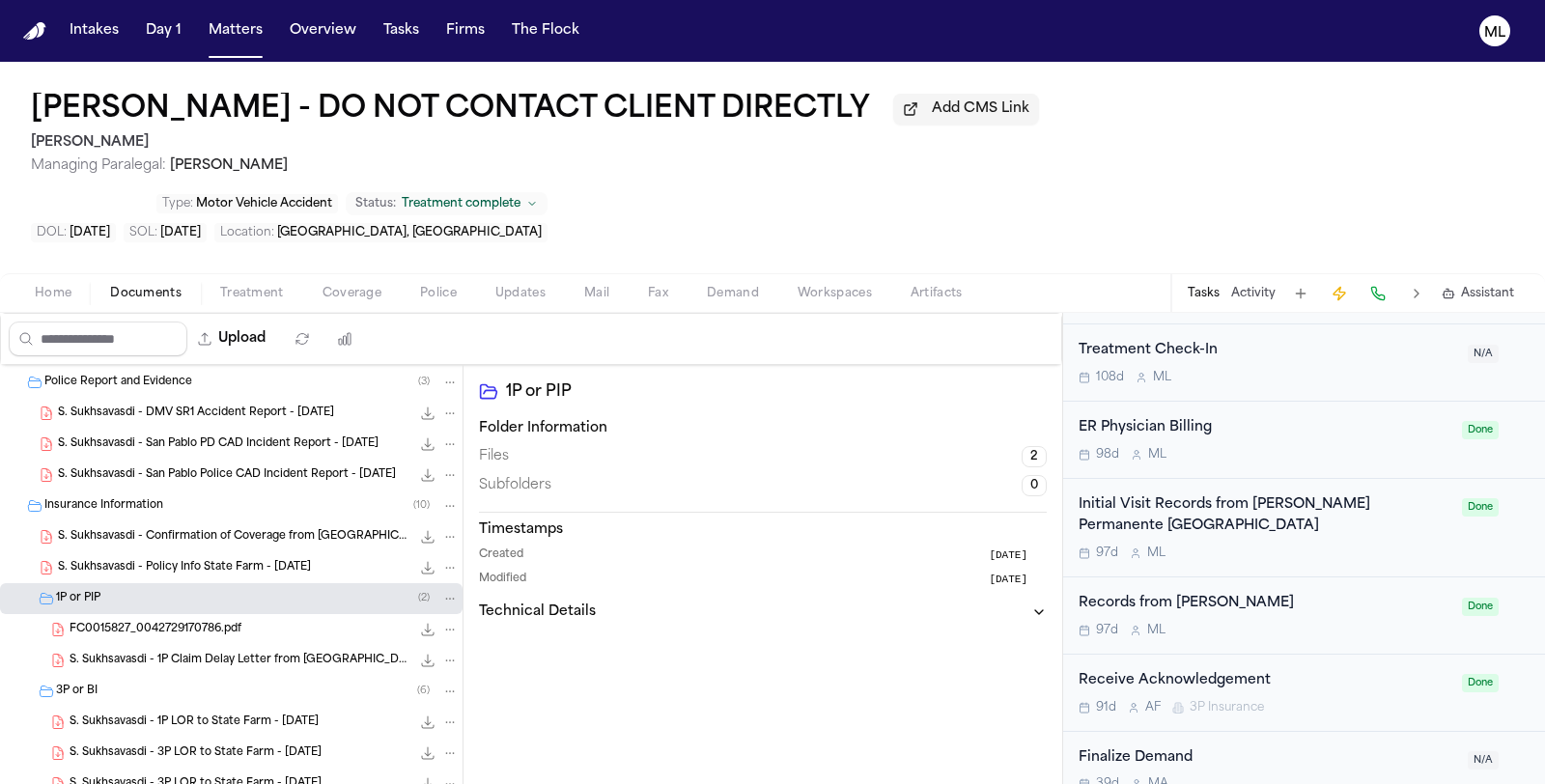
scroll to position [1822, 0]
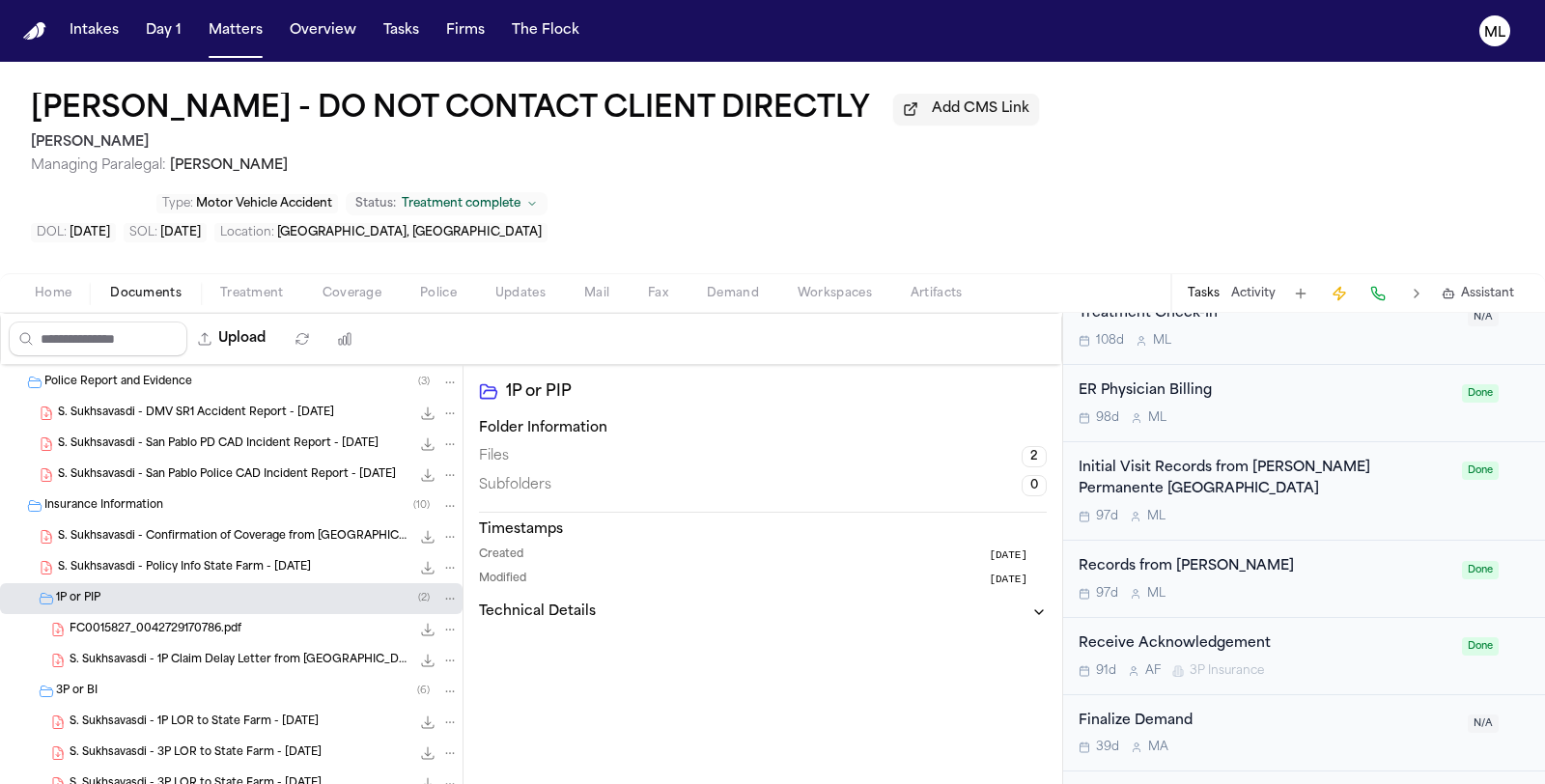
click at [1348, 457] on div "Initial Visit Records from Kaiser Permanente Richmond Medical Center 97d M L" at bounding box center [1264, 491] width 371 height 67
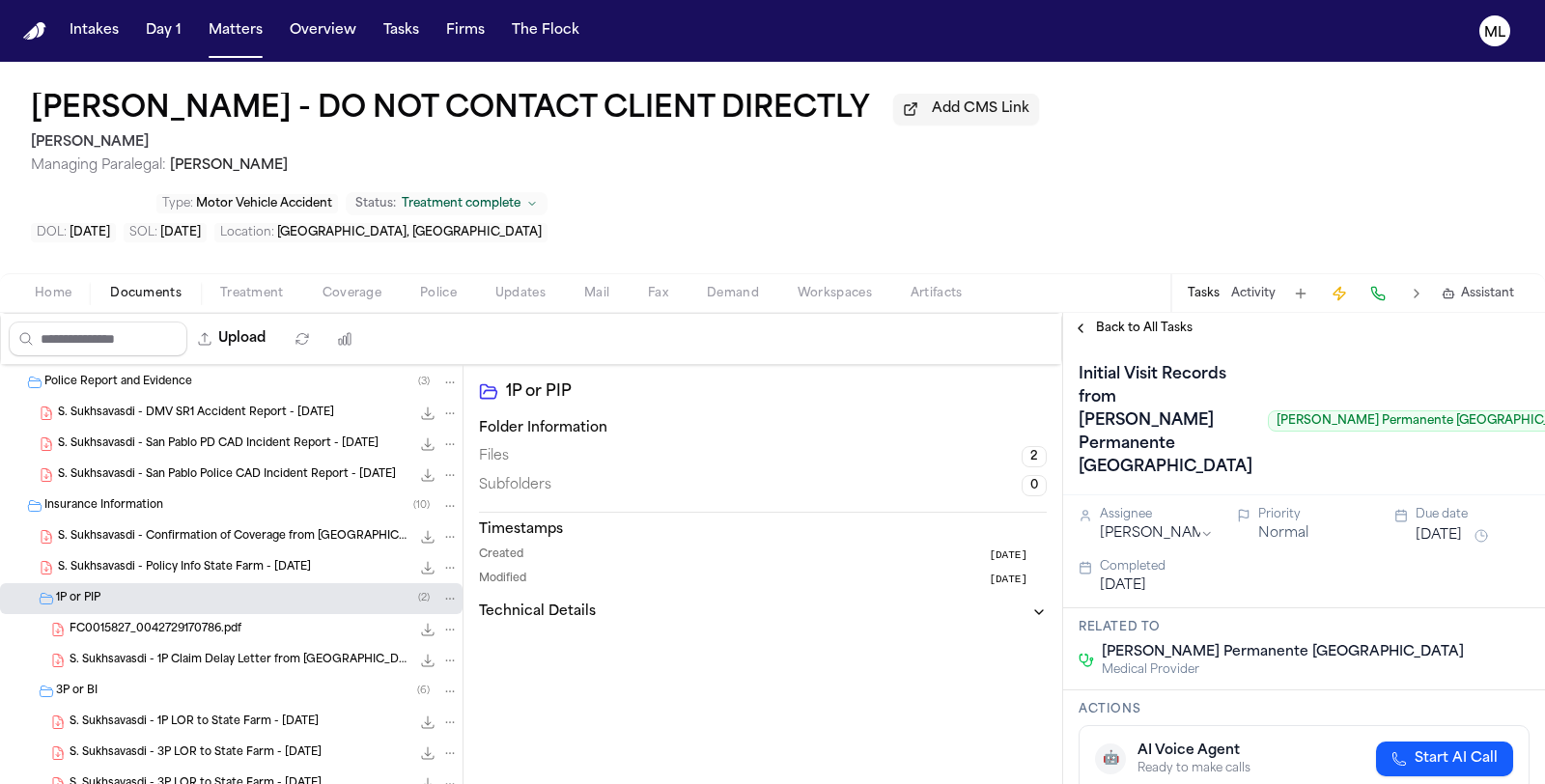
click at [1131, 321] on span "Back to All Tasks" at bounding box center [1143, 329] width 96 height 16
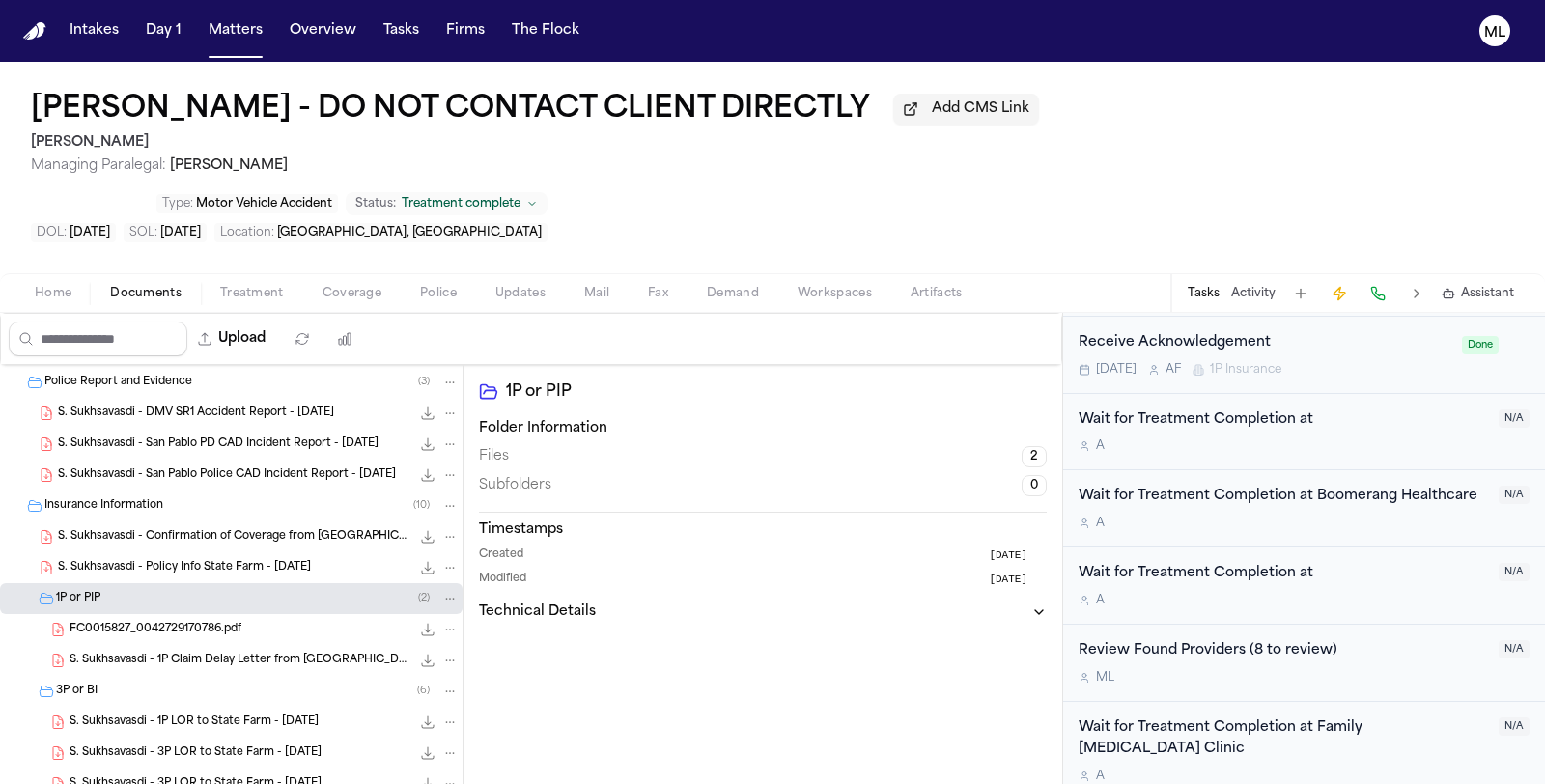
scroll to position [2439, 0]
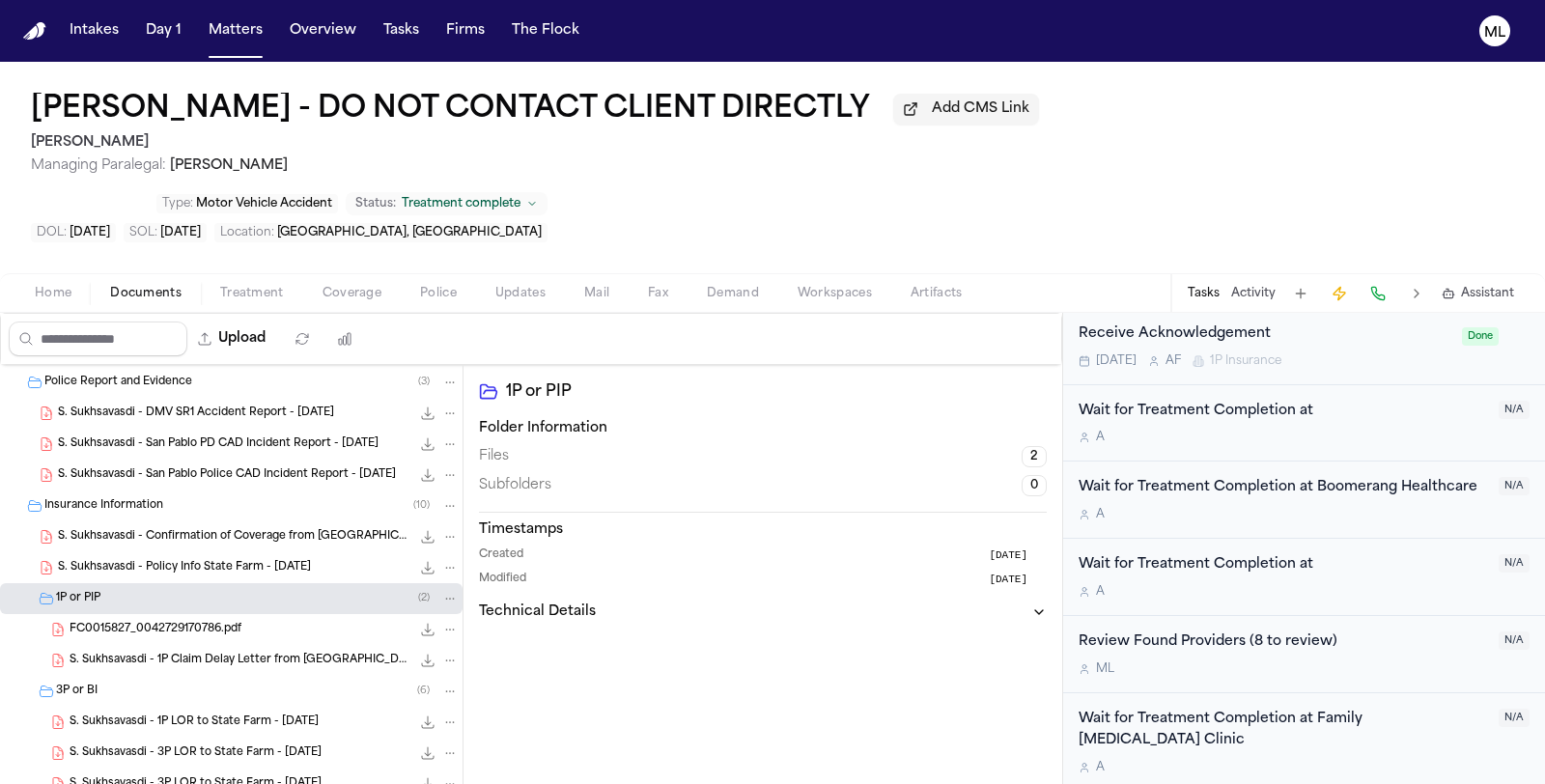
click at [1489, 286] on span "Assistant" at bounding box center [1488, 294] width 53 height 16
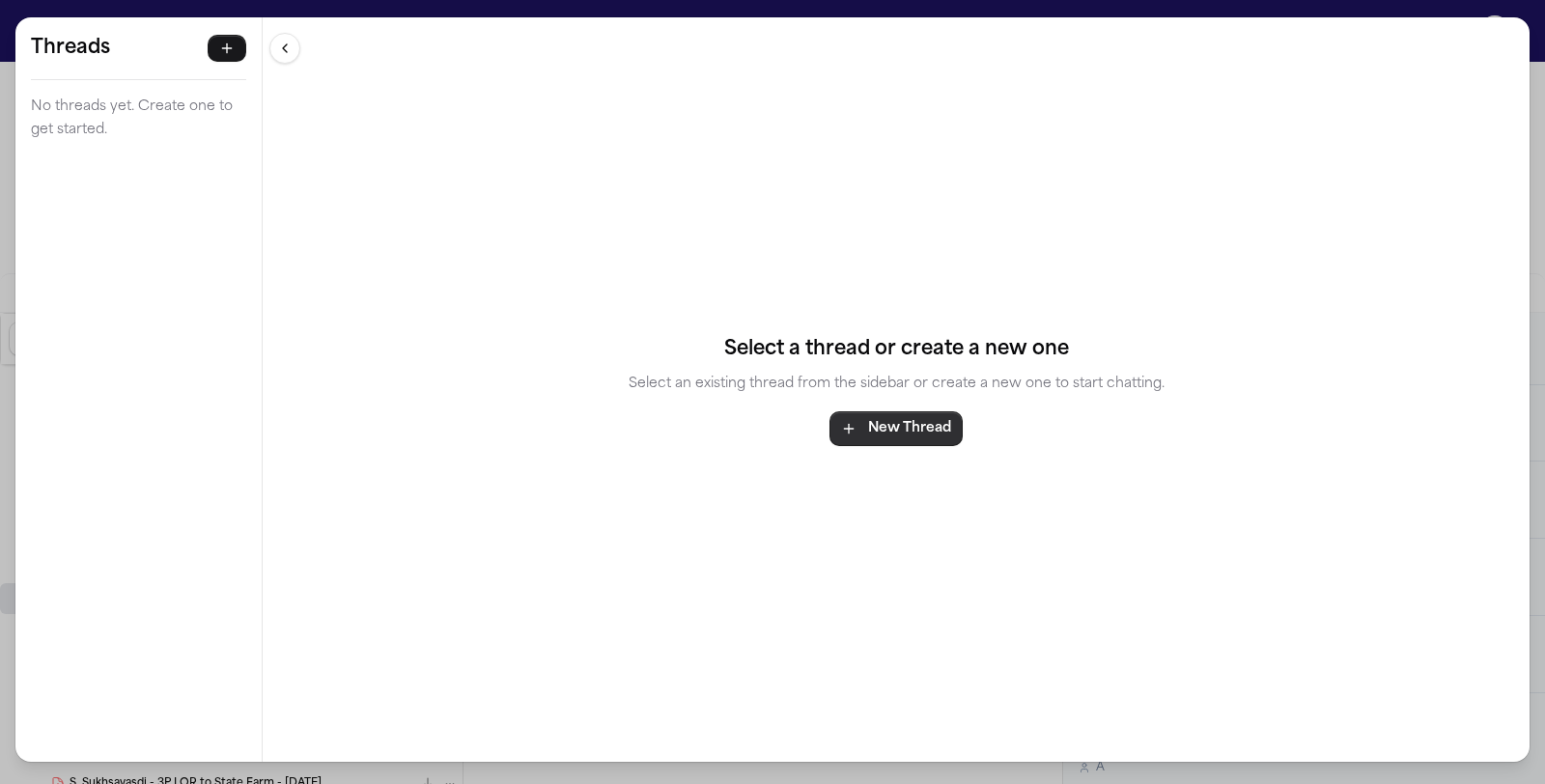
click at [931, 434] on button "New Thread" at bounding box center [895, 428] width 134 height 35
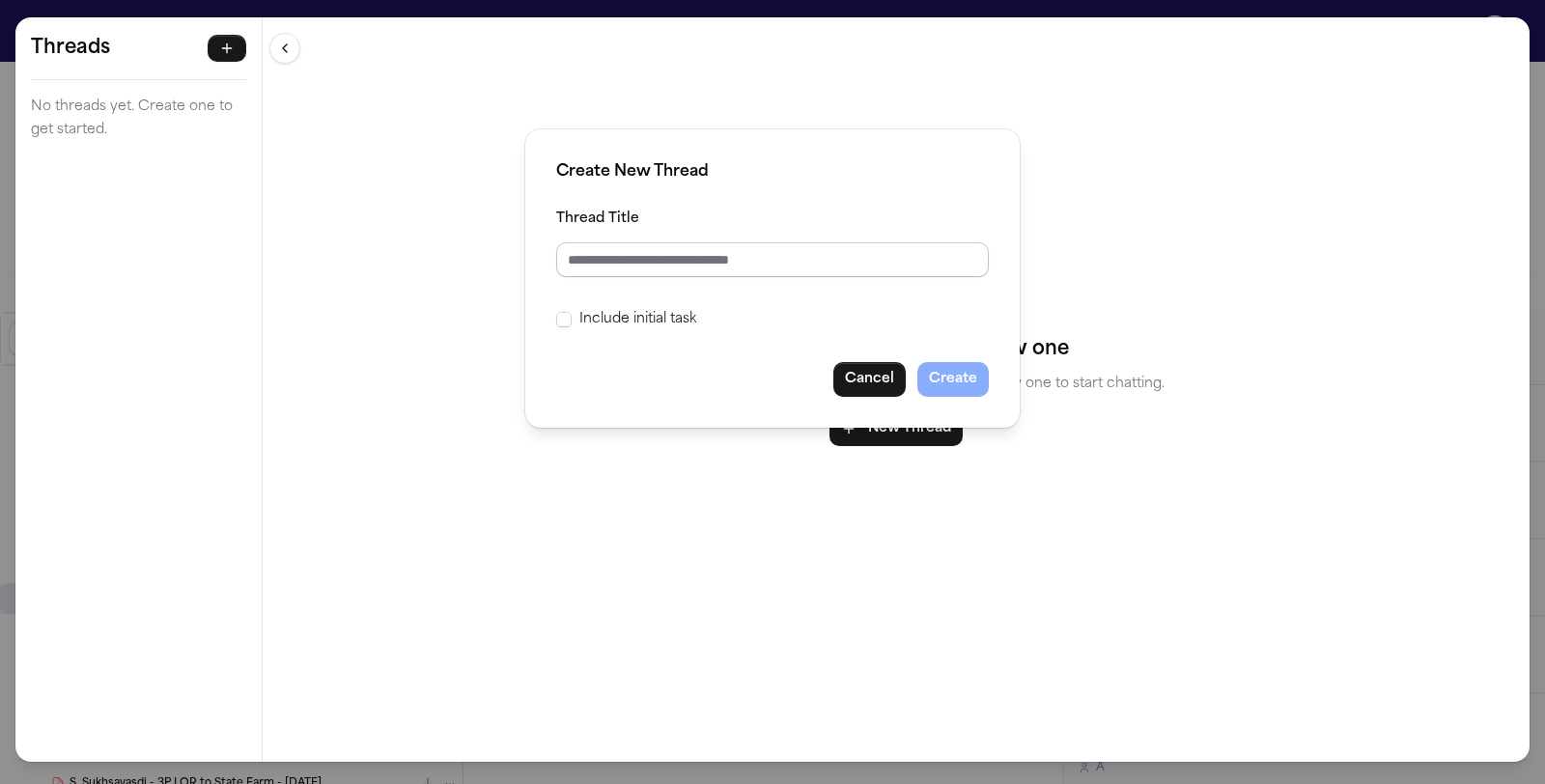
click at [685, 260] on input "Thread Title" at bounding box center [772, 259] width 433 height 35
click at [929, 365] on button "Create" at bounding box center [953, 379] width 71 height 35
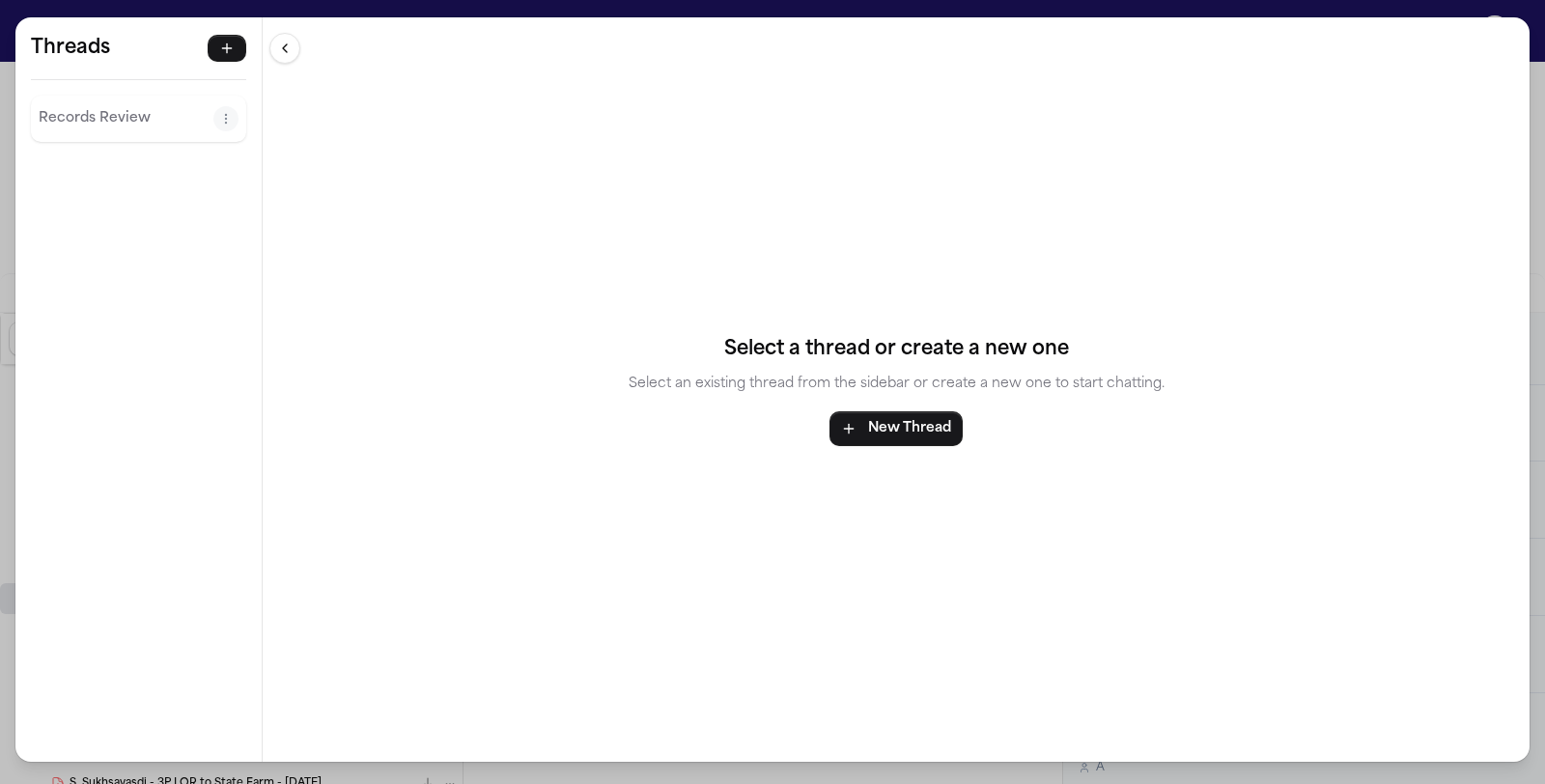
click at [141, 118] on p "Records Review" at bounding box center [126, 118] width 174 height 23
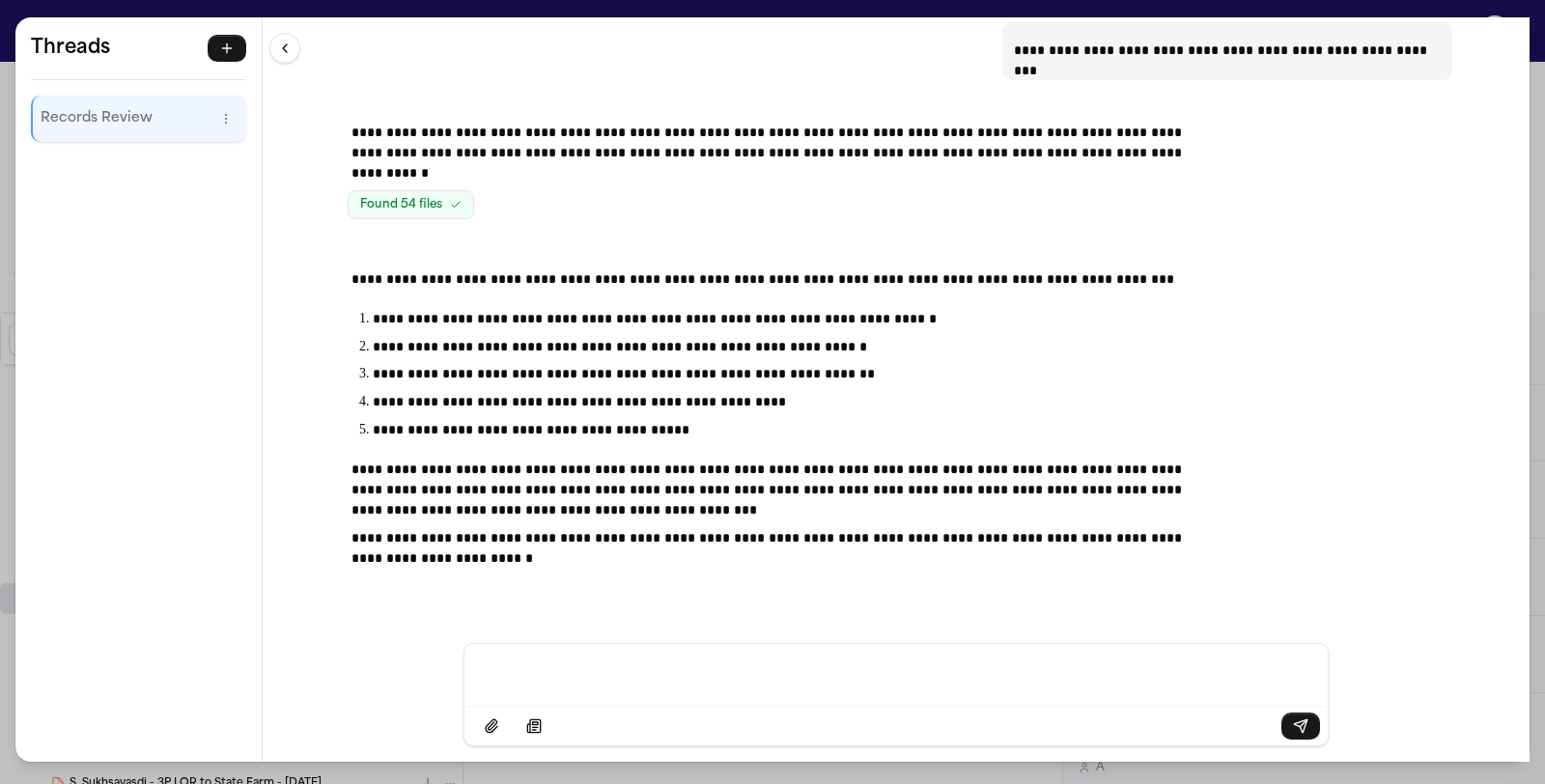
scroll to position [60, 0]
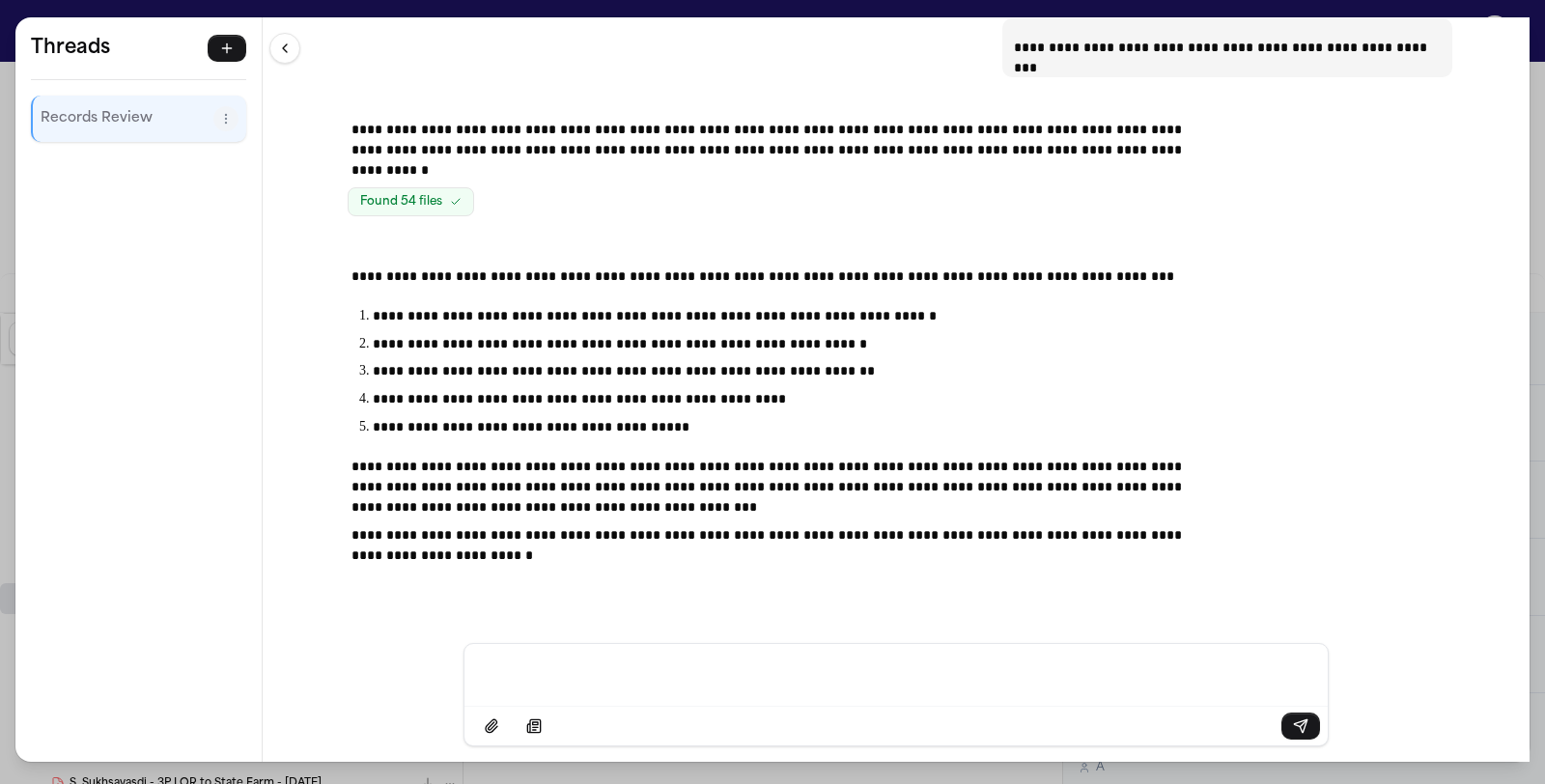
click at [13, 14] on div "**********" at bounding box center [772, 392] width 1545 height 784
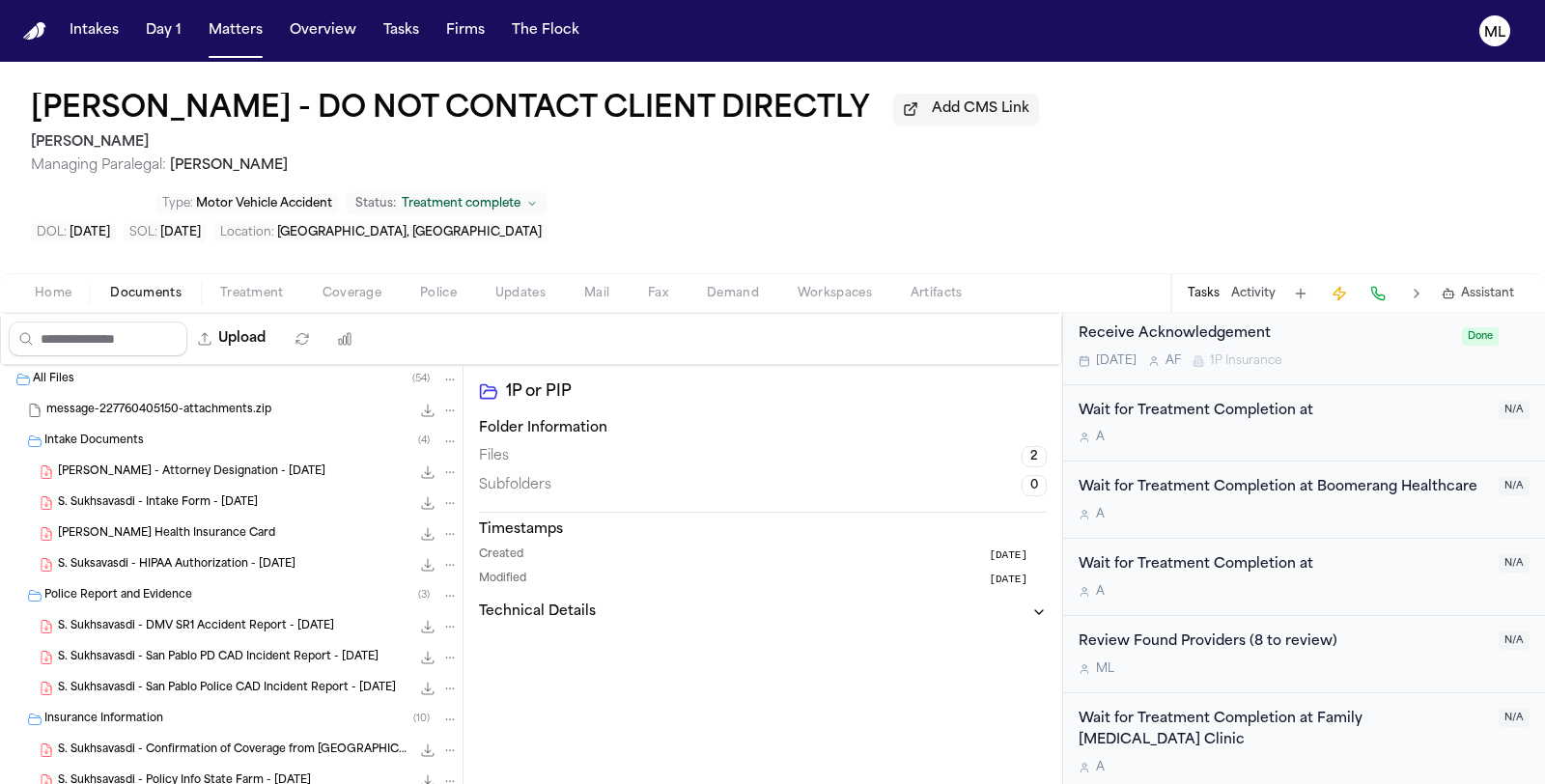
scroll to position [0, 0]
click at [214, 465] on span "S. Sukhsavasdi - Attorney Designation - 5.27.25" at bounding box center [191, 473] width 267 height 17
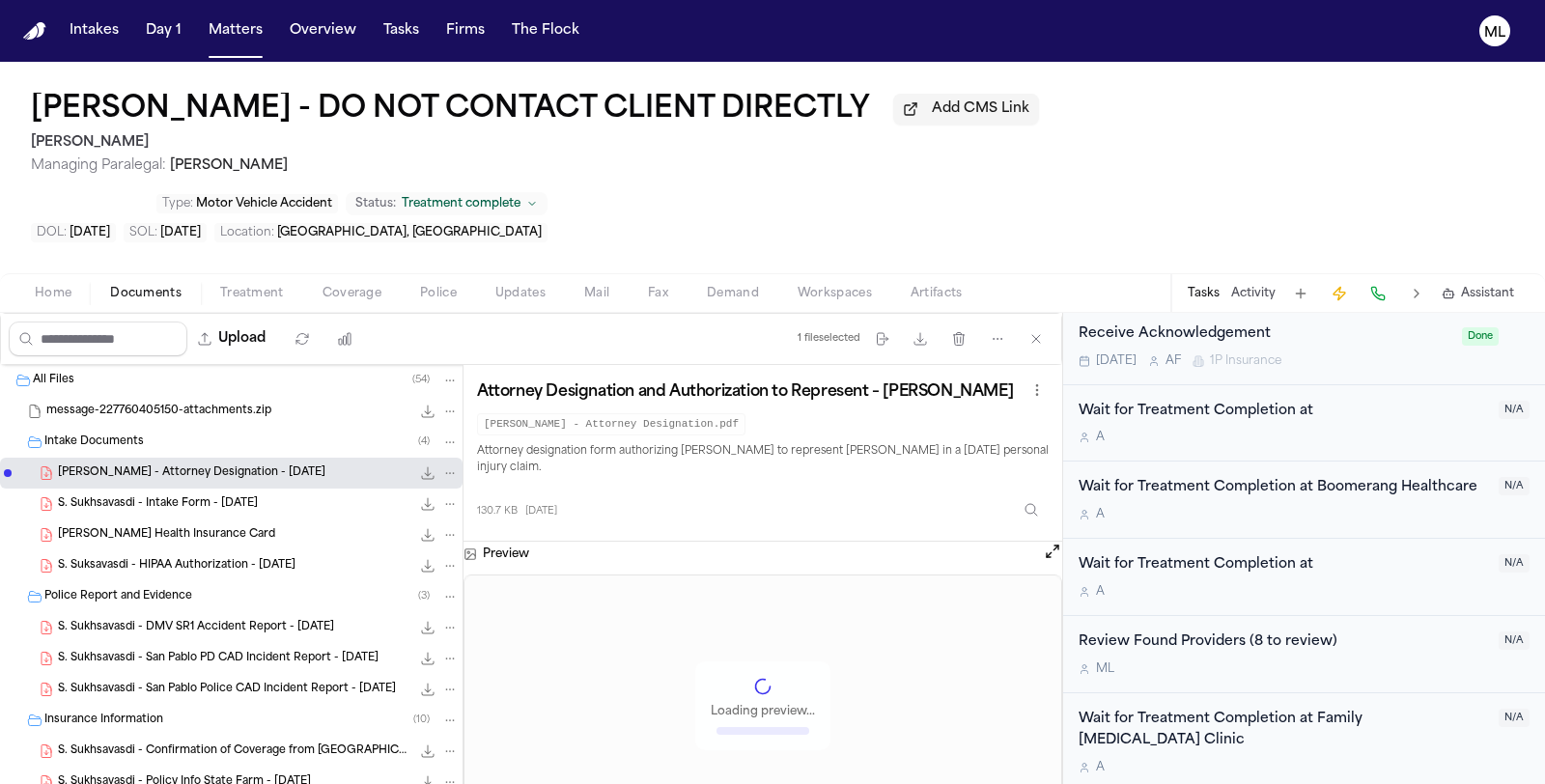
click at [210, 496] on span "S. Sukhsavasdi - Intake Form - 5.6.25" at bounding box center [157, 504] width 200 height 17
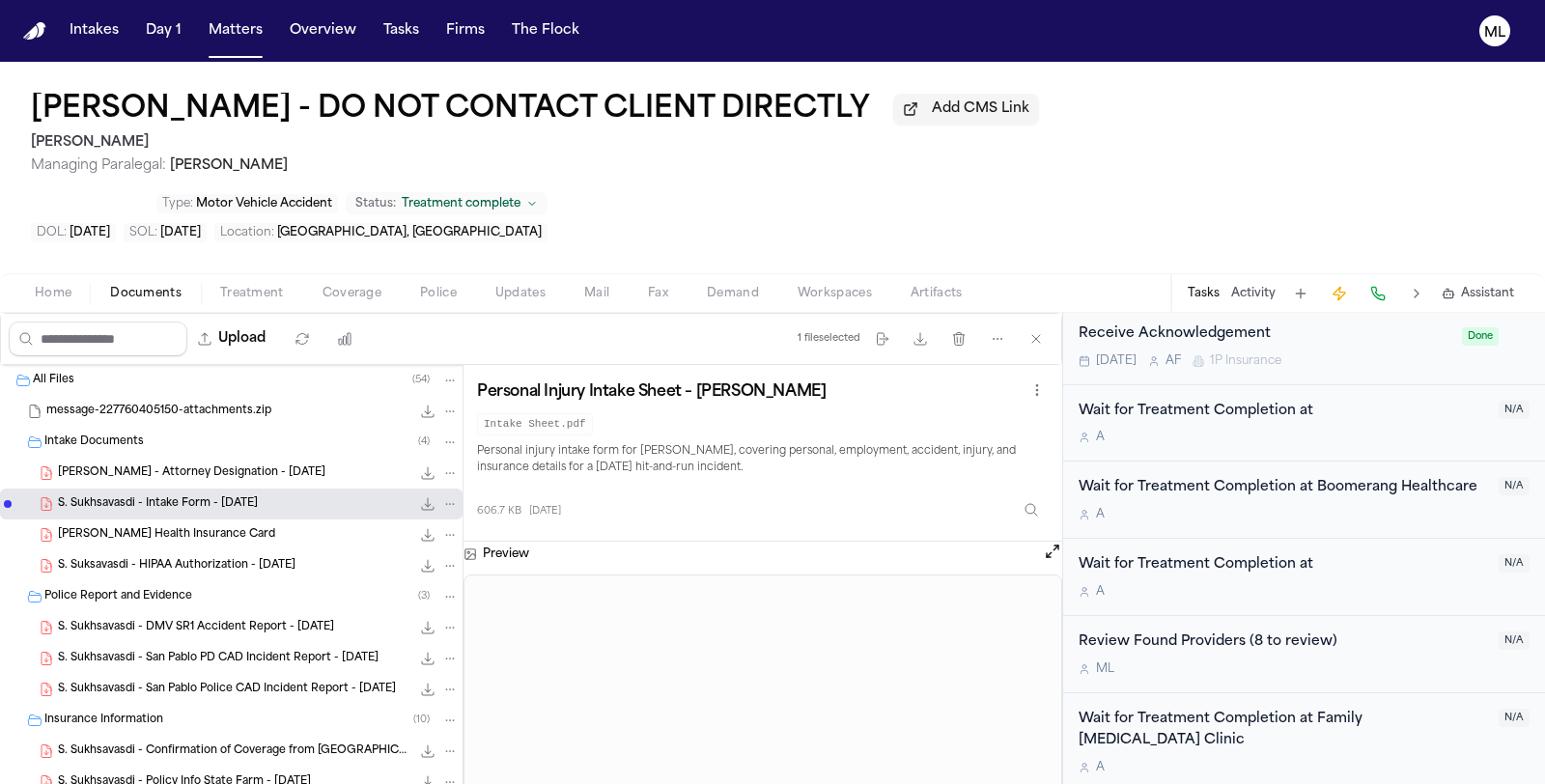
click at [156, 527] on span "S. Sukhsavasdi - Kaiser Health Insurance Card" at bounding box center [165, 535] width 217 height 17
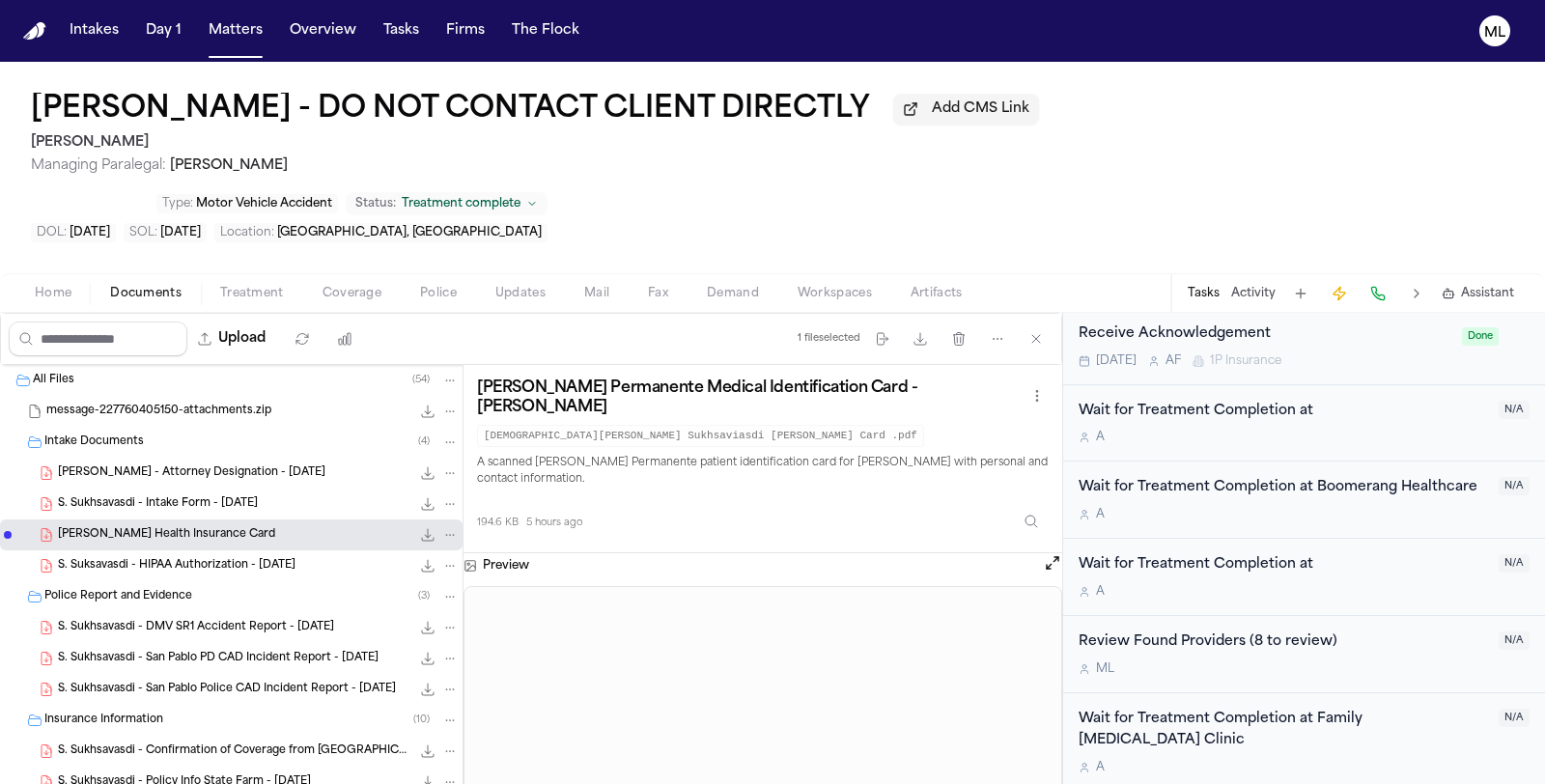
click at [254, 557] on span "S. Suksavasdi - HIPAA Authorization - 5.28.25" at bounding box center [176, 565] width 238 height 17
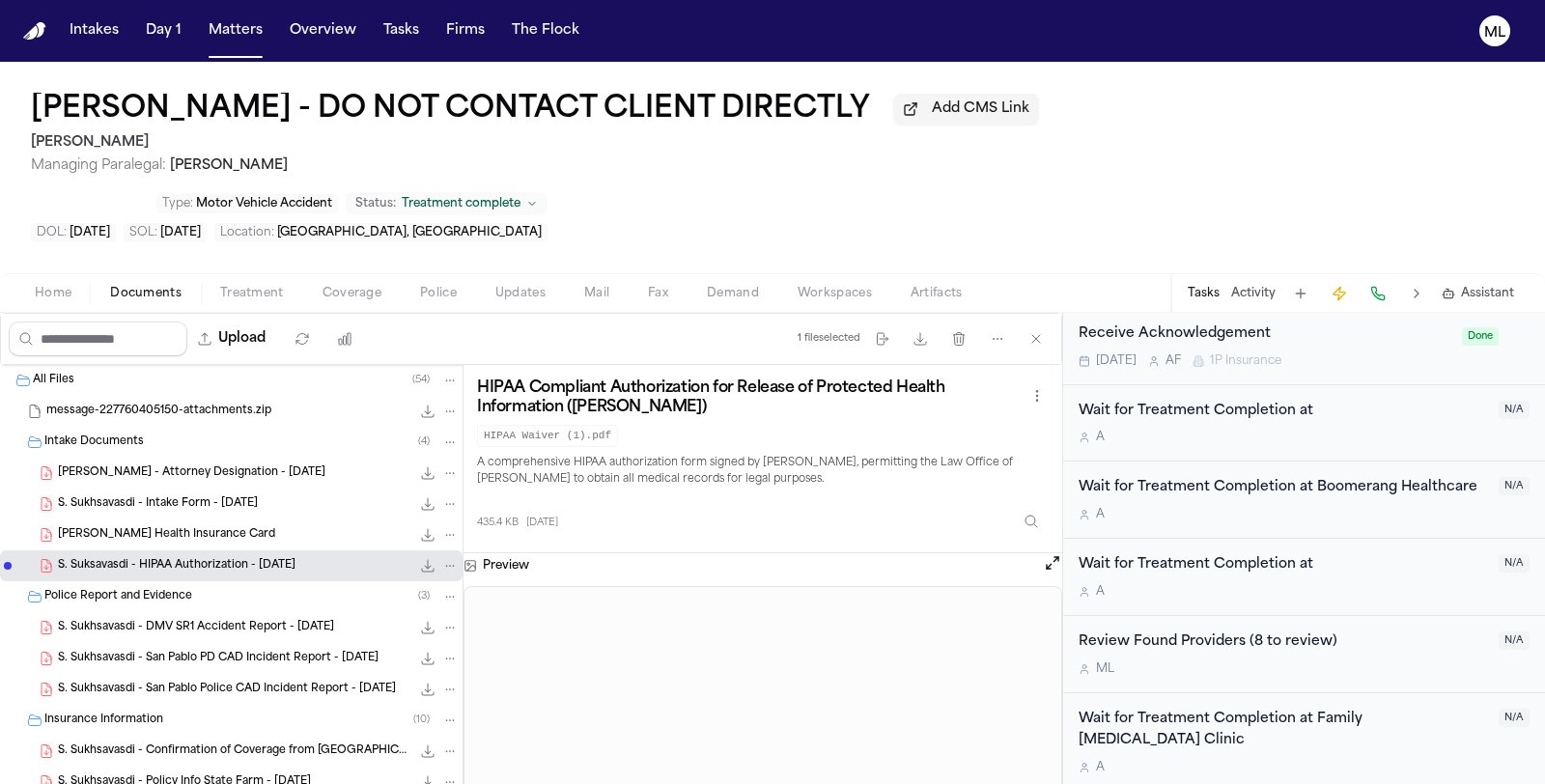
click at [224, 620] on span "S. Sukhsavasdi - DMV SR1 Accident Report - 5.6.25" at bounding box center [195, 628] width 276 height 17
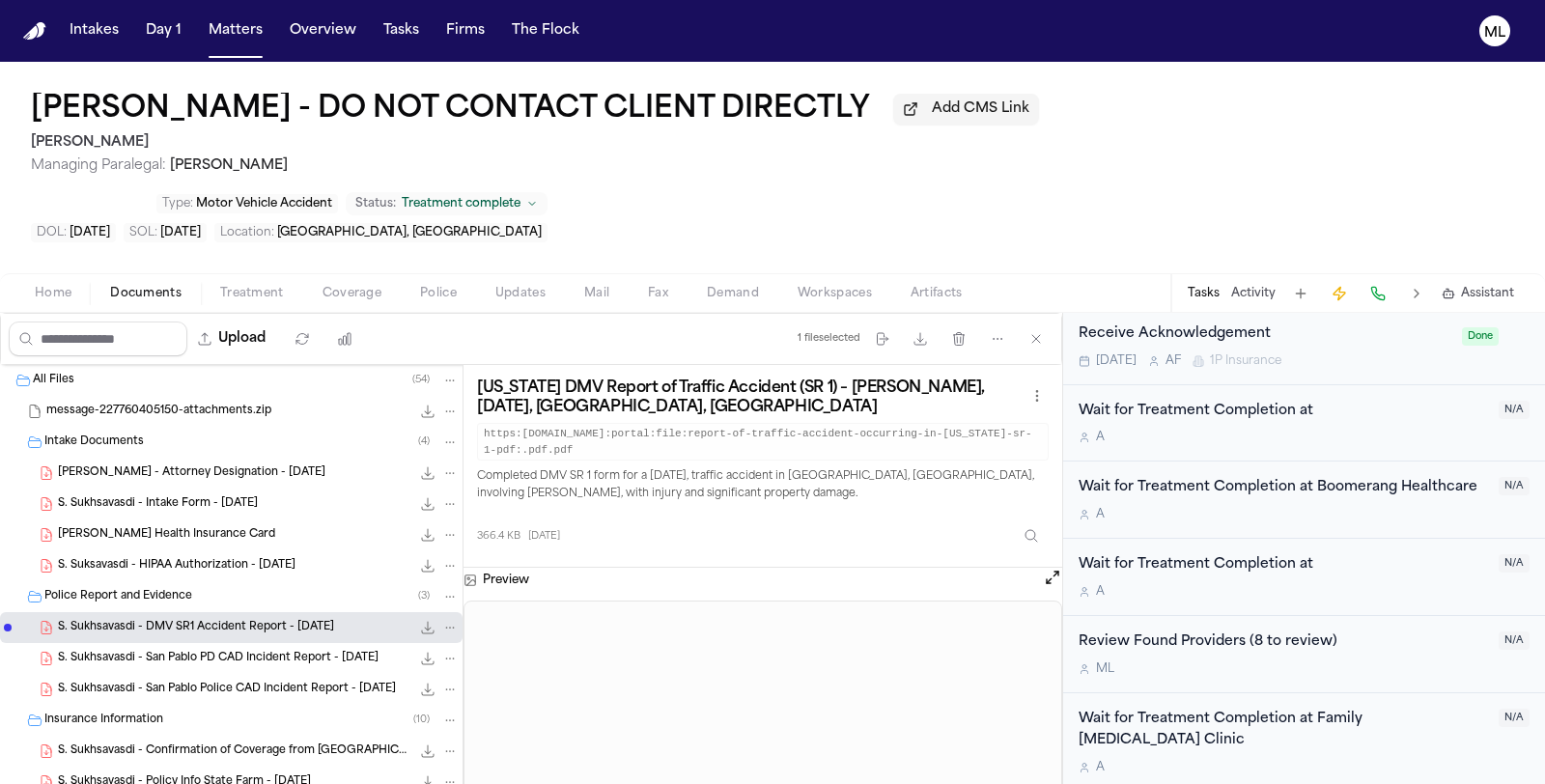
click at [231, 650] on span "S. Sukhsavasdi - San Pablo PD CAD Incident Report - 6.4.25" at bounding box center [218, 658] width 321 height 17
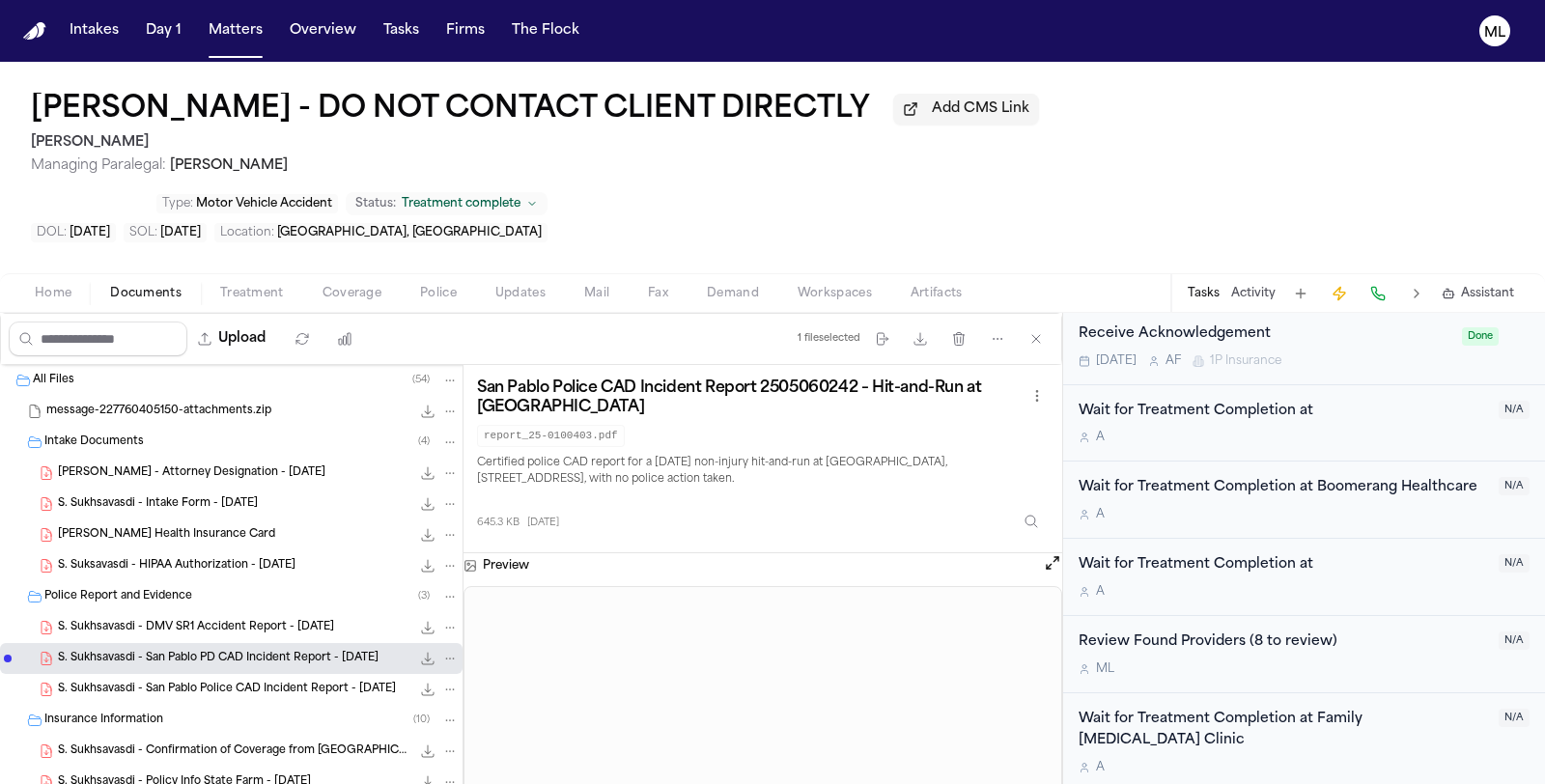
click at [225, 681] on span "S. Sukhsavasdi - San Pablo Police CAD Incident Report - 5.6.25" at bounding box center [226, 689] width 338 height 17
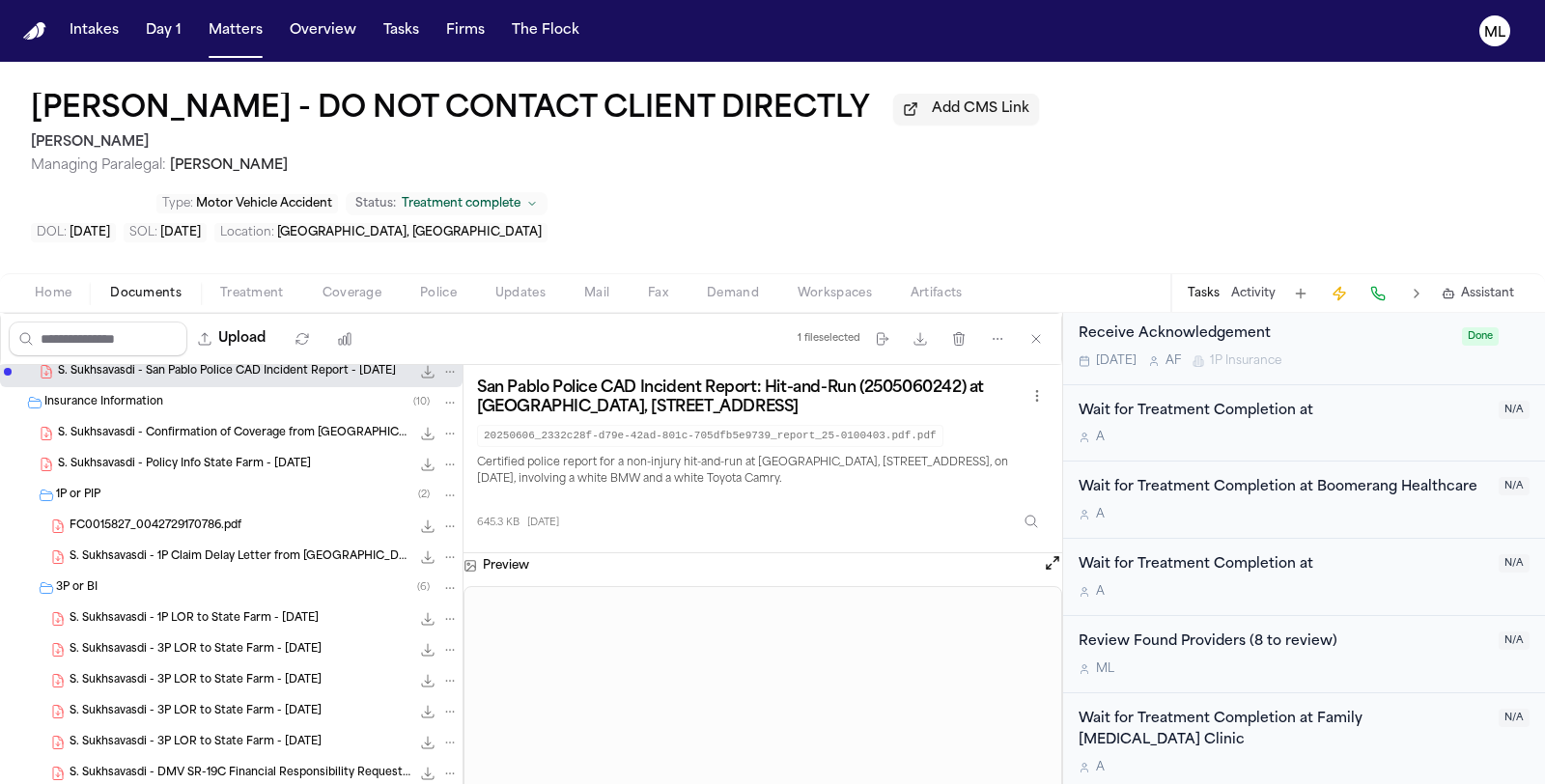
scroll to position [322, 0]
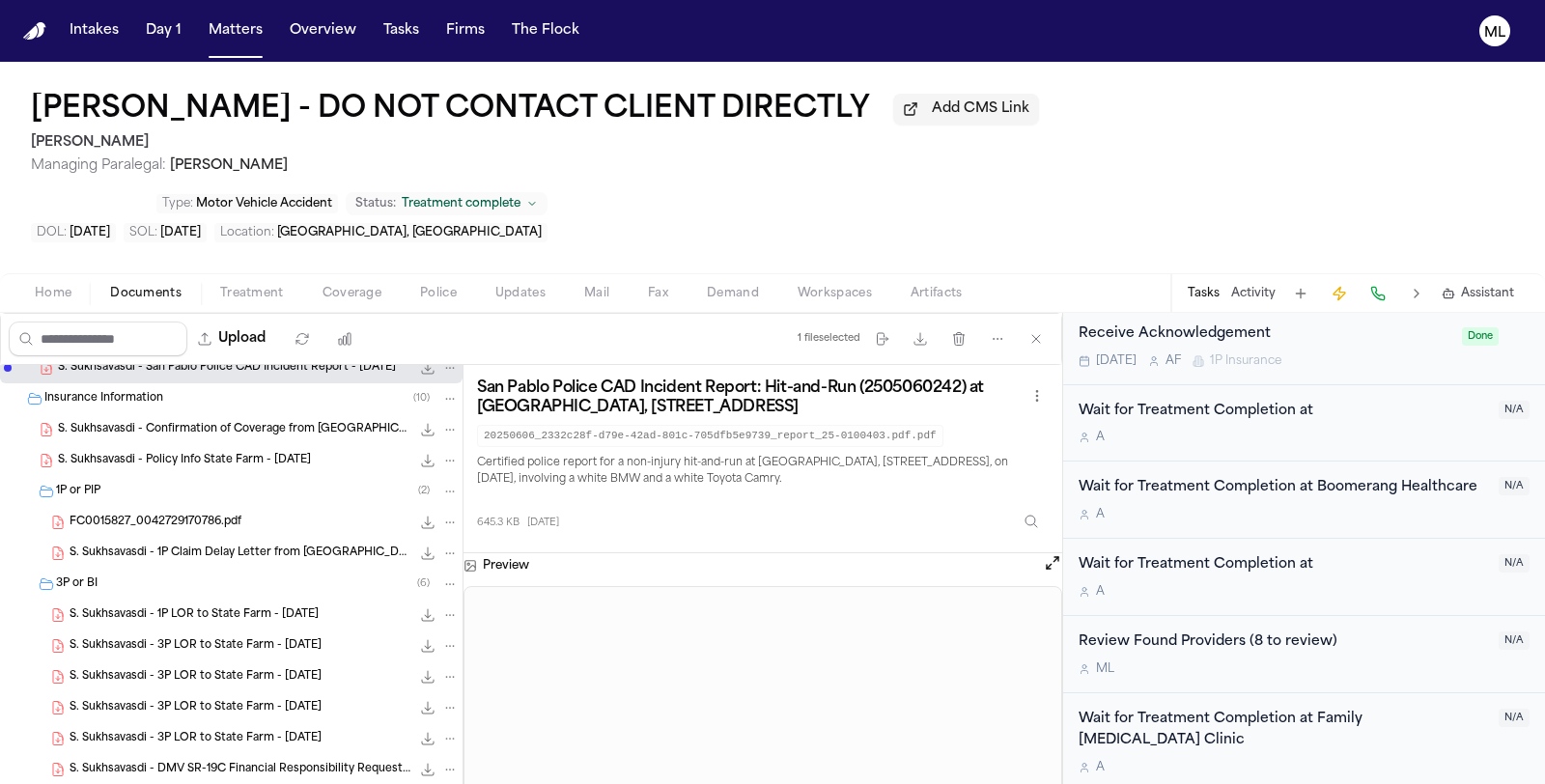
click at [244, 422] on span "S. Sukhsavasdi - Confirmation of Coverage from State Farm - 6.6.25" at bounding box center [234, 430] width 353 height 17
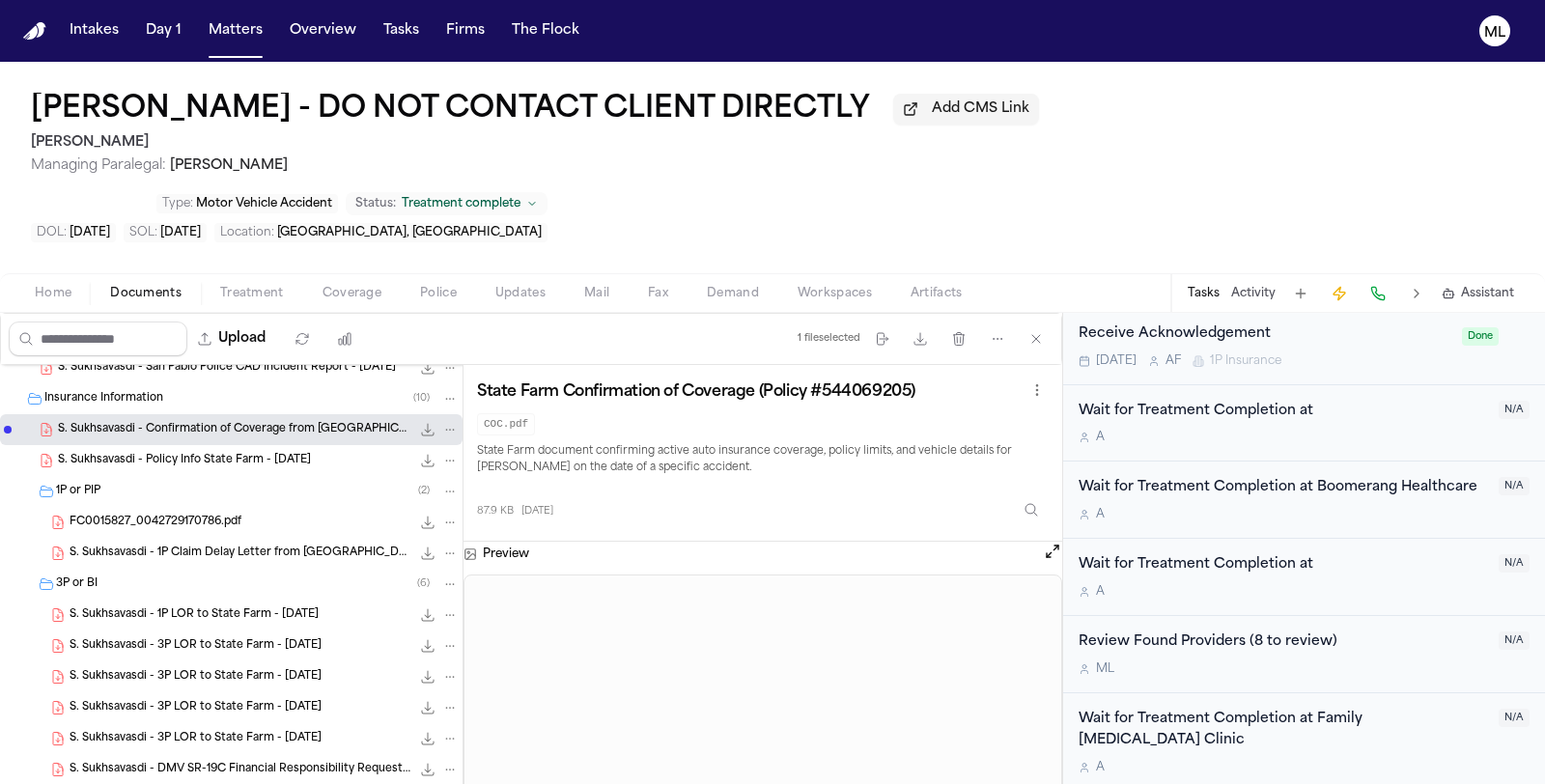
click at [236, 452] on span "S. Sukhsavasdi - Policy Info State Farm - 5.6.25" at bounding box center [183, 460] width 253 height 17
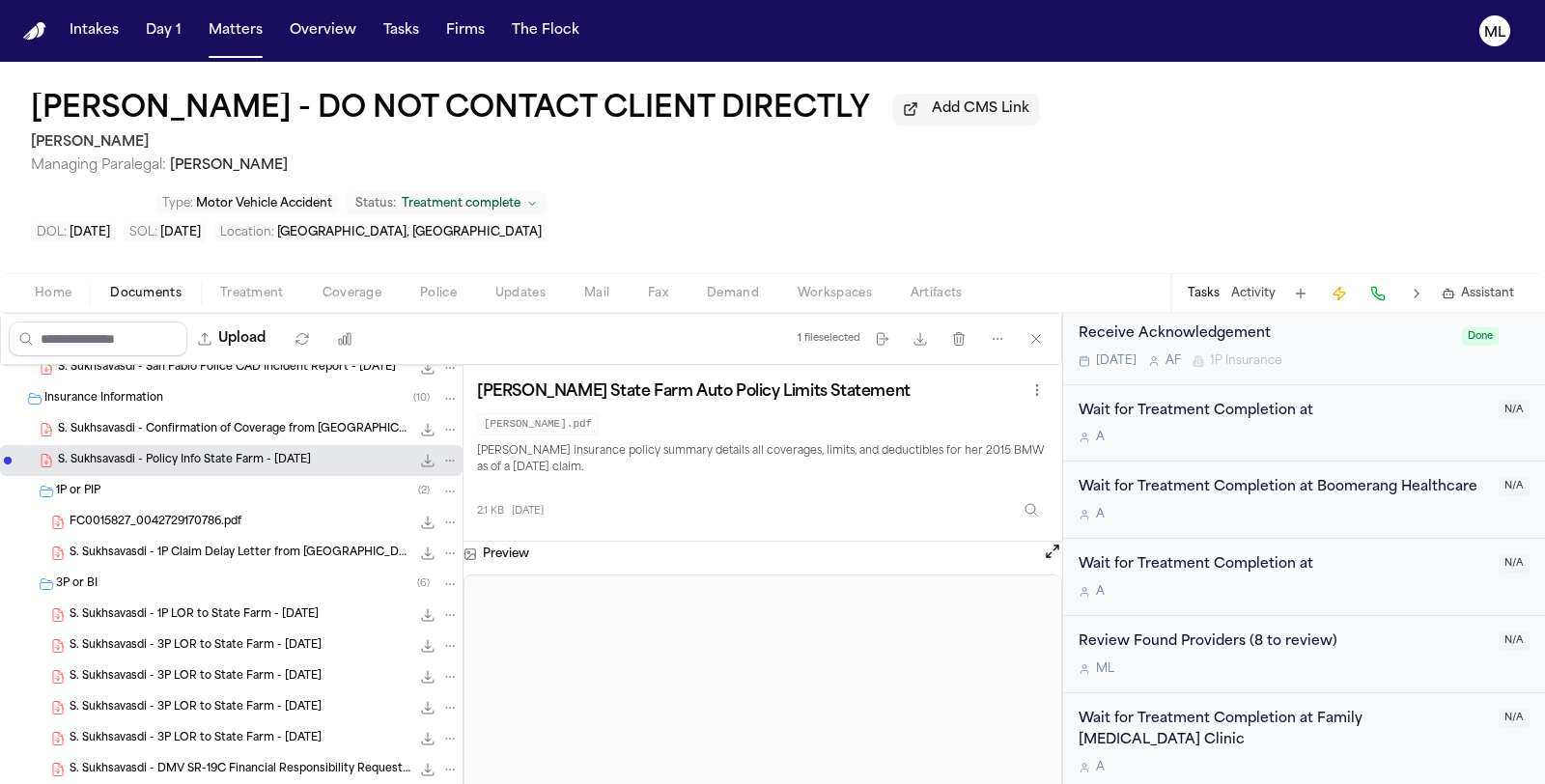
click at [240, 545] on span "S. Sukhsavasdi - 1P Claim Delay Letter from State Farm - 6.16.25" at bounding box center [240, 553] width 341 height 17
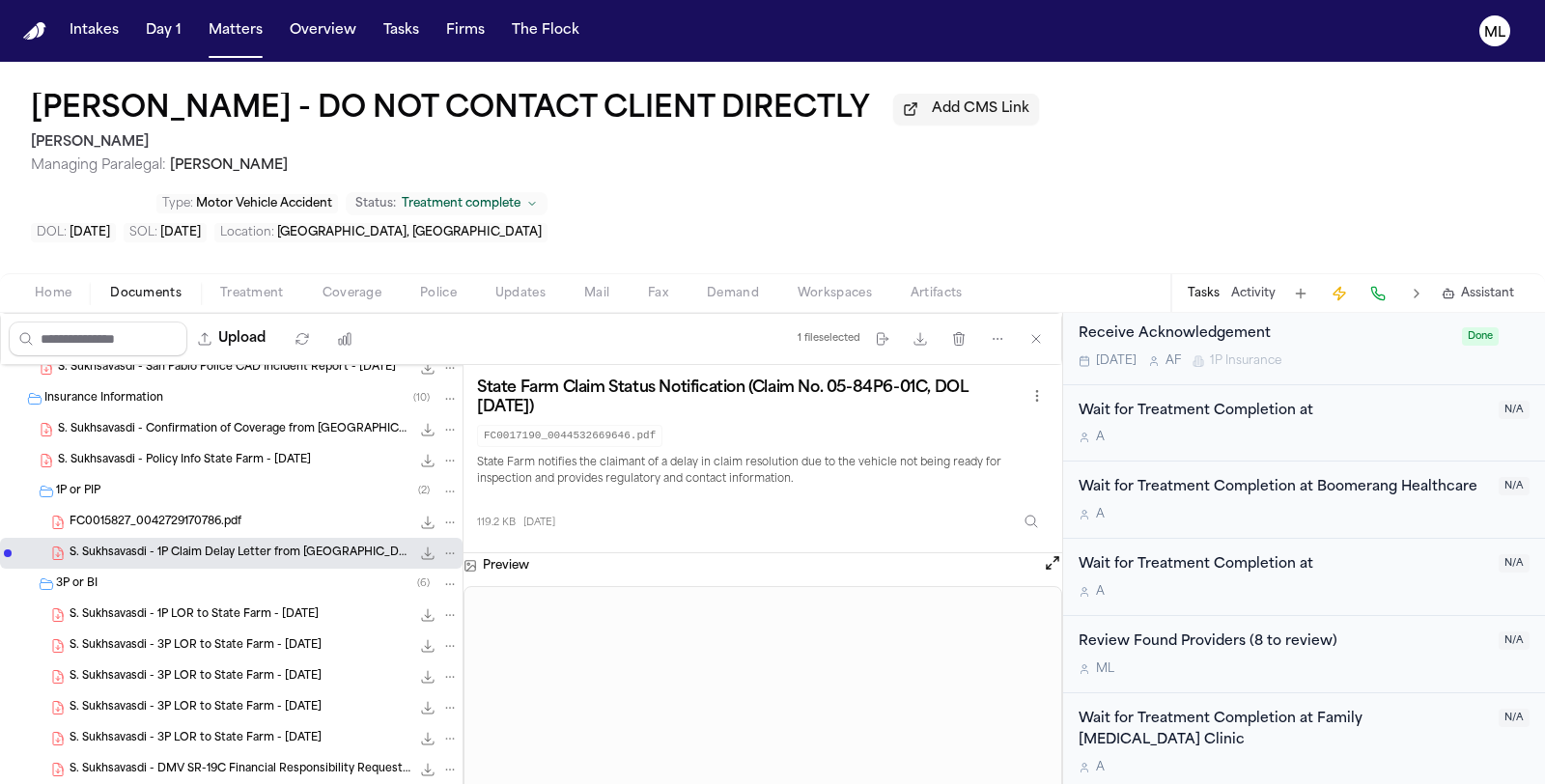
scroll to position [536, 0]
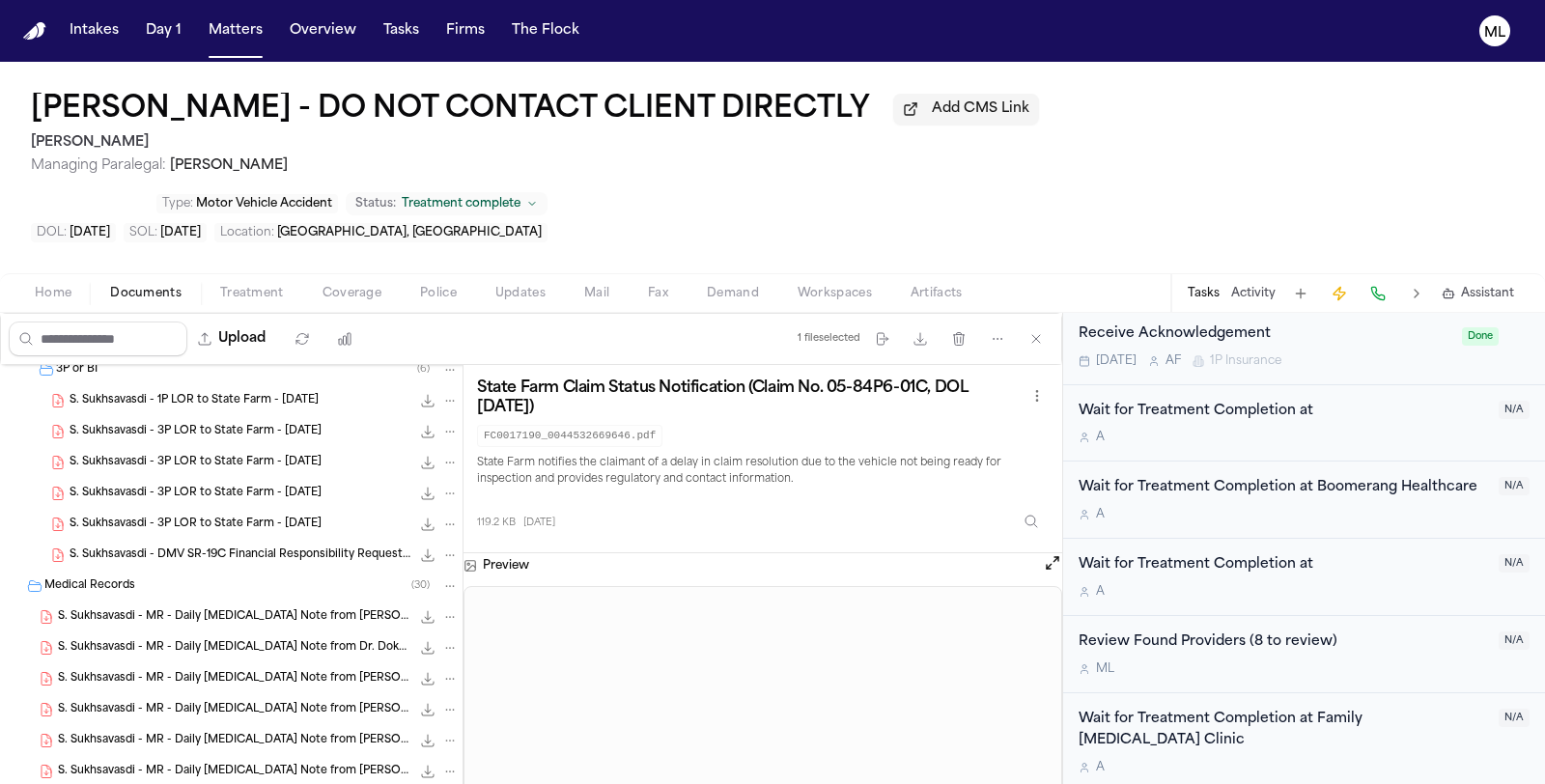
click at [279, 601] on div "S. Sukhsavasdi - MR - Daily Chiropractic Note from Dr. Armaan Golchehreh - 7.18…" at bounding box center [231, 616] width 463 height 31
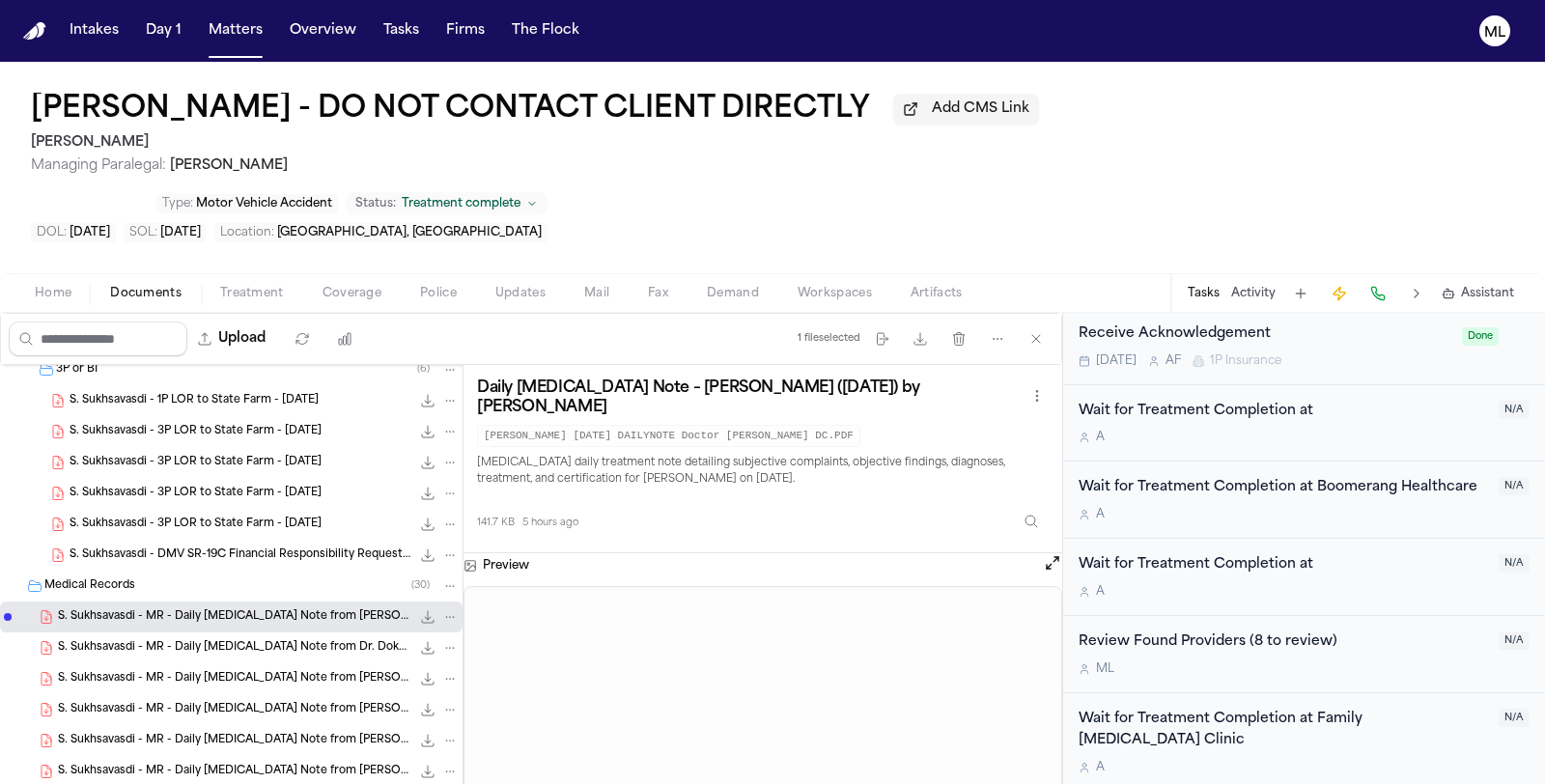
click at [275, 639] on span "S. Sukhsavasdi - MR - Daily Chiropractic Note from Dr. Dokhanchifar - 6.26.25" at bounding box center [234, 647] width 353 height 17
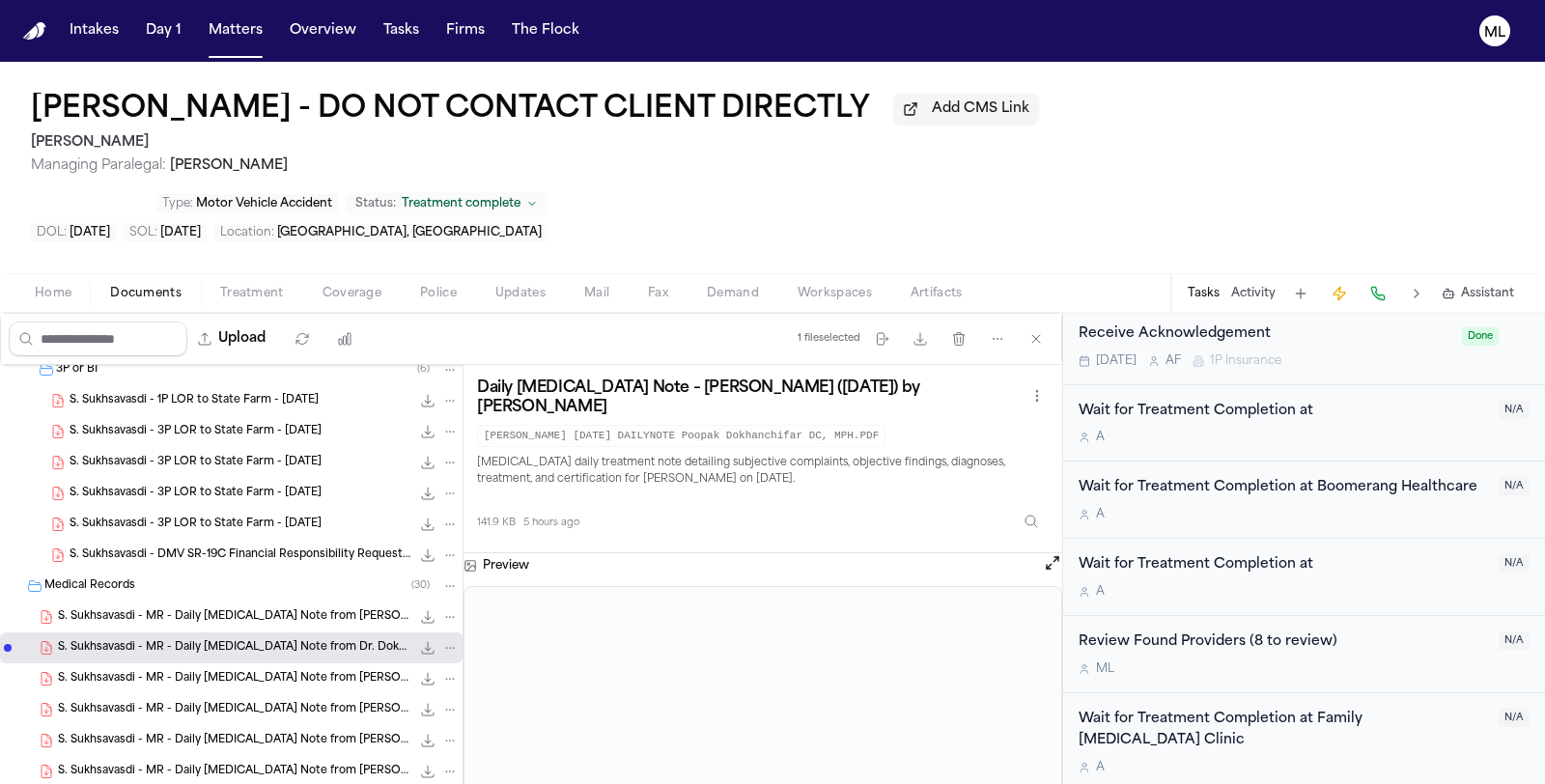
click at [275, 671] on span "S. Sukhsavasdi - MR - Daily Chiropractic Note from Dr. Golchehreh - 5.29.25" at bounding box center [234, 679] width 353 height 17
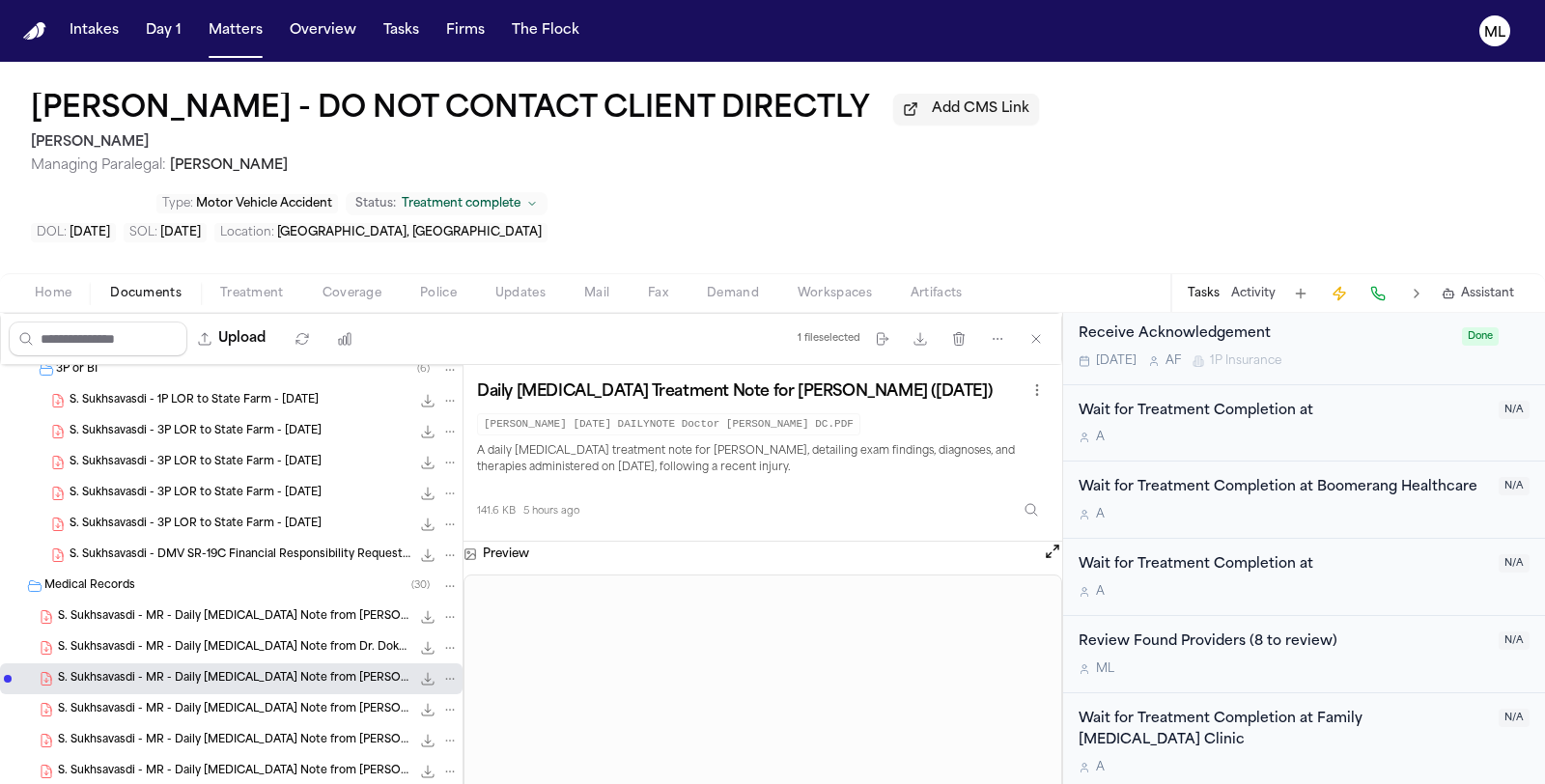
click at [271, 702] on span "S. Sukhsavasdi - MR - Daily Chiropractic Note from Dr. Golchehreh - 6.10.25" at bounding box center [234, 710] width 353 height 17
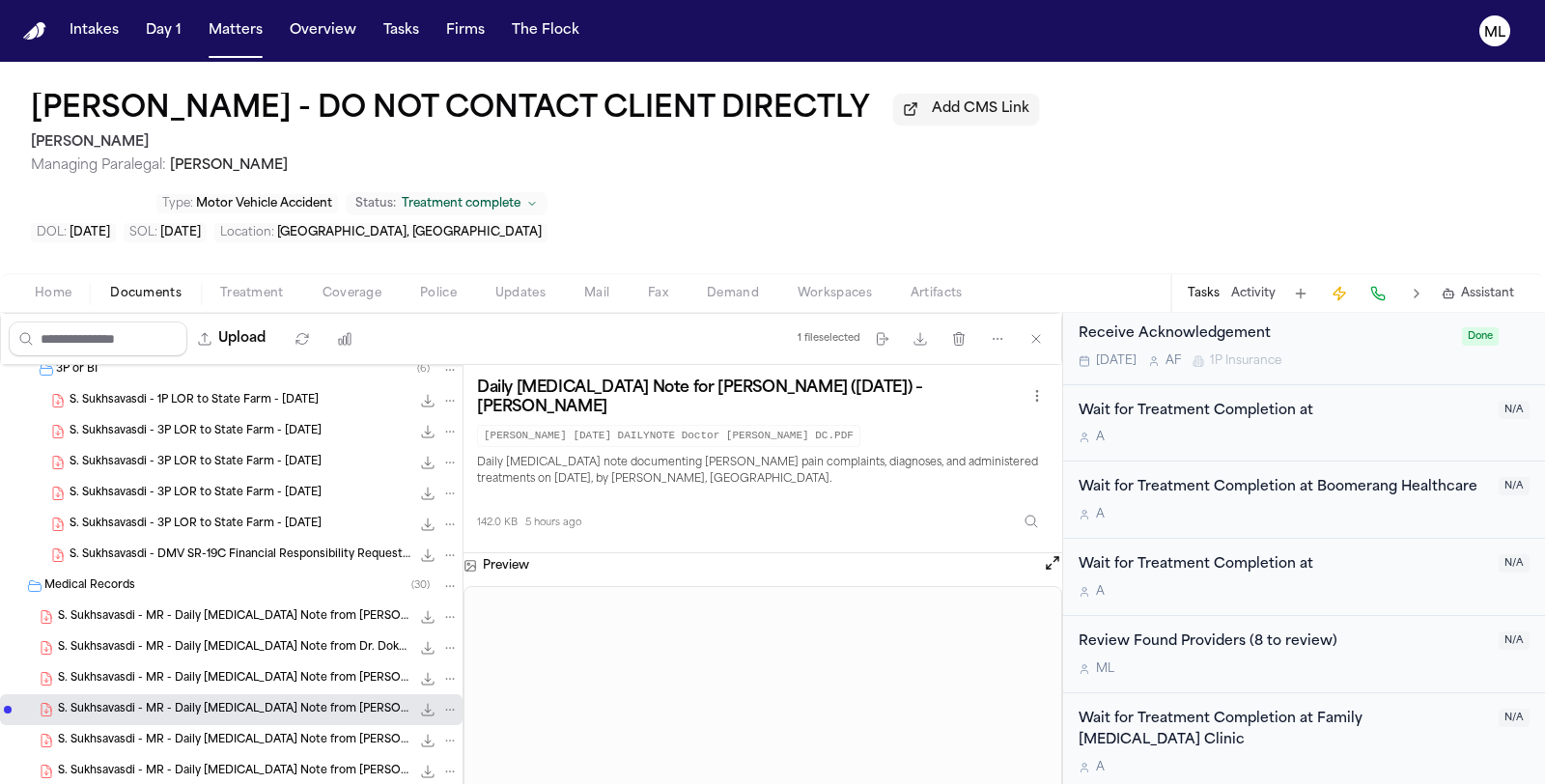
click at [266, 733] on span "S. Sukhsavasdi - MR - Daily Chiropractic Note from Dr. Golchehreh - 6.24.25" at bounding box center [234, 740] width 353 height 17
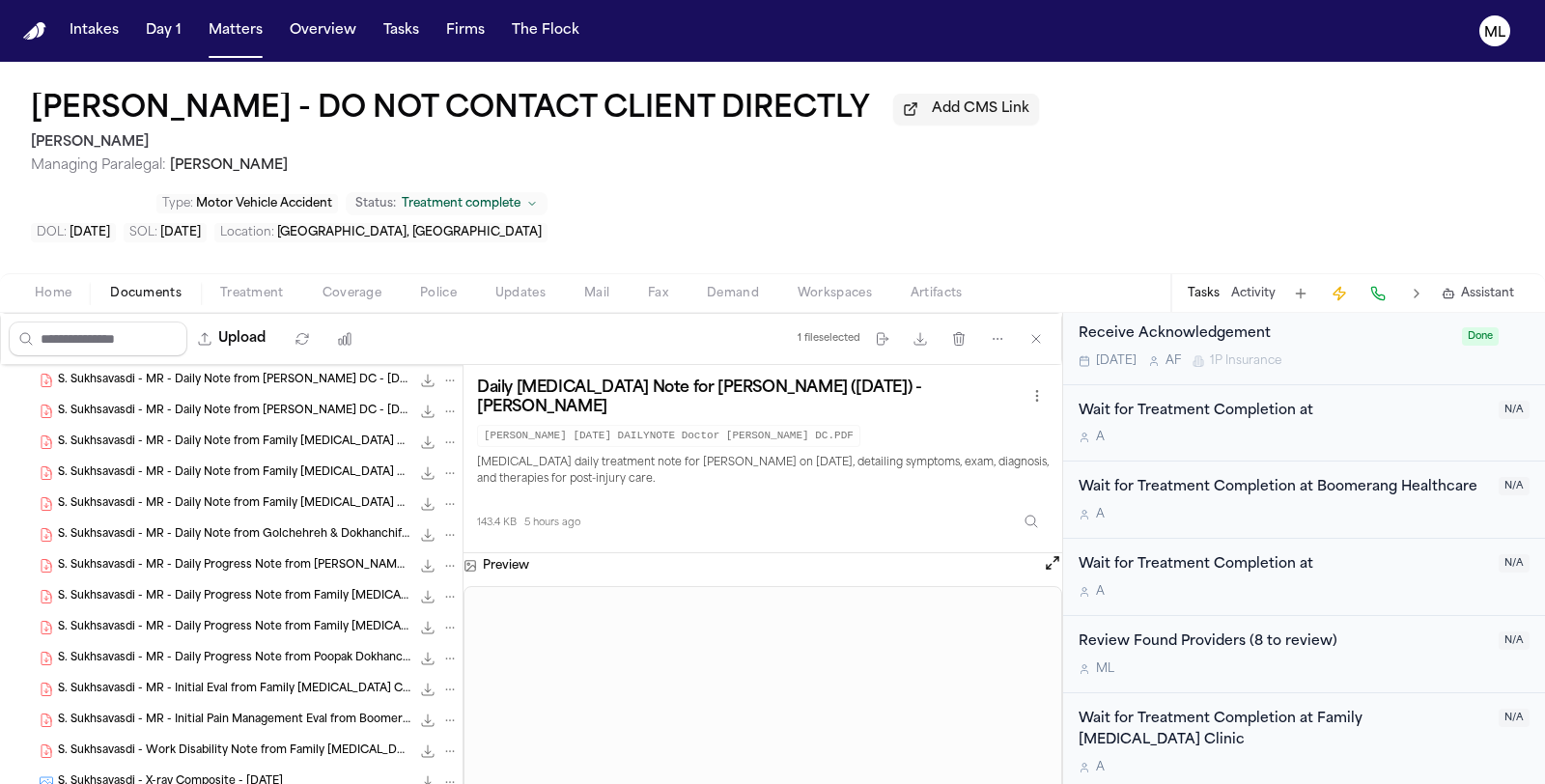
scroll to position [1394, 0]
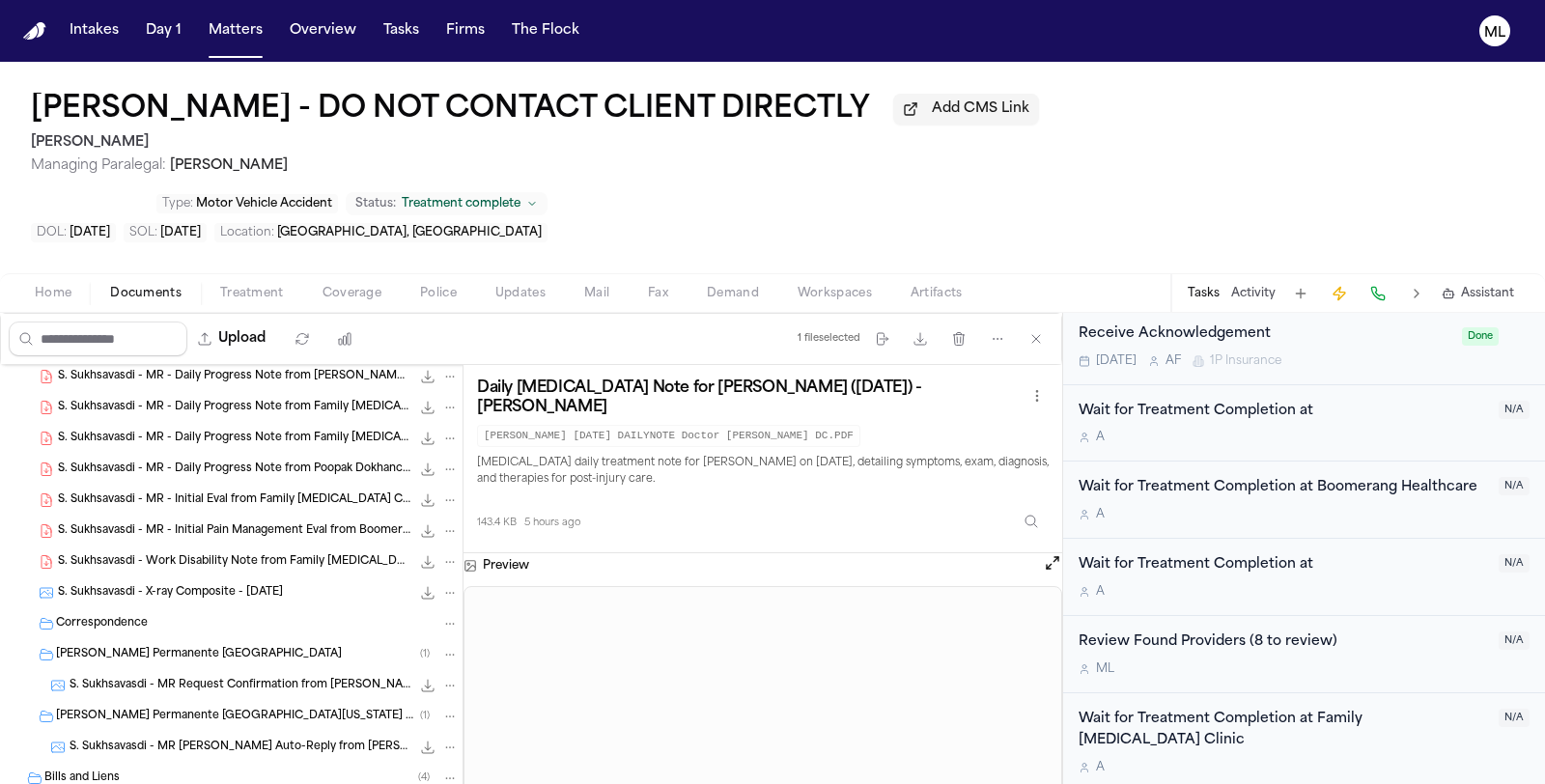
click at [227, 670] on div "S. Sukhsavasdi - MR Request Confirmation from Kaiser Permanente - 6.3.25 216.9 …" at bounding box center [231, 685] width 463 height 31
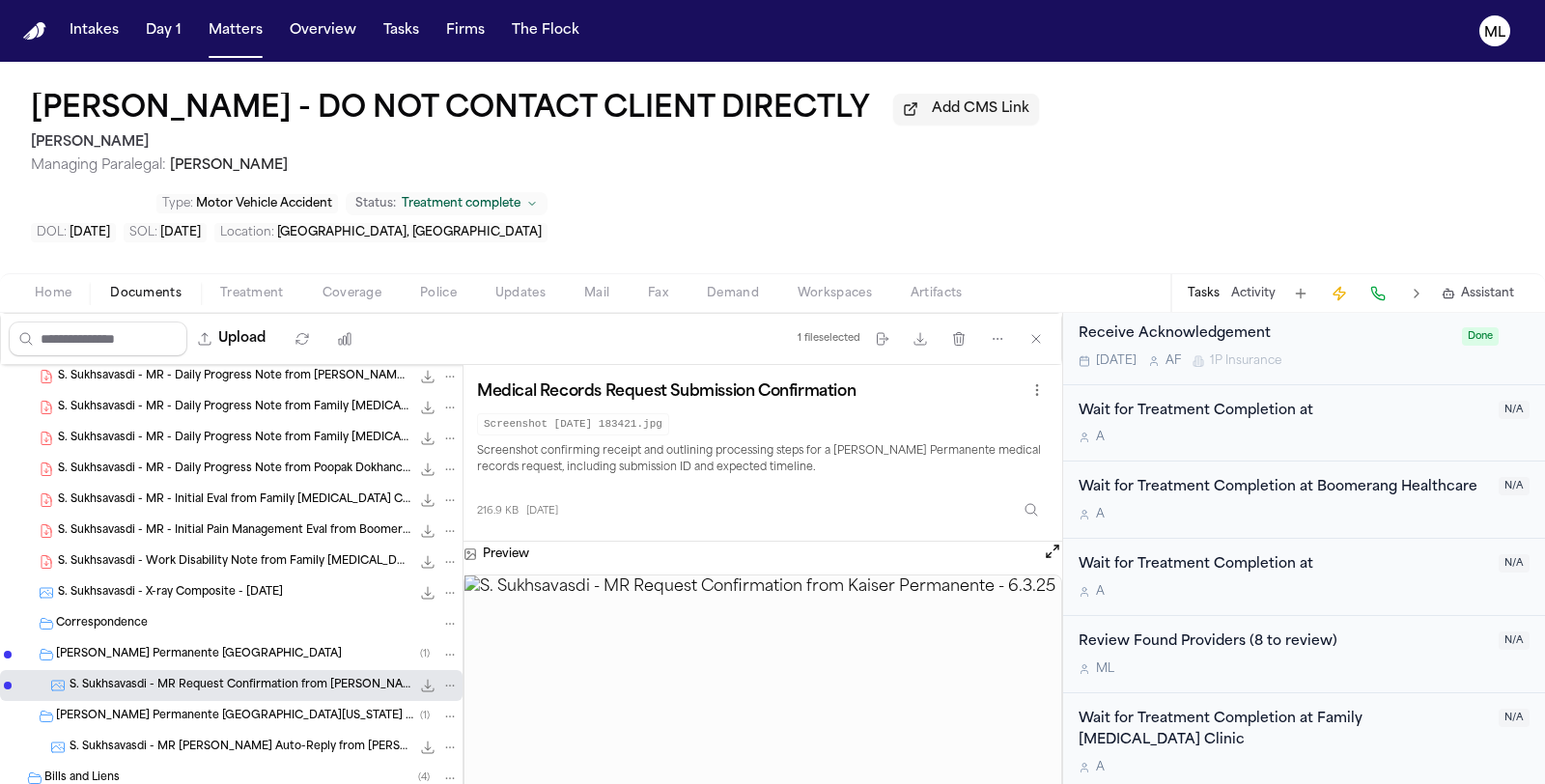
click at [302, 739] on span "S. Sukhsavasdi - MR Request Auto-Reply from Kaiser - 6.6.25" at bounding box center [240, 747] width 341 height 17
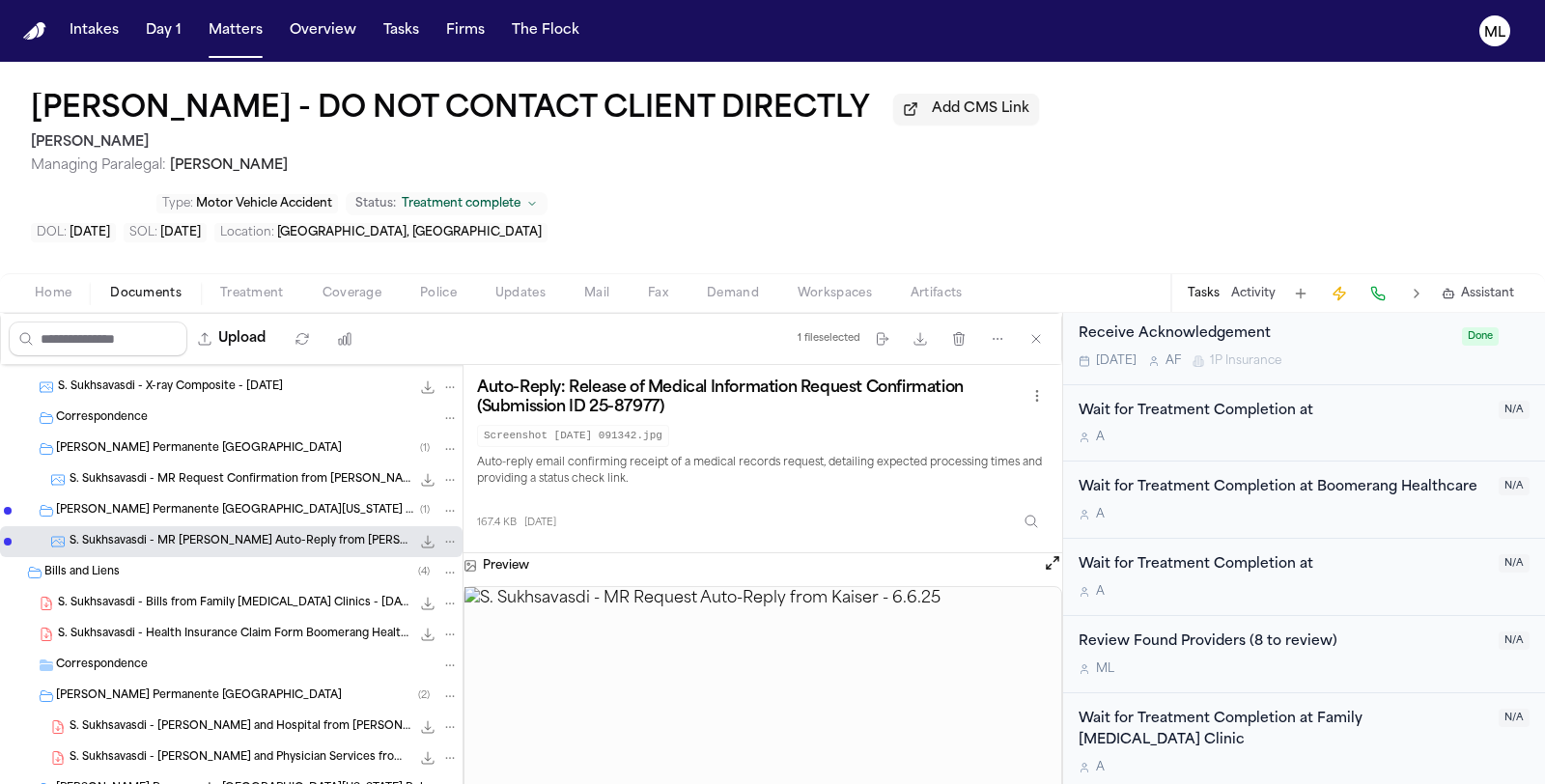
scroll to position [1608, 0]
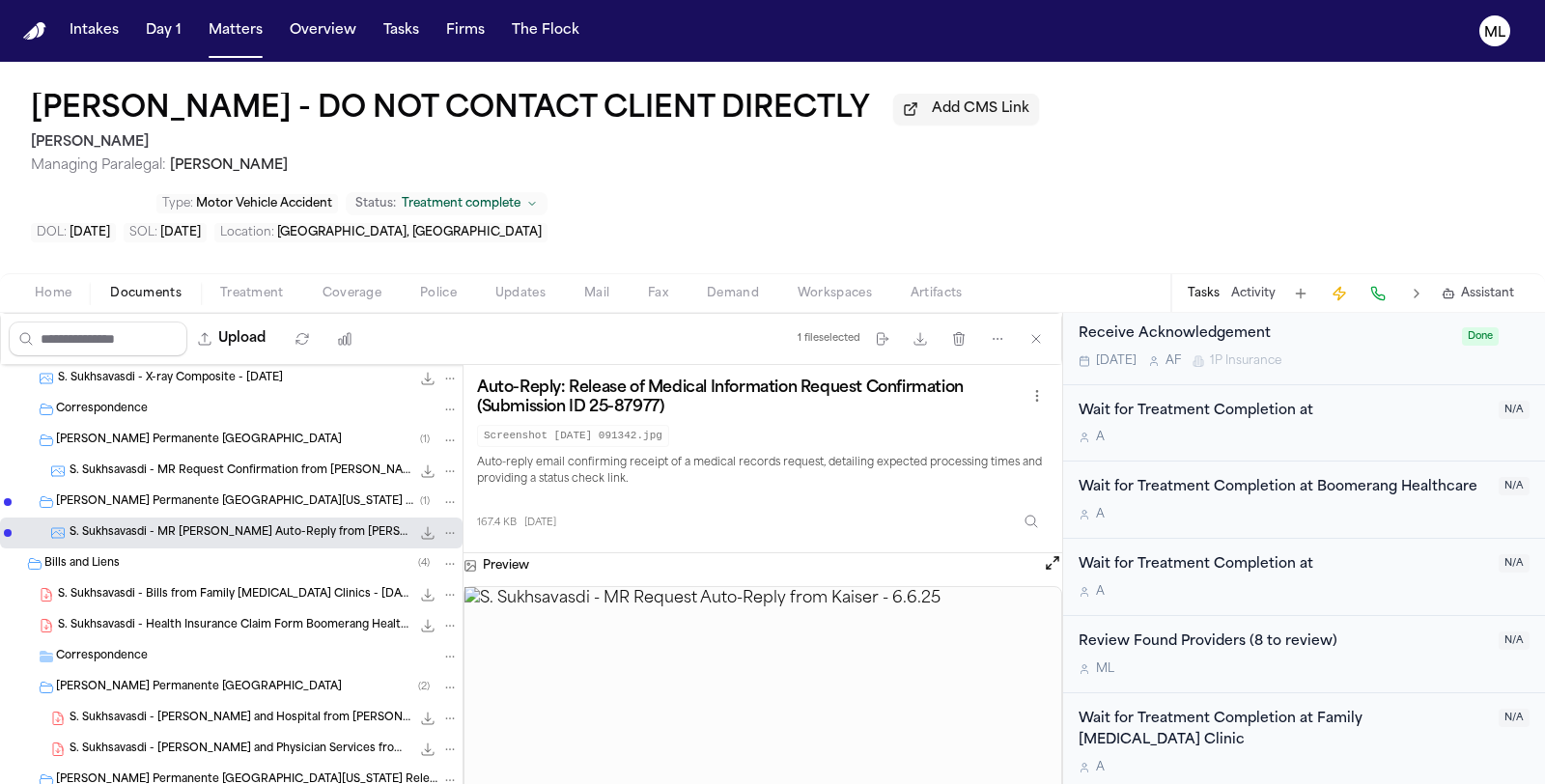
click at [233, 587] on span "S. Sukhsavasdi - Bills from Family Chiropractic Clinics - 5.6.25 to 7.24.25" at bounding box center [234, 595] width 353 height 17
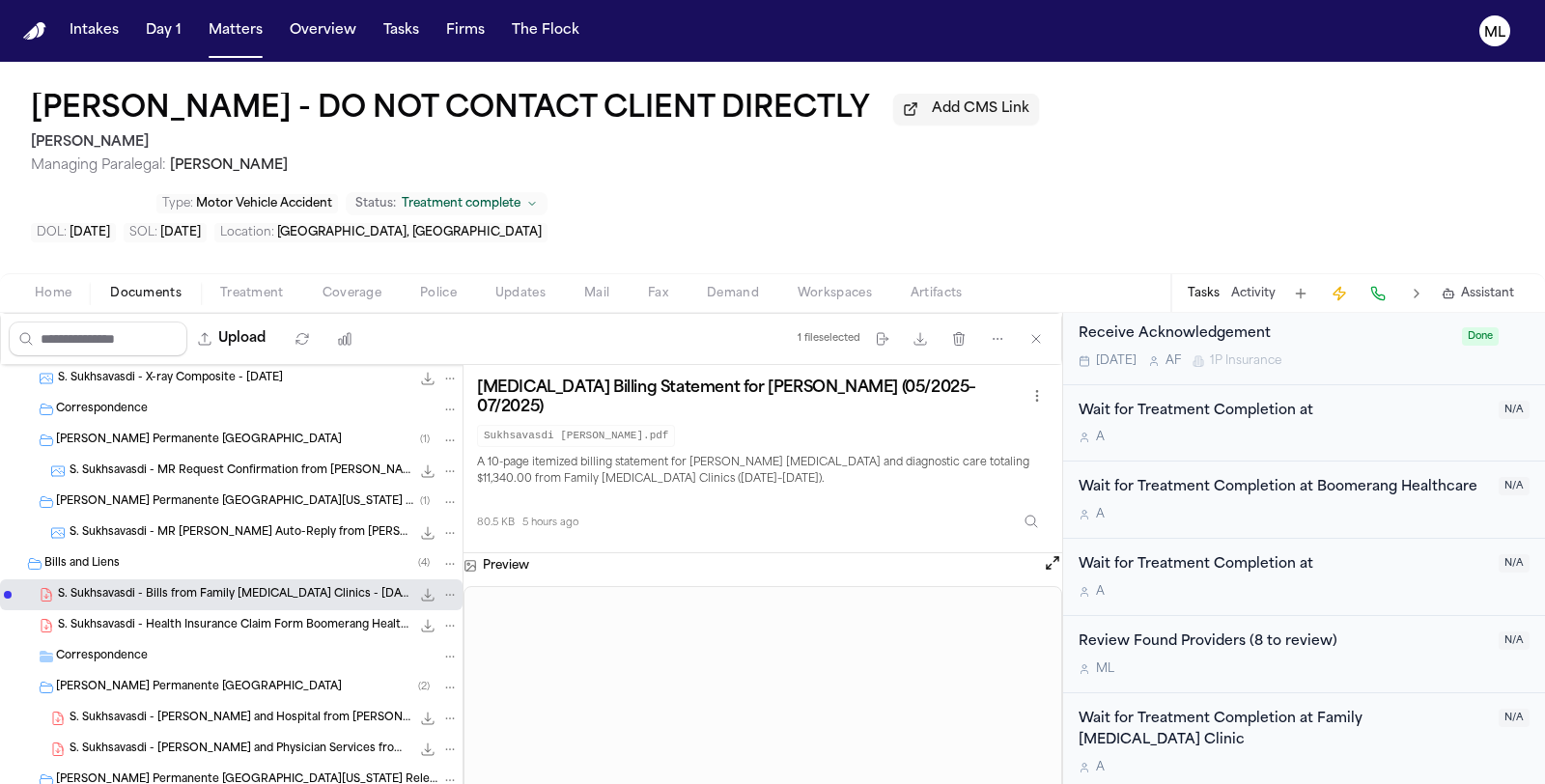
click at [222, 711] on span "S. Sukhsavasdi - Bill - ER and Hospital from Kaiser Permanente - 5.7.25" at bounding box center [240, 719] width 341 height 17
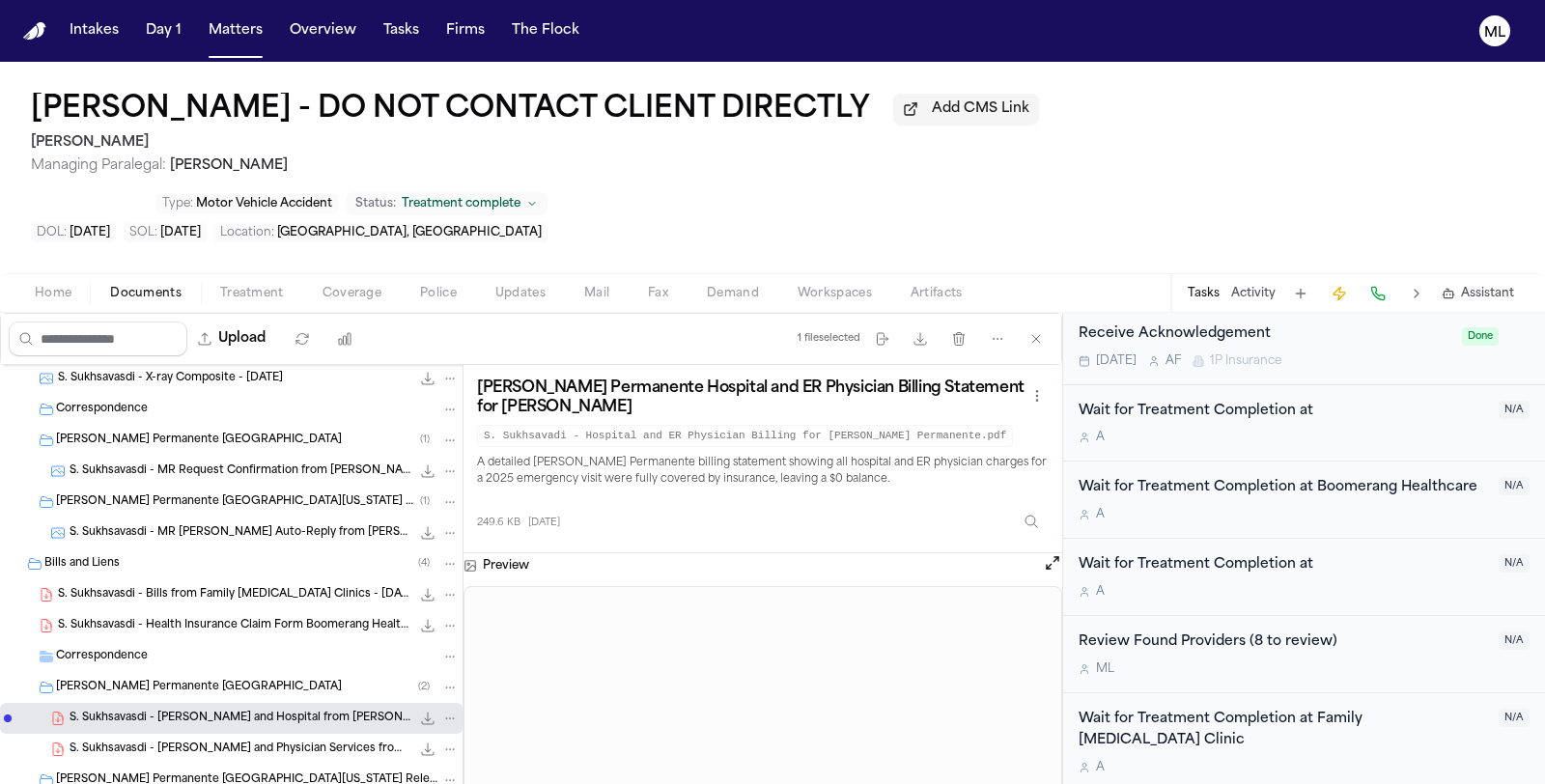
click at [242, 741] on span "S. Sukhsavasdi - Bill - ER and Physician Services from Kaiser Permanente - 5.7.…" at bounding box center [240, 749] width 341 height 17
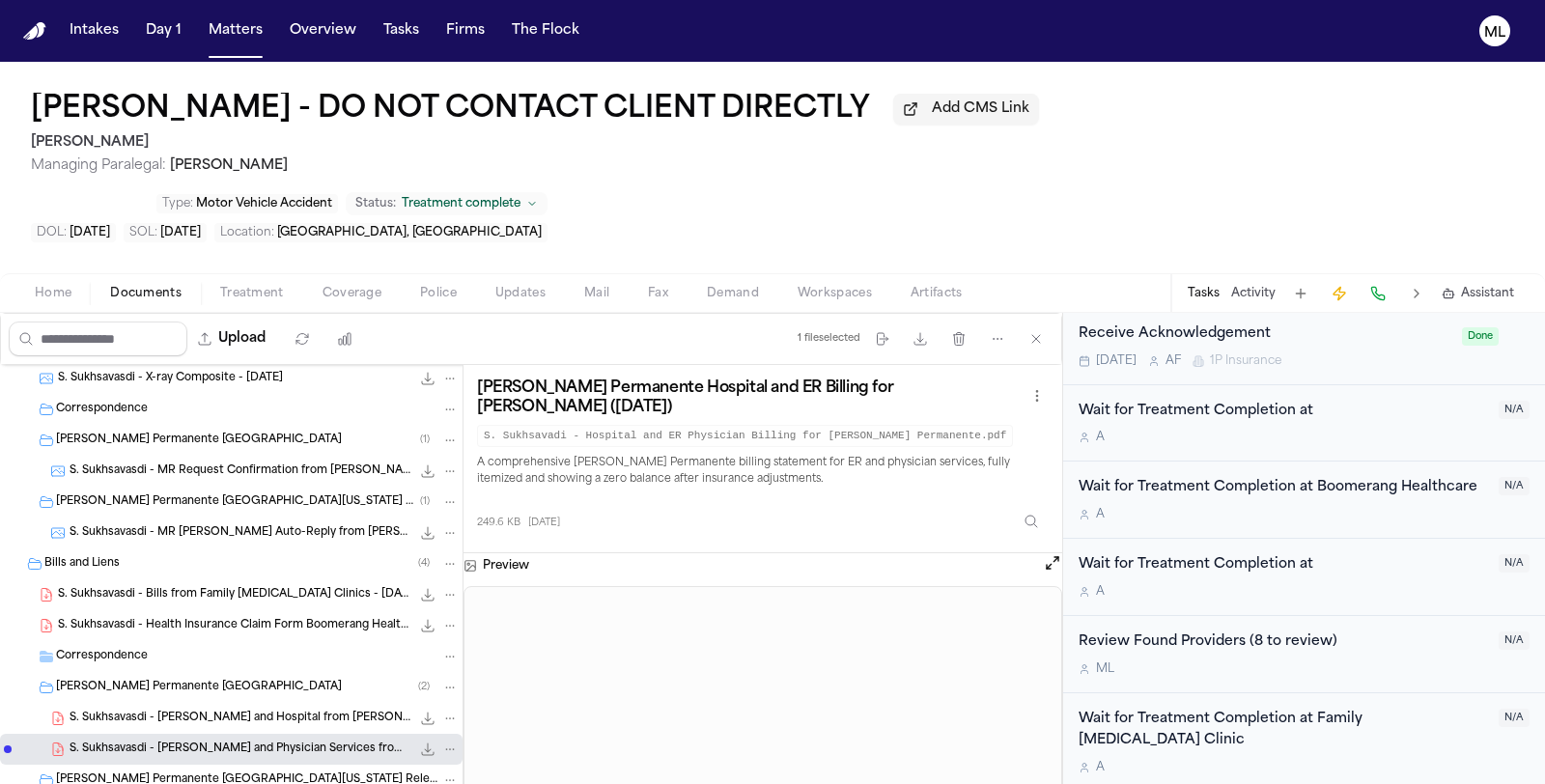
scroll to position [1750, 0]
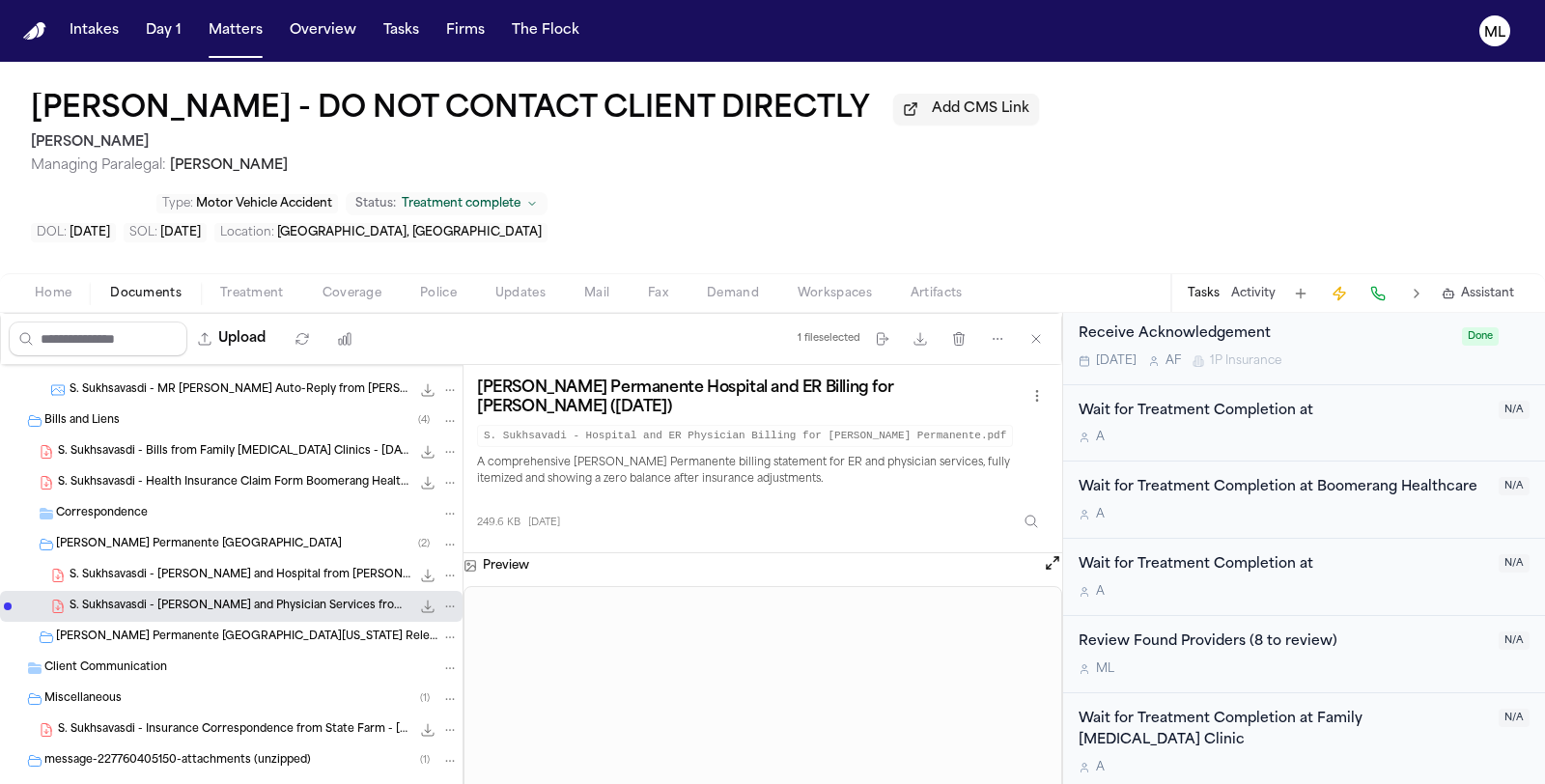
click at [150, 660] on span "Client Communication" at bounding box center [106, 668] width 123 height 17
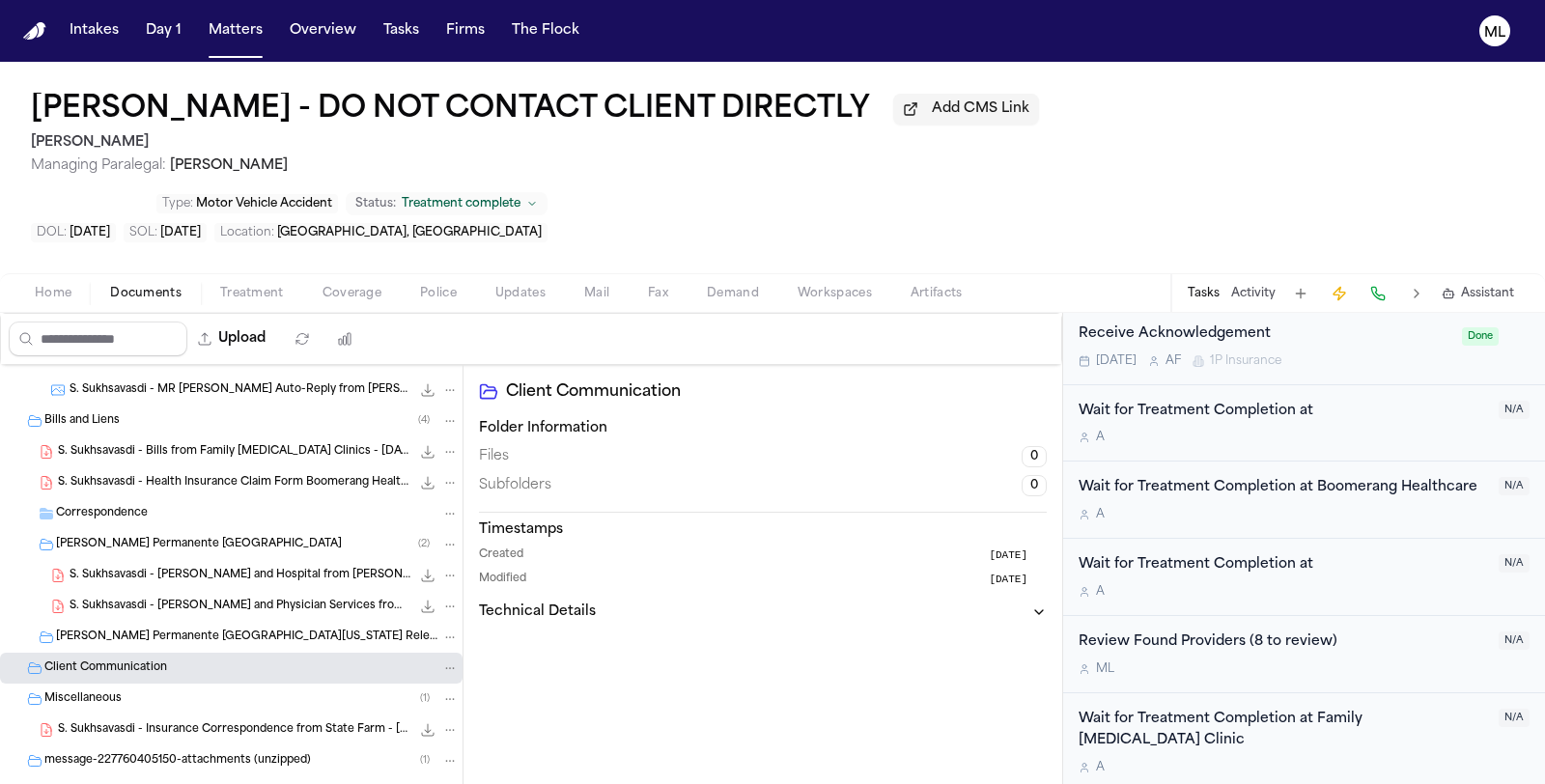
click at [191, 722] on span "S. Sukhsavasdi - Insurance Correspondence from State Farm - 6.12.25" at bounding box center [234, 730] width 353 height 17
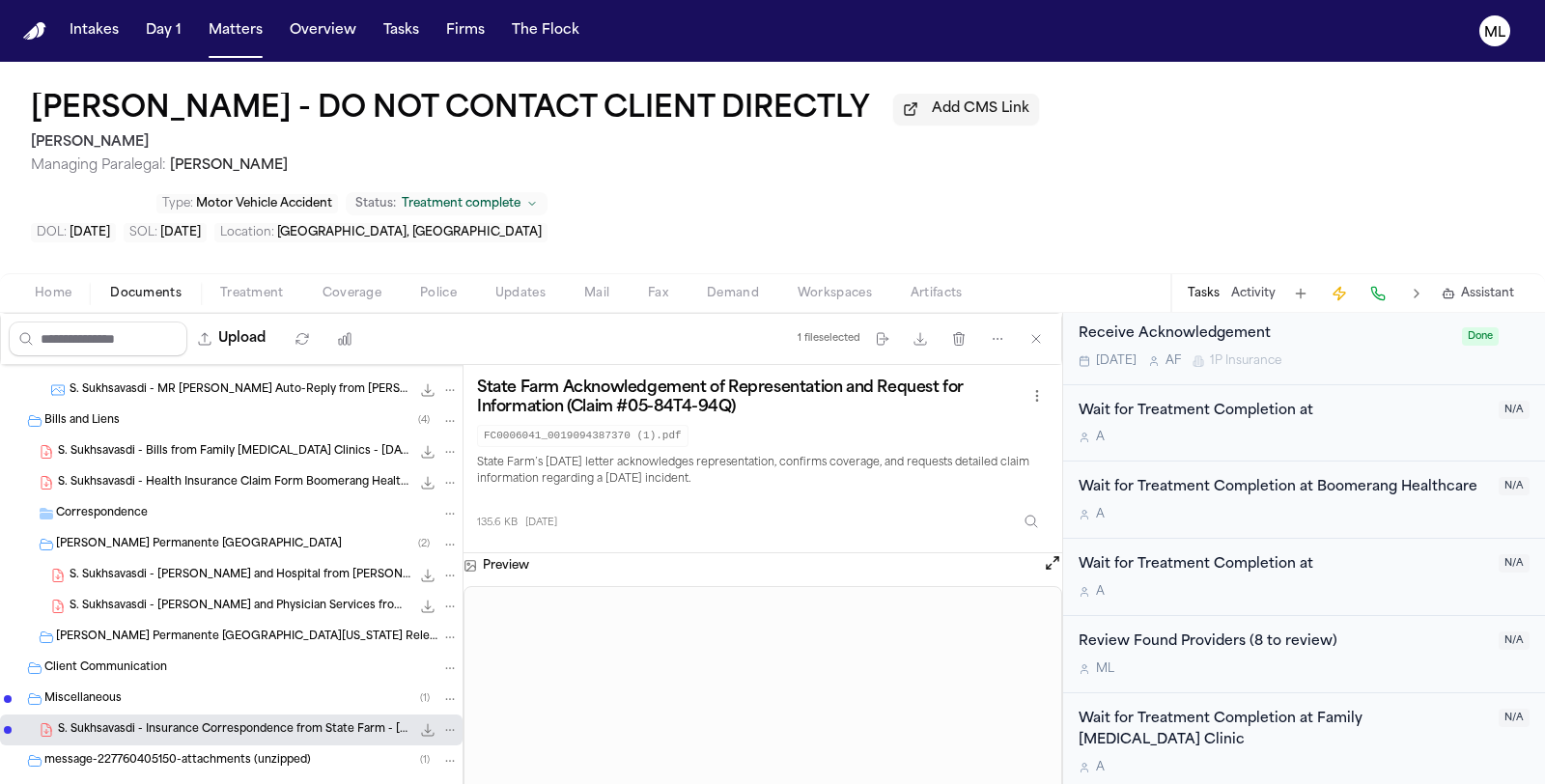
click at [307, 783] on span "Sukhsavasdi Sumon 07 07 2025 DAILYNOTE Poopak Dokhanchifar DC, MPH" at bounding box center [234, 792] width 353 height 17
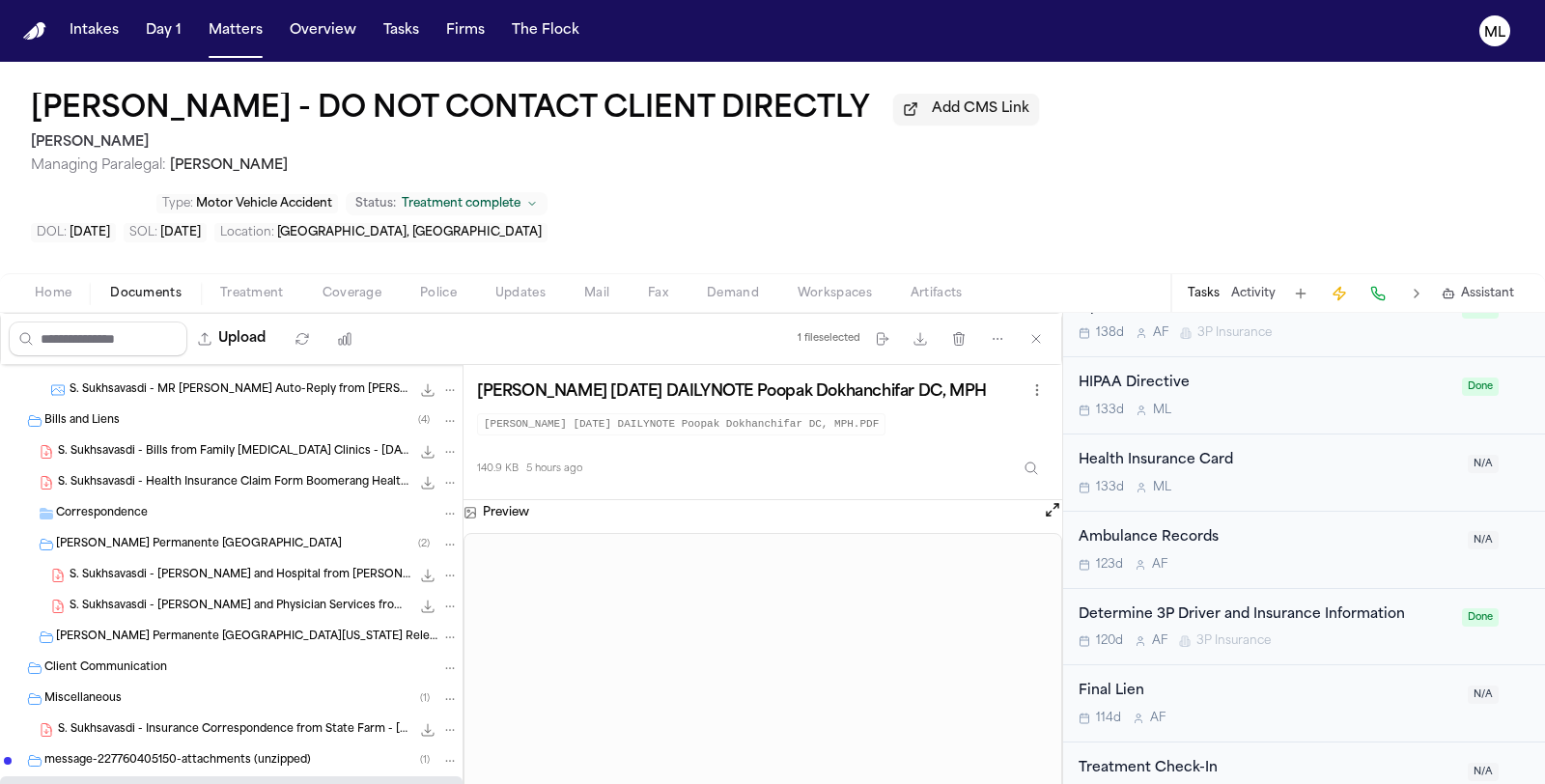
scroll to position [832, 0]
click at [316, 116] on h1 "Sumon Sukhsavasdi - DO NOT CONTACT CLIENT DIRECTLY" at bounding box center [450, 110] width 839 height 35
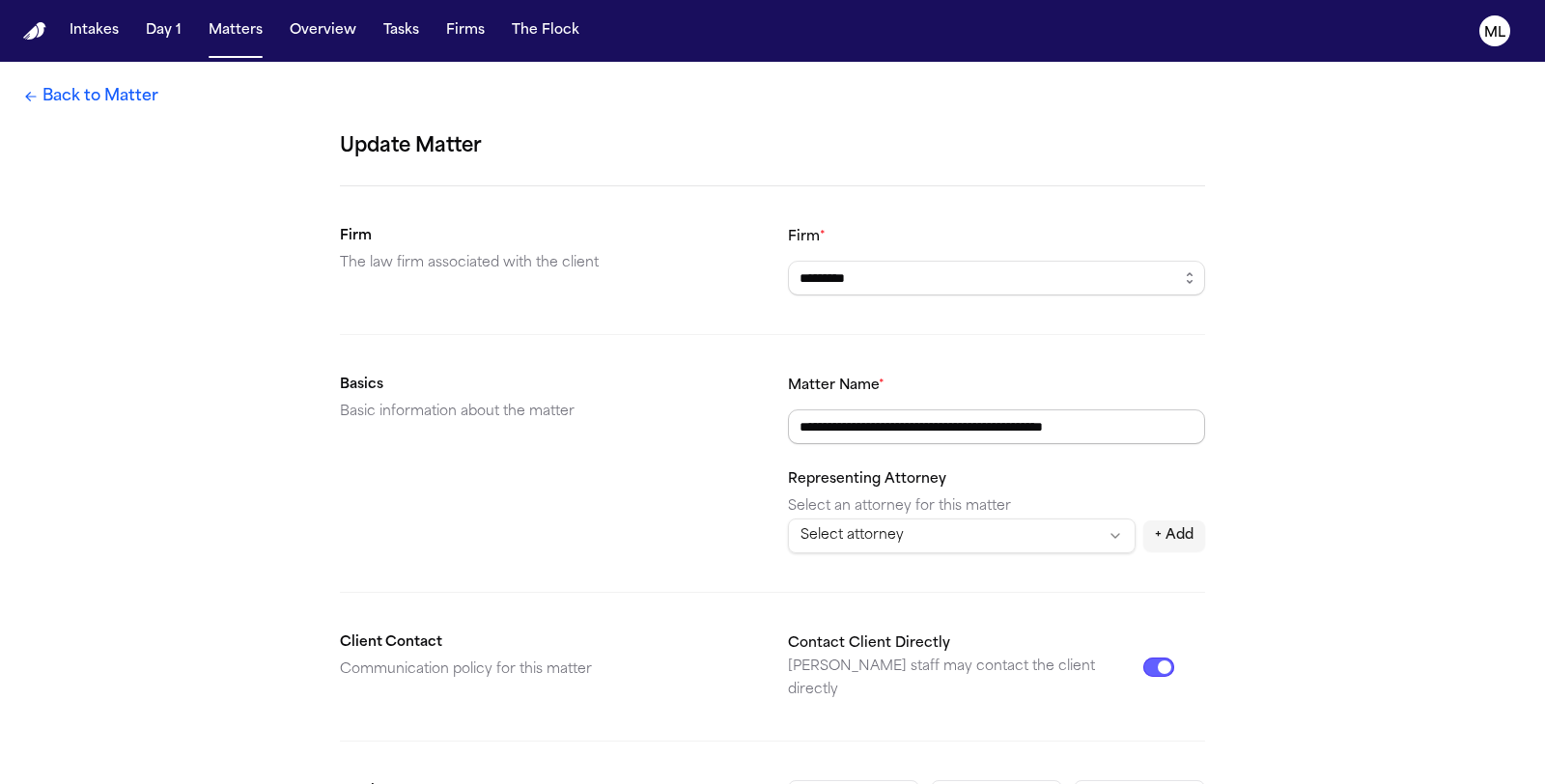
drag, startPoint x: 929, startPoint y: 423, endPoint x: 884, endPoint y: 422, distance: 45.0
click at [884, 422] on input "**********" at bounding box center [995, 426] width 417 height 35
drag, startPoint x: 849, startPoint y: 422, endPoint x: 937, endPoint y: 420, distance: 88.0
click at [937, 420] on input "**********" at bounding box center [995, 426] width 417 height 35
click at [75, 94] on link "Back to Matter" at bounding box center [90, 96] width 135 height 23
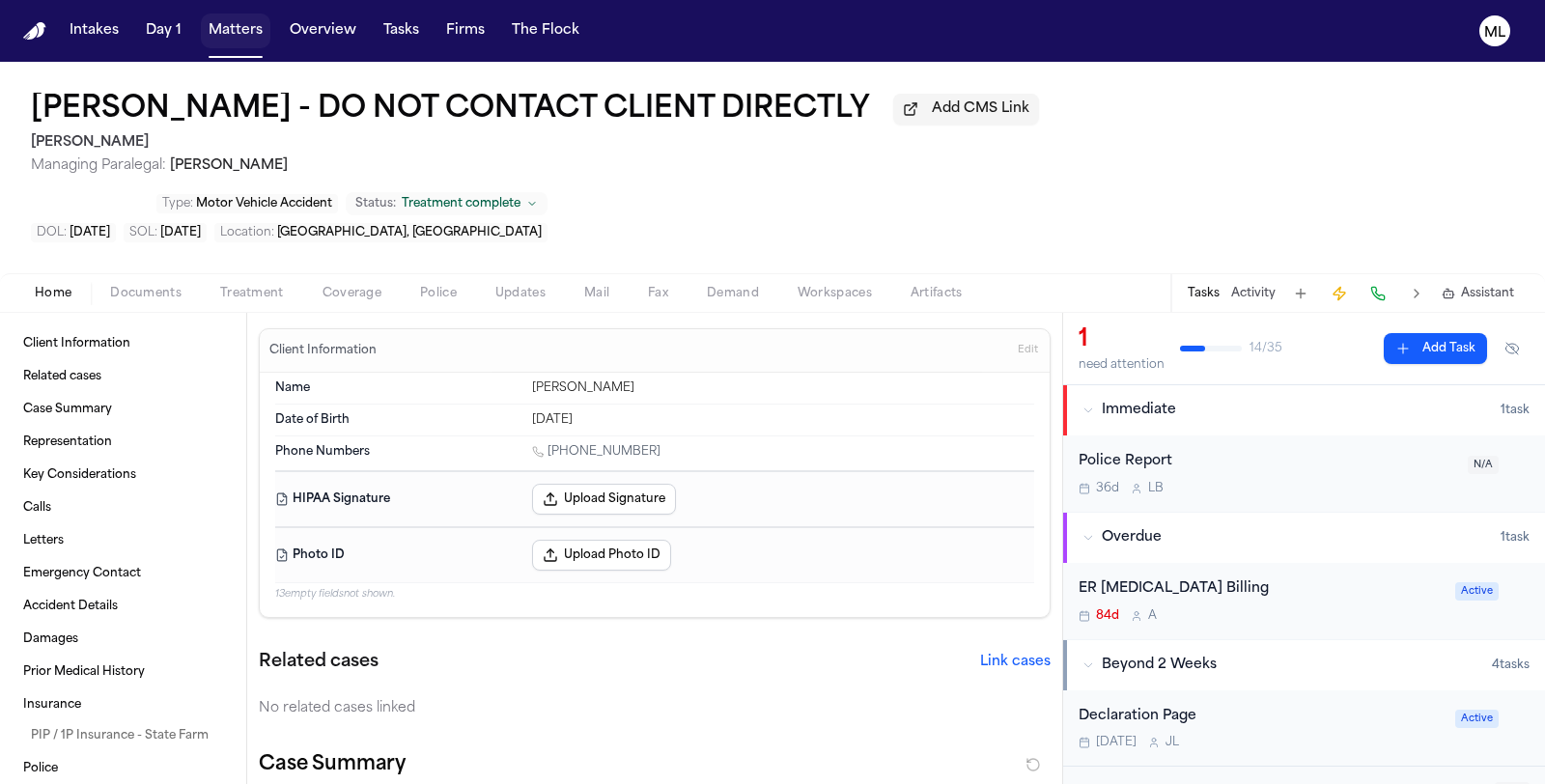
click at [235, 26] on button "Matters" at bounding box center [236, 31] width 69 height 35
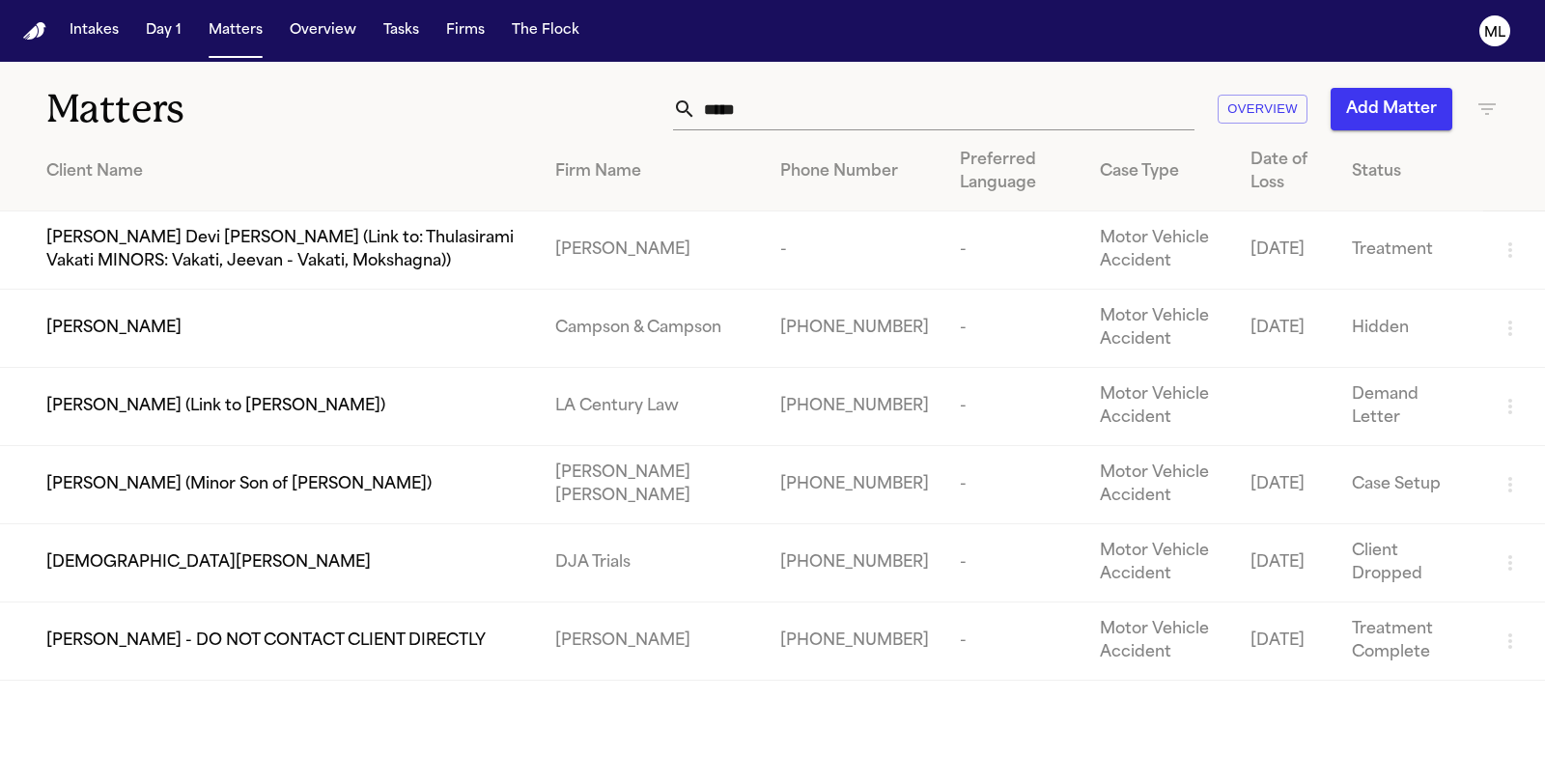
click at [121, 557] on span "Jesus Montoya" at bounding box center [209, 562] width 325 height 23
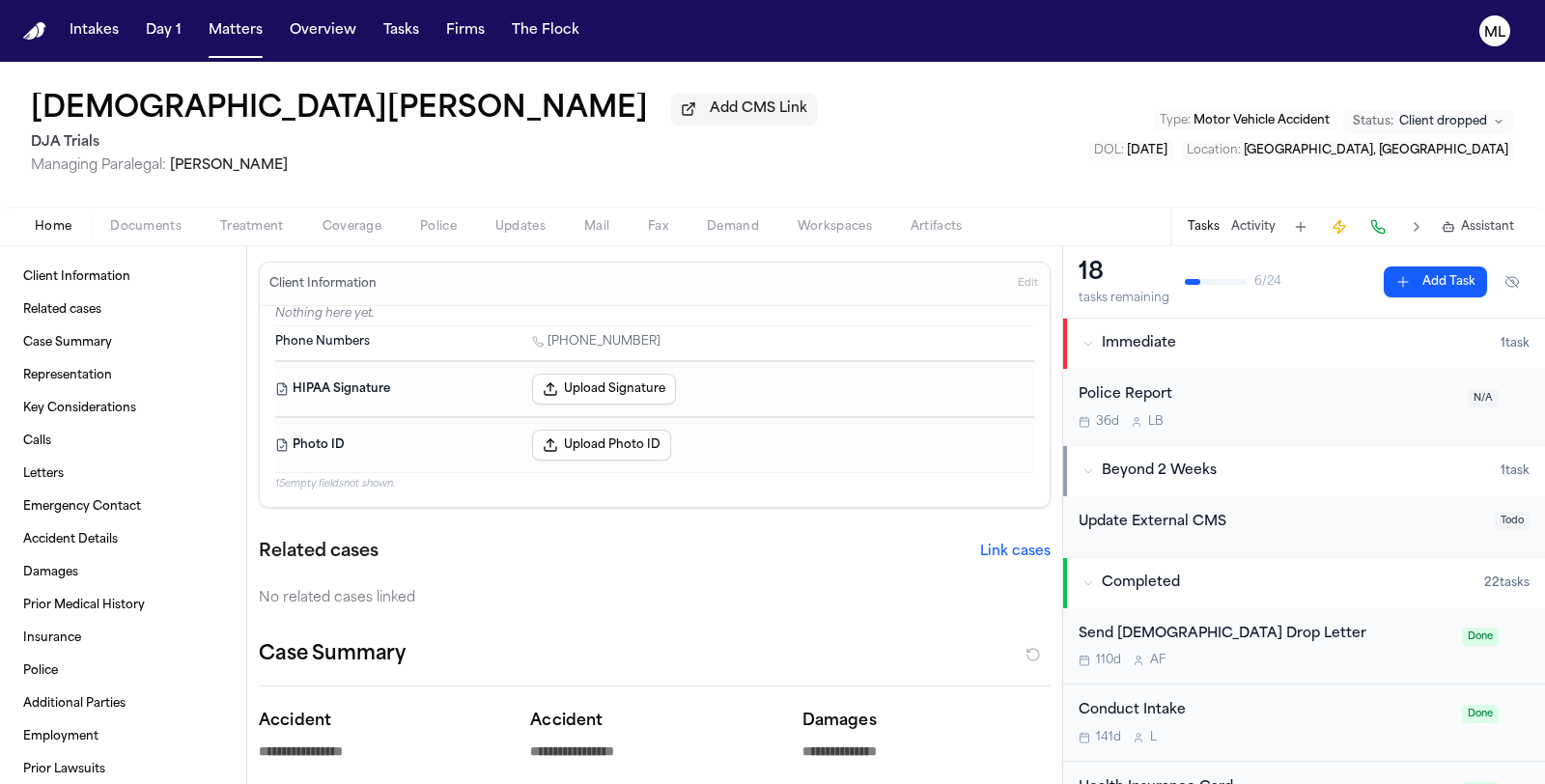
click at [1499, 231] on span "Assistant" at bounding box center [1488, 227] width 53 height 16
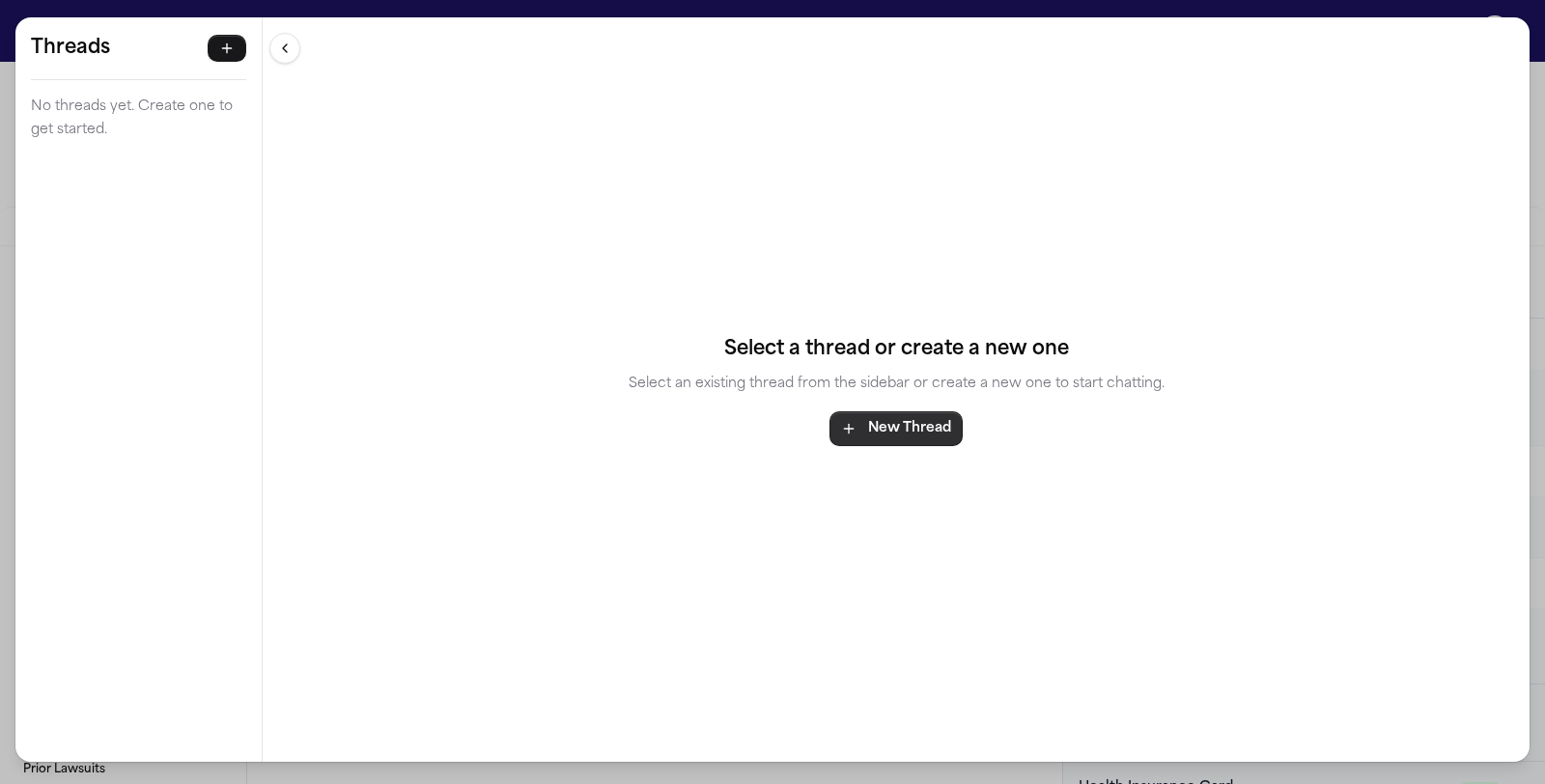
click at [879, 423] on button "New Thread" at bounding box center [895, 428] width 134 height 35
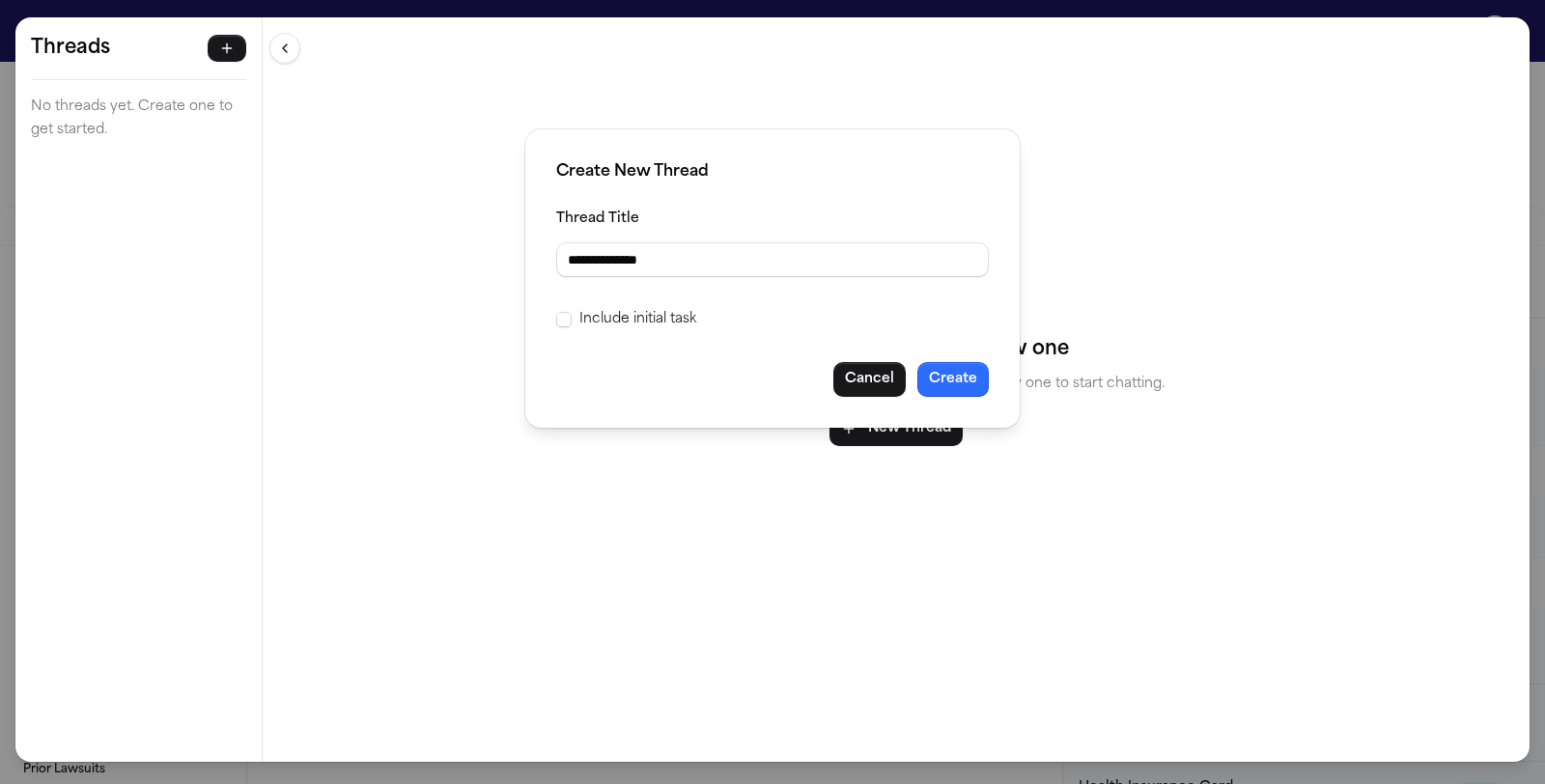
click at [954, 366] on button "Create" at bounding box center [953, 379] width 71 height 35
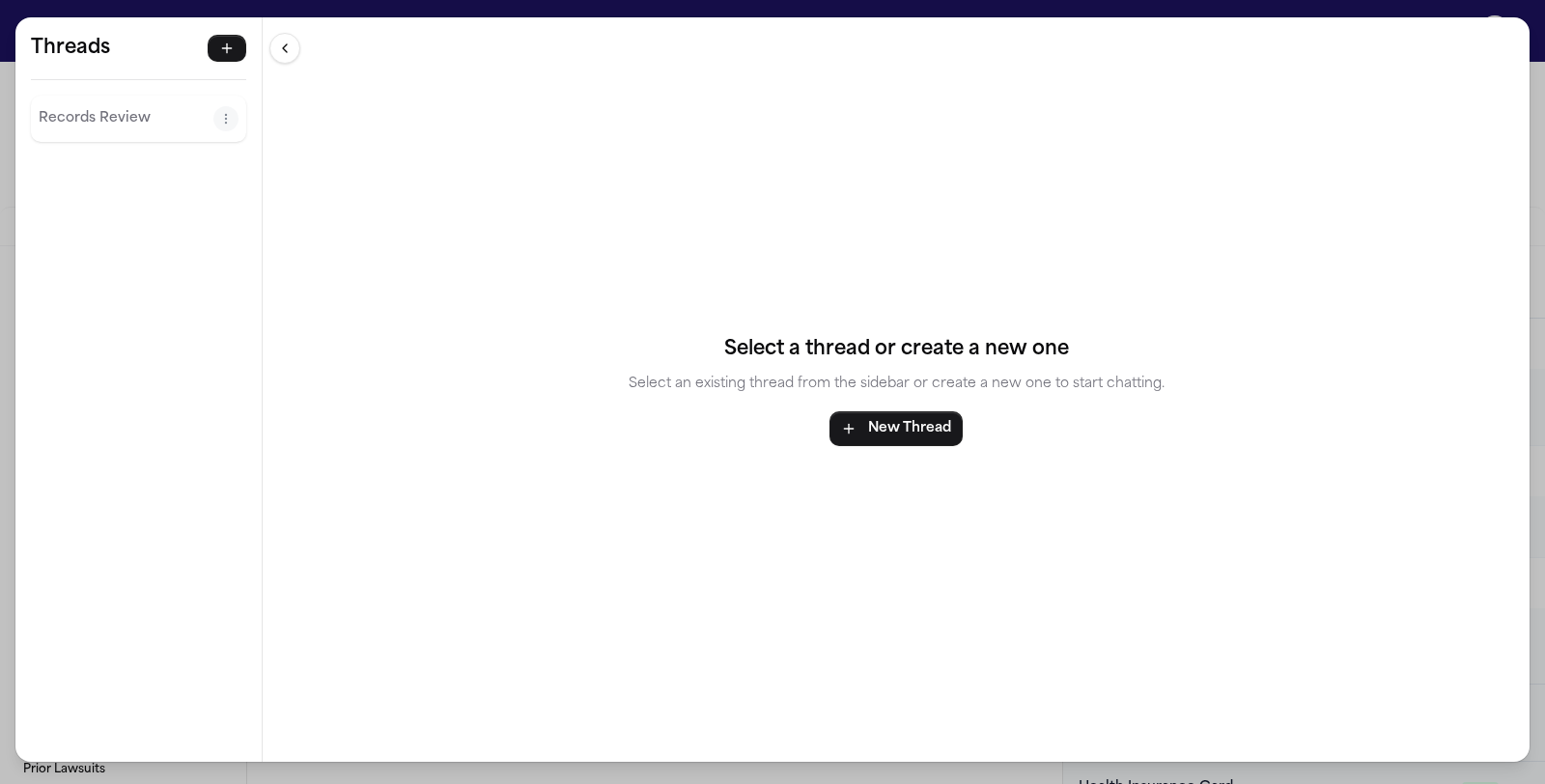
click at [104, 123] on p "Records Review" at bounding box center [126, 118] width 174 height 23
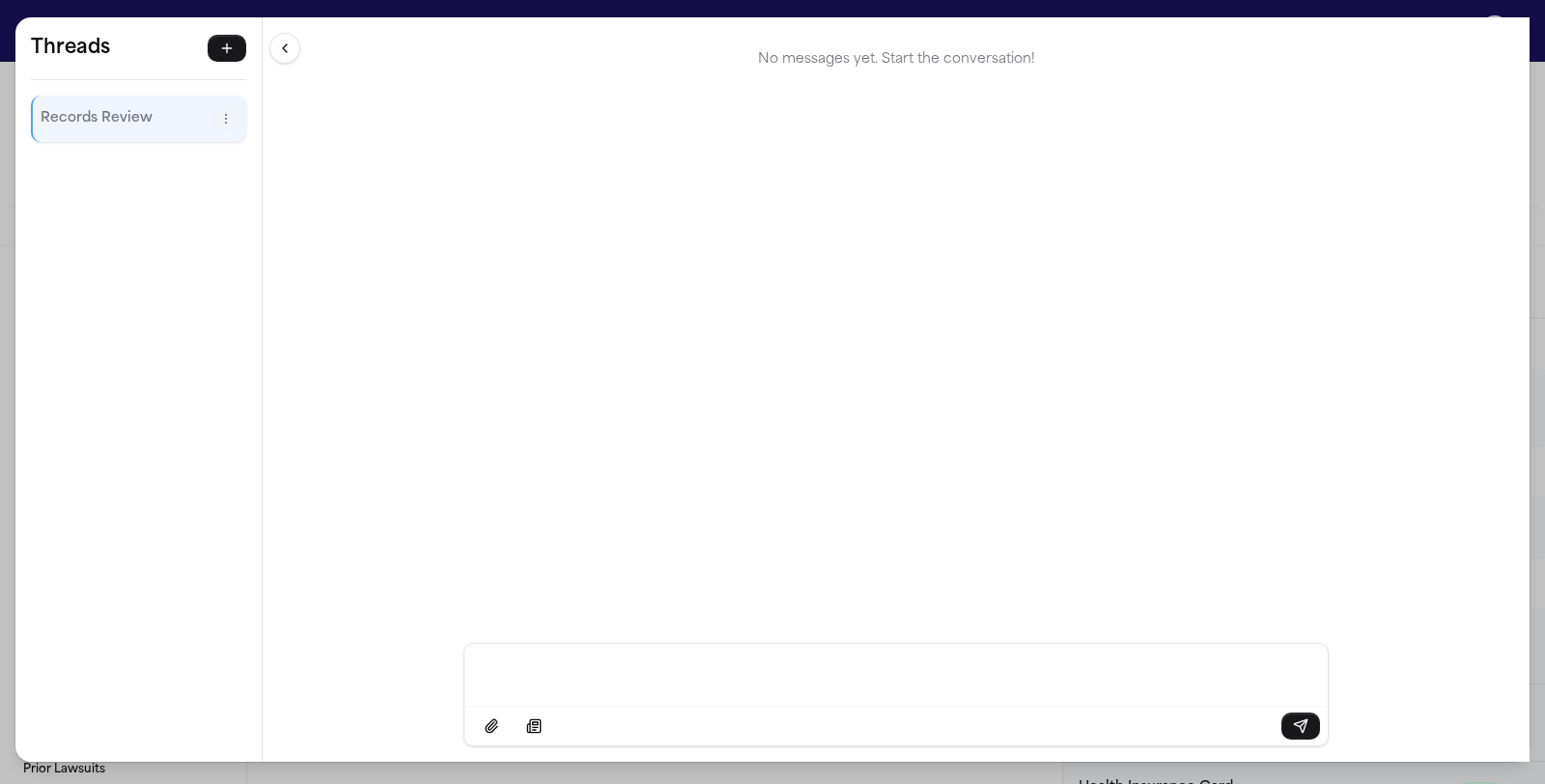
click at [135, 11] on div "Threads Records Review Threads Records Review No messages yet. Start the conver…" at bounding box center [772, 392] width 1545 height 784
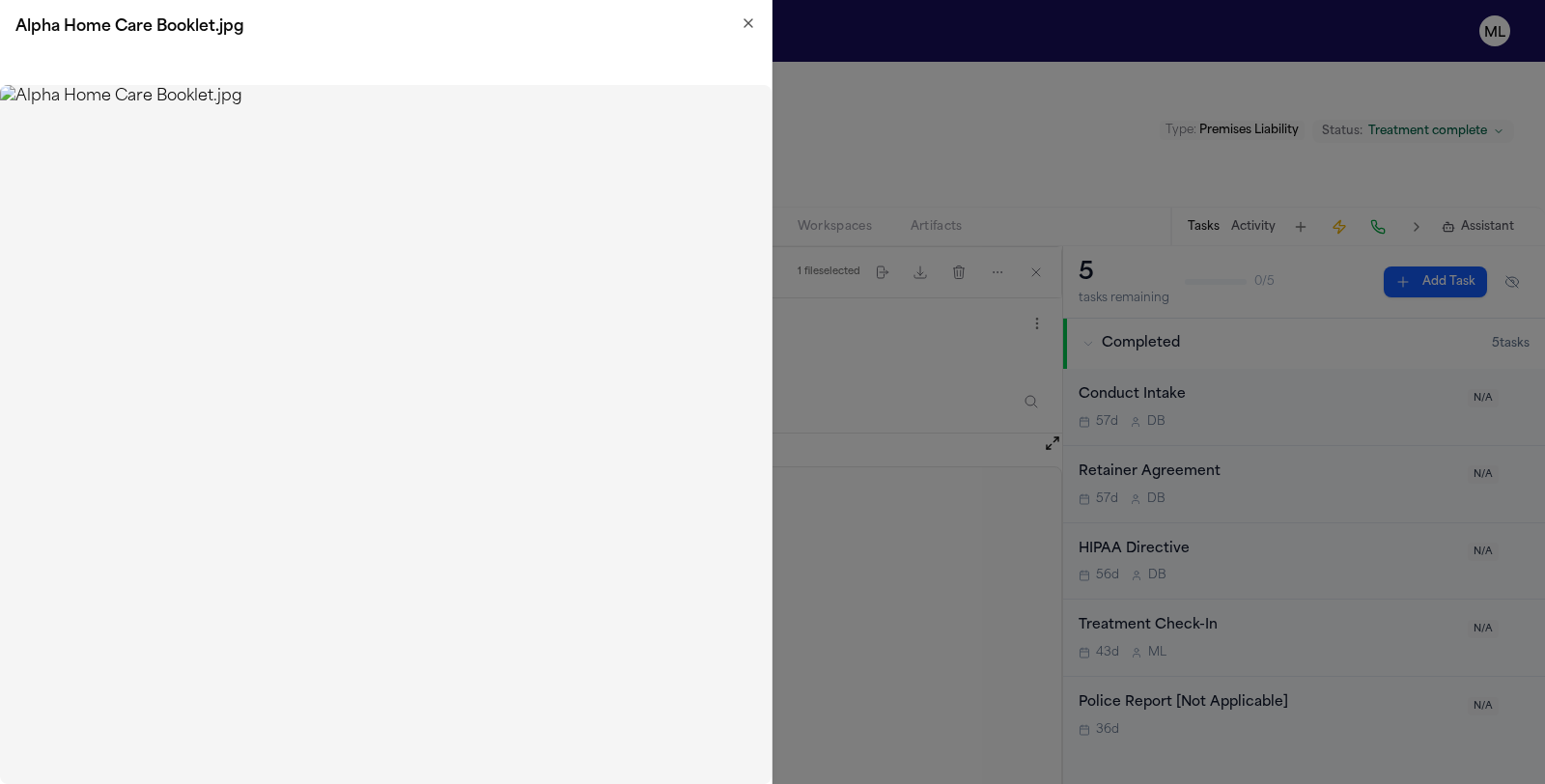
click at [752, 25] on icon "button" at bounding box center [749, 24] width 16 height 16
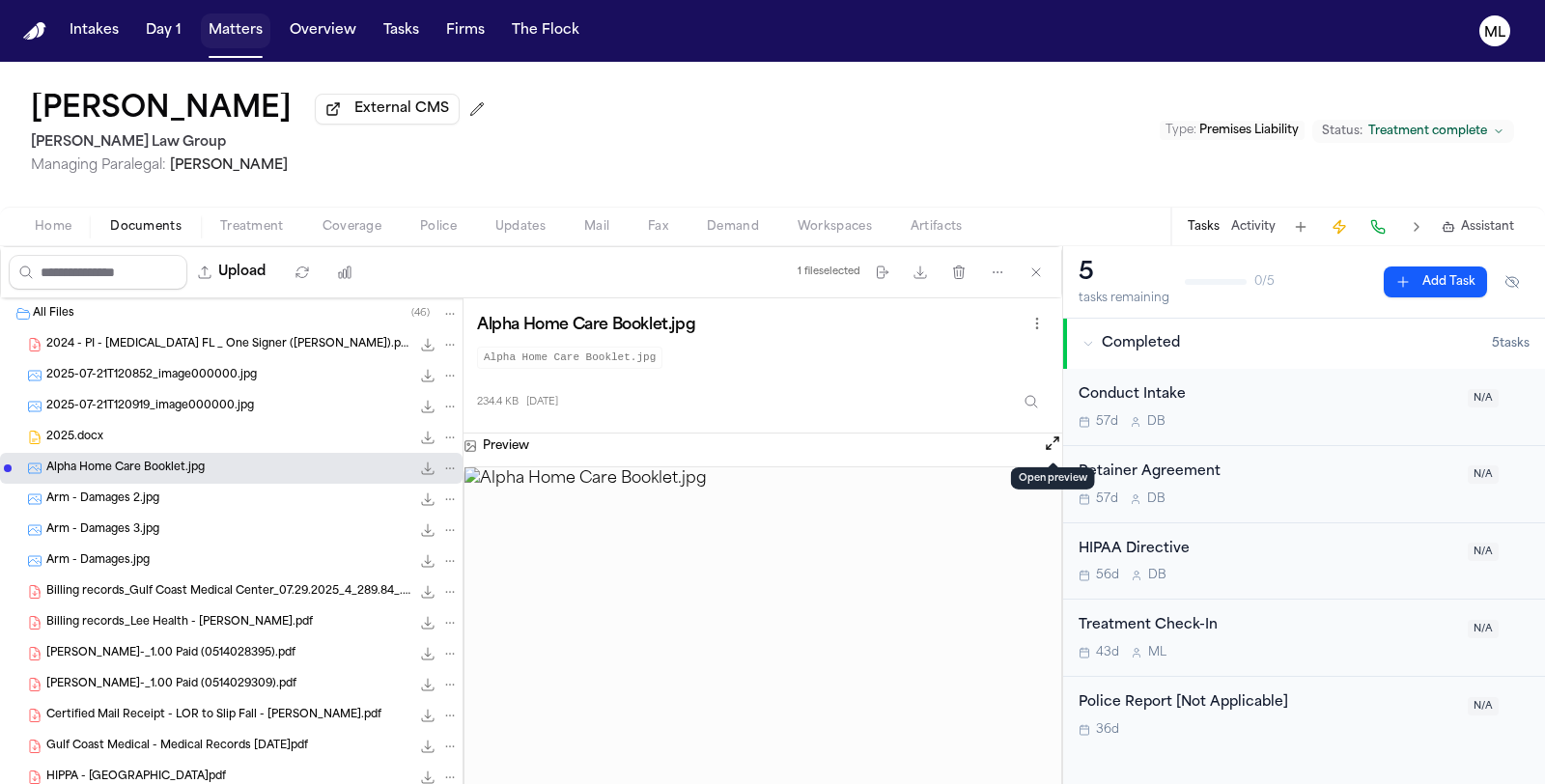
click at [243, 27] on button "Matters" at bounding box center [236, 31] width 69 height 35
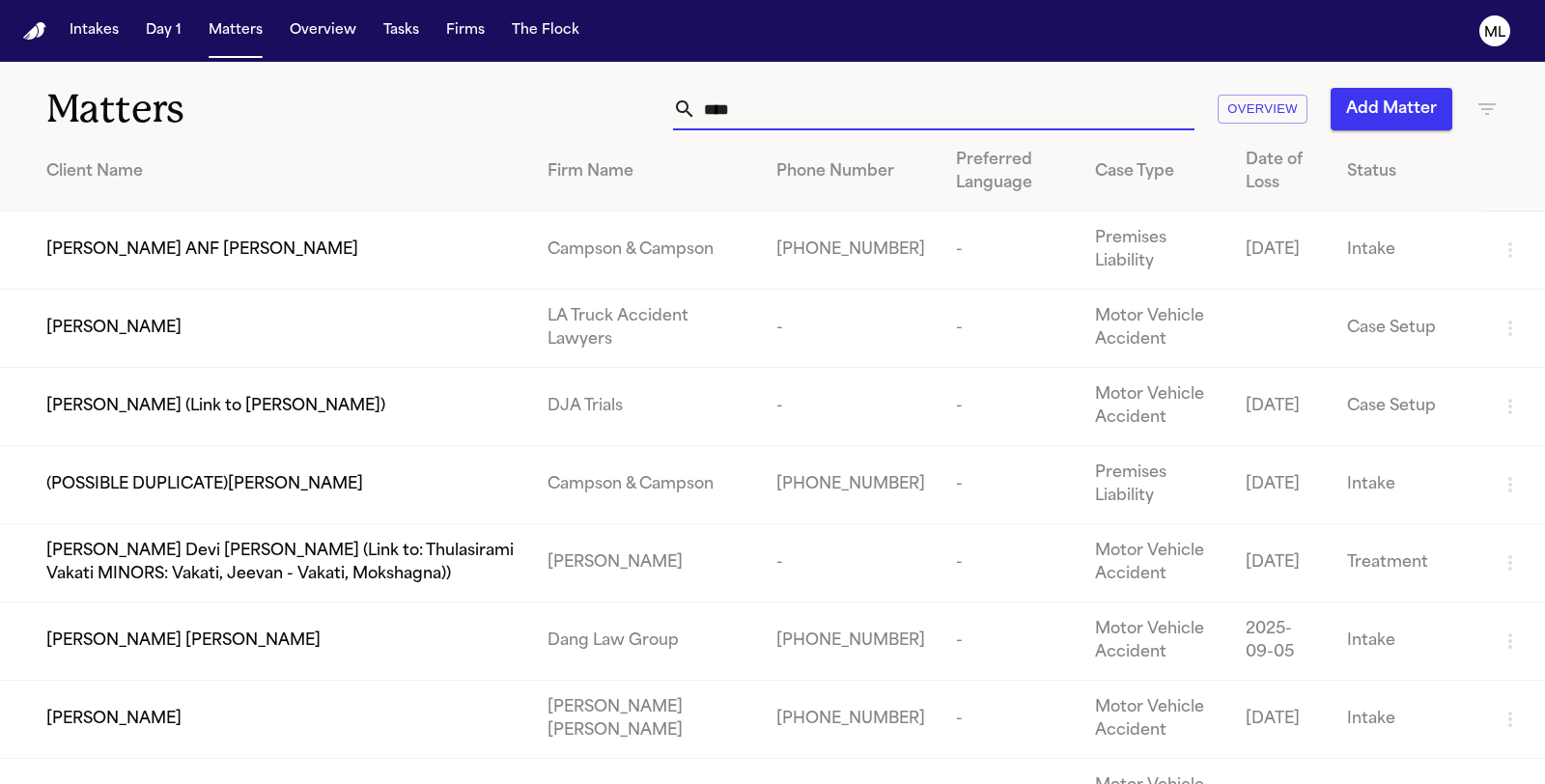
drag, startPoint x: 788, startPoint y: 111, endPoint x: 614, endPoint y: 98, distance: 174.5
click at [626, 112] on div "**** Overview Add Matter" at bounding box center [978, 109] width 1042 height 43
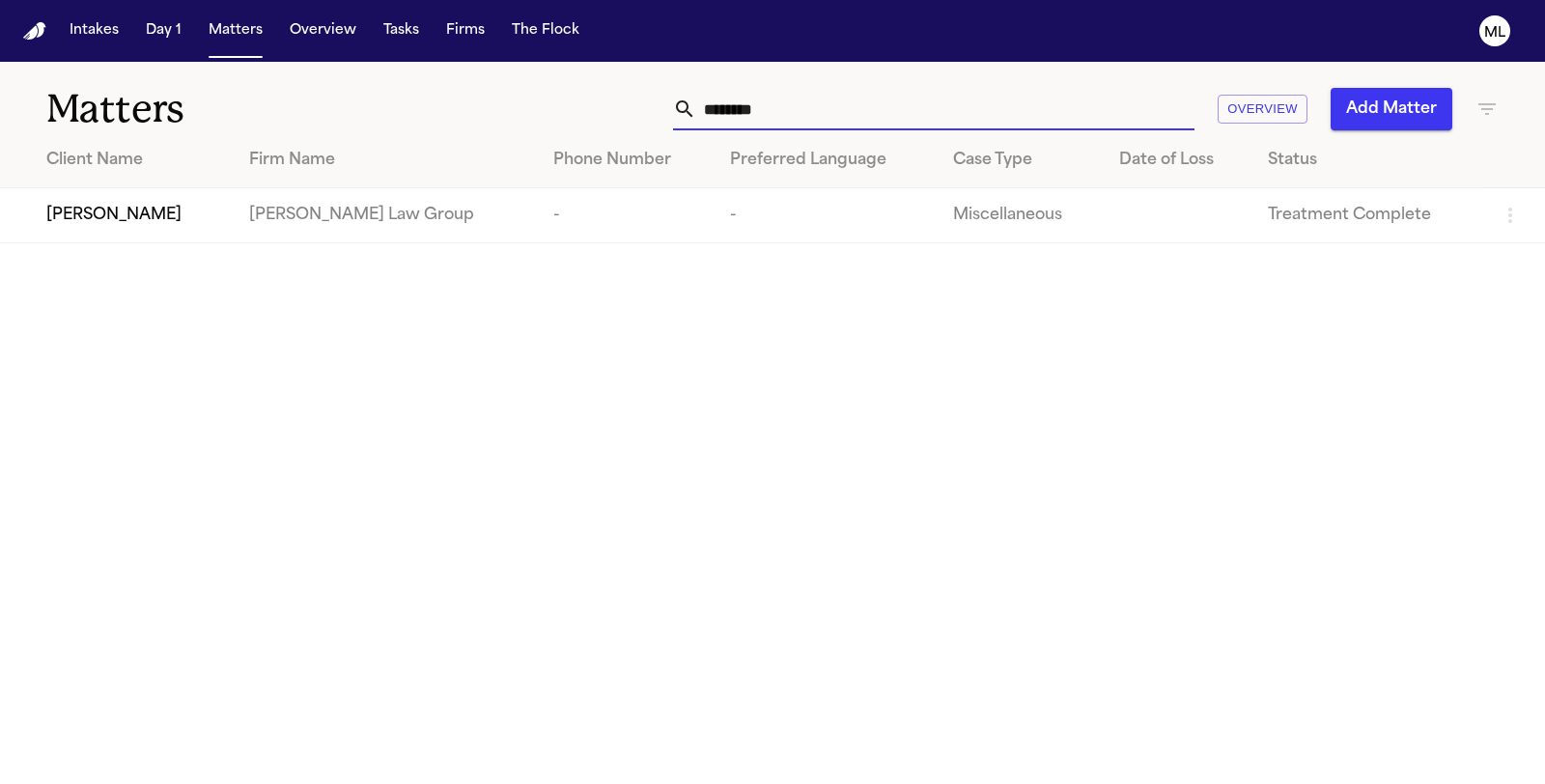
type input "*******"
click at [148, 218] on span "[PERSON_NAME]" at bounding box center [114, 215] width 135 height 23
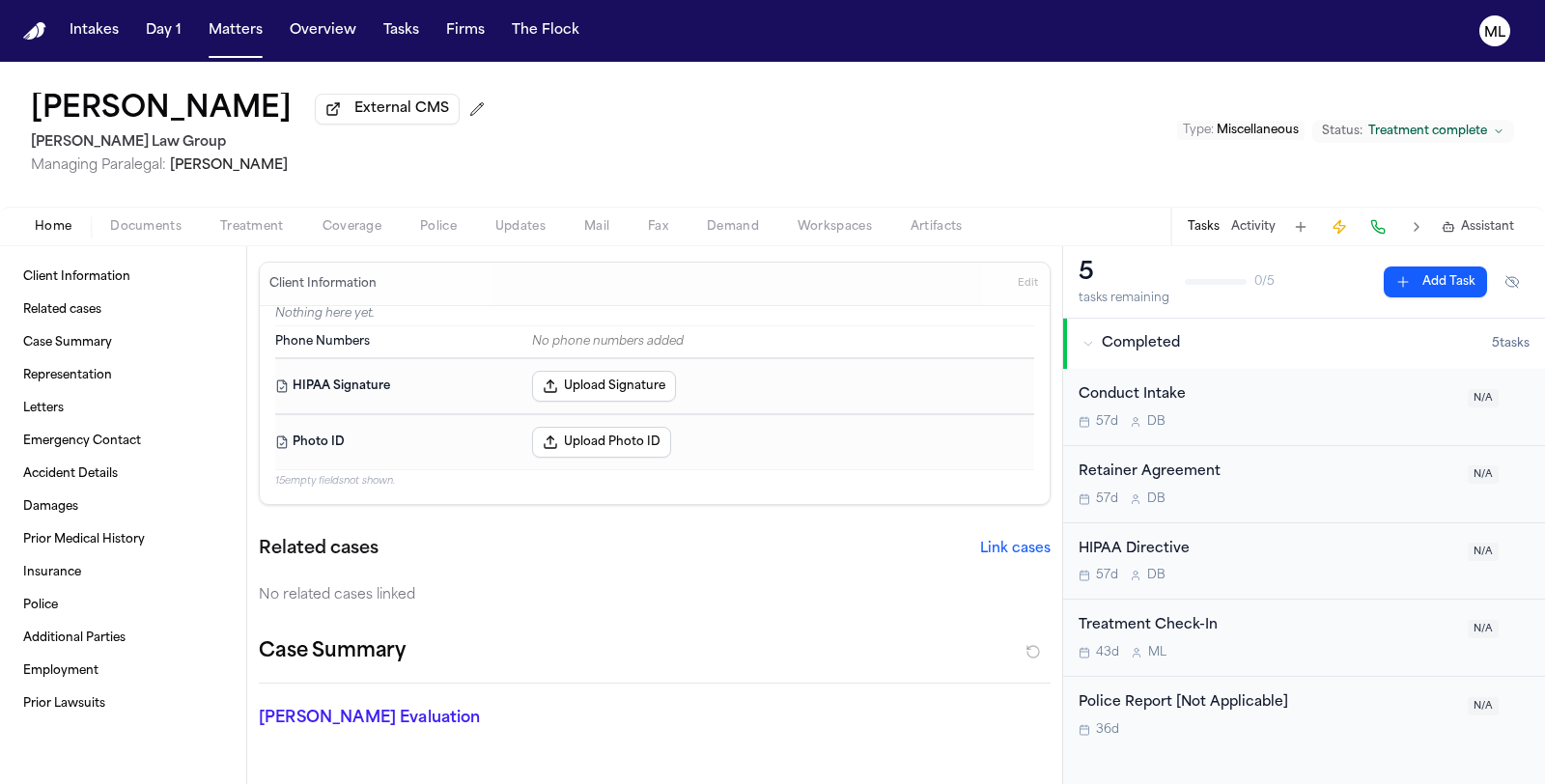
click at [150, 220] on span "Documents" at bounding box center [146, 227] width 71 height 16
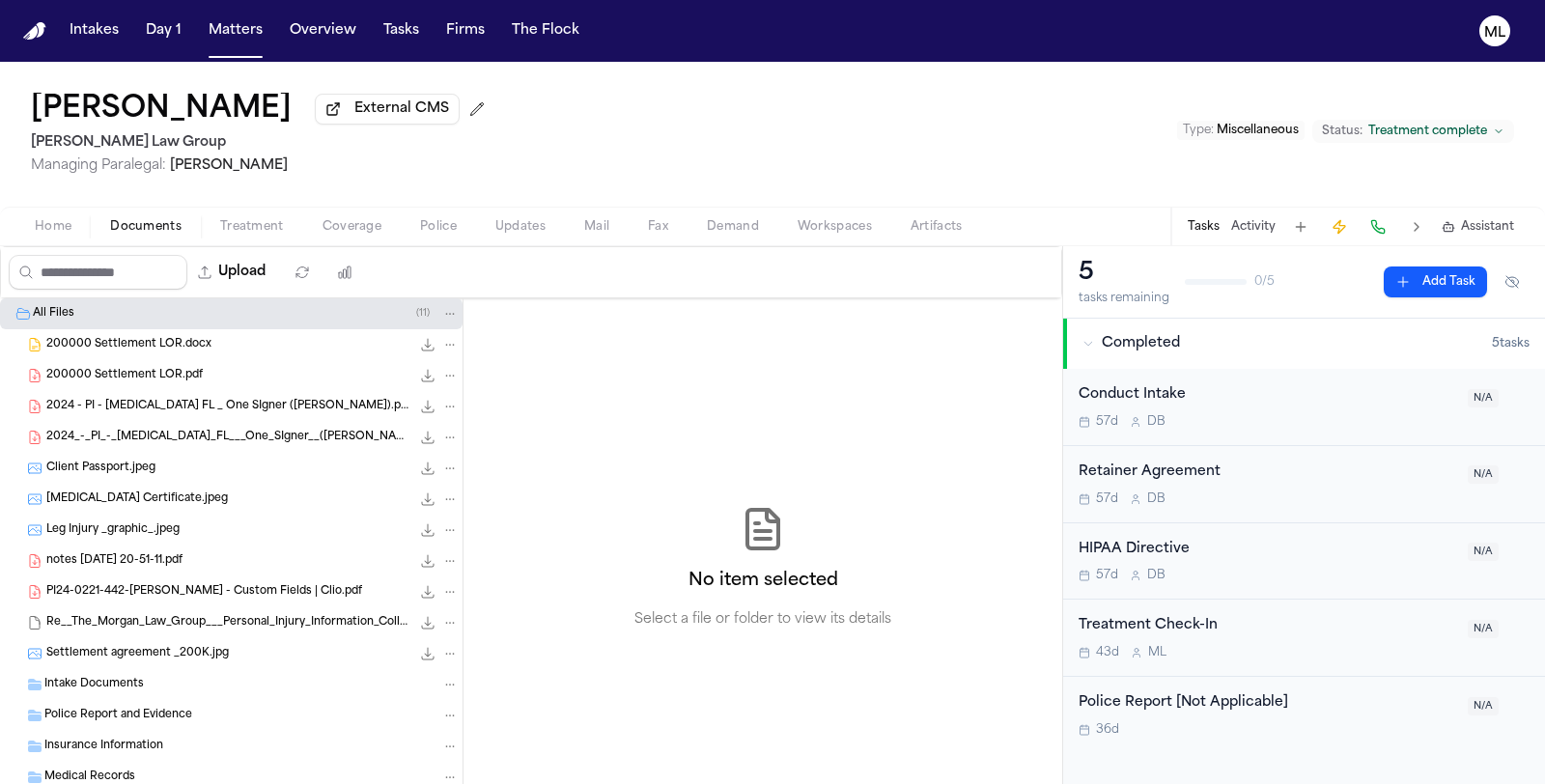
scroll to position [299, 0]
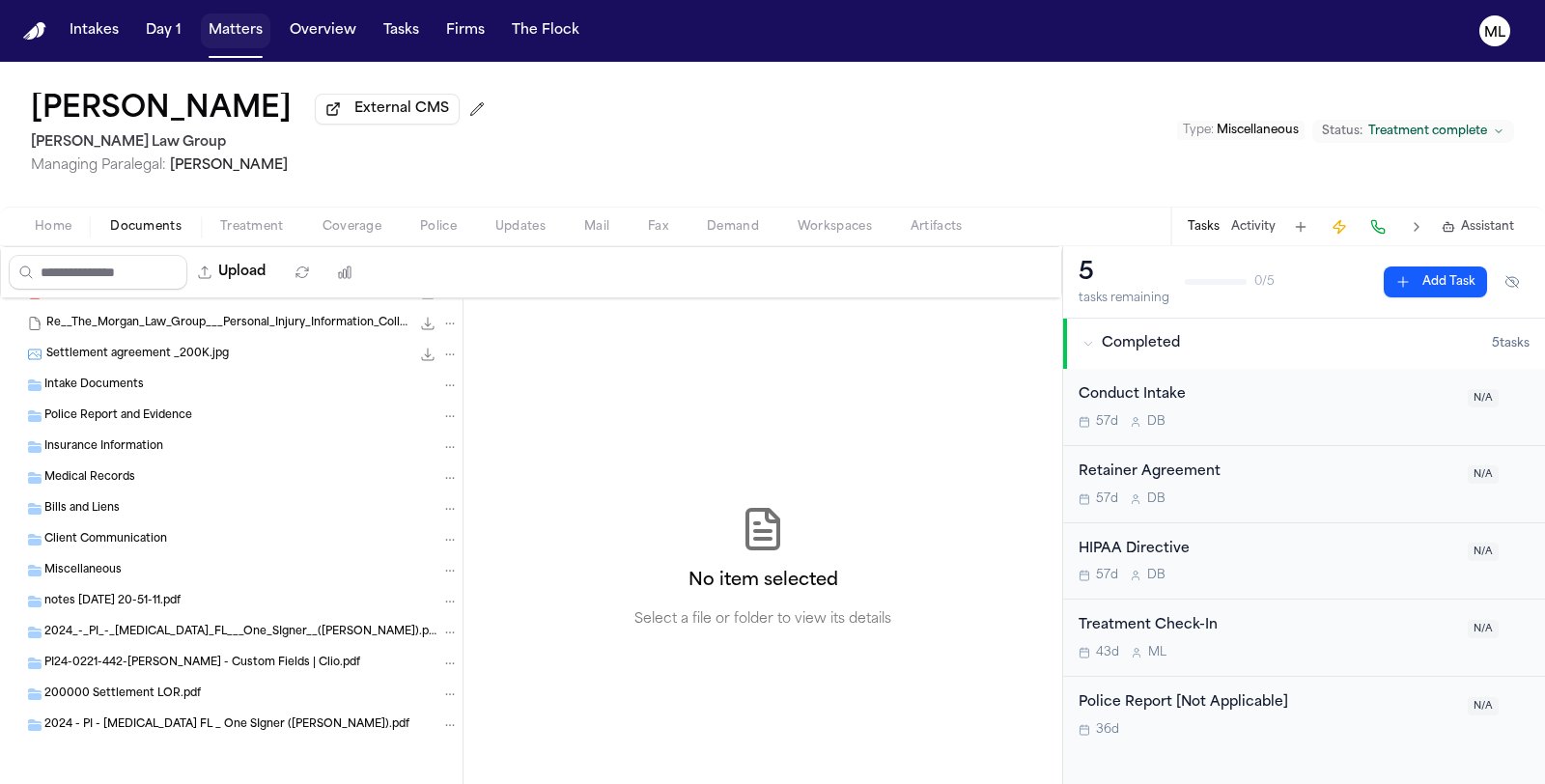
click at [235, 24] on button "Matters" at bounding box center [236, 31] width 69 height 35
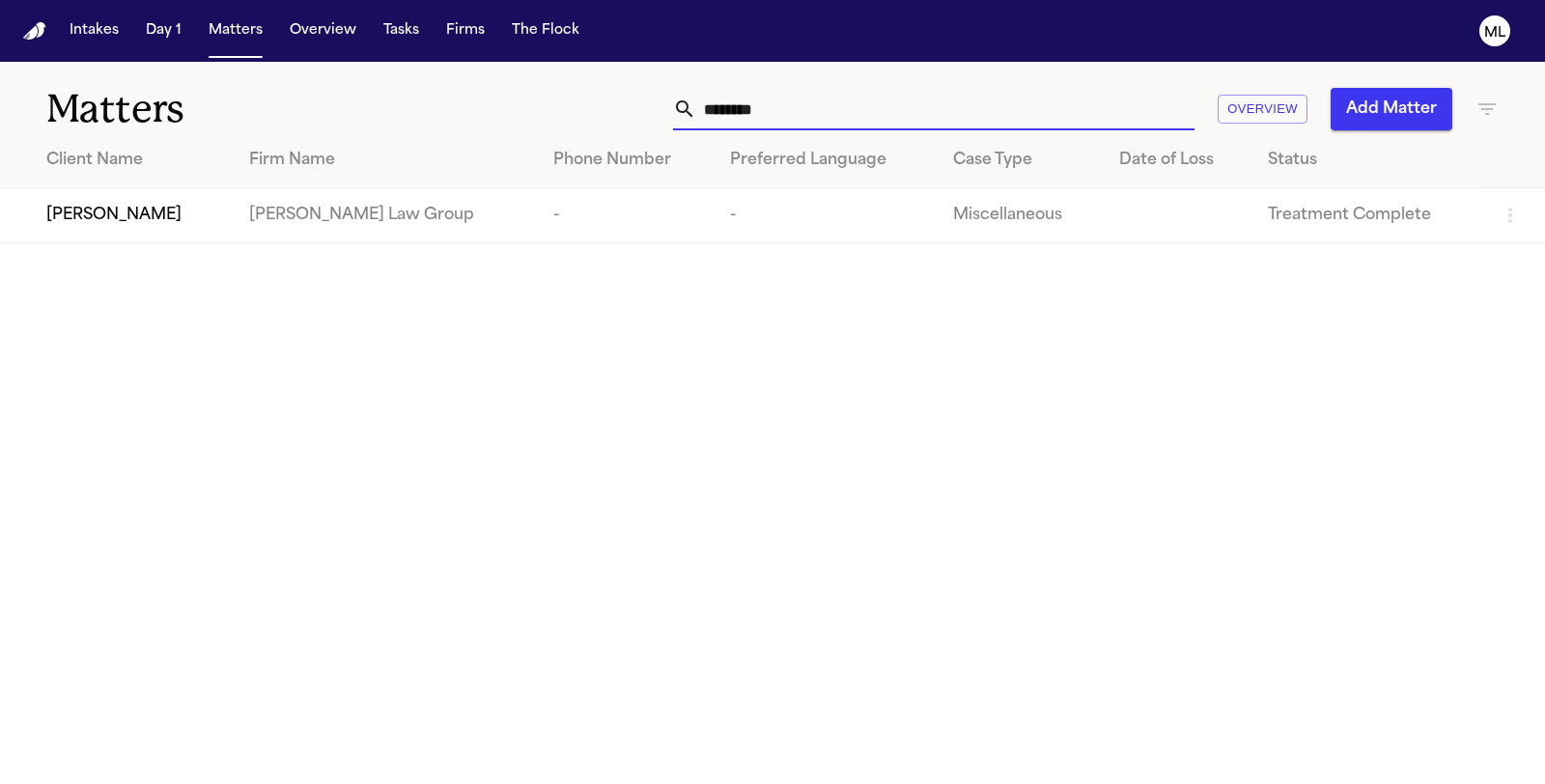
drag, startPoint x: 798, startPoint y: 111, endPoint x: 615, endPoint y: 109, distance: 183.0
click at [629, 122] on div "******* Overview Add Matter" at bounding box center [978, 109] width 1042 height 43
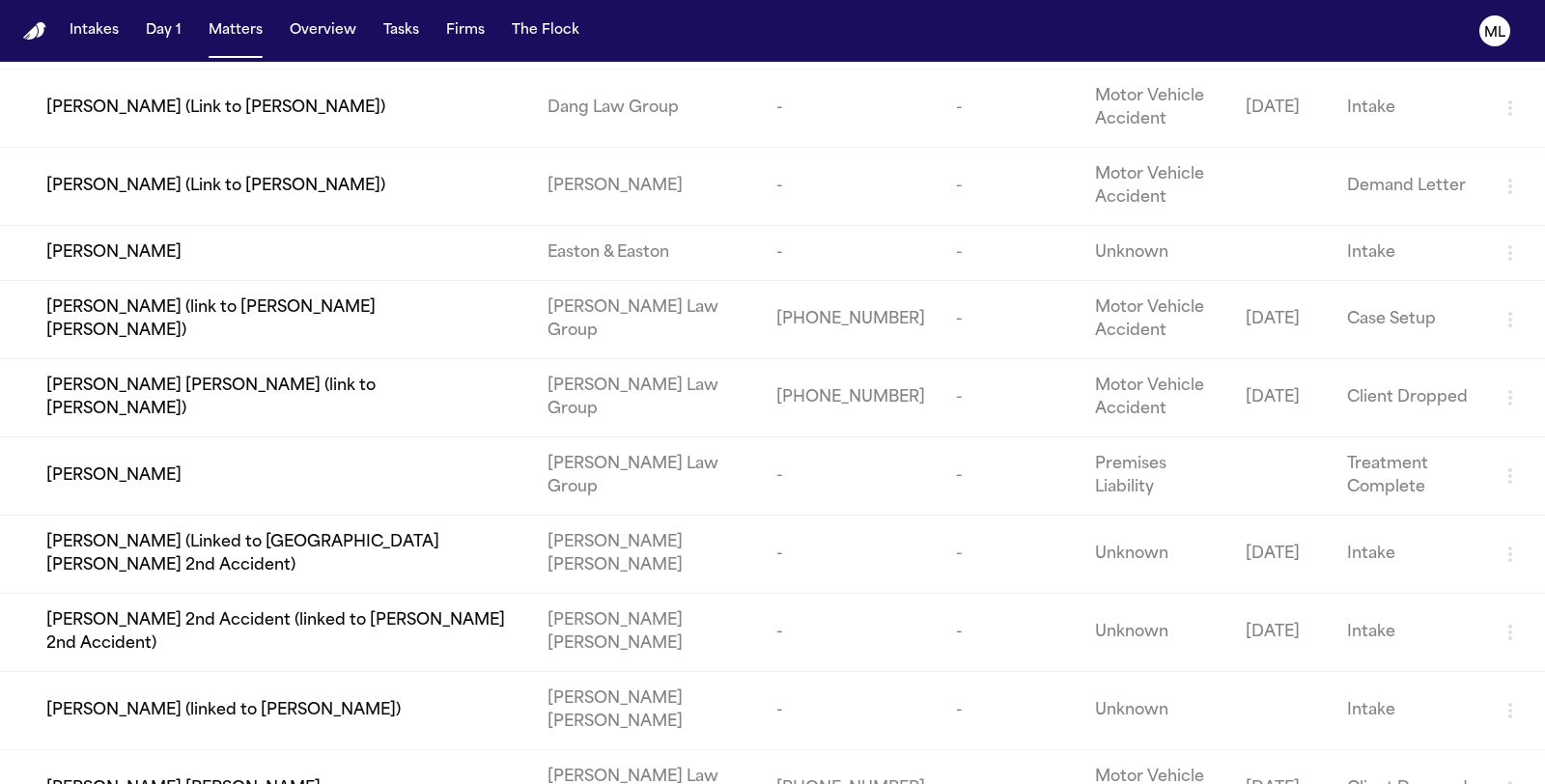
scroll to position [749, 0]
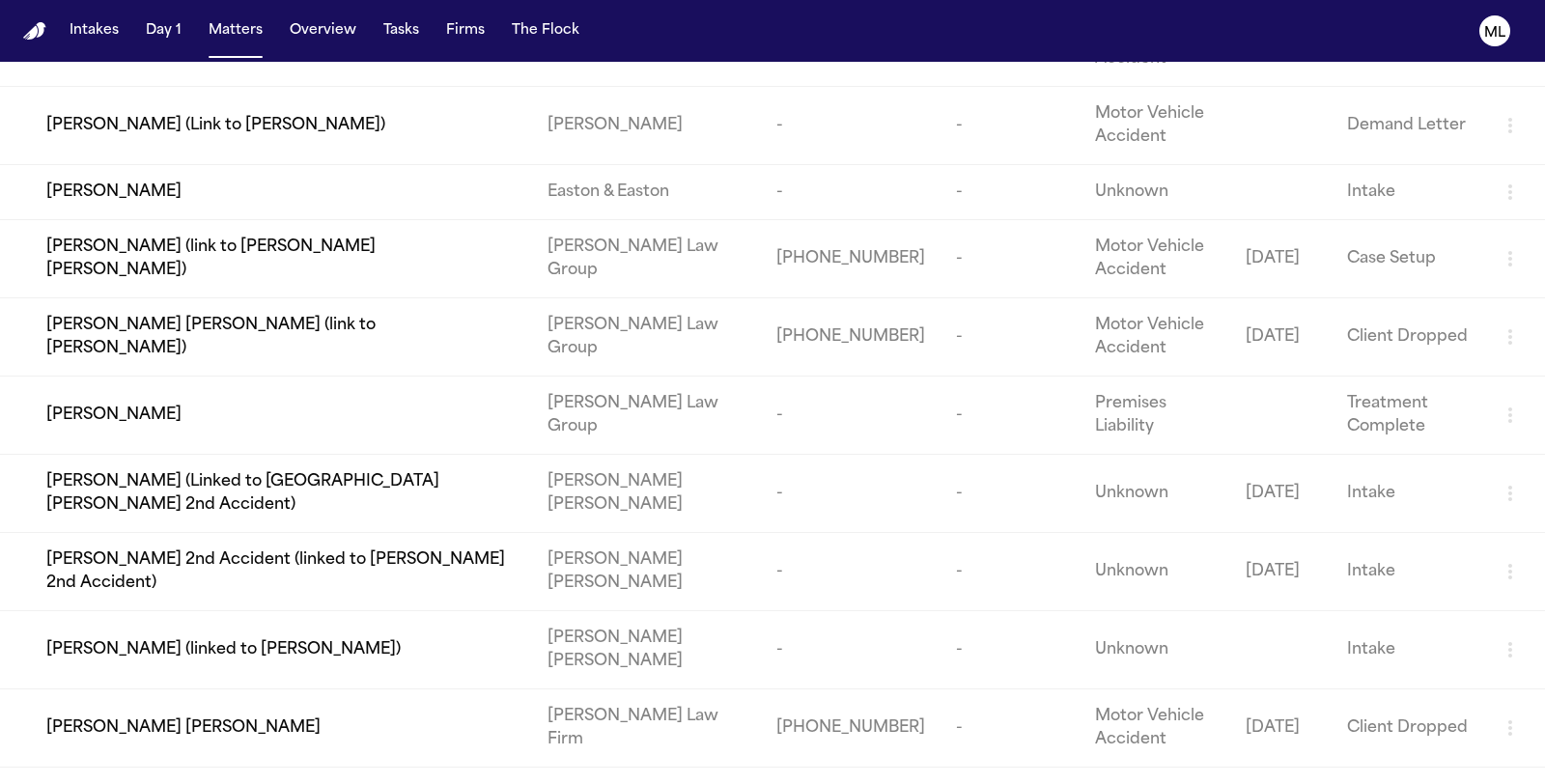
type input "****"
click at [224, 409] on div "[PERSON_NAME]" at bounding box center [281, 414] width 470 height 23
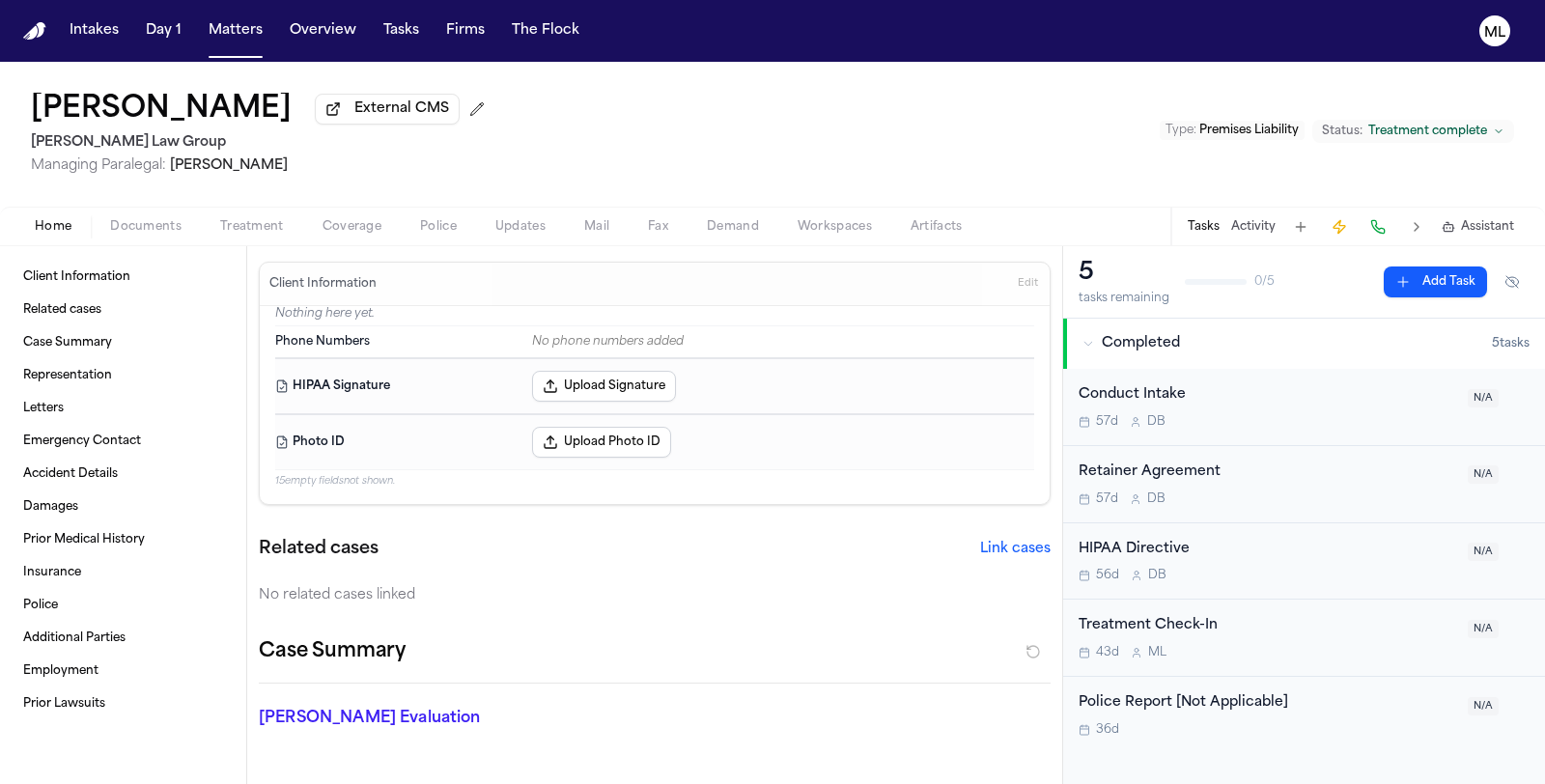
click at [1478, 222] on span "Assistant" at bounding box center [1488, 227] width 53 height 16
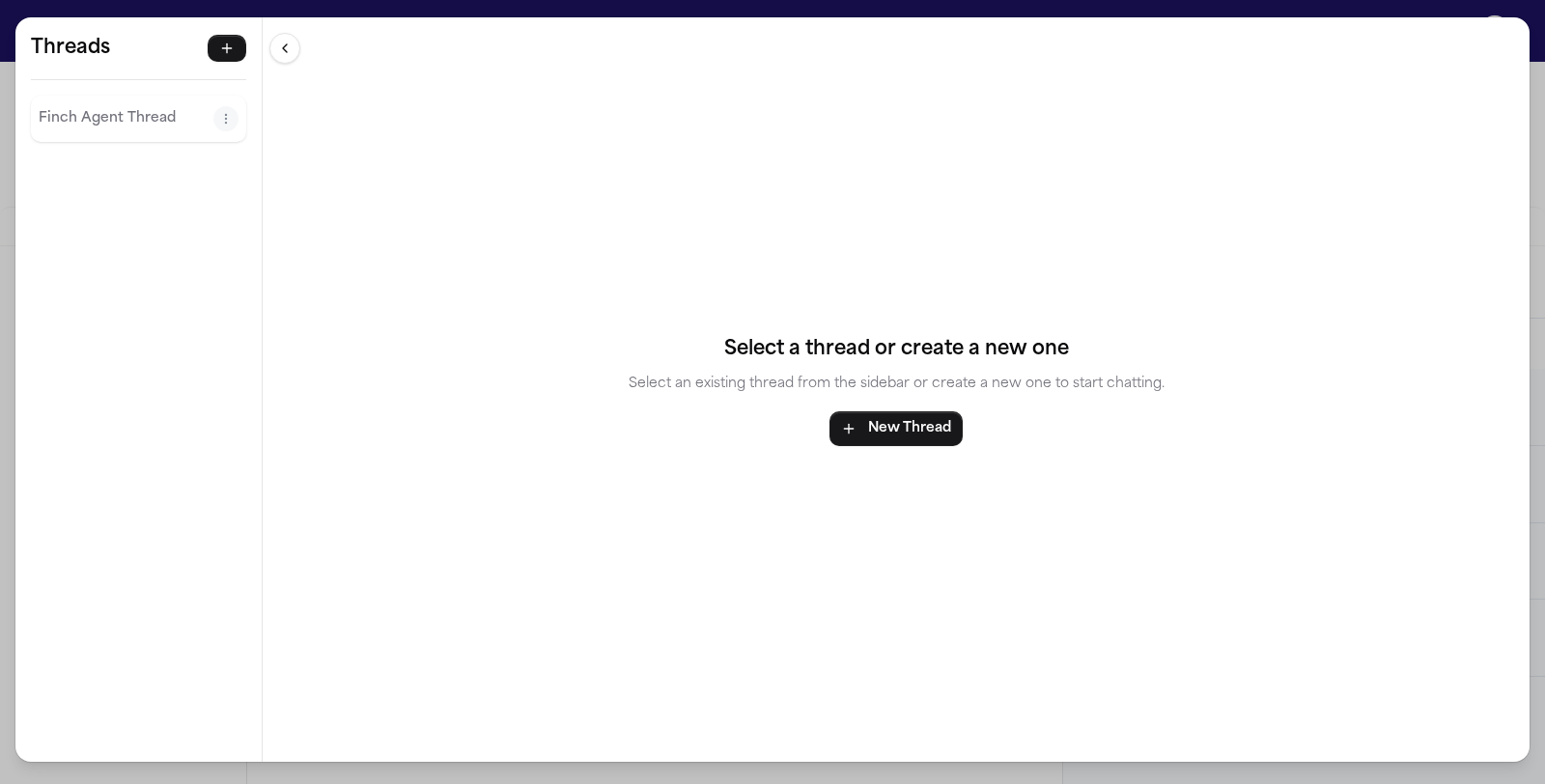
click at [59, 3] on div "Threads [PERSON_NAME] Agent Thread Threads [PERSON_NAME] Agent Thread Select a …" at bounding box center [772, 392] width 1545 height 784
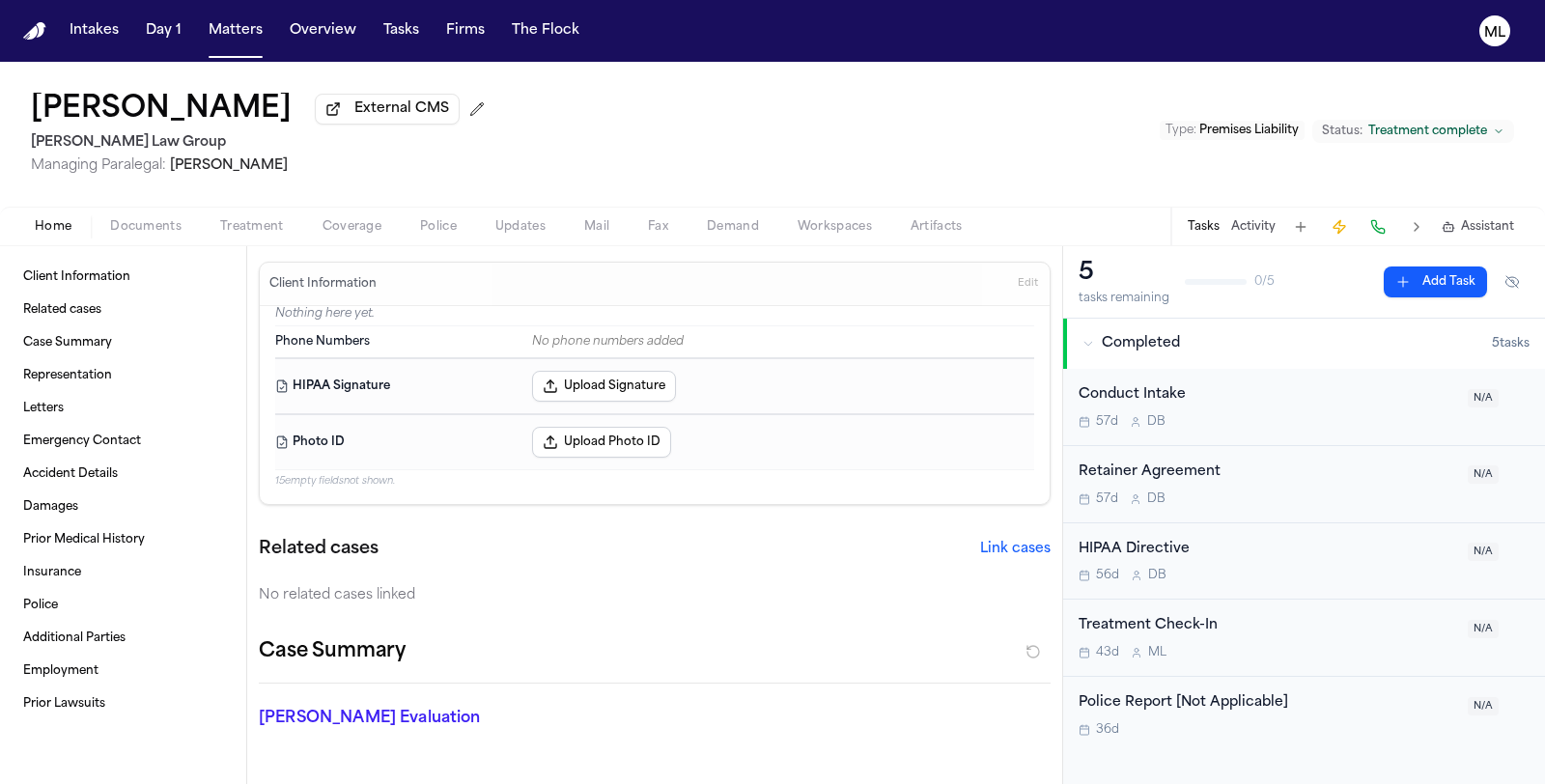
click at [138, 223] on span "Documents" at bounding box center [146, 227] width 71 height 16
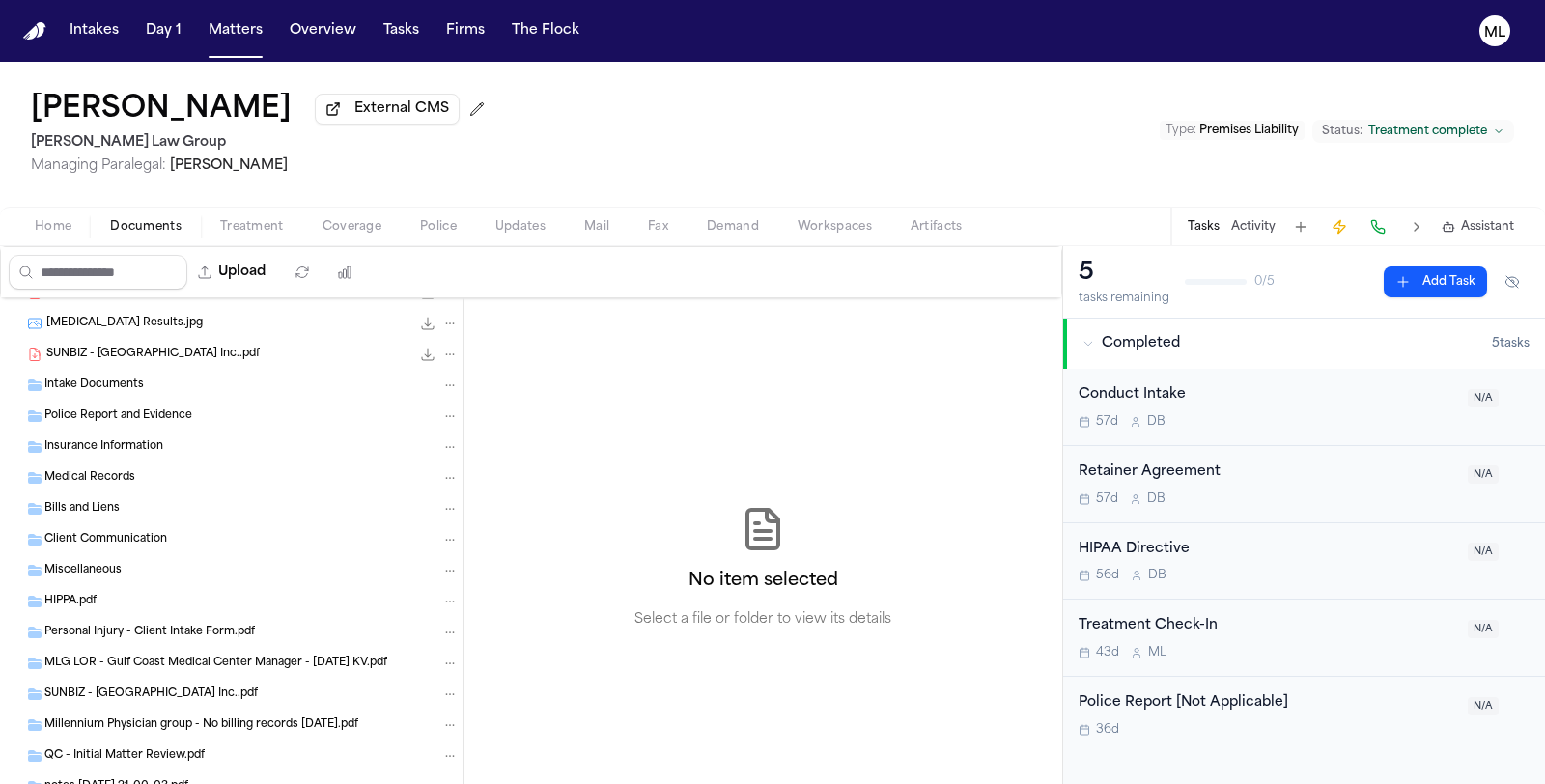
scroll to position [1394, 0]
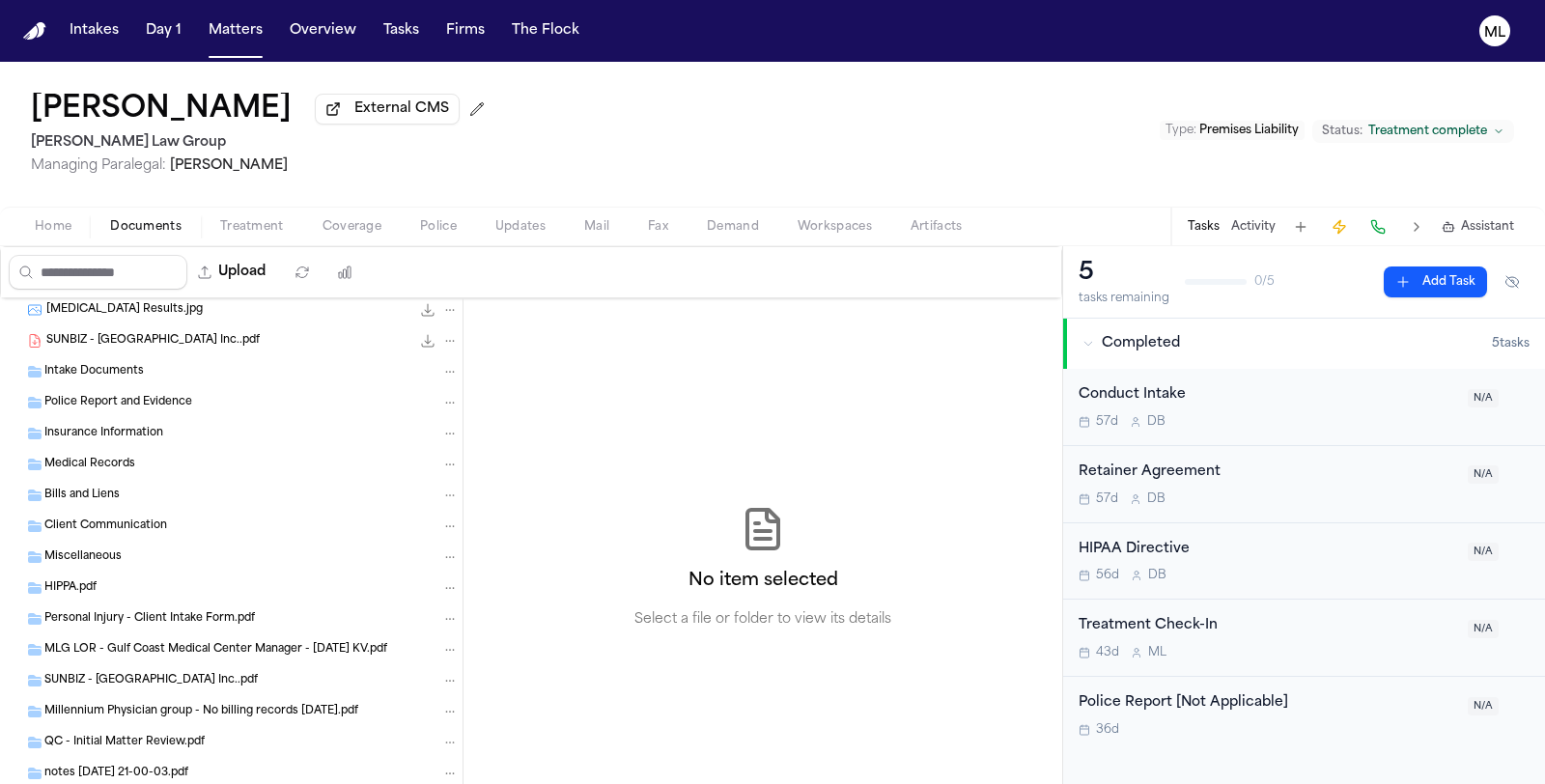
click at [133, 395] on span "Police Report and Evidence" at bounding box center [118, 403] width 148 height 17
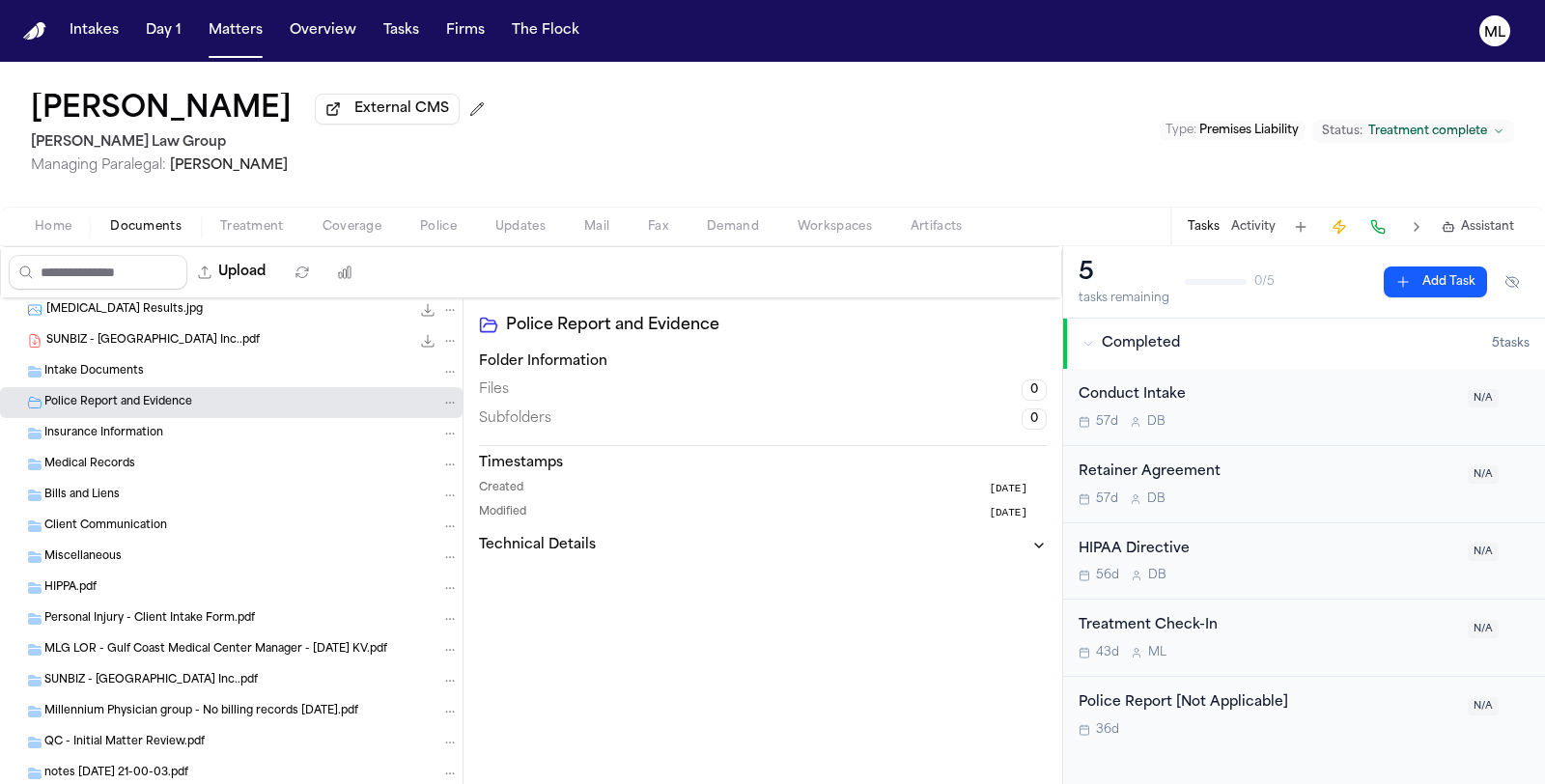
click at [136, 441] on div "Insurance Information" at bounding box center [231, 433] width 463 height 31
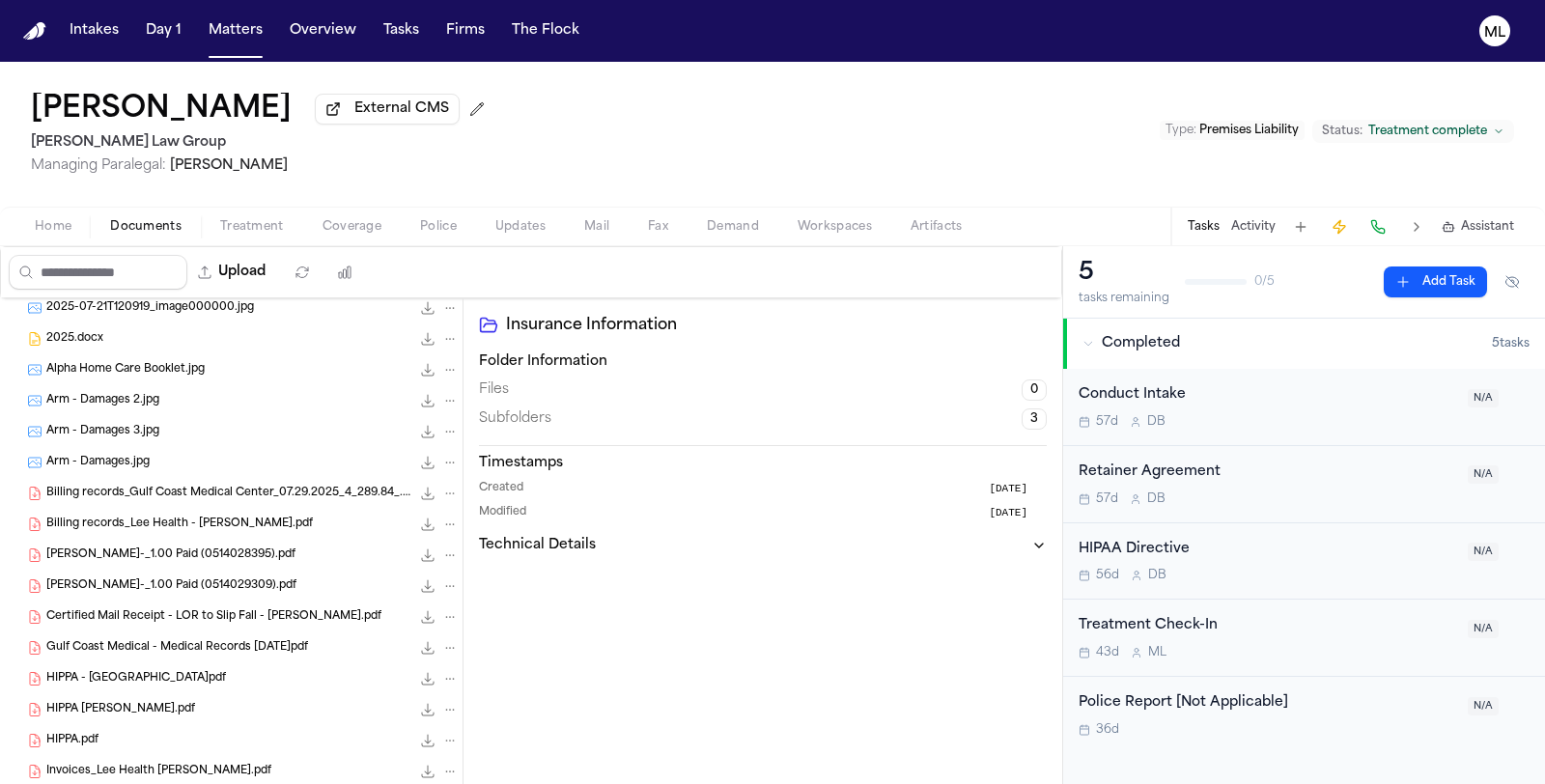
scroll to position [0, 0]
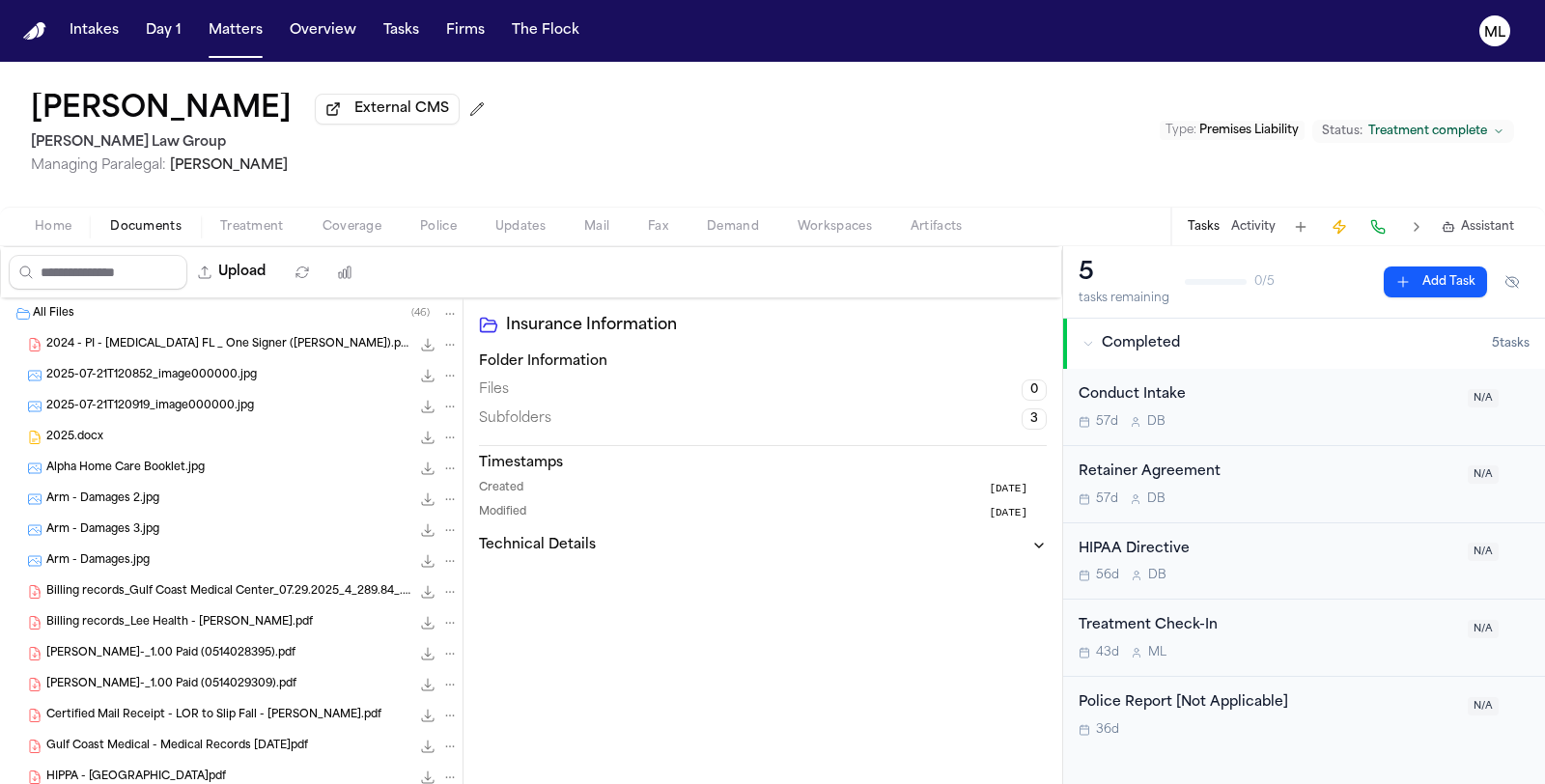
click at [1474, 220] on span "Assistant" at bounding box center [1488, 227] width 53 height 16
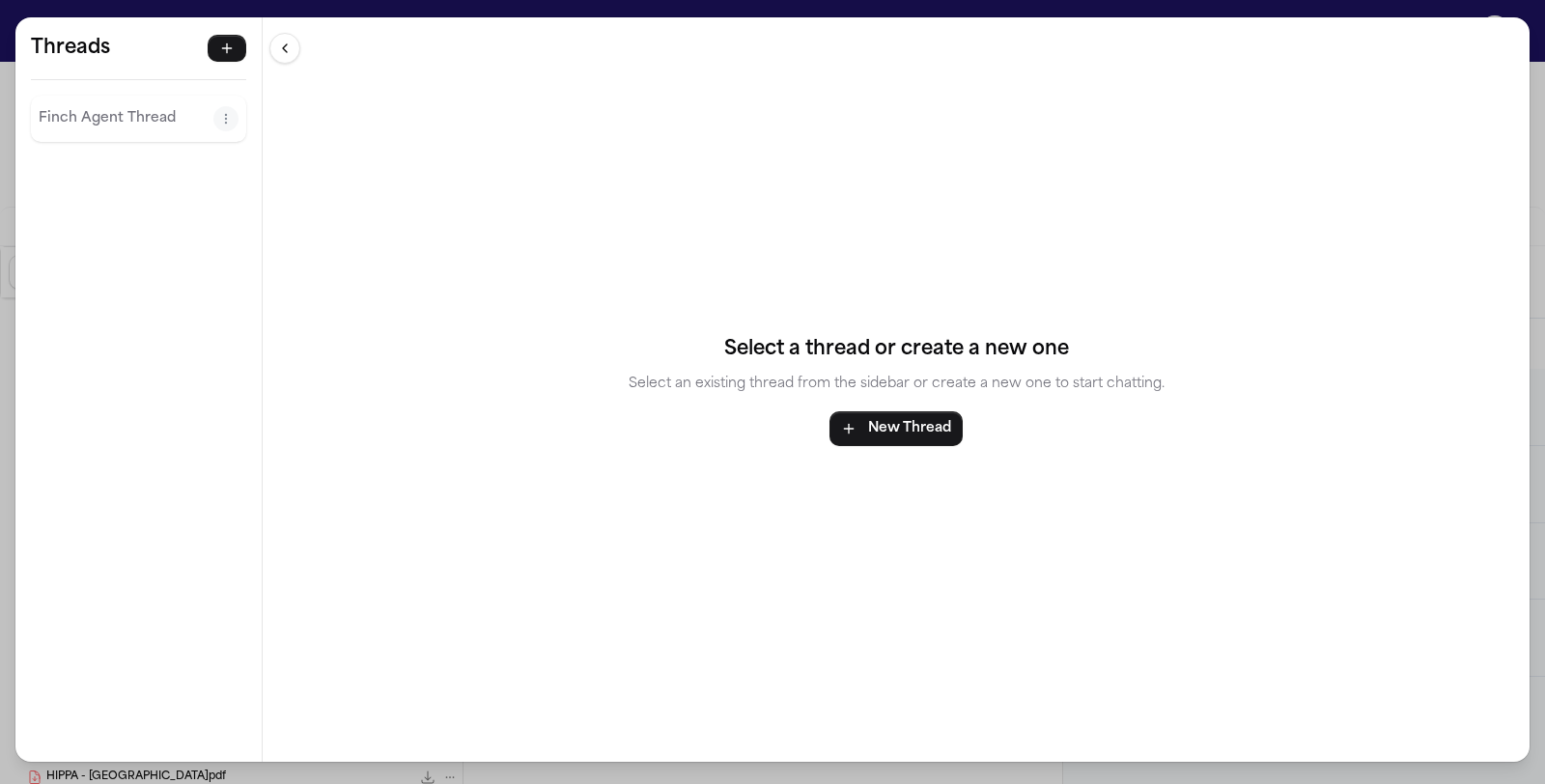
click at [131, 117] on p "Finch Agent Thread" at bounding box center [126, 118] width 174 height 23
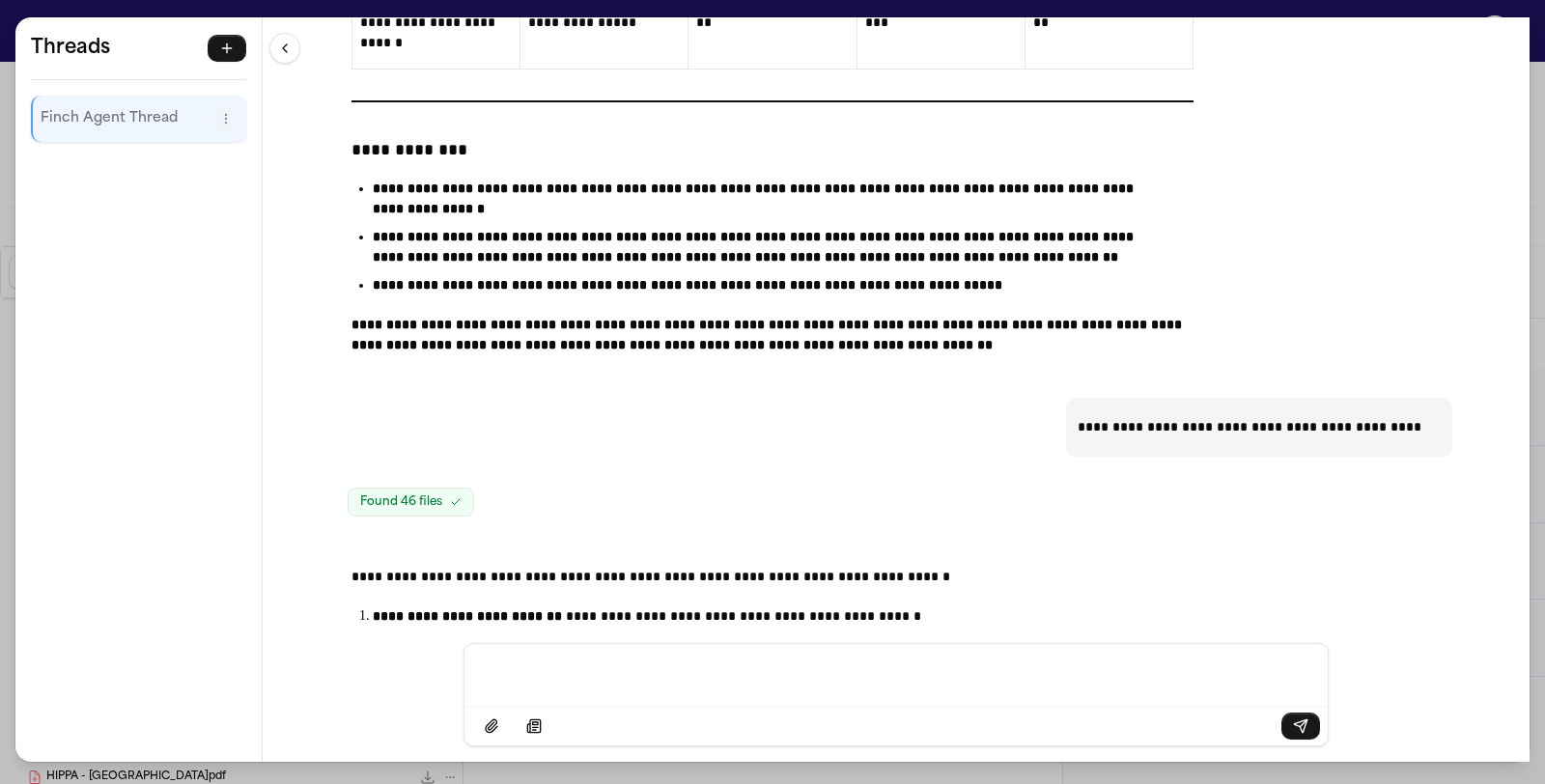
scroll to position [26933, 0]
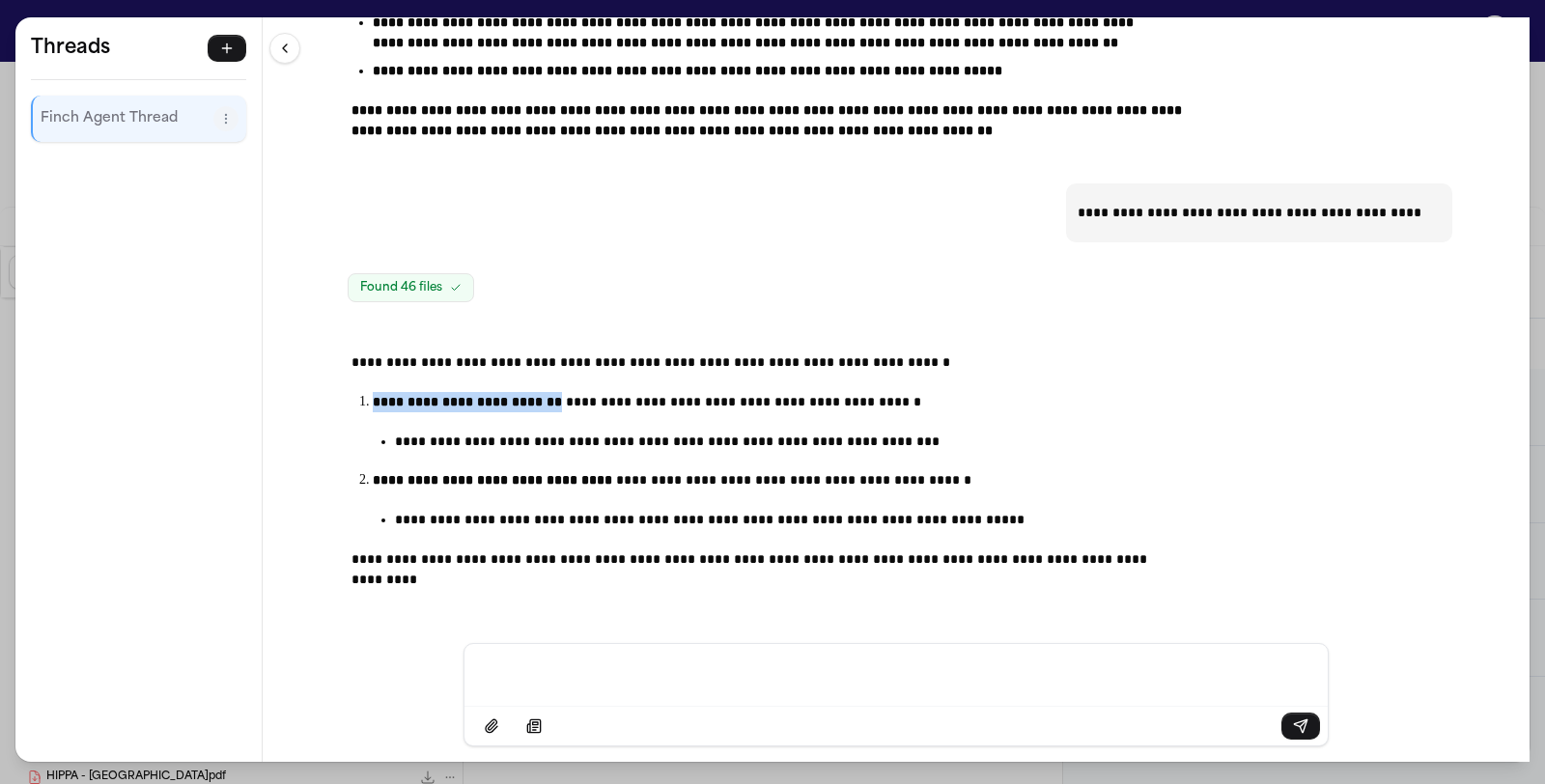
drag, startPoint x: 367, startPoint y: 395, endPoint x: 566, endPoint y: 393, distance: 199.0
click at [566, 393] on p "**********" at bounding box center [753, 402] width 762 height 20
click at [15, 17] on div "**********" at bounding box center [772, 392] width 1545 height 784
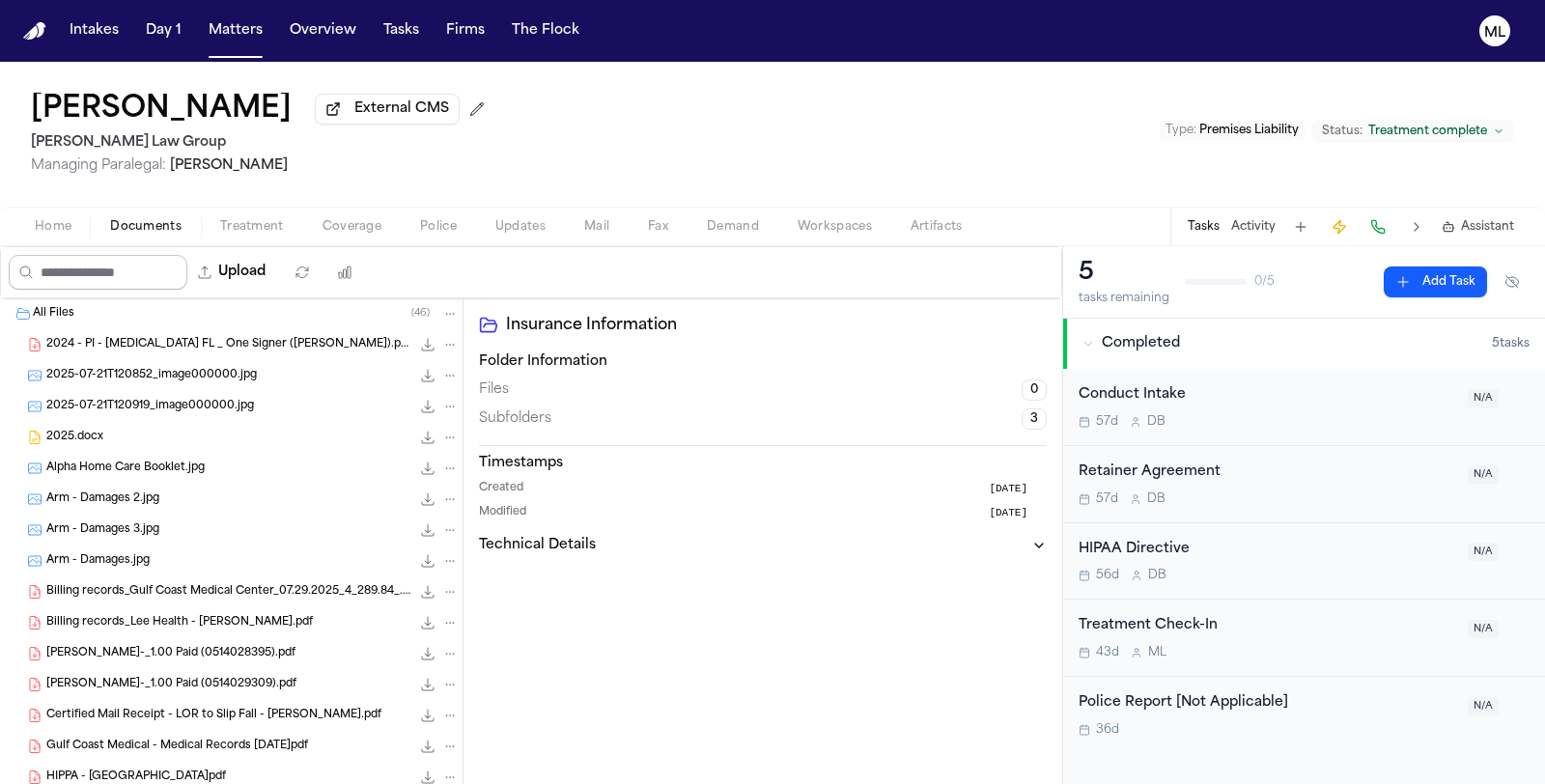
click at [118, 276] on input "Search files" at bounding box center [98, 271] width 178 height 35
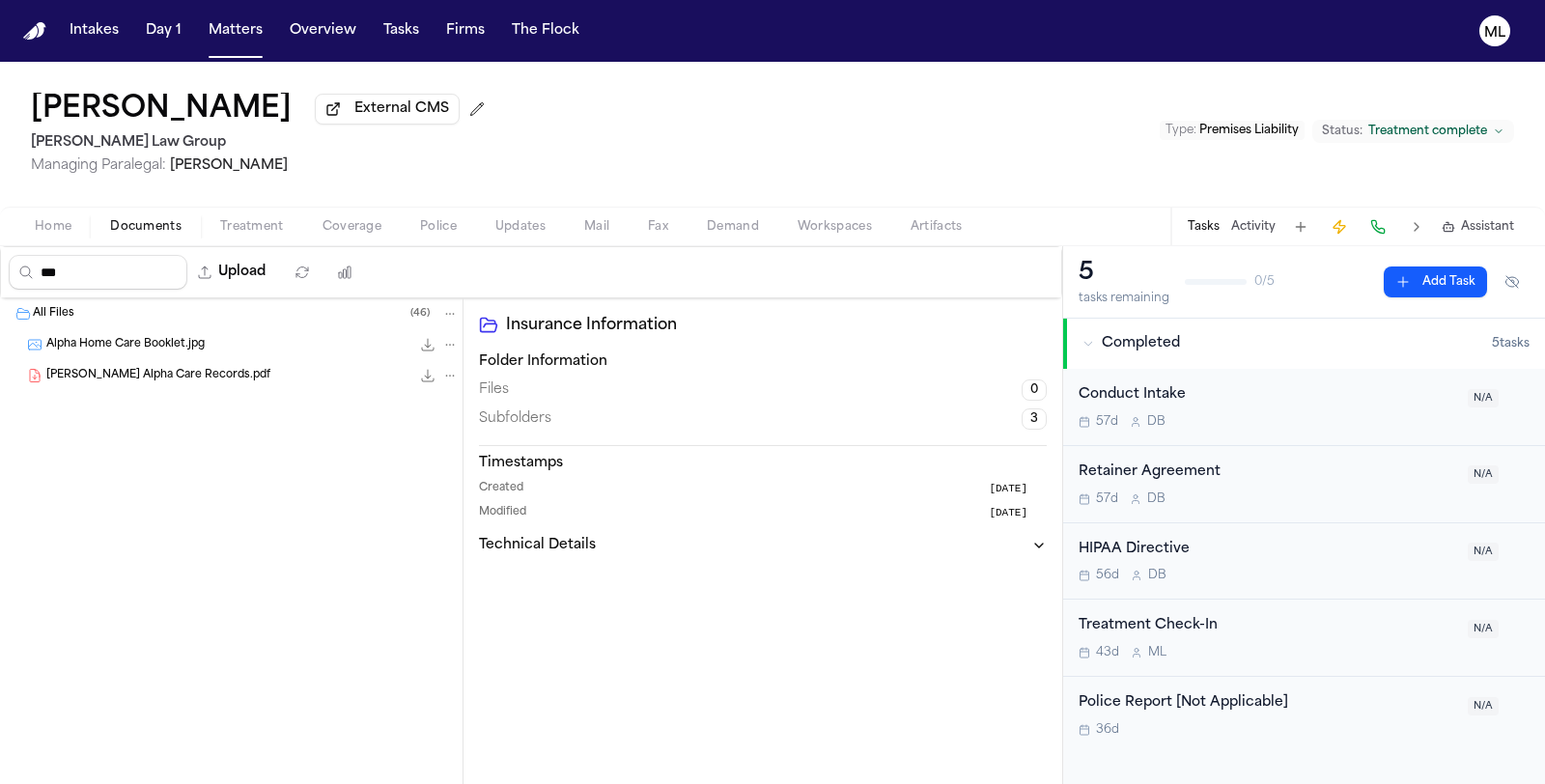
type input "***"
click at [114, 337] on span "Alpha Home Care Booklet.jpg" at bounding box center [126, 344] width 158 height 17
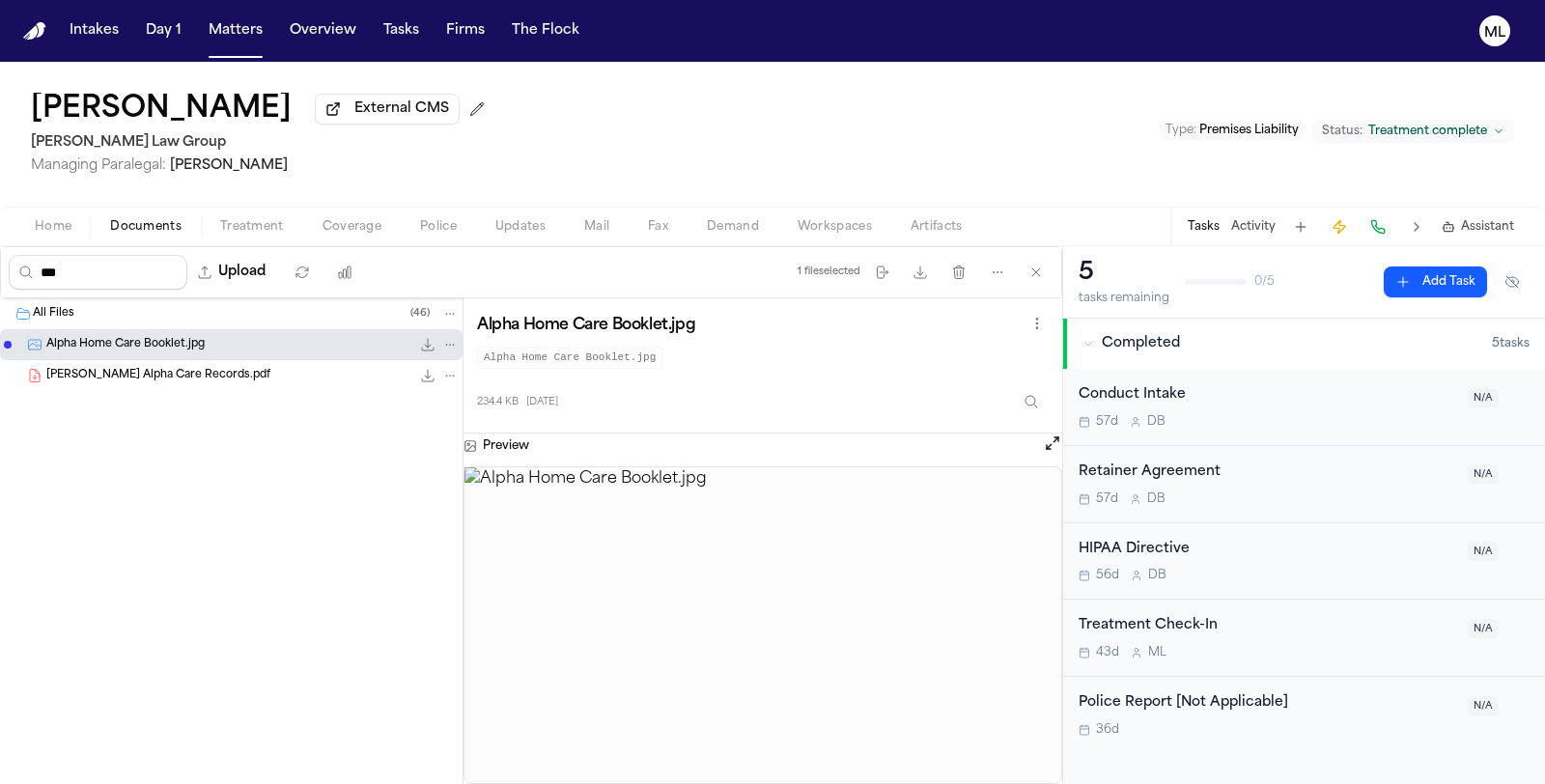
click at [1051, 437] on button "Open preview" at bounding box center [1052, 442] width 19 height 19
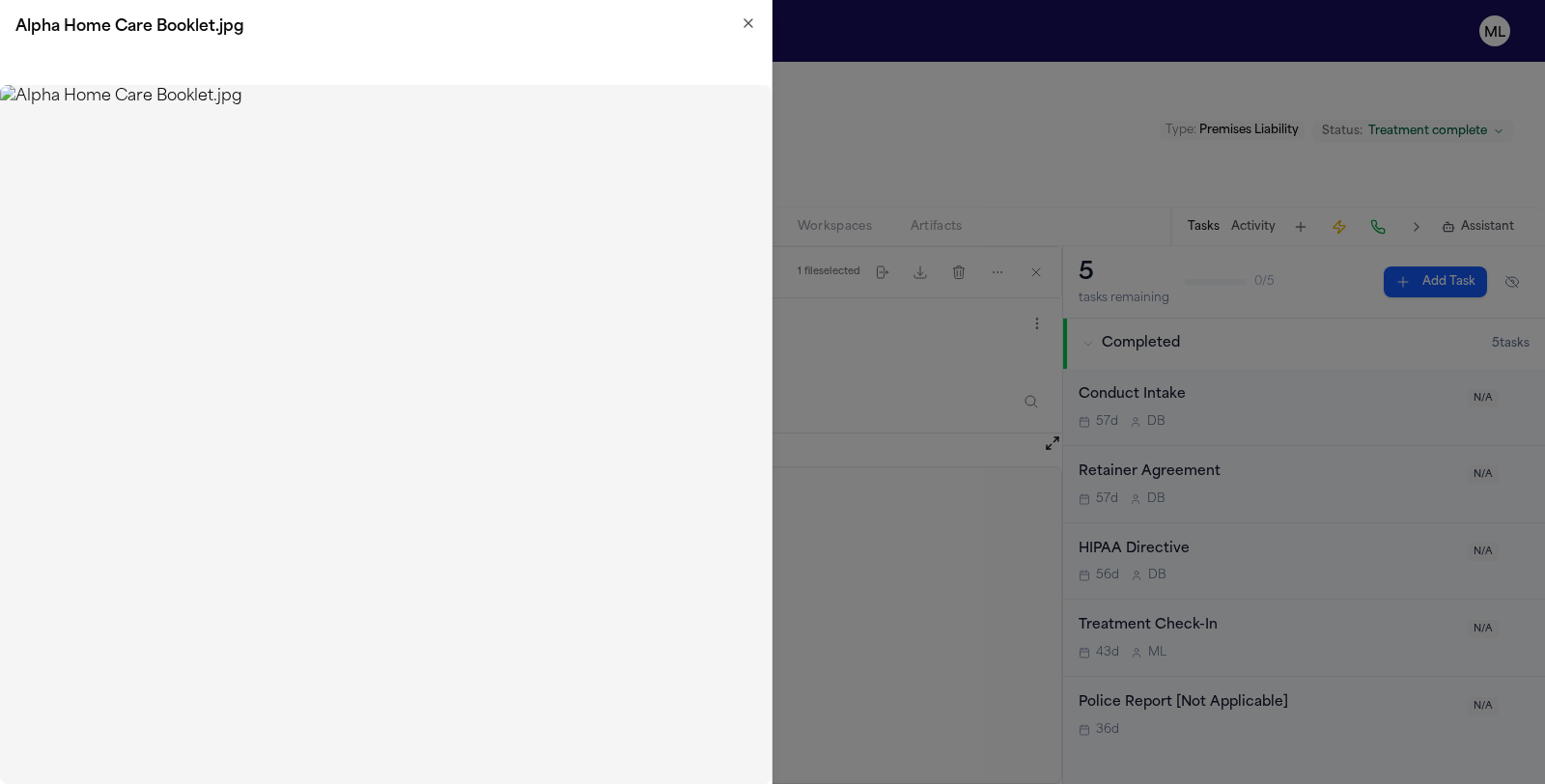
click at [744, 26] on icon "button" at bounding box center [749, 24] width 16 height 16
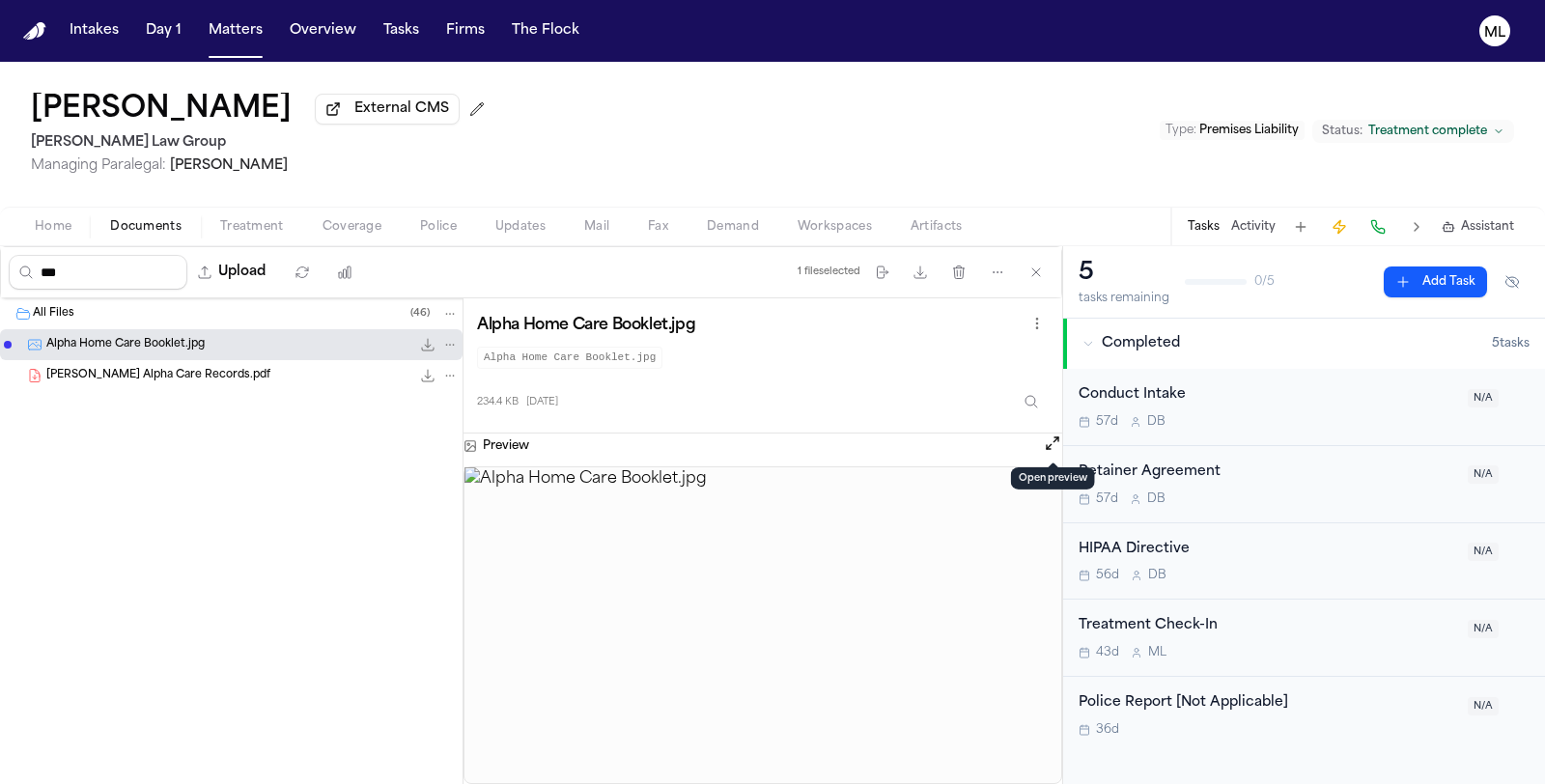
click at [1482, 221] on span "Assistant" at bounding box center [1488, 227] width 53 height 16
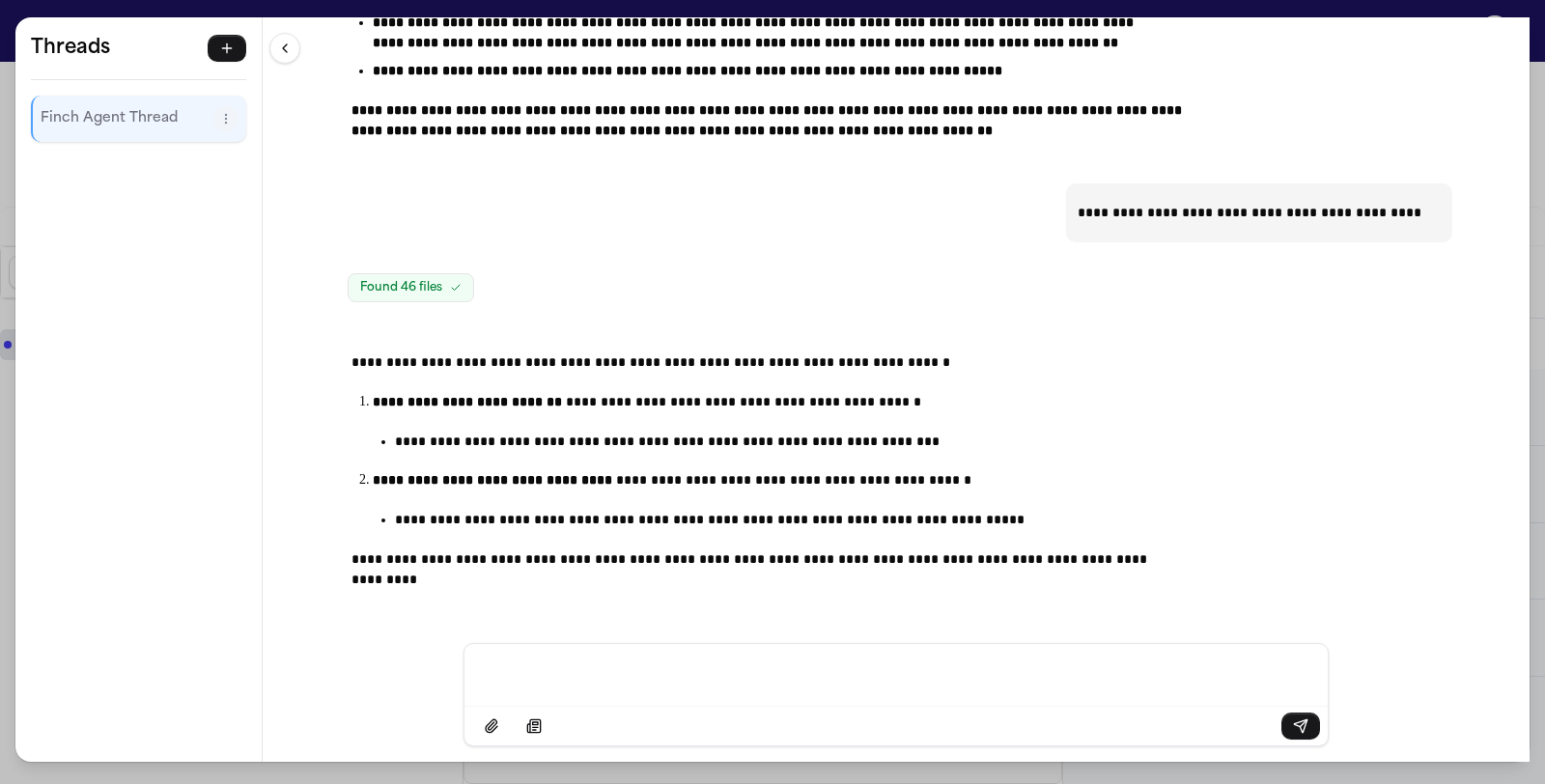
click at [606, 661] on div "Message input" at bounding box center [896, 673] width 840 height 57
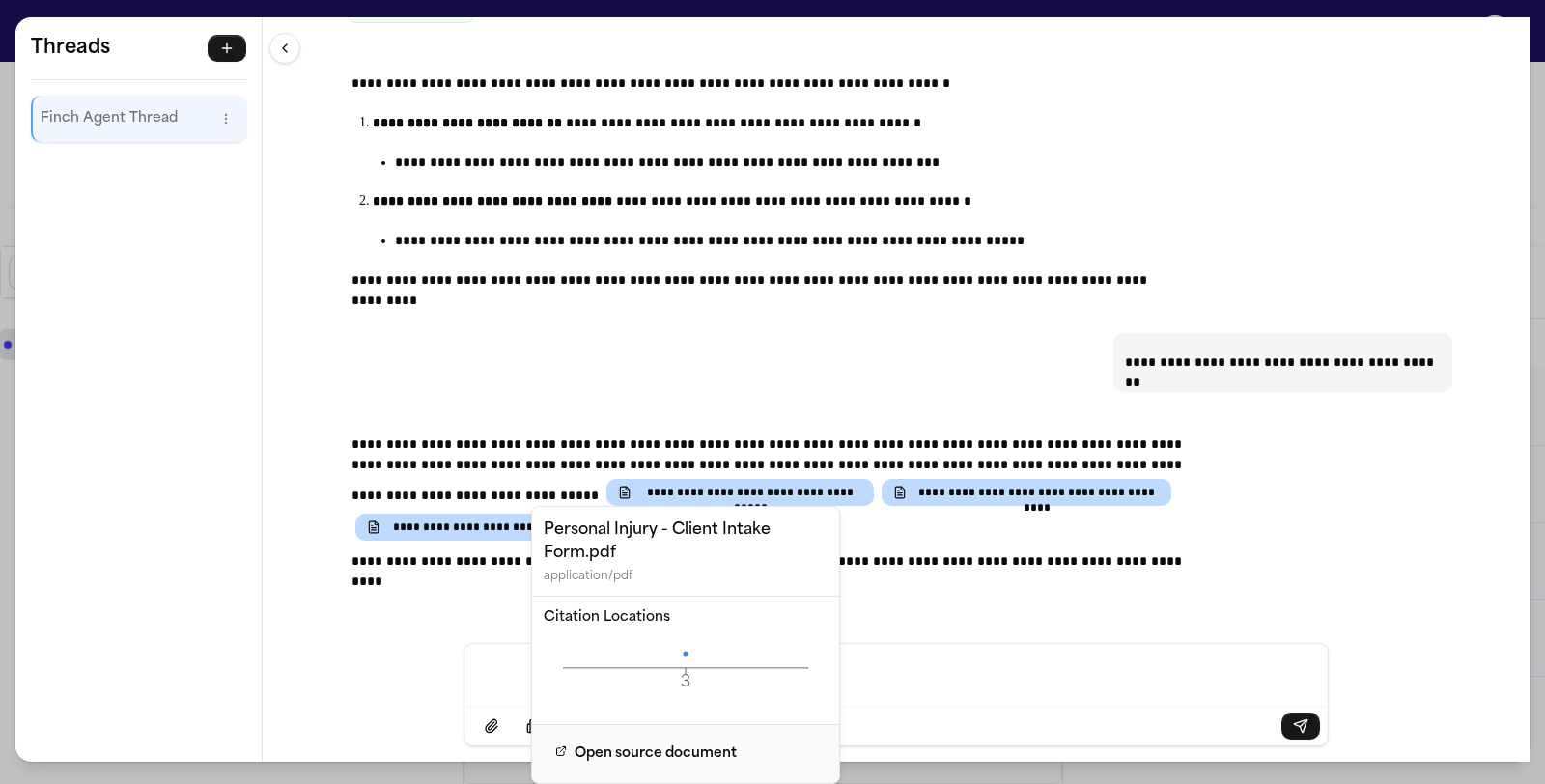
scroll to position [27213, 0]
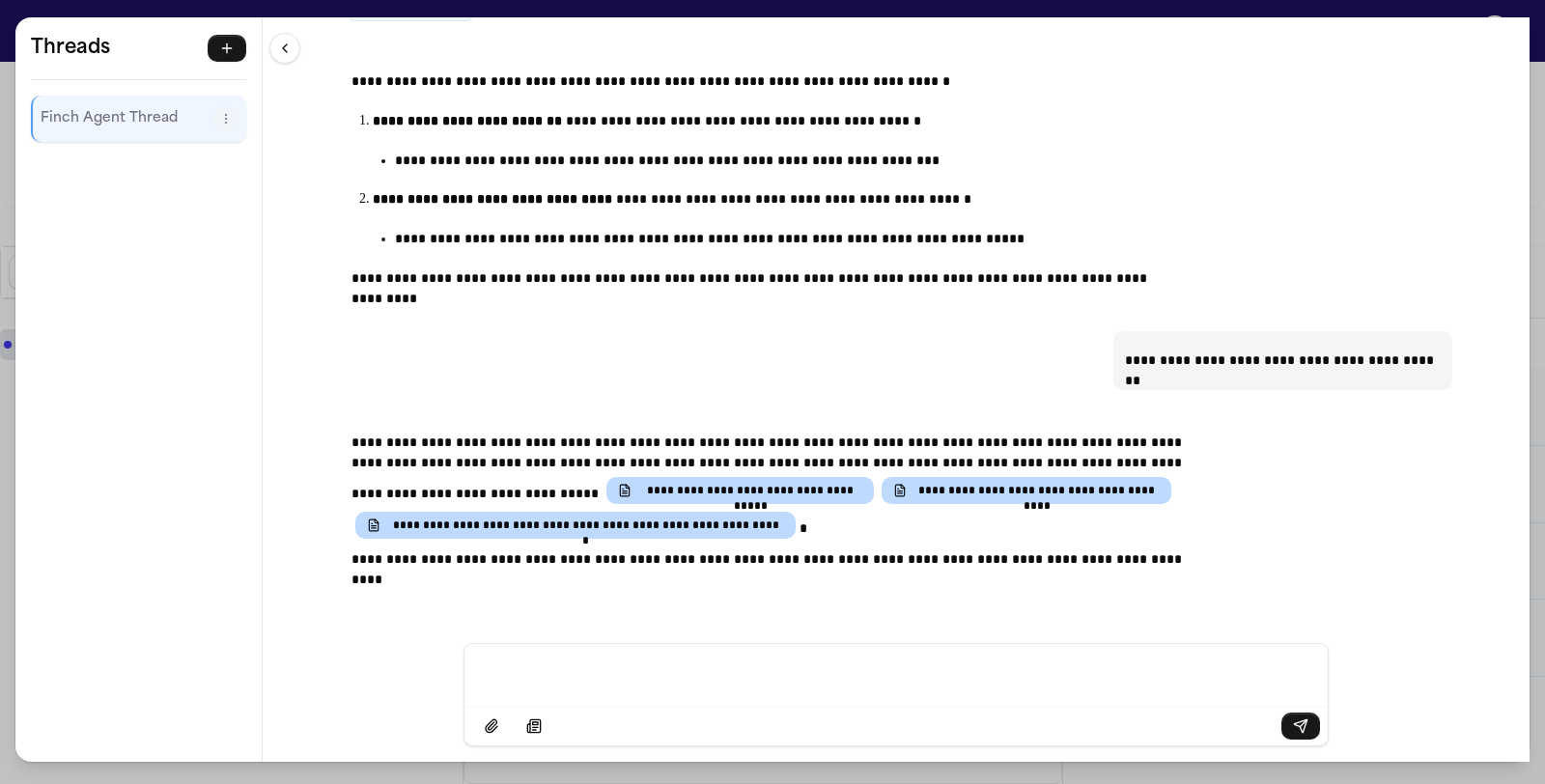
click at [971, 554] on p "**********" at bounding box center [772, 559] width 842 height 20
click at [159, 11] on div "**********" at bounding box center [772, 392] width 1545 height 784
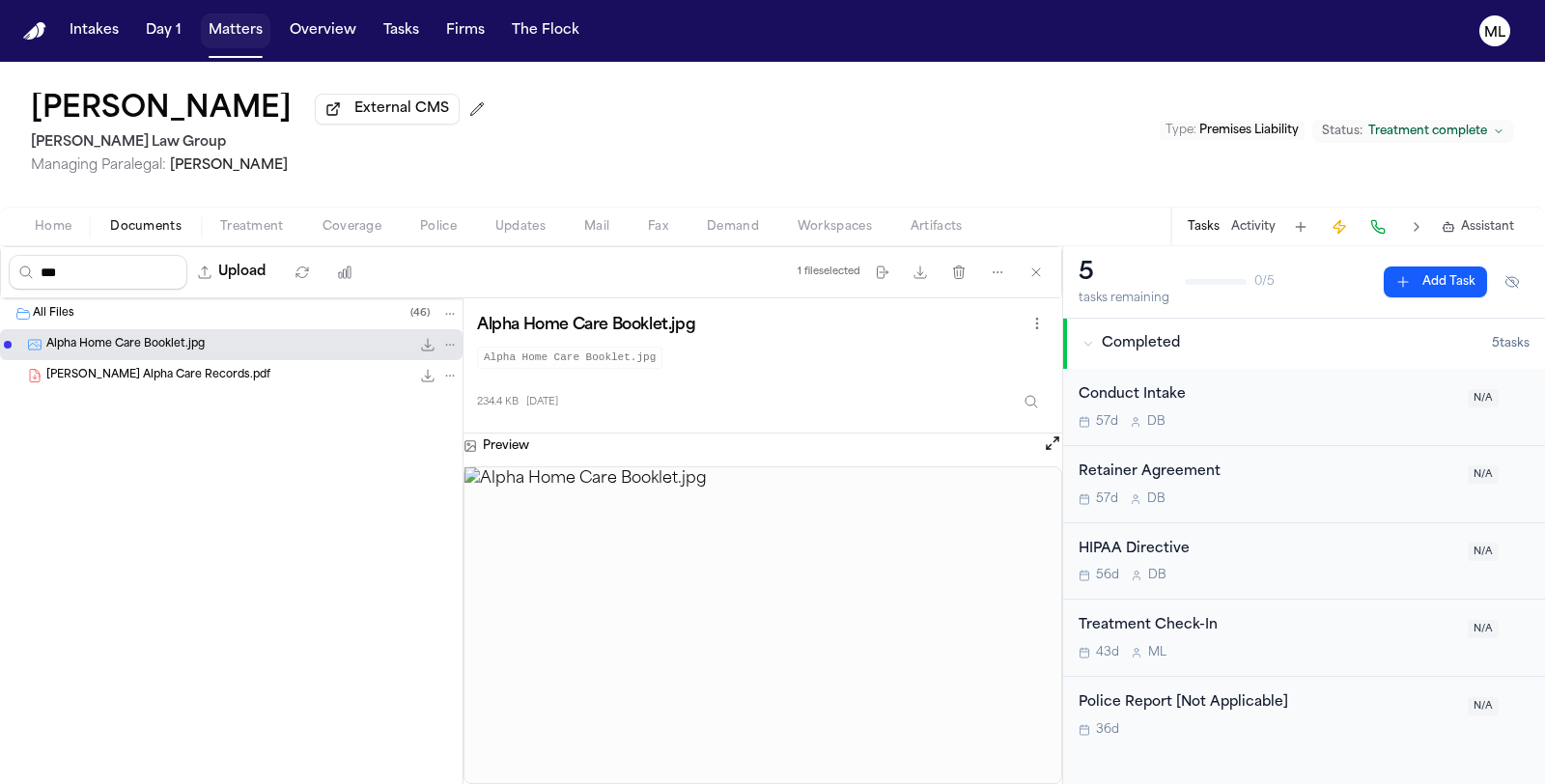
click at [238, 37] on button "Matters" at bounding box center [236, 31] width 69 height 35
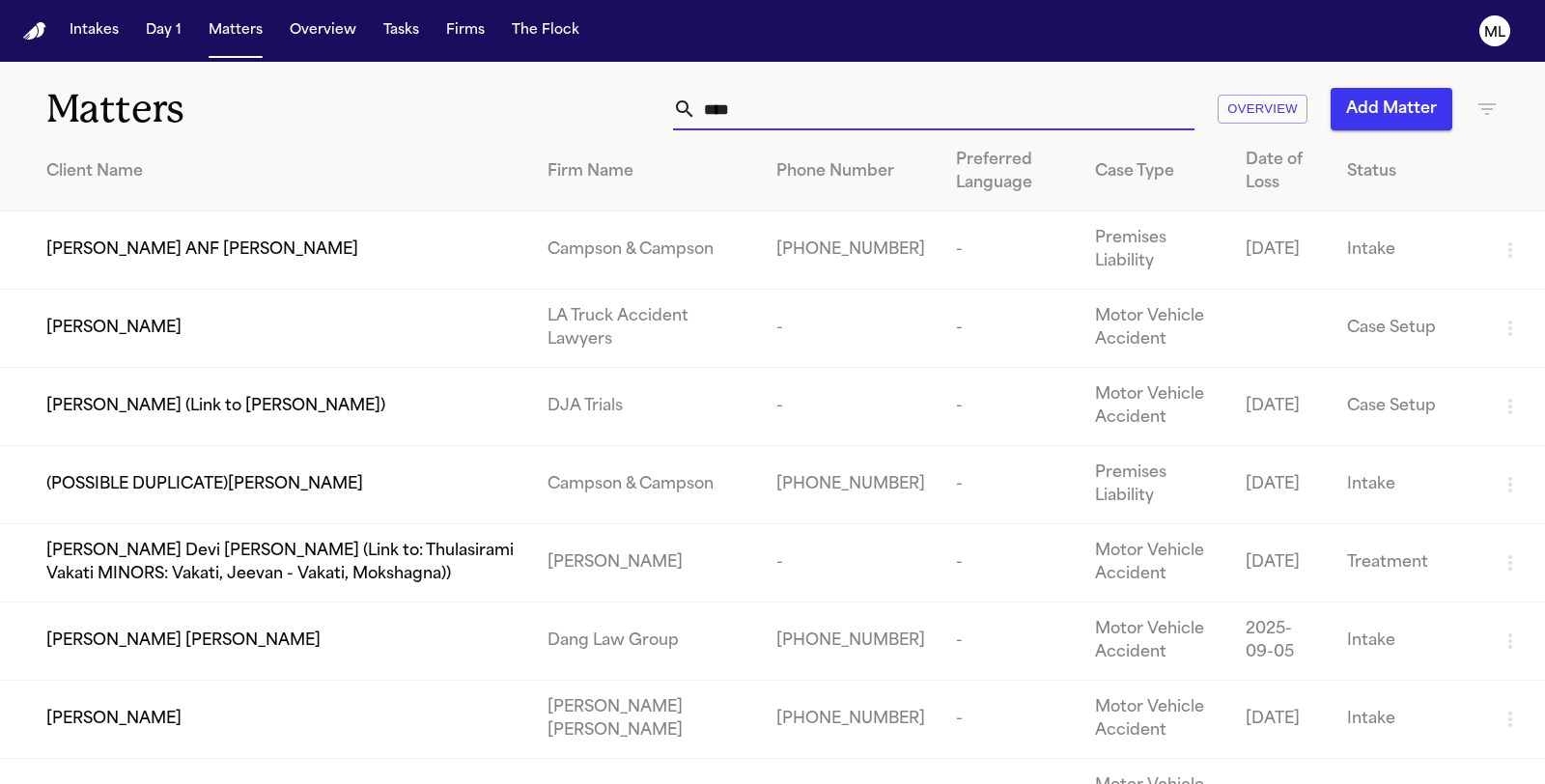
drag, startPoint x: 731, startPoint y: 123, endPoint x: 607, endPoint y: 88, distance: 128.8
click at [620, 108] on div "**** Overview Add Matter" at bounding box center [978, 109] width 1042 height 43
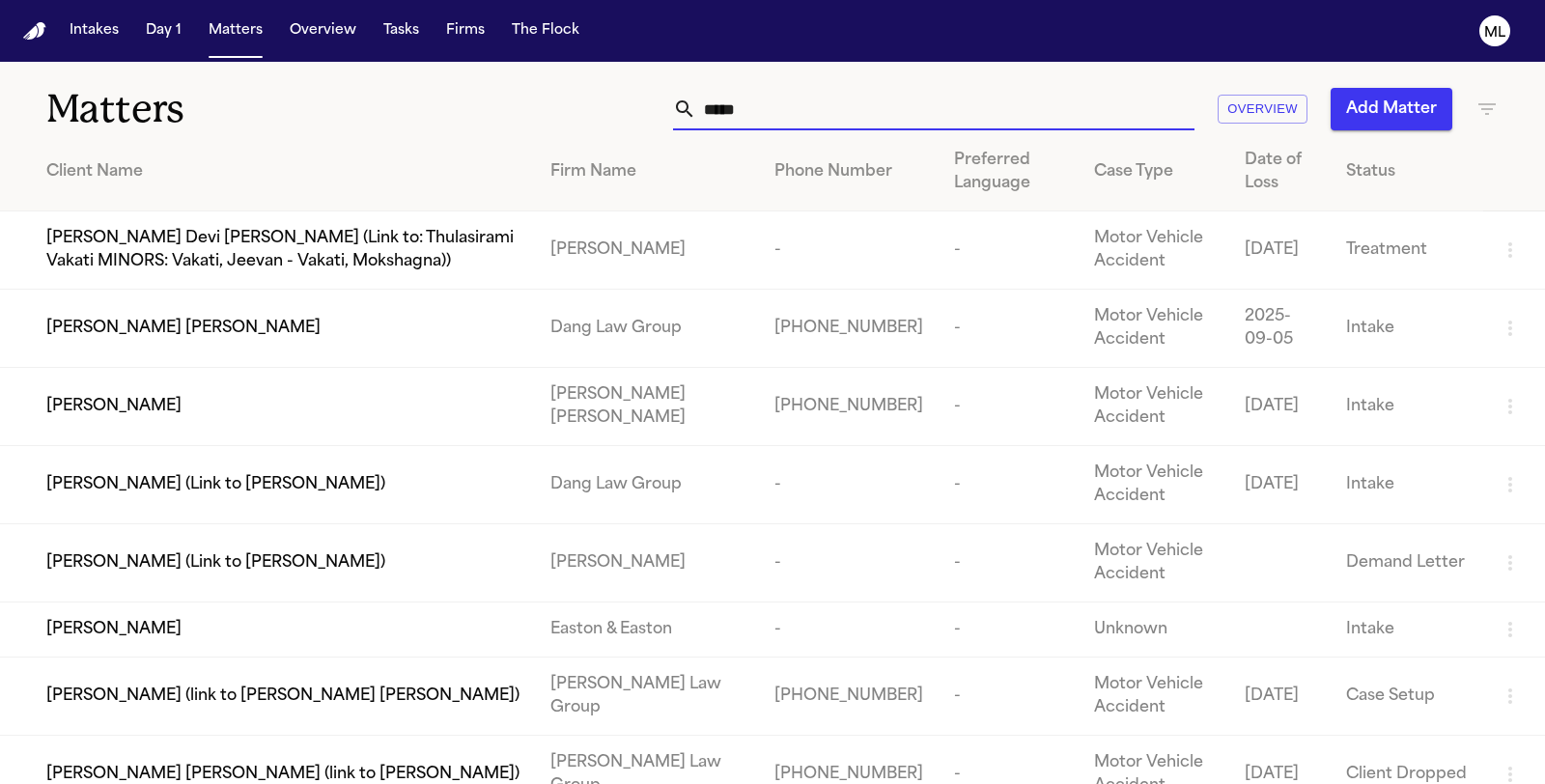
scroll to position [536, 0]
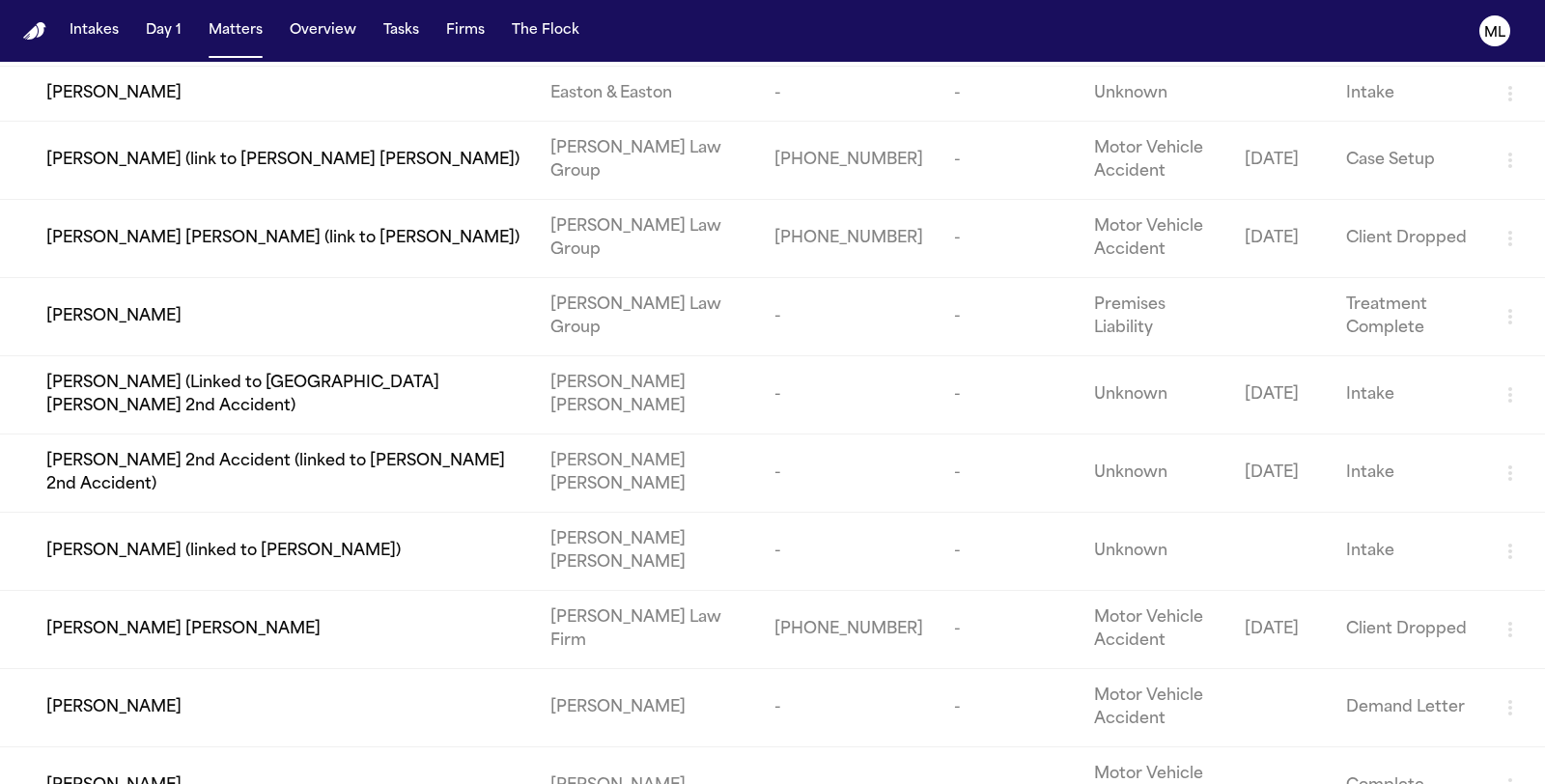
type input "****"
click at [280, 244] on span "[PERSON_NAME] [PERSON_NAME] (link to [PERSON_NAME])" at bounding box center [283, 238] width 473 height 23
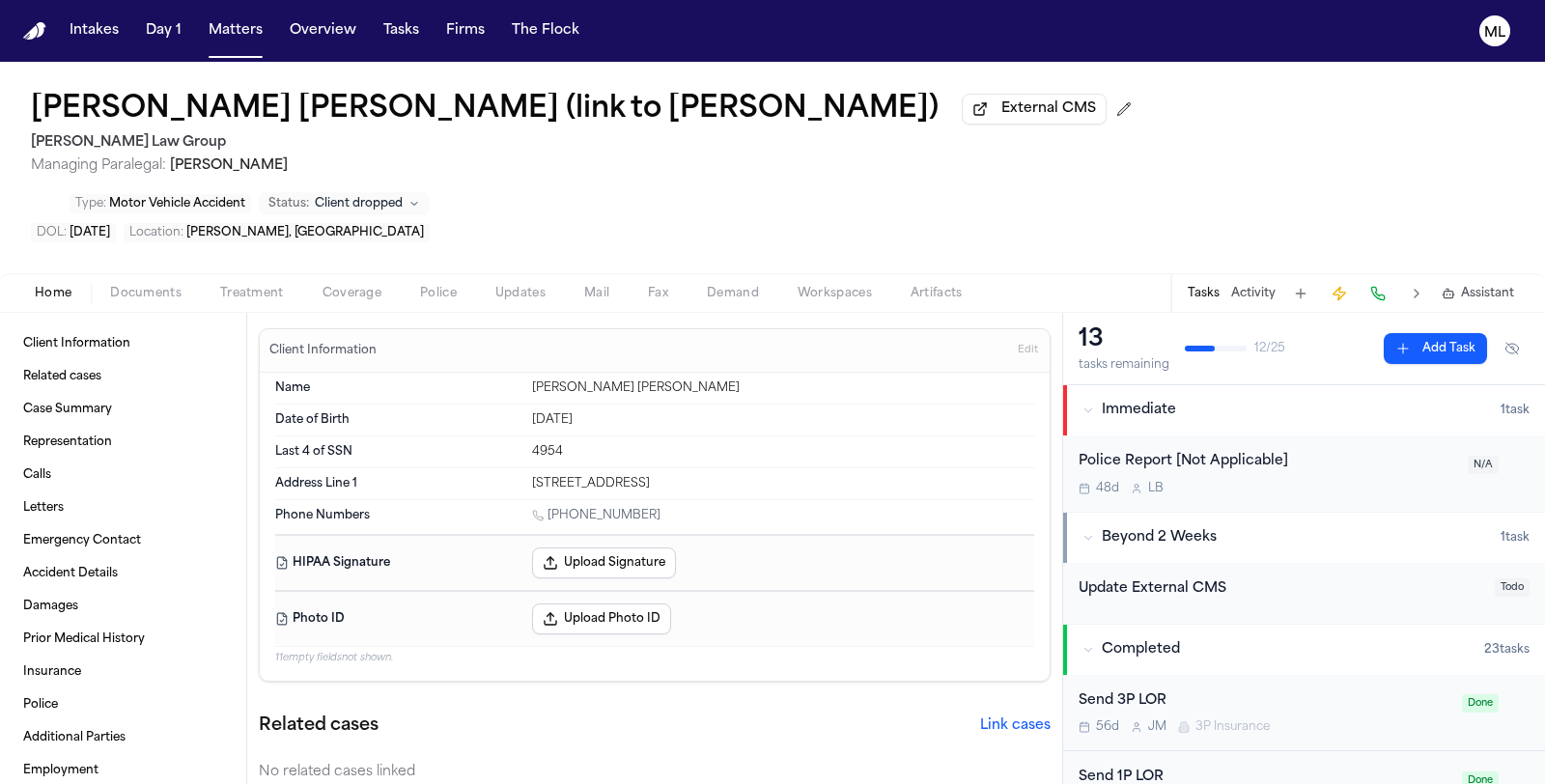
click at [1493, 286] on span "Assistant" at bounding box center [1488, 294] width 53 height 16
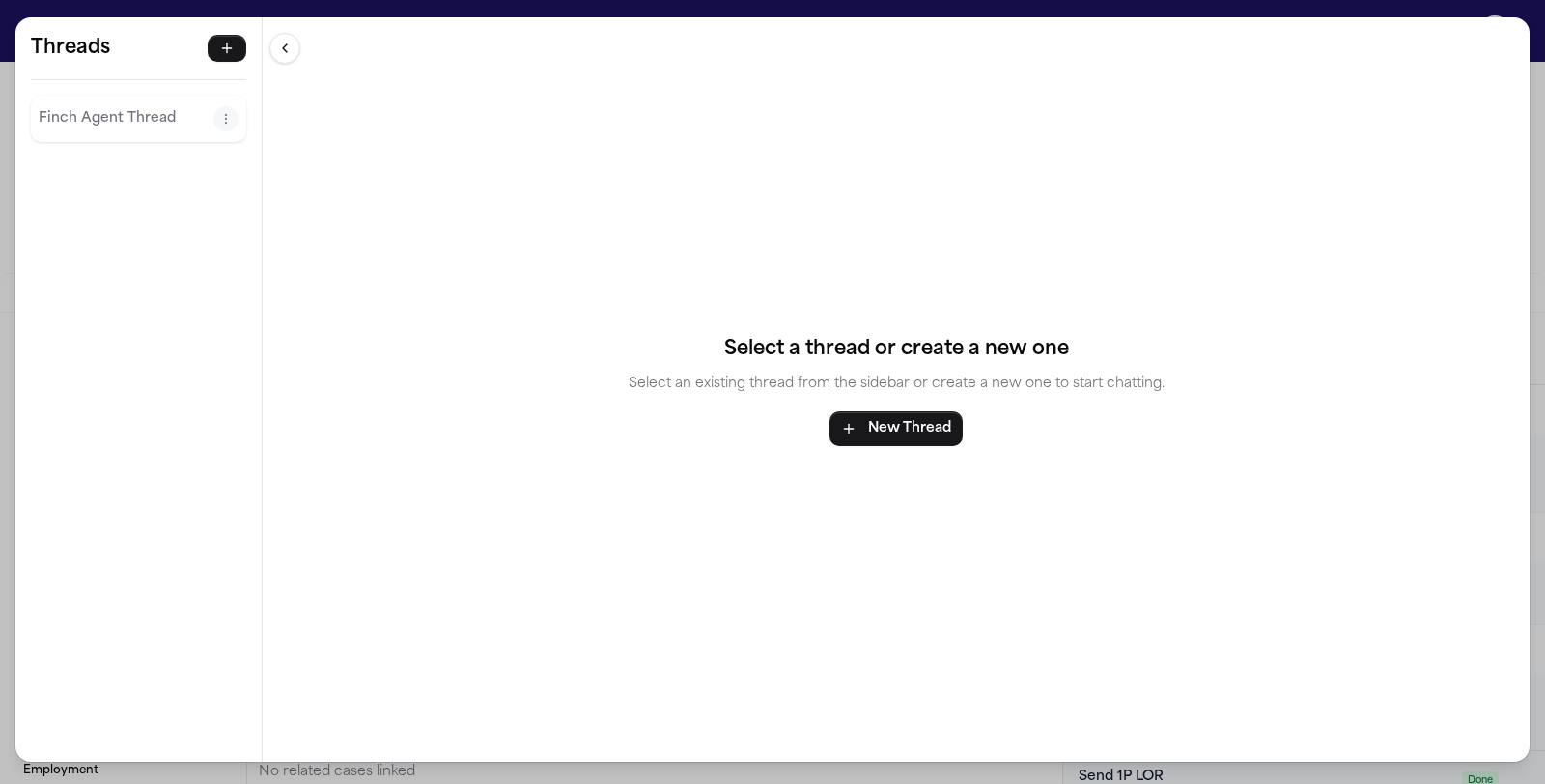
click at [90, 111] on p "Finch Agent Thread" at bounding box center [126, 118] width 174 height 23
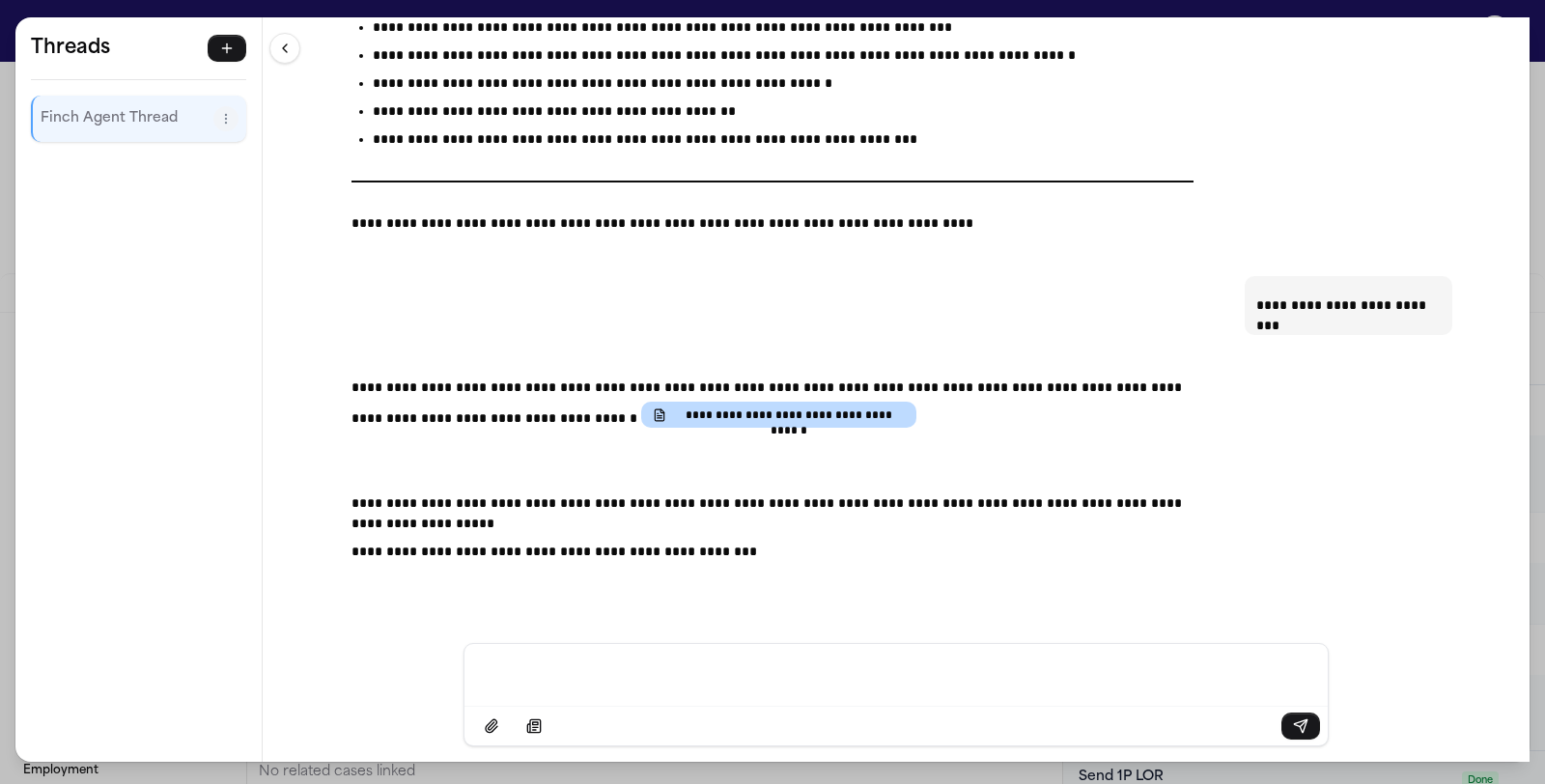
scroll to position [21047, 0]
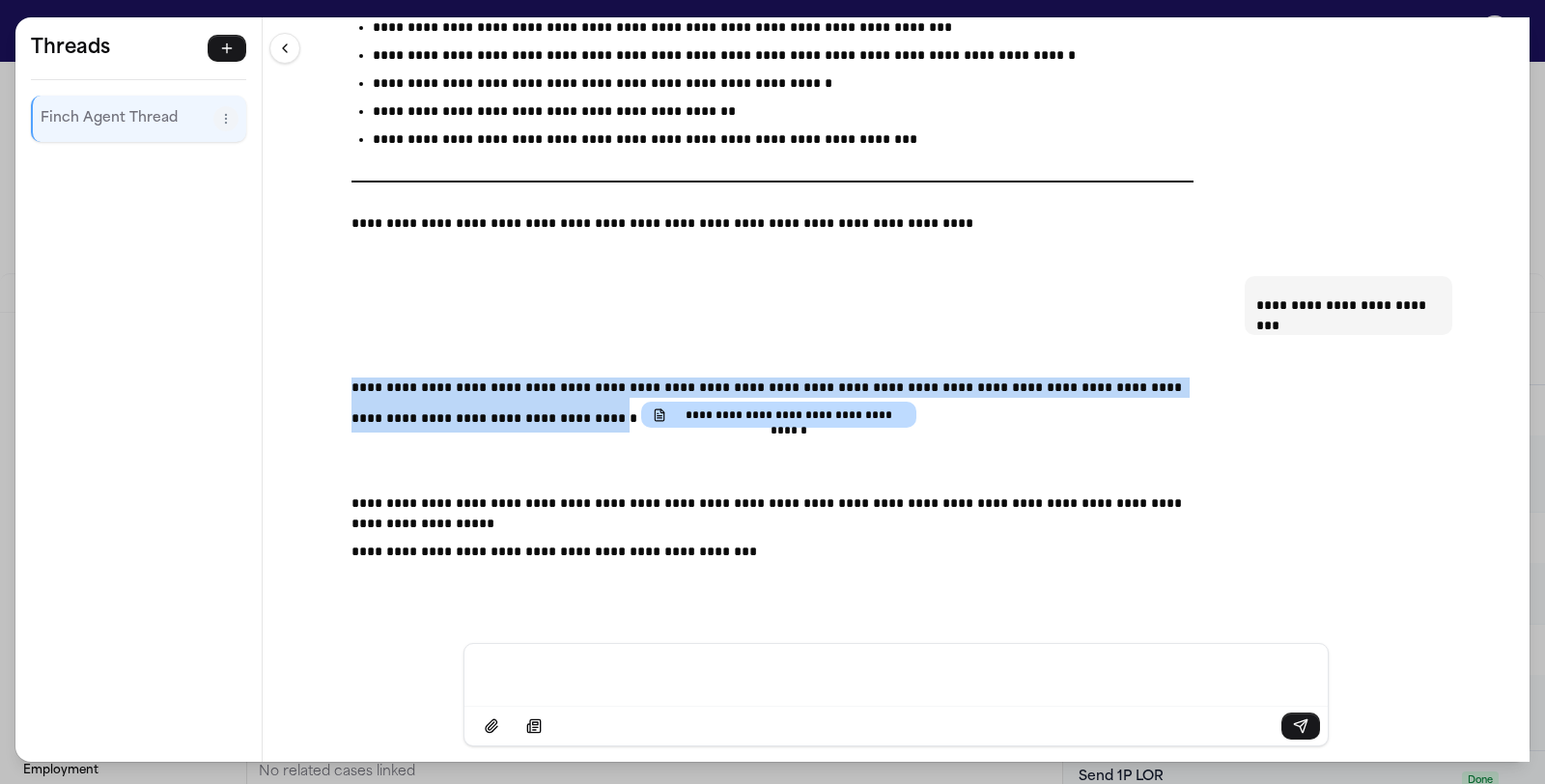
drag, startPoint x: 346, startPoint y: 389, endPoint x: 597, endPoint y: 418, distance: 252.7
click at [597, 418] on p "**********" at bounding box center [772, 405] width 842 height 55
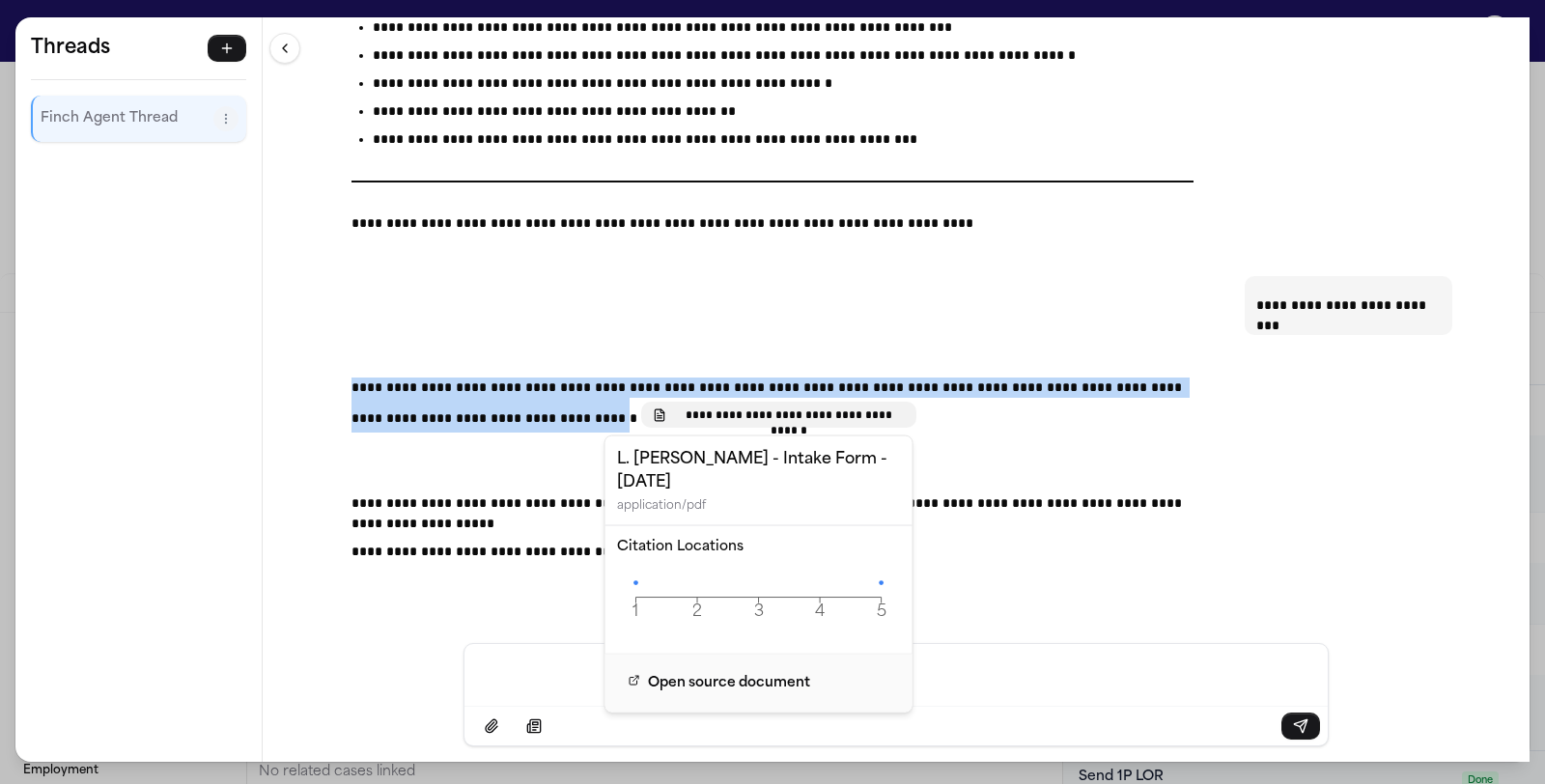
click at [673, 416] on span "**********" at bounding box center [788, 415] width 231 height 16
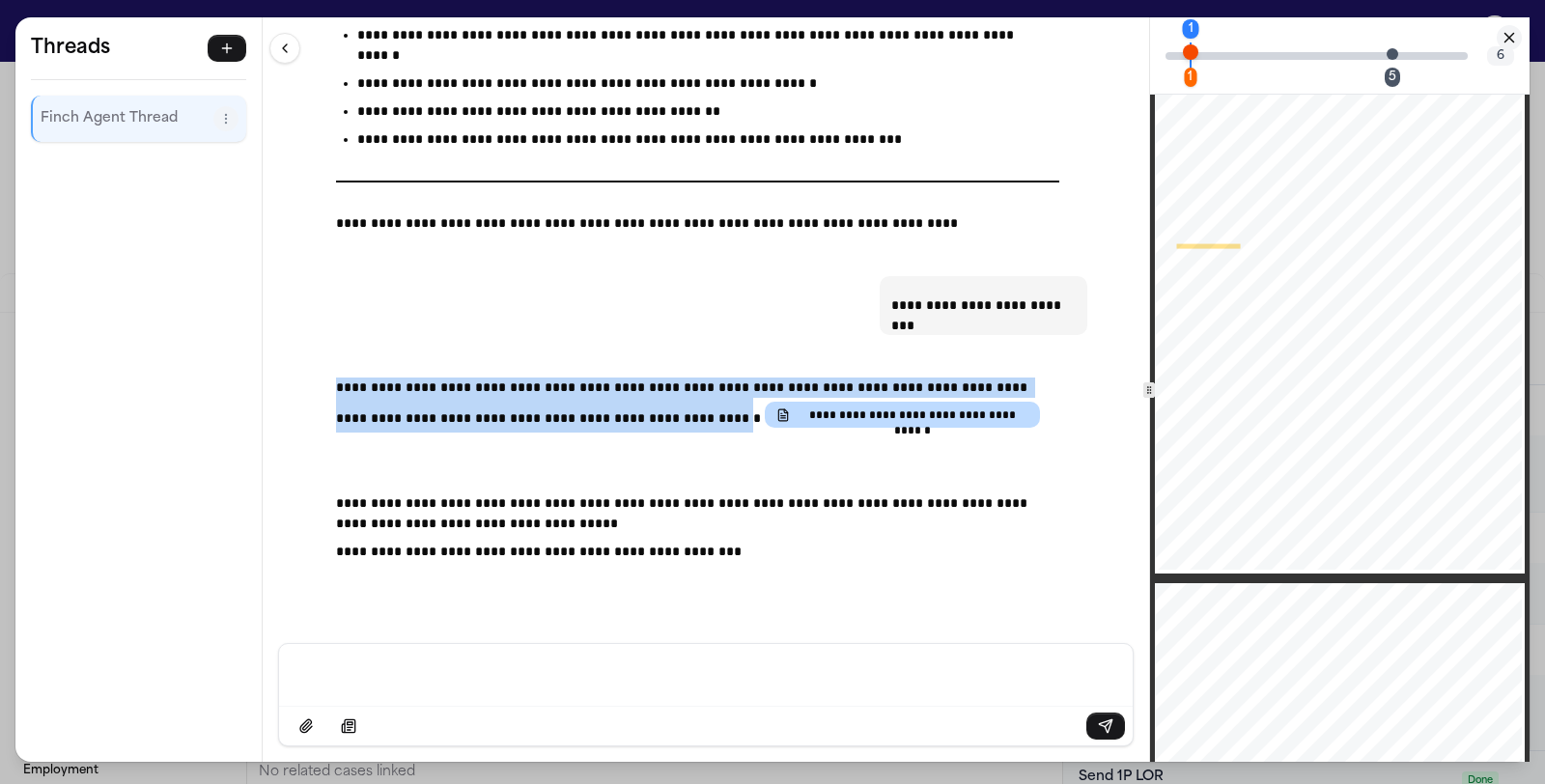
scroll to position [22243, 0]
click at [1509, 40] on icon "Close citation panel" at bounding box center [1509, 38] width 18 height 18
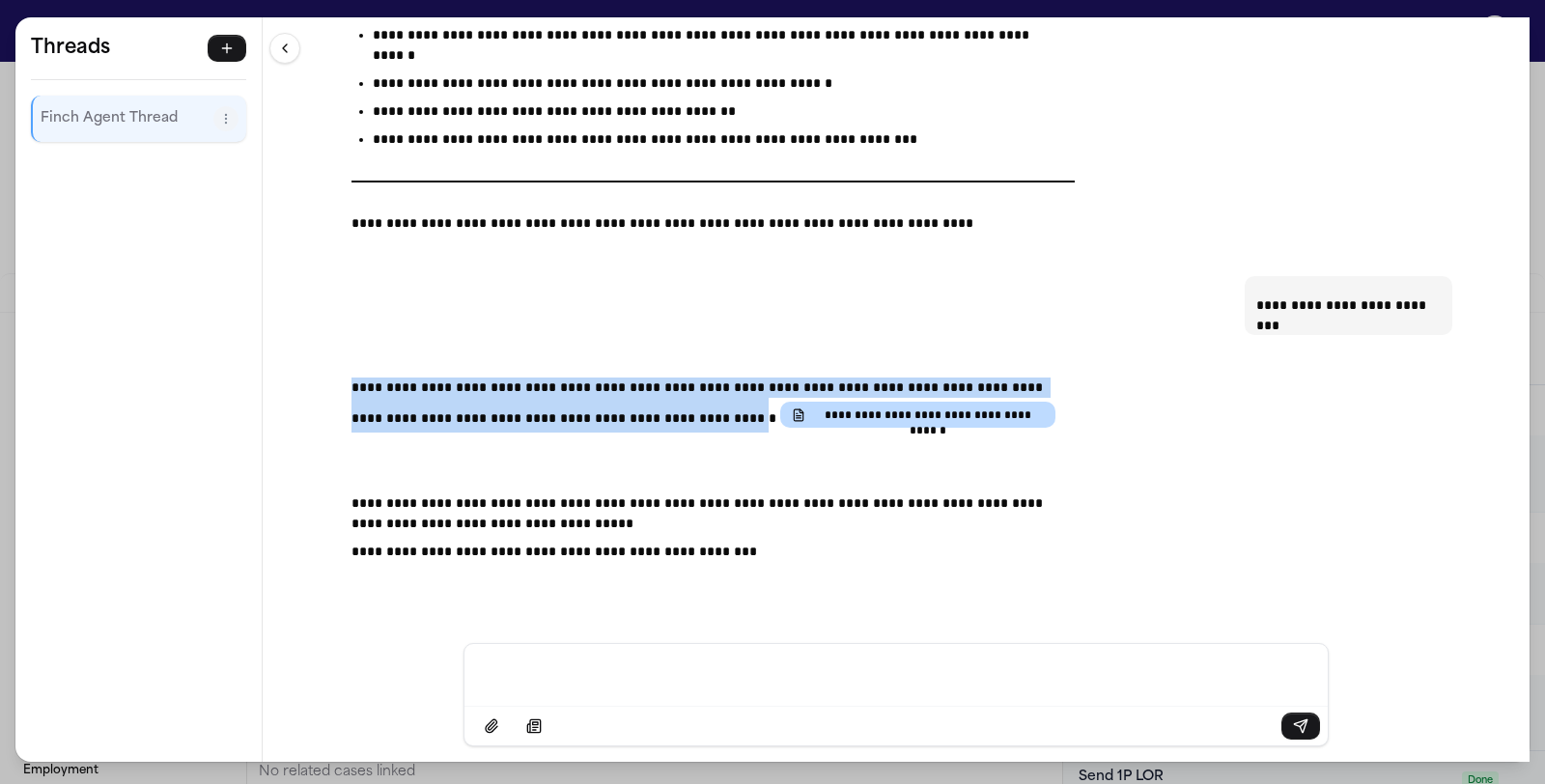
scroll to position [21047, 0]
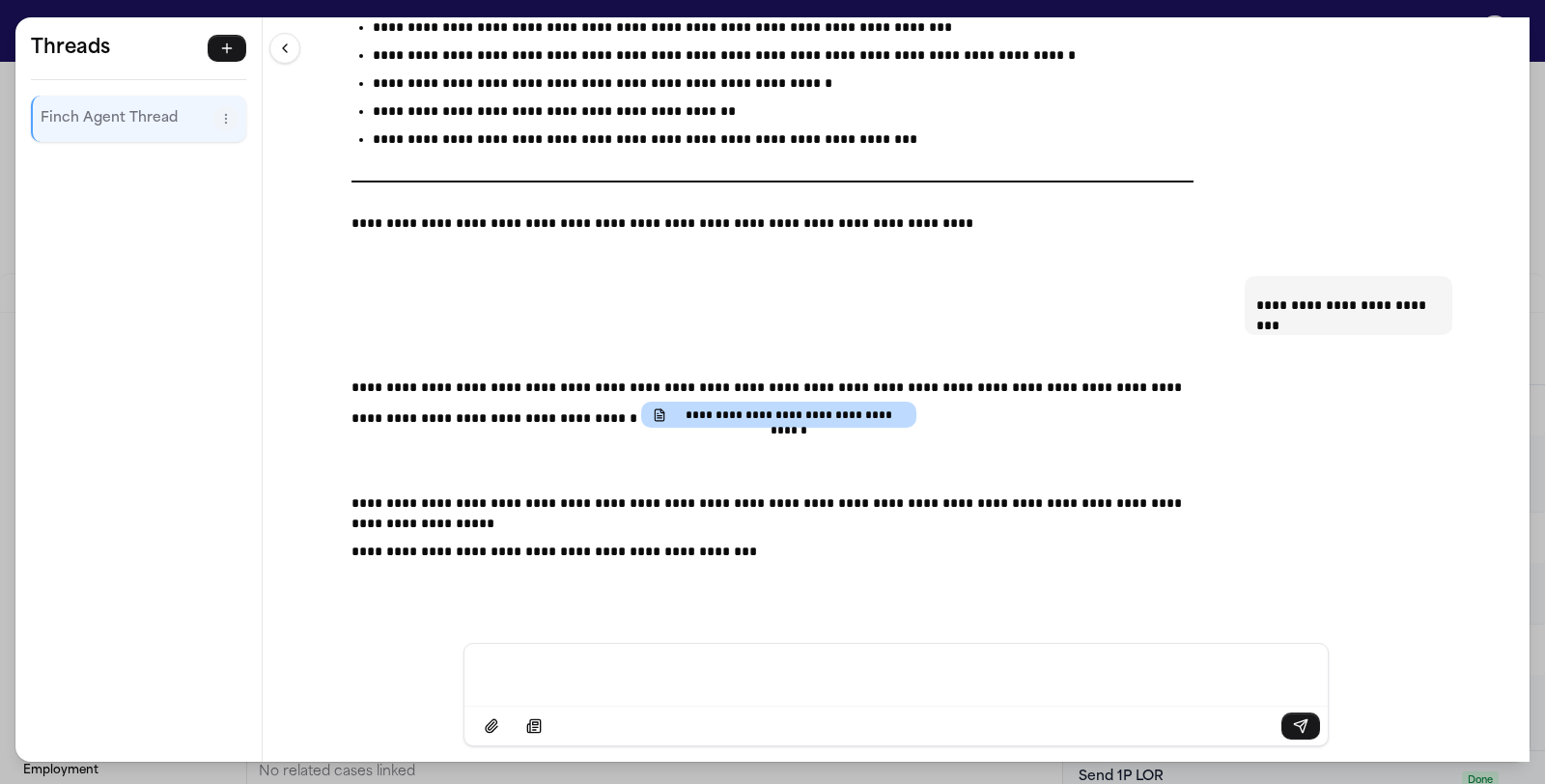
click at [107, 12] on div "**********" at bounding box center [772, 392] width 1545 height 784
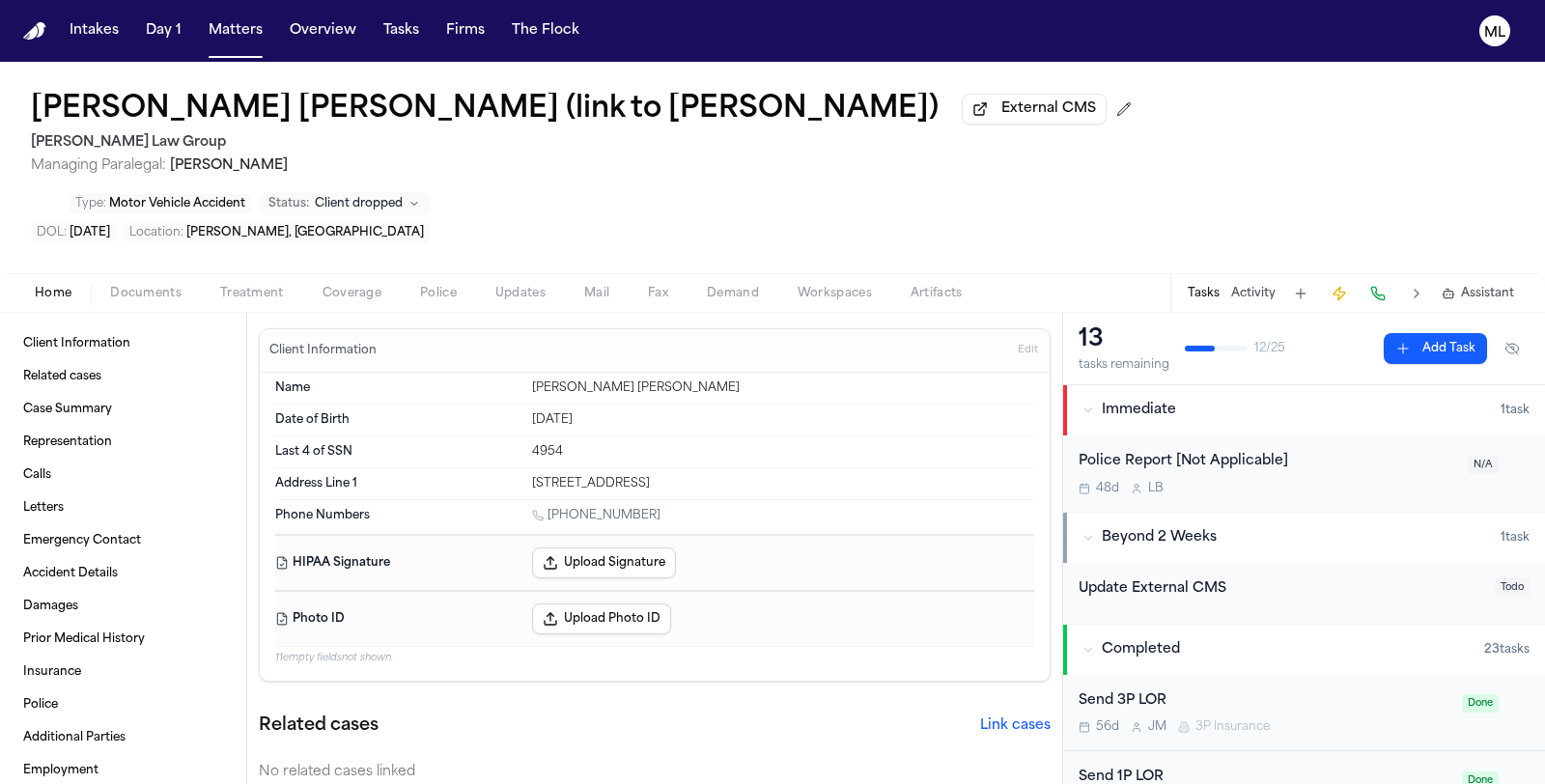
click at [1451, 290] on rect "button" at bounding box center [1447, 293] width 9 height 7
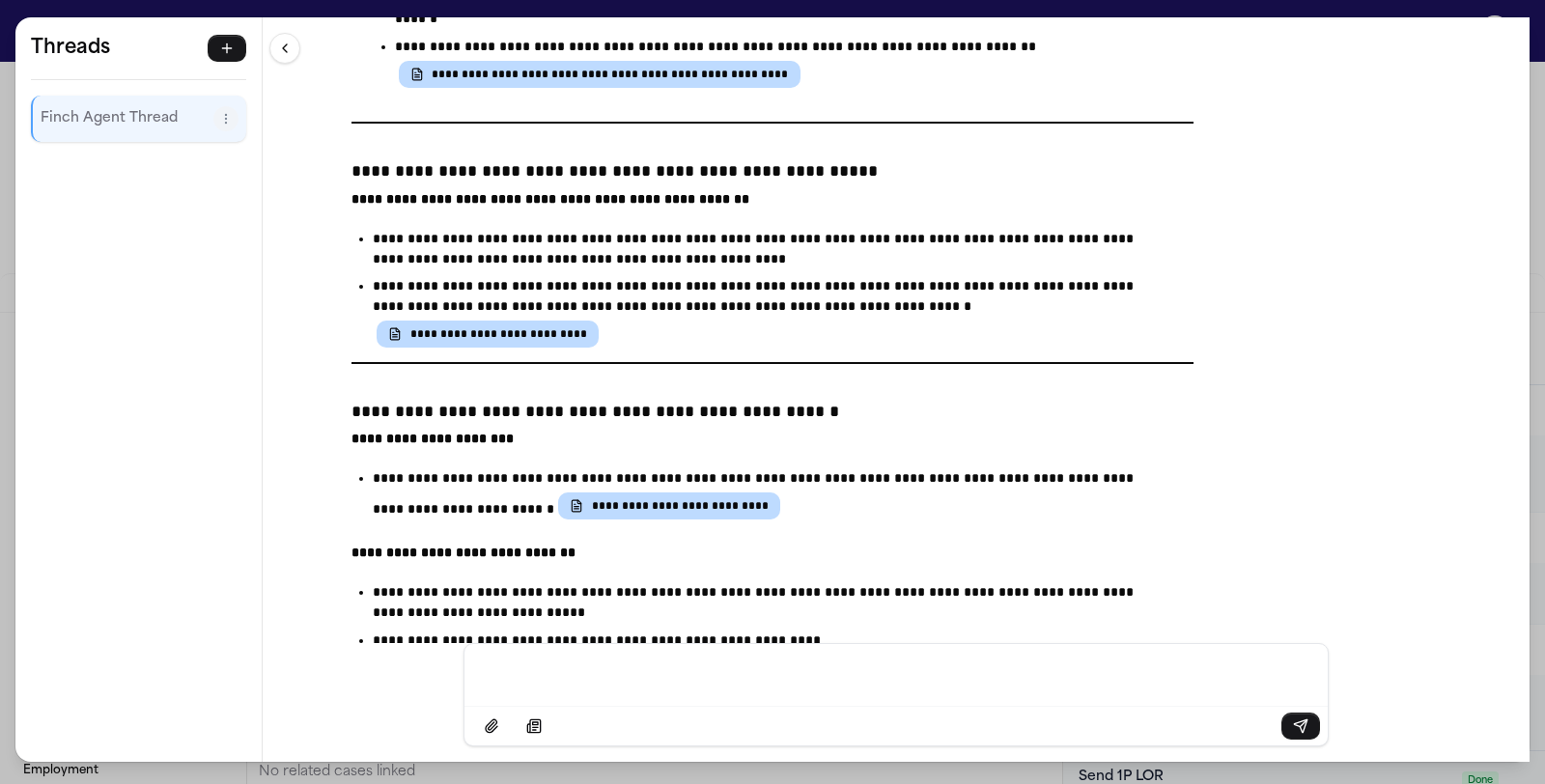
scroll to position [20303, 0]
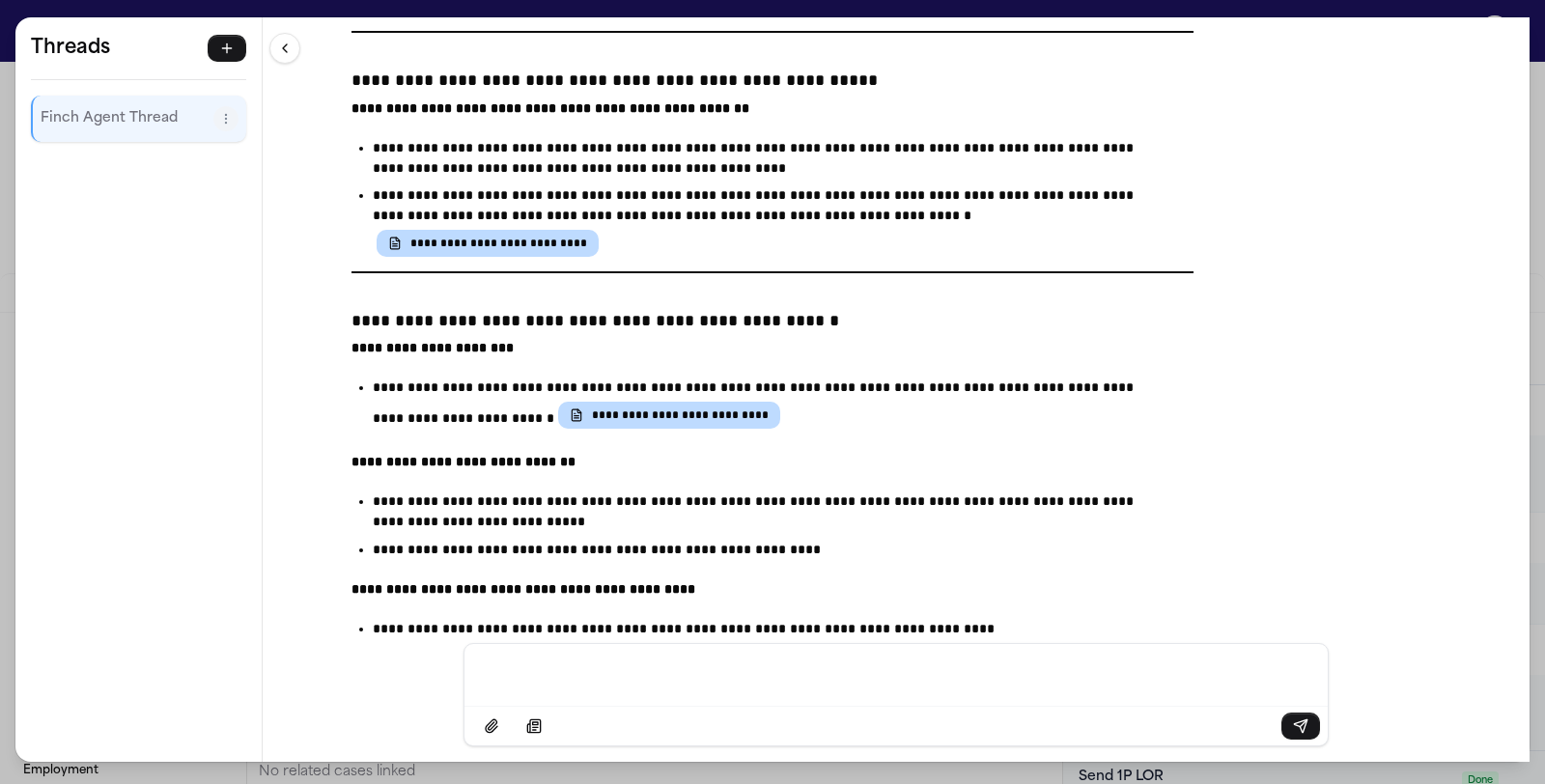
click at [118, 8] on div "**********" at bounding box center [772, 392] width 1545 height 784
